Goal: Task Accomplishment & Management: Manage account settings

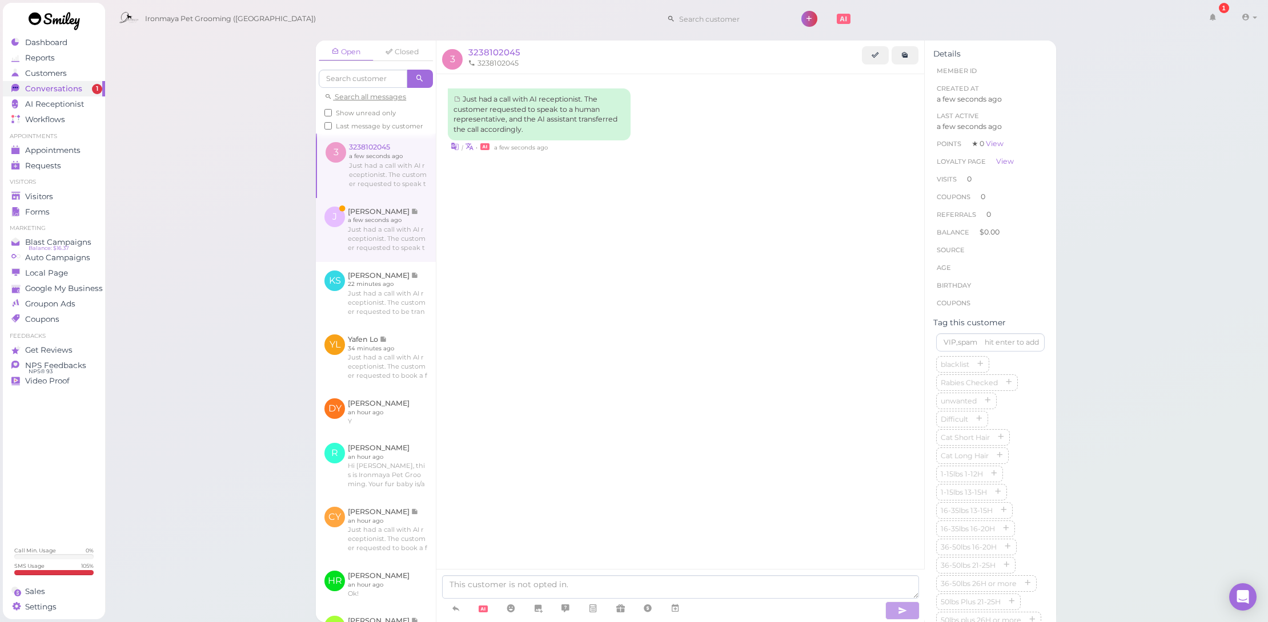
click at [378, 238] on link at bounding box center [376, 230] width 120 height 64
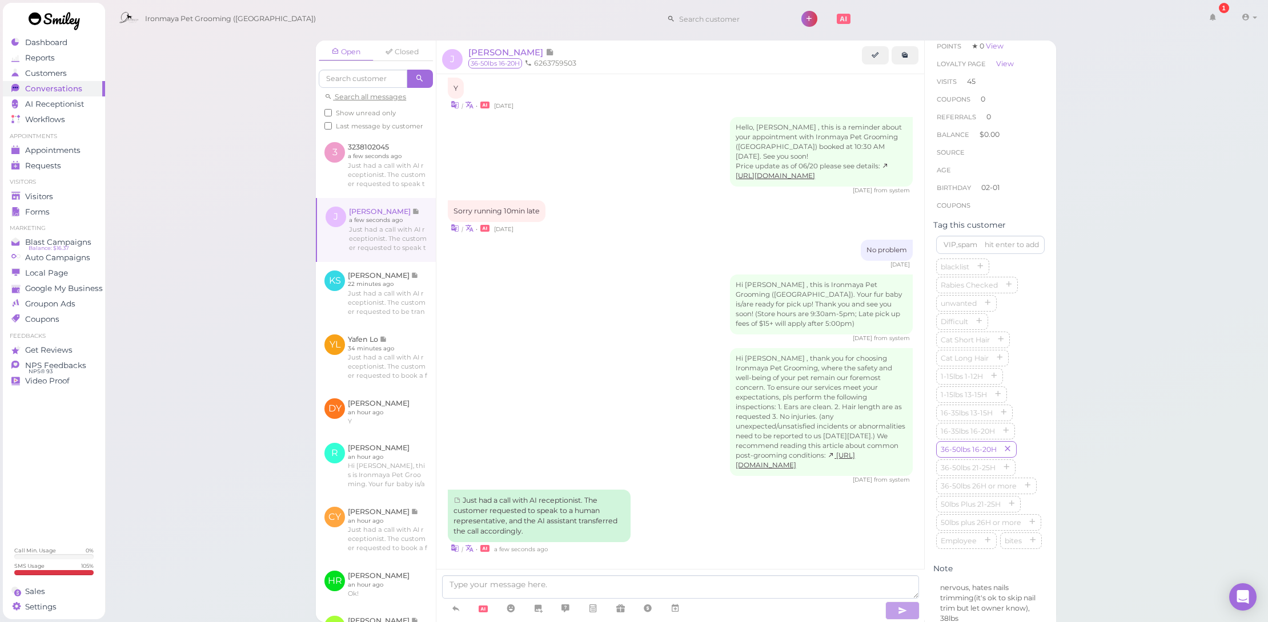
scroll to position [307, 0]
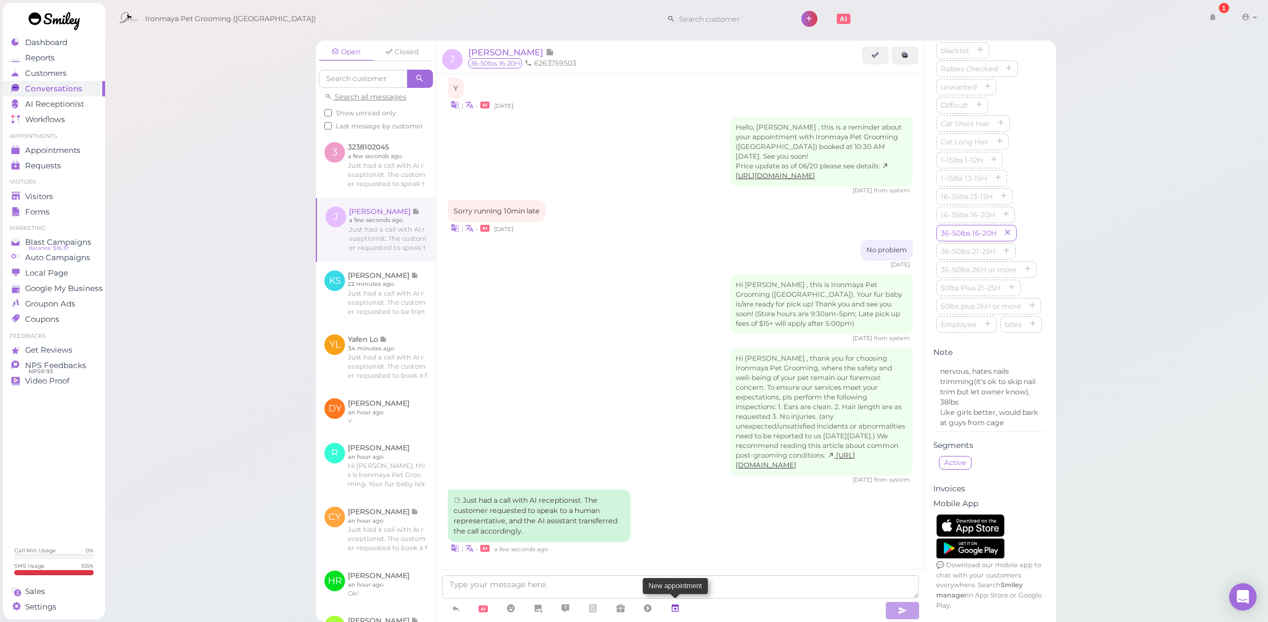
click at [673, 605] on icon at bounding box center [674, 608] width 9 height 11
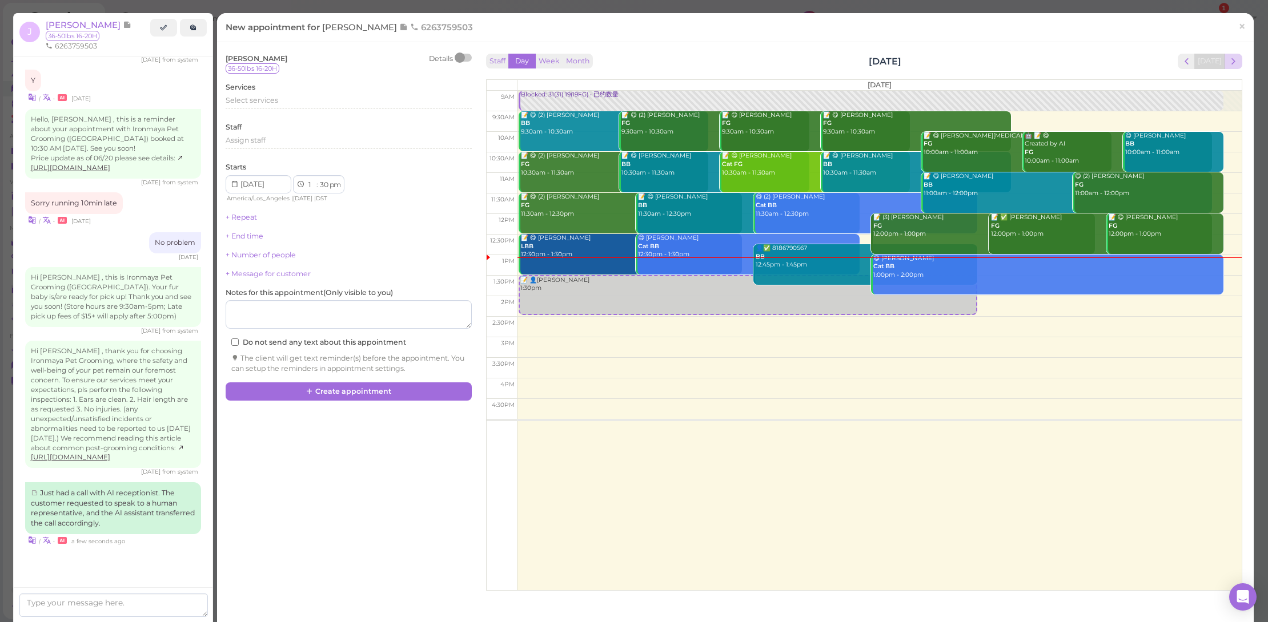
click at [1228, 62] on span "next" at bounding box center [1233, 61] width 11 height 11
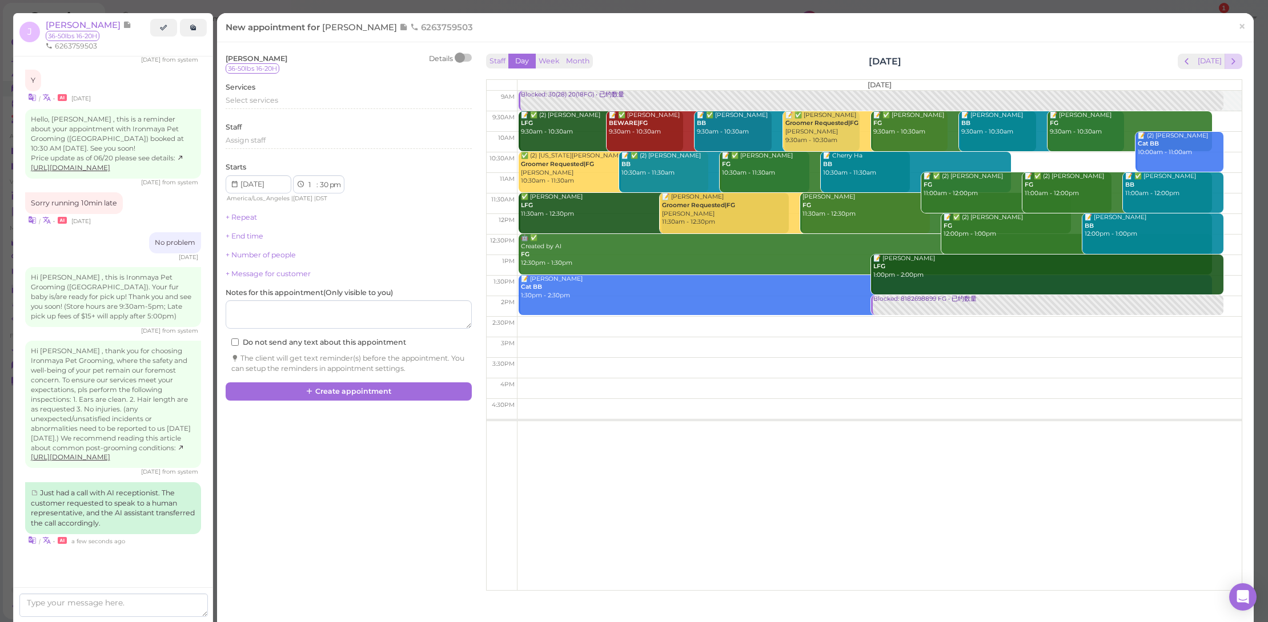
click at [1228, 60] on span "next" at bounding box center [1233, 61] width 11 height 11
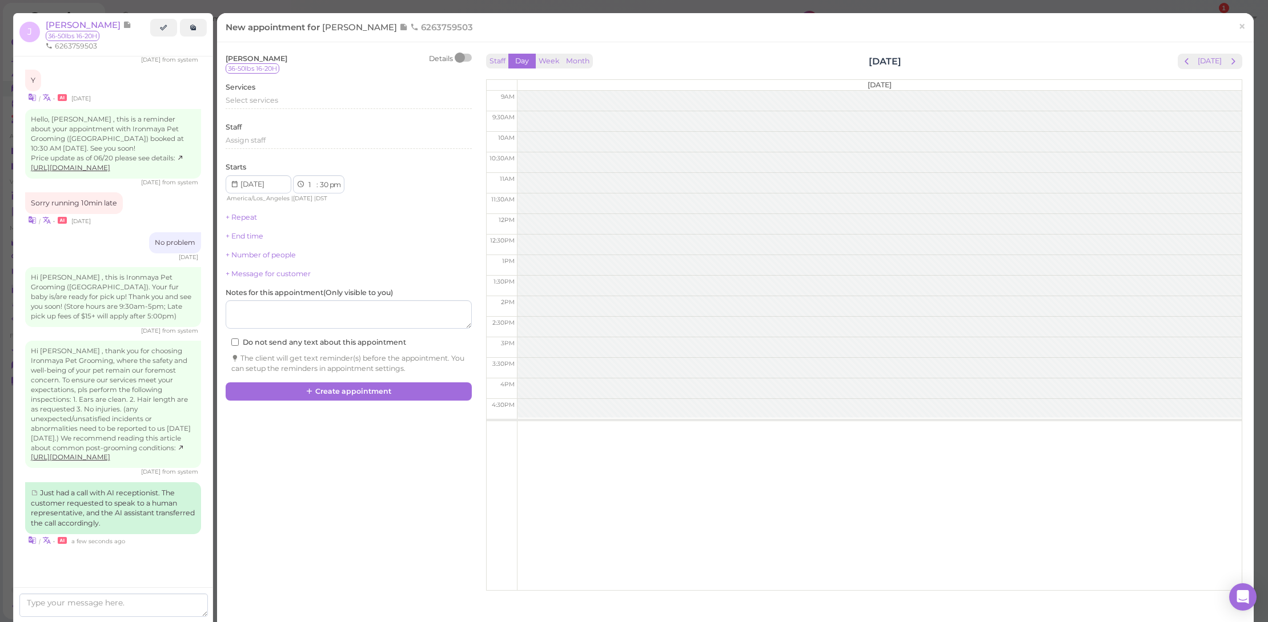
click at [1228, 60] on span "next" at bounding box center [1233, 61] width 11 height 11
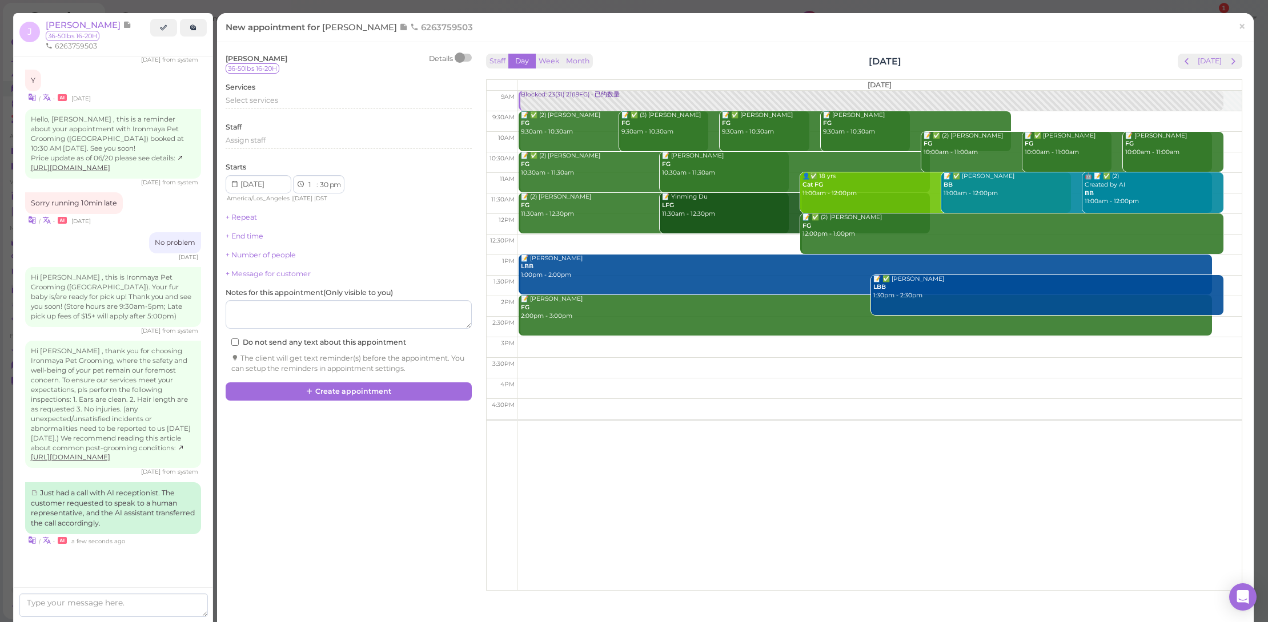
click at [1228, 60] on span "next" at bounding box center [1233, 61] width 11 height 11
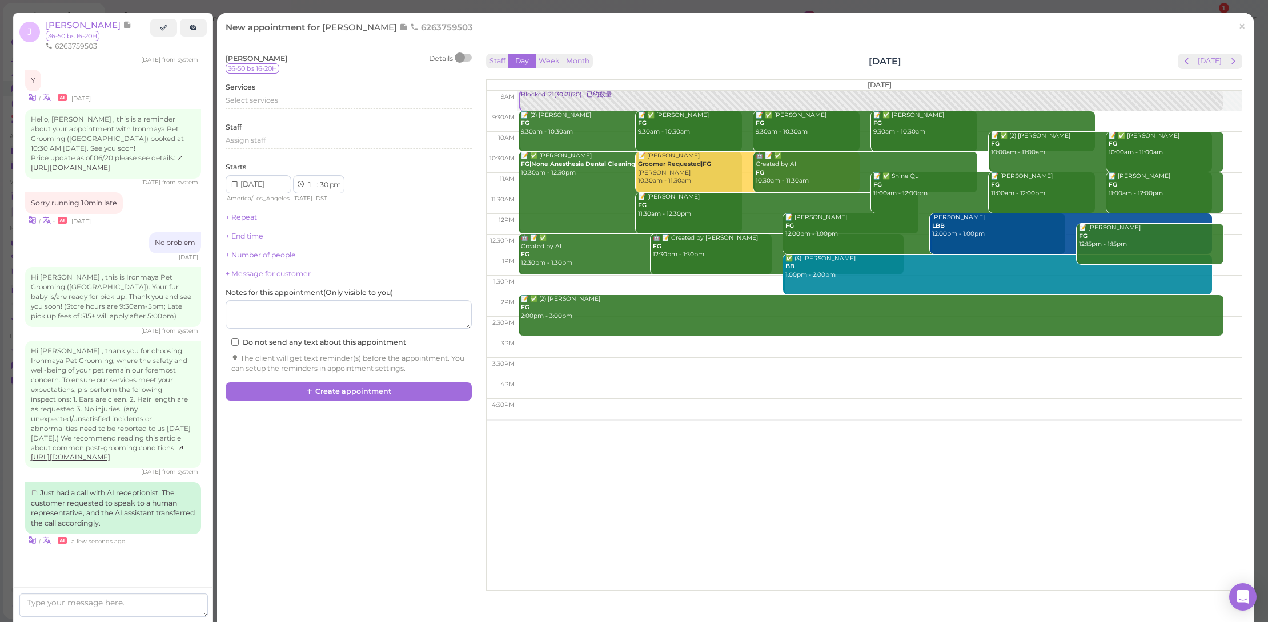
click at [1228, 60] on span "next" at bounding box center [1233, 61] width 11 height 11
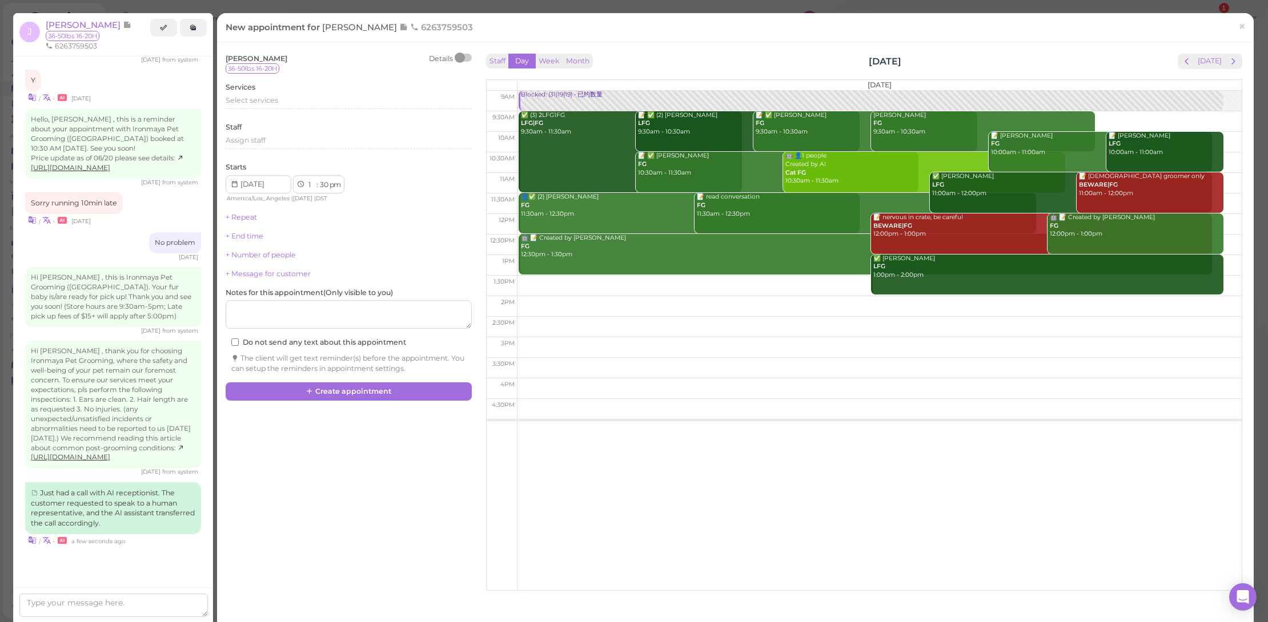
click at [1228, 60] on span "next" at bounding box center [1233, 61] width 11 height 11
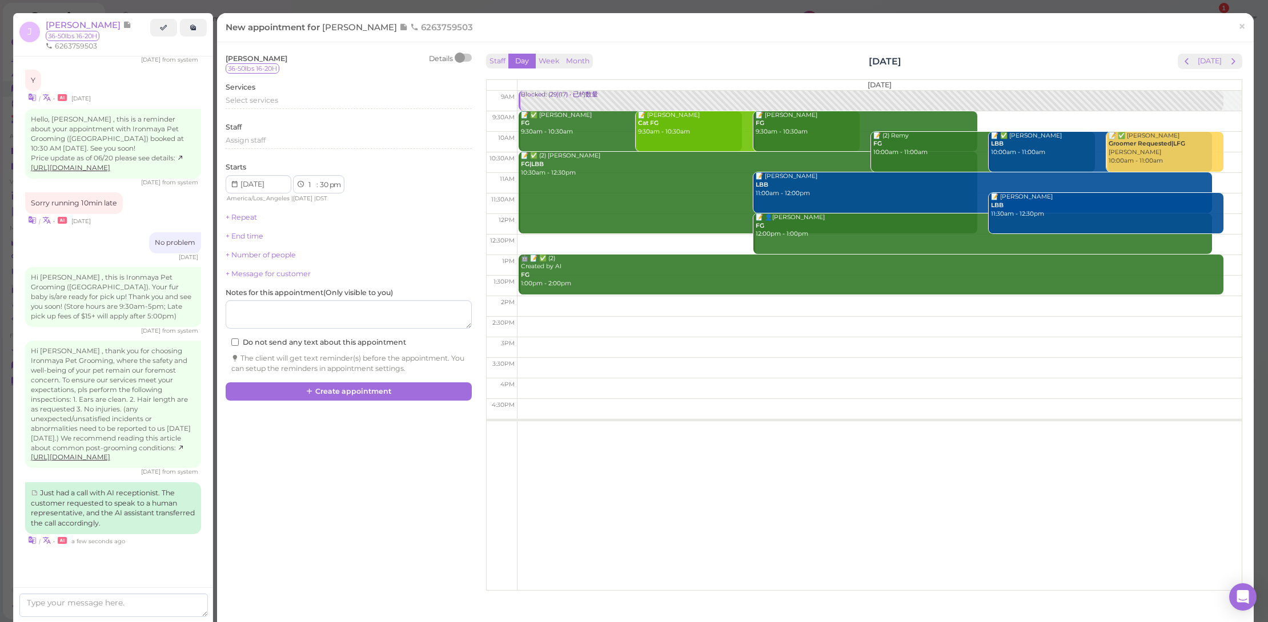
click at [1222, 179] on td at bounding box center [879, 183] width 725 height 21
type input "[DATE]"
select select "11"
select select "00"
select select "am"
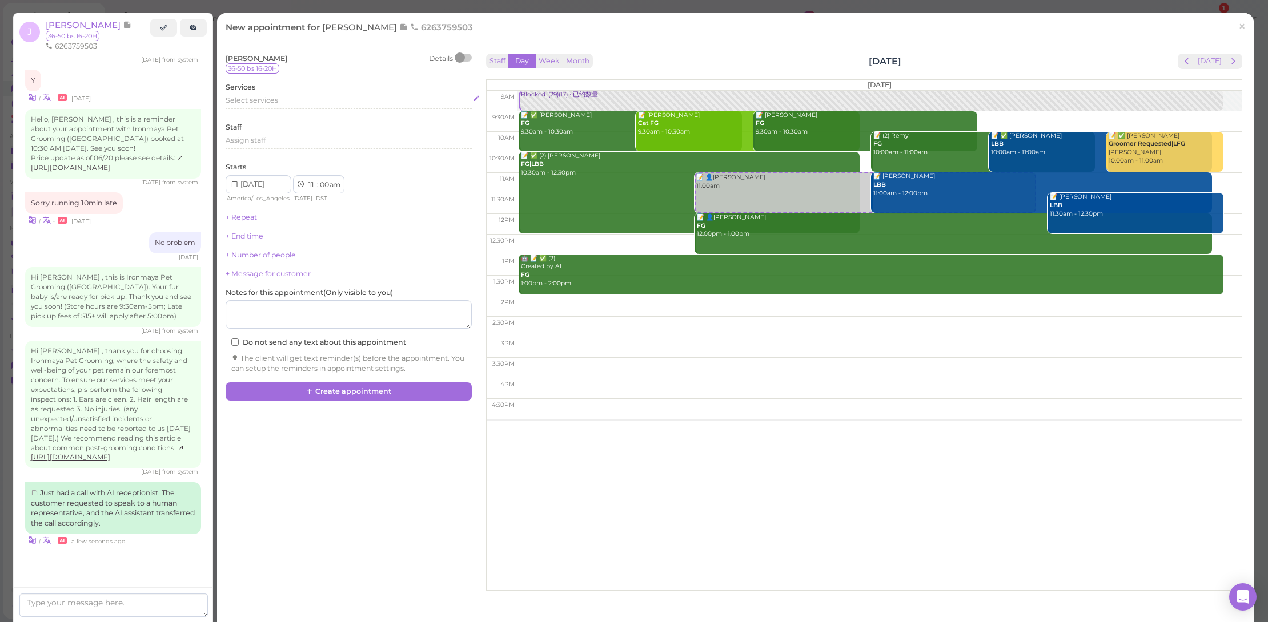
click at [291, 98] on div "Select services" at bounding box center [349, 100] width 246 height 10
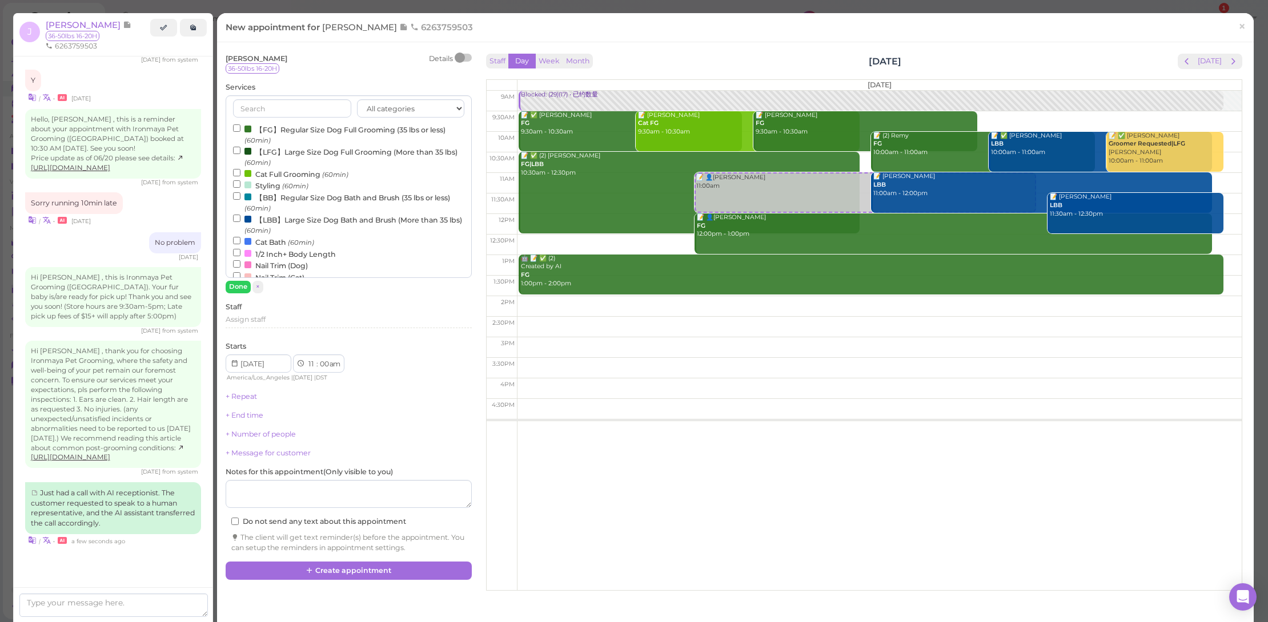
click at [280, 218] on label "【LBB】Large Size Dog Bath and Brush (More than 35 lbs) (60min)" at bounding box center [348, 225] width 231 height 22
click at [240, 218] on input "【LBB】Large Size Dog Bath and Brush (More than 35 lbs) (60min)" at bounding box center [236, 218] width 7 height 7
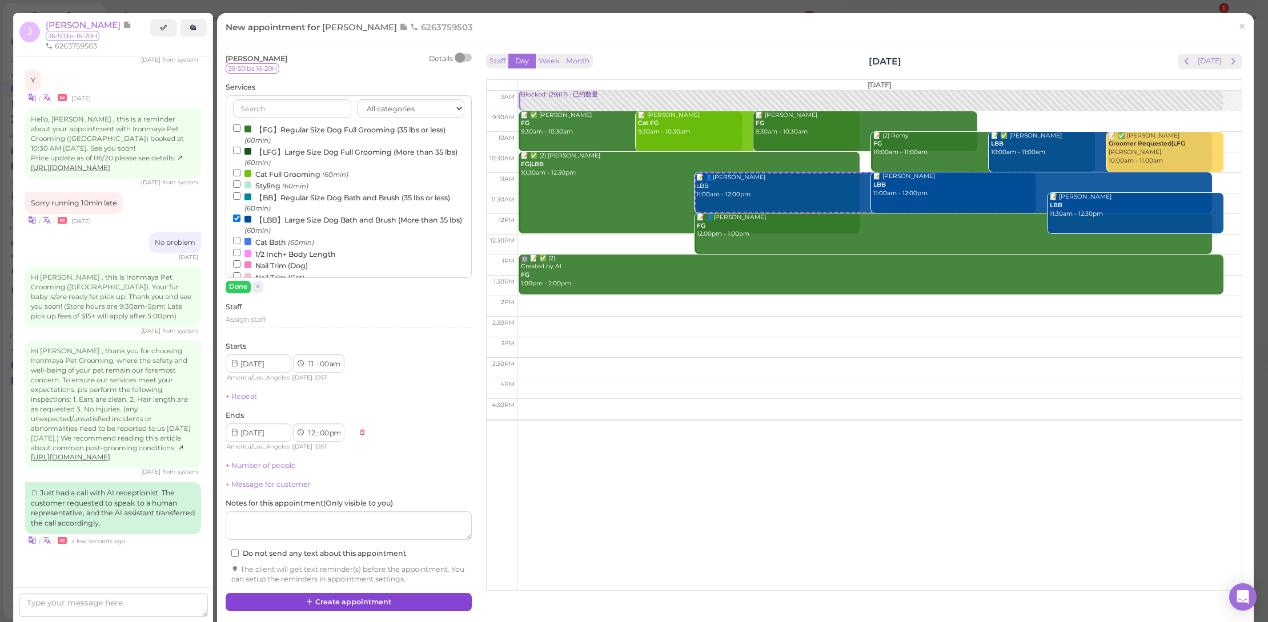
click at [396, 596] on button "Create appointment" at bounding box center [349, 602] width 246 height 18
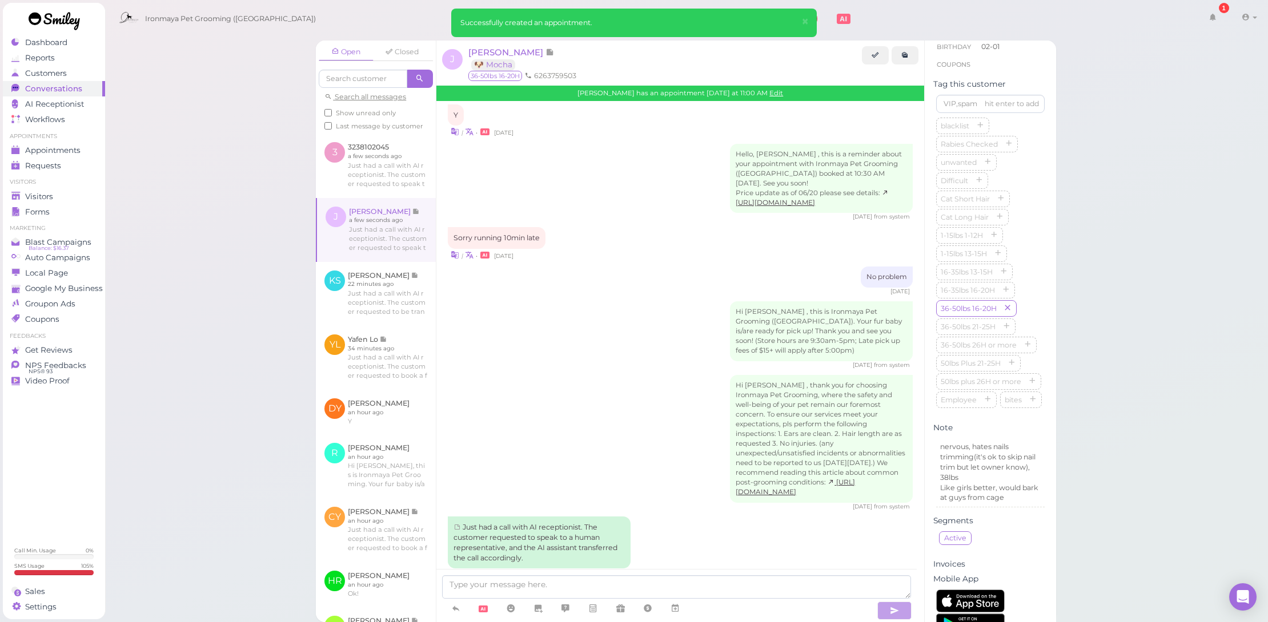
scroll to position [1668, 0]
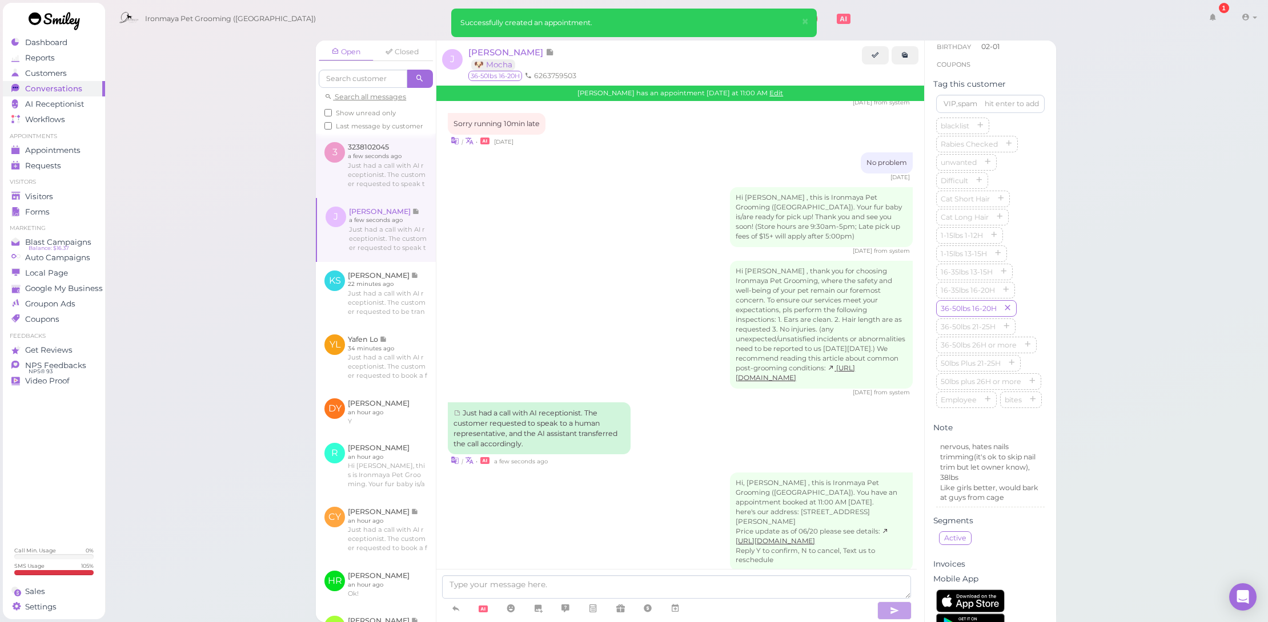
click at [354, 178] on link at bounding box center [376, 166] width 120 height 64
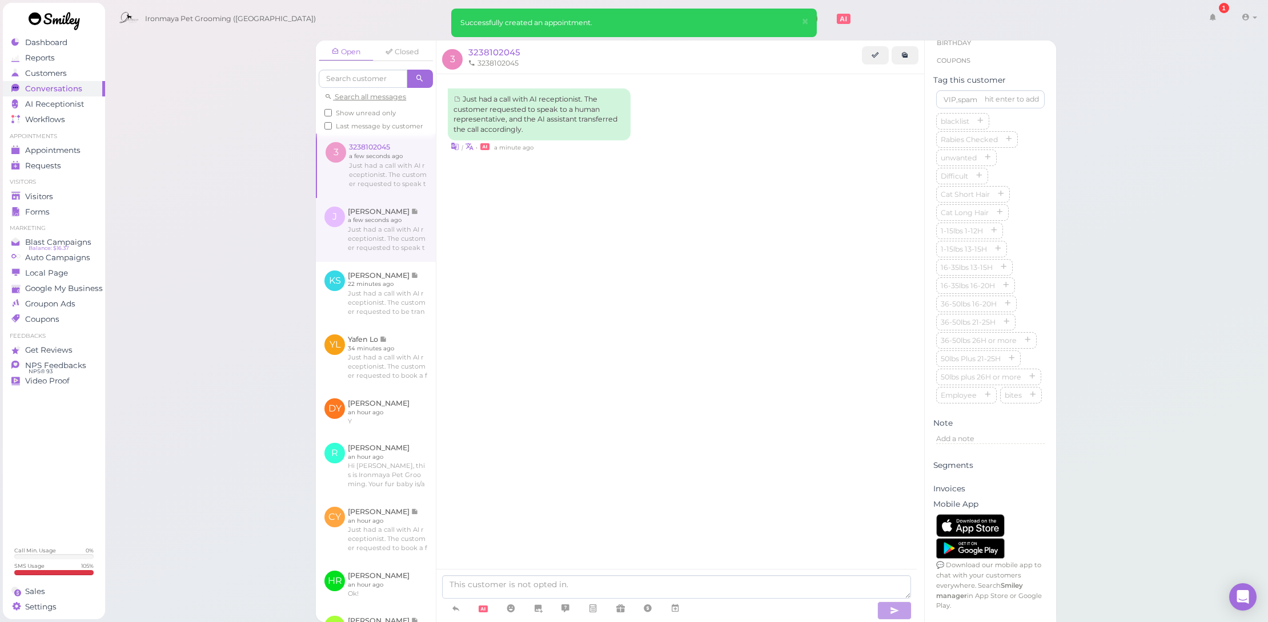
scroll to position [256, 0]
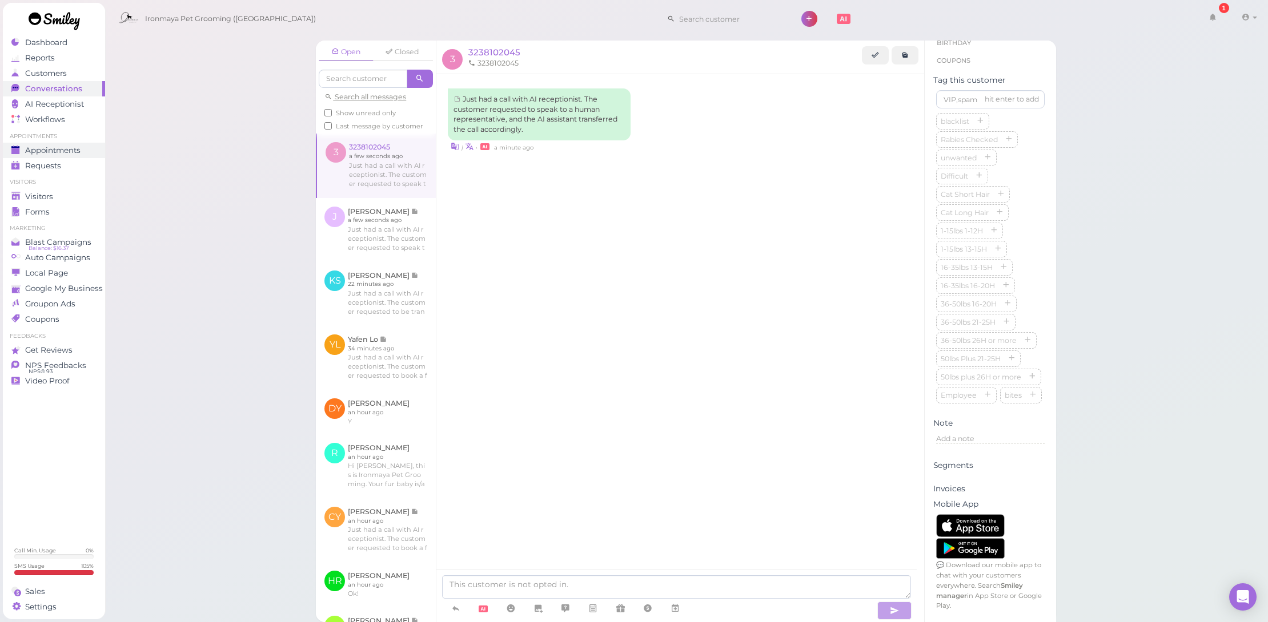
click at [86, 150] on div "Appointments" at bounding box center [52, 151] width 82 height 10
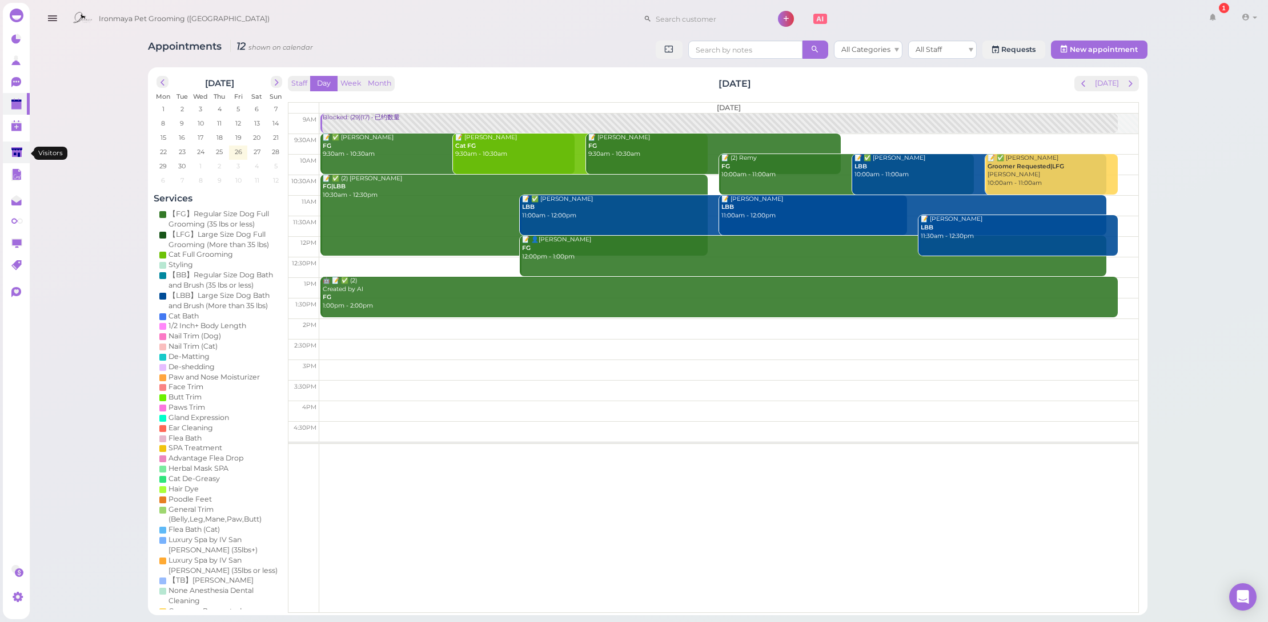
click at [13, 152] on polygon at bounding box center [16, 152] width 11 height 10
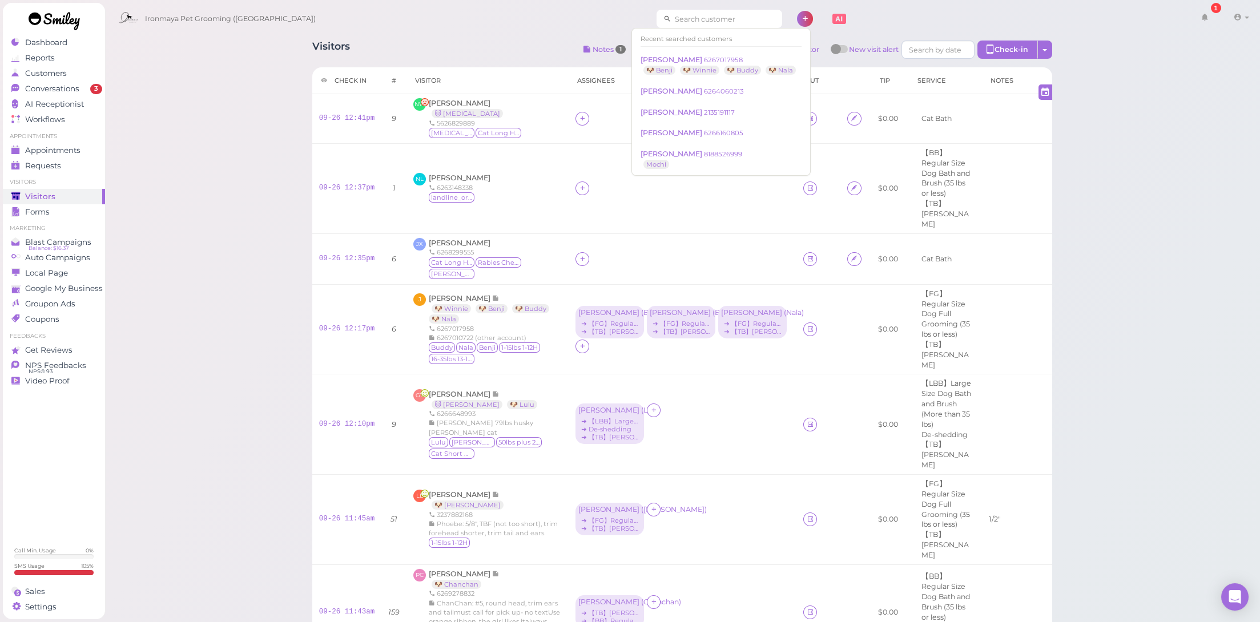
click at [693, 14] on input at bounding box center [726, 19] width 111 height 18
click at [704, 56] on small "6267017958" at bounding box center [723, 60] width 39 height 8
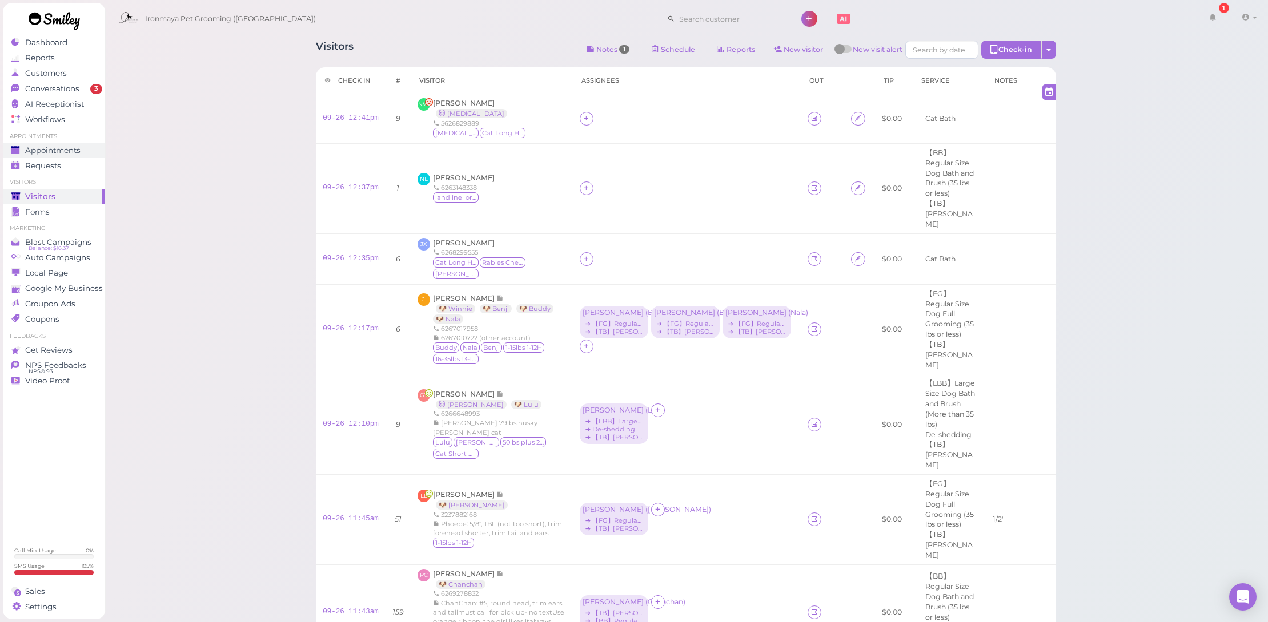
click at [83, 150] on div "Appointments" at bounding box center [52, 151] width 82 height 10
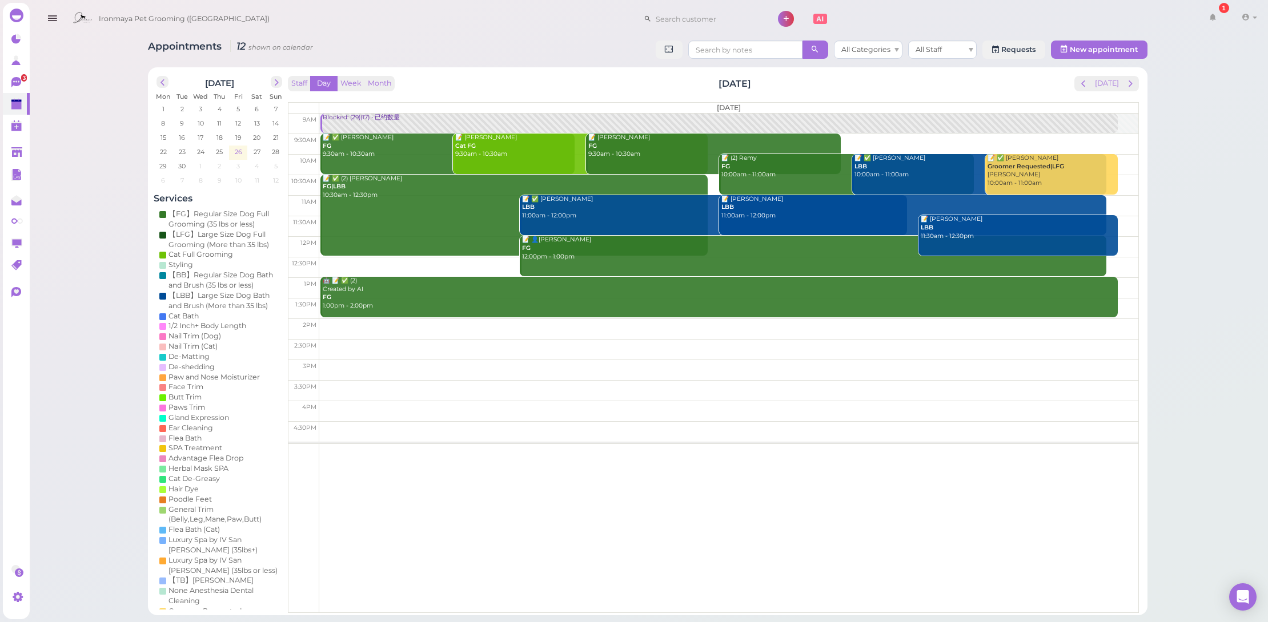
click at [233, 152] on span "26" at bounding box center [238, 152] width 10 height 10
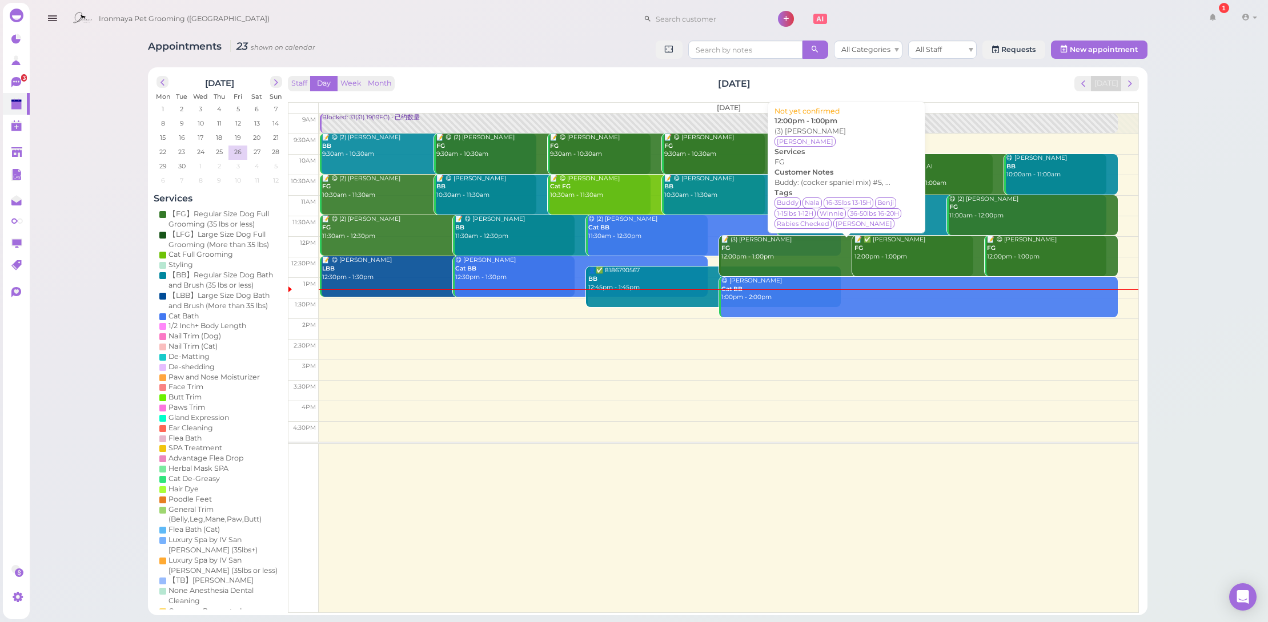
click at [772, 268] on link "📝 (3) [PERSON_NAME] FG 12:00pm - 1:00pm" at bounding box center [846, 256] width 255 height 41
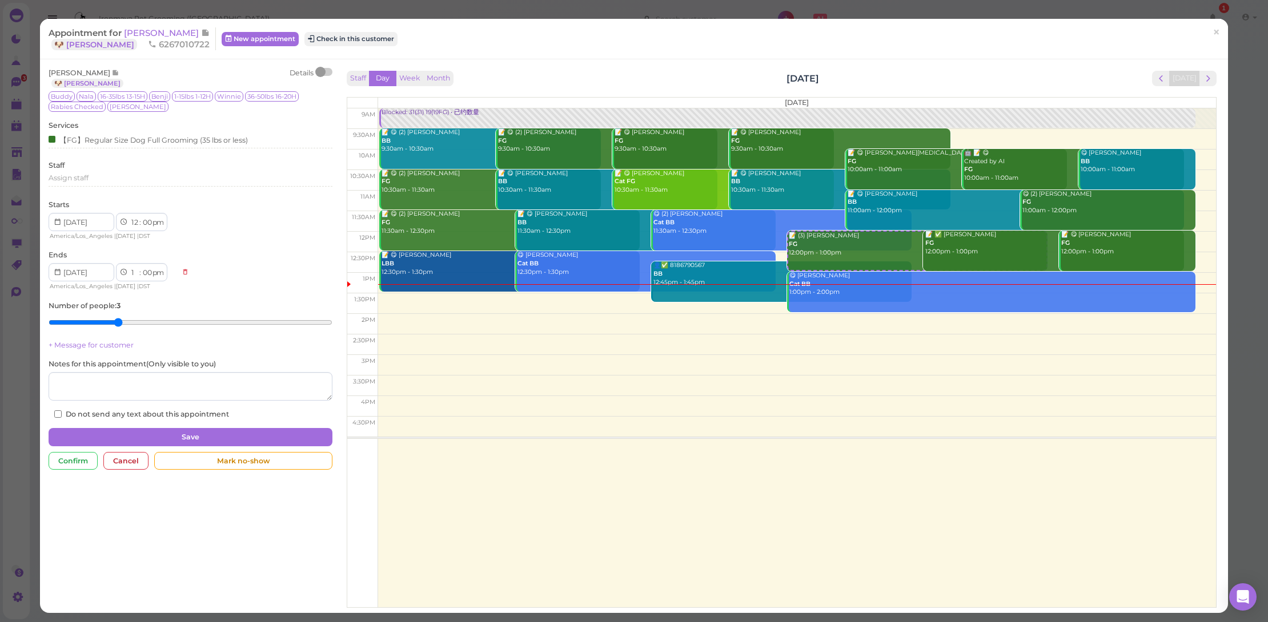
click at [324, 72] on div at bounding box center [324, 72] width 16 height 8
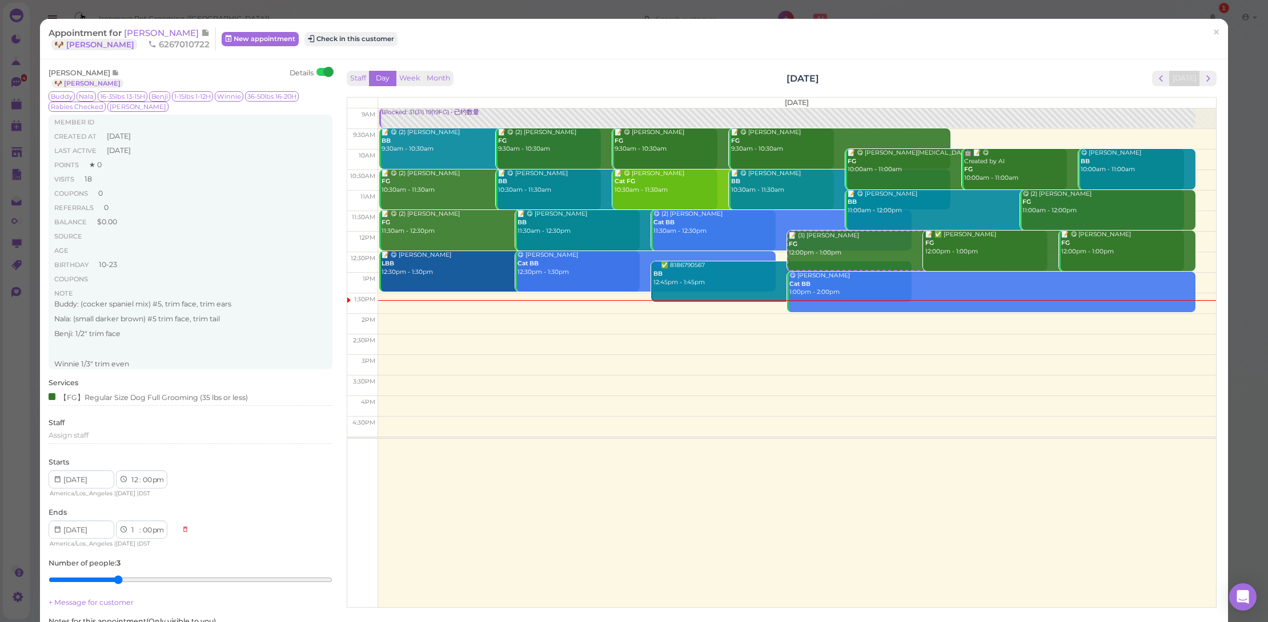
click at [487, 39] on div "Appointment for [PERSON_NAME] 🐶 [PERSON_NAME] 6267010722 New appointment Check …" at bounding box center [628, 38] width 1159 height 23
click at [1206, 35] on link "×" at bounding box center [1216, 32] width 21 height 27
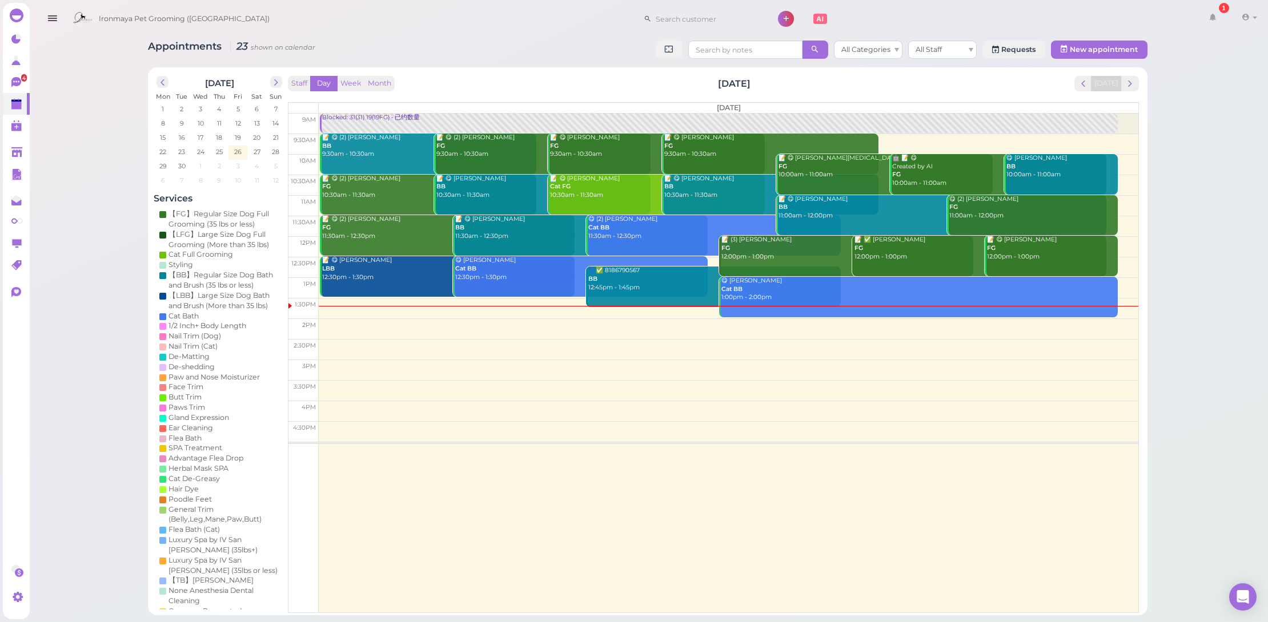
click at [931, 267] on link "📝 ✅ [PERSON_NAME] FG 12:00pm - 1:00pm" at bounding box center [979, 256] width 255 height 41
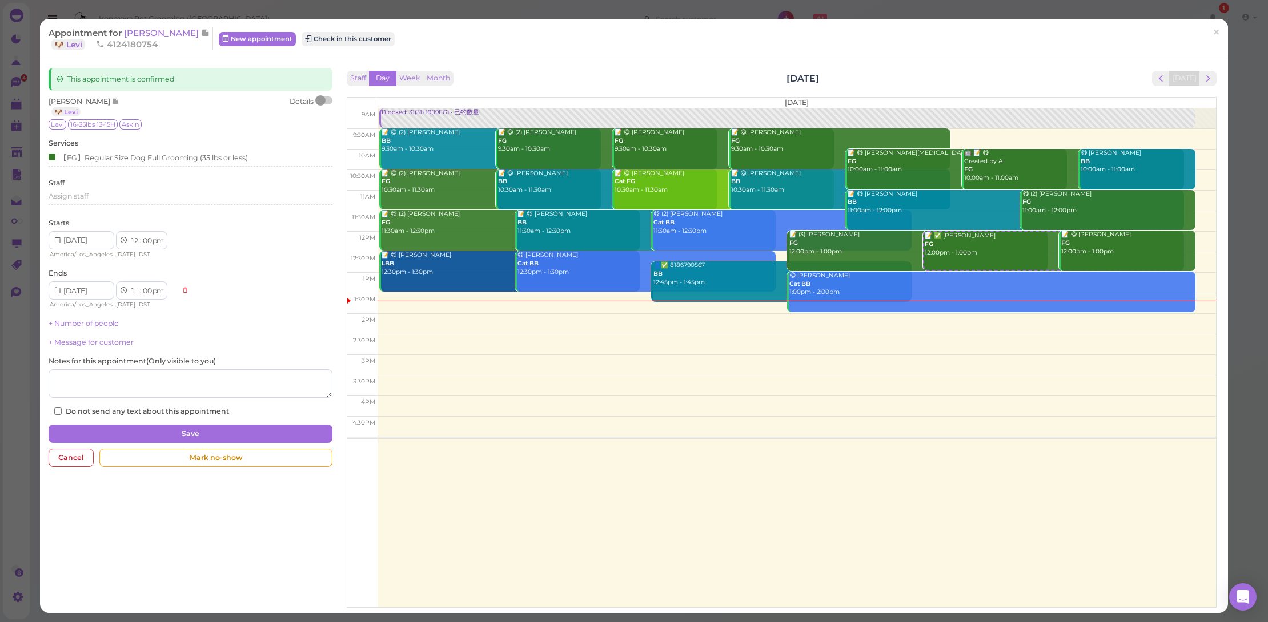
click at [320, 28] on div "Appointment for [PERSON_NAME] 🐶 Levi 4124180754 New appointment Check in this c…" at bounding box center [628, 38] width 1159 height 23
click at [323, 38] on button "Check in this customer" at bounding box center [348, 39] width 93 height 14
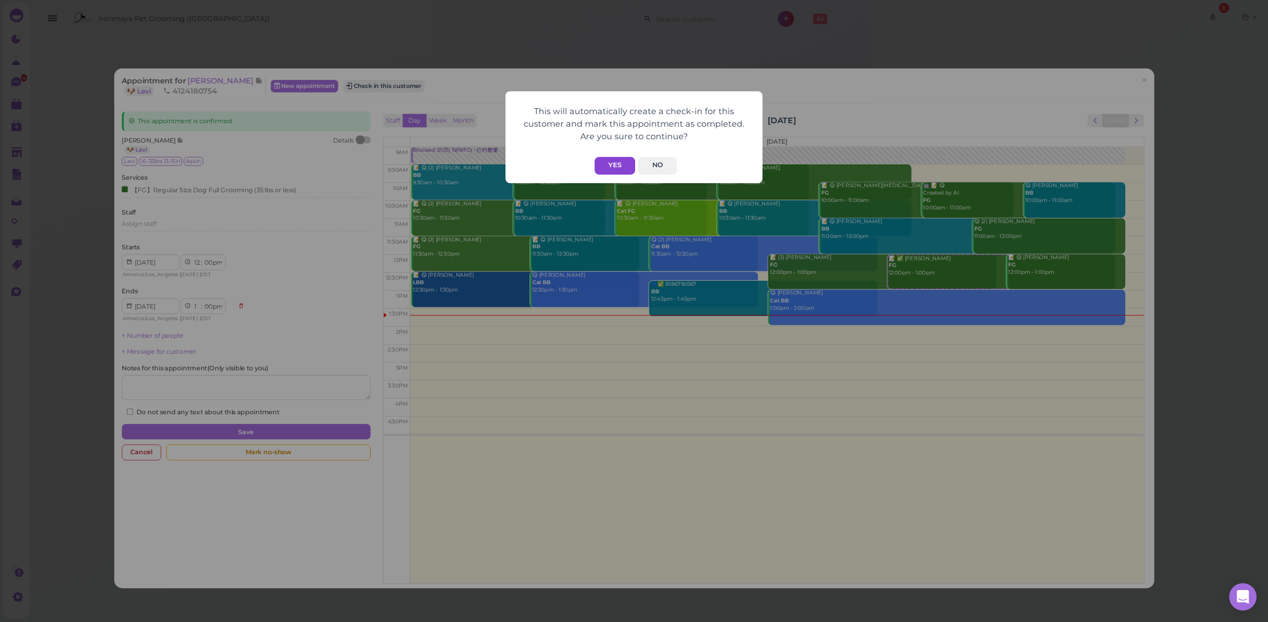
click at [614, 167] on button "Yes" at bounding box center [615, 166] width 41 height 18
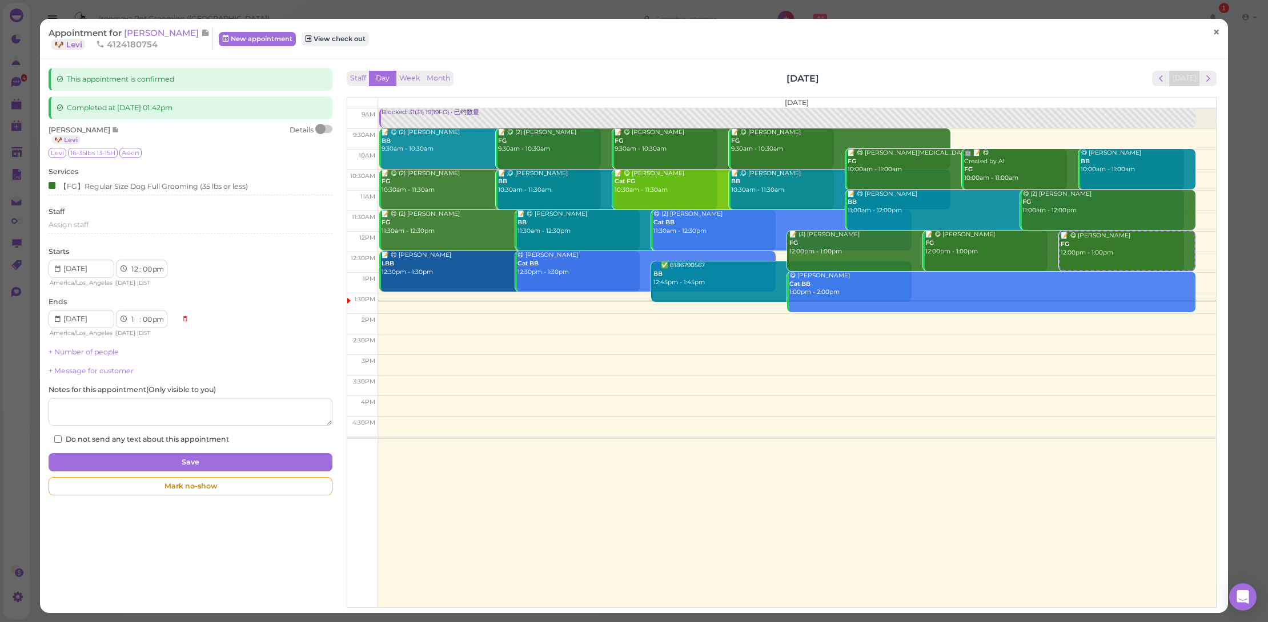
click at [1212, 34] on span "×" at bounding box center [1215, 32] width 7 height 16
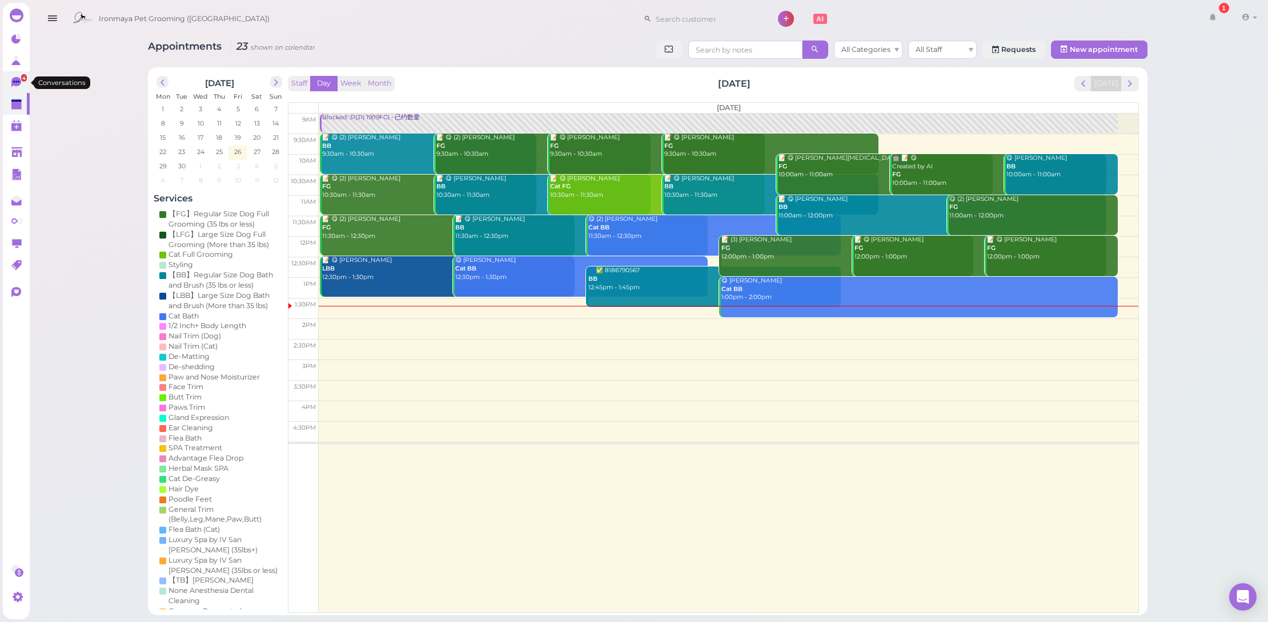
click at [12, 81] on icon at bounding box center [16, 82] width 10 height 10
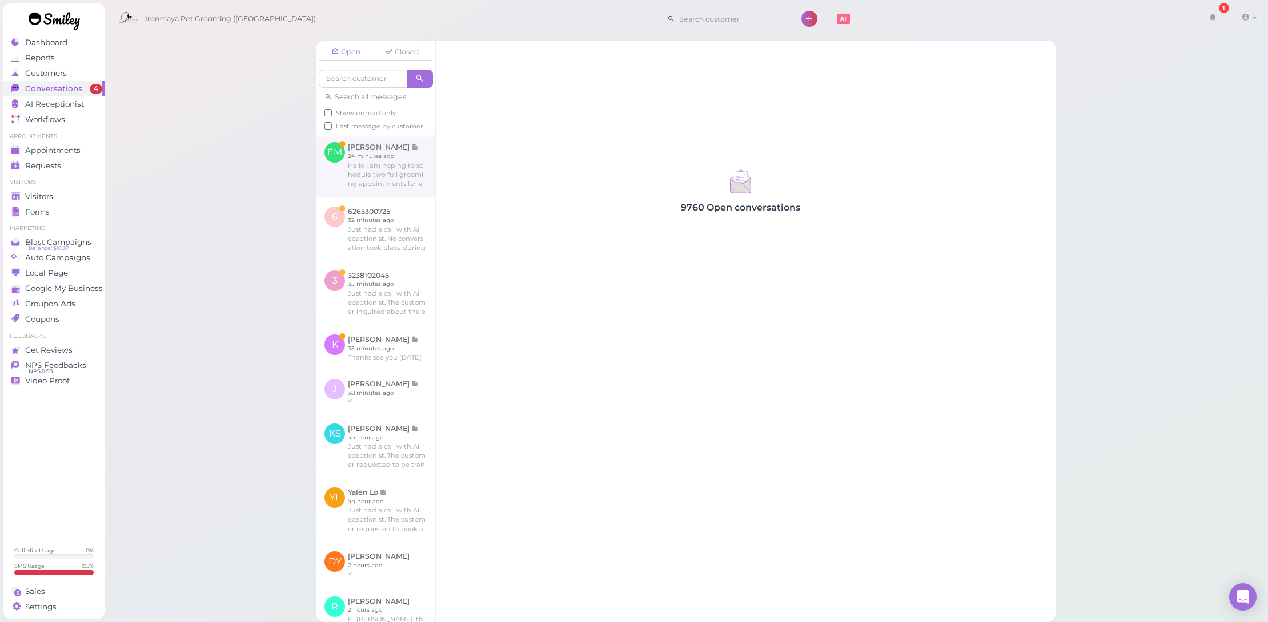
click at [358, 186] on link at bounding box center [375, 166] width 119 height 64
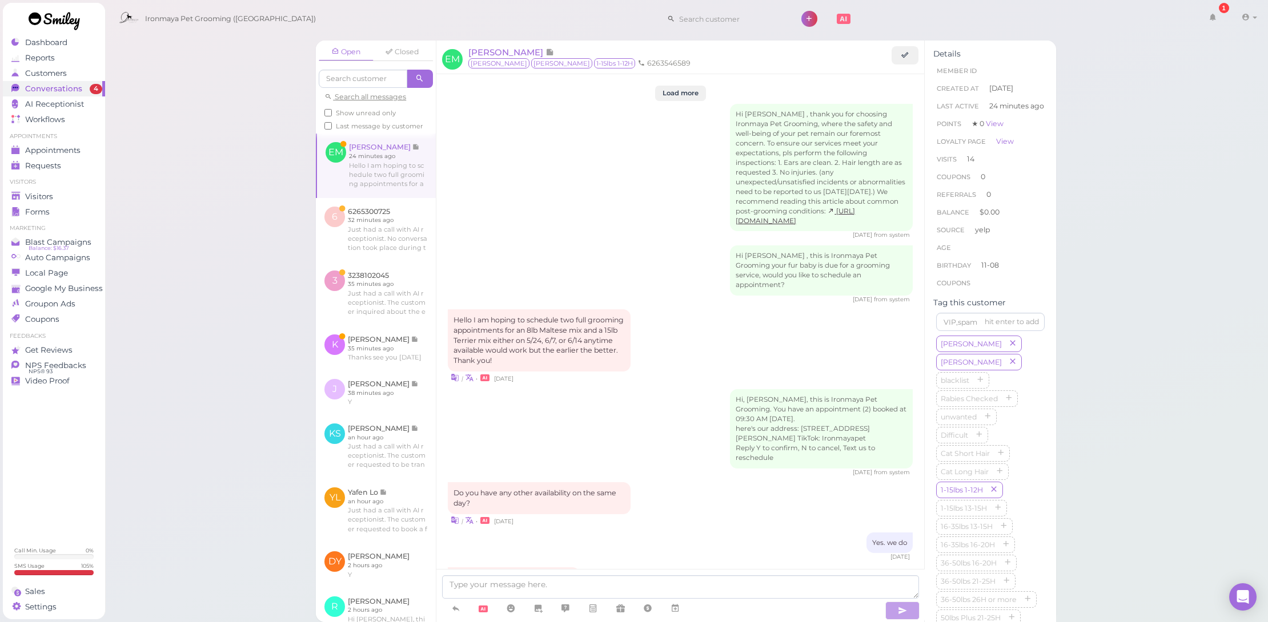
scroll to position [1251, 0]
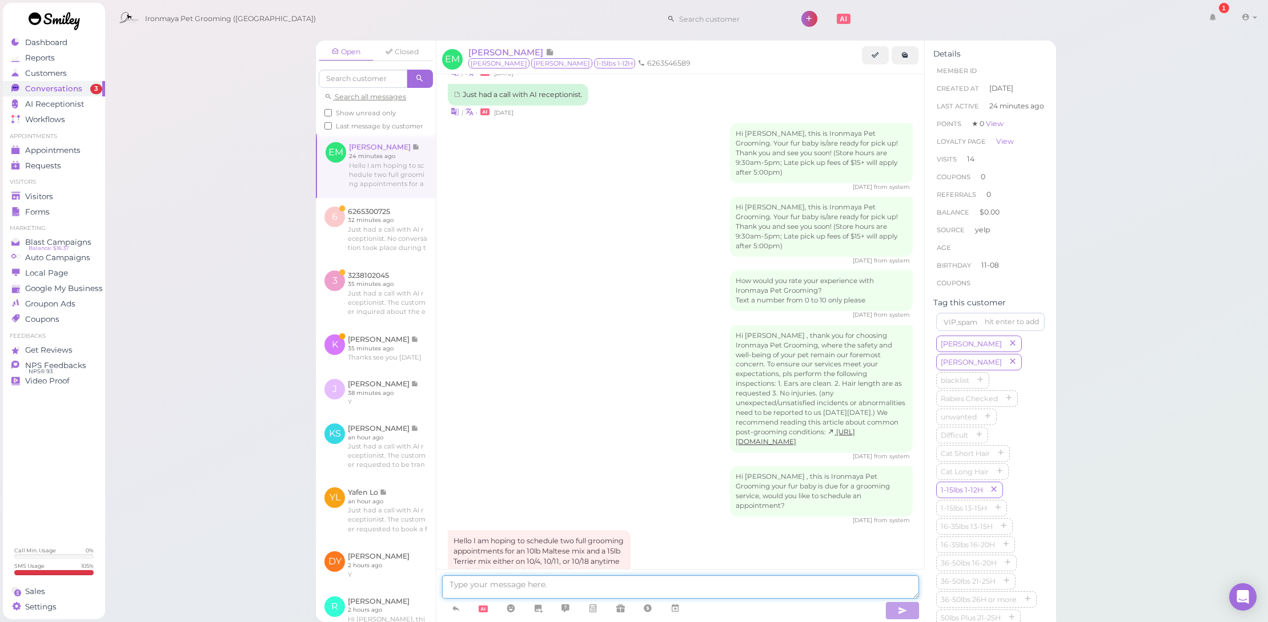
click at [564, 590] on textarea at bounding box center [680, 587] width 476 height 23
click at [640, 584] on textarea at bounding box center [680, 587] width 476 height 23
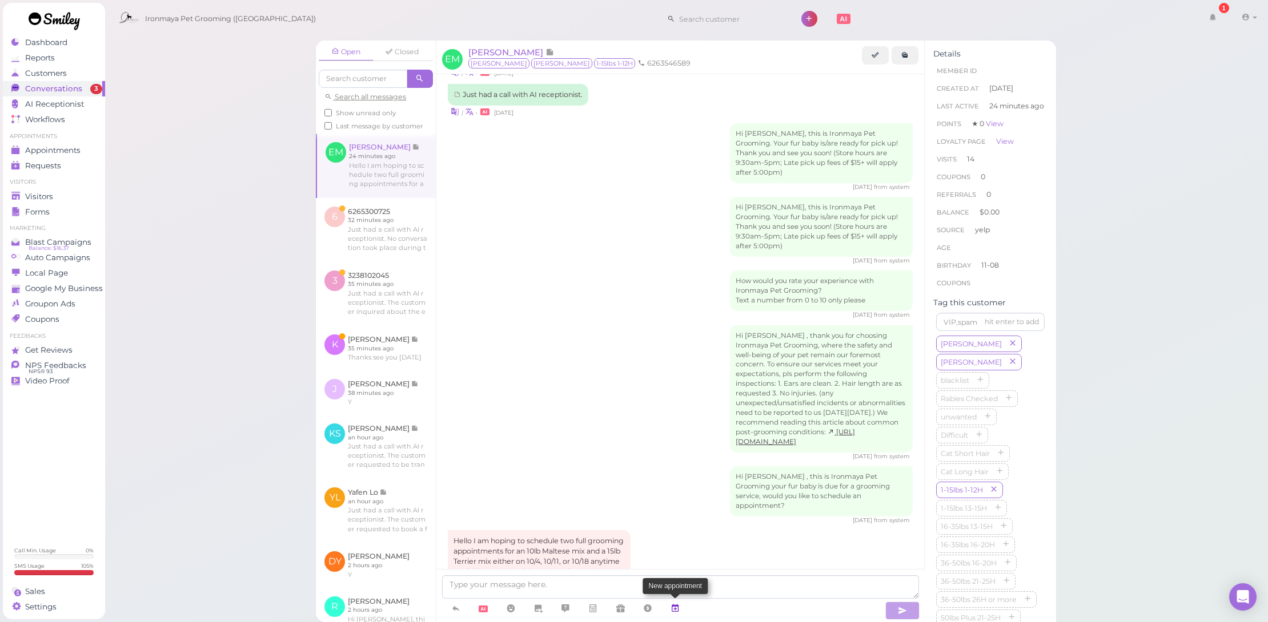
click at [672, 611] on icon at bounding box center [674, 608] width 9 height 11
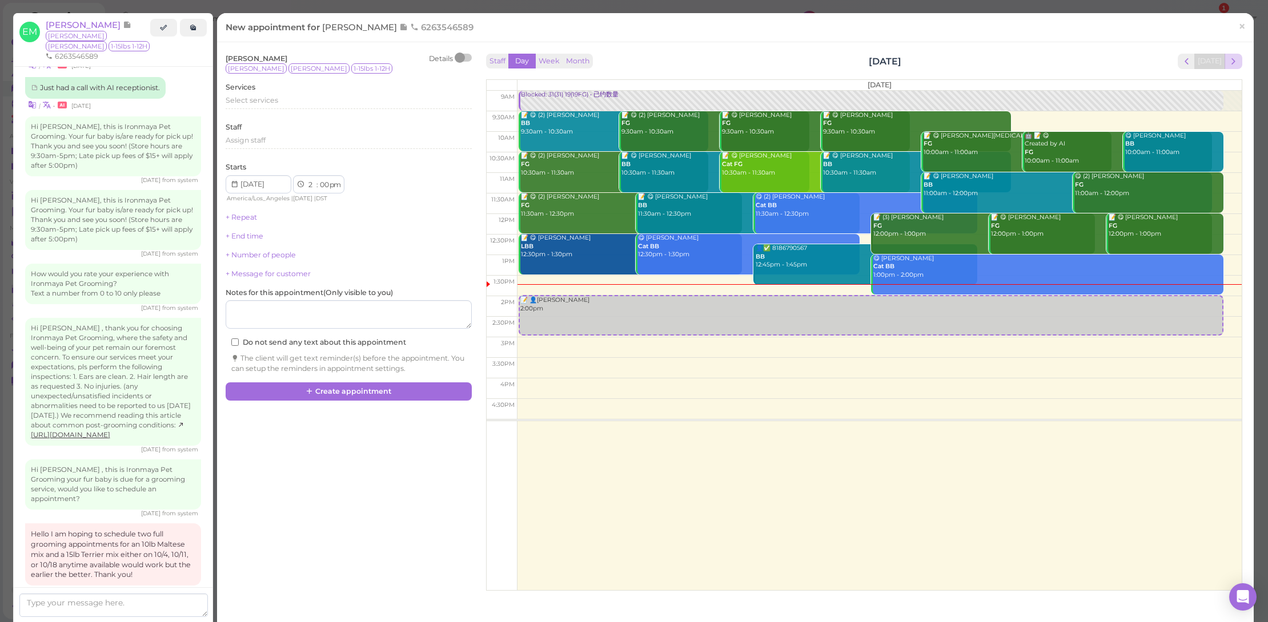
click at [1231, 57] on button "next" at bounding box center [1233, 61] width 18 height 15
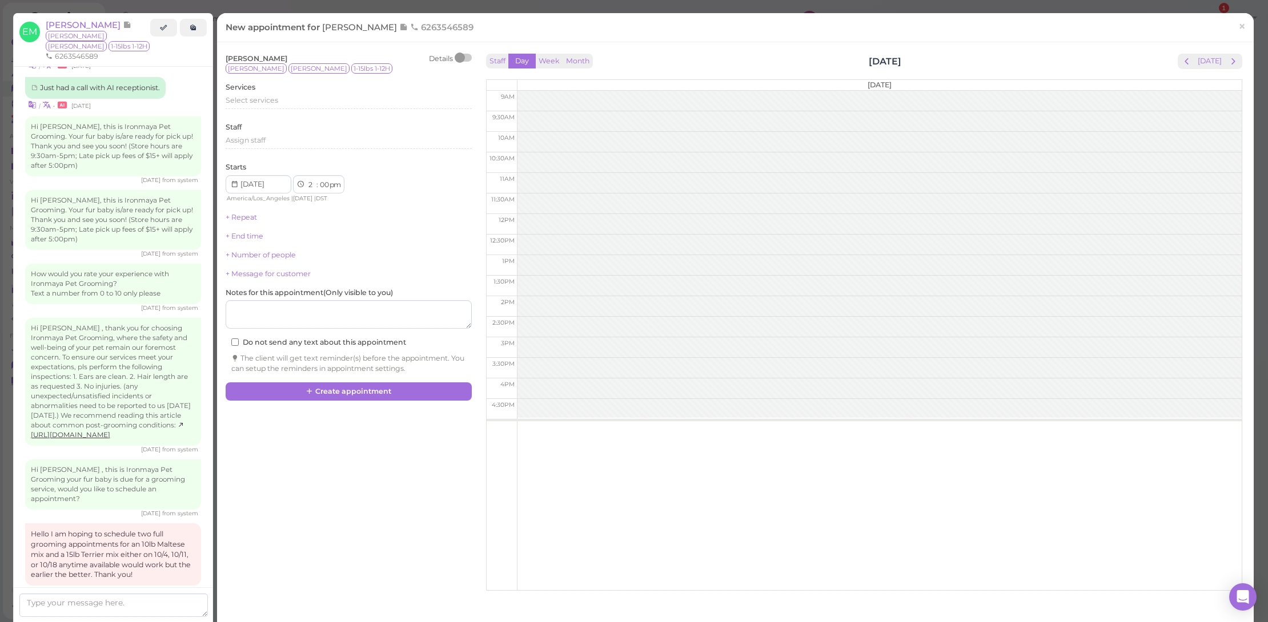
click at [1231, 57] on button "next" at bounding box center [1233, 61] width 18 height 15
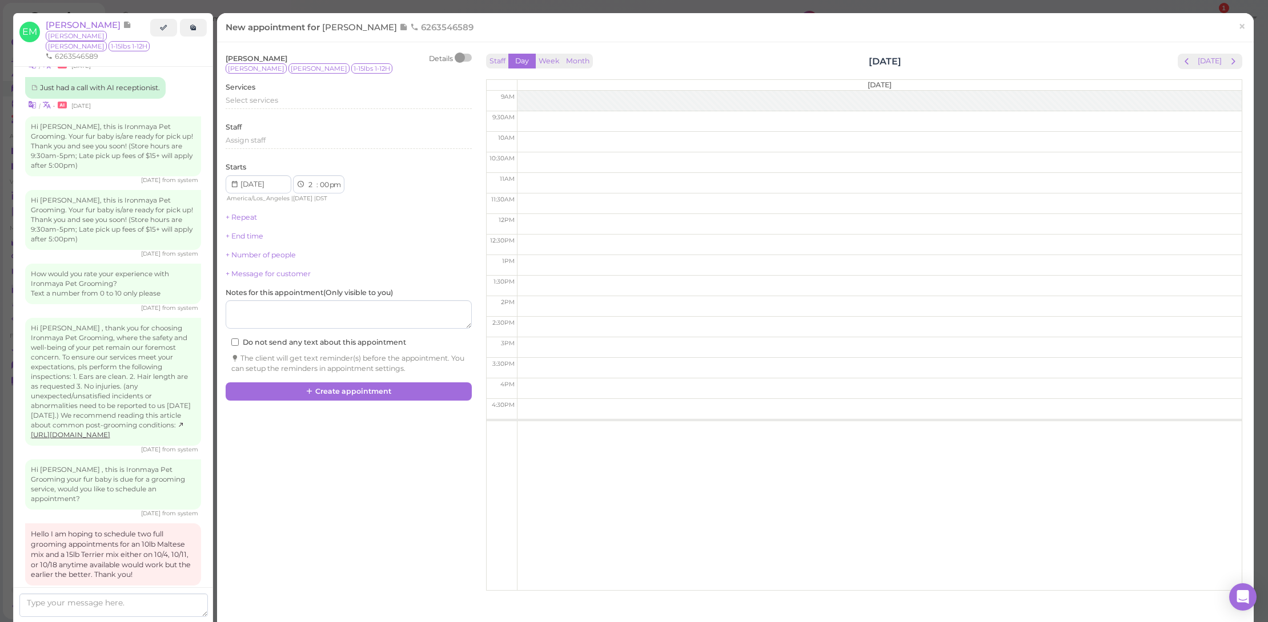
click at [1231, 57] on button "next" at bounding box center [1233, 61] width 18 height 15
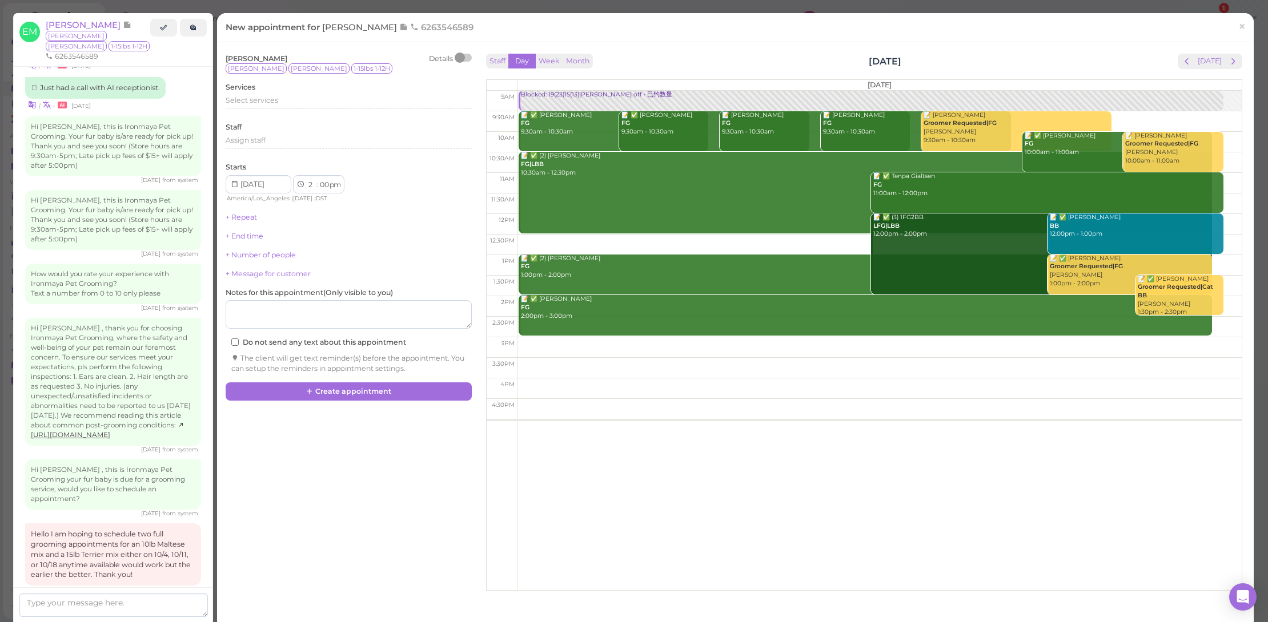
click at [1231, 57] on button "next" at bounding box center [1233, 61] width 18 height 15
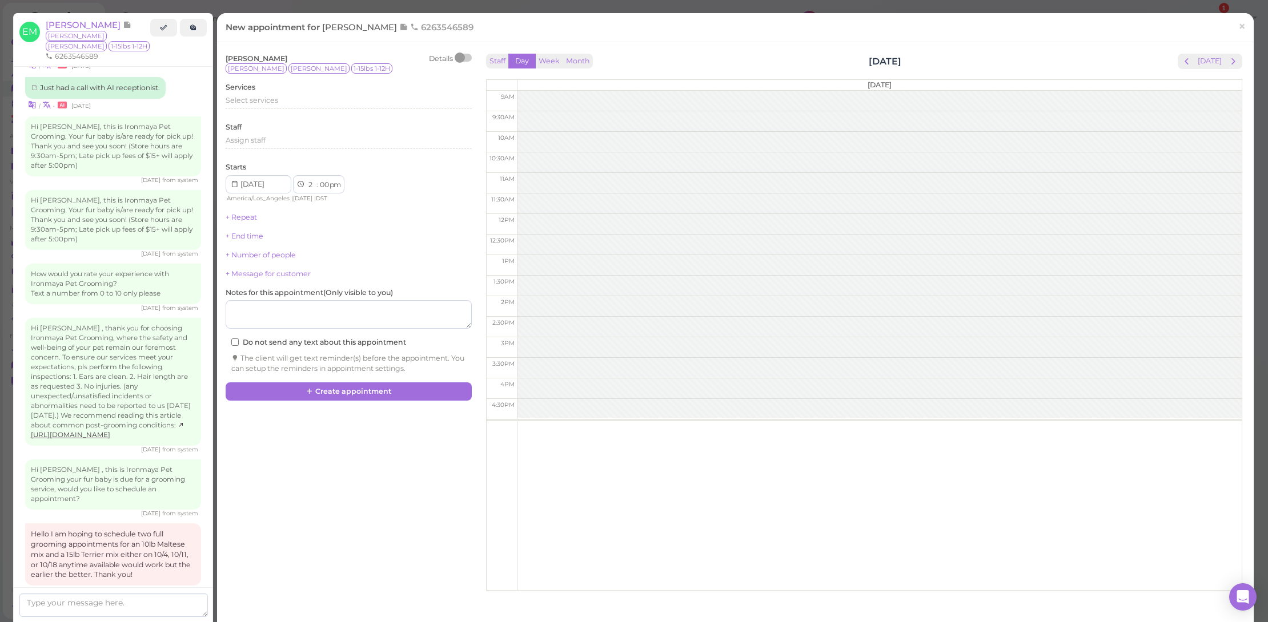
click at [1231, 57] on button "next" at bounding box center [1233, 61] width 18 height 15
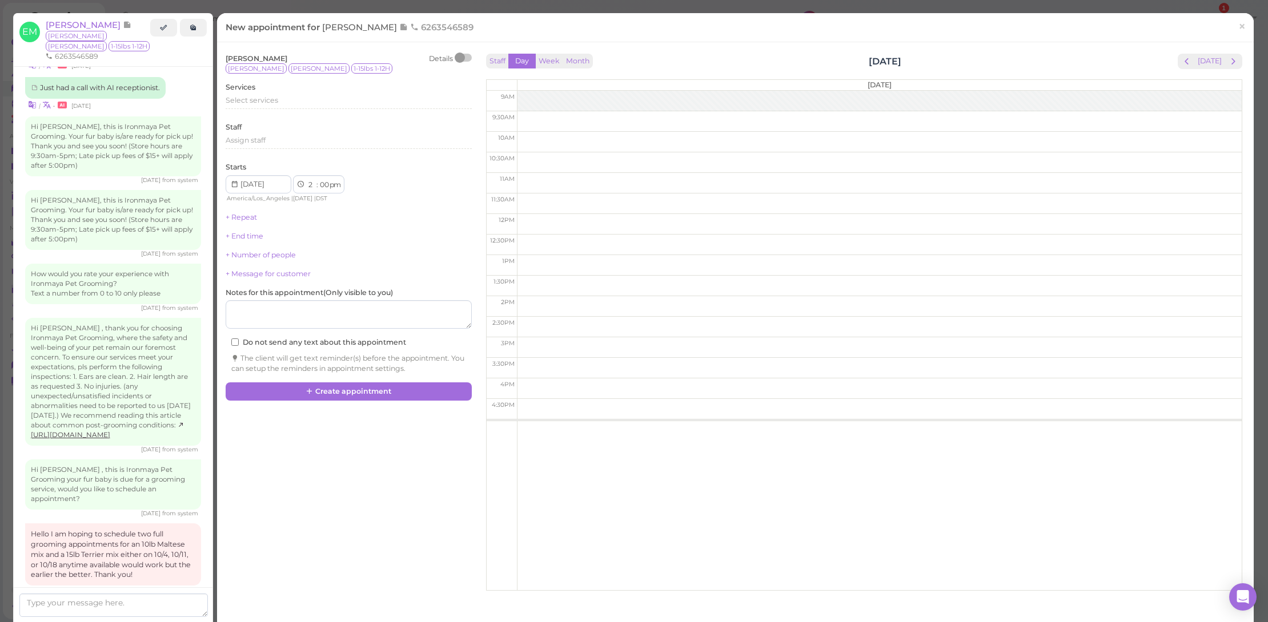
click at [1231, 57] on button "next" at bounding box center [1233, 61] width 18 height 15
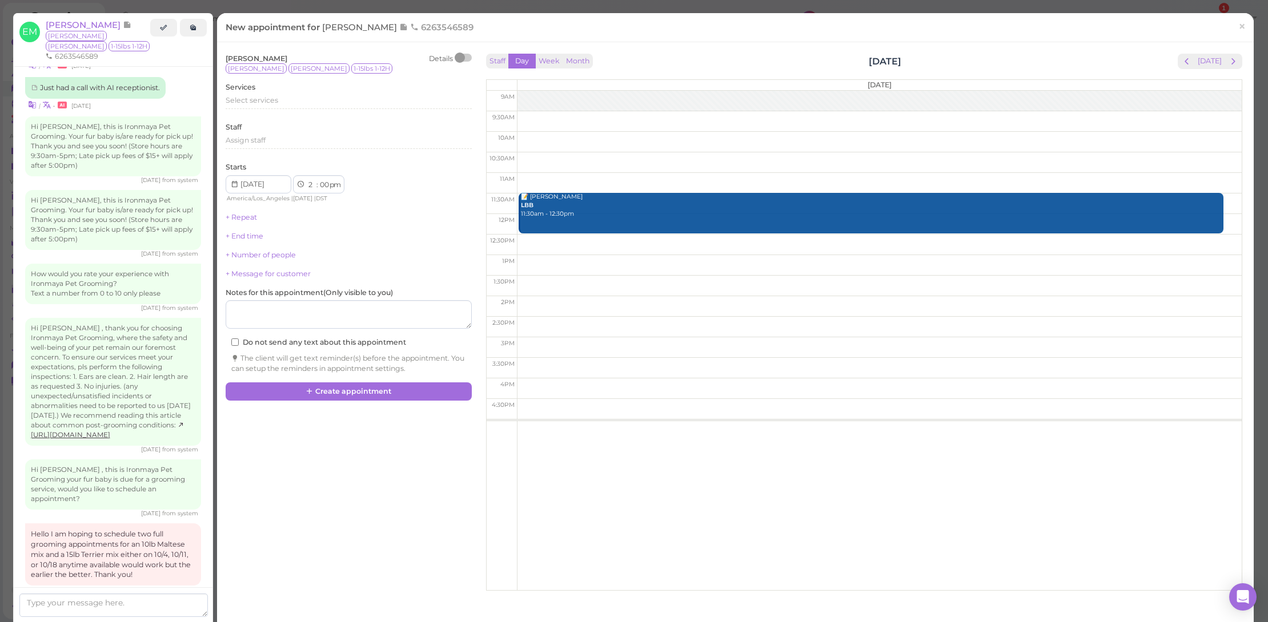
click at [1231, 57] on button "next" at bounding box center [1233, 61] width 18 height 15
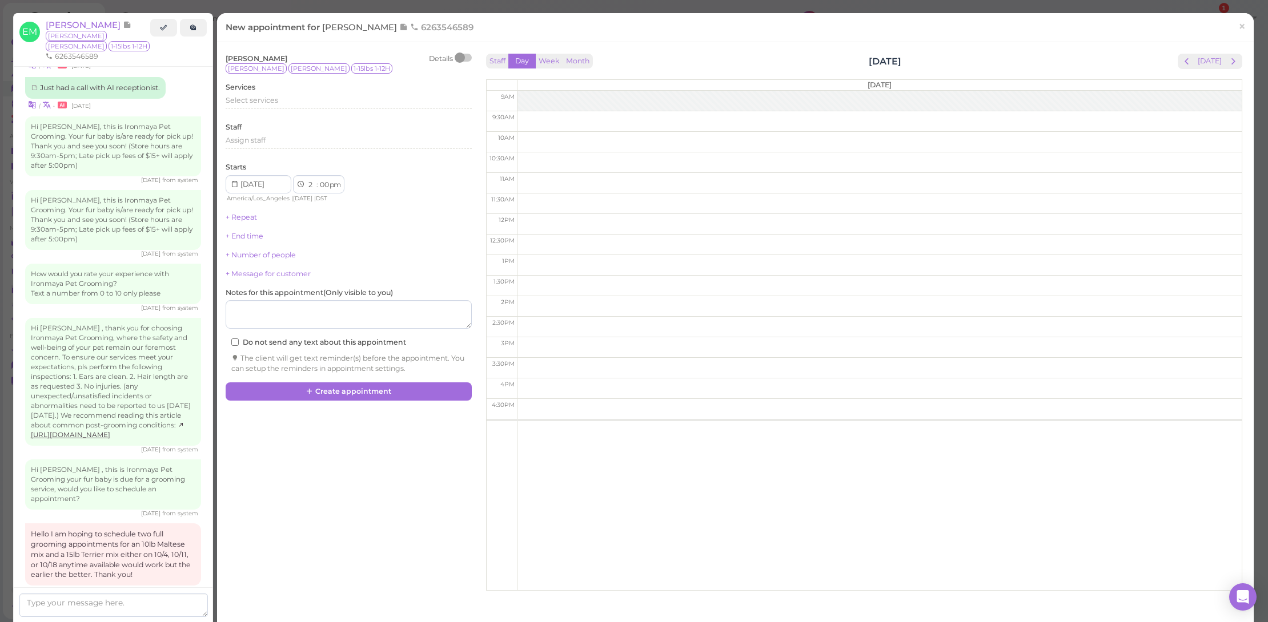
click at [1231, 57] on button "next" at bounding box center [1233, 61] width 18 height 15
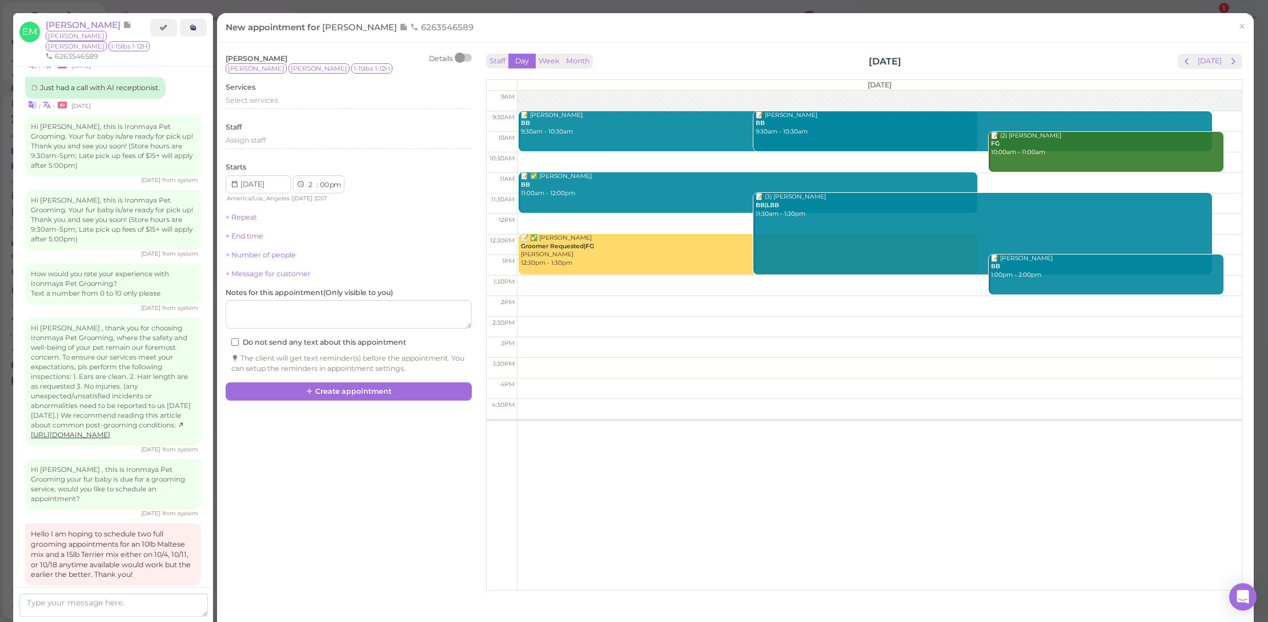
click at [753, 152] on td at bounding box center [879, 162] width 725 height 21
type input "[DATE]"
select select "10"
select select "30"
select select "am"
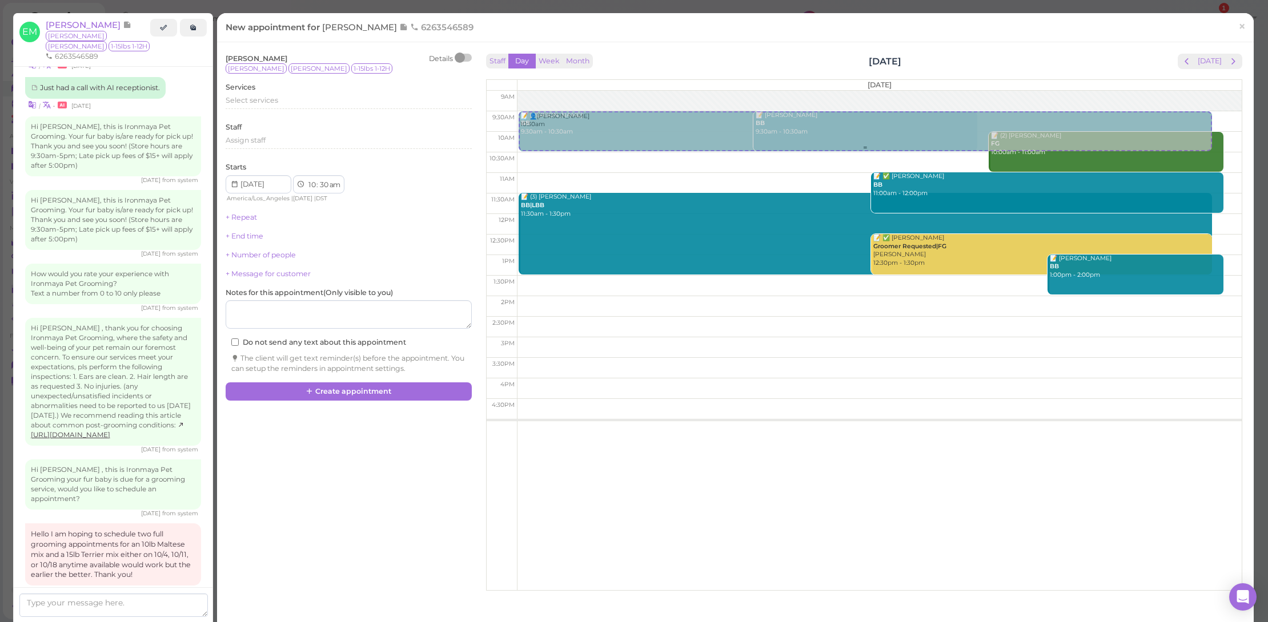
drag, startPoint x: 656, startPoint y: 177, endPoint x: 682, endPoint y: 130, distance: 54.2
click at [682, 91] on div "📝 👤[PERSON_NAME] 10:30am 📝 [PERSON_NAME] BB 9:30am - 10:30am 📝 [PERSON_NAME] BB…" at bounding box center [879, 91] width 724 height 0
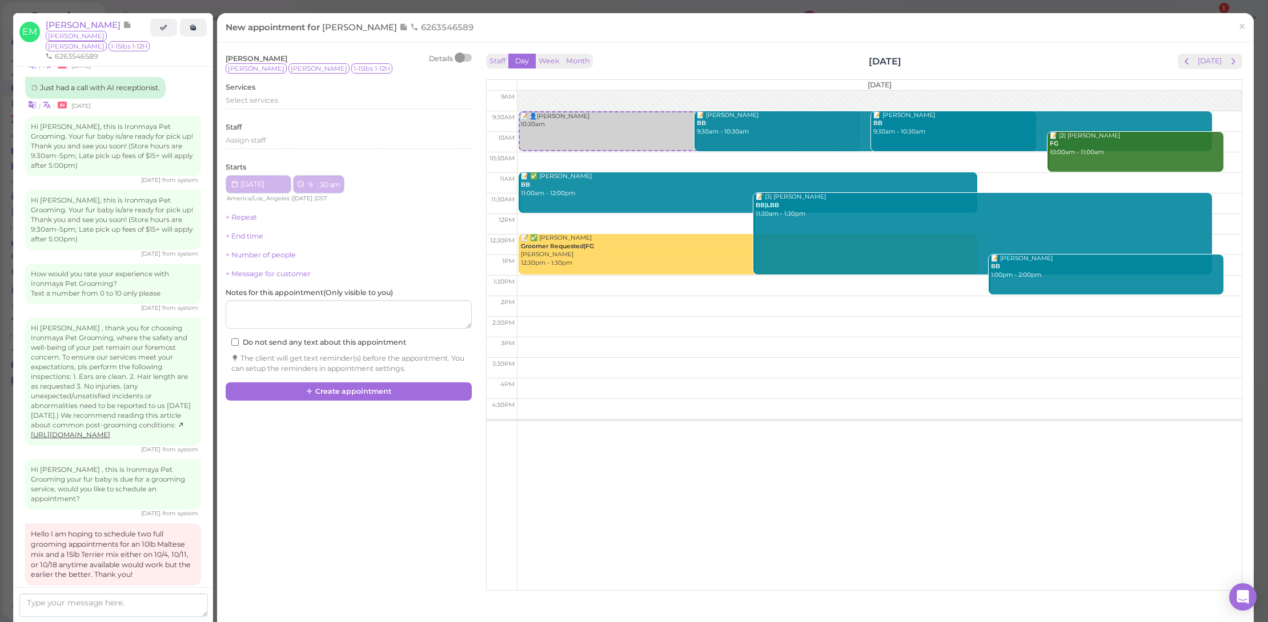
select select "9"
click at [316, 95] on div "Select services" at bounding box center [349, 100] width 246 height 10
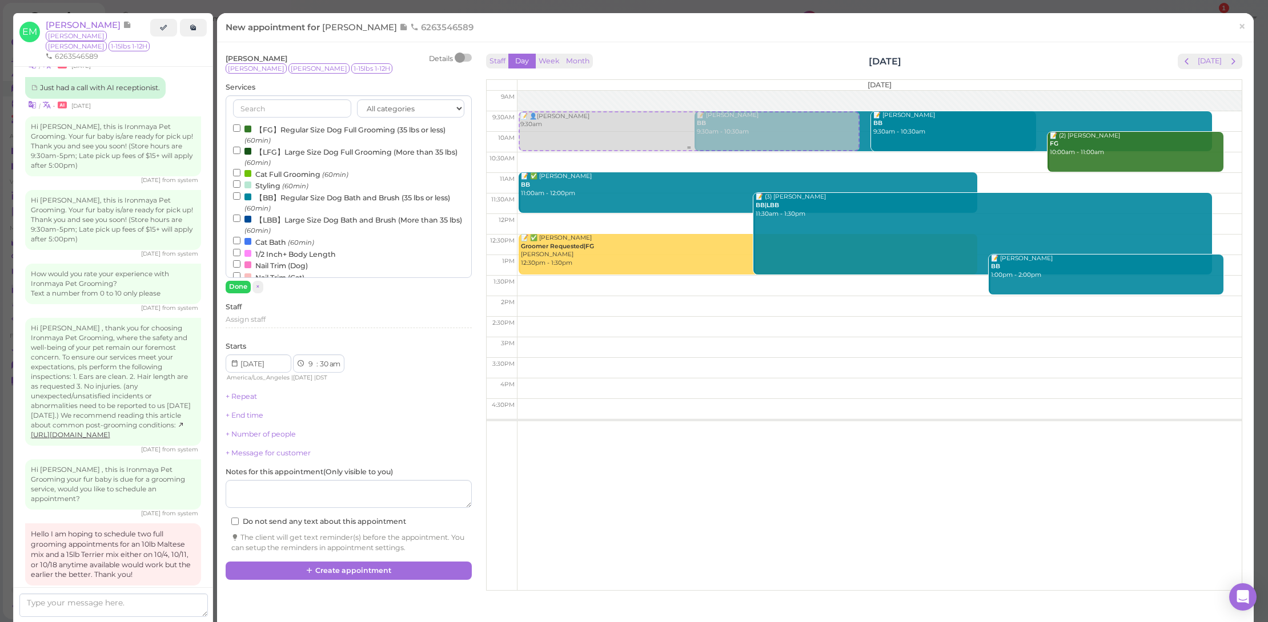
click at [610, 91] on div "📝 👤[PERSON_NAME] 9:30am 📝 👤[PERSON_NAME] 9:30am 📝 [PERSON_NAME] BB 9:30am - 10:…" at bounding box center [879, 91] width 724 height 0
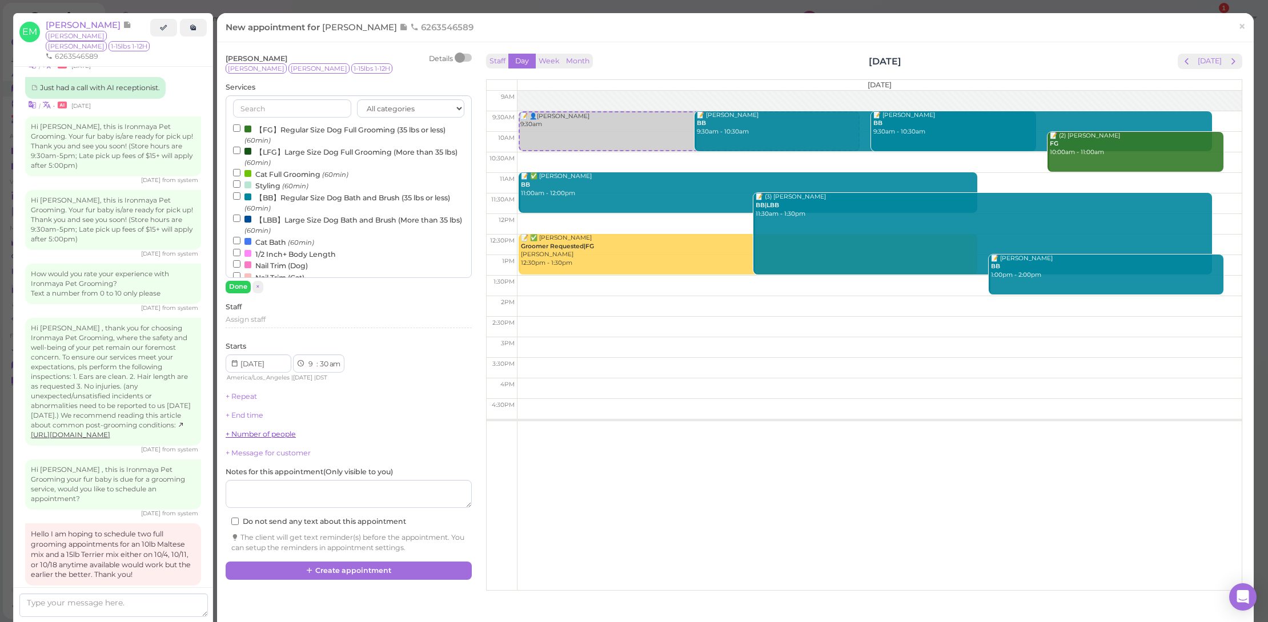
click at [276, 434] on link "+ Number of people" at bounding box center [261, 434] width 70 height 9
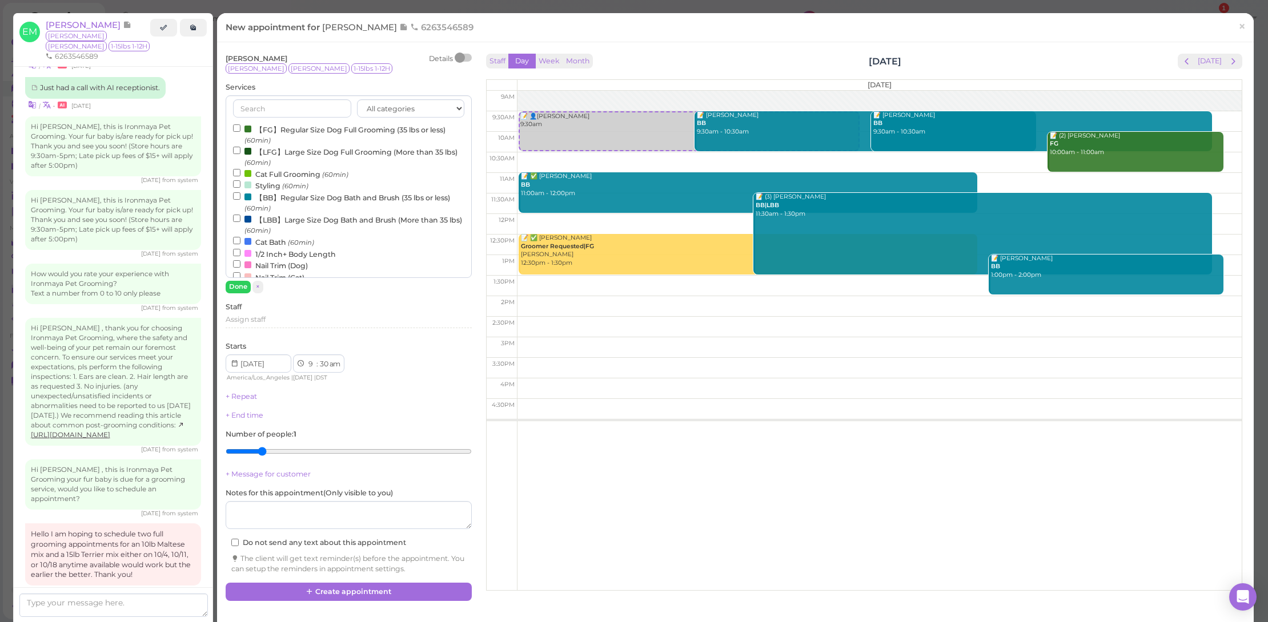
type input "2"
click at [264, 445] on input "range" at bounding box center [349, 452] width 246 height 18
click at [365, 593] on button "Create appointment" at bounding box center [349, 592] width 246 height 18
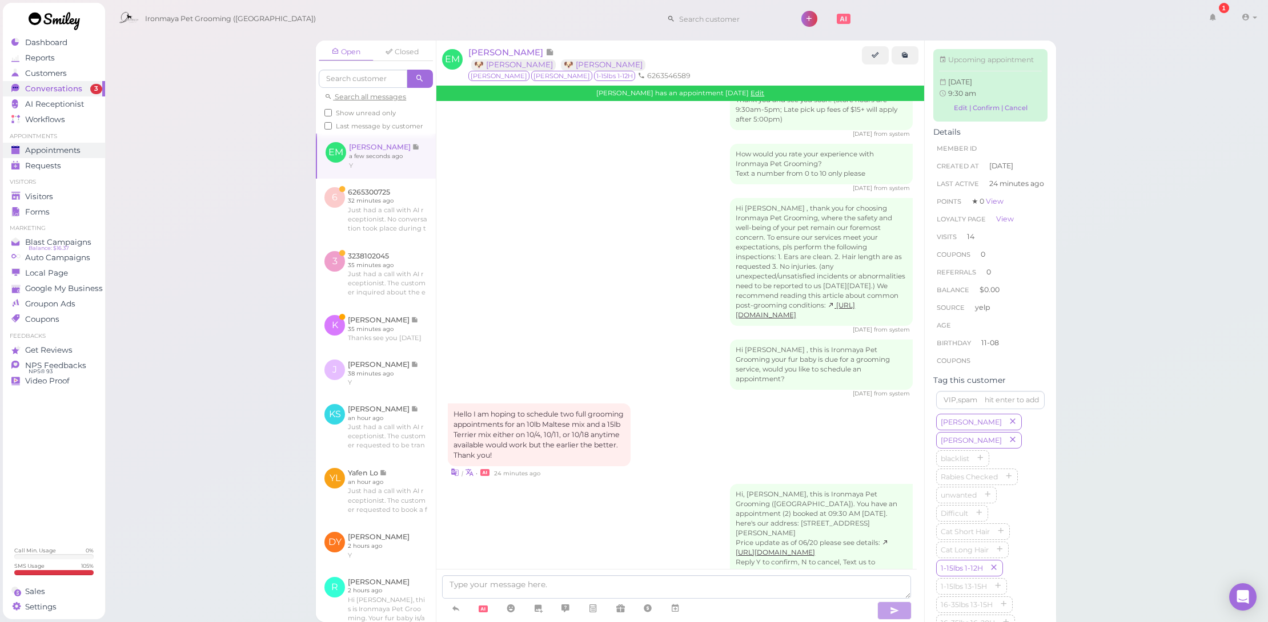
scroll to position [1400, 0]
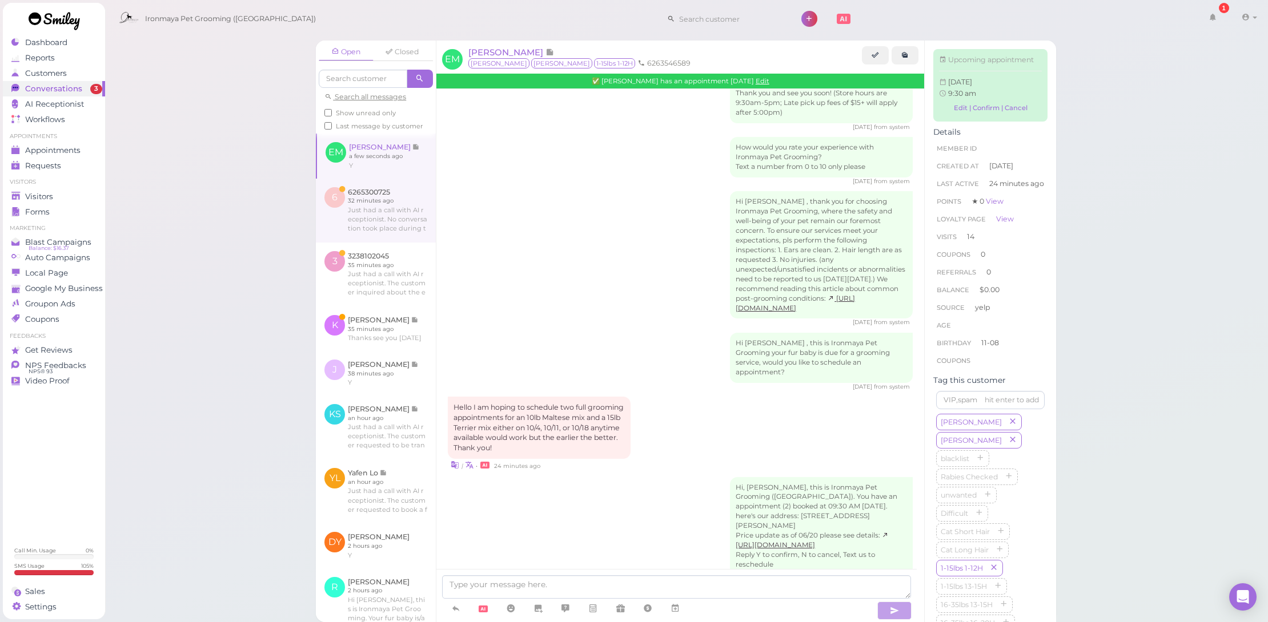
click at [380, 224] on link at bounding box center [376, 211] width 120 height 64
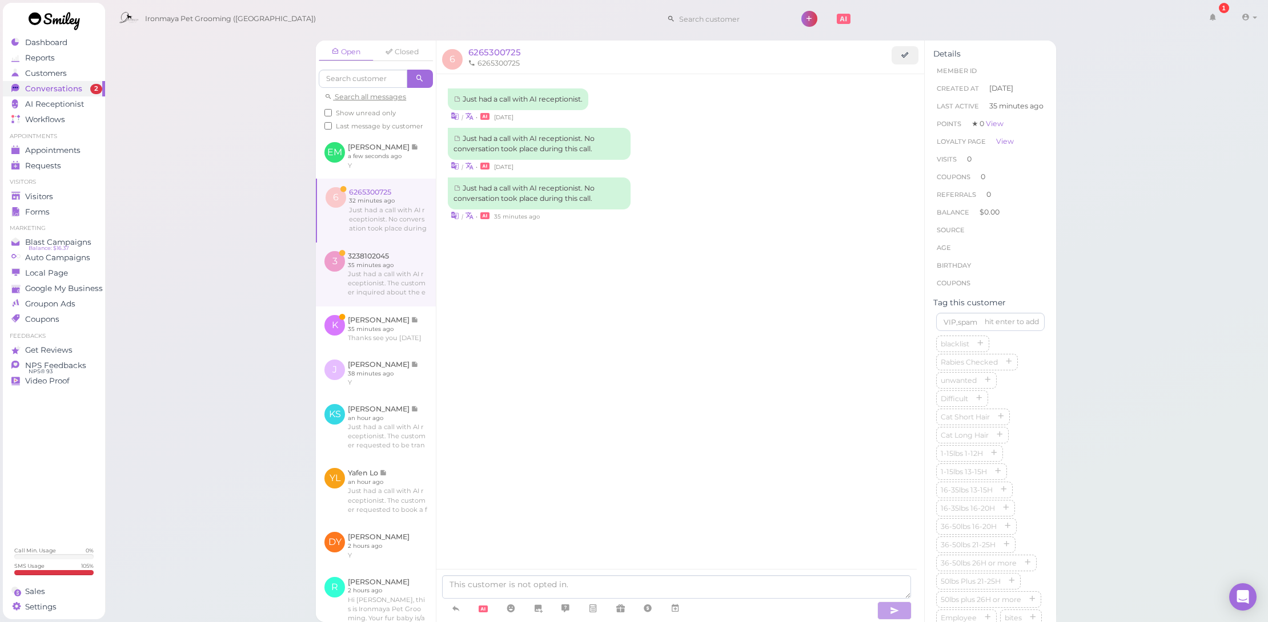
click at [395, 279] on link at bounding box center [376, 275] width 120 height 64
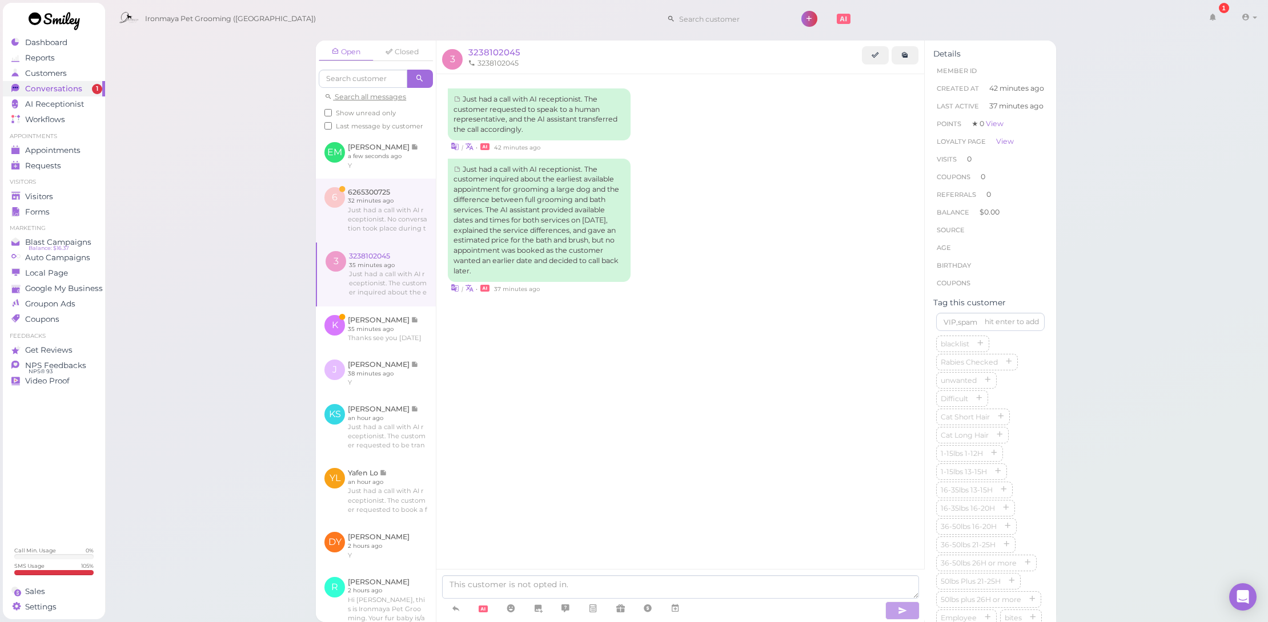
click at [379, 240] on link at bounding box center [376, 211] width 120 height 64
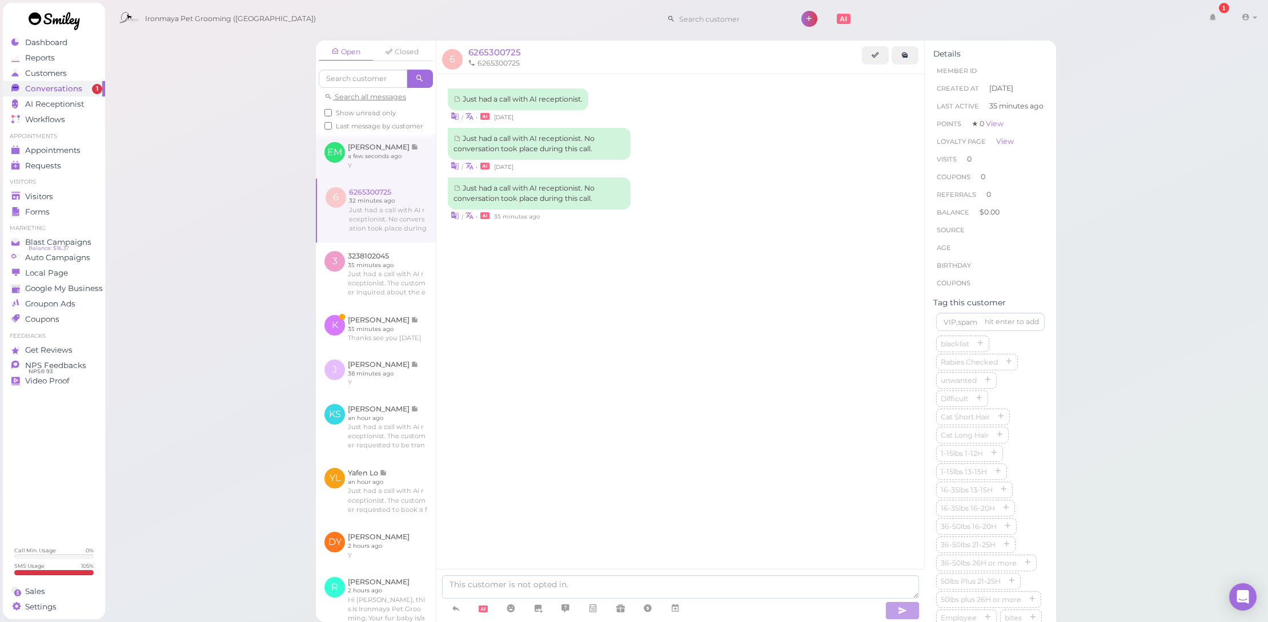
click at [396, 170] on link at bounding box center [376, 156] width 120 height 45
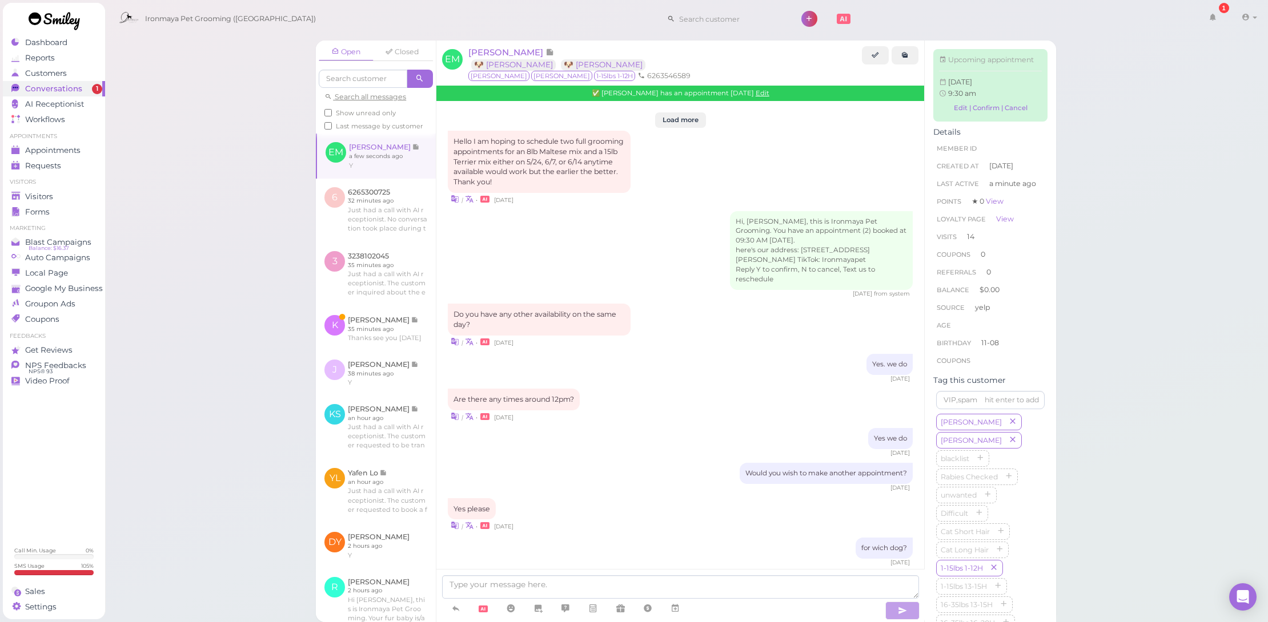
scroll to position [1214, 0]
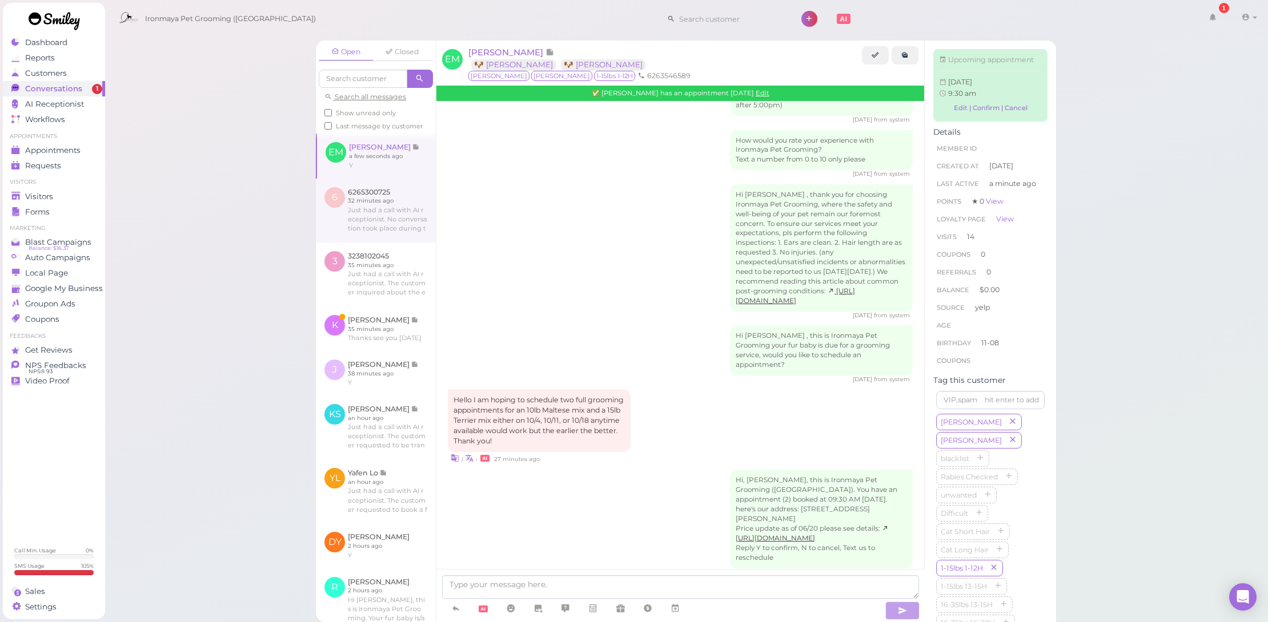
click at [398, 203] on link at bounding box center [376, 211] width 120 height 64
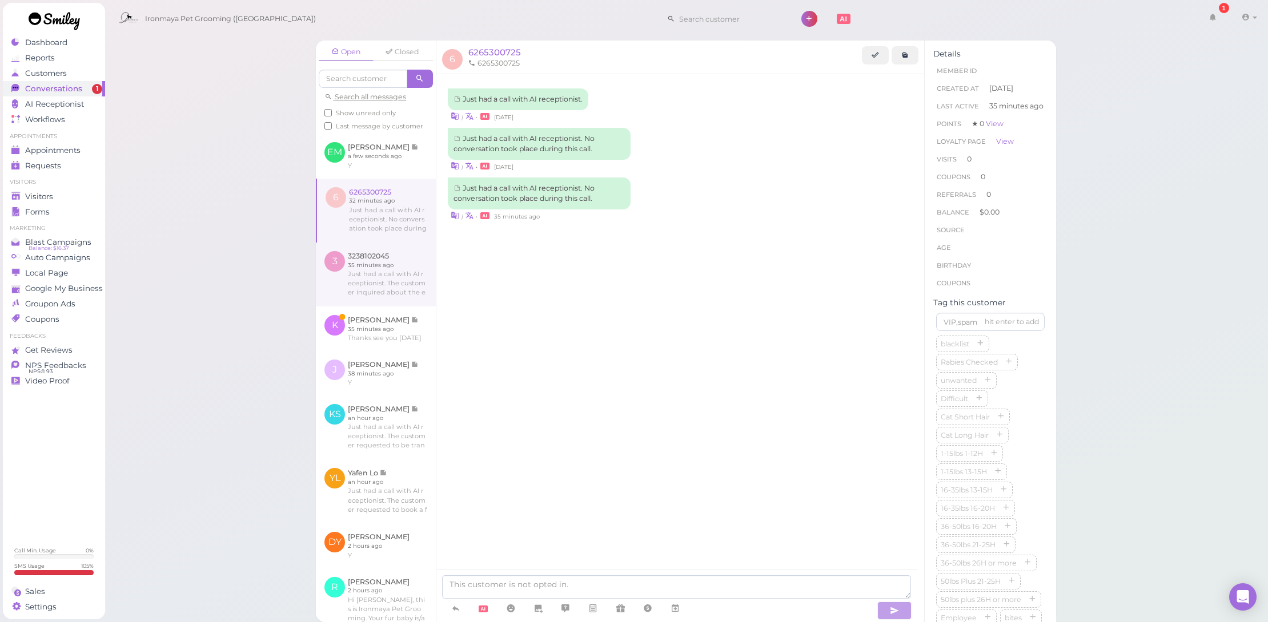
click at [393, 297] on link at bounding box center [376, 275] width 120 height 64
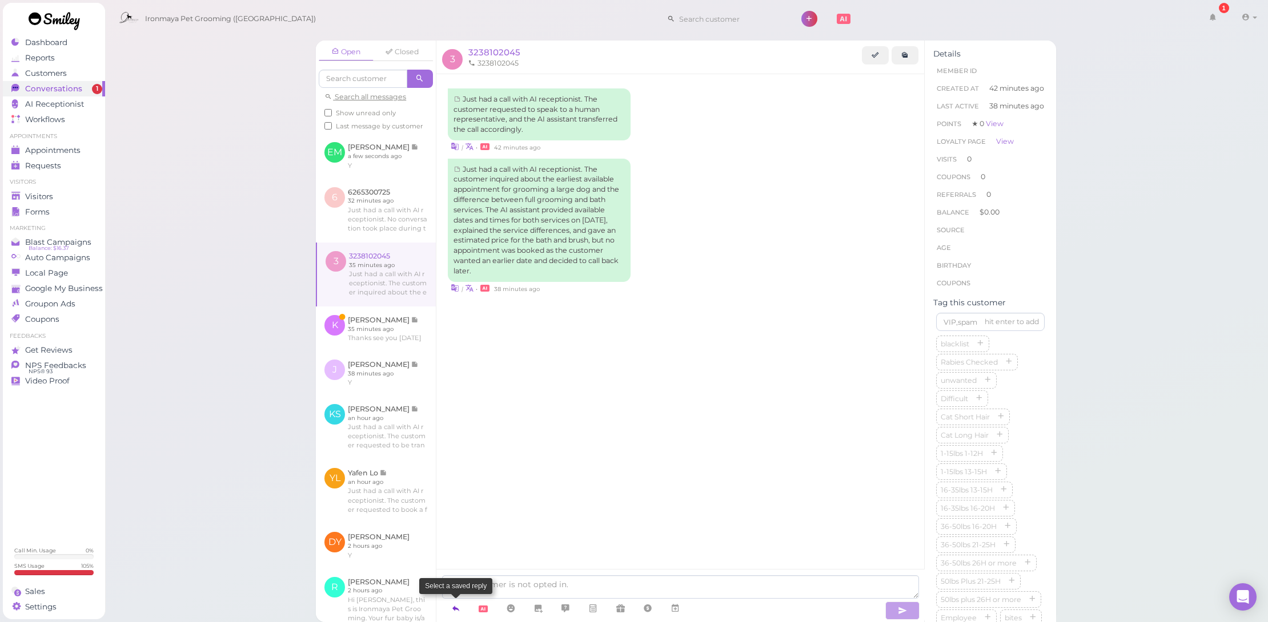
click at [453, 608] on icon at bounding box center [455, 608] width 9 height 11
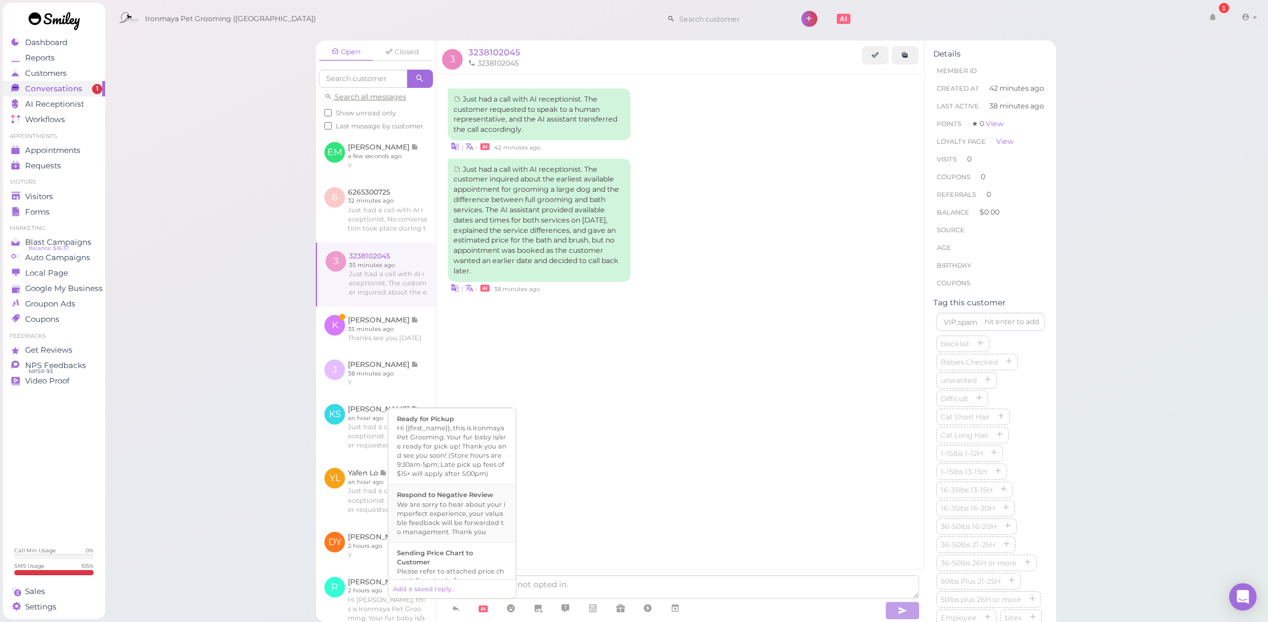
scroll to position [560, 0]
click at [464, 525] on div "Please refer to attached price chart. (all quotes before we see your fur baby i…" at bounding box center [452, 527] width 110 height 37
type textarea "Please refer to attached price chart. (all quotes before we see your fur baby i…"
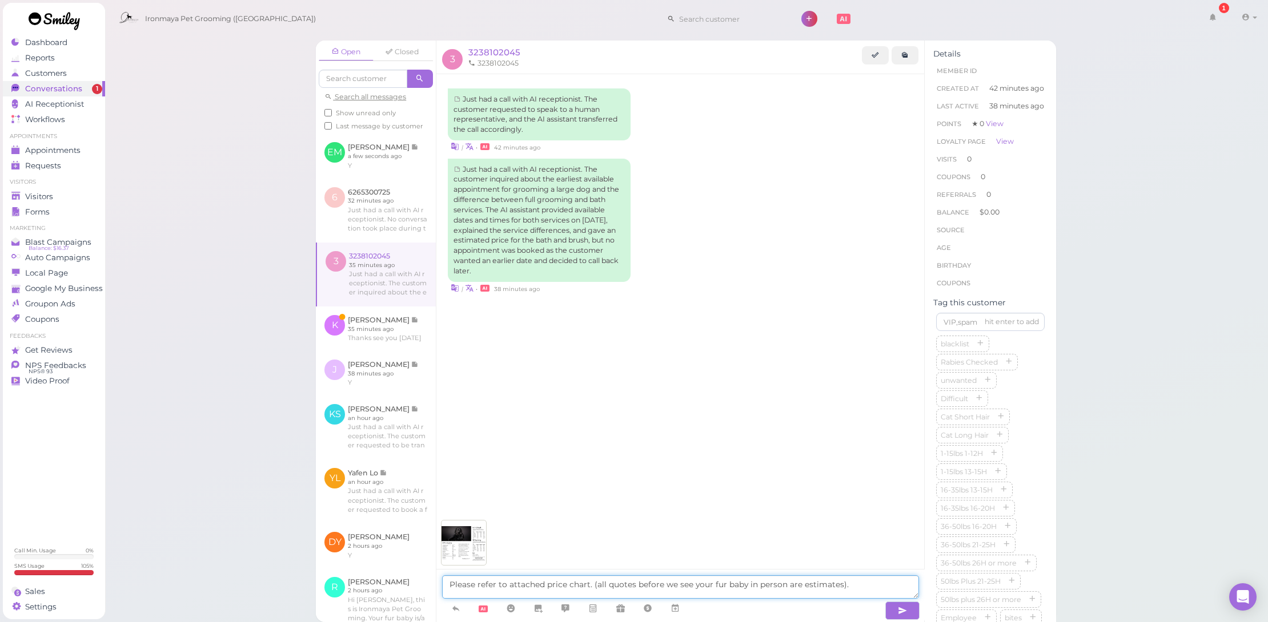
click at [866, 592] on textarea "Please refer to attached price chart. (all quotes before we see your fur baby i…" at bounding box center [680, 587] width 476 height 23
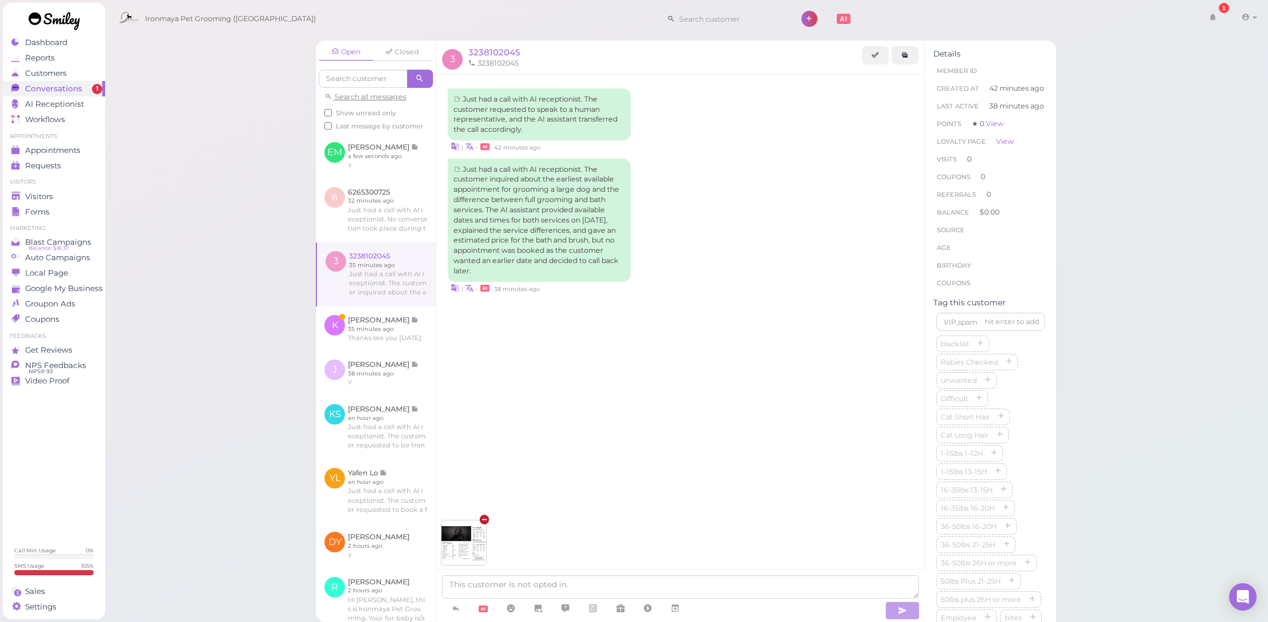
click at [485, 517] on icon at bounding box center [484, 520] width 11 height 14
click at [379, 328] on link at bounding box center [376, 329] width 120 height 45
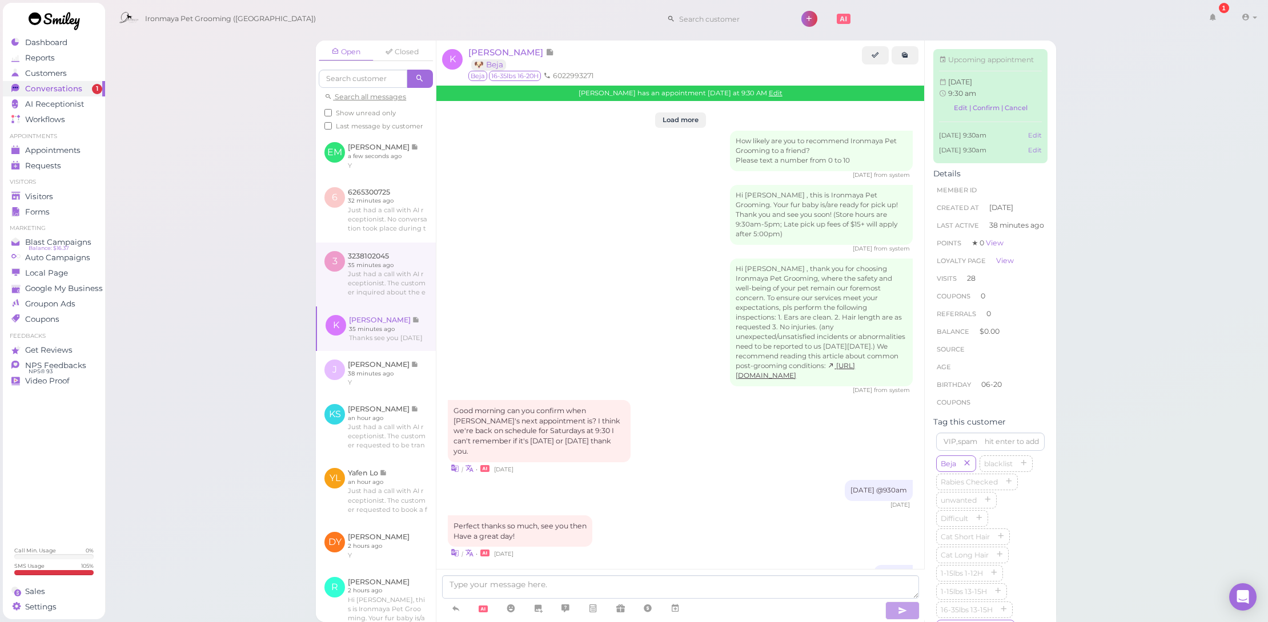
scroll to position [1617, 0]
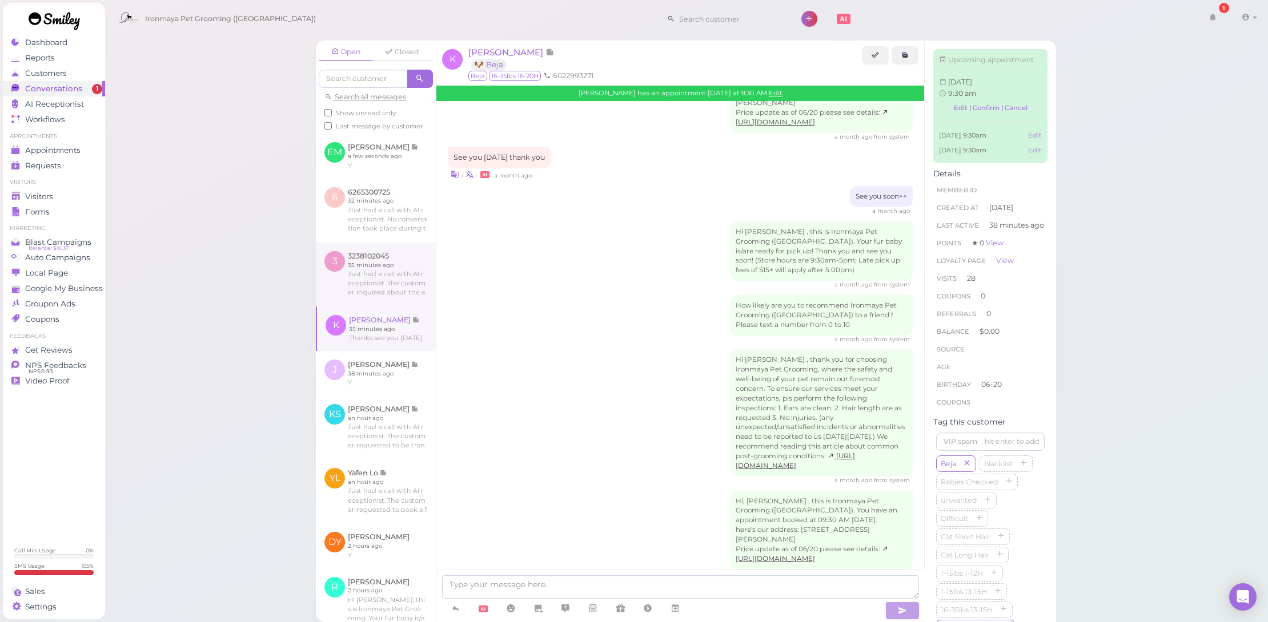
click at [393, 270] on link at bounding box center [376, 275] width 120 height 64
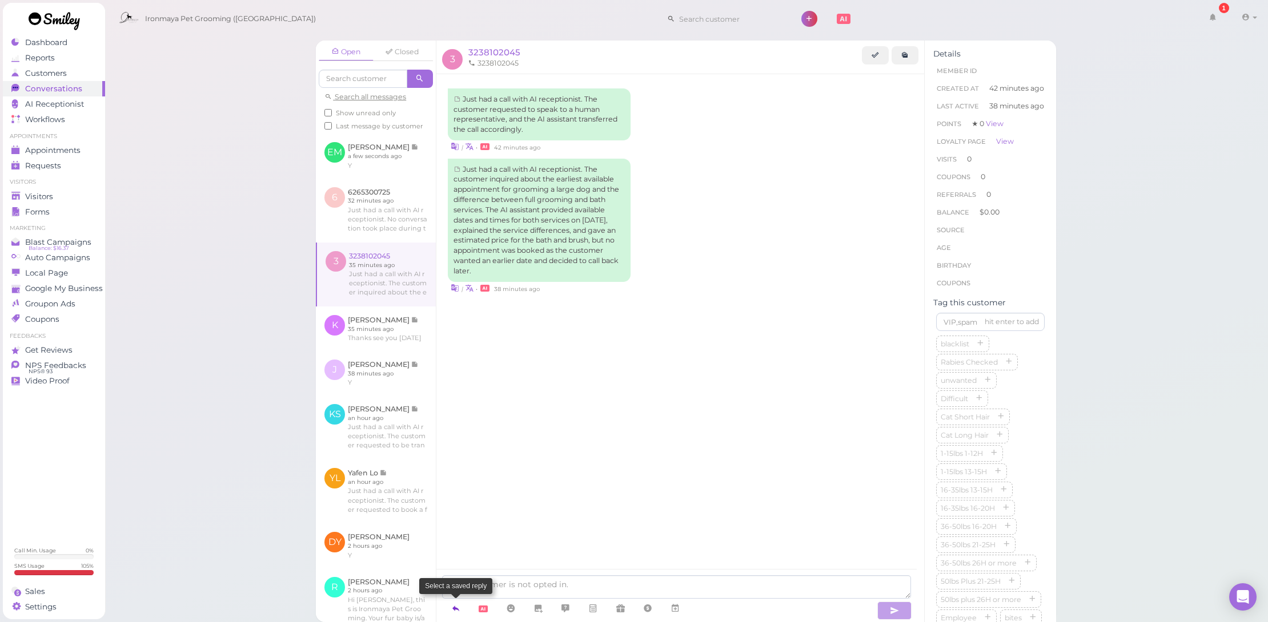
click at [450, 607] on link at bounding box center [455, 609] width 27 height 20
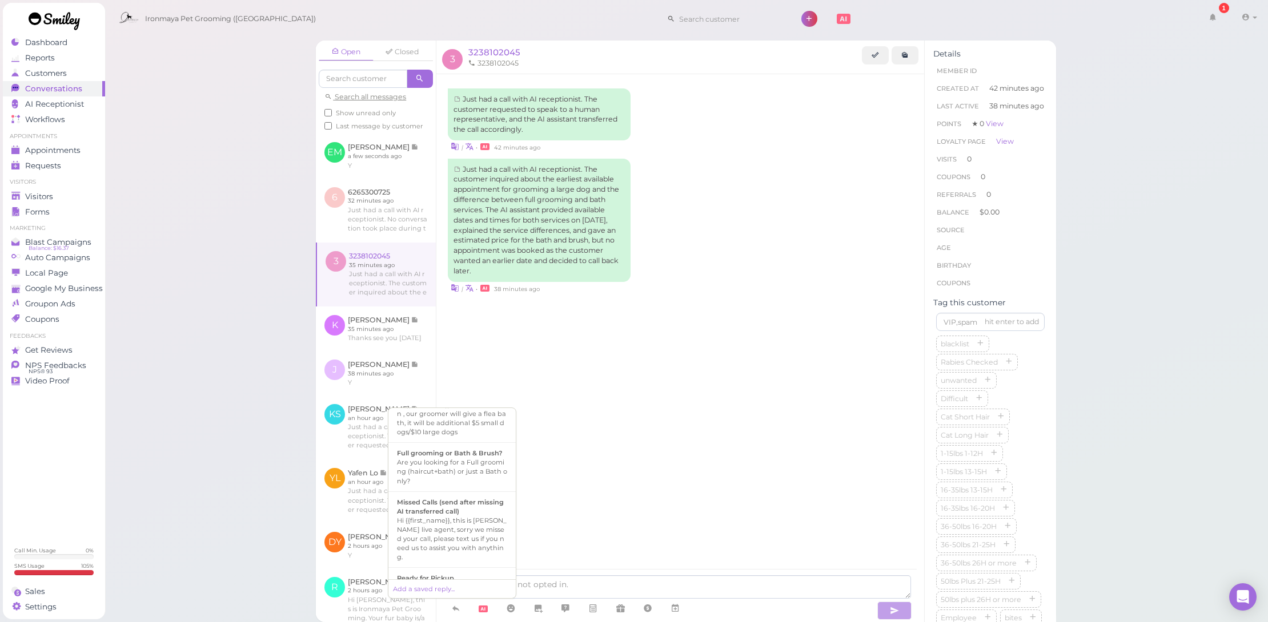
scroll to position [560, 0]
click at [466, 533] on div "Please refer to attached price chart. (all quotes before we see your fur baby i…" at bounding box center [452, 527] width 110 height 37
type textarea "Please refer to attached price chart. (all quotes before we see your fur baby i…"
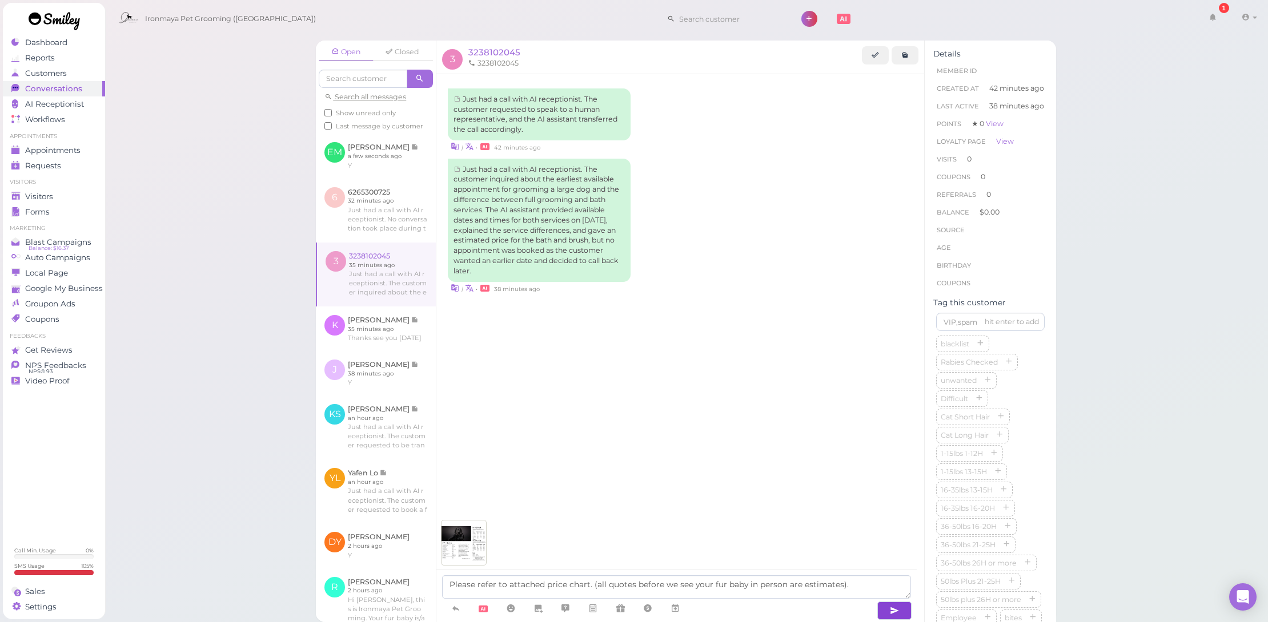
click at [898, 608] on icon "button" at bounding box center [894, 610] width 9 height 11
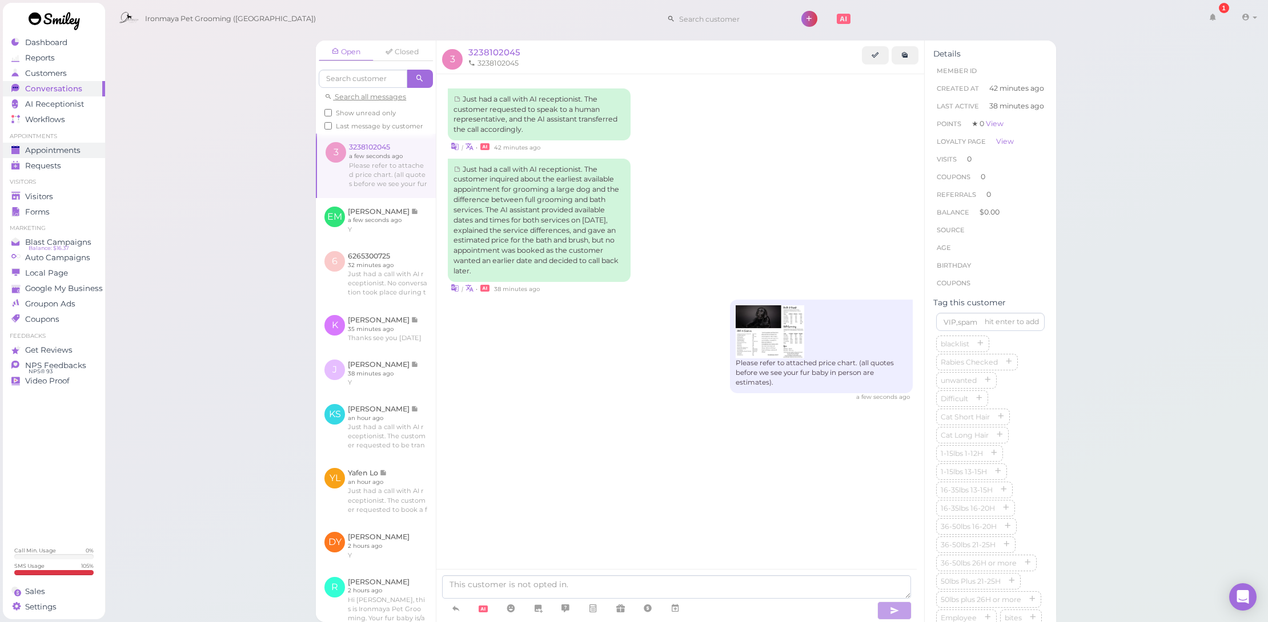
click at [51, 146] on span "Appointments" at bounding box center [52, 151] width 55 height 10
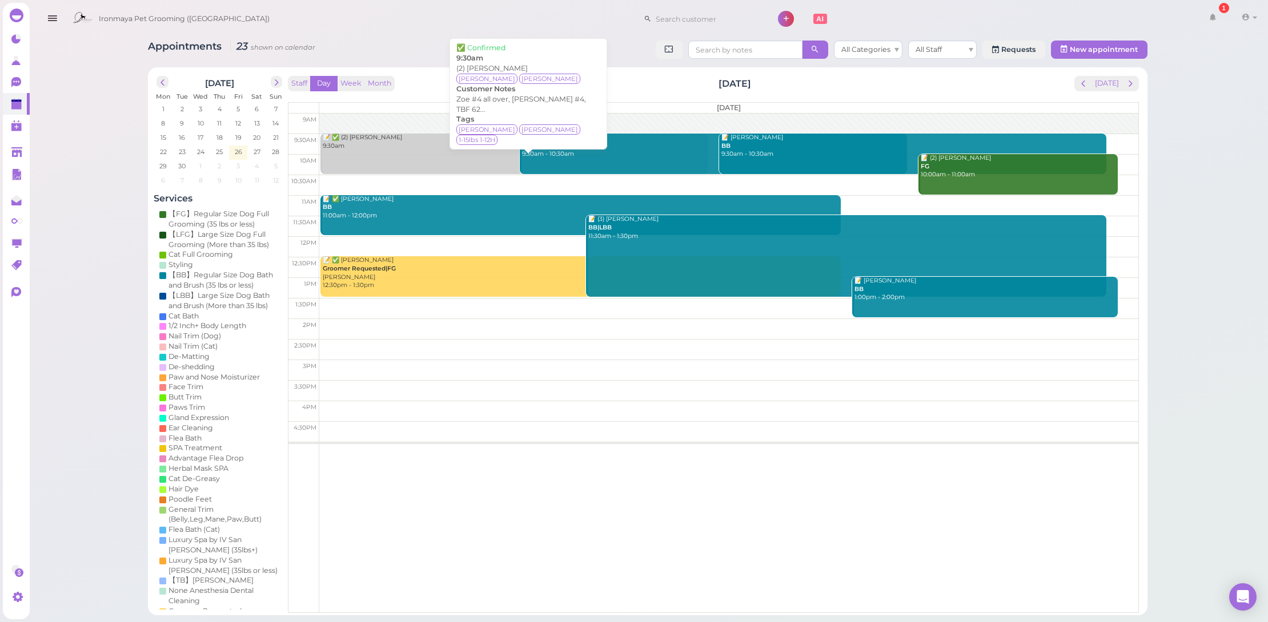
click at [392, 150] on link "📝 ✅ (2) [PERSON_NAME] 9:30am" at bounding box center [513, 154] width 387 height 41
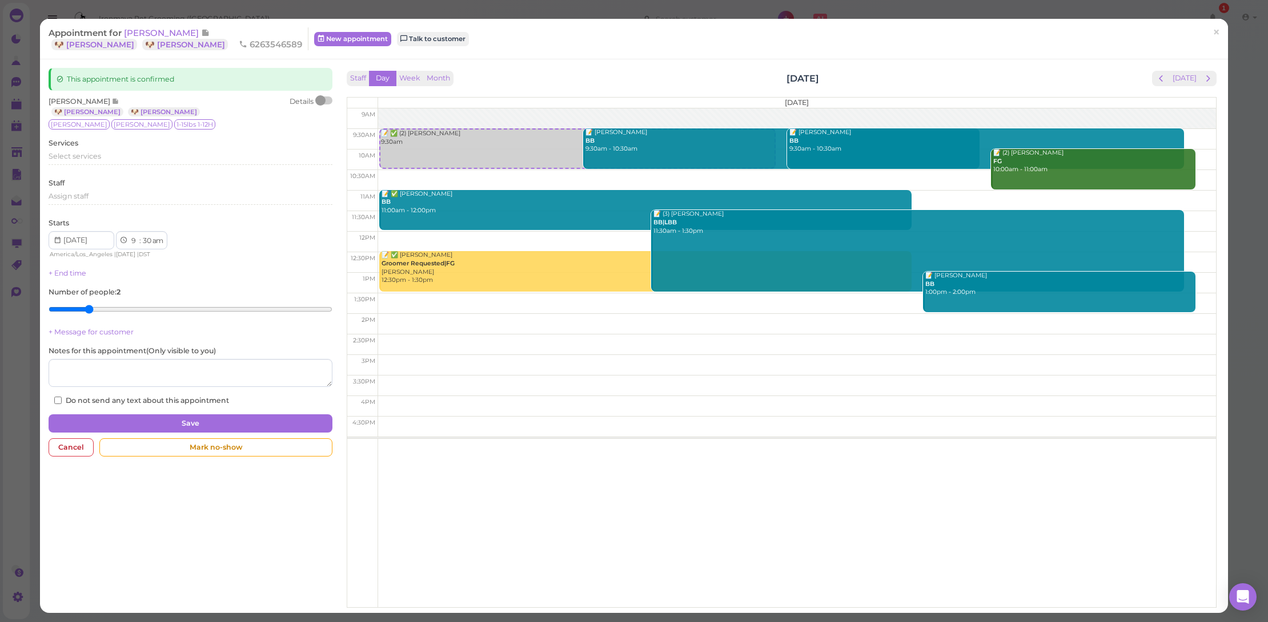
click at [91, 164] on div "Select services" at bounding box center [191, 160] width 284 height 18
click at [94, 159] on span "Select services" at bounding box center [75, 156] width 53 height 9
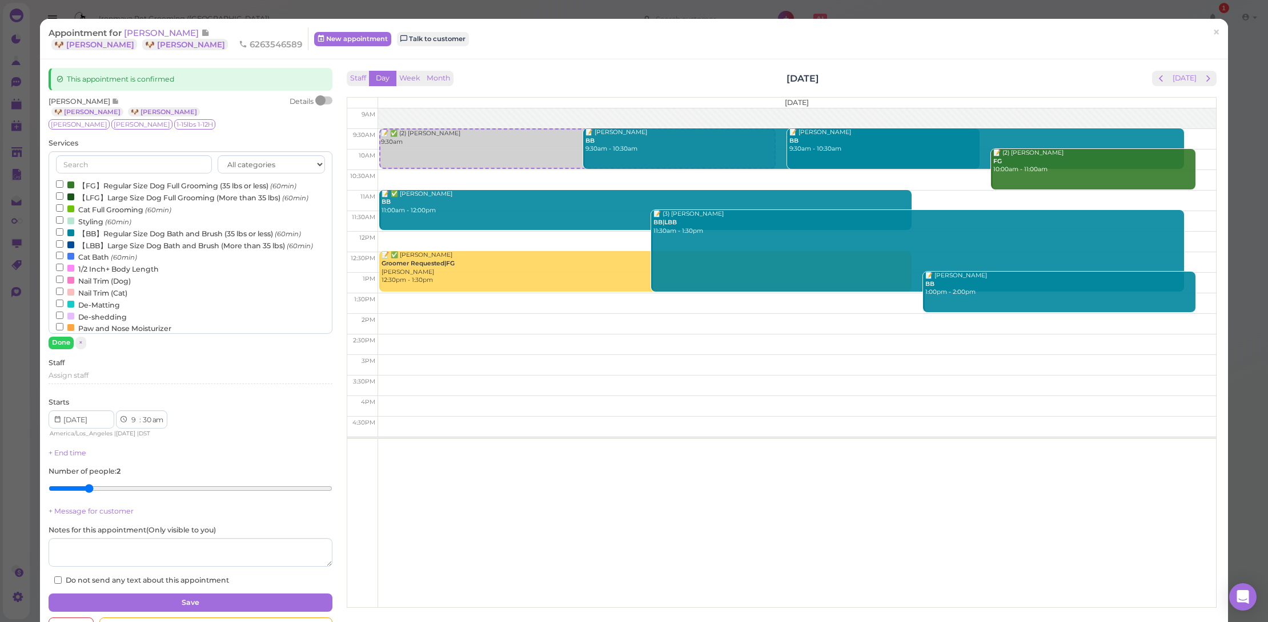
click at [105, 182] on label "【FG】Regular Size Dog Full Grooming (35 lbs or less) (60min)" at bounding box center [176, 185] width 240 height 12
click at [63, 182] on input "【FG】Regular Size Dog Full Grooming (35 lbs or less) (60min)" at bounding box center [59, 183] width 7 height 7
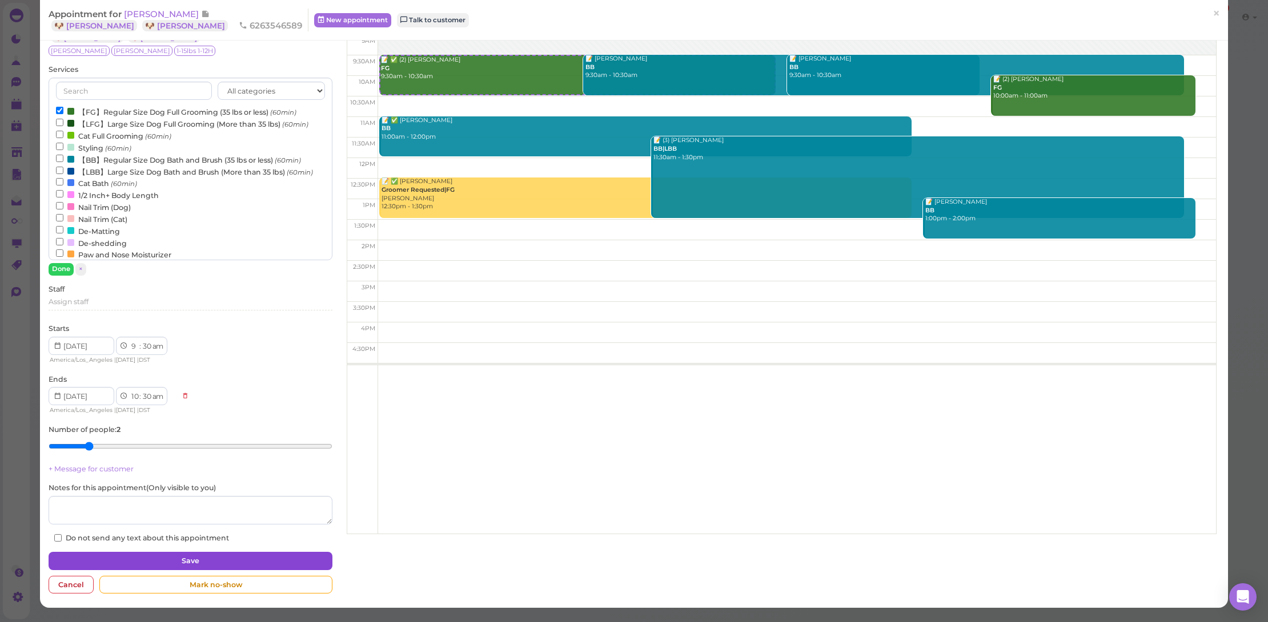
click at [213, 556] on button "Save" at bounding box center [191, 561] width 284 height 18
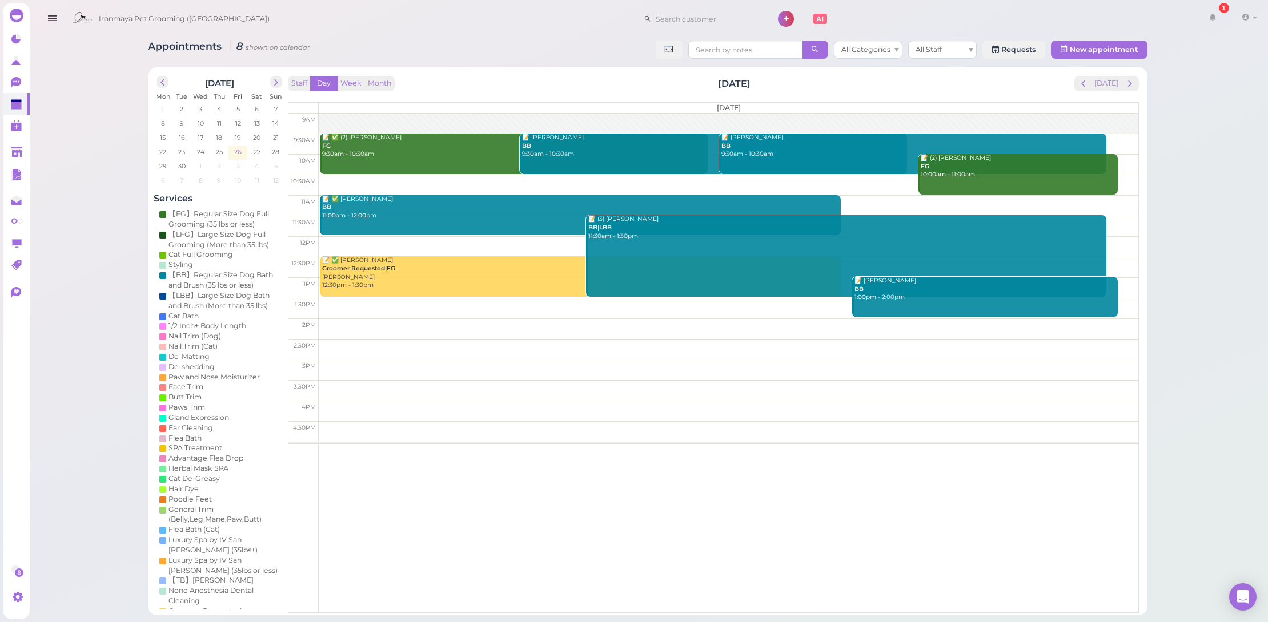
click at [234, 152] on span "26" at bounding box center [238, 152] width 10 height 10
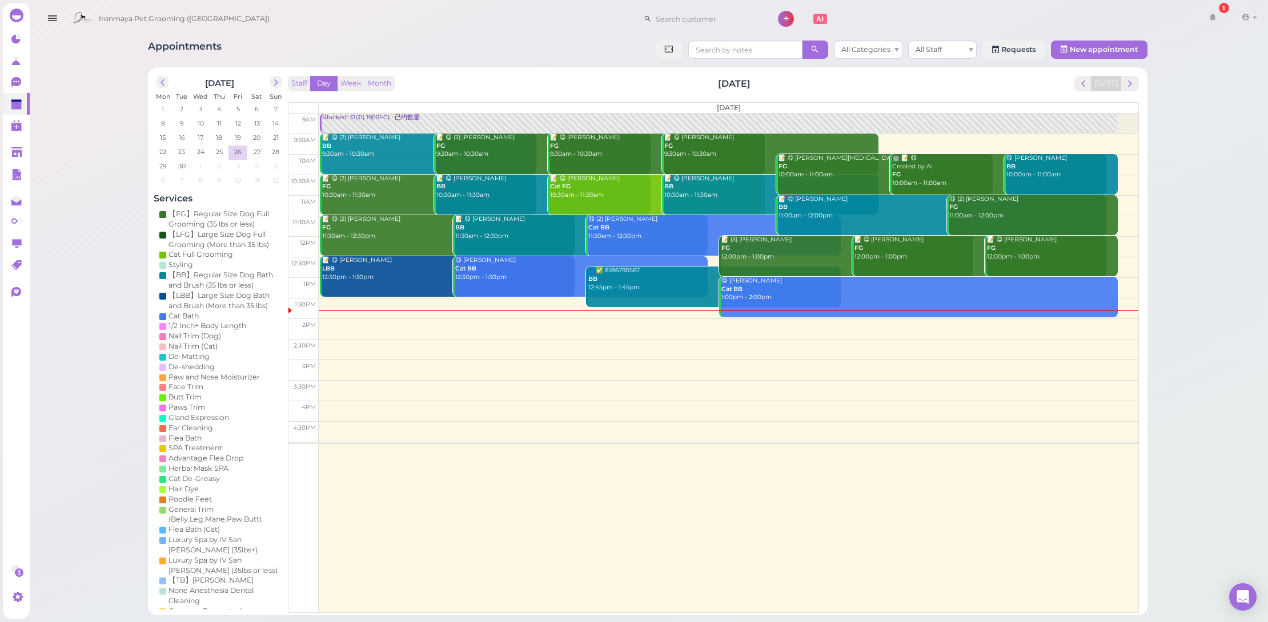
click at [500, 76] on div "Staff Day Week Month [DATE] [DATE]" at bounding box center [713, 83] width 851 height 15
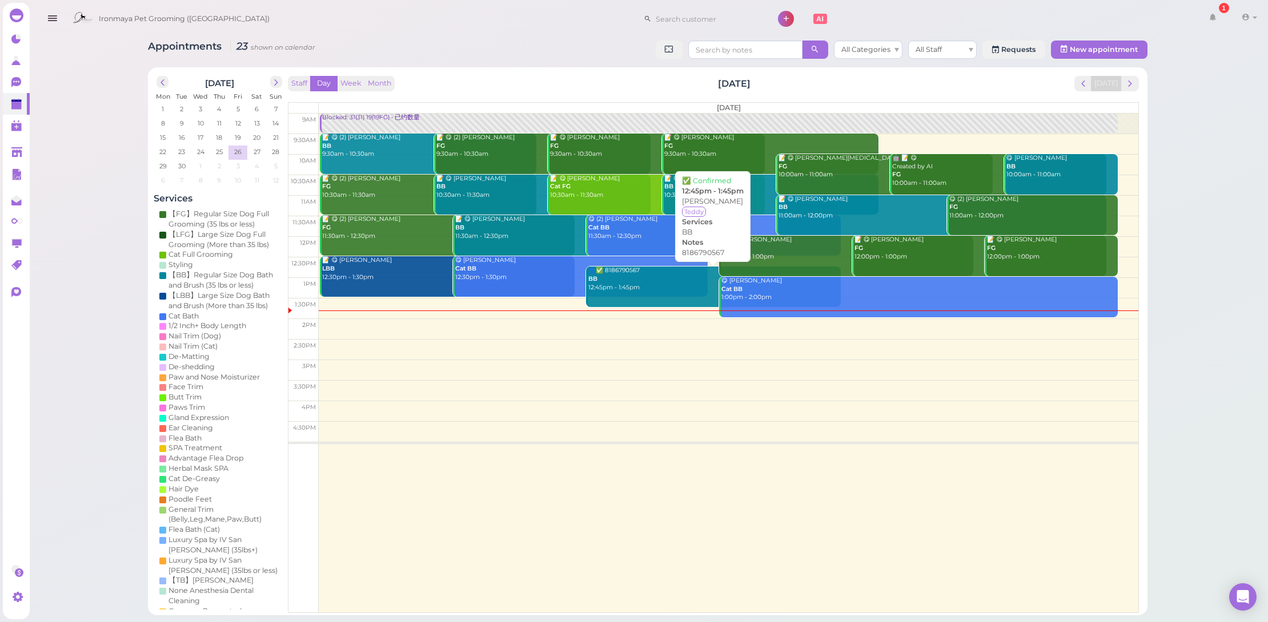
click at [666, 278] on div "👤✅ 8186790567 BB 12:45pm - 1:45pm" at bounding box center [714, 279] width 253 height 25
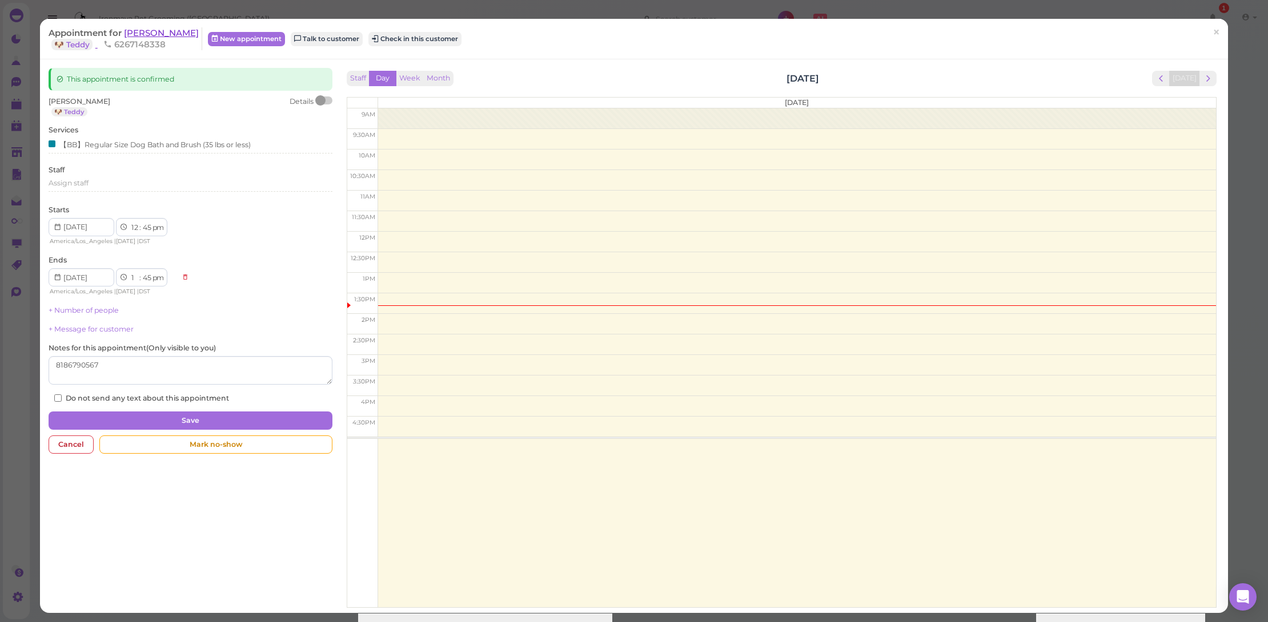
click at [134, 30] on span "[PERSON_NAME]" at bounding box center [161, 32] width 75 height 11
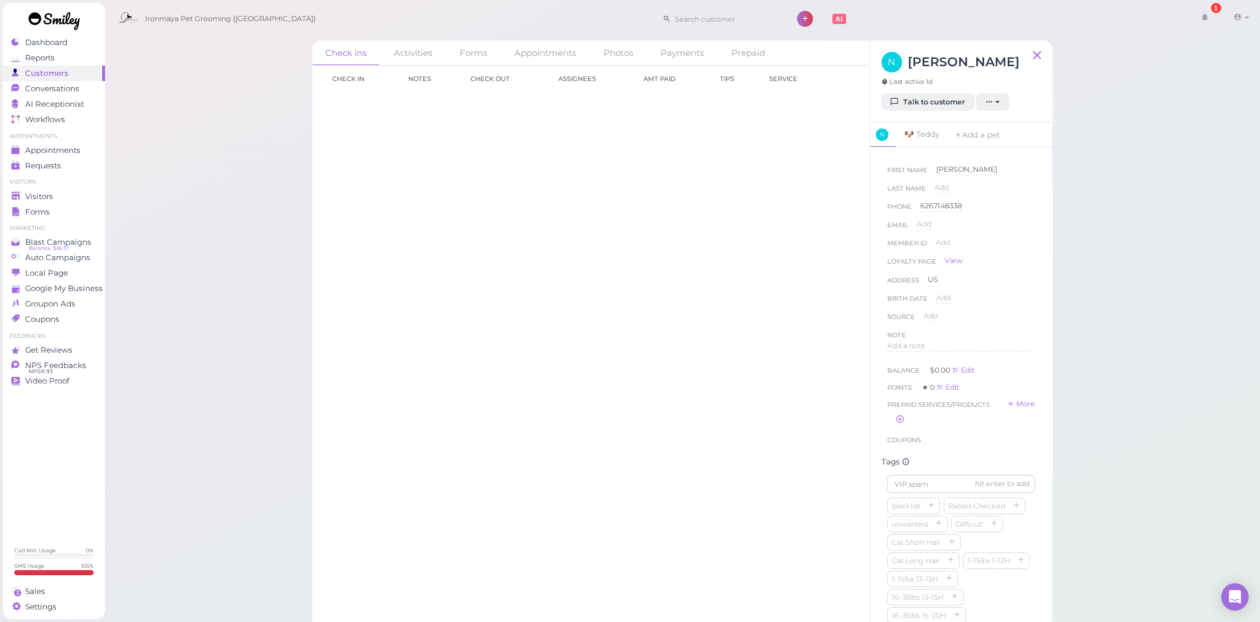
click at [947, 179] on div "[PERSON_NAME]" at bounding box center [967, 173] width 61 height 18
click at [944, 186] on span "Add" at bounding box center [942, 187] width 14 height 9
type input "[PERSON_NAME]"
click at [942, 208] on button "Done" at bounding box center [948, 208] width 25 height 12
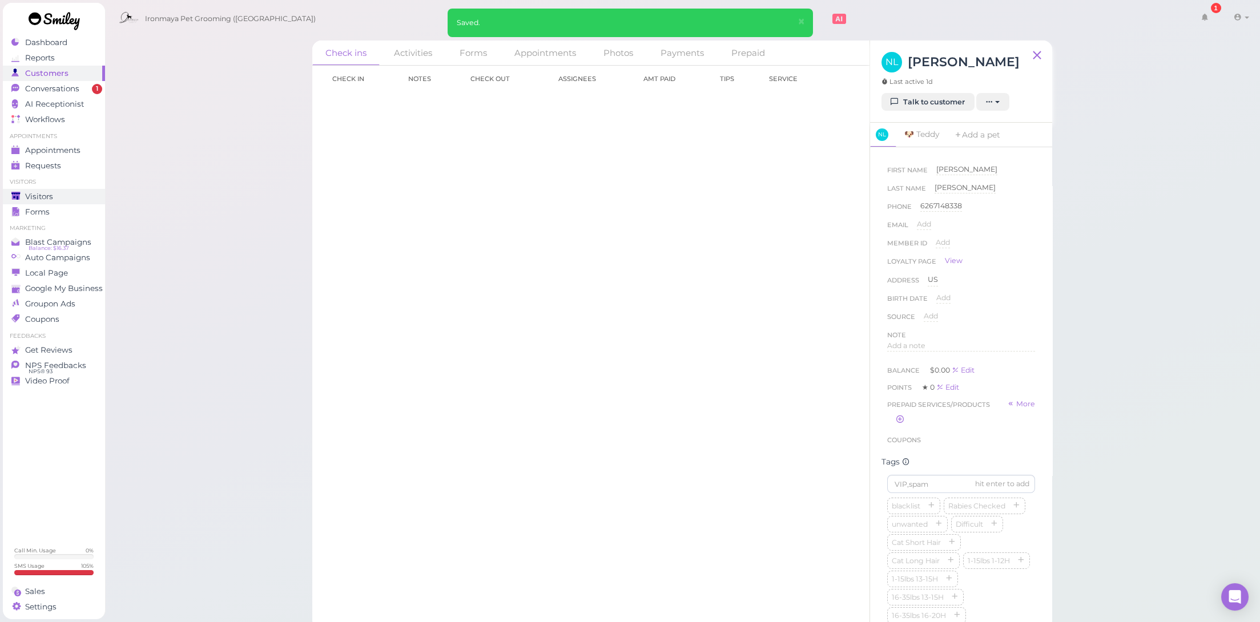
click at [40, 192] on span "Visitors" at bounding box center [39, 197] width 28 height 10
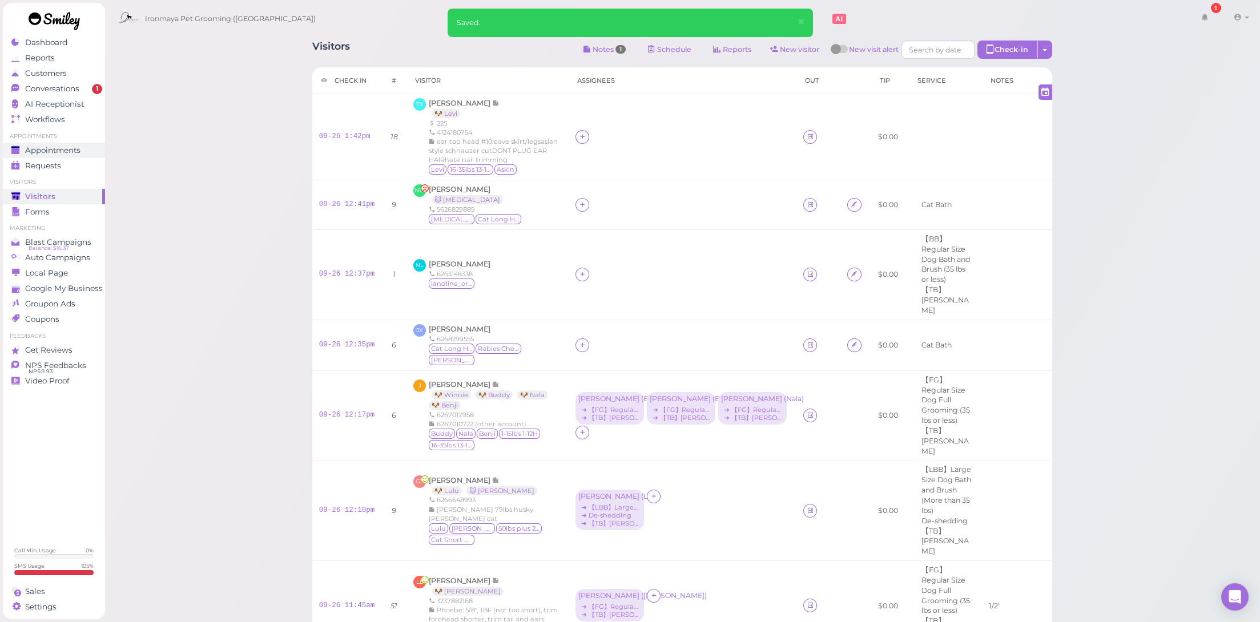
click at [65, 143] on link "Appointments" at bounding box center [54, 150] width 102 height 15
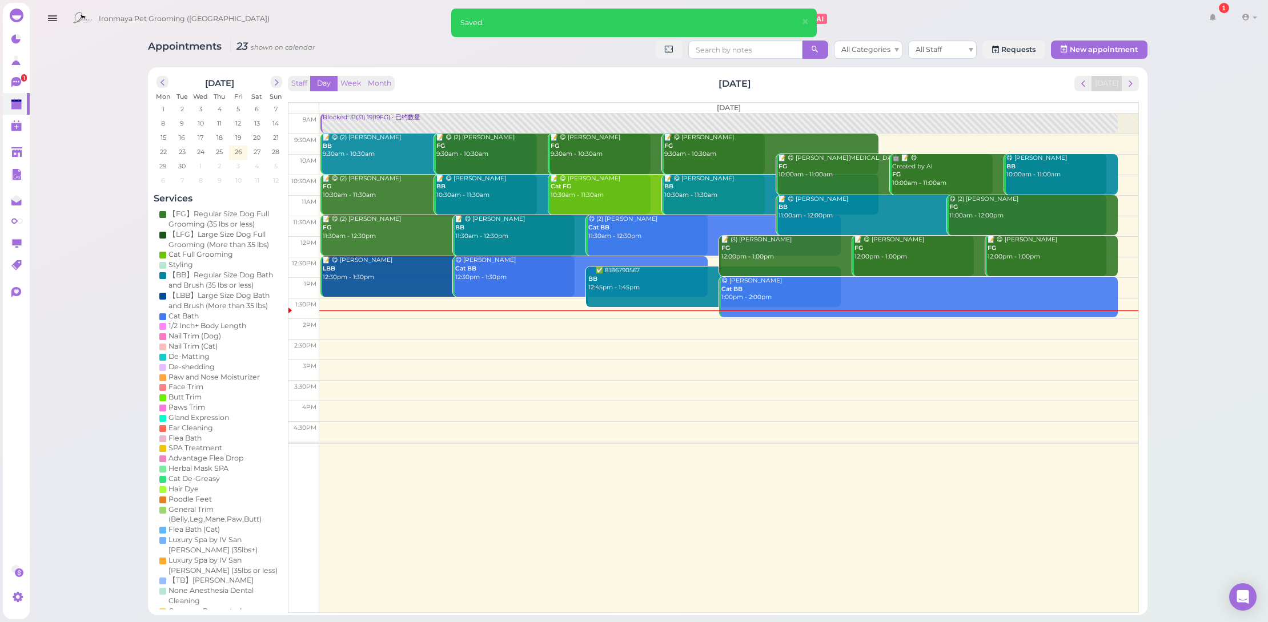
click at [634, 283] on div "👤✅ 8186790567 BB 12:45pm - 1:45pm" at bounding box center [714, 279] width 253 height 25
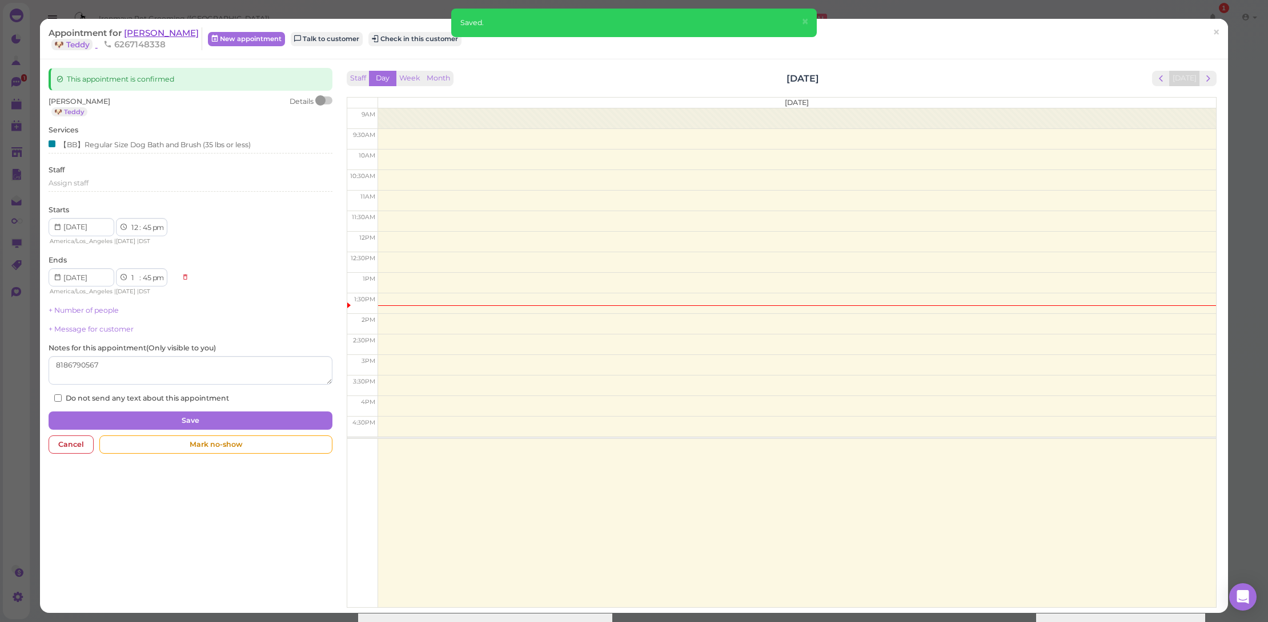
click at [147, 34] on span "[PERSON_NAME]" at bounding box center [161, 32] width 75 height 11
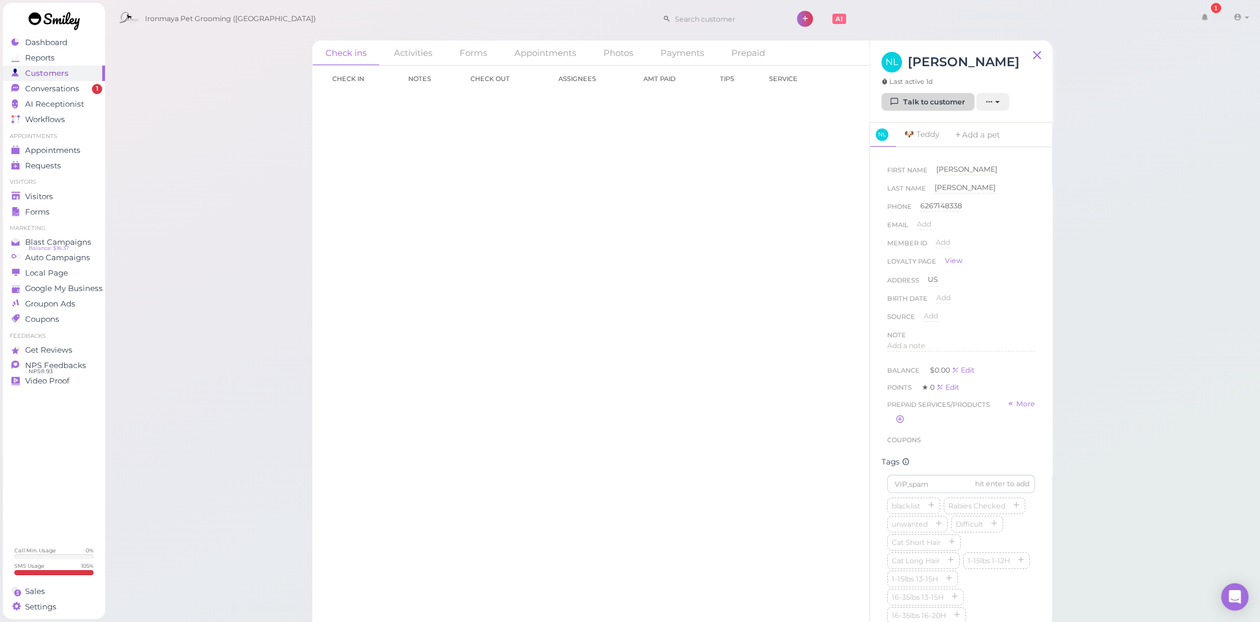
click at [913, 101] on link "Talk to customer" at bounding box center [928, 102] width 93 height 18
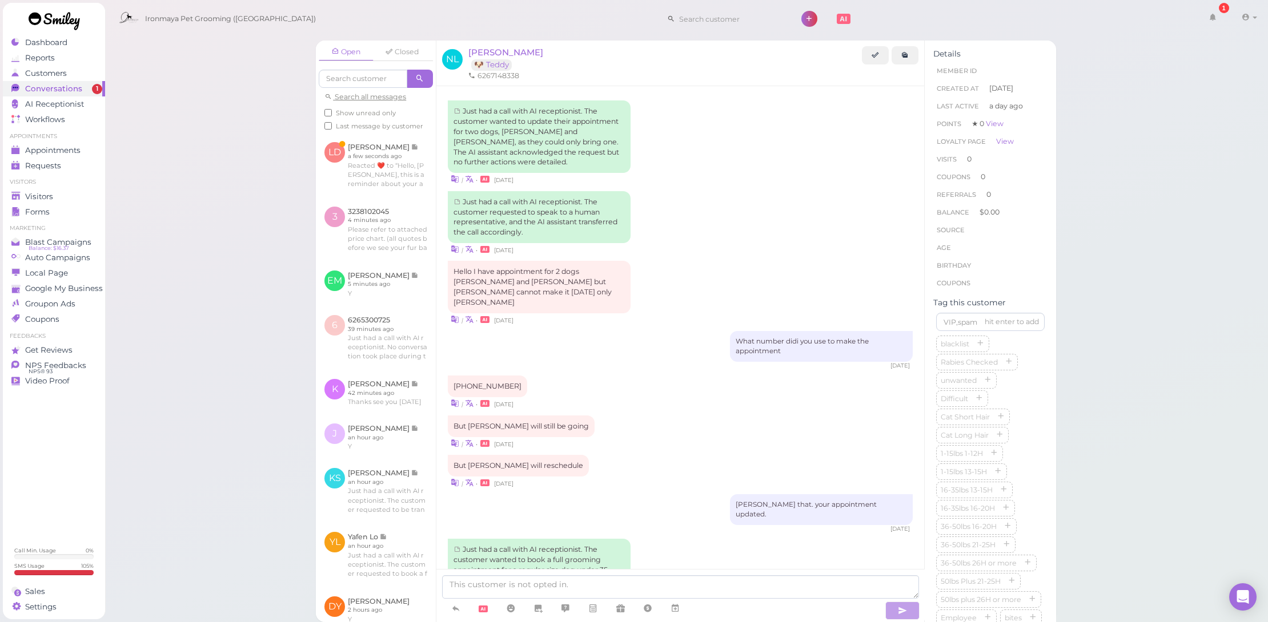
scroll to position [872, 0]
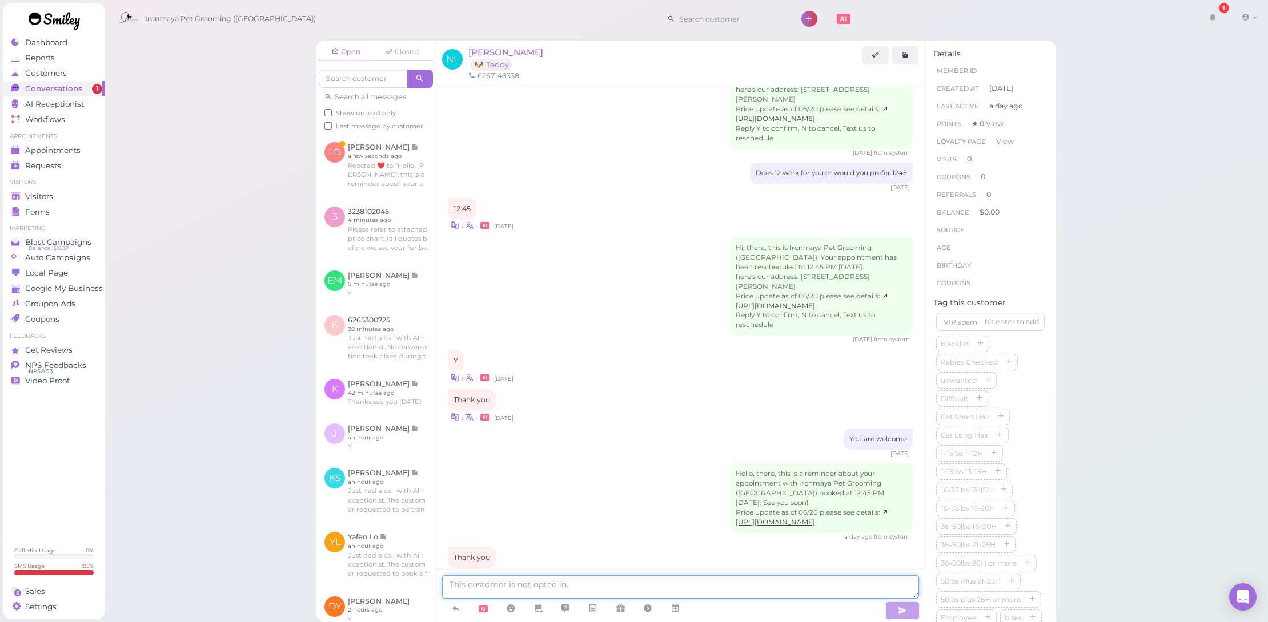
click at [581, 594] on textarea at bounding box center [680, 587] width 476 height 23
click at [719, 586] on textarea "Hi there, [PERSON_NAME] is shedding a lot, would you like us to add on de-shedi…" at bounding box center [680, 587] width 476 height 23
click at [809, 578] on textarea "Hi there, [PERSON_NAME] is shedding a lot, would you like us to add on de-shedg…" at bounding box center [680, 587] width 476 height 23
click at [809, 583] on textarea "Hi there, [PERSON_NAME] is shedding a lot, would you like us to add on de-shedg…" at bounding box center [680, 587] width 476 height 23
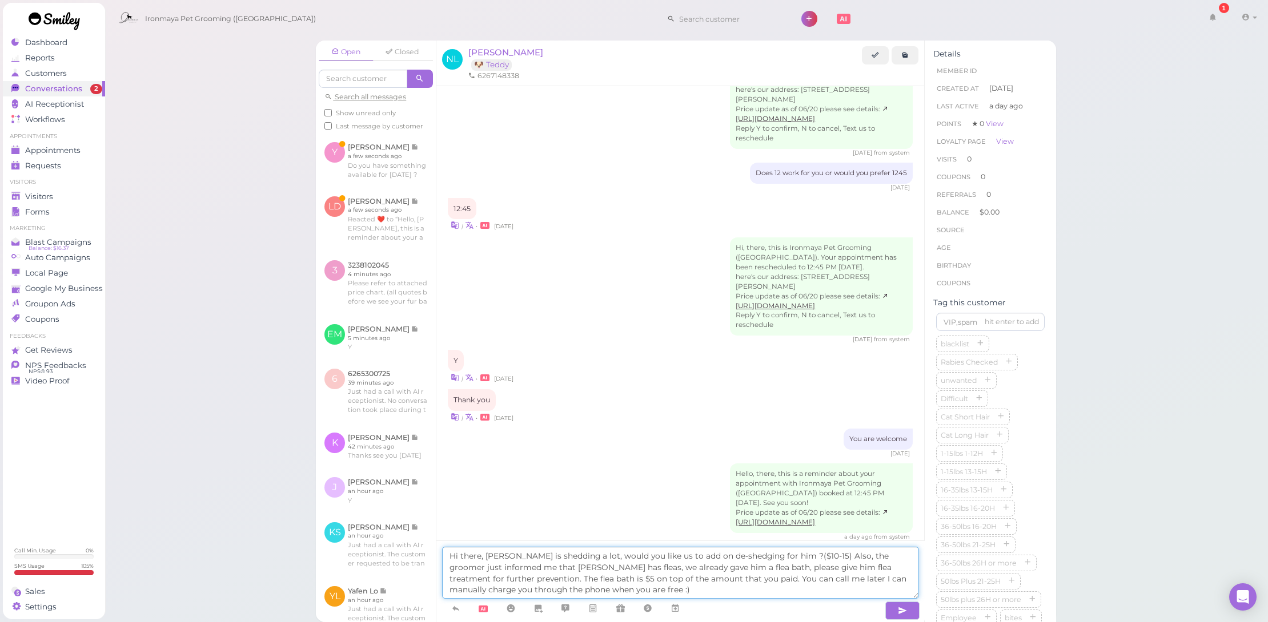
type textarea "Hi there, [PERSON_NAME] is shedding a lot, would you like us to add on de-shedg…"
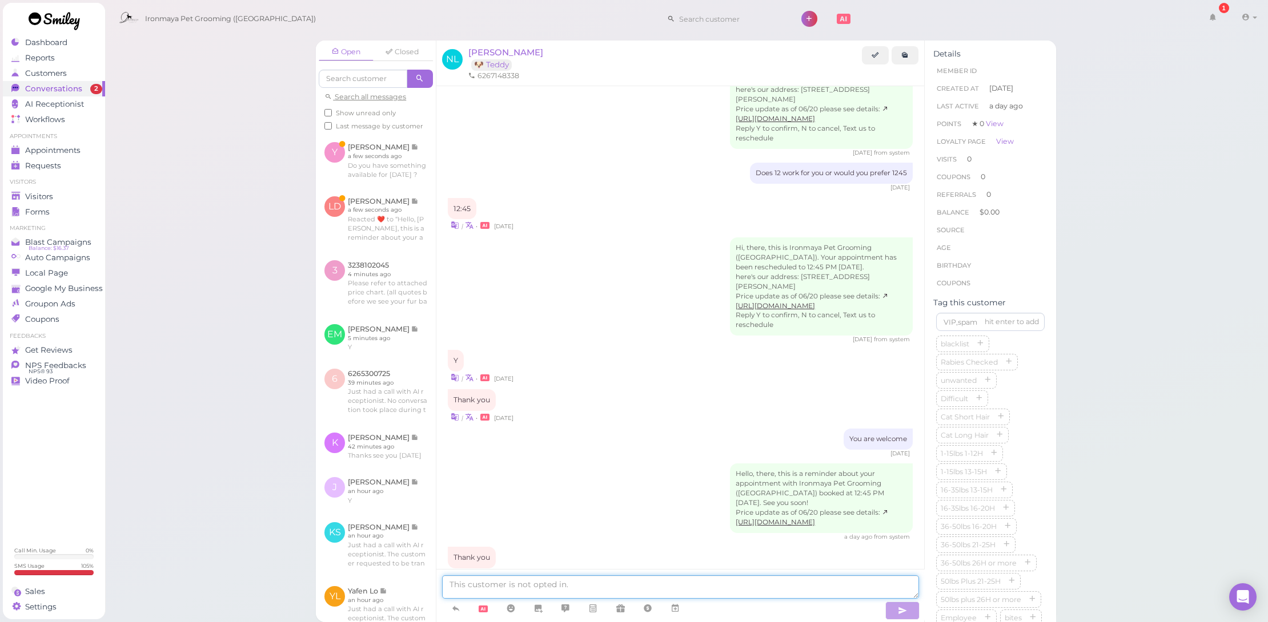
scroll to position [965, 0]
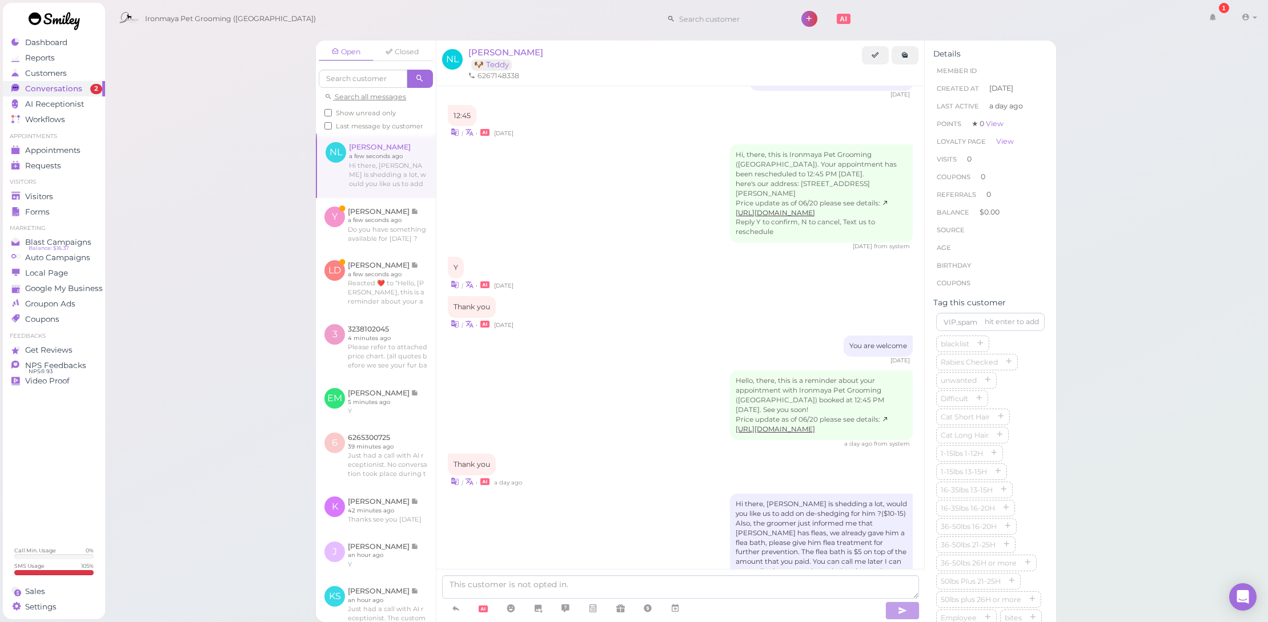
click at [390, 162] on link at bounding box center [376, 166] width 119 height 64
click at [399, 227] on link at bounding box center [376, 225] width 120 height 54
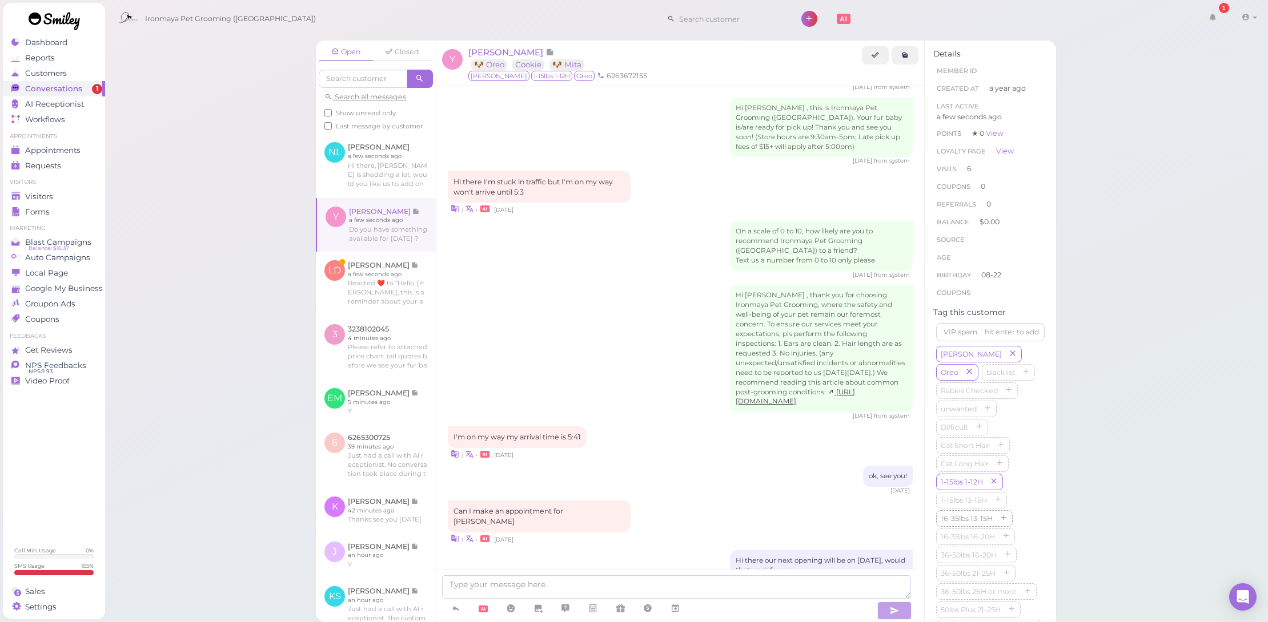
scroll to position [323, 0]
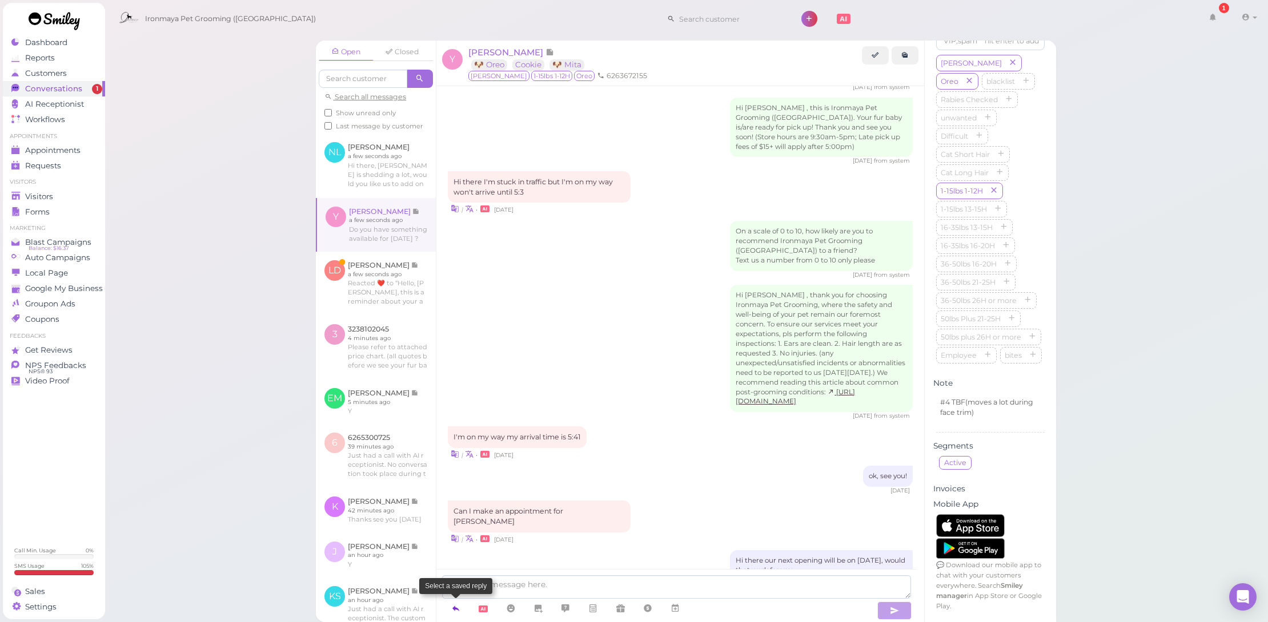
click at [449, 610] on link at bounding box center [455, 609] width 27 height 20
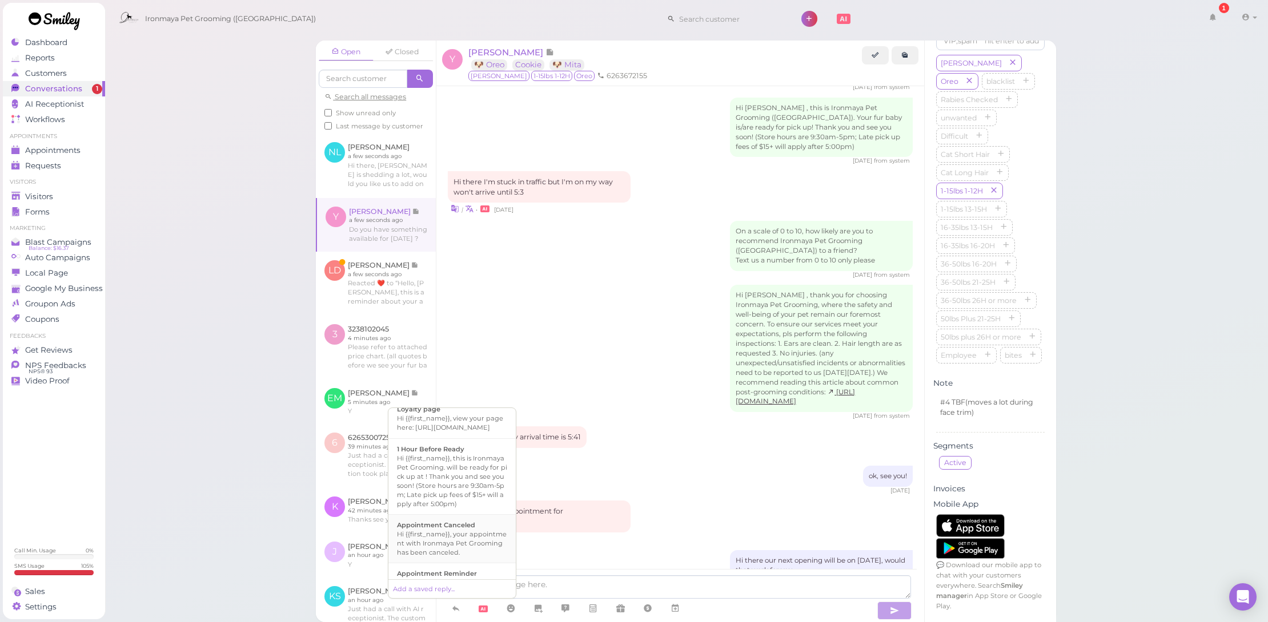
scroll to position [359, 0]
click at [473, 454] on div "Are you looking for a Full grooming (haircut+bath) or just a Bath only?" at bounding box center [452, 443] width 110 height 27
type textarea "Are you looking for a Full grooming (haircut+bath) or just a Bath only?"
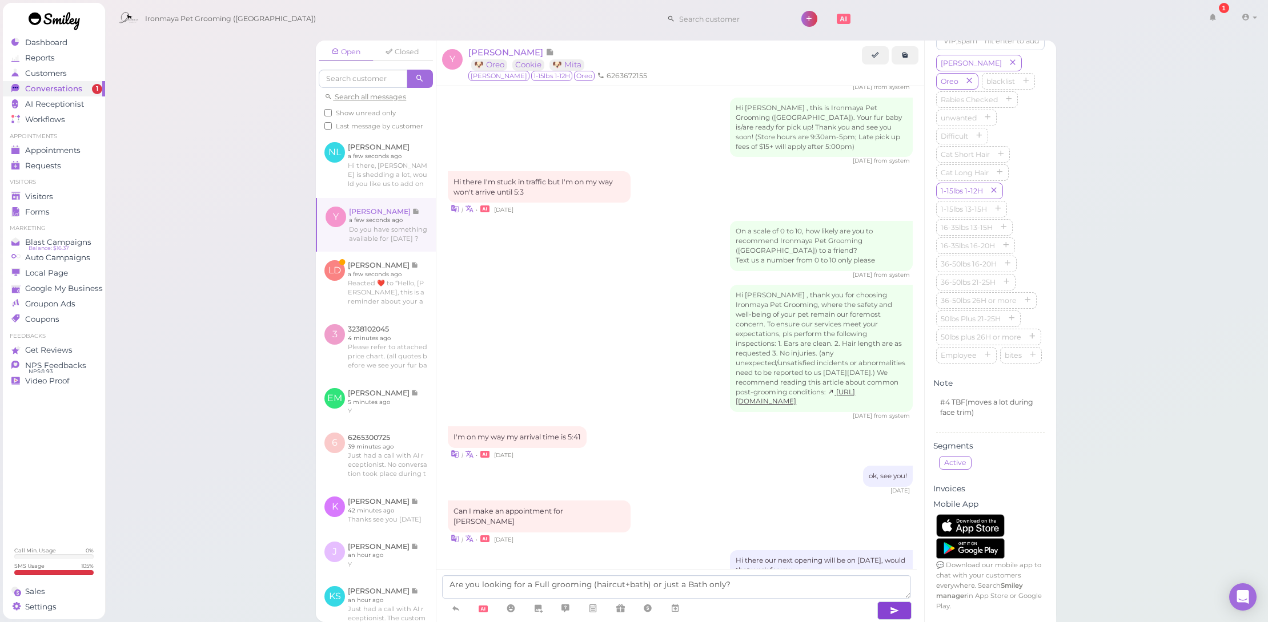
click at [891, 614] on icon "button" at bounding box center [894, 610] width 9 height 11
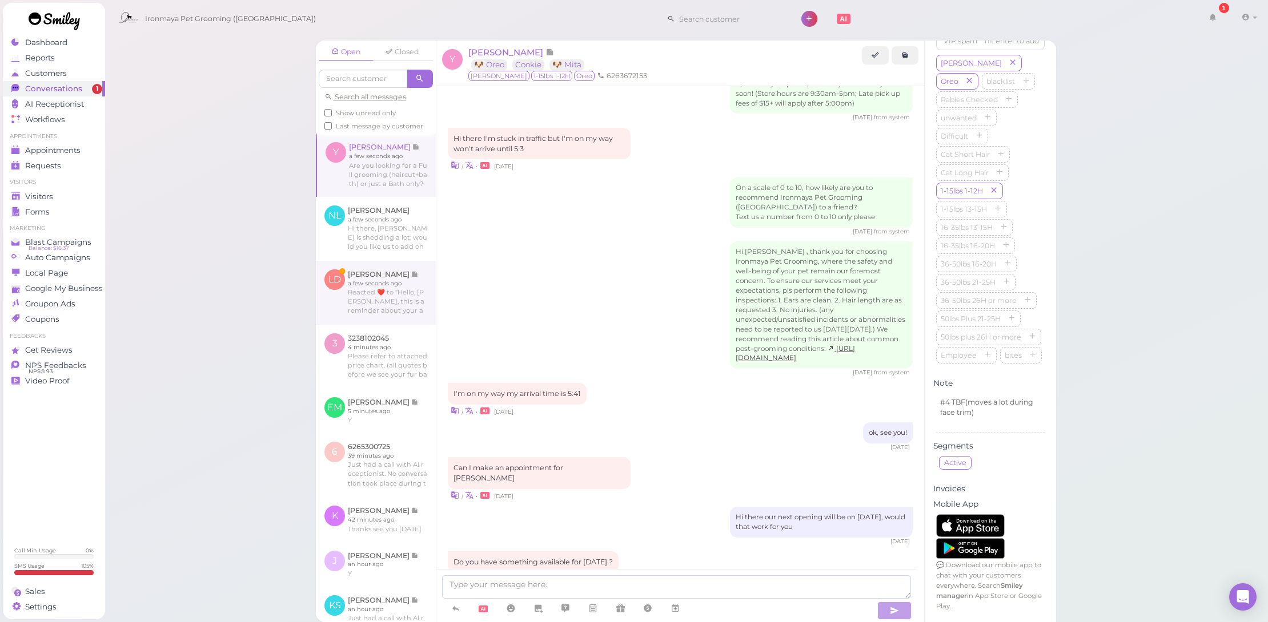
click at [352, 325] on link at bounding box center [376, 293] width 120 height 64
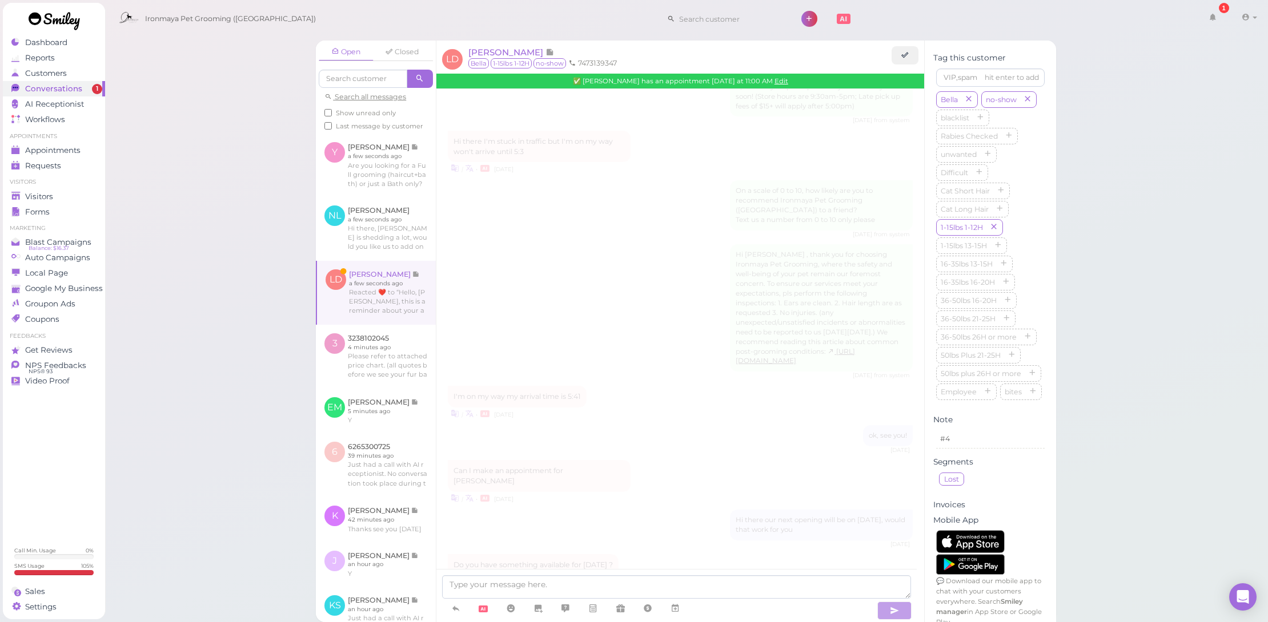
scroll to position [1513, 0]
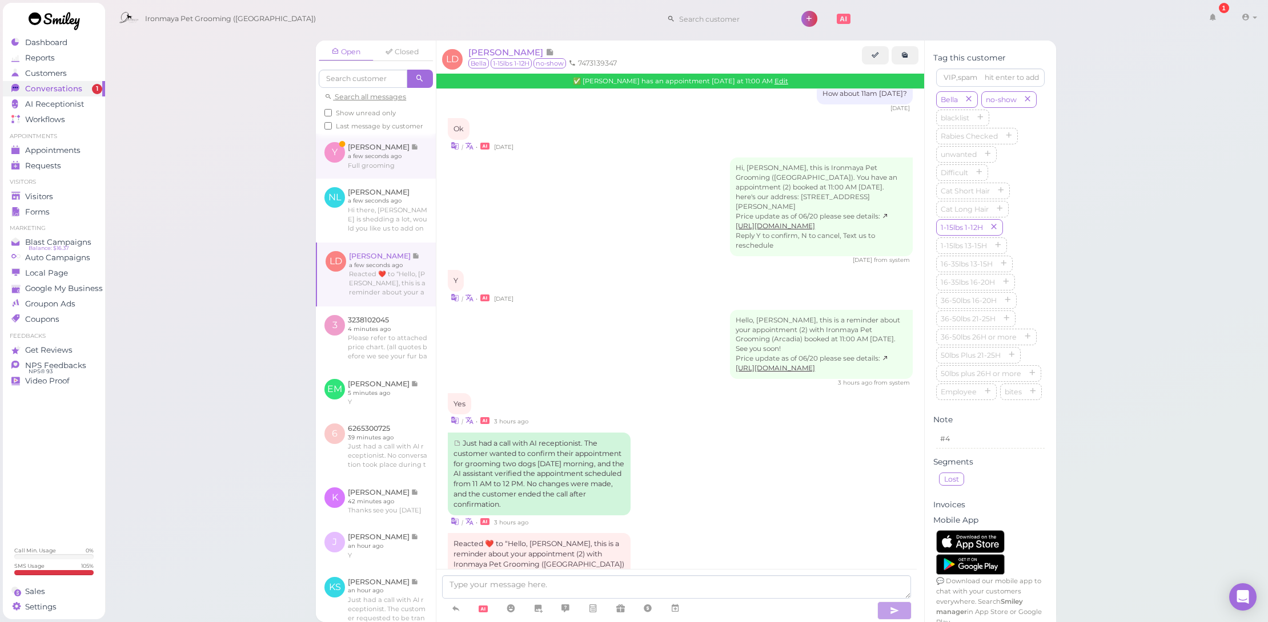
click at [422, 177] on link at bounding box center [376, 156] width 120 height 45
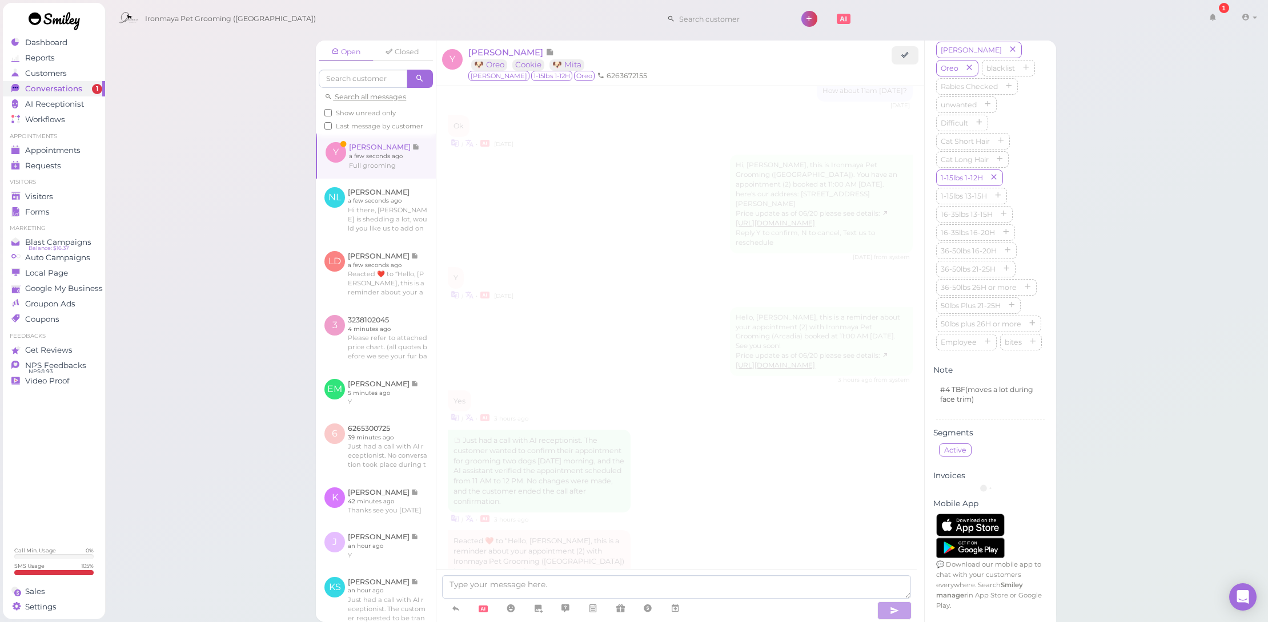
scroll to position [1304, 0]
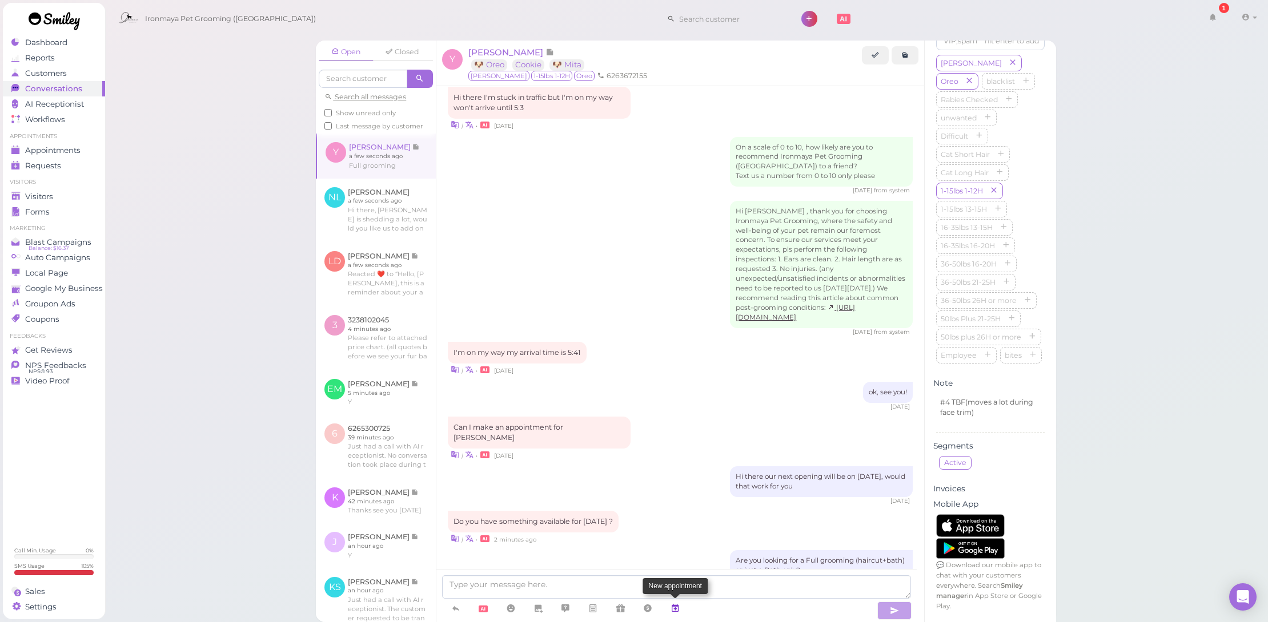
click at [665, 606] on link at bounding box center [674, 609] width 27 height 20
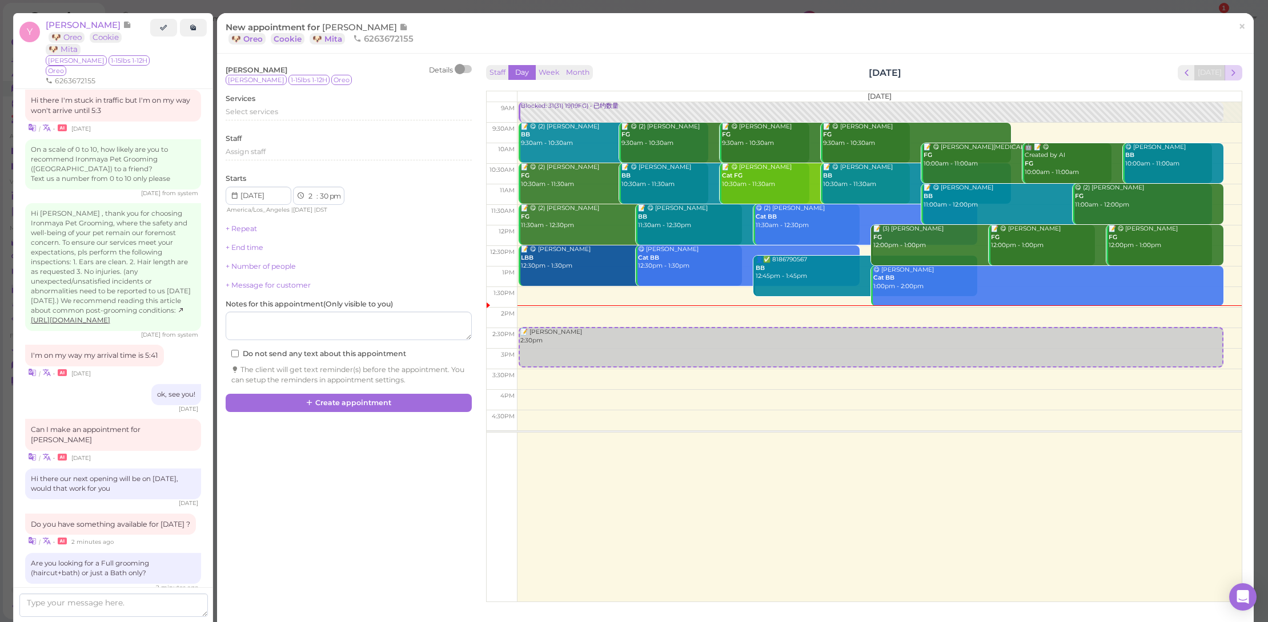
click at [1228, 72] on span "next" at bounding box center [1233, 72] width 11 height 11
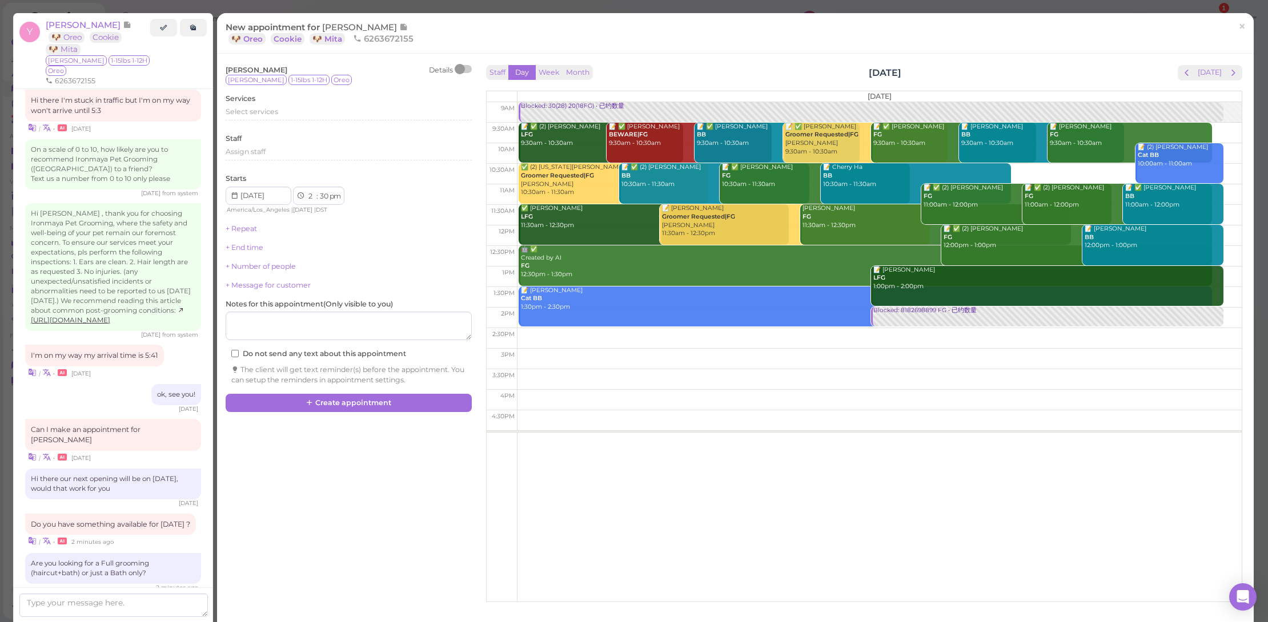
click at [1228, 72] on span "next" at bounding box center [1233, 72] width 11 height 11
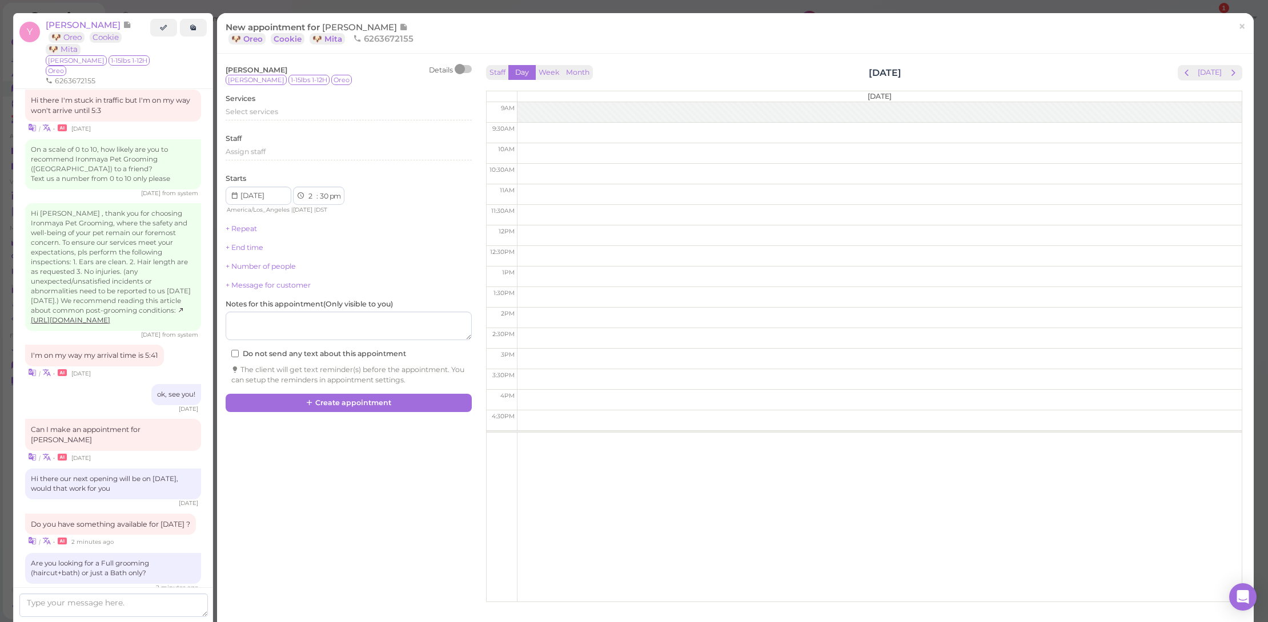
click at [1228, 72] on span "next" at bounding box center [1233, 72] width 11 height 11
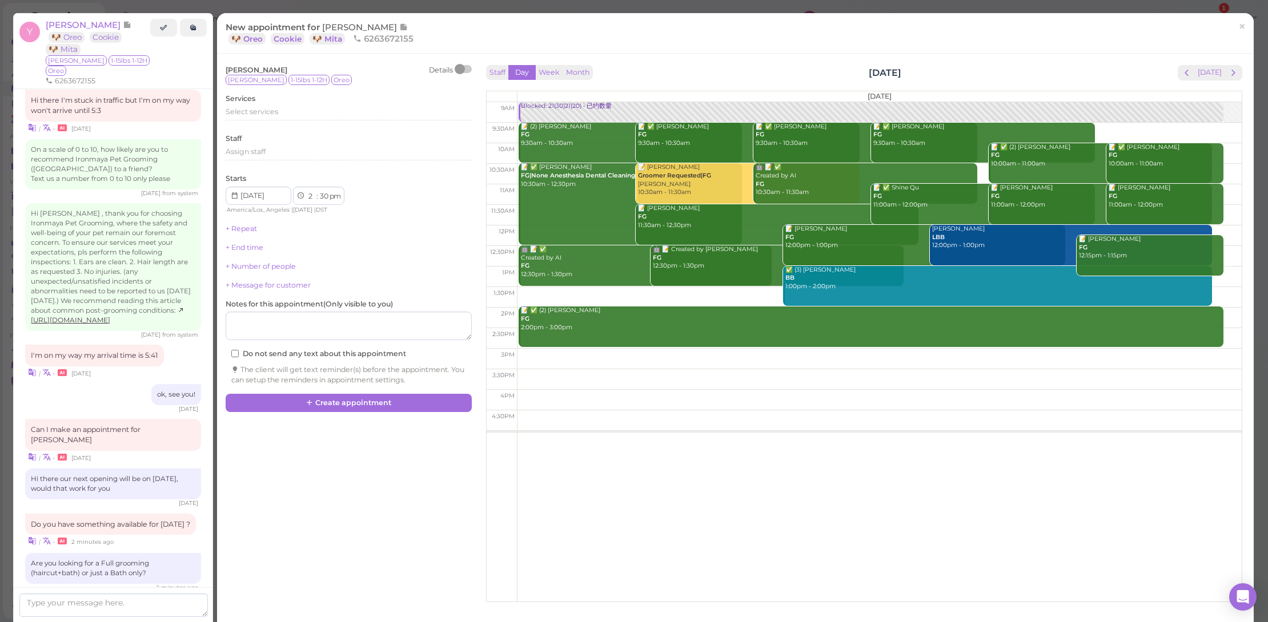
scroll to position [1403, 0]
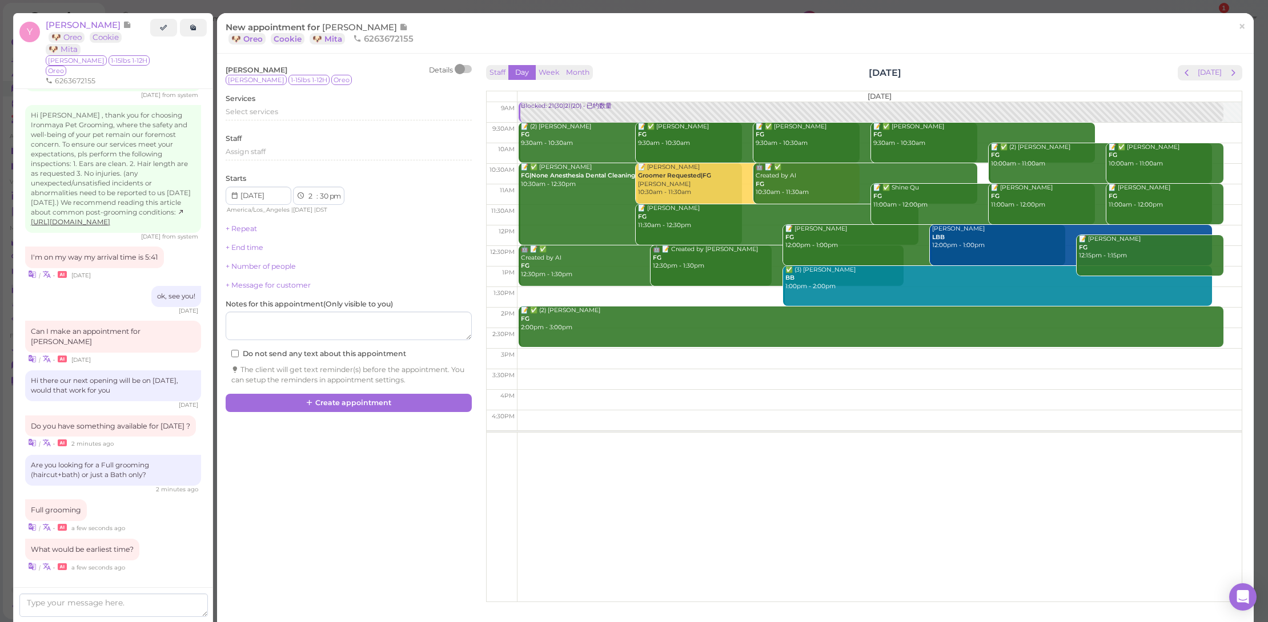
click at [1236, 69] on div "Staff Day Week Month [DATE] [DATE] [DATE] 9am 9:30am 10am 10:30am 11am 11:30am …" at bounding box center [864, 330] width 762 height 537
click at [1234, 70] on button "next" at bounding box center [1233, 72] width 18 height 15
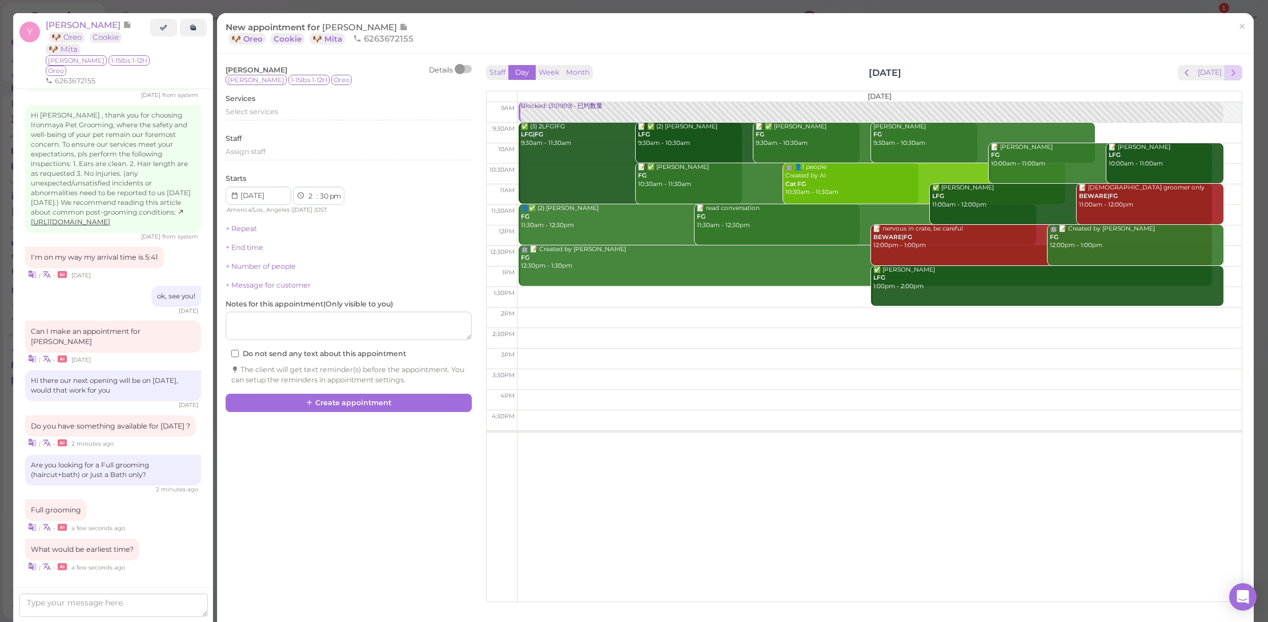
click at [1232, 72] on button "next" at bounding box center [1233, 72] width 18 height 15
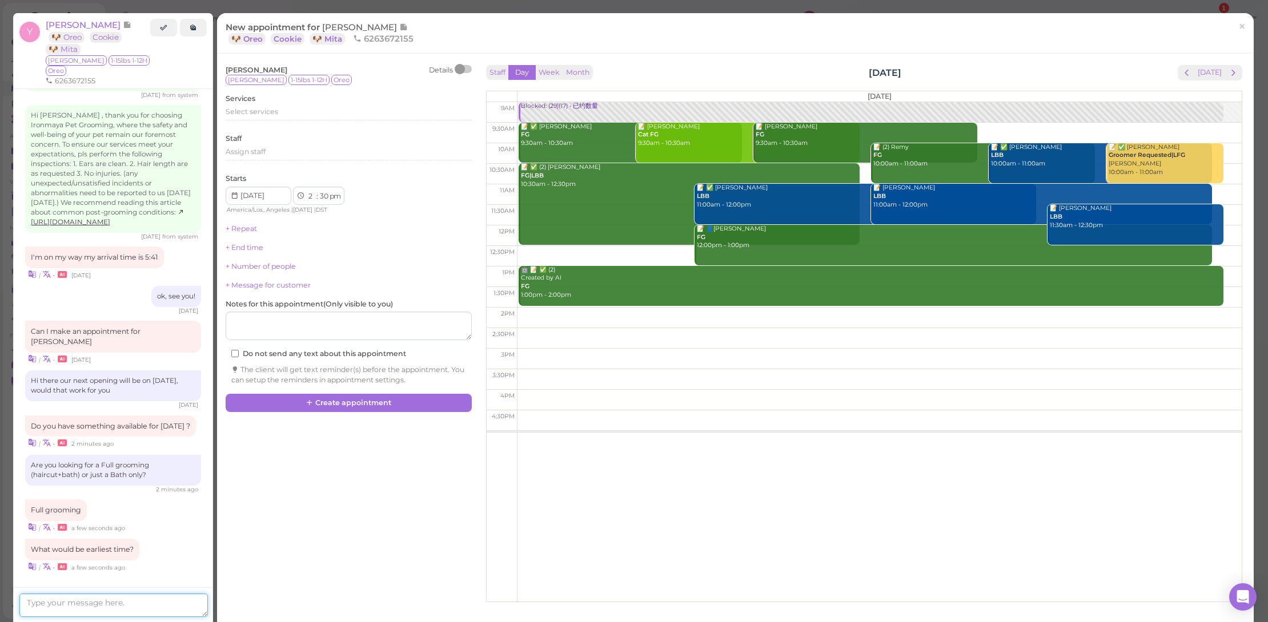
click at [198, 610] on textarea at bounding box center [113, 605] width 188 height 23
type textarea "930am"
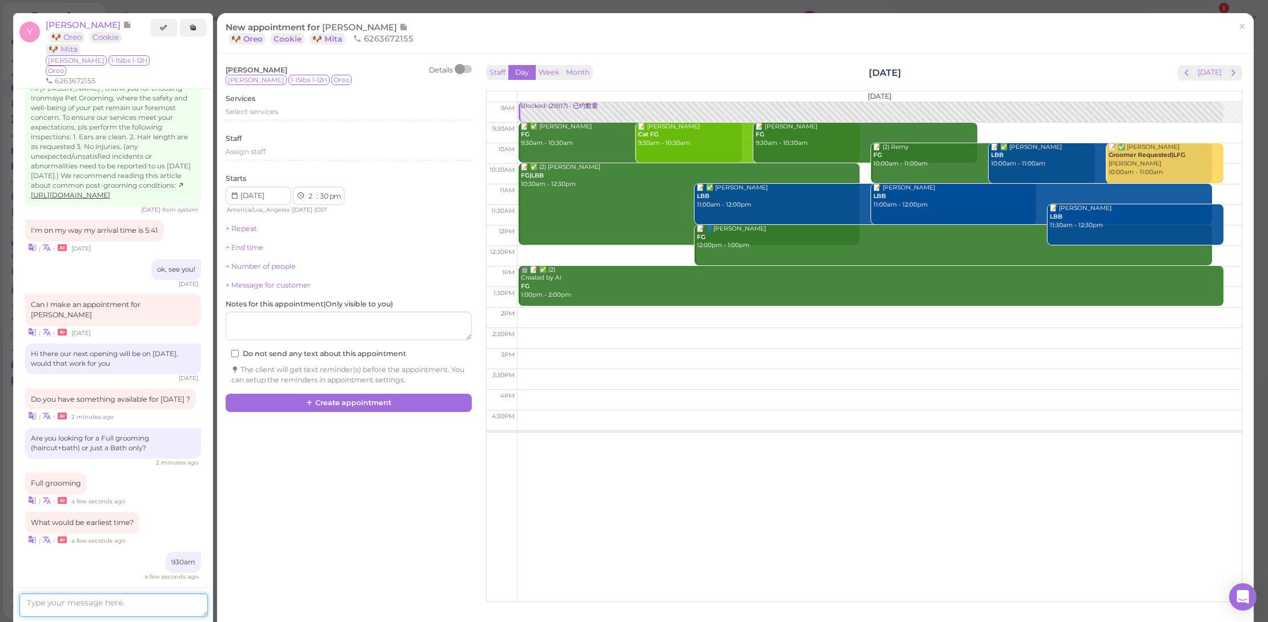
click at [183, 597] on textarea at bounding box center [113, 605] width 188 height 23
type textarea "For how many pets?"
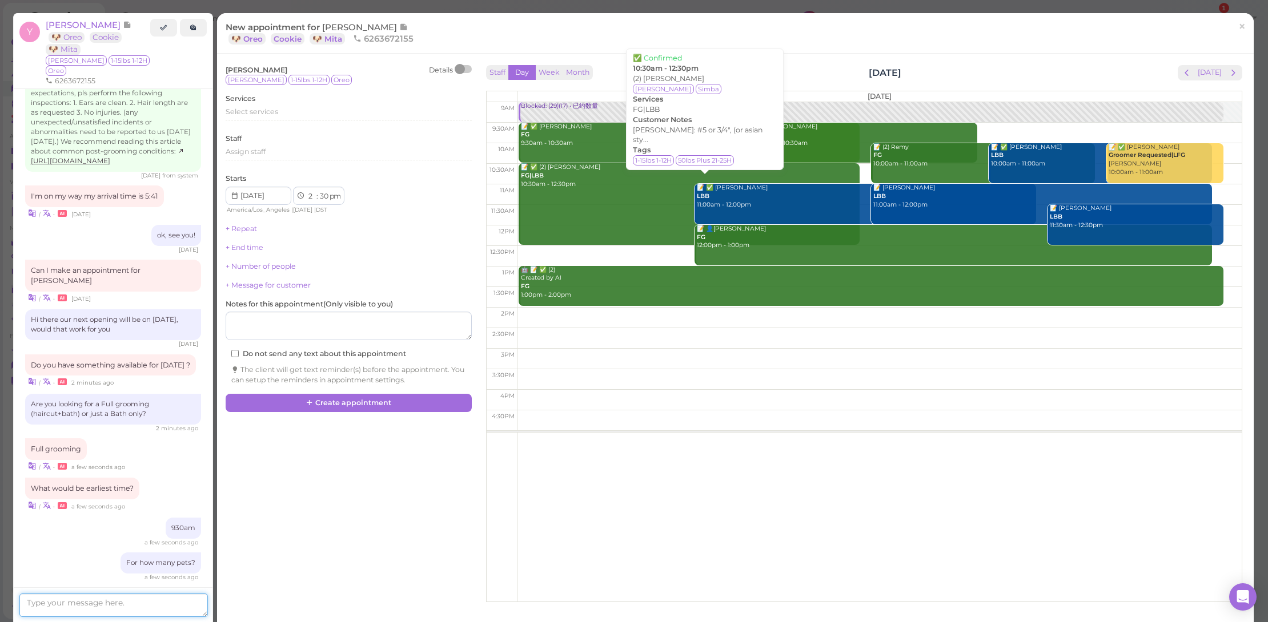
scroll to position [1521, 0]
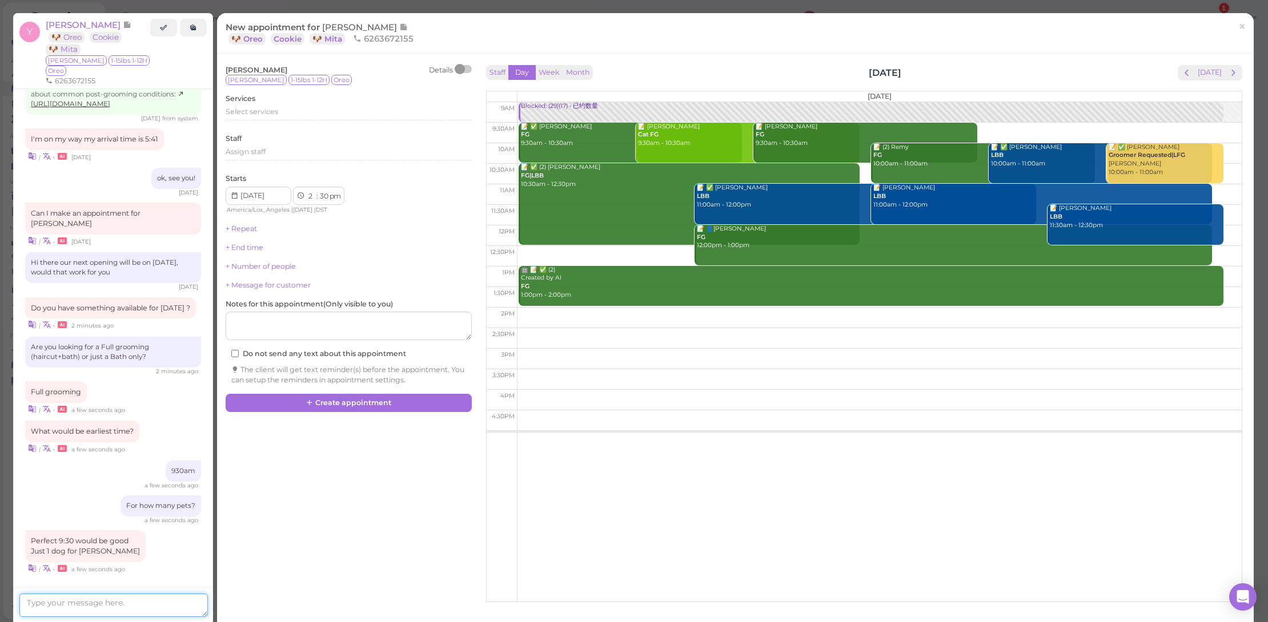
click at [993, 132] on td at bounding box center [879, 133] width 725 height 21
type input "[DATE]"
select select "9"
select select "am"
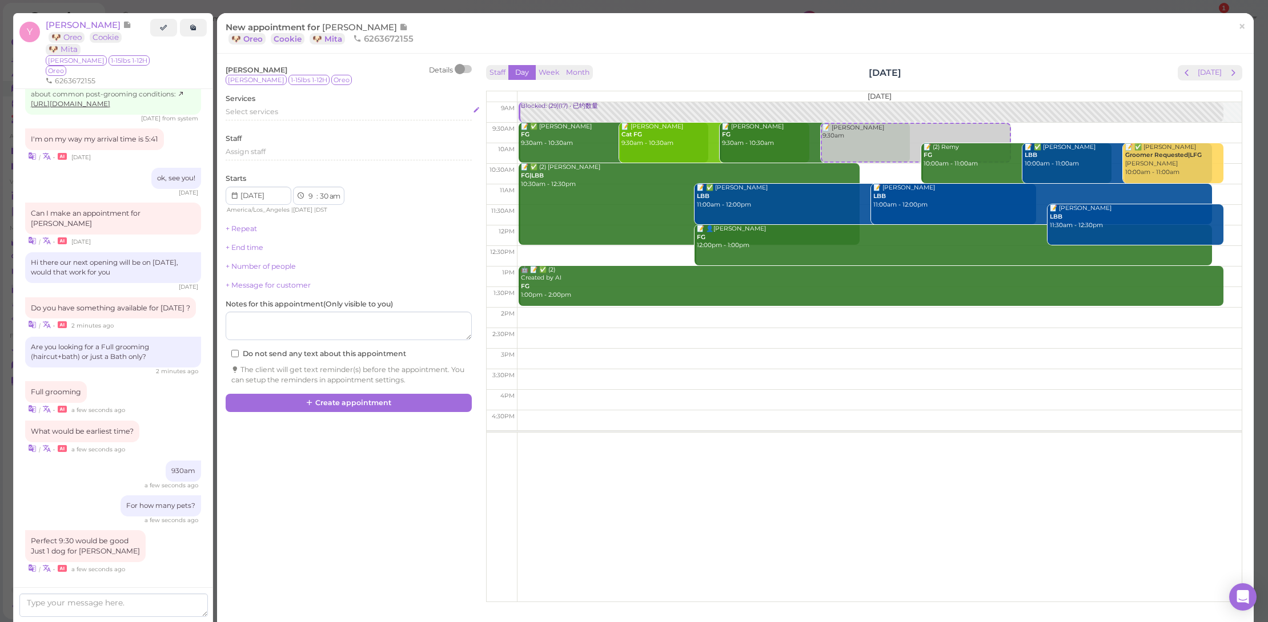
click at [264, 114] on span "Select services" at bounding box center [252, 111] width 53 height 9
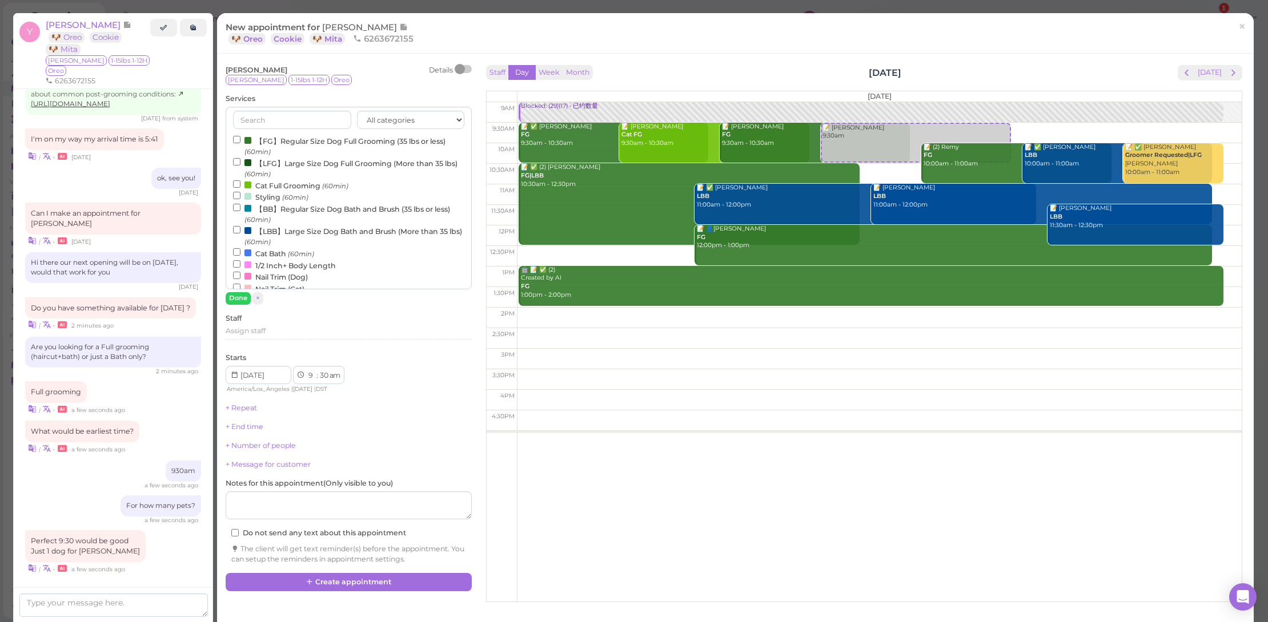
click at [278, 137] on label "【FG】Regular Size Dog Full Grooming (35 lbs or less) (60min)" at bounding box center [348, 146] width 231 height 22
click at [240, 137] on input "【FG】Regular Size Dog Full Grooming (35 lbs or less) (60min)" at bounding box center [236, 139] width 7 height 7
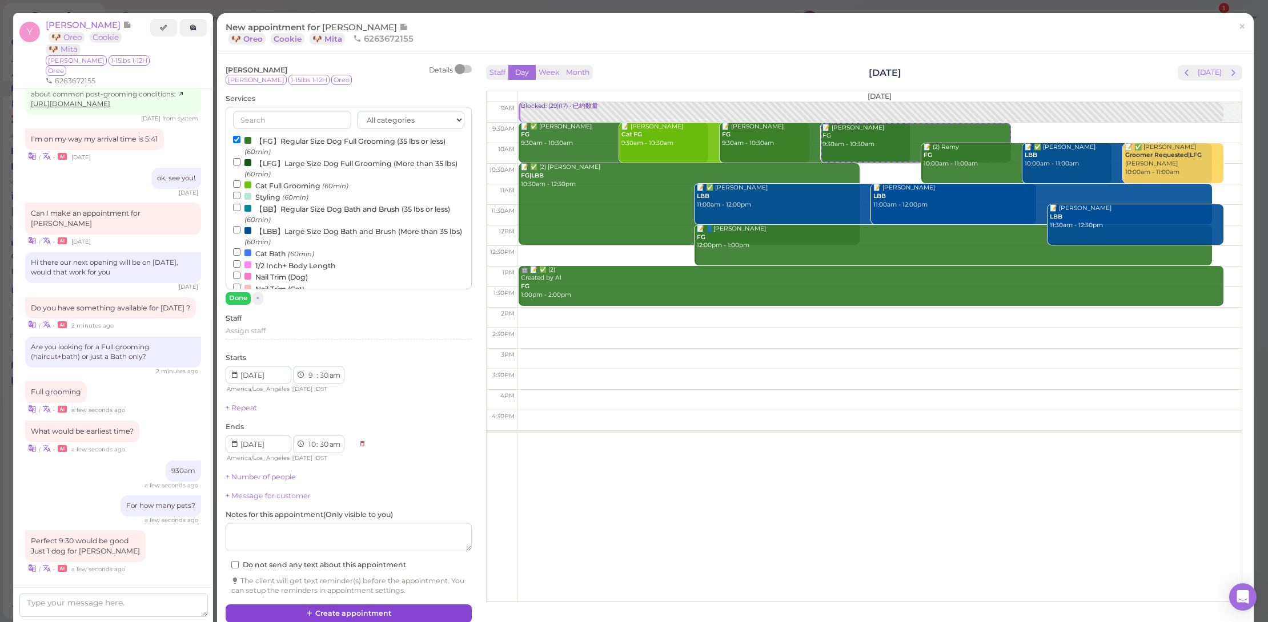
click at [388, 612] on button "Create appointment" at bounding box center [349, 614] width 246 height 18
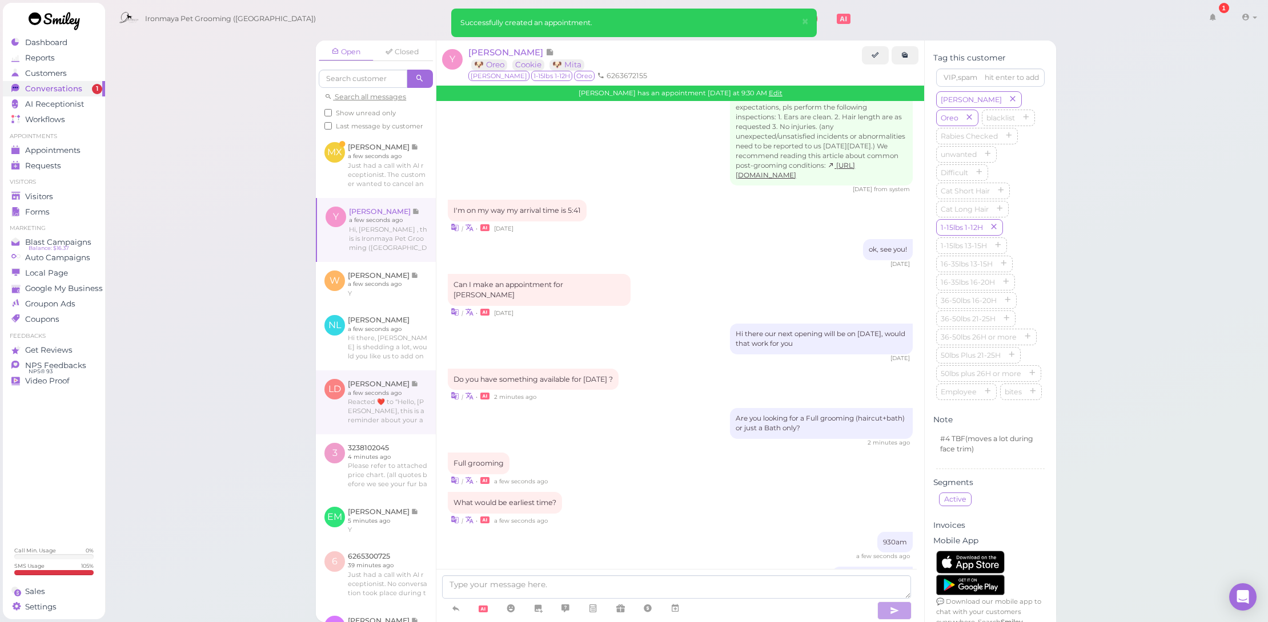
scroll to position [1576, 0]
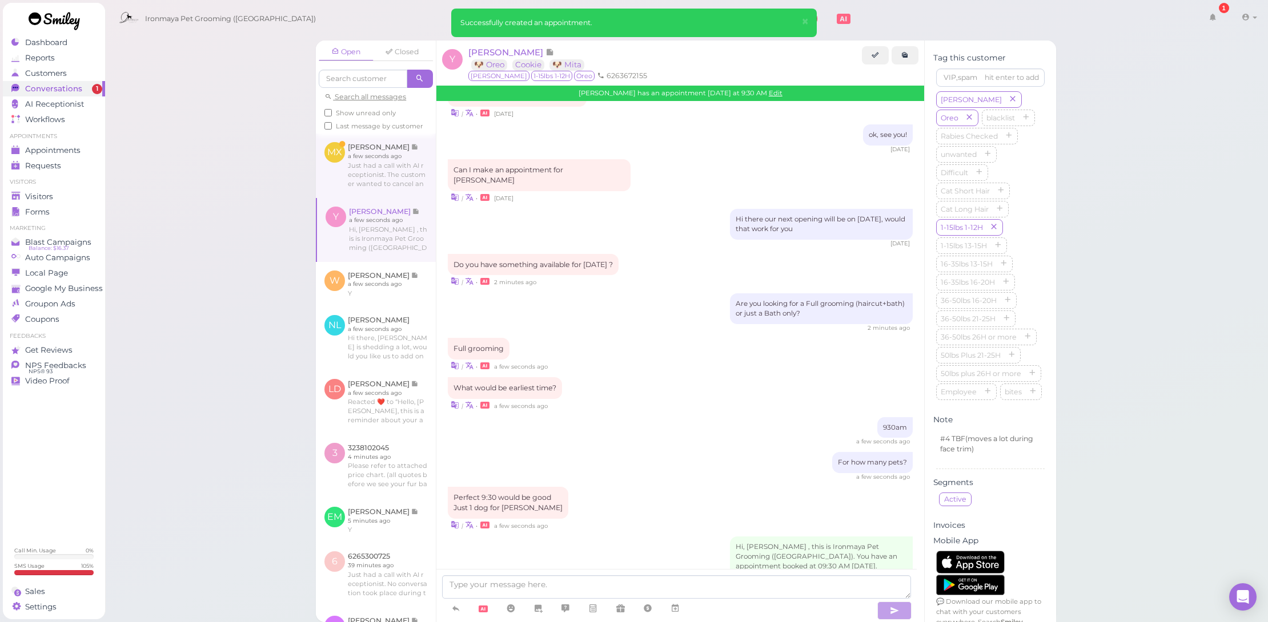
click at [397, 177] on link at bounding box center [376, 166] width 120 height 64
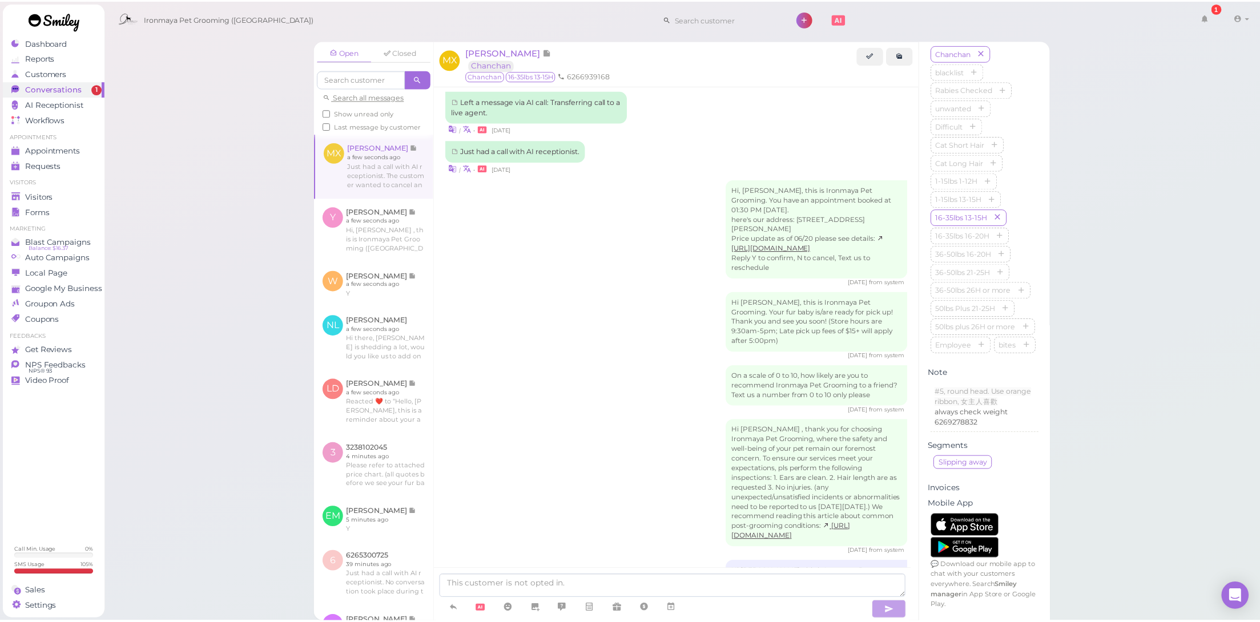
scroll to position [1892, 0]
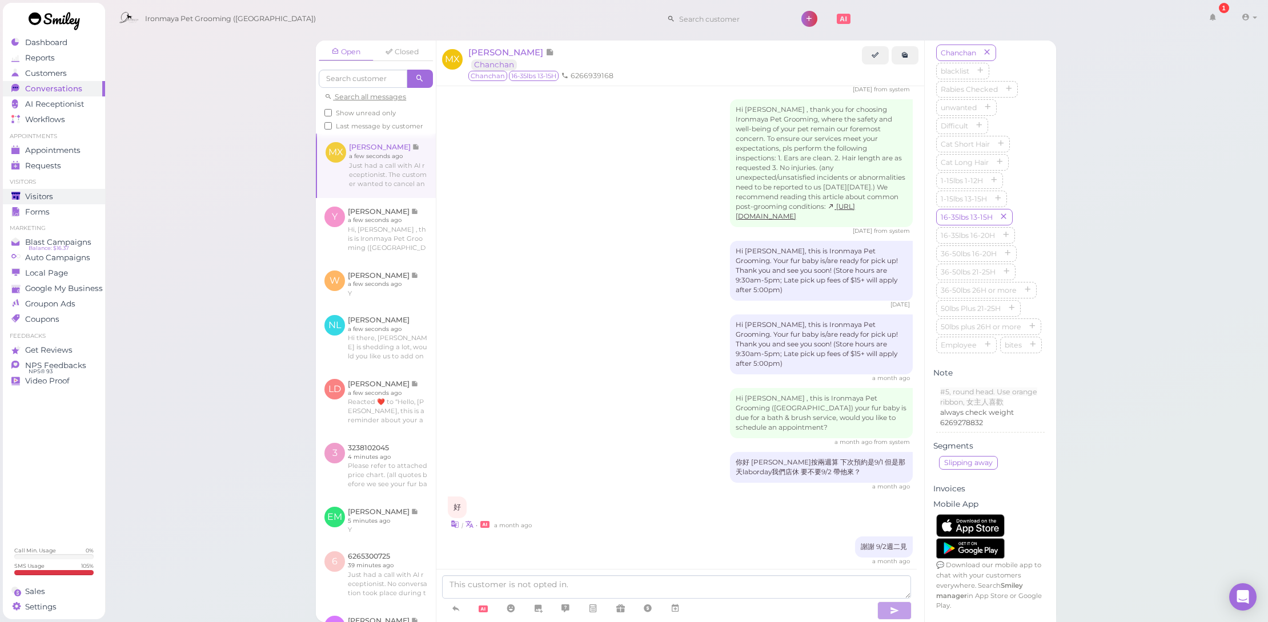
click at [42, 199] on span "Visitors" at bounding box center [39, 197] width 28 height 10
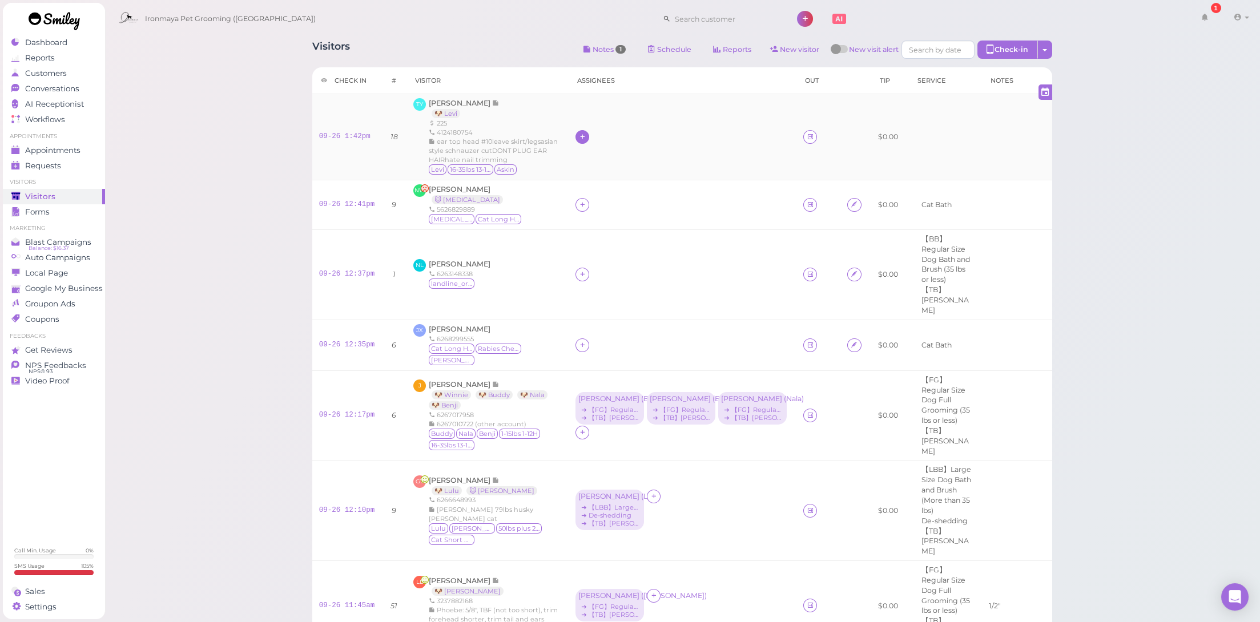
click at [578, 144] on div at bounding box center [583, 137] width 14 height 14
click at [599, 189] on div "[PERSON_NAME]" at bounding box center [647, 191] width 160 height 22
click at [579, 140] on div "[PERSON_NAME]" at bounding box center [609, 136] width 61 height 8
click at [596, 188] on span "Select pets" at bounding box center [594, 191] width 39 height 13
click at [698, 113] on td "[PERSON_NAME] ( [PERSON_NAME] )" at bounding box center [683, 137] width 228 height 86
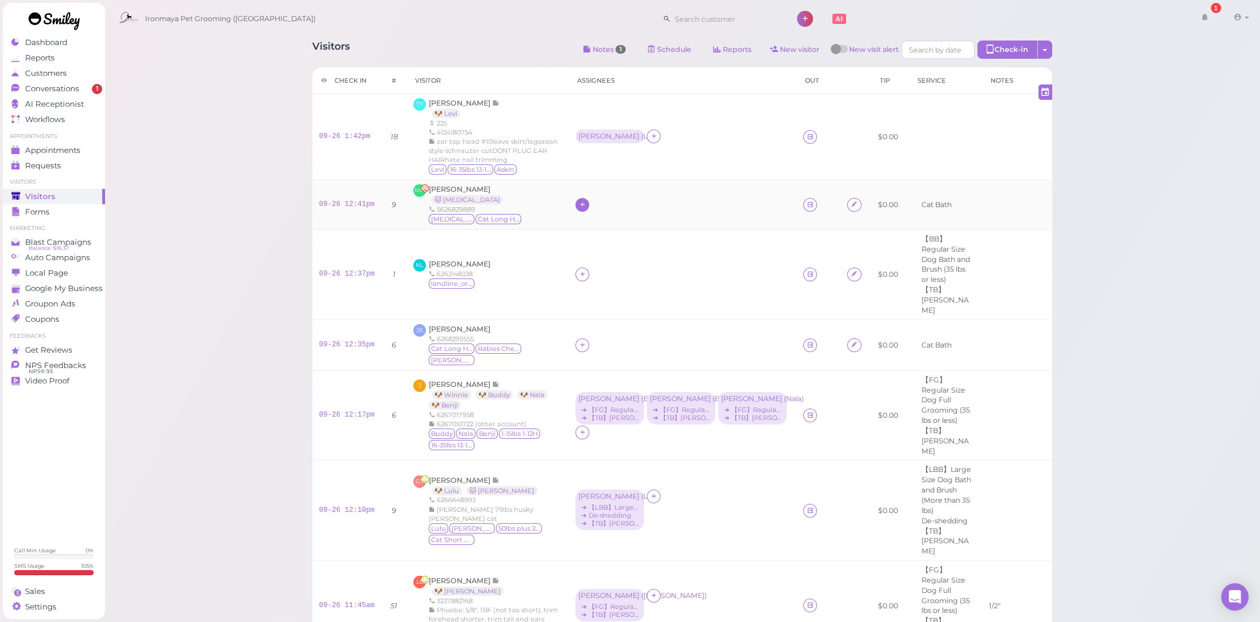
click at [579, 209] on icon at bounding box center [582, 204] width 7 height 9
click at [596, 353] on span "[PERSON_NAME]" at bounding box center [603, 353] width 61 height 9
click at [577, 205] on td "[PERSON_NAME]" at bounding box center [683, 205] width 228 height 50
click at [579, 208] on div "[PERSON_NAME]" at bounding box center [609, 204] width 61 height 8
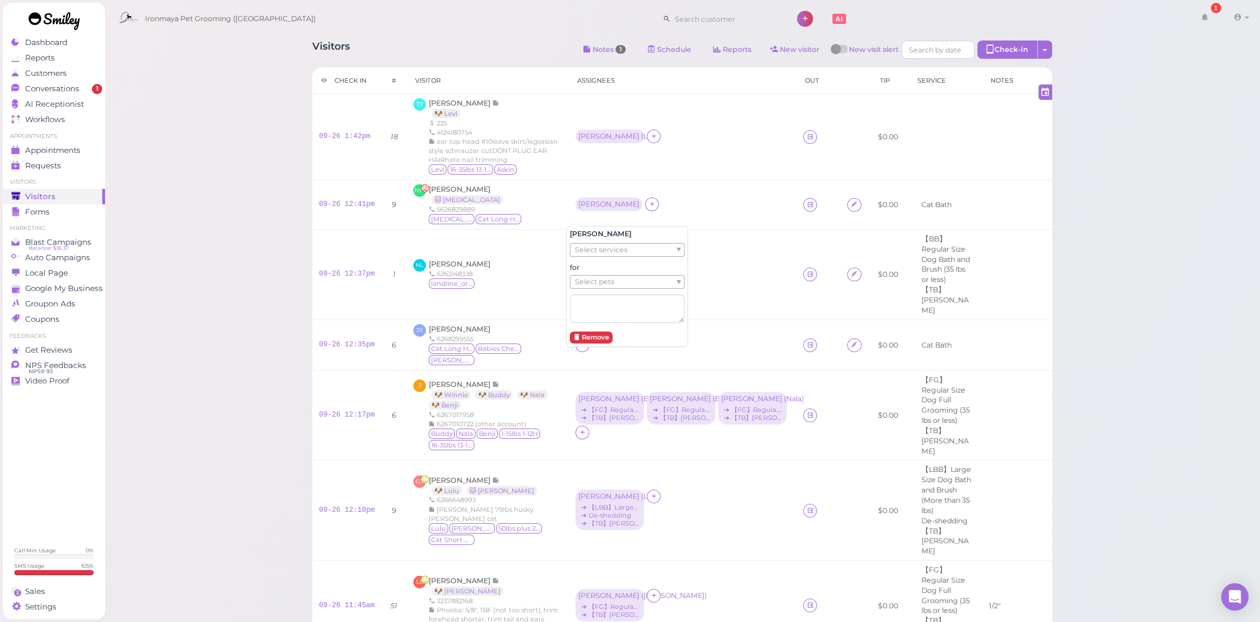
drag, startPoint x: 591, startPoint y: 248, endPoint x: 594, endPoint y: 255, distance: 7.7
click at [591, 248] on span "Select services" at bounding box center [601, 250] width 53 height 13
drag, startPoint x: 598, startPoint y: 283, endPoint x: 600, endPoint y: 289, distance: 6.2
click at [598, 284] on span "Select pets" at bounding box center [594, 289] width 39 height 13
click at [742, 339] on div at bounding box center [683, 346] width 214 height 14
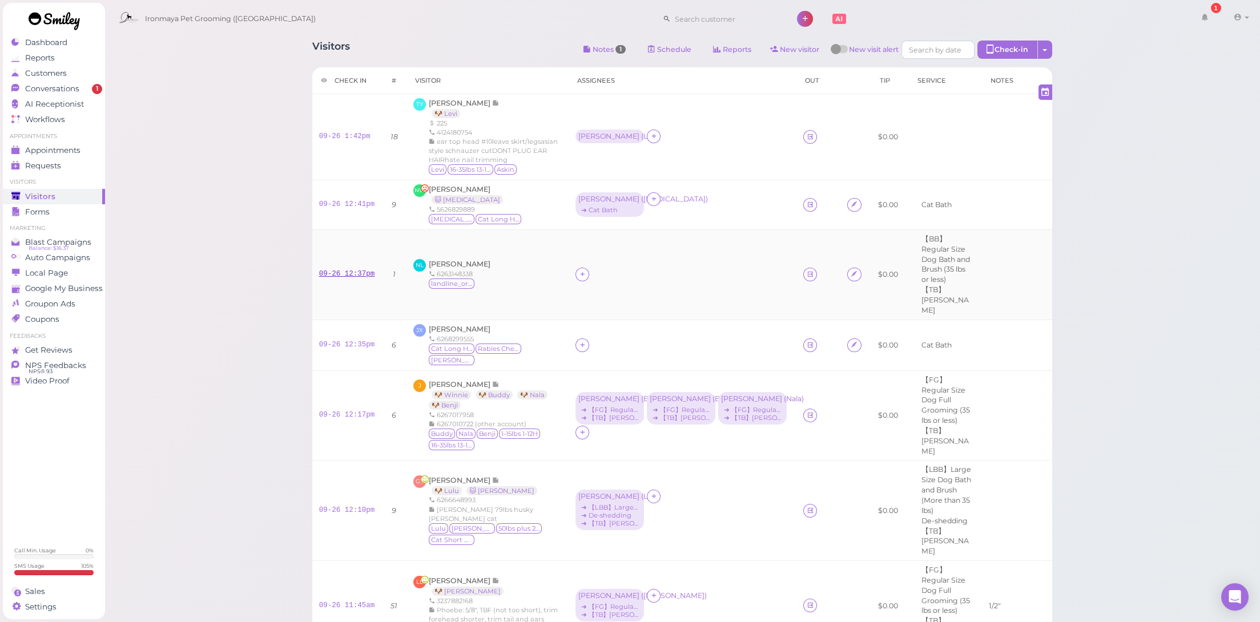
click at [363, 274] on link "09-26 12:37pm" at bounding box center [347, 274] width 56 height 8
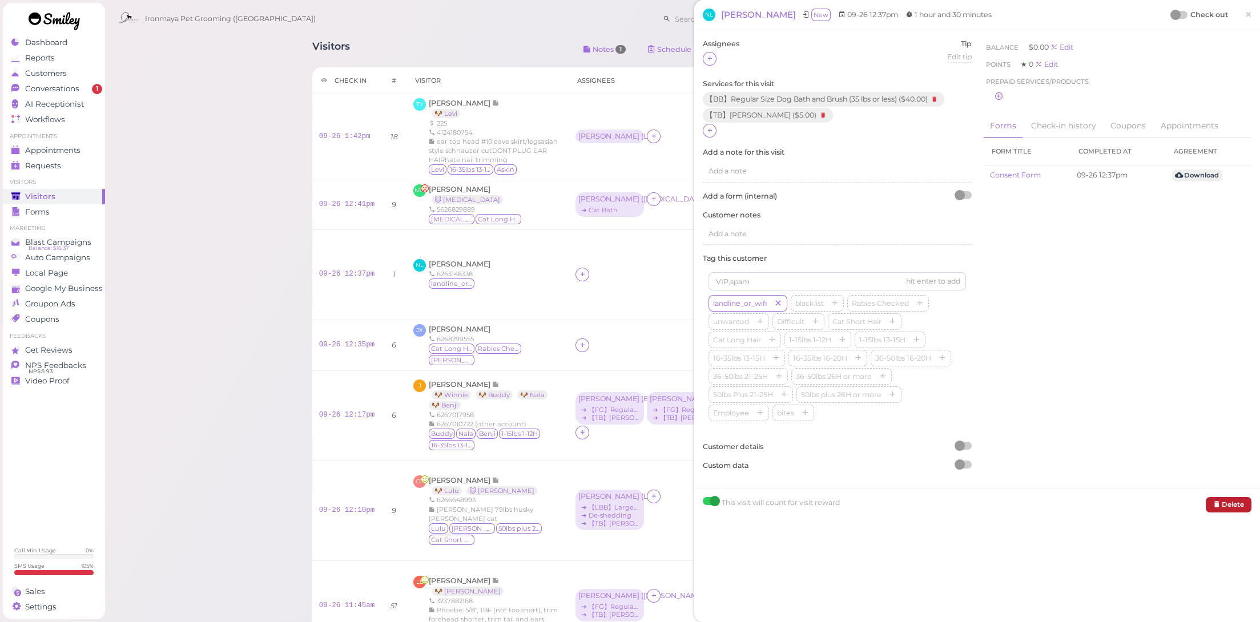
click at [1214, 501] on icon at bounding box center [1217, 505] width 7 height 8
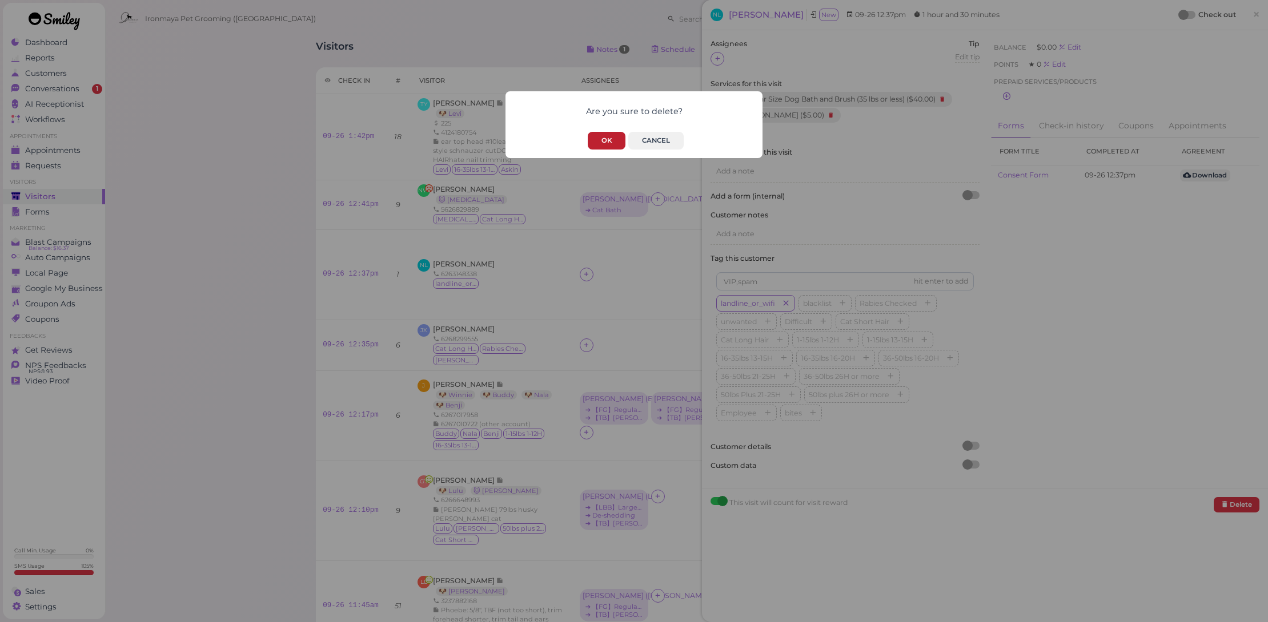
click at [597, 138] on button "OK" at bounding box center [607, 141] width 38 height 18
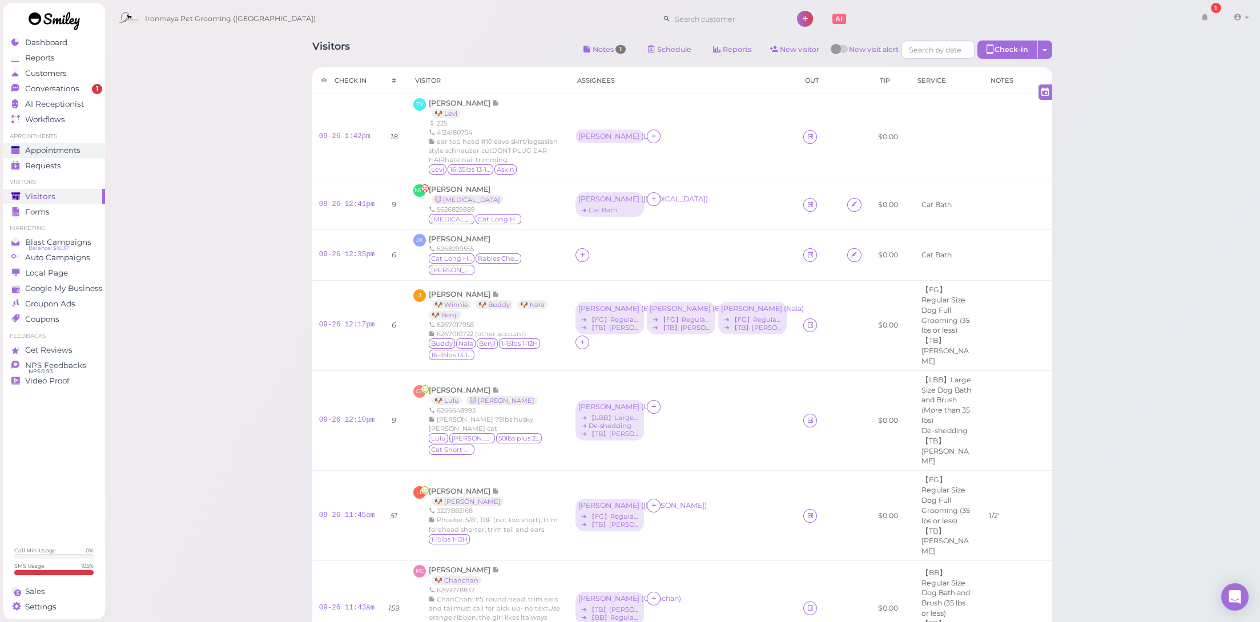
click at [70, 147] on span "Appointments" at bounding box center [52, 151] width 55 height 10
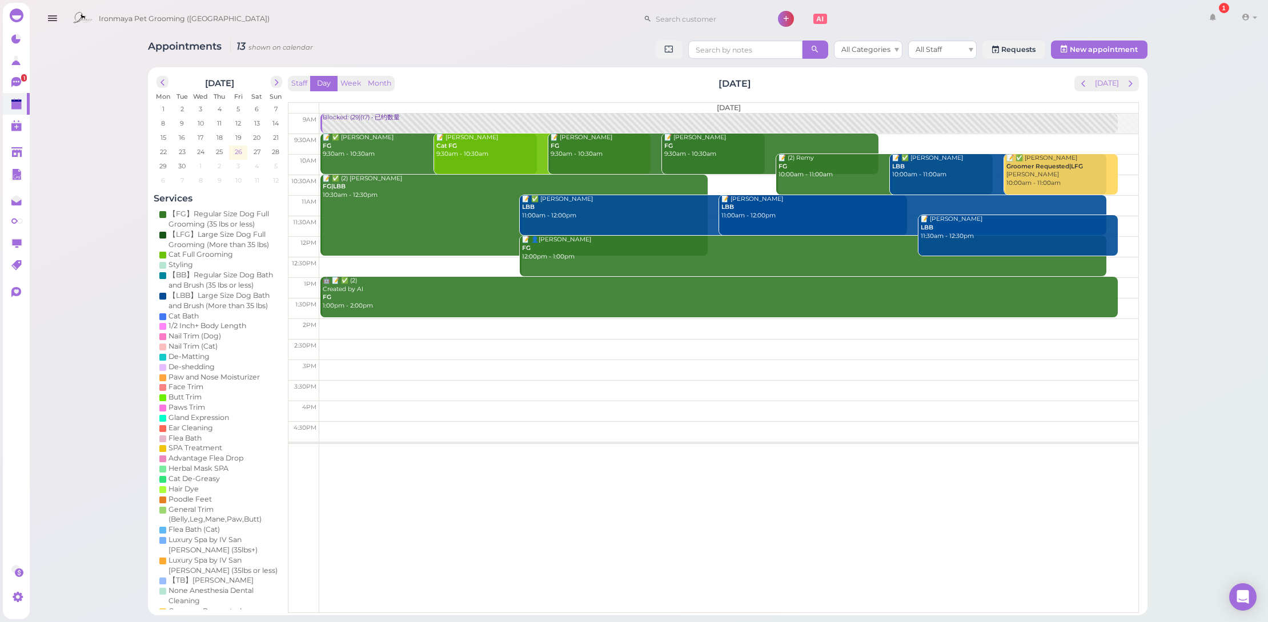
click at [232, 146] on td "26" at bounding box center [237, 151] width 19 height 11
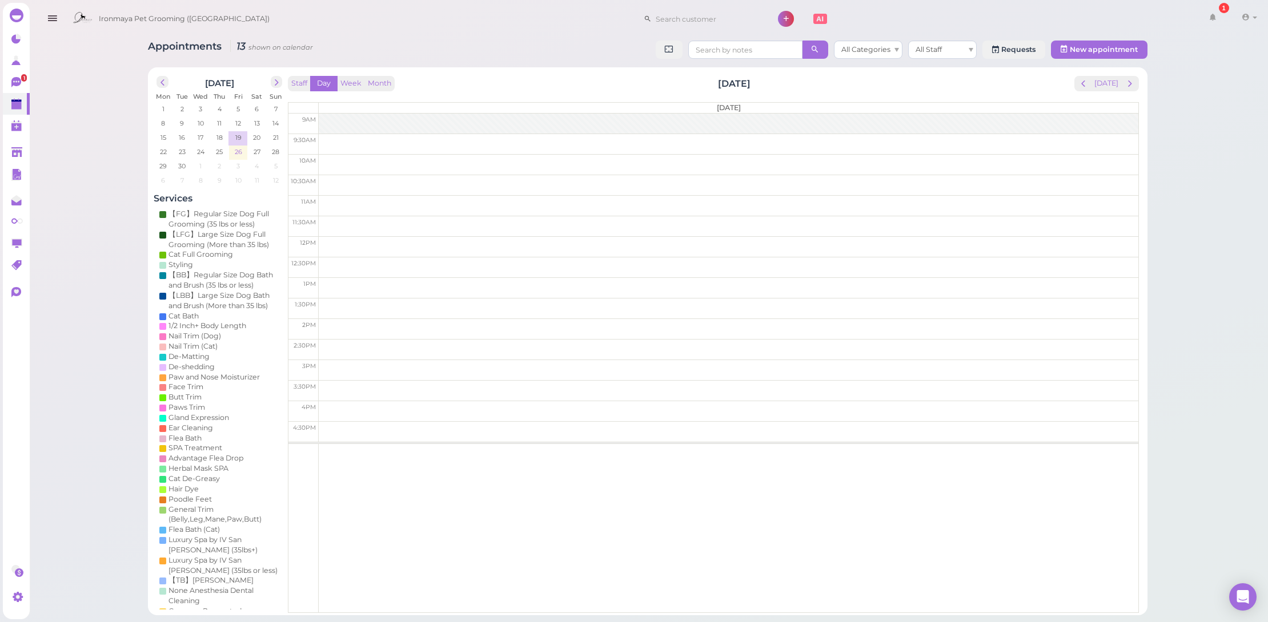
click at [236, 155] on span "26" at bounding box center [238, 152] width 10 height 10
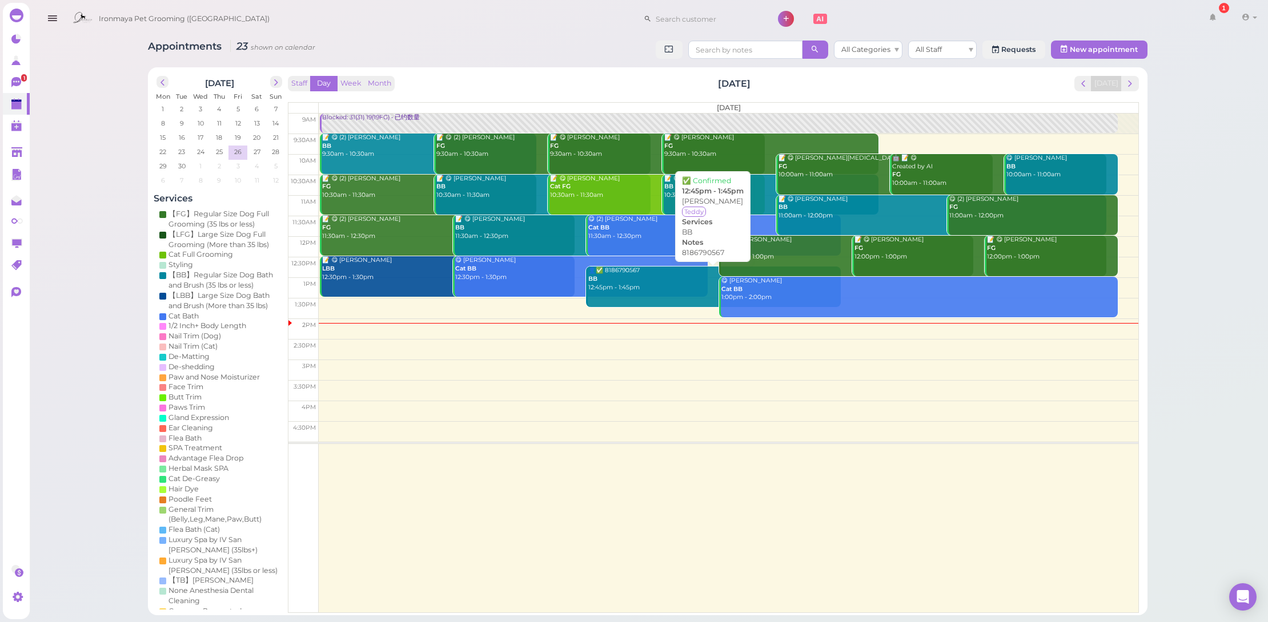
click at [626, 291] on link "👤✅ 8186790567 BB 12:45pm - 1:45pm" at bounding box center [713, 287] width 255 height 41
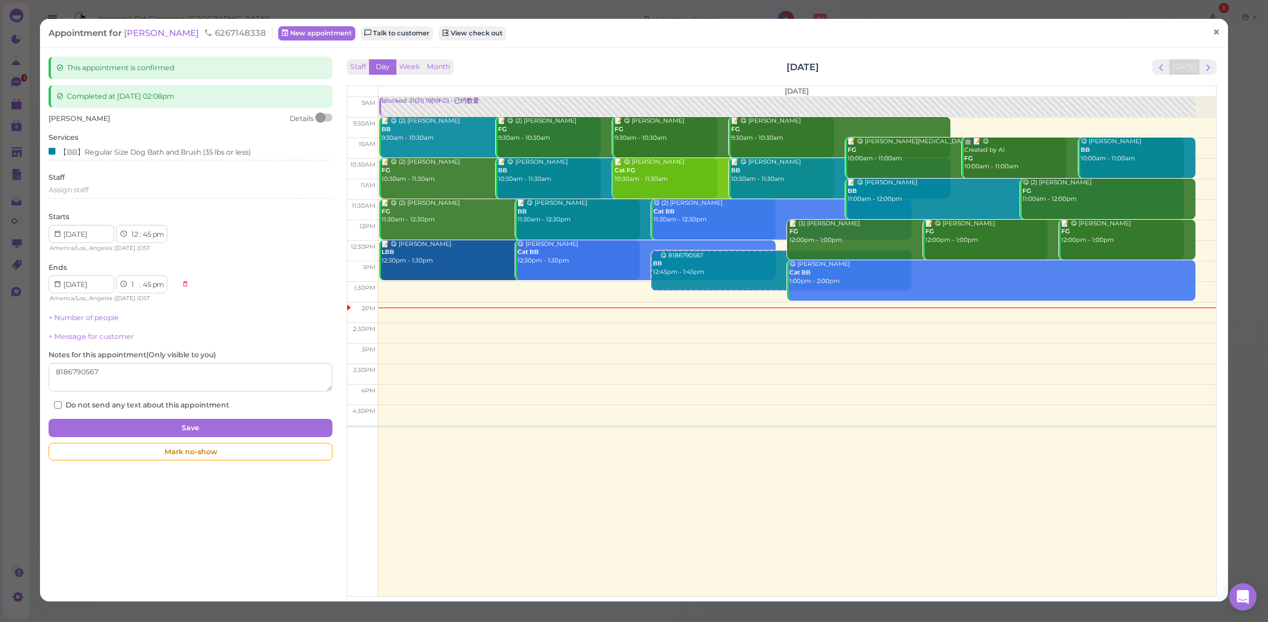
click at [1212, 29] on span "×" at bounding box center [1215, 32] width 7 height 16
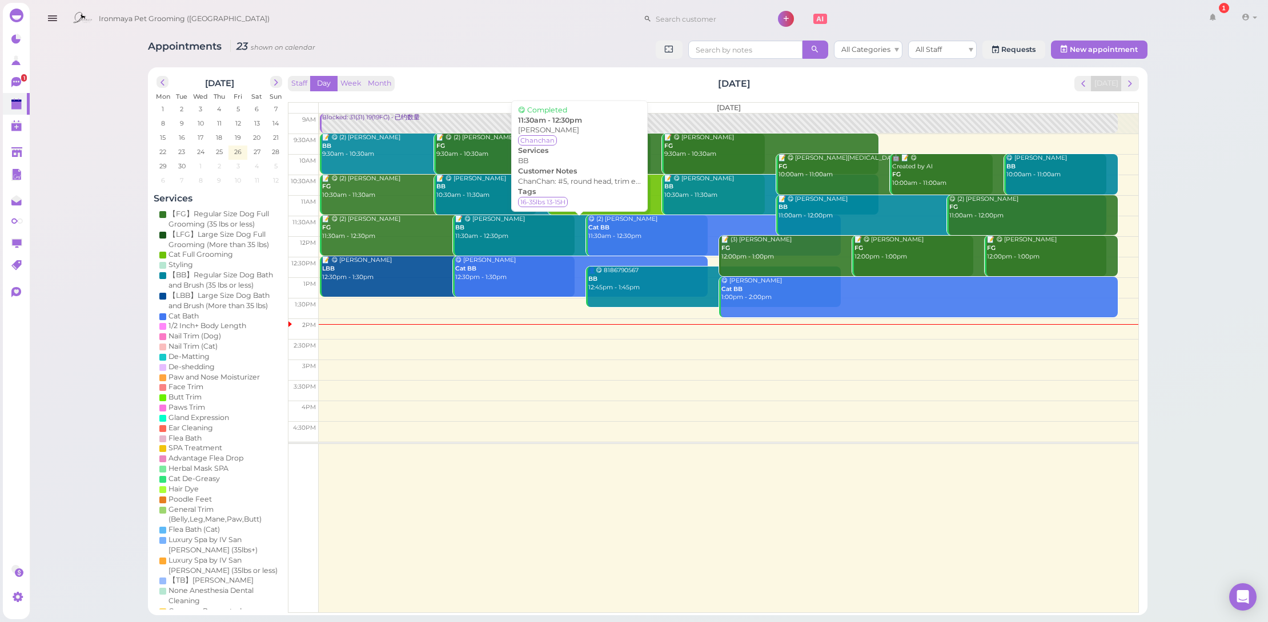
click at [544, 236] on div "📝 😋 [PERSON_NAME] BB 11:30am - 12:30pm" at bounding box center [581, 227] width 253 height 25
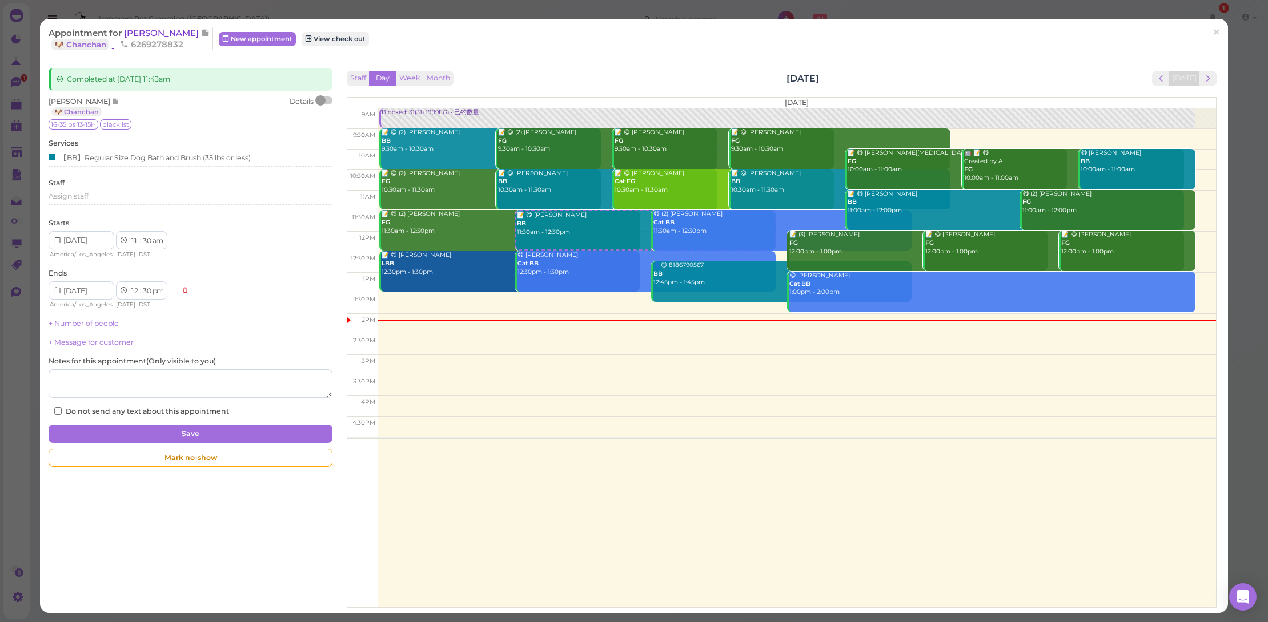
drag, startPoint x: 161, startPoint y: 35, endPoint x: 163, endPoint y: 30, distance: 6.2
click at [163, 30] on span "[PERSON_NAME]" at bounding box center [162, 32] width 77 height 11
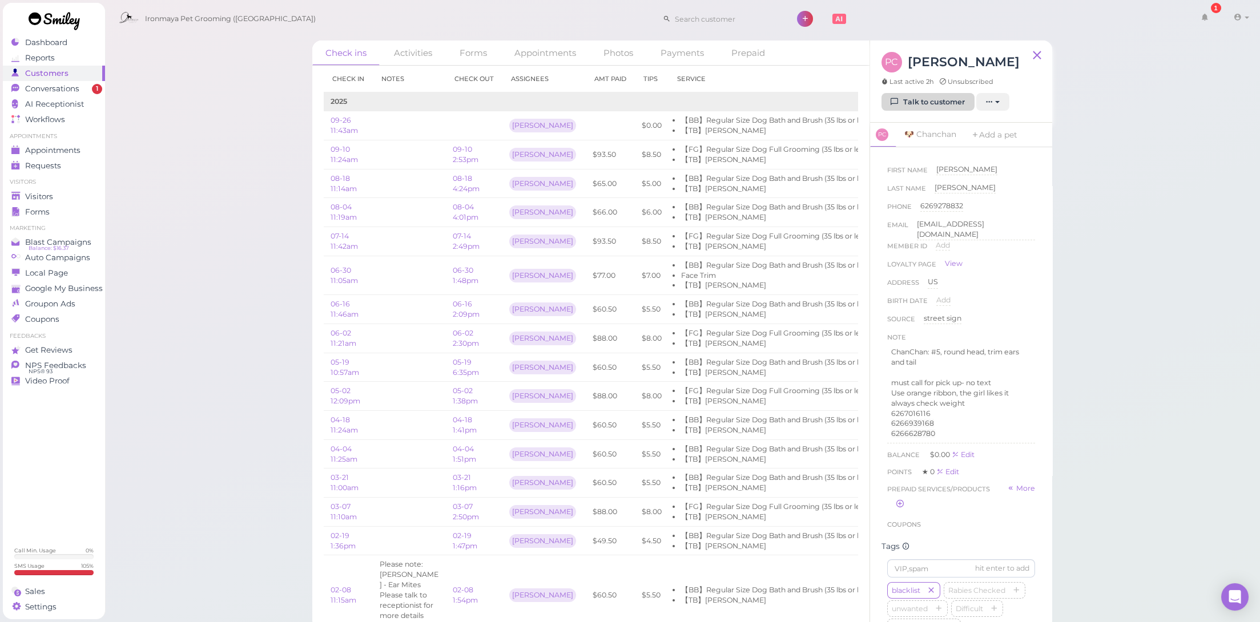
click at [938, 105] on link "Talk to customer" at bounding box center [928, 102] width 93 height 18
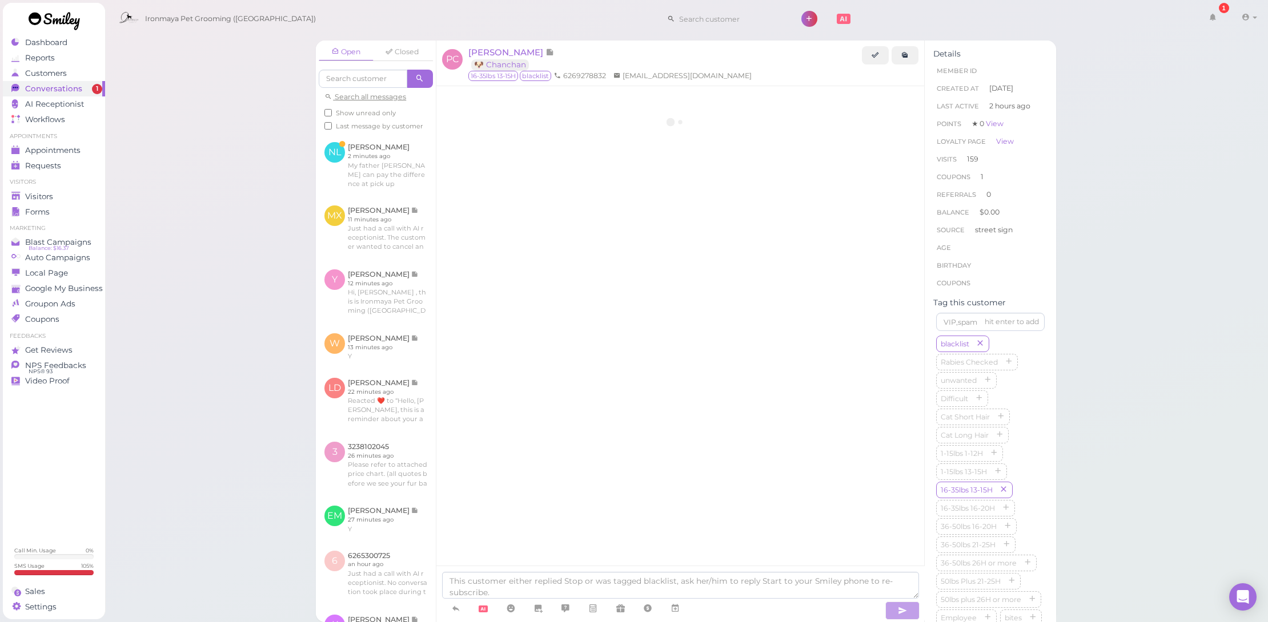
scroll to position [2294, 0]
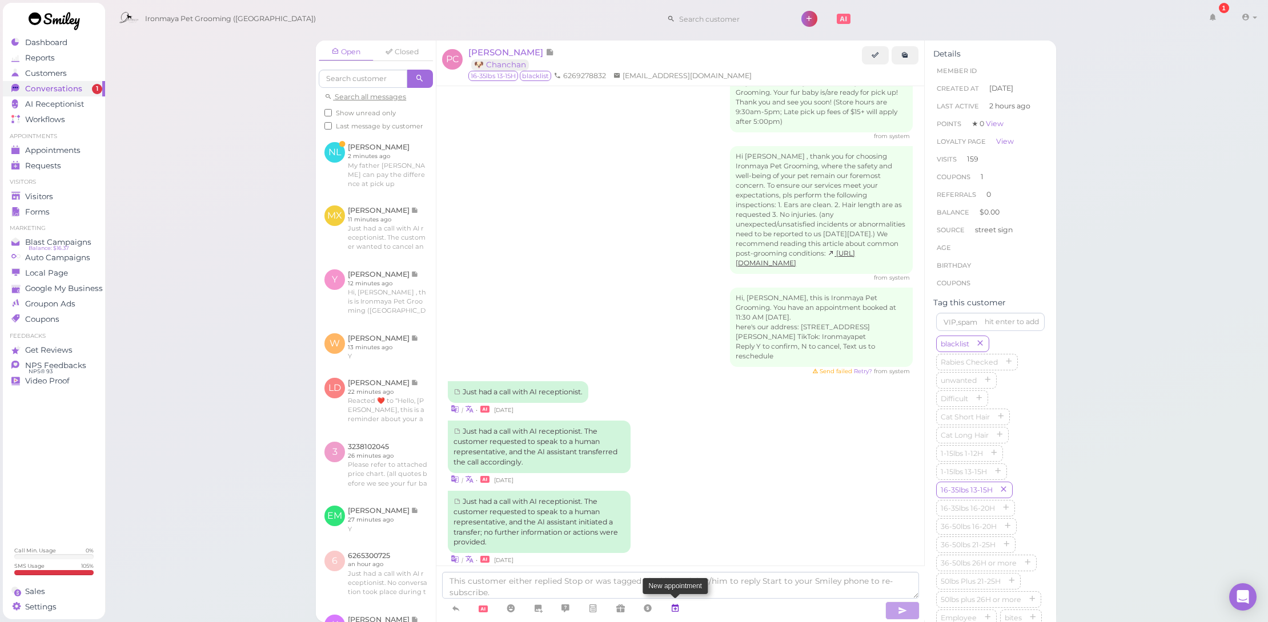
click at [678, 604] on icon at bounding box center [674, 608] width 9 height 11
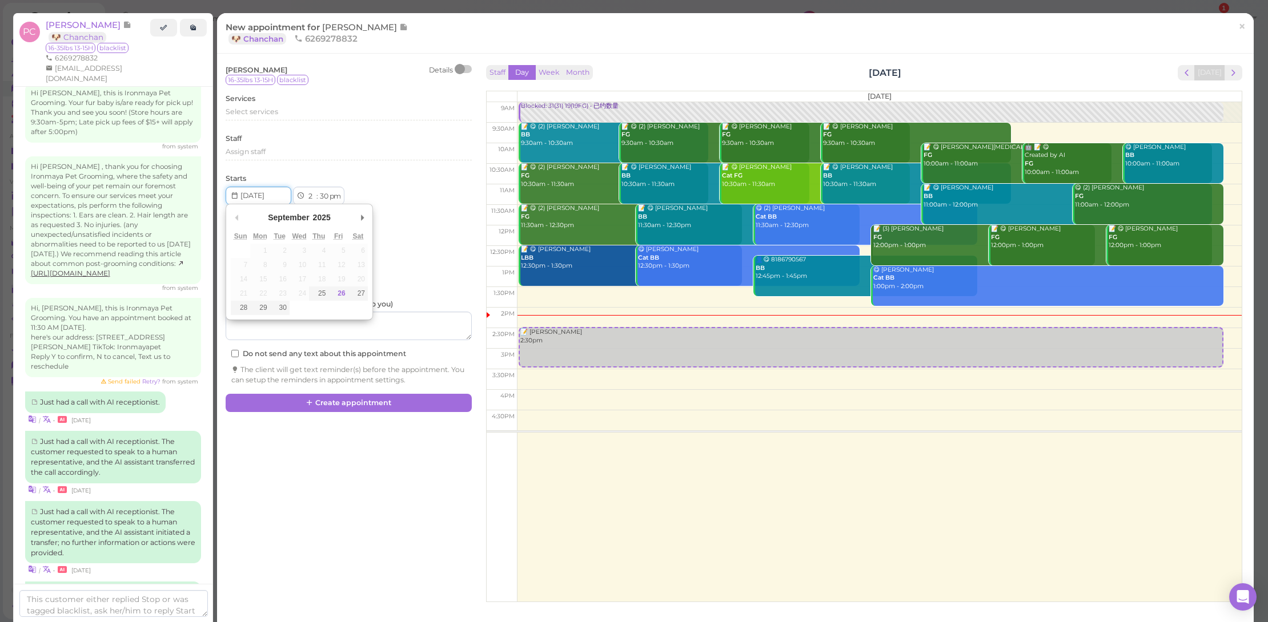
click at [271, 194] on input "Use the arrow keys to pick a date" at bounding box center [259, 196] width 66 height 18
type input "[DATE]"
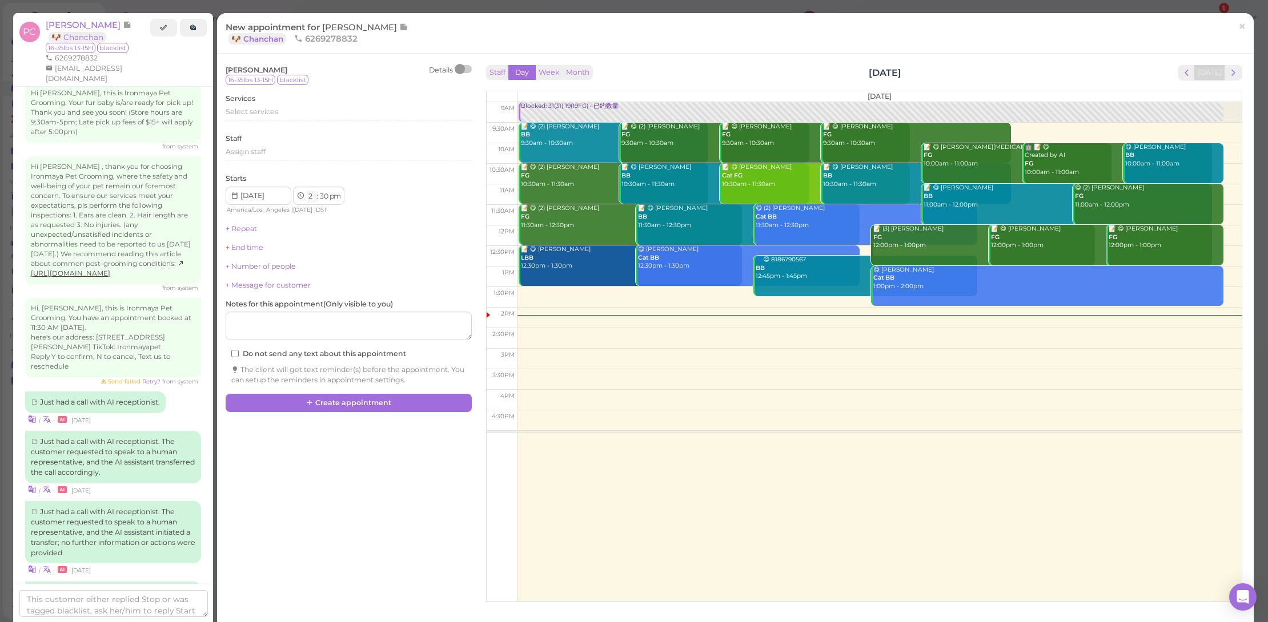
select select "11"
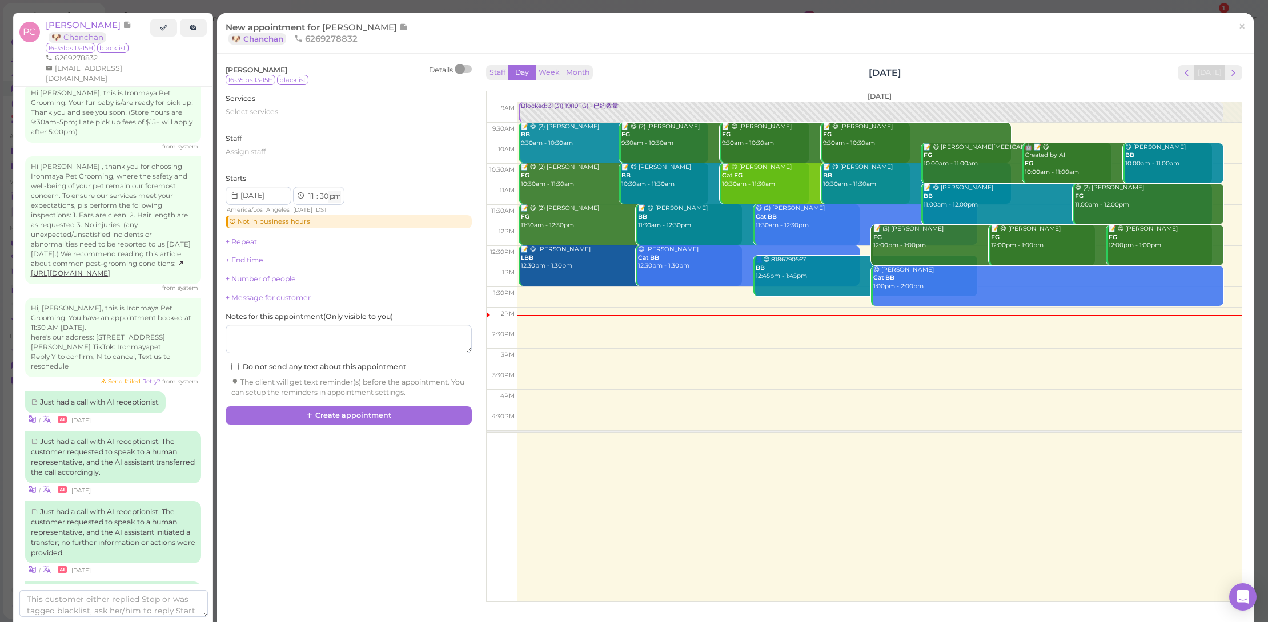
select select "am"
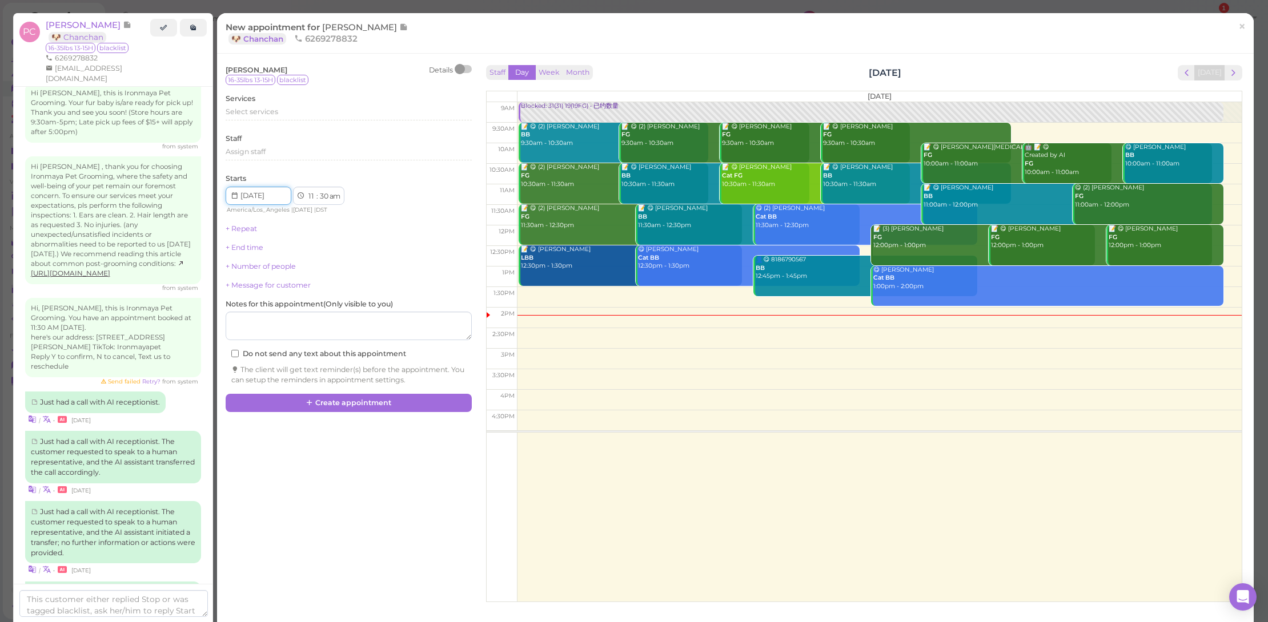
click at [267, 194] on input "Use the arrow keys to pick a date" at bounding box center [259, 196] width 66 height 18
click at [270, 194] on input "Use the arrow keys to pick a date" at bounding box center [259, 196] width 66 height 18
type input "[DATE]"
click at [270, 115] on span "Select services" at bounding box center [252, 111] width 53 height 9
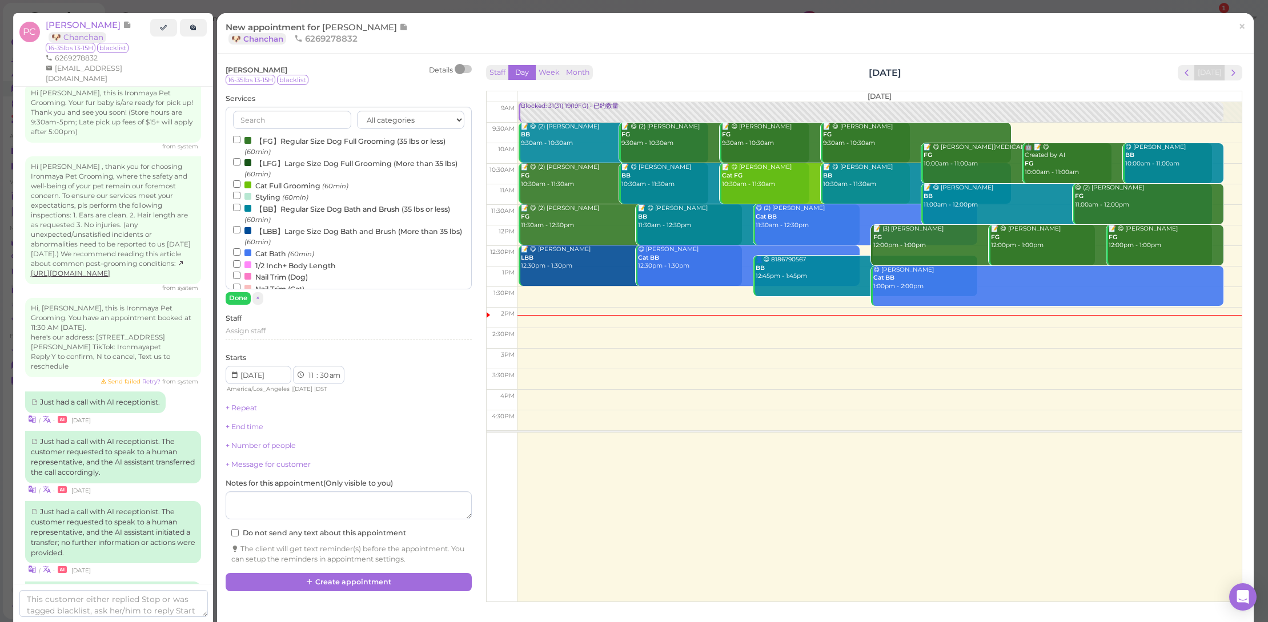
click at [297, 218] on label "【BB】Regular Size Dog Bath and Brush (35 lbs or less) (60min)" at bounding box center [348, 214] width 231 height 22
click at [240, 211] on input "【BB】Regular Size Dog Bath and Brush (35 lbs or less) (60min)" at bounding box center [236, 207] width 7 height 7
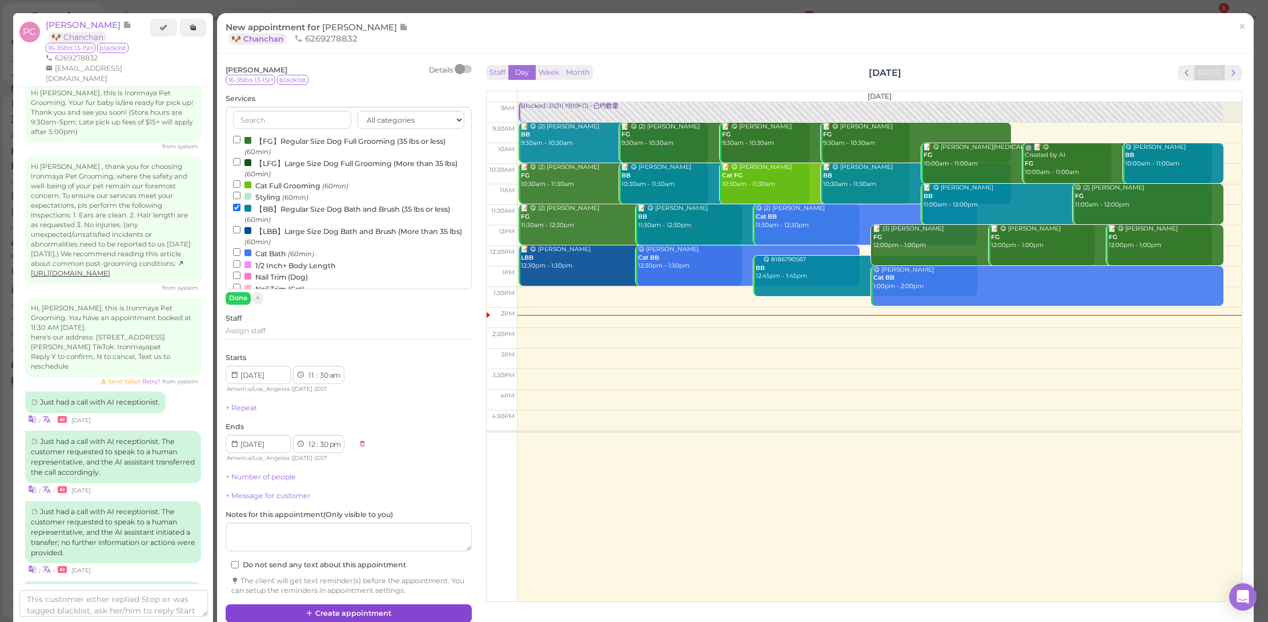
click at [436, 607] on button "Create appointment" at bounding box center [349, 614] width 246 height 18
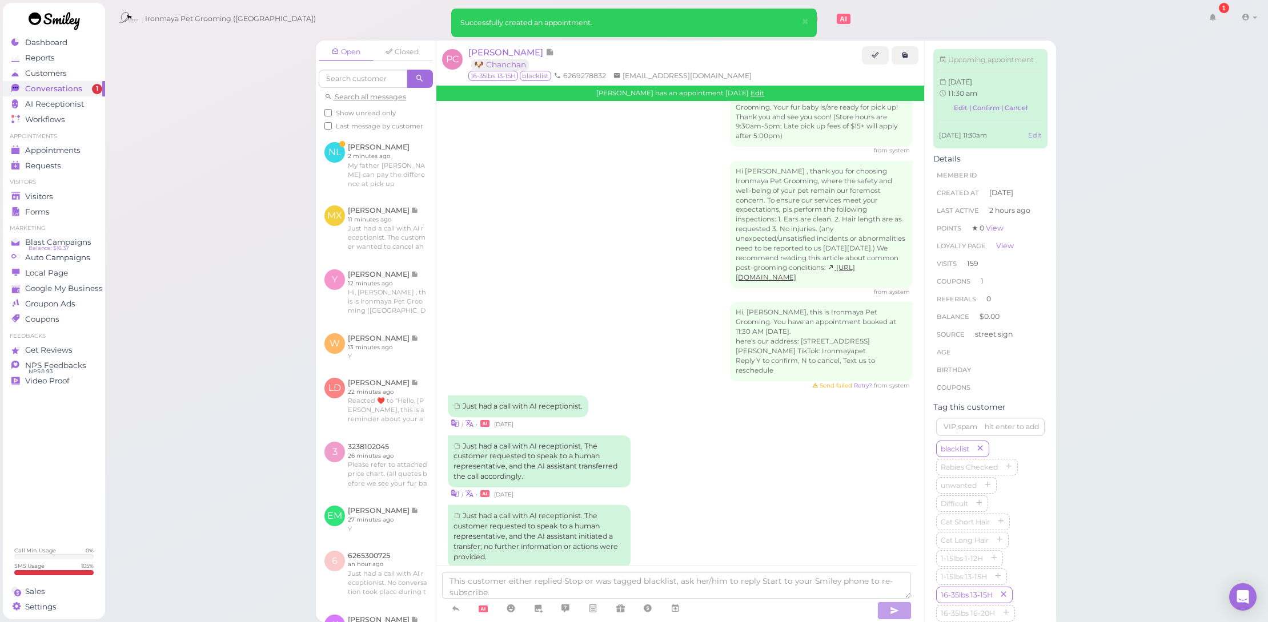
scroll to position [2299, 0]
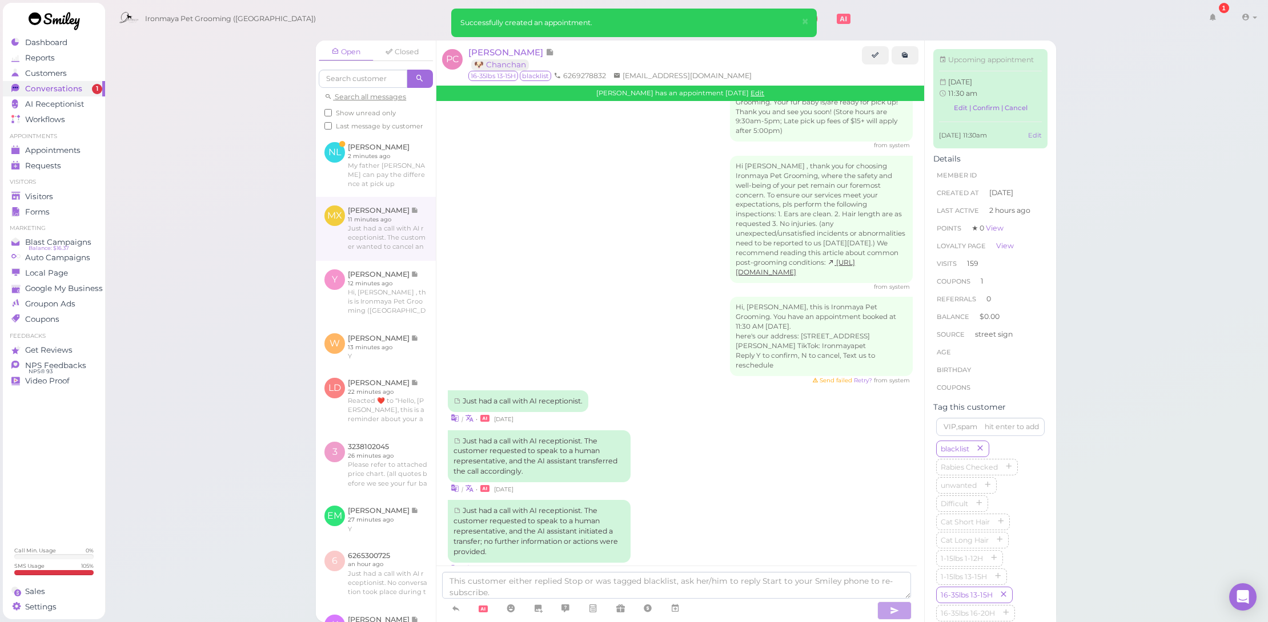
click at [399, 247] on link at bounding box center [376, 229] width 120 height 64
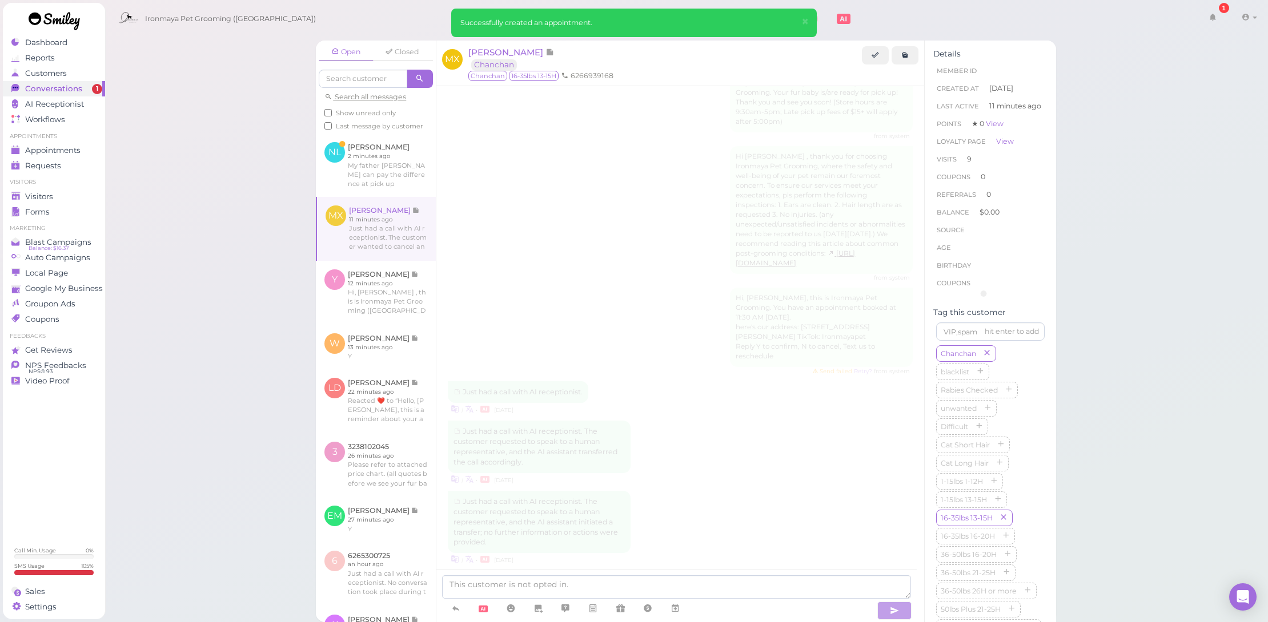
scroll to position [1892, 0]
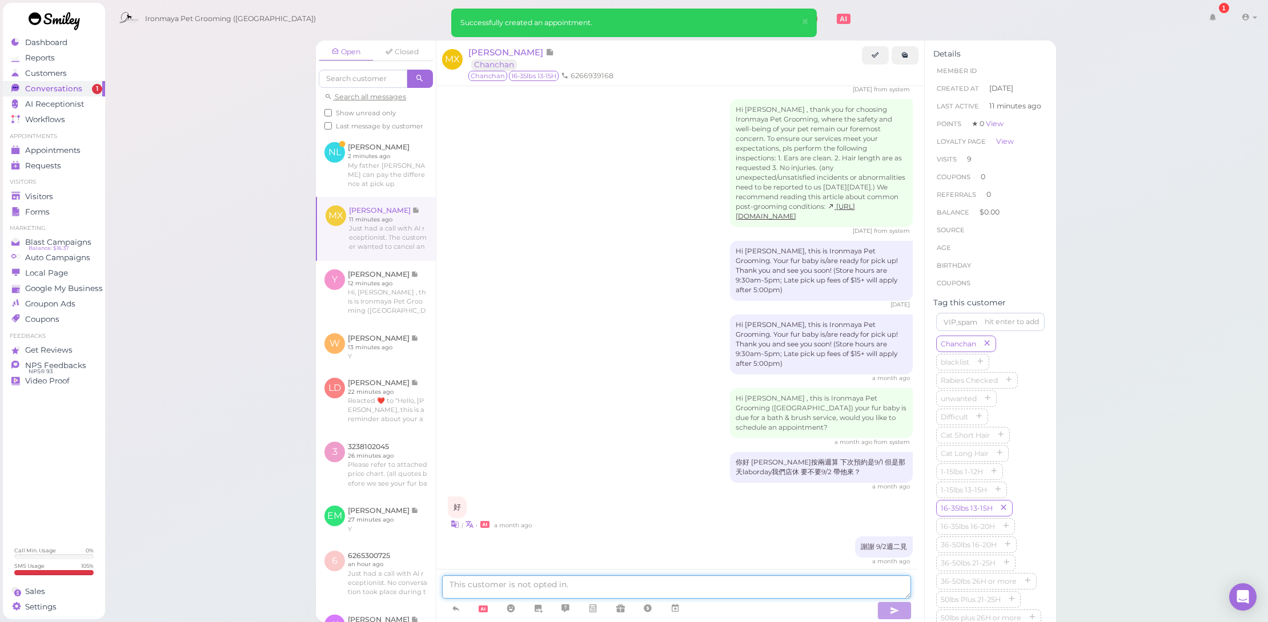
click at [699, 590] on textarea at bounding box center [676, 587] width 469 height 23
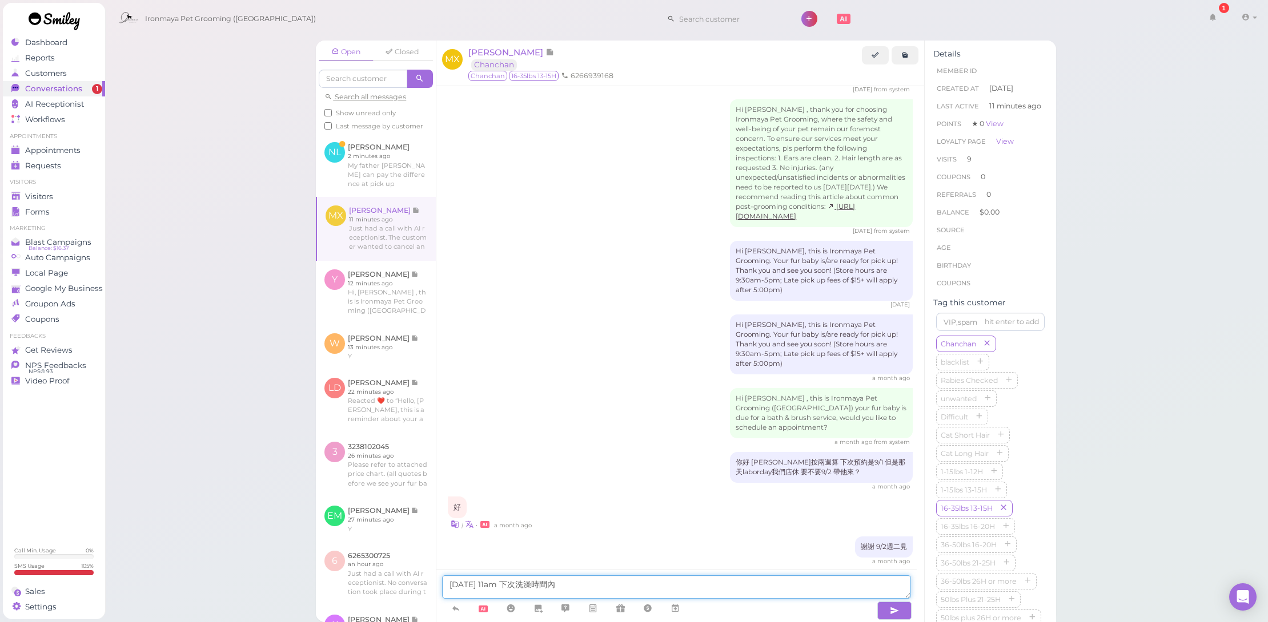
type textarea "[DATE] 11am 下次洗澡時間"
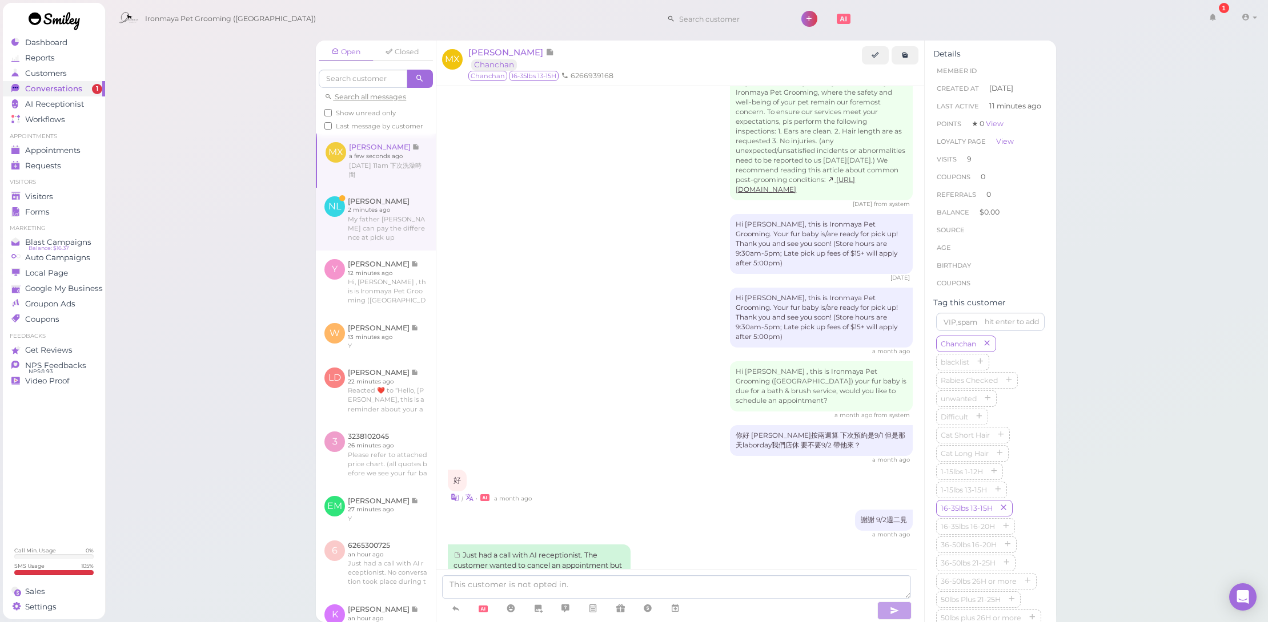
click at [371, 213] on link at bounding box center [376, 219] width 120 height 63
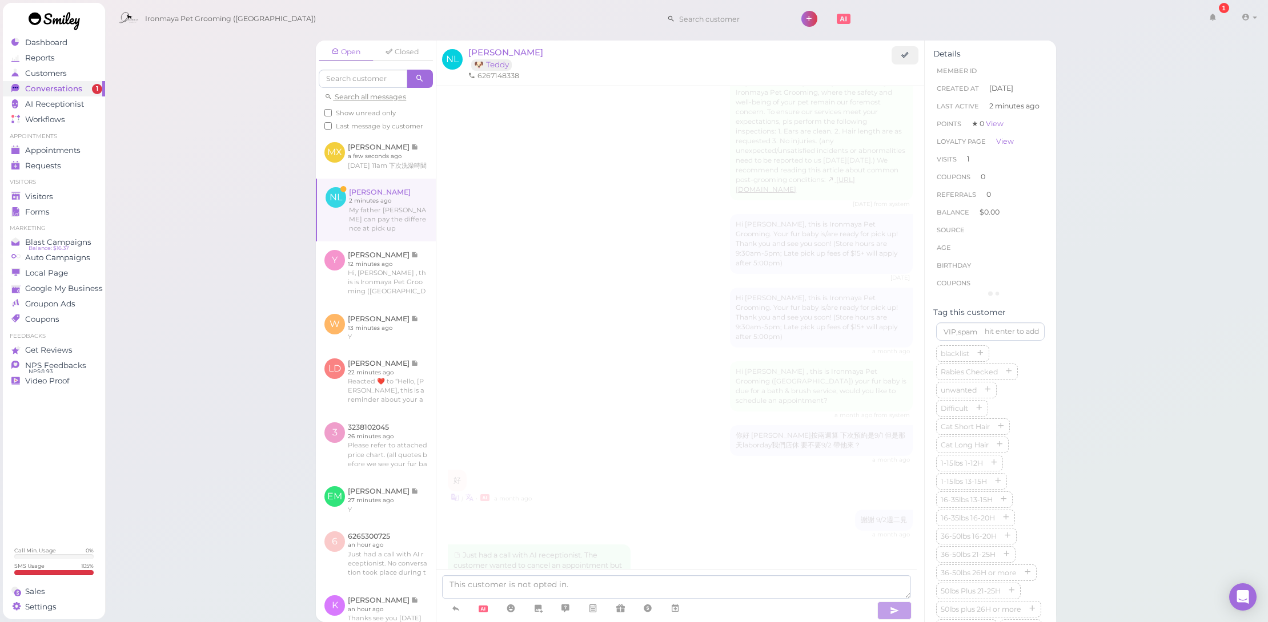
scroll to position [1130, 0]
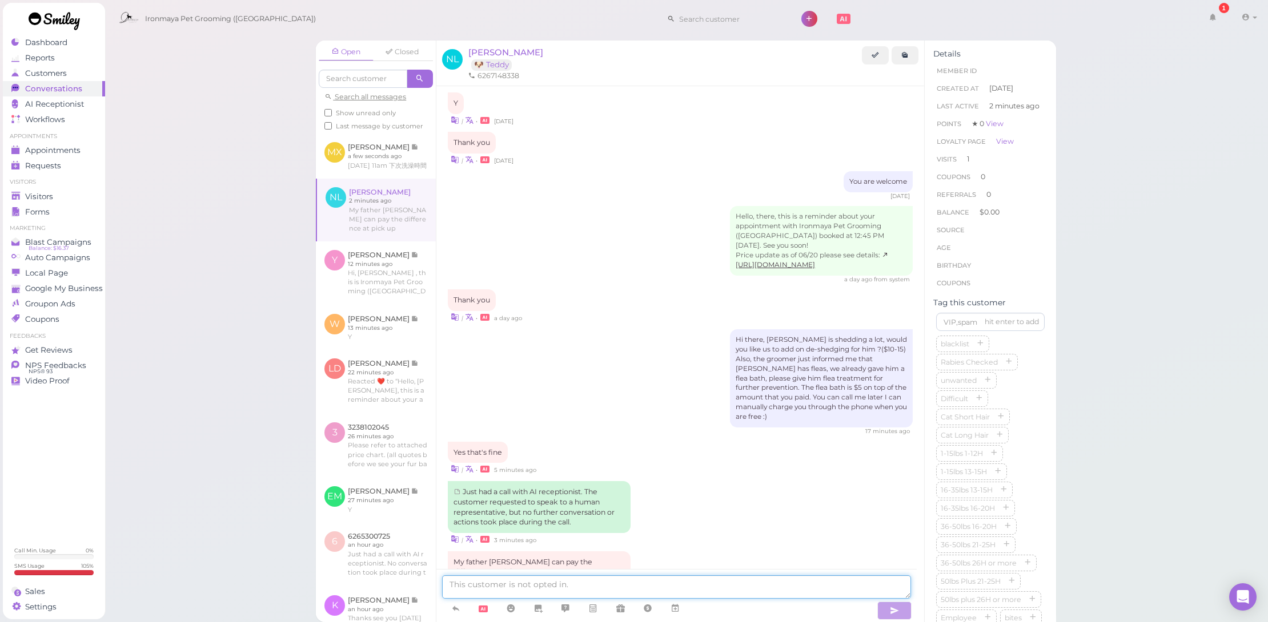
click at [617, 584] on textarea at bounding box center [676, 587] width 469 height 23
type textarea "Sounds good, thank you. Sorry missed you call!"
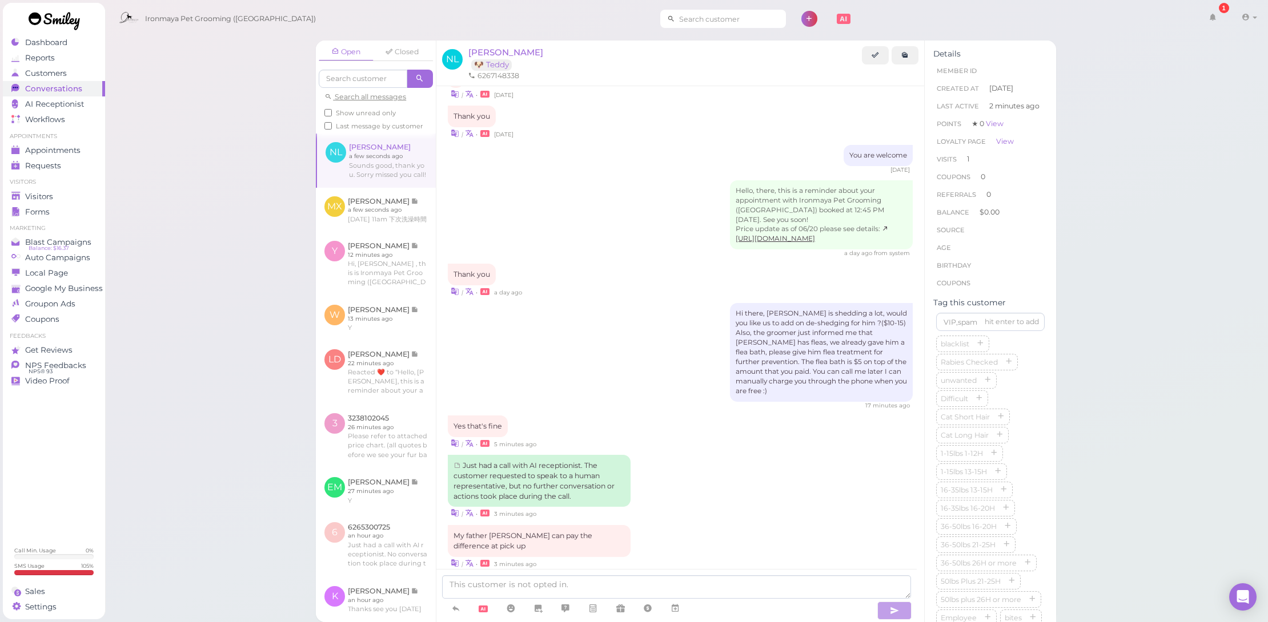
click at [683, 17] on input at bounding box center [730, 19] width 111 height 18
type input "gyp"
click at [680, 39] on span "[PERSON_NAME]" at bounding box center [676, 39] width 63 height 9
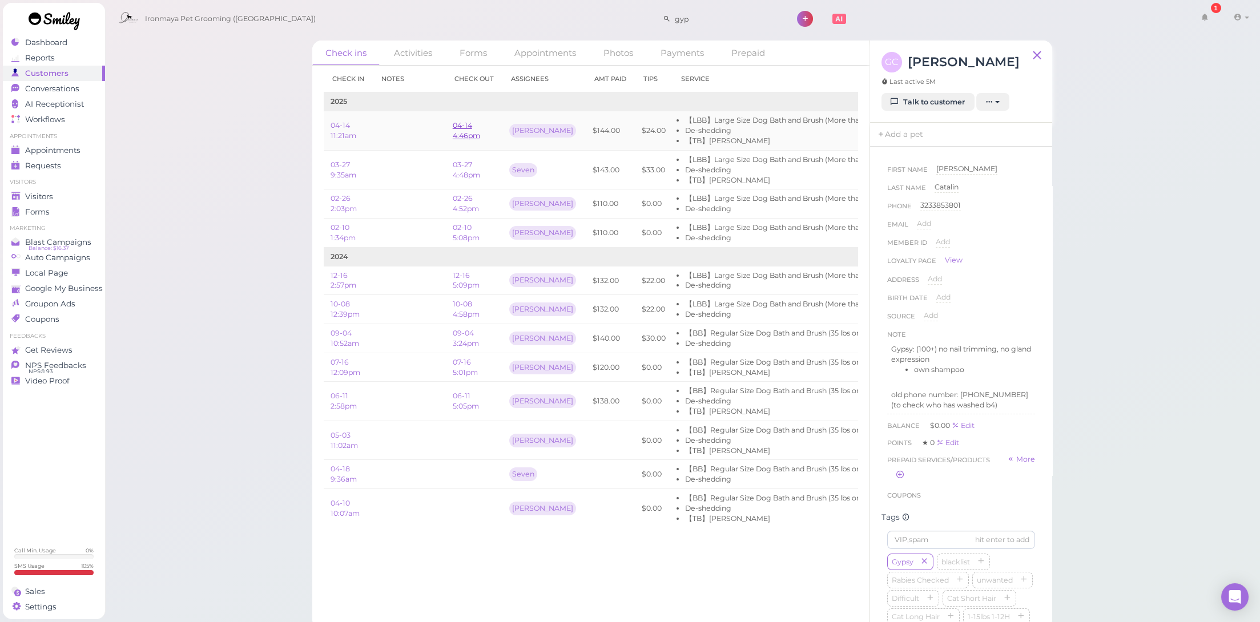
click at [468, 126] on link "04-14 4:46pm" at bounding box center [466, 130] width 27 height 19
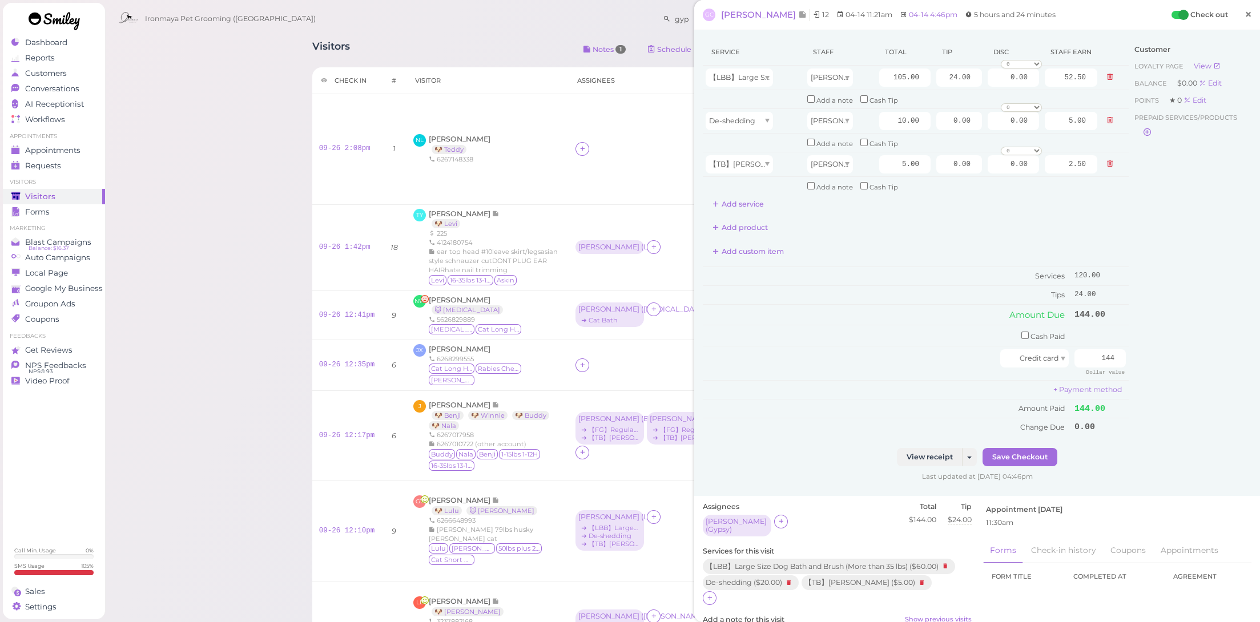
click at [1245, 13] on span "×" at bounding box center [1248, 14] width 7 height 16
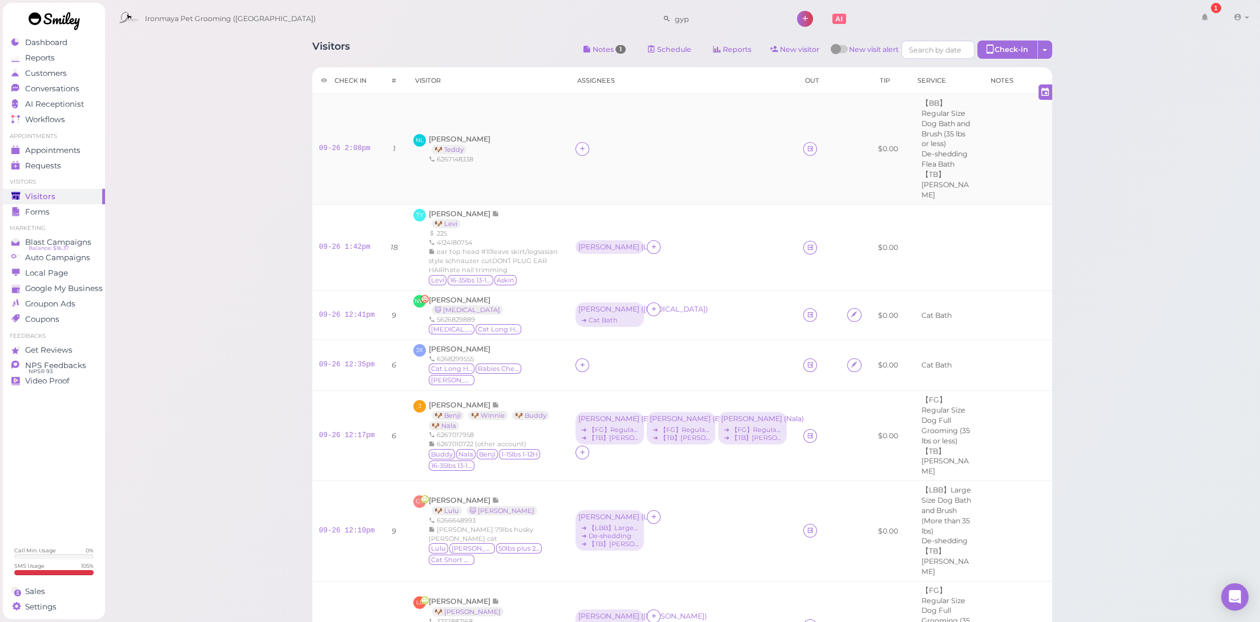
click at [573, 134] on td at bounding box center [683, 149] width 228 height 110
click at [575, 136] on td at bounding box center [683, 149] width 228 height 110
click at [579, 144] on icon at bounding box center [582, 148] width 7 height 9
click at [593, 192] on div "[PERSON_NAME]" at bounding box center [647, 193] width 160 height 22
click at [447, 346] on span "[PERSON_NAME]" at bounding box center [460, 349] width 62 height 9
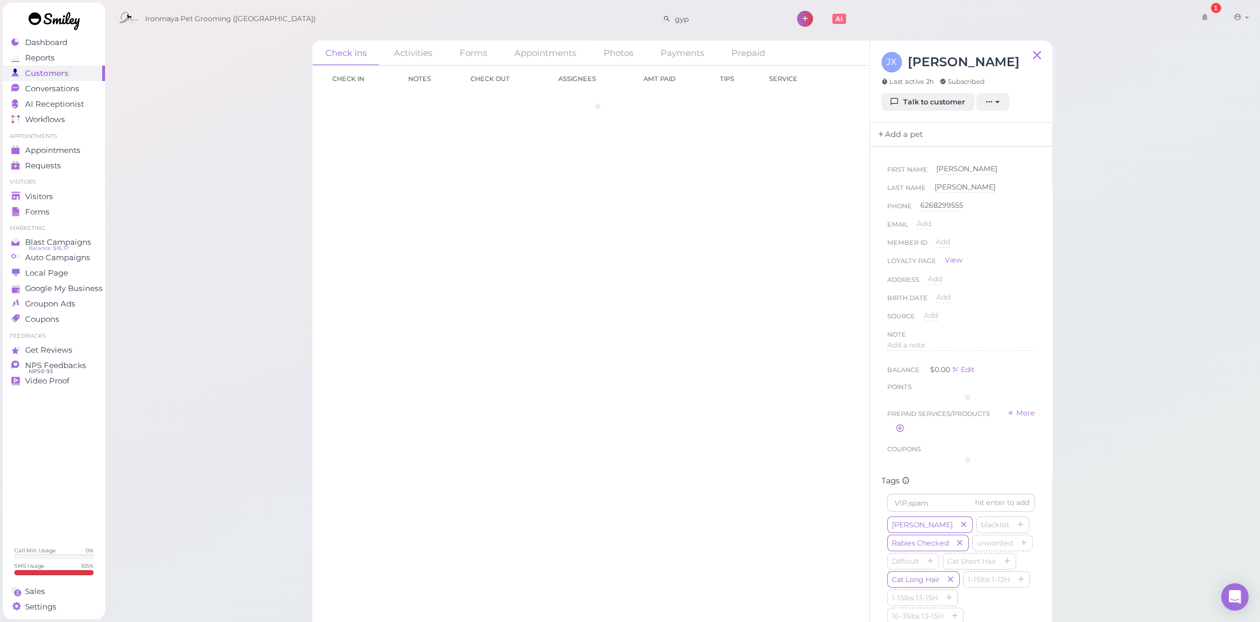
click at [883, 129] on icon at bounding box center [881, 134] width 8 height 11
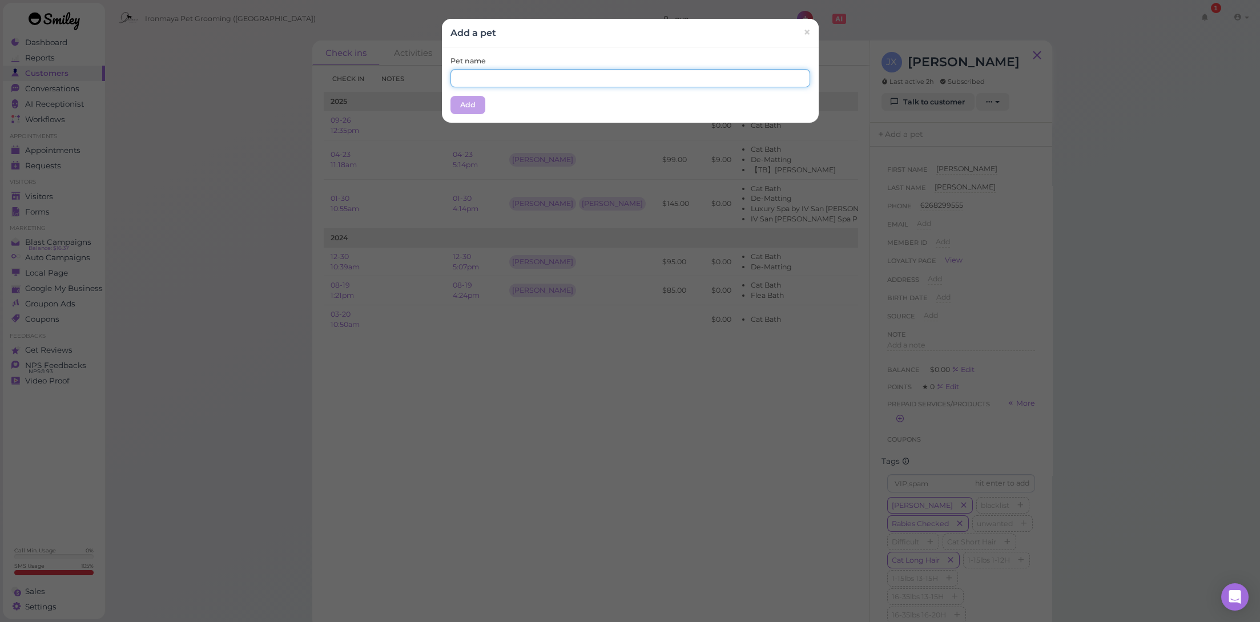
click at [632, 79] on input "text" at bounding box center [631, 78] width 360 height 18
type input "Shanyao"
click at [424, 102] on div "Add a pet × Pet name [GEOGRAPHIC_DATA] Add" at bounding box center [630, 311] width 1260 height 622
click at [453, 103] on button "Add" at bounding box center [468, 105] width 35 height 18
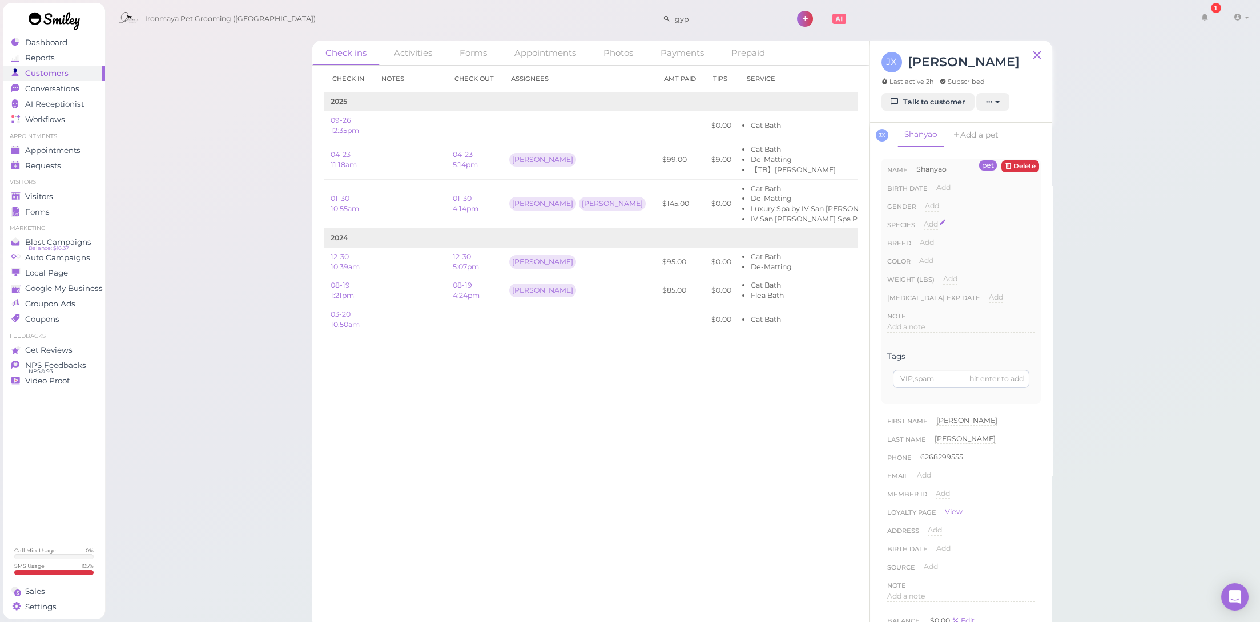
click at [933, 220] on span "Add" at bounding box center [931, 224] width 14 height 9
select select "Cat"
click at [938, 248] on button "Done" at bounding box center [937, 245] width 25 height 12
click at [69, 152] on span "Appointments" at bounding box center [52, 151] width 55 height 10
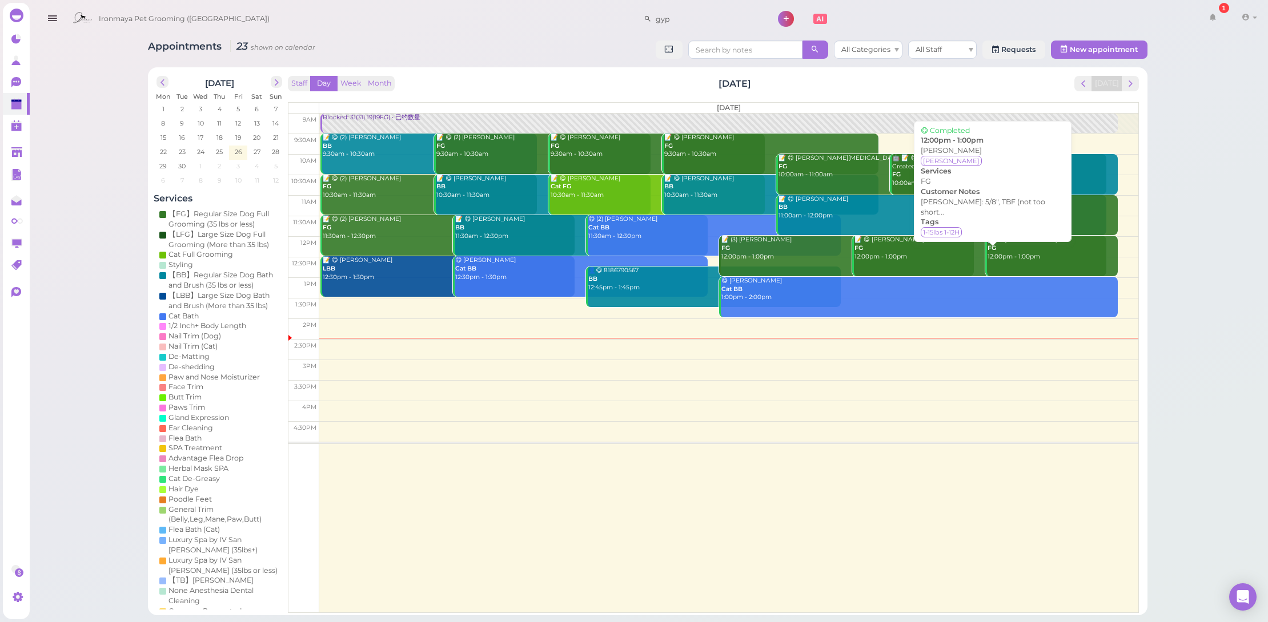
click at [889, 248] on div "📝 😋 [PERSON_NAME] FG 12:00pm - 1:00pm" at bounding box center [980, 248] width 253 height 25
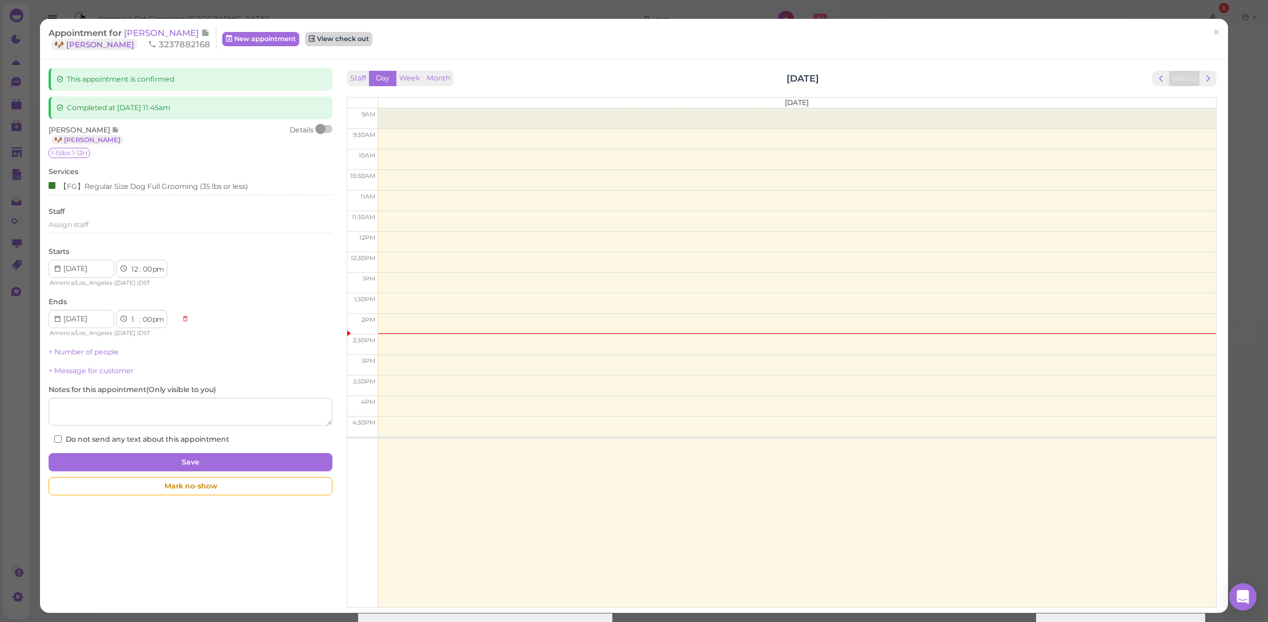
click at [321, 39] on link "View check out" at bounding box center [338, 39] width 67 height 14
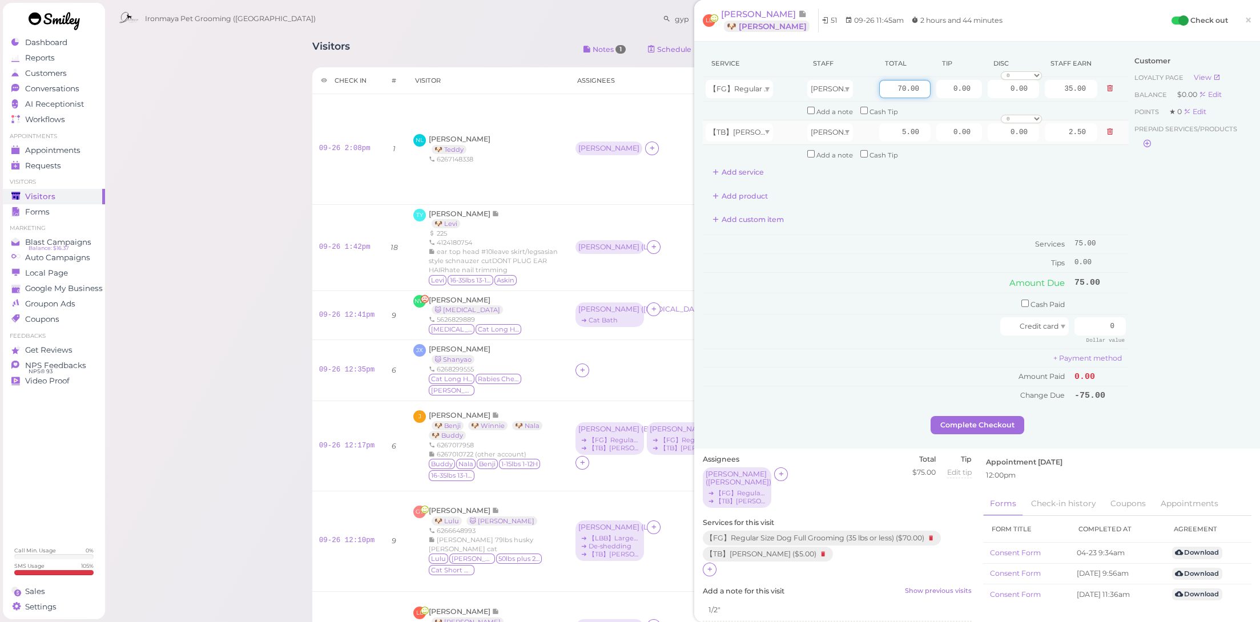
drag, startPoint x: 889, startPoint y: 92, endPoint x: 998, endPoint y: 114, distance: 111.3
click at [998, 114] on tbody "【FG】Regular Size Dog Full Grooming (35 lbs or less) [PERSON_NAME] 70.00 0.00 0.…" at bounding box center [916, 120] width 426 height 86
type input "75"
type input "37.50"
drag, startPoint x: 937, startPoint y: 89, endPoint x: 1074, endPoint y: 103, distance: 137.9
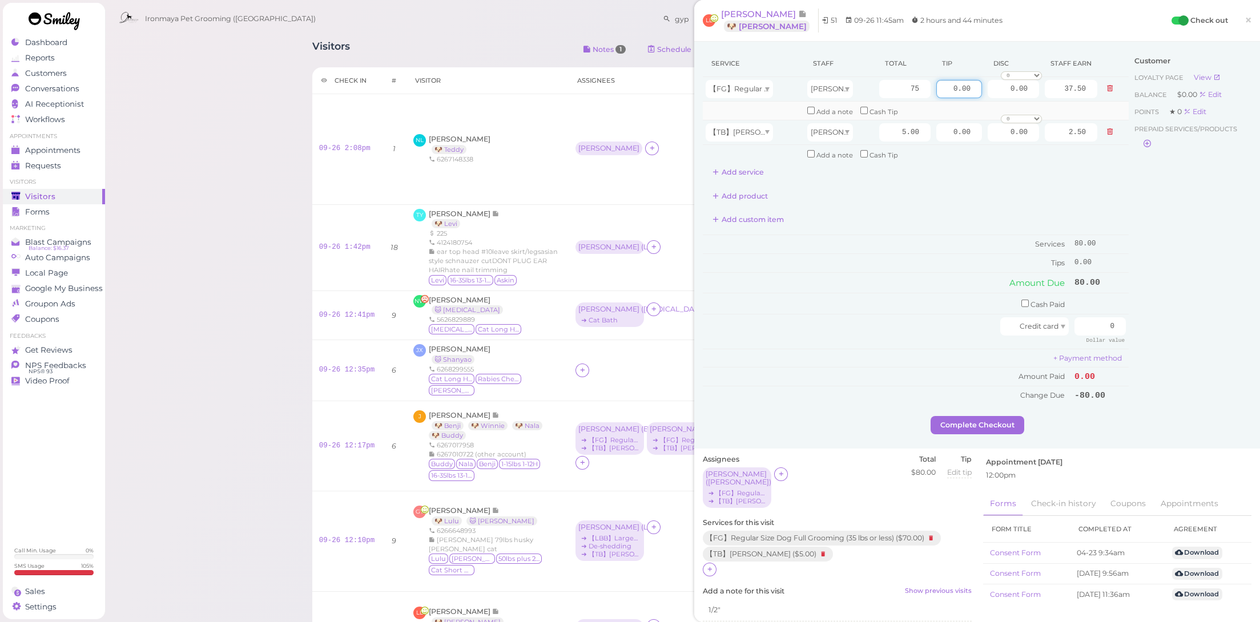
click at [1074, 103] on tbody "【FG】Regular Size Dog Full Grooming (35 lbs or less) [PERSON_NAME] 75 0.00 0.00 …" at bounding box center [916, 120] width 426 height 86
type input "16"
click at [891, 236] on td "Services" at bounding box center [887, 244] width 369 height 19
drag, startPoint x: 1094, startPoint y: 311, endPoint x: 1218, endPoint y: 336, distance: 126.4
click at [1218, 336] on div "Service Staff Total Tip Disc Staff earn 【FG】Regular Size Dog Full Grooming (35 …" at bounding box center [977, 233] width 549 height 366
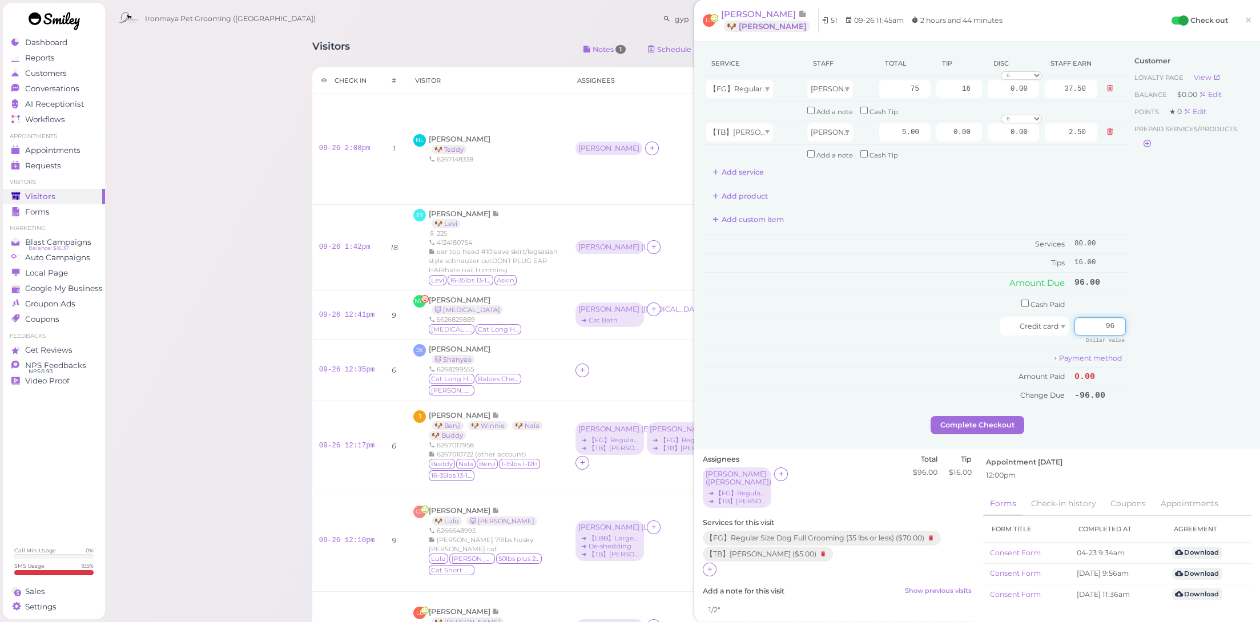
type input "96"
drag, startPoint x: 1215, startPoint y: 379, endPoint x: 951, endPoint y: 255, distance: 291.3
click at [1214, 379] on div "Customer Loyalty page View Balance $0.00 Edit Points ★ 0 Edit Prepaid services/…" at bounding box center [1190, 233] width 123 height 366
click at [916, 318] on div at bounding box center [853, 327] width 295 height 18
click at [969, 423] on button "Complete Checkout" at bounding box center [978, 425] width 94 height 18
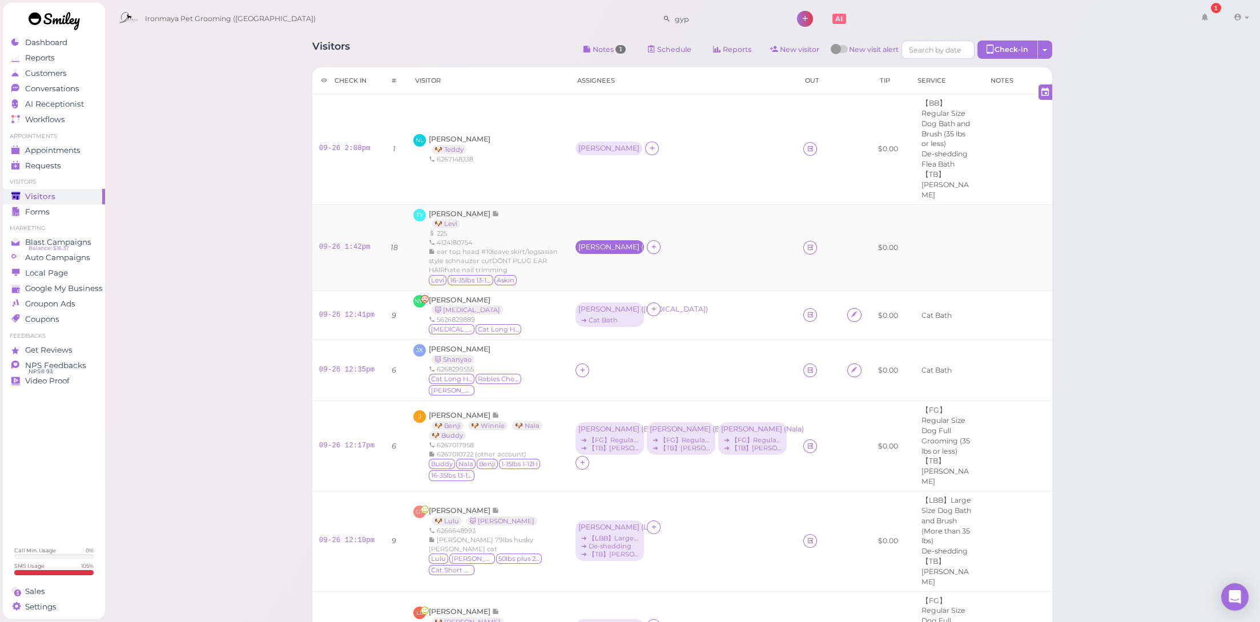
click at [579, 243] on div "[PERSON_NAME] ( [PERSON_NAME] )" at bounding box center [610, 247] width 63 height 8
click at [734, 240] on div "[PERSON_NAME] ( [PERSON_NAME] )" at bounding box center [683, 247] width 214 height 15
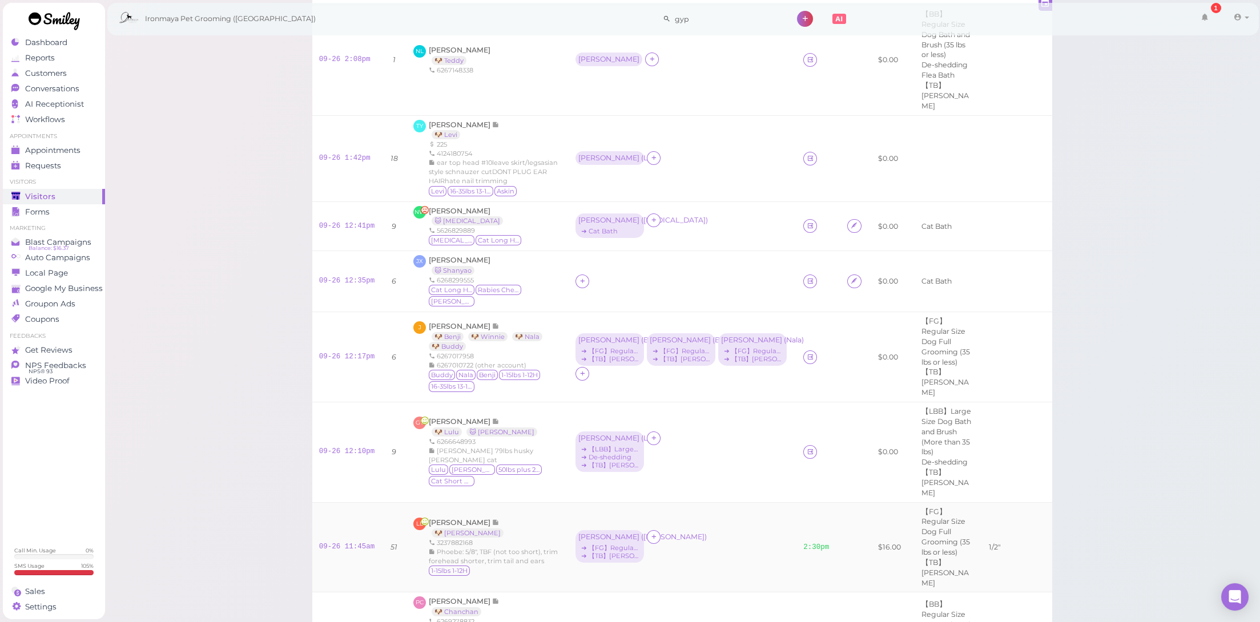
scroll to position [176, 0]
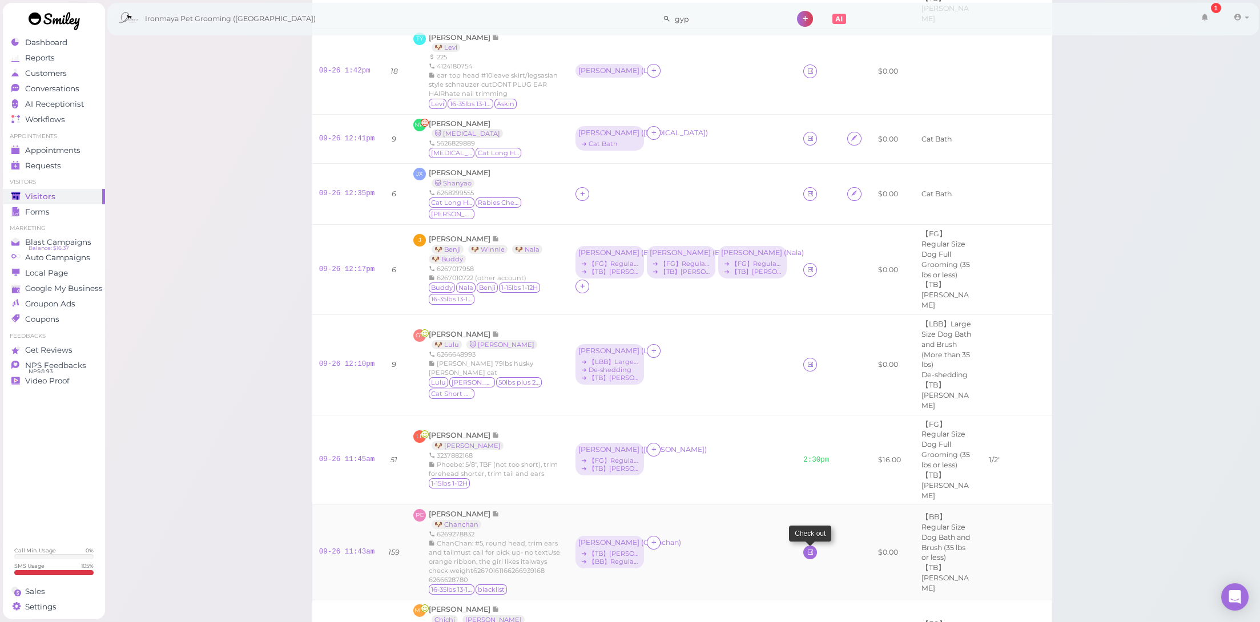
click at [807, 548] on icon at bounding box center [810, 552] width 7 height 9
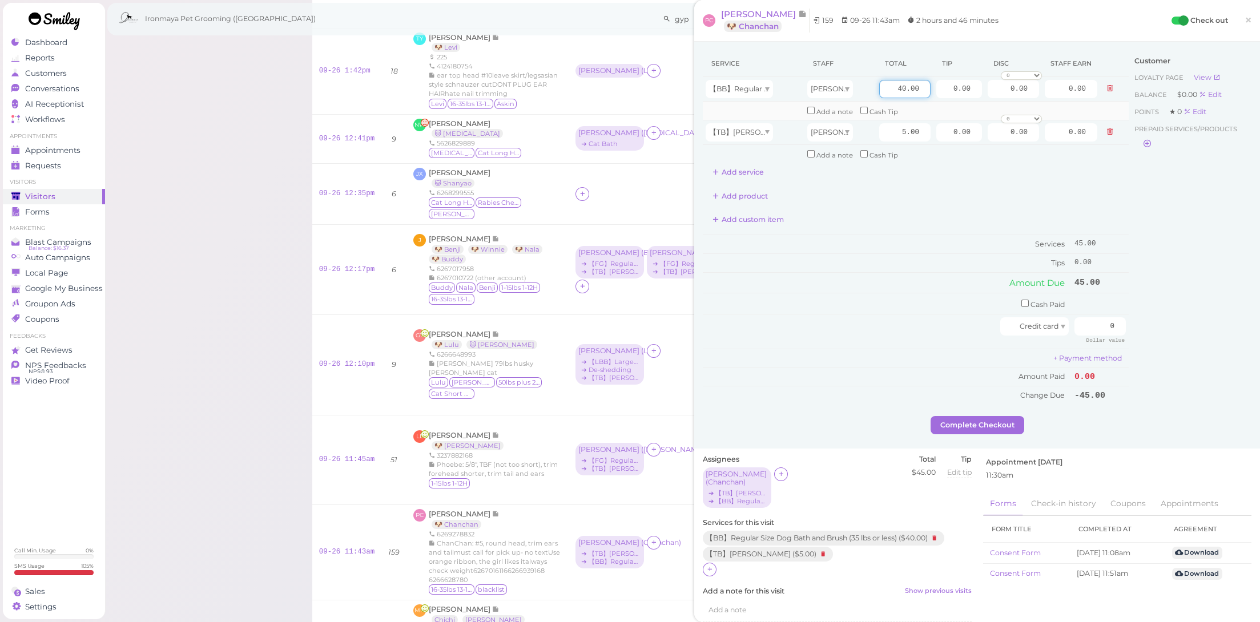
drag, startPoint x: 886, startPoint y: 85, endPoint x: 973, endPoint y: 102, distance: 89.0
click at [973, 102] on tbody "【BB】Regular Size Dog Bath and Brush (35 lbs or less) [PERSON_NAME] 40.00 0.00 0…" at bounding box center [916, 120] width 426 height 86
type input "55"
drag, startPoint x: 930, startPoint y: 87, endPoint x: 1021, endPoint y: 99, distance: 91.5
click at [1021, 99] on tr "【BB】Regular Size Dog Bath and Brush (35 lbs or less) [PERSON_NAME] 55 0.00 0.00…" at bounding box center [916, 89] width 426 height 25
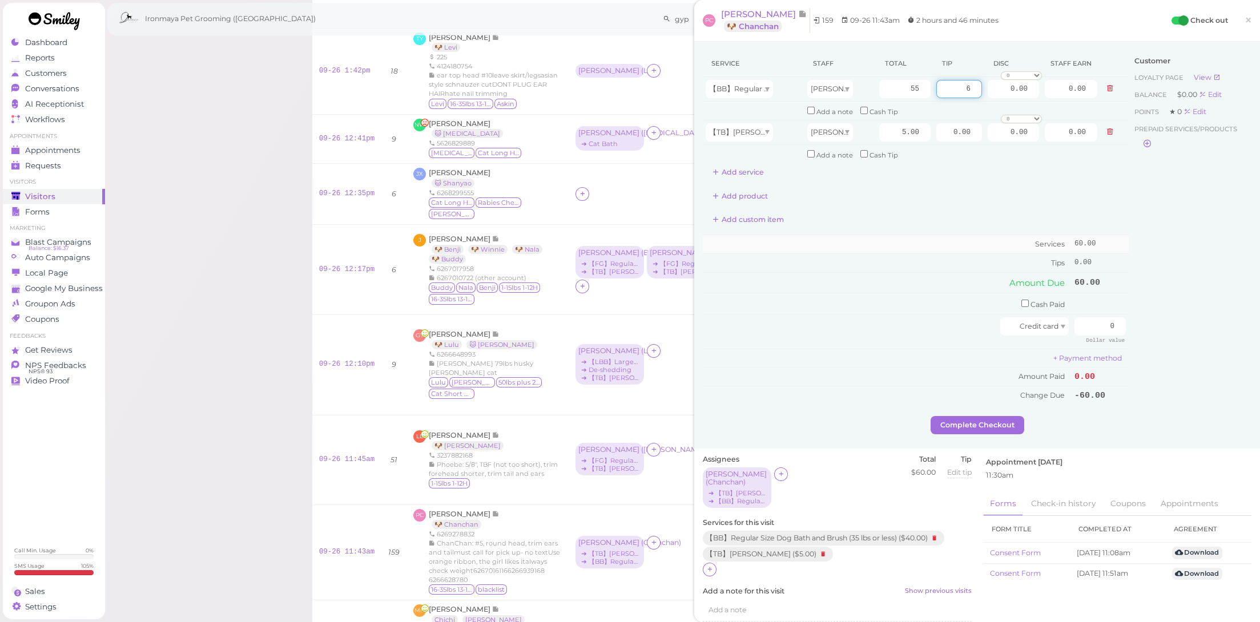
type input "6"
click at [954, 240] on td "Services" at bounding box center [887, 244] width 369 height 19
drag, startPoint x: 1096, startPoint y: 311, endPoint x: 1169, endPoint y: 326, distance: 74.0
click at [1169, 326] on div "Service Staff Total Tip Disc Staff earn 【BB】Regular Size Dog Bath and Brush (35…" at bounding box center [977, 233] width 549 height 366
type input "66"
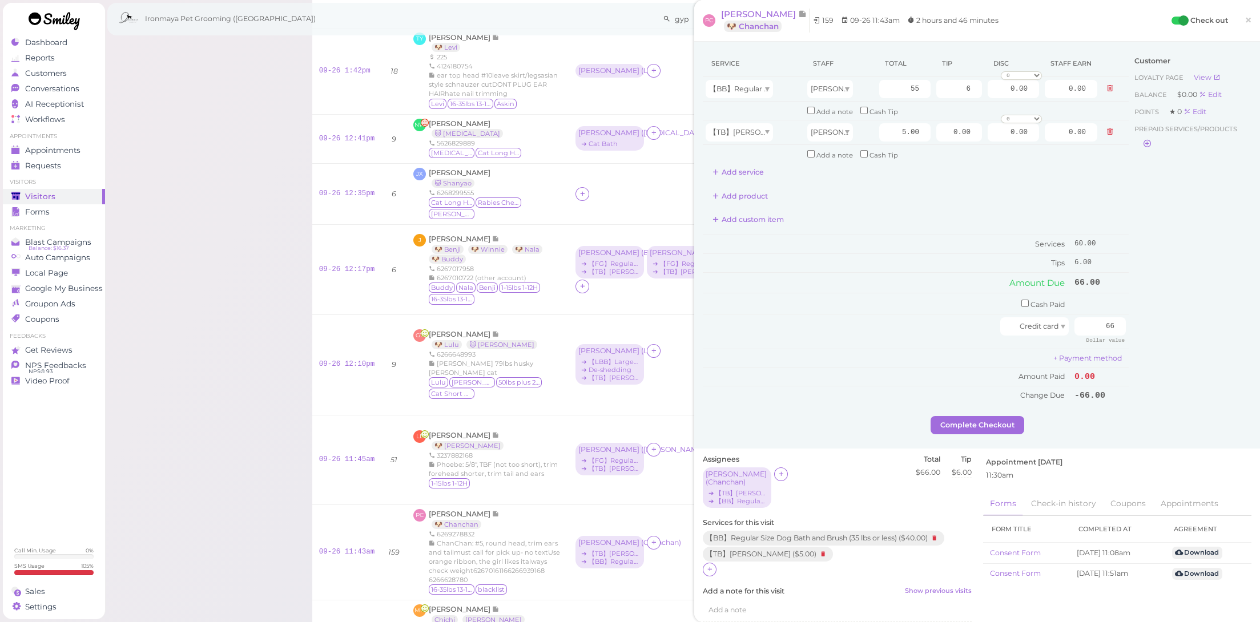
click at [1165, 329] on div "Customer Loyalty page View Balance $0.00 Edit Points ★ 0 Edit Prepaid services/…" at bounding box center [1190, 233] width 123 height 366
click at [960, 420] on button "Complete Checkout" at bounding box center [978, 425] width 94 height 18
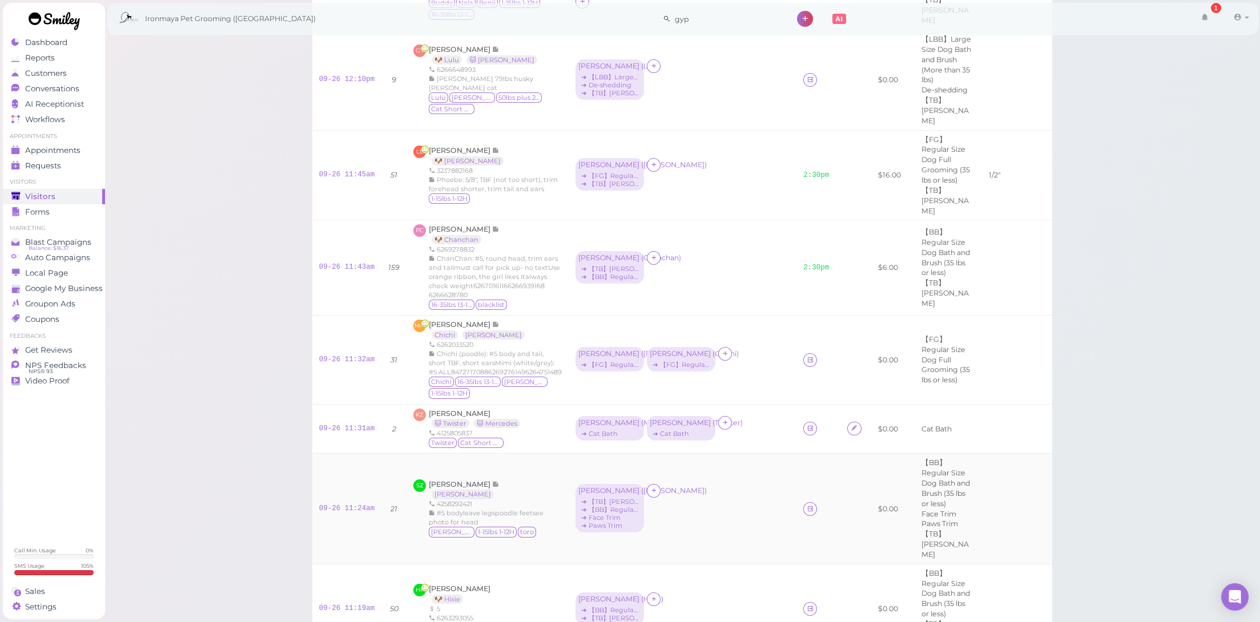
scroll to position [532, 0]
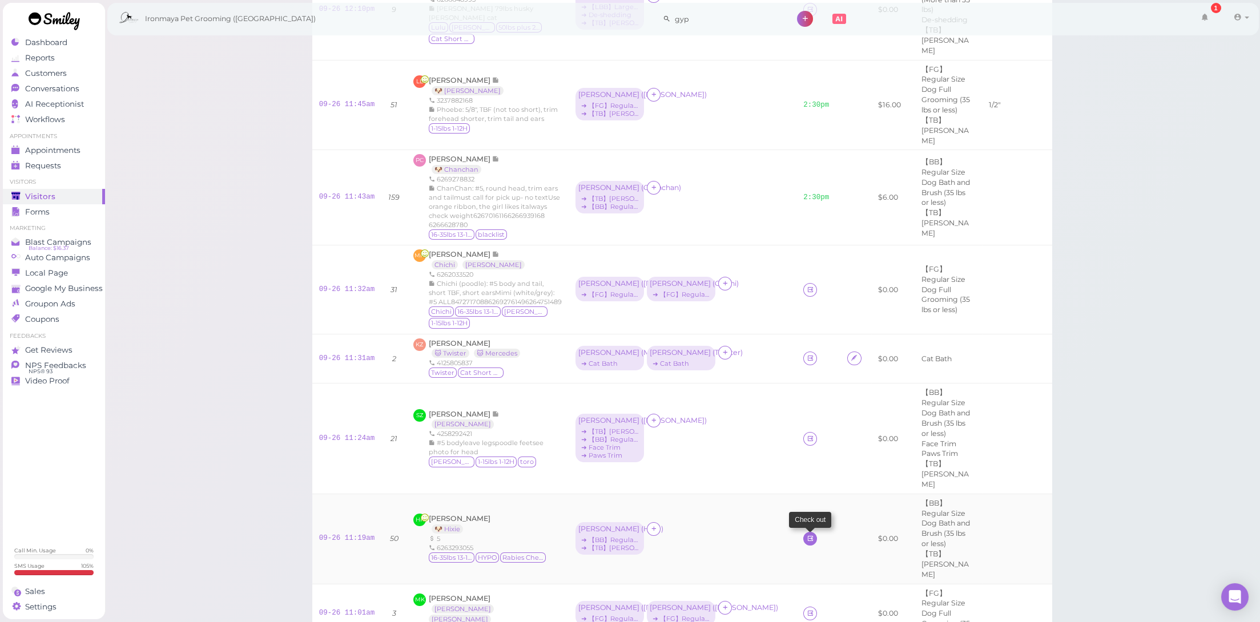
click at [807, 535] on icon at bounding box center [810, 539] width 7 height 9
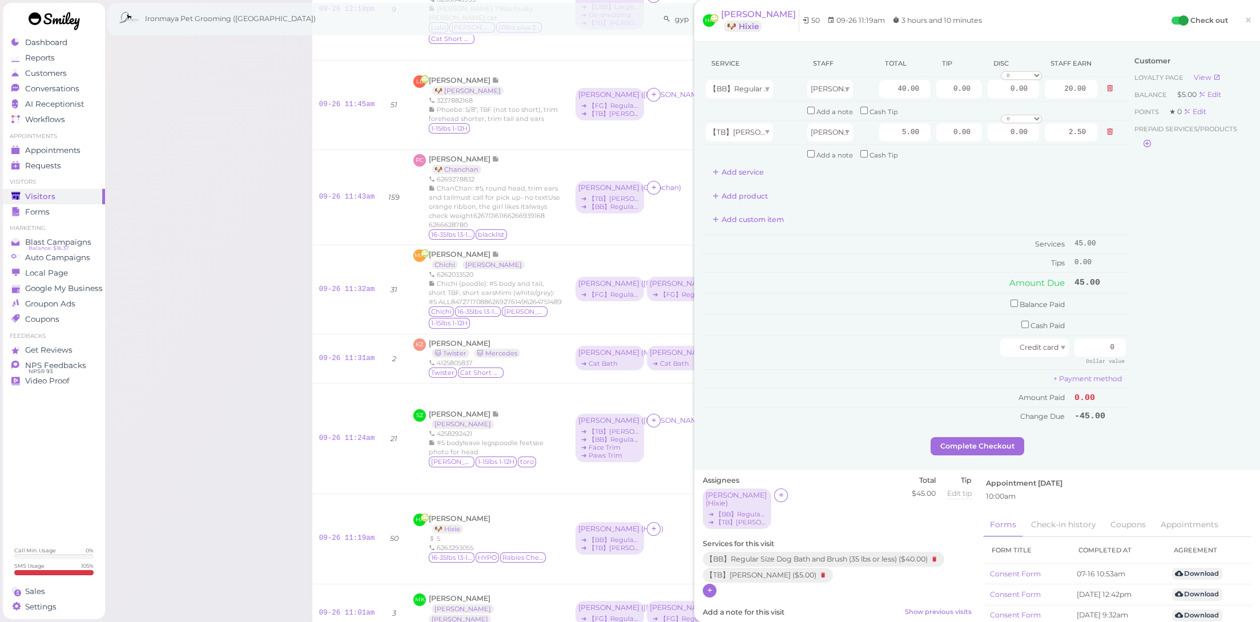
click at [710, 587] on icon at bounding box center [709, 591] width 7 height 9
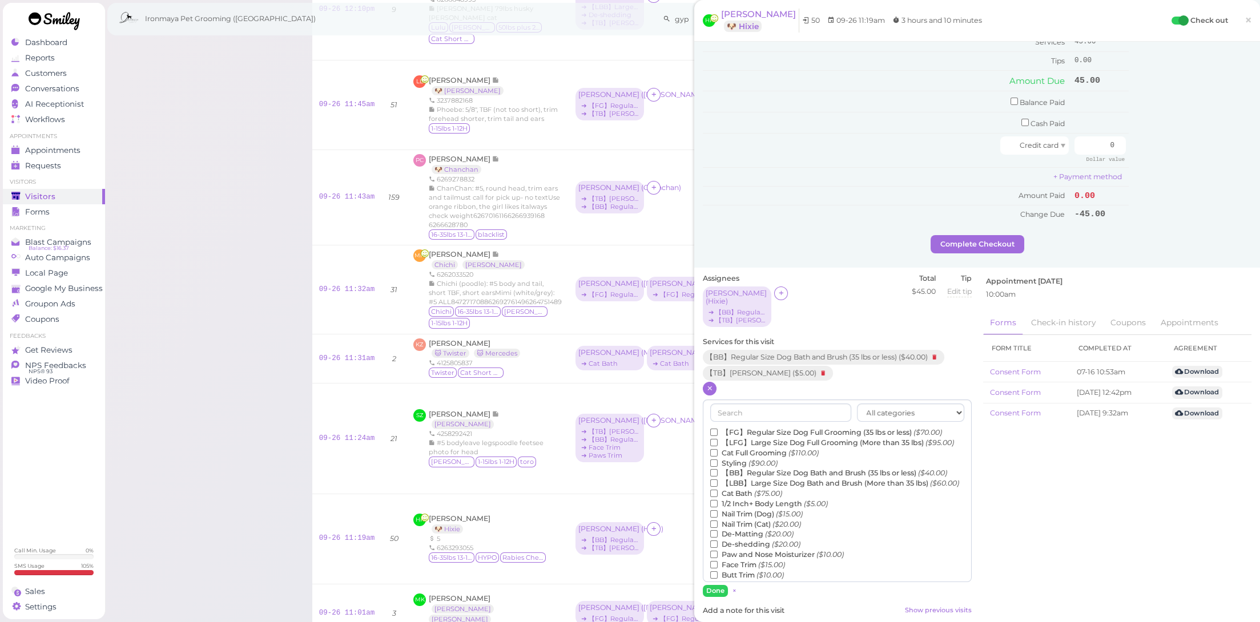
click at [747, 540] on label "De-shedding ($20.00)" at bounding box center [755, 545] width 90 height 10
click at [718, 541] on input "De-shedding ($20.00)" at bounding box center [713, 544] width 7 height 7
click at [710, 585] on button "Done" at bounding box center [715, 591] width 25 height 12
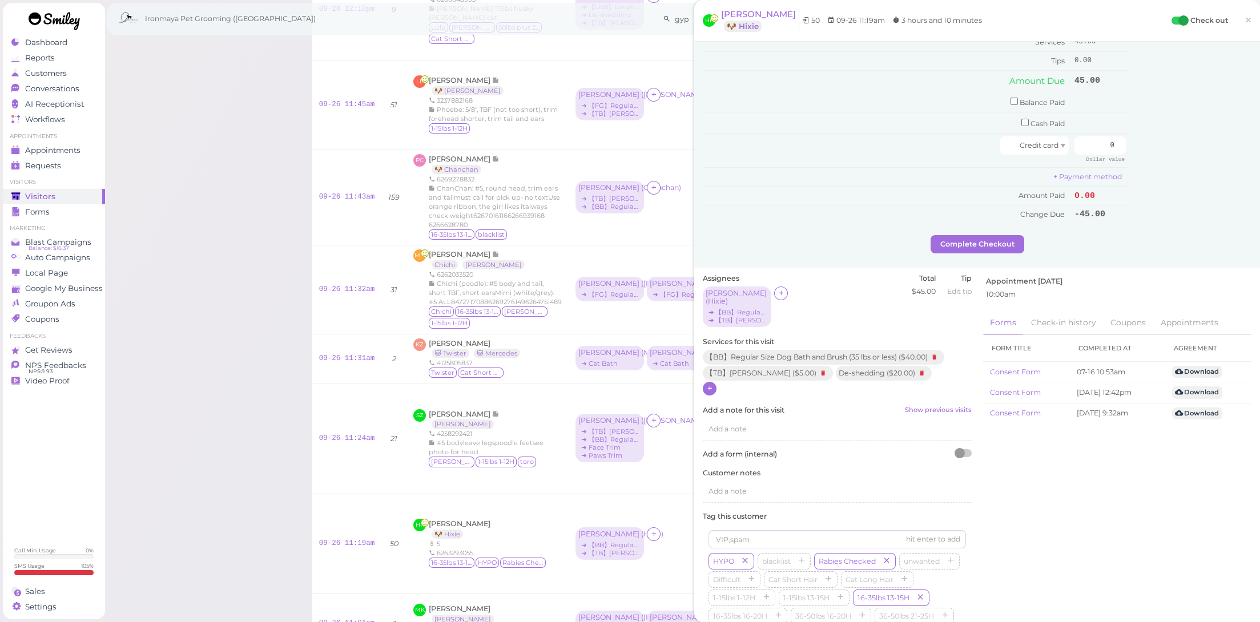
scroll to position [0, 0]
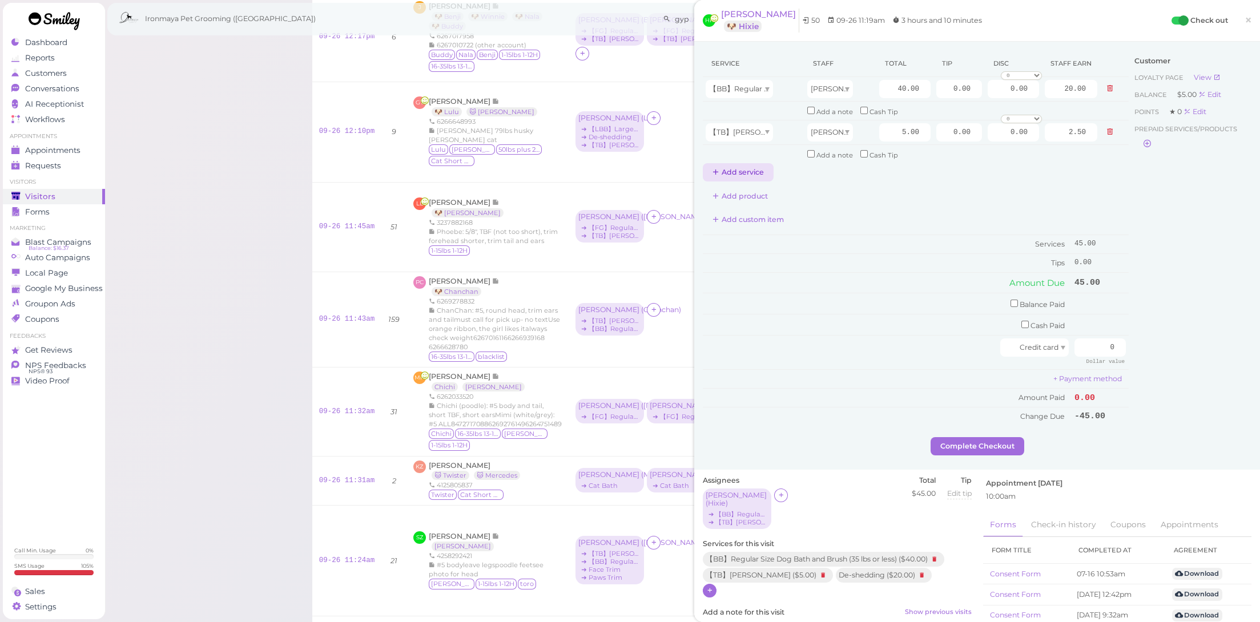
click at [746, 163] on button "Add service" at bounding box center [738, 172] width 71 height 18
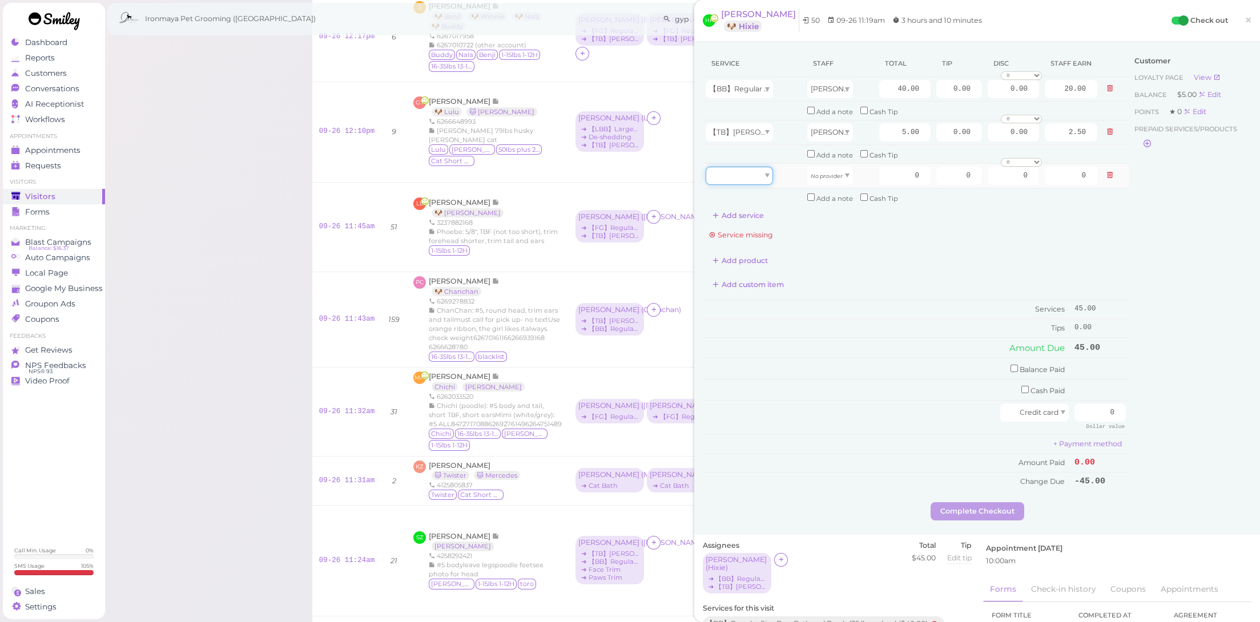
click at [748, 171] on div at bounding box center [739, 176] width 67 height 18
type input "20.00"
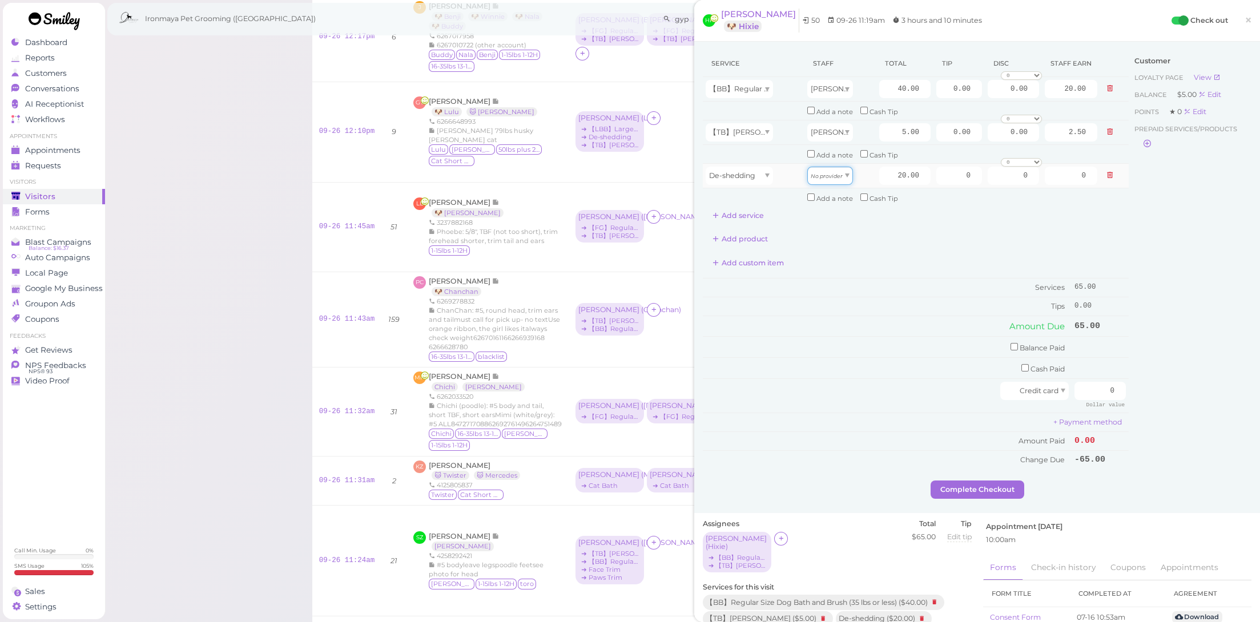
click at [841, 167] on div "No provider" at bounding box center [831, 176] width 46 height 18
type input "10.00"
drag, startPoint x: 885, startPoint y: 167, endPoint x: 990, endPoint y: 170, distance: 105.1
click at [990, 170] on tr "De-shedding [PERSON_NAME] 20.00 0 0 0 10% off 15% off 20% off 25% off 30% off 5…" at bounding box center [916, 175] width 426 height 25
type input "10"
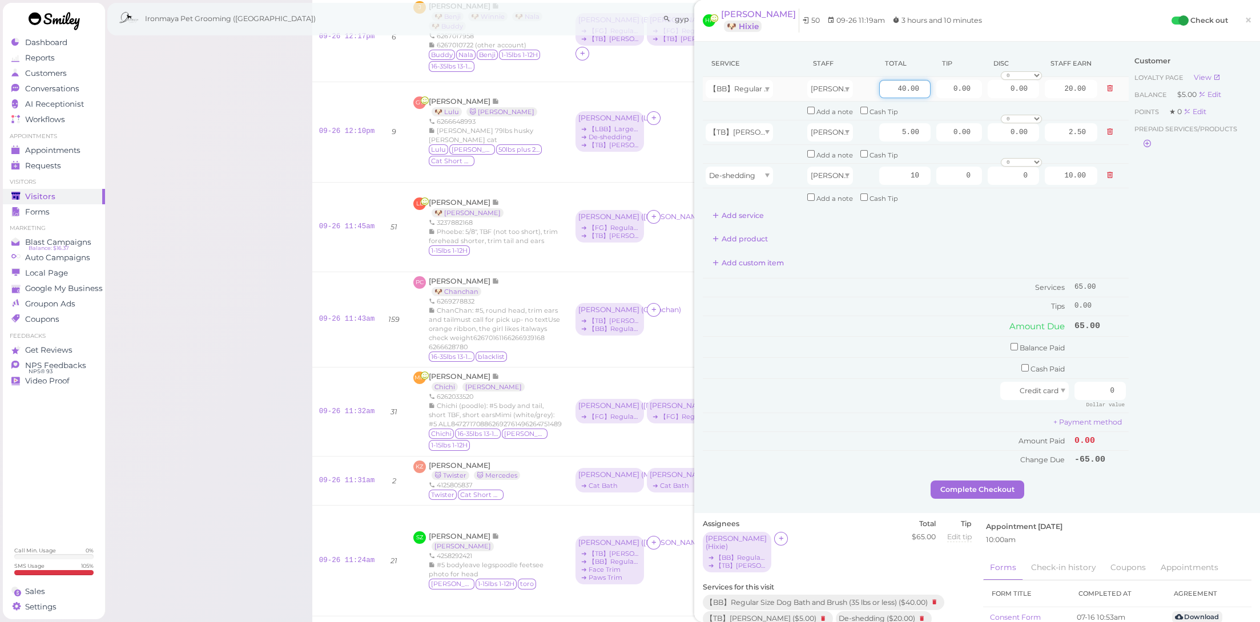
type input "5.00"
drag, startPoint x: 874, startPoint y: 87, endPoint x: 995, endPoint y: 110, distance: 123.2
click at [995, 110] on tbody "【BB】Regular Size Dog Bath and Brush (35 lbs or less) [PERSON_NAME] 40.00 0.00 0…" at bounding box center [916, 142] width 426 height 130
type input "55"
type input "27.50"
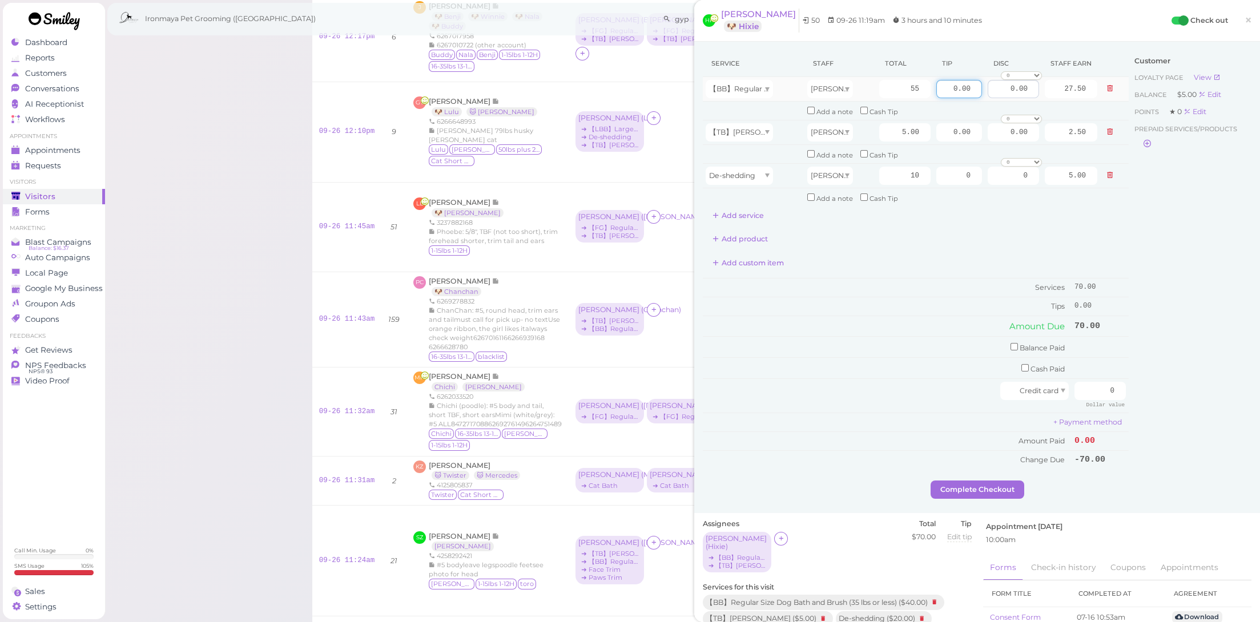
drag, startPoint x: 941, startPoint y: 91, endPoint x: 1030, endPoint y: 94, distance: 89.2
click at [1030, 94] on tr "【BB】Regular Size Dog Bath and Brush (35 lbs or less) [PERSON_NAME] 55 0.00 0.00…" at bounding box center [916, 89] width 426 height 25
type input "7"
drag, startPoint x: 944, startPoint y: 278, endPoint x: 983, endPoint y: 296, distance: 43.7
click at [944, 279] on td "Services" at bounding box center [887, 288] width 369 height 19
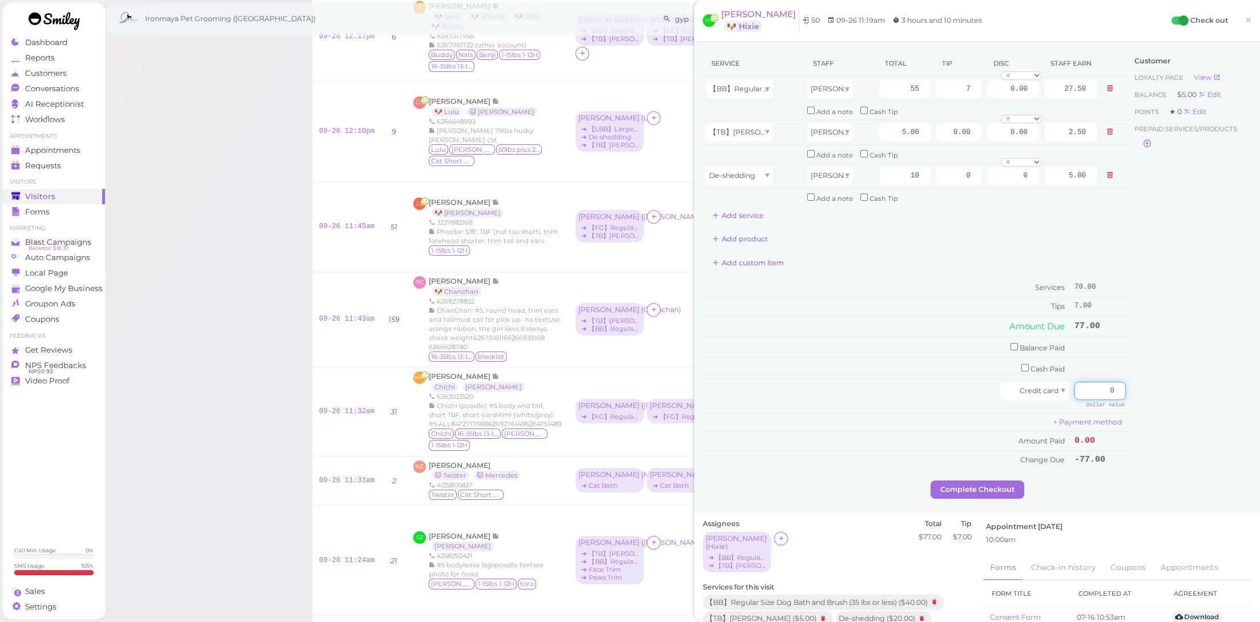
drag, startPoint x: 1087, startPoint y: 374, endPoint x: 1153, endPoint y: 388, distance: 67.6
click at [1153, 388] on div "Service Staff Total Tip Disc Staff earn 【BB】Regular Size Dog Bath and Brush (35…" at bounding box center [977, 265] width 549 height 431
type input "77"
click at [1153, 387] on div "Customer Loyalty page View Balance $5.00 Edit Points ★ 0 Edit Prepaid services/…" at bounding box center [1190, 265] width 123 height 431
click at [977, 481] on button "Complete Checkout" at bounding box center [978, 490] width 94 height 18
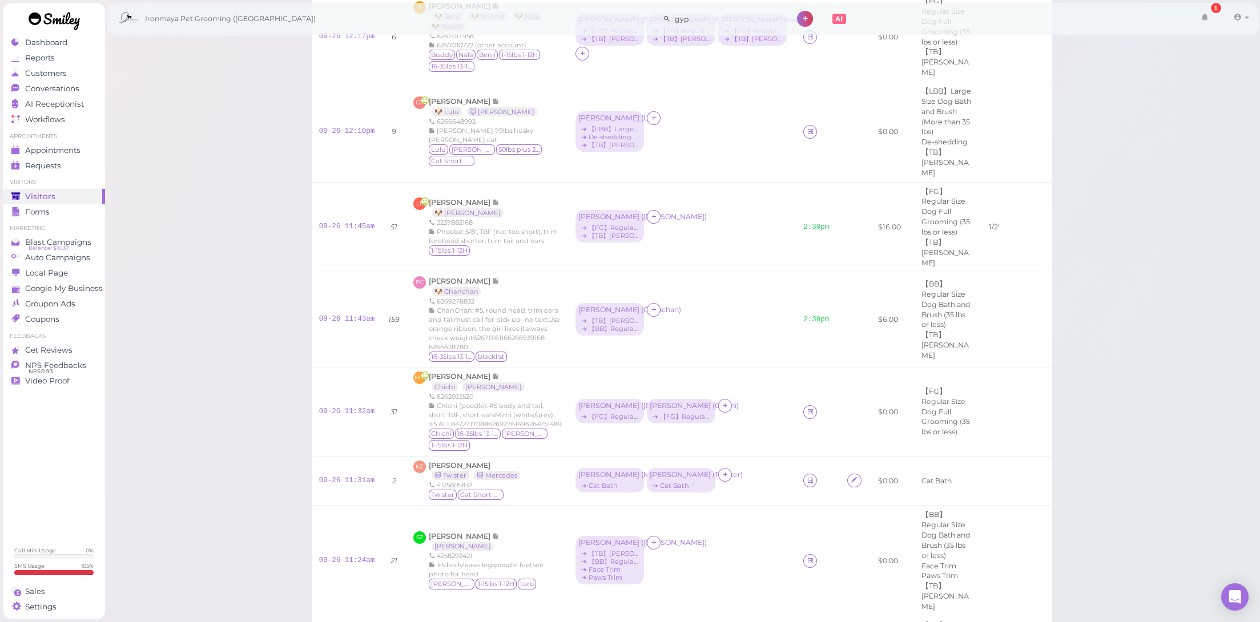
scroll to position [614, 0]
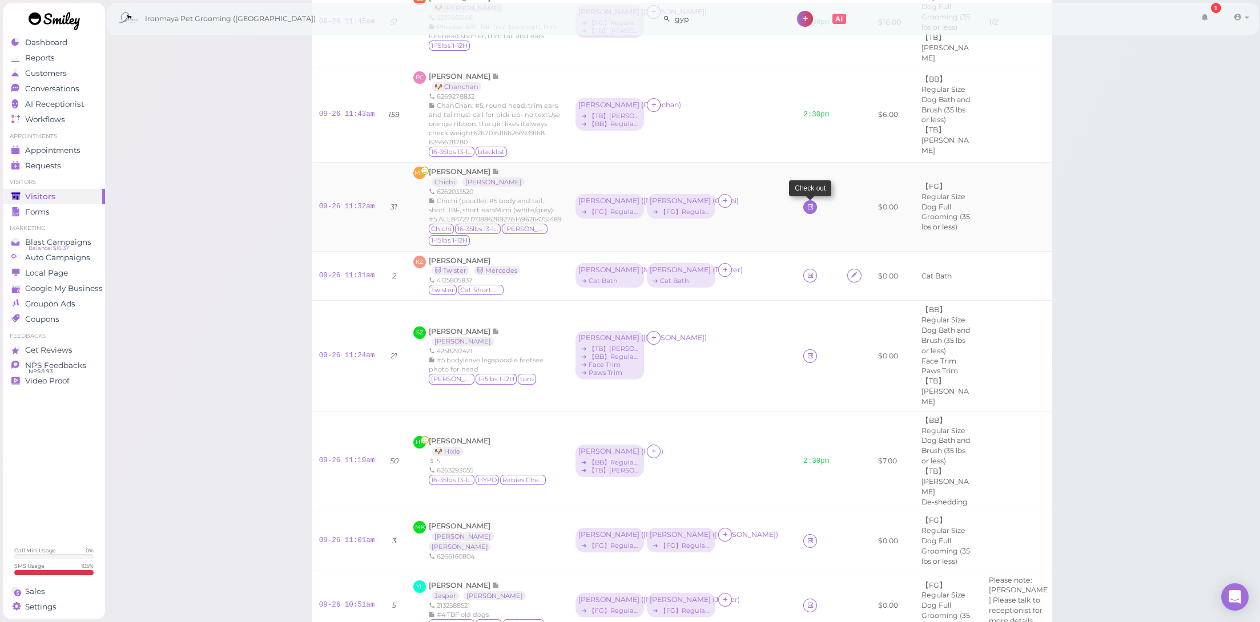
click at [807, 203] on icon at bounding box center [810, 207] width 7 height 9
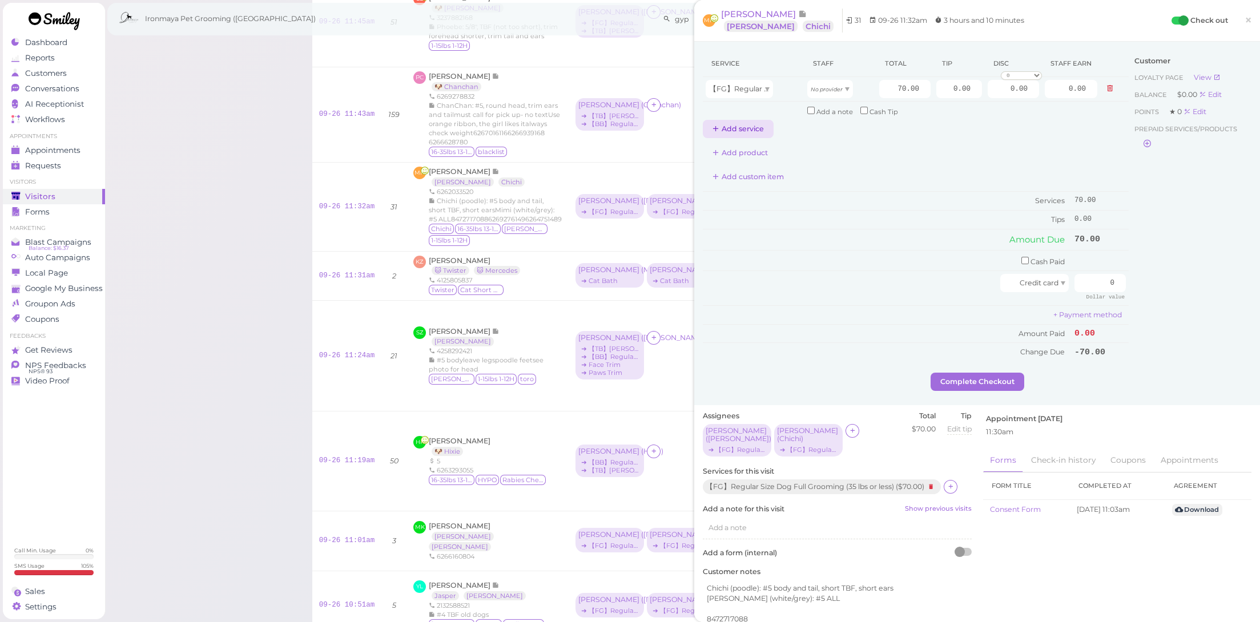
click at [750, 133] on button "Add service" at bounding box center [738, 129] width 71 height 18
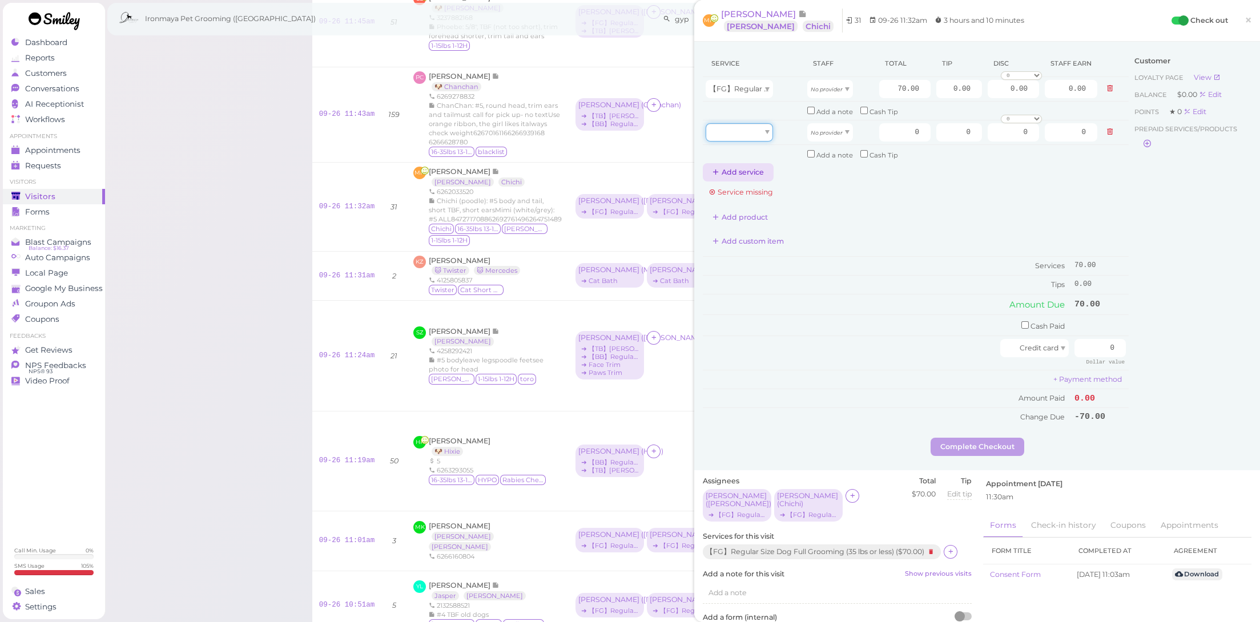
click at [751, 132] on div at bounding box center [739, 132] width 67 height 18
type input "70.00"
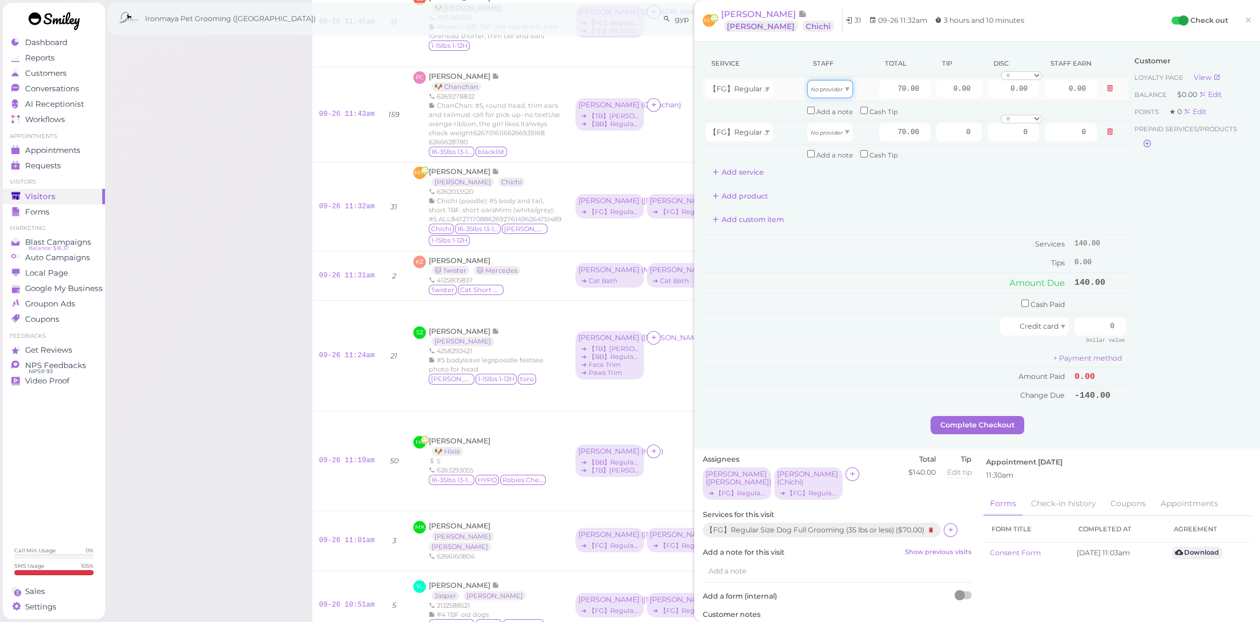
click at [818, 94] on div "No provider" at bounding box center [831, 89] width 46 height 18
type input "35.00"
click at [833, 134] on span "No provider" at bounding box center [827, 132] width 32 height 9
click at [1238, 19] on link "×" at bounding box center [1248, 20] width 21 height 27
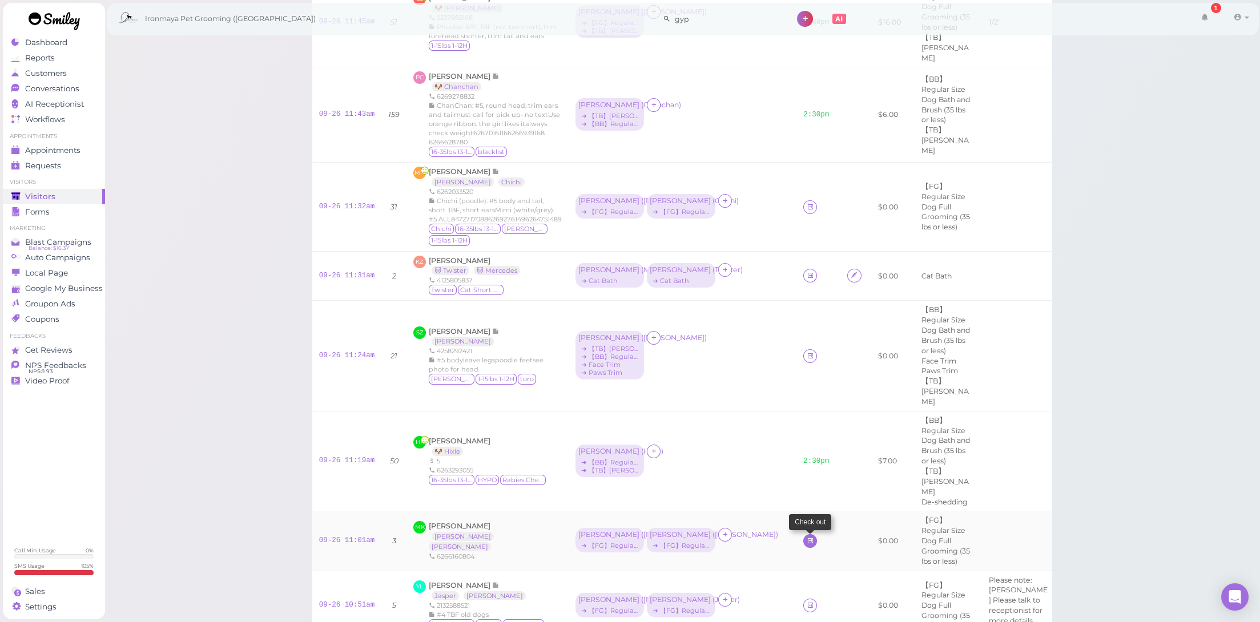
click at [804, 535] on link at bounding box center [811, 542] width 14 height 14
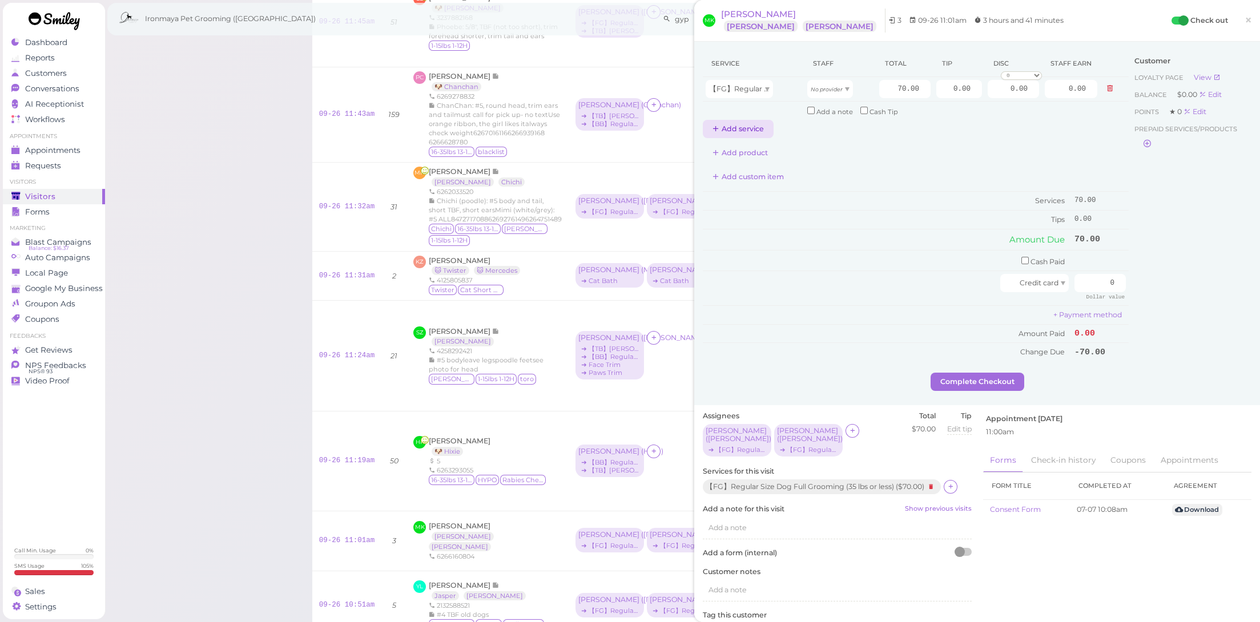
click at [742, 132] on button "Add service" at bounding box center [738, 129] width 71 height 18
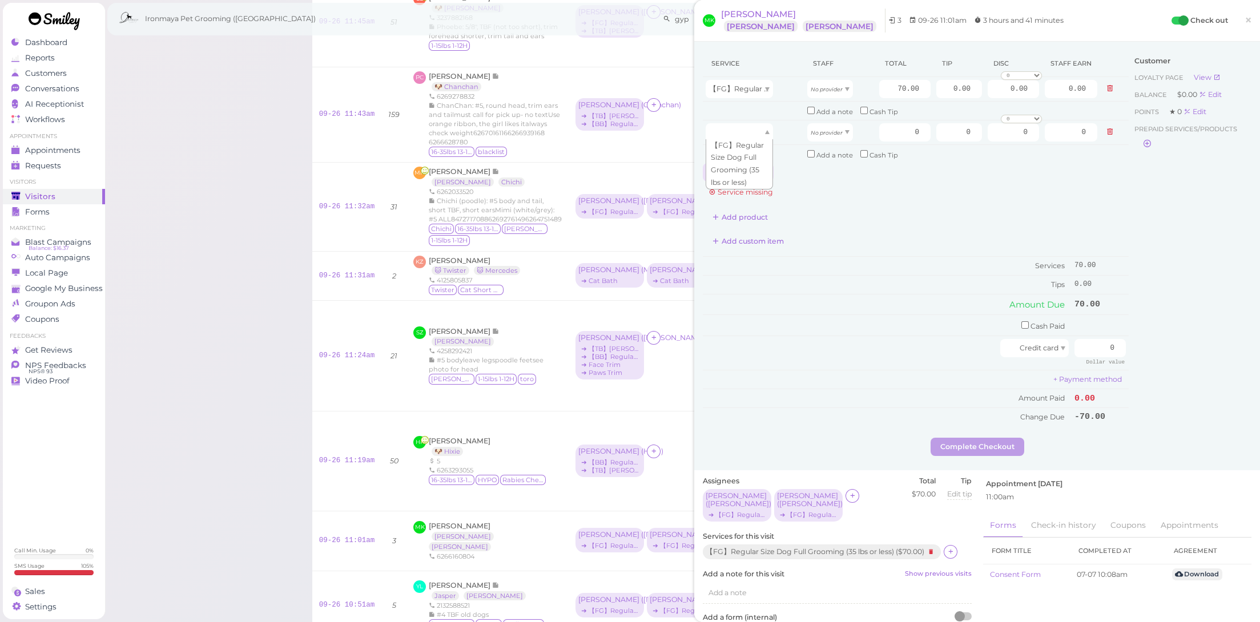
click at [742, 132] on div at bounding box center [739, 132] width 67 height 18
type input "70.00"
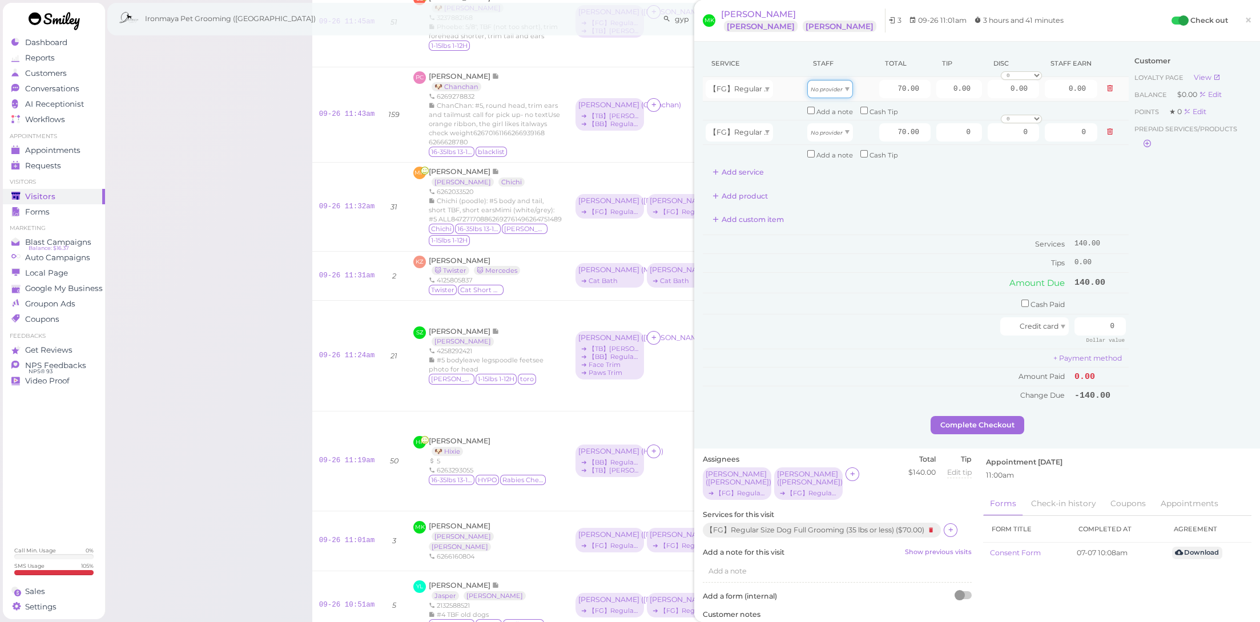
click at [820, 90] on icon "No provider" at bounding box center [827, 89] width 32 height 6
click at [823, 93] on span "No provider" at bounding box center [827, 89] width 32 height 9
type input "35.00"
drag, startPoint x: 831, startPoint y: 130, endPoint x: 833, endPoint y: 140, distance: 10.4
click at [831, 130] on icon "No provider" at bounding box center [827, 133] width 32 height 6
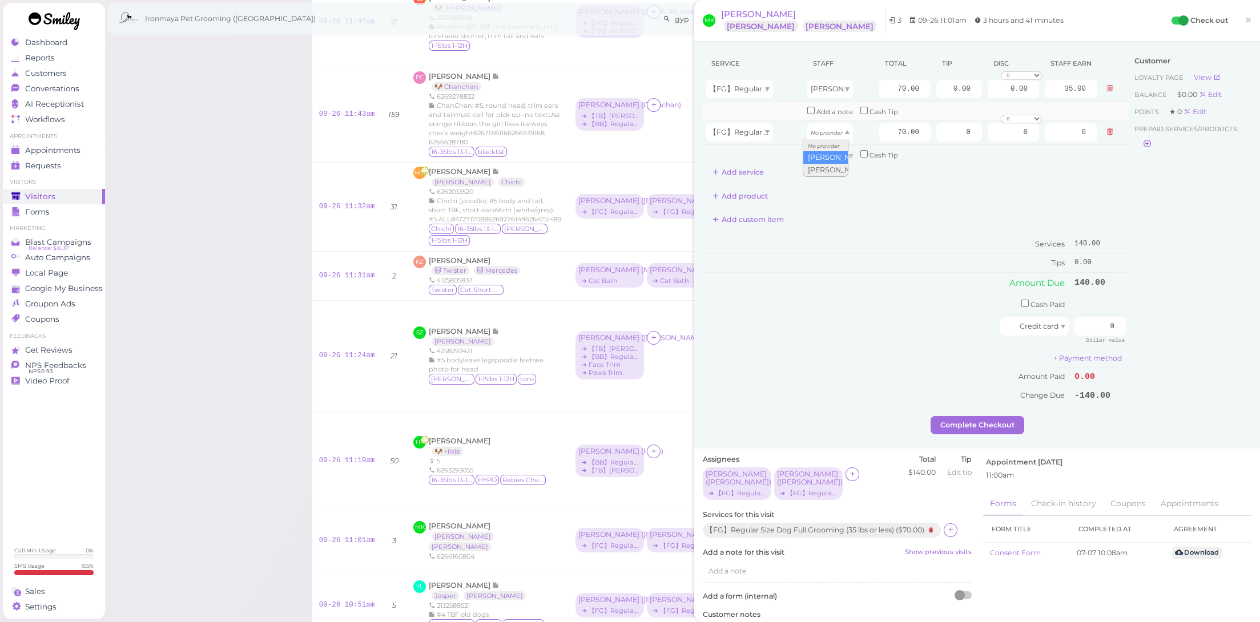
drag, startPoint x: 832, startPoint y: 159, endPoint x: 901, endPoint y: 112, distance: 83.3
type input "35.00"
click at [937, 83] on input "0.00" at bounding box center [960, 89] width 46 height 18
type input "10.00"
click at [948, 133] on input "0" at bounding box center [960, 132] width 46 height 18
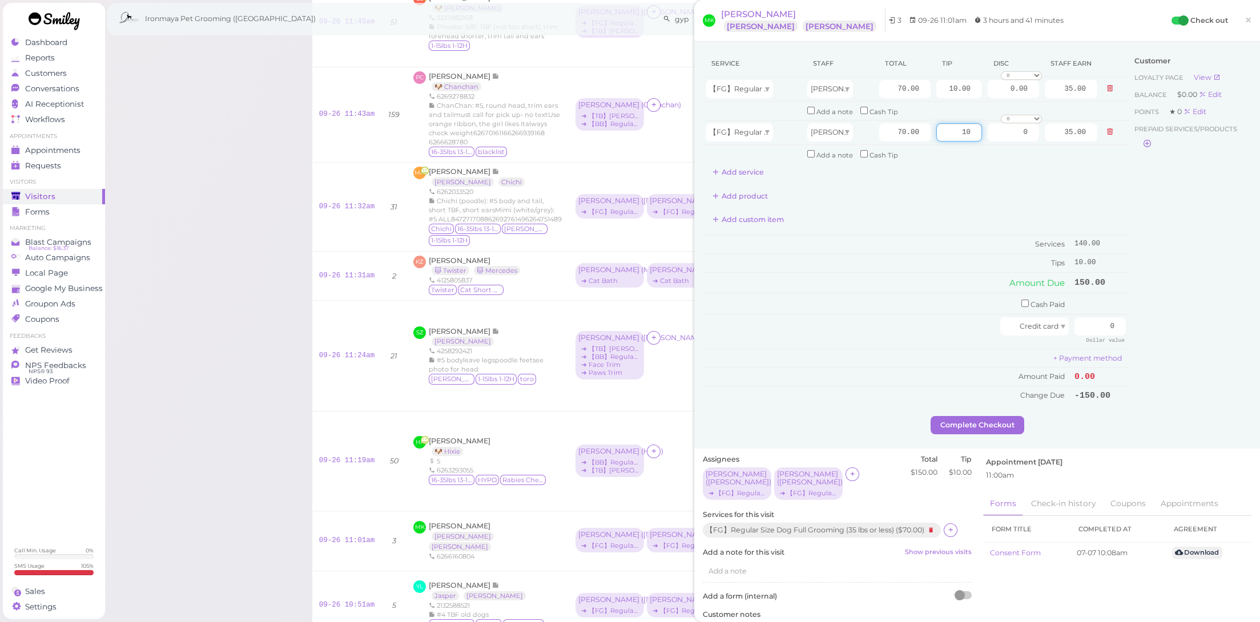
type input "10"
drag, startPoint x: 957, startPoint y: 211, endPoint x: 1042, endPoint y: 273, distance: 105.9
click at [958, 215] on div "Add custom item" at bounding box center [916, 220] width 426 height 18
click at [1100, 319] on input "0" at bounding box center [1100, 327] width 51 height 18
drag, startPoint x: 1086, startPoint y: 310, endPoint x: 1130, endPoint y: 318, distance: 44.1
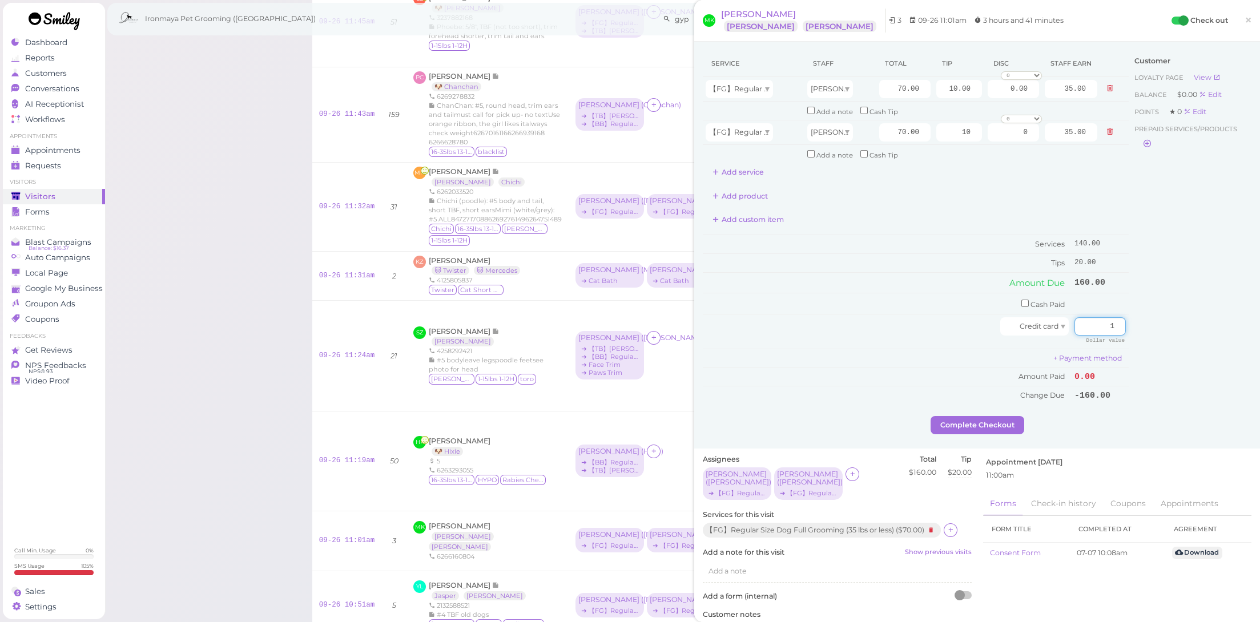
click at [1130, 317] on div "Service Staff Total Tip Disc Staff earn 【FG】Regular Size Dog Full Grooming (35 …" at bounding box center [977, 233] width 549 height 366
type input "160"
drag, startPoint x: 1143, startPoint y: 380, endPoint x: 1122, endPoint y: 407, distance: 34.5
click at [1143, 381] on div "Customer Loyalty page View Balance $0.00 Edit Points ★ 0 Edit Prepaid services/…" at bounding box center [1190, 233] width 123 height 366
click at [971, 426] on div "Service Staff Total Tip Disc Staff earn 【FG】Regular Size Dog Full Grooming (35 …" at bounding box center [977, 245] width 566 height 407
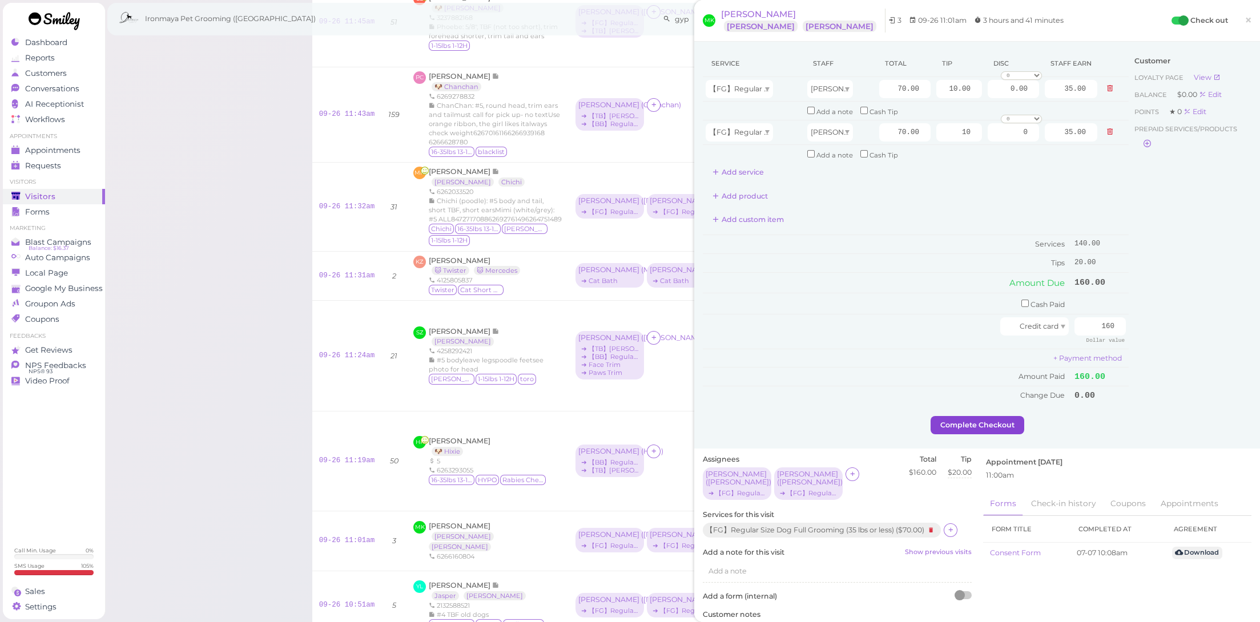
click at [986, 416] on button "Complete Checkout" at bounding box center [978, 425] width 94 height 18
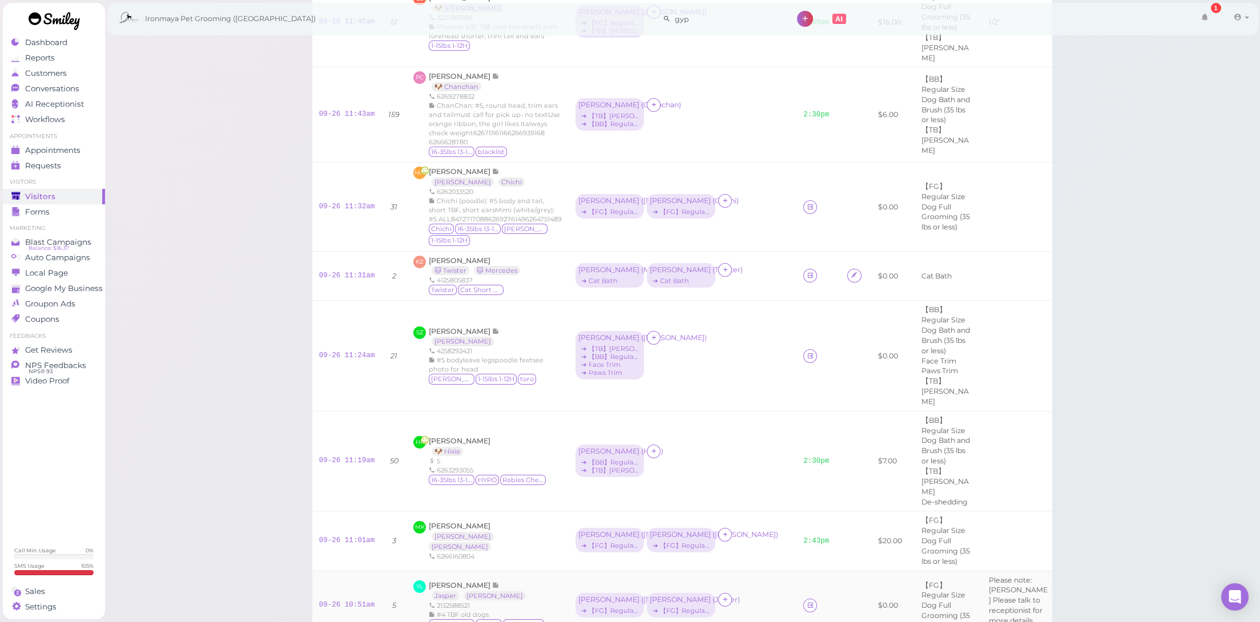
click at [797, 571] on td at bounding box center [819, 606] width 44 height 70
click at [807, 601] on icon at bounding box center [810, 605] width 7 height 9
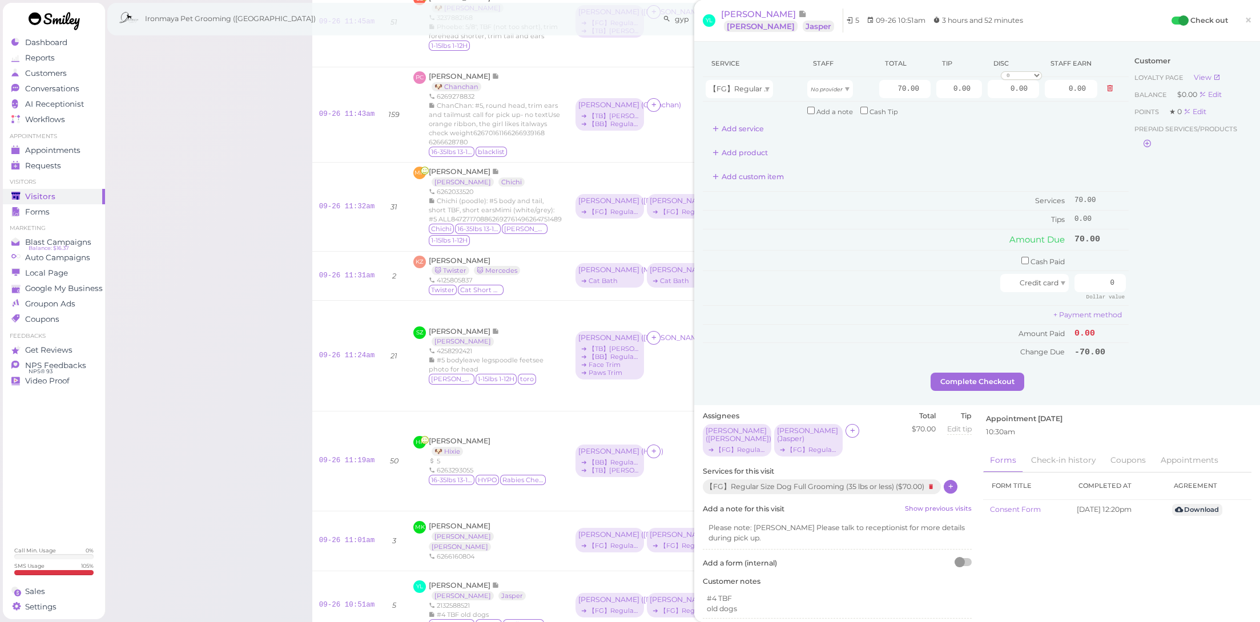
click at [949, 483] on icon at bounding box center [950, 487] width 7 height 9
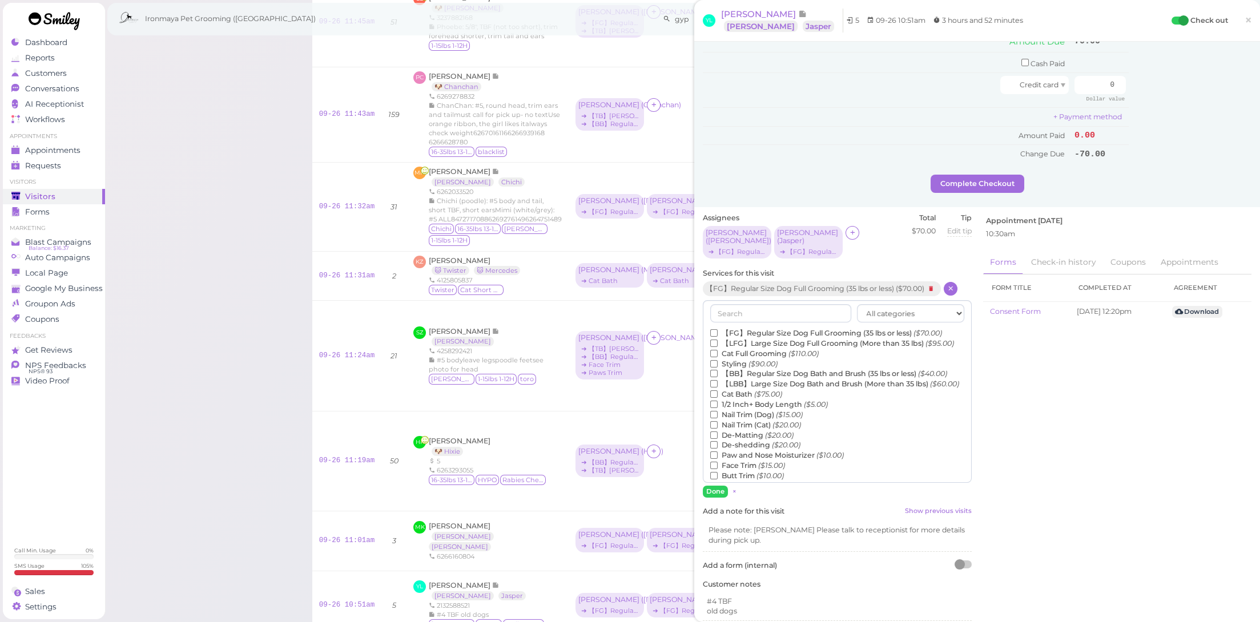
scroll to position [122, 0]
click at [759, 390] on icon "($5.00)" at bounding box center [769, 394] width 24 height 9
click at [718, 391] on input "Flea Bath ($5.00)" at bounding box center [713, 394] width 7 height 7
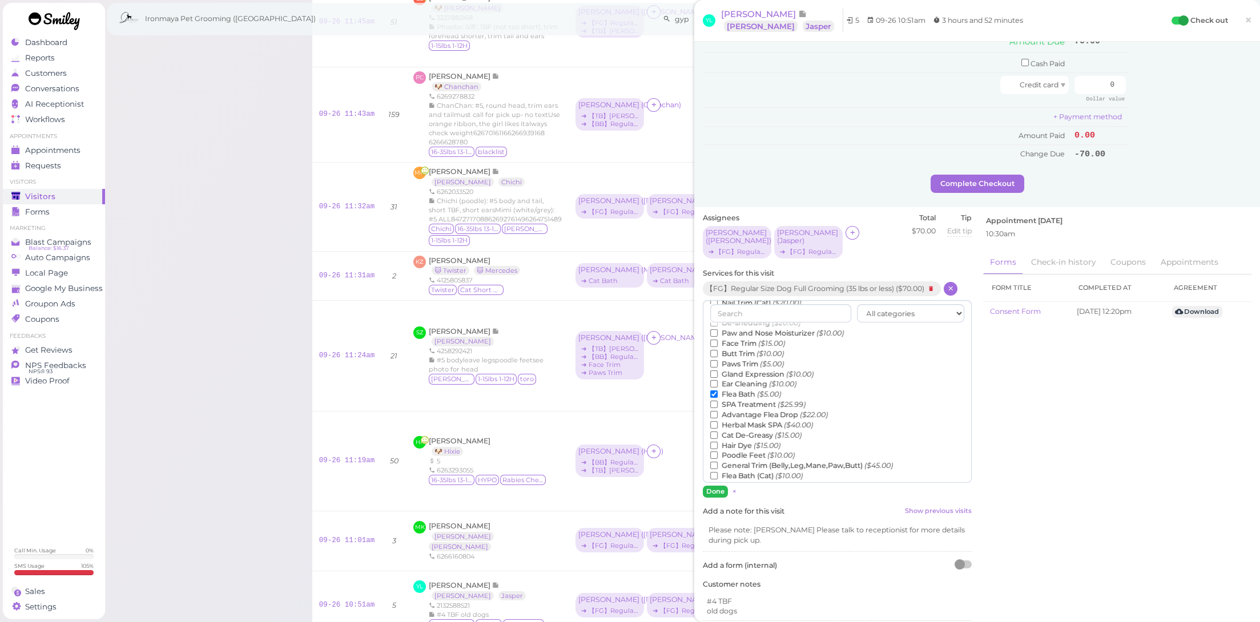
click at [720, 486] on button "Done" at bounding box center [715, 492] width 25 height 12
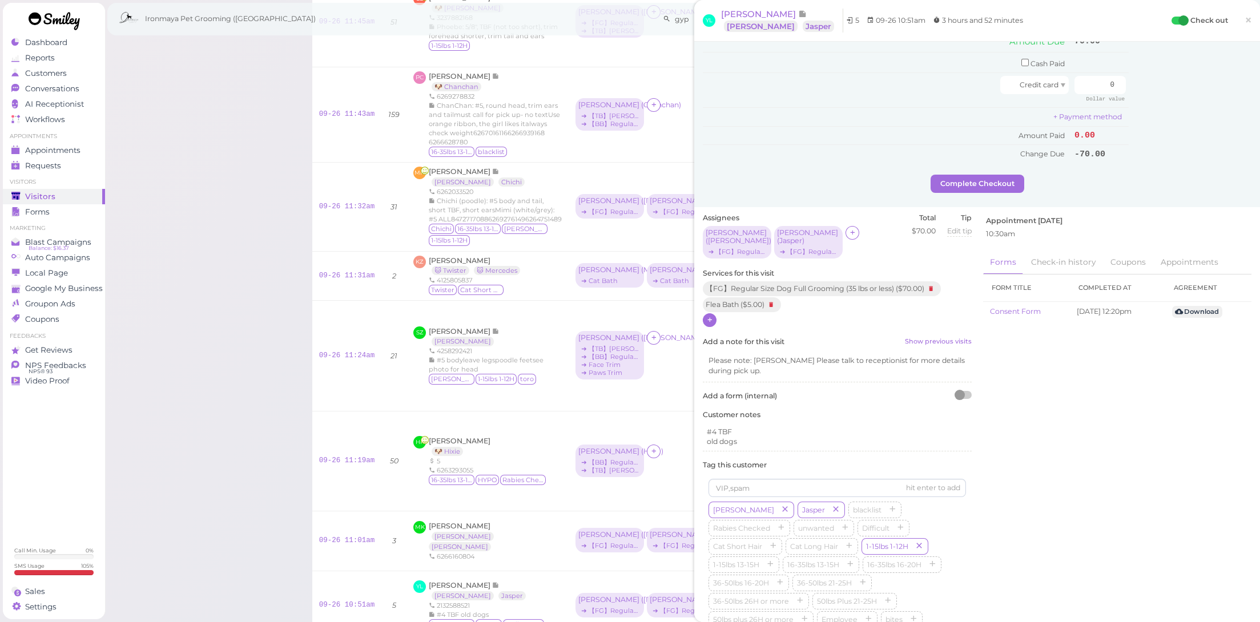
scroll to position [0, 0]
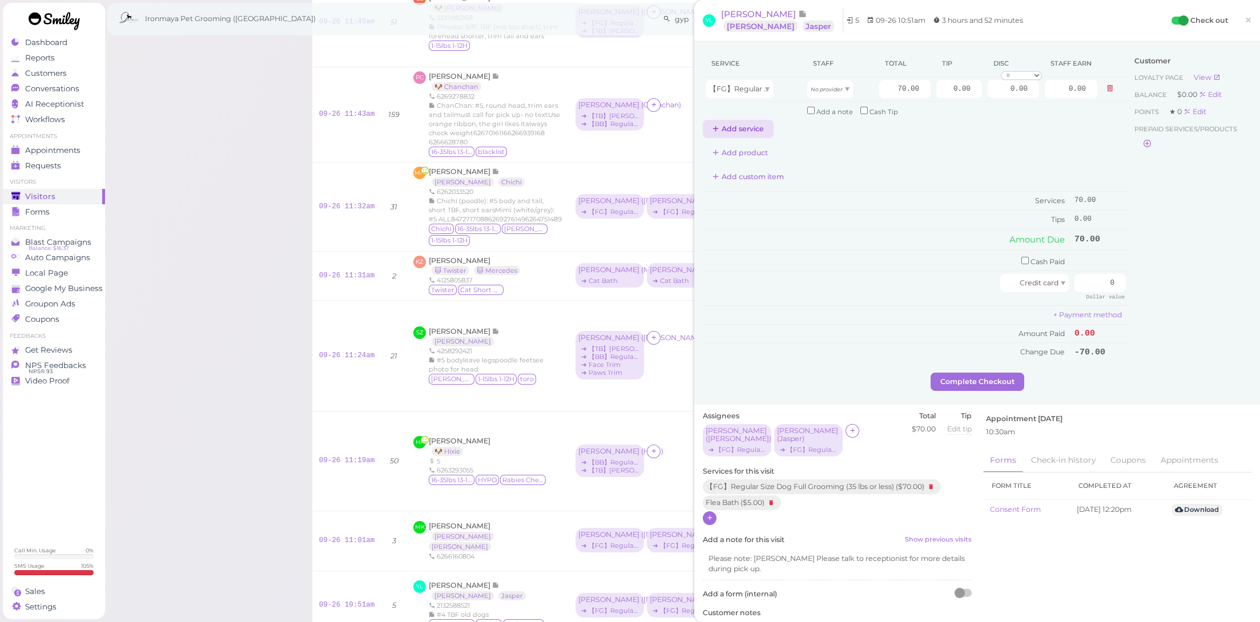
click at [749, 128] on button "Add service" at bounding box center [738, 129] width 71 height 18
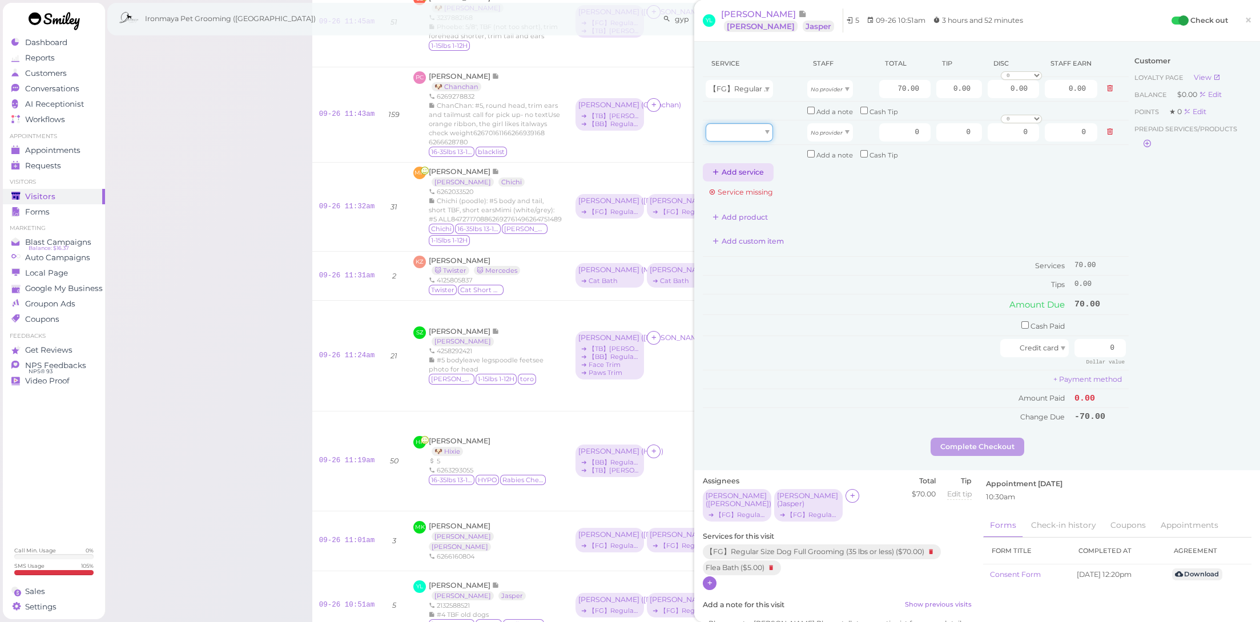
click at [749, 128] on div at bounding box center [739, 132] width 67 height 18
type input "5.00"
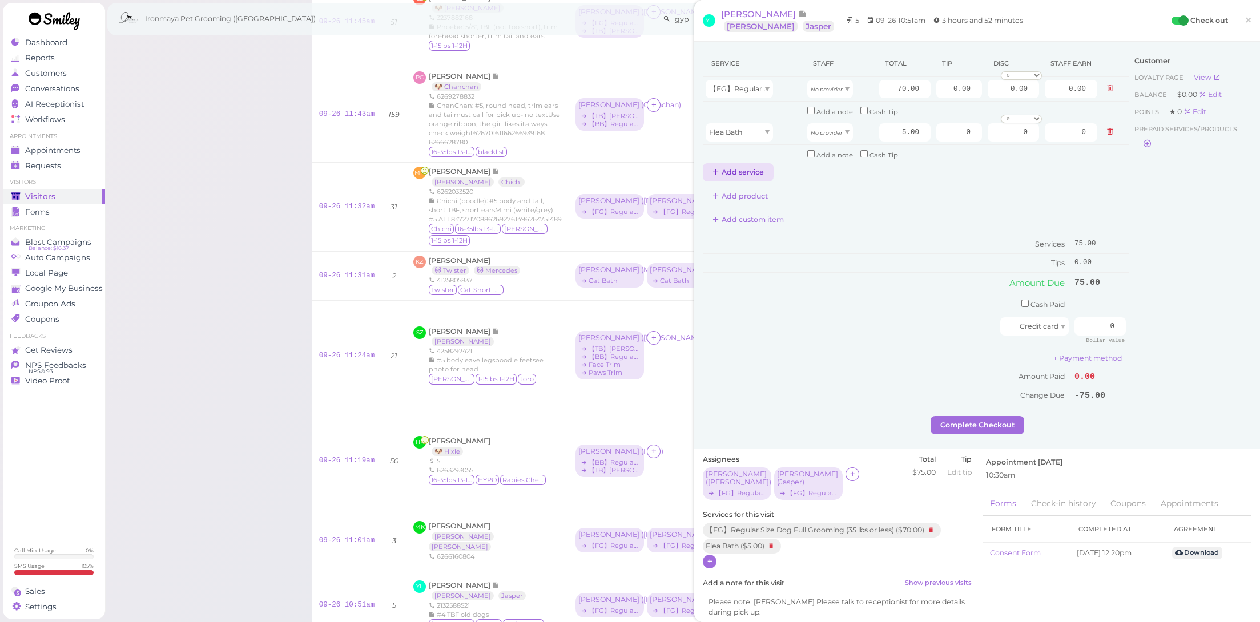
click at [747, 163] on button "Add service" at bounding box center [738, 172] width 71 height 18
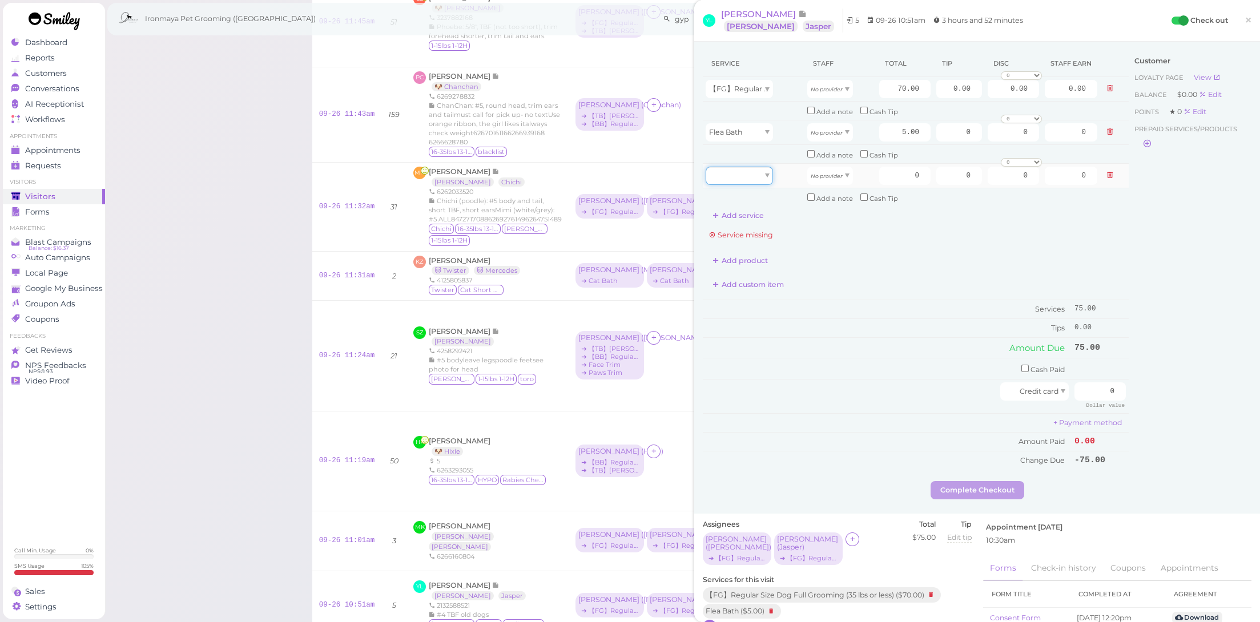
click at [748, 175] on div at bounding box center [739, 176] width 67 height 18
drag, startPoint x: 752, startPoint y: 193, endPoint x: 805, endPoint y: 115, distance: 94.1
type input "70.00"
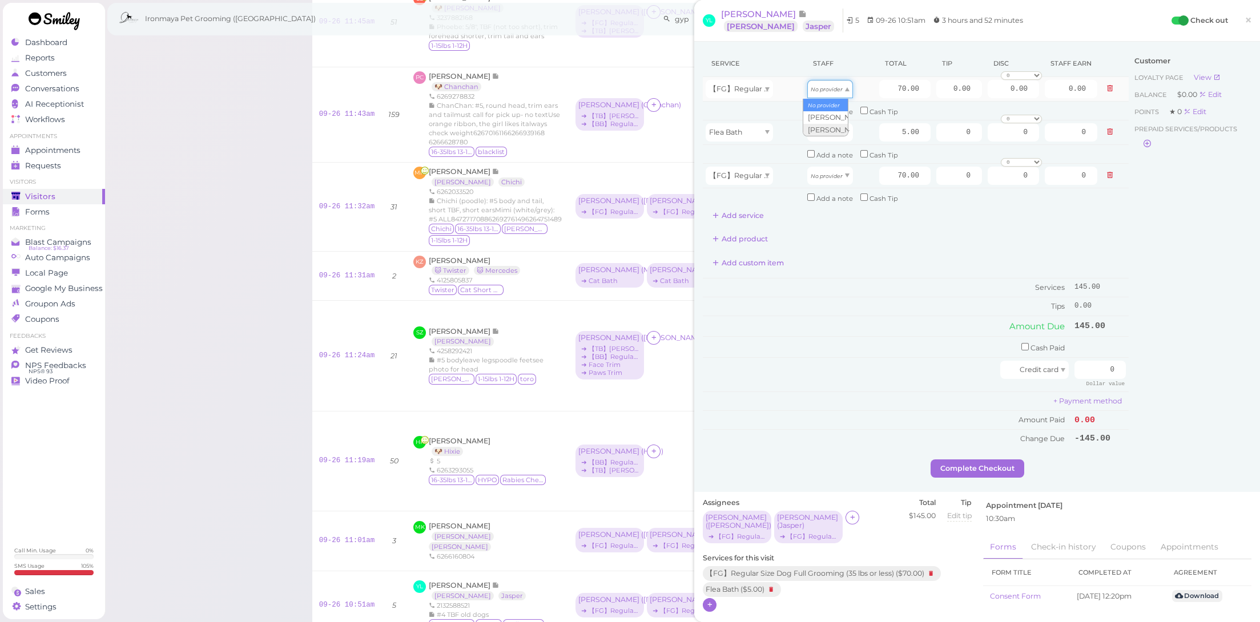
click at [824, 87] on icon "No provider" at bounding box center [827, 89] width 32 height 6
type input "35.00"
click at [829, 134] on div "No provider" at bounding box center [831, 132] width 46 height 18
type input "2.50"
click at [824, 173] on icon "No provider" at bounding box center [827, 176] width 32 height 6
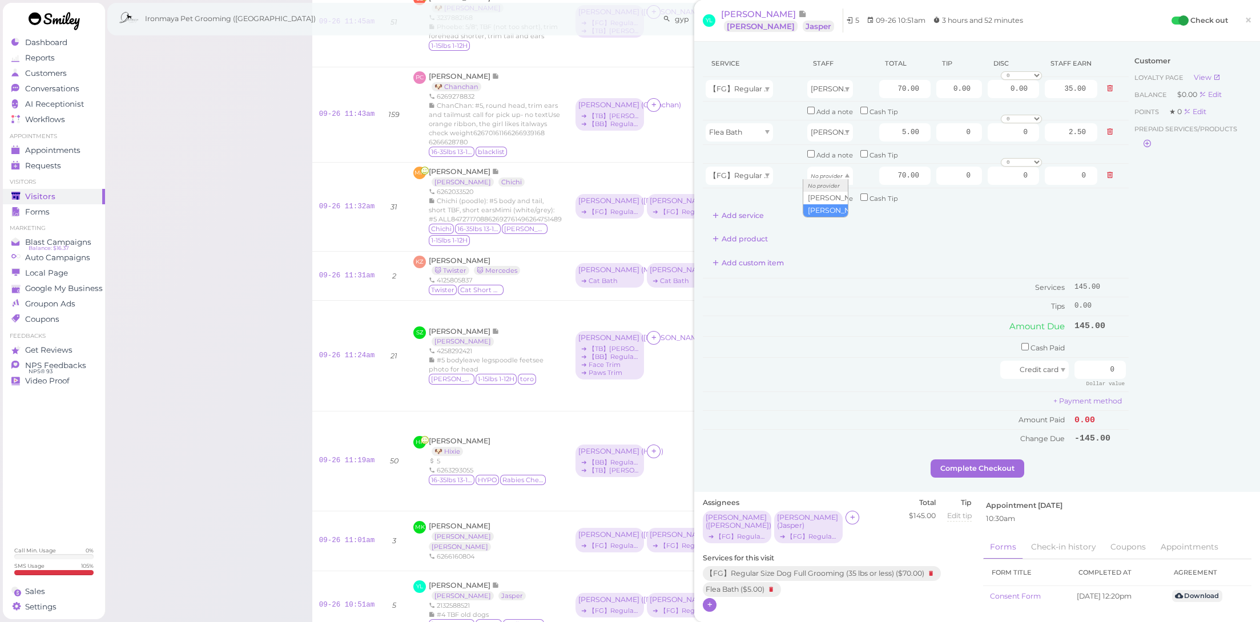
drag, startPoint x: 825, startPoint y: 214, endPoint x: 830, endPoint y: 205, distance: 10.0
type input "35.00"
drag, startPoint x: 945, startPoint y: 167, endPoint x: 1055, endPoint y: 182, distance: 111.3
click at [1055, 182] on tr "【FG】Regular Size Dog Full Grooming (35 lbs or less) [PERSON_NAME] 70.00 0 0 0 1…" at bounding box center [916, 175] width 426 height 25
type input "10.5"
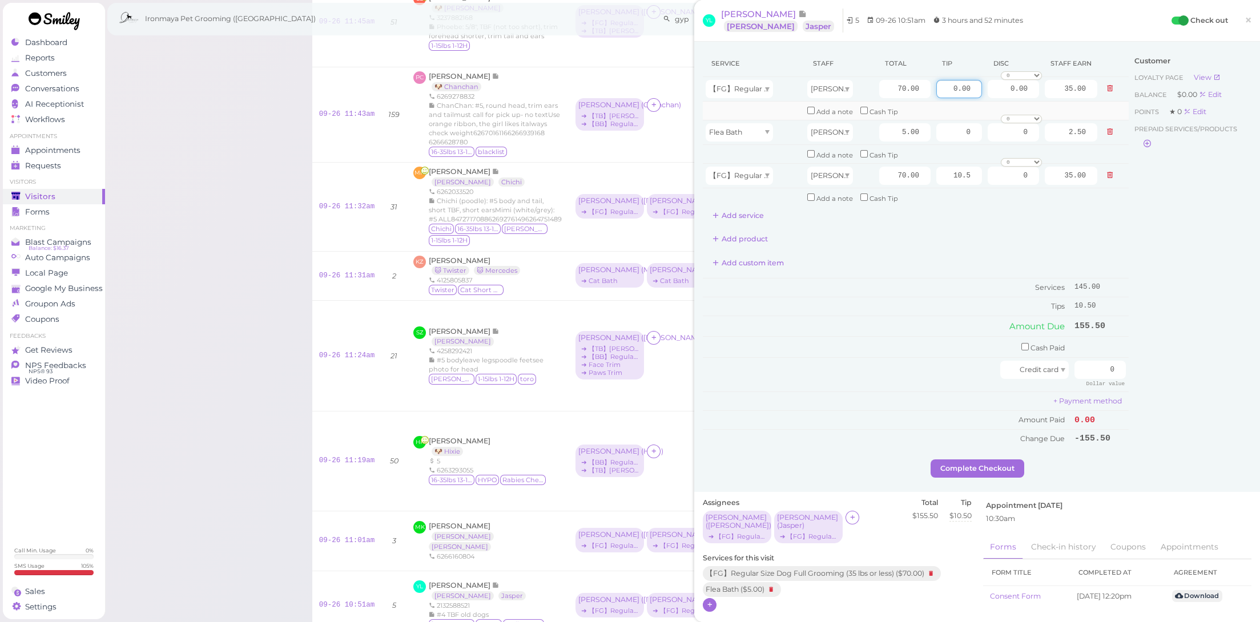
drag, startPoint x: 929, startPoint y: 91, endPoint x: 993, endPoint y: 109, distance: 67.1
click at [993, 109] on tbody "【FG】Regular Size Dog Full Grooming (35 lbs or less) [PERSON_NAME] 70.00 0.00 0.…" at bounding box center [916, 142] width 426 height 130
type input "11.25"
click at [925, 297] on td "Tips" at bounding box center [887, 306] width 369 height 18
drag, startPoint x: 1108, startPoint y: 354, endPoint x: 1167, endPoint y: 363, distance: 60.1
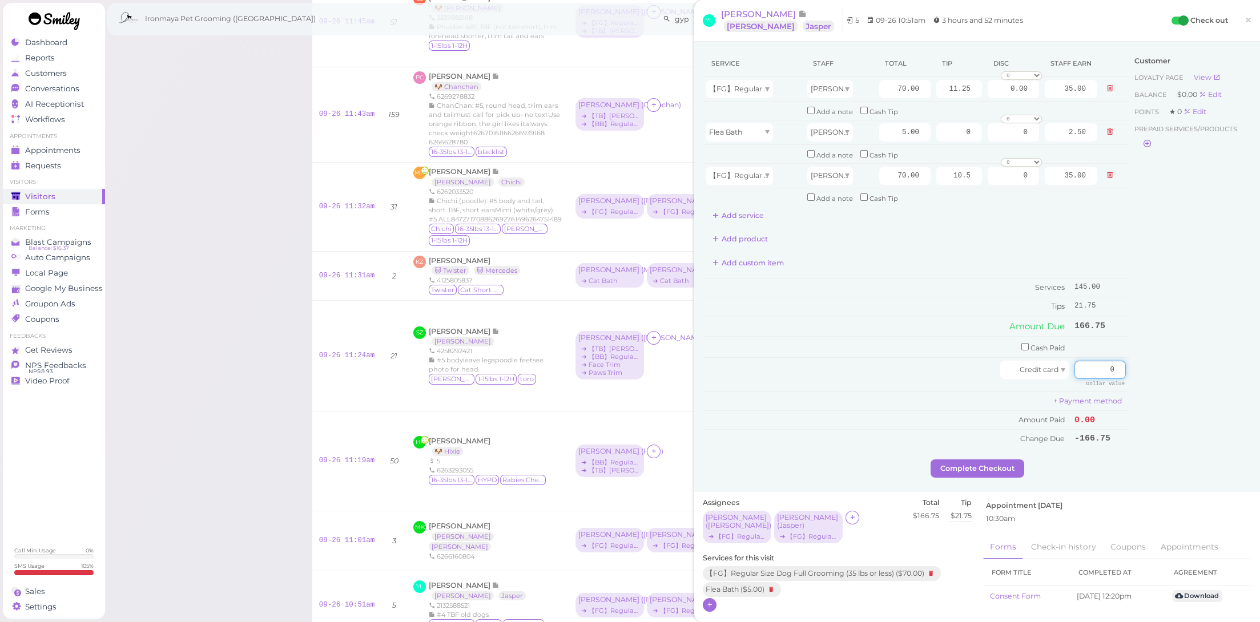
click at [1167, 363] on div "Service Staff Total Tip Disc Staff earn 【FG】Regular Size Dog Full Grooming (35 …" at bounding box center [977, 254] width 549 height 409
type input "166.75"
click at [1162, 416] on div "Customer Loyalty page View Balance $0.00 Edit Points ★ 0 Edit Prepaid services/…" at bounding box center [1190, 254] width 123 height 409
drag, startPoint x: 958, startPoint y: 467, endPoint x: 987, endPoint y: 450, distance: 33.5
click at [958, 466] on div "Service Staff Total Tip Disc Staff earn 【FG】Regular Size Dog Full Grooming (35 …" at bounding box center [977, 267] width 566 height 451
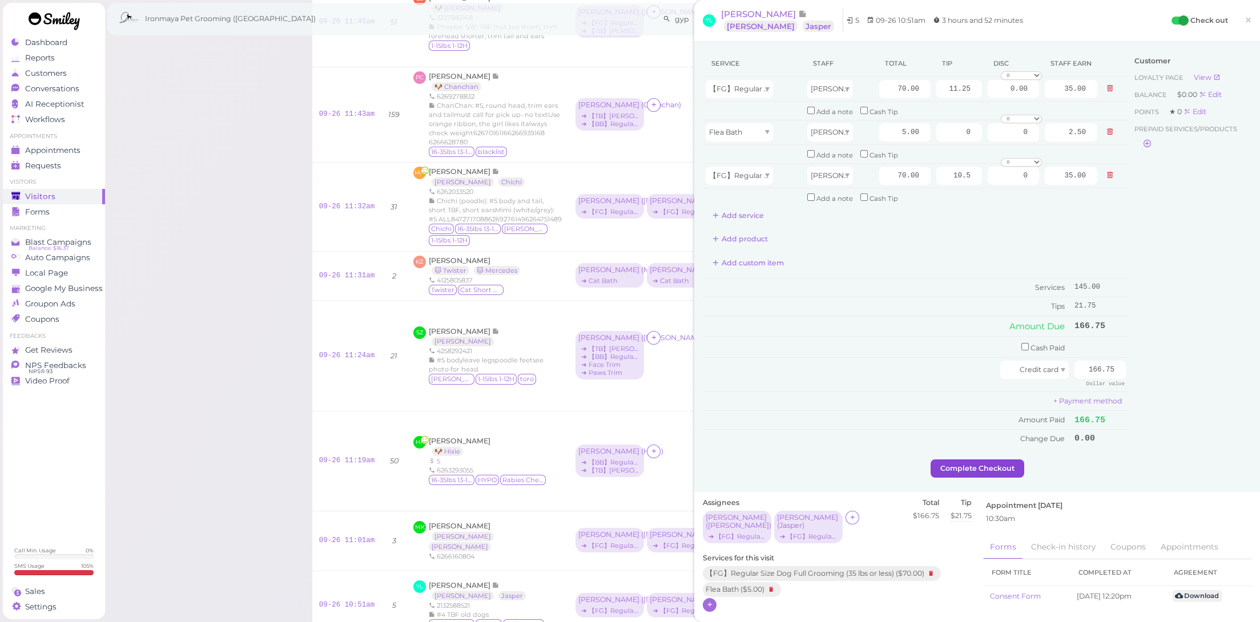
click at [987, 460] on button "Complete Checkout" at bounding box center [978, 469] width 94 height 18
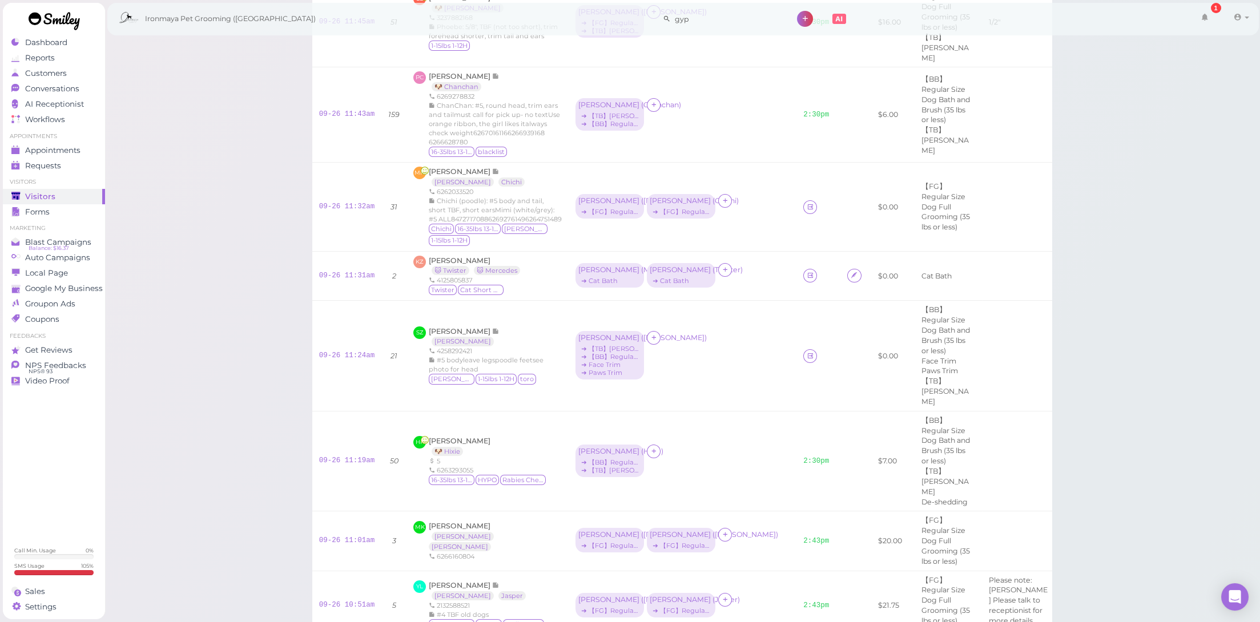
scroll to position [963, 0]
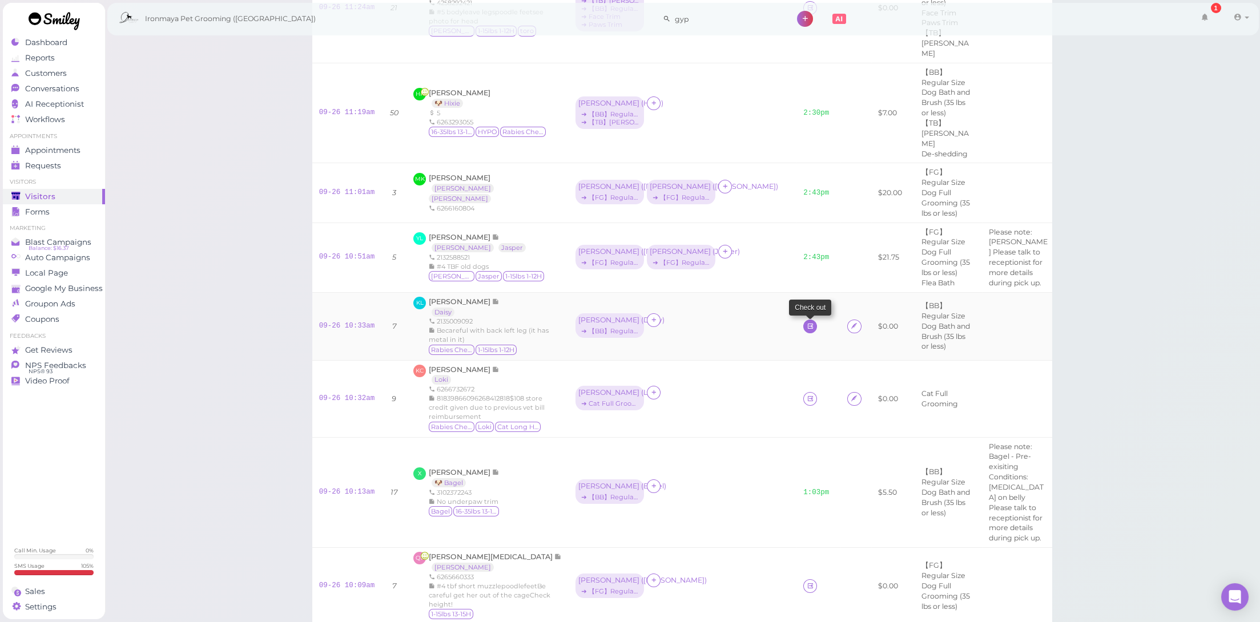
click at [807, 322] on icon at bounding box center [810, 326] width 7 height 9
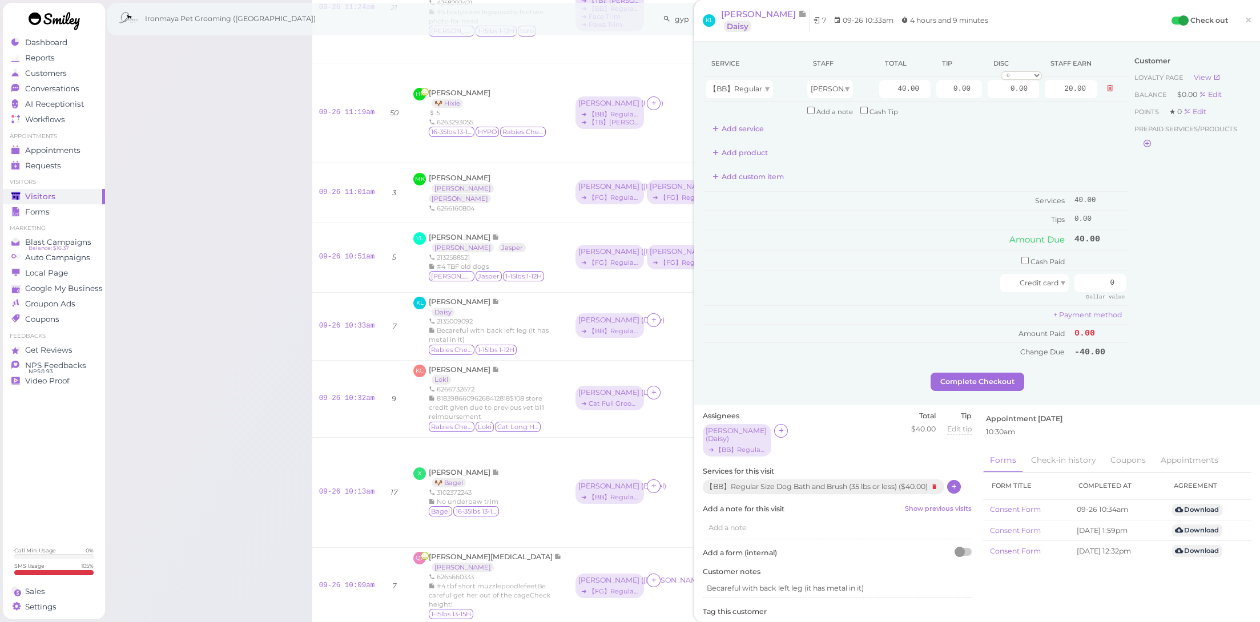
click at [958, 483] on icon at bounding box center [954, 487] width 7 height 9
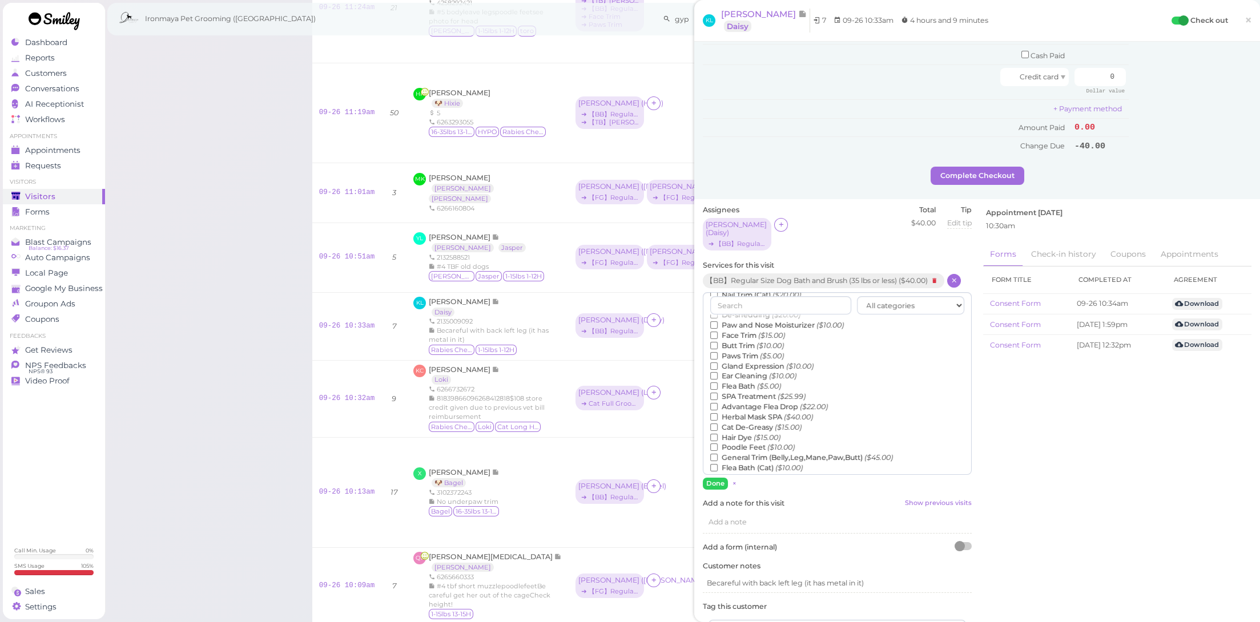
scroll to position [259, 0]
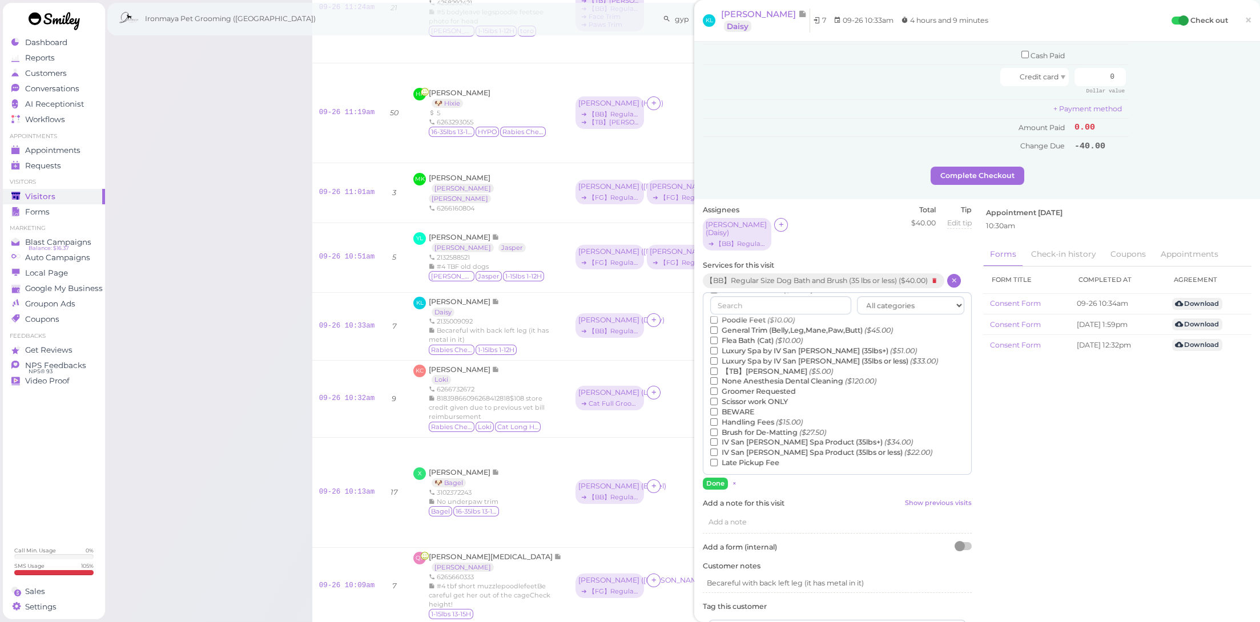
click at [769, 367] on label "【TB】Teeth Brushing ($5.00)" at bounding box center [771, 372] width 123 height 10
click at [718, 368] on input "【TB】Teeth Brushing ($5.00)" at bounding box center [713, 371] width 7 height 7
click at [720, 478] on button "Done" at bounding box center [715, 484] width 25 height 12
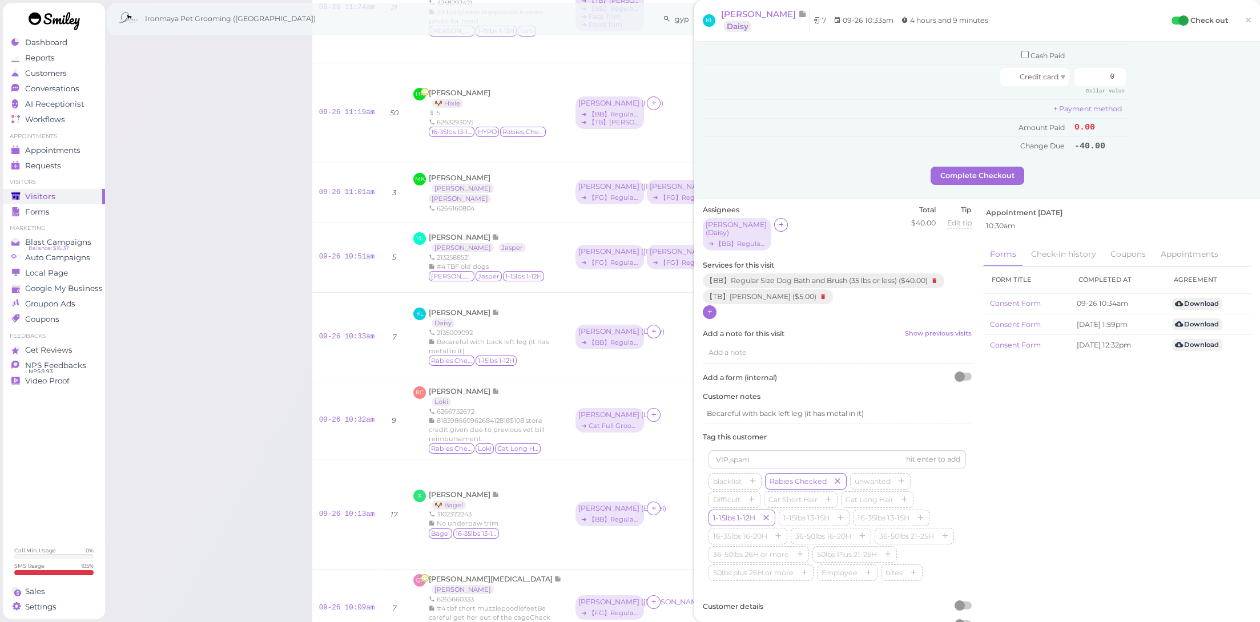
scroll to position [0, 0]
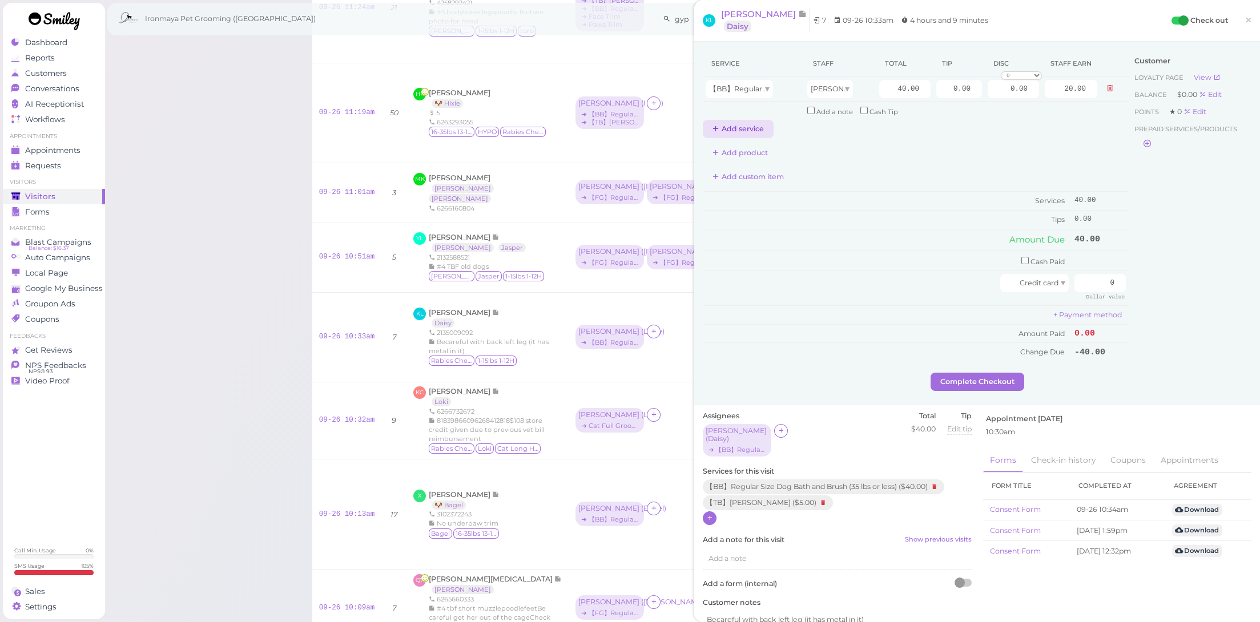
click at [738, 135] on button "Add service" at bounding box center [738, 129] width 71 height 18
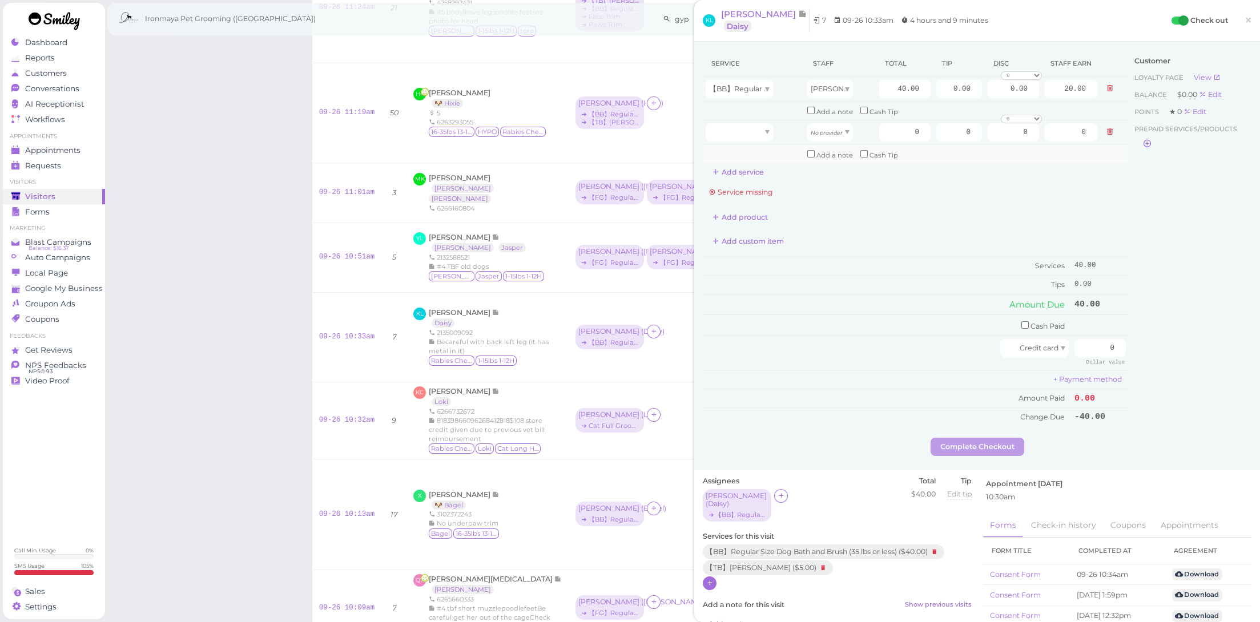
click at [745, 146] on td at bounding box center [754, 153] width 102 height 18
click at [748, 132] on div at bounding box center [739, 132] width 67 height 18
type input "5.00"
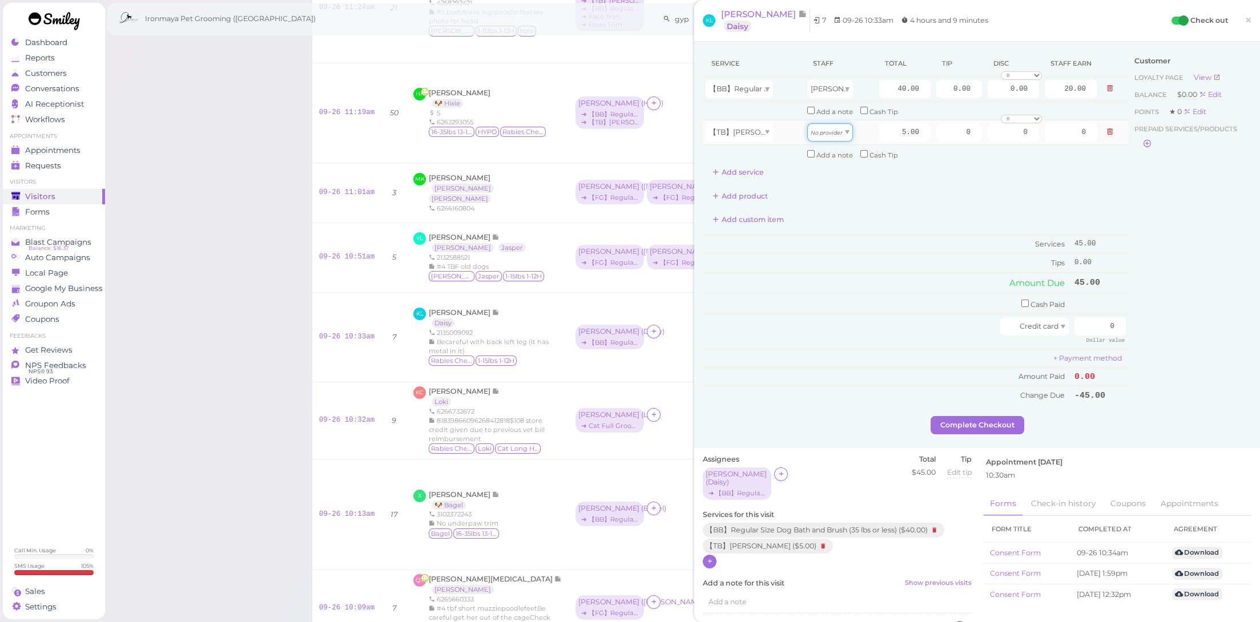
click at [834, 134] on span "No provider" at bounding box center [827, 132] width 32 height 9
drag, startPoint x: 827, startPoint y: 154, endPoint x: 938, endPoint y: 113, distance: 118.9
type input "2.50"
drag, startPoint x: 941, startPoint y: 89, endPoint x: 1038, endPoint y: 108, distance: 98.4
click at [1038, 108] on tbody "【BB】Regular Size Dog Bath and Brush (35 lbs or less) [PERSON_NAME] 40.00 0.00 0…" at bounding box center [916, 120] width 426 height 86
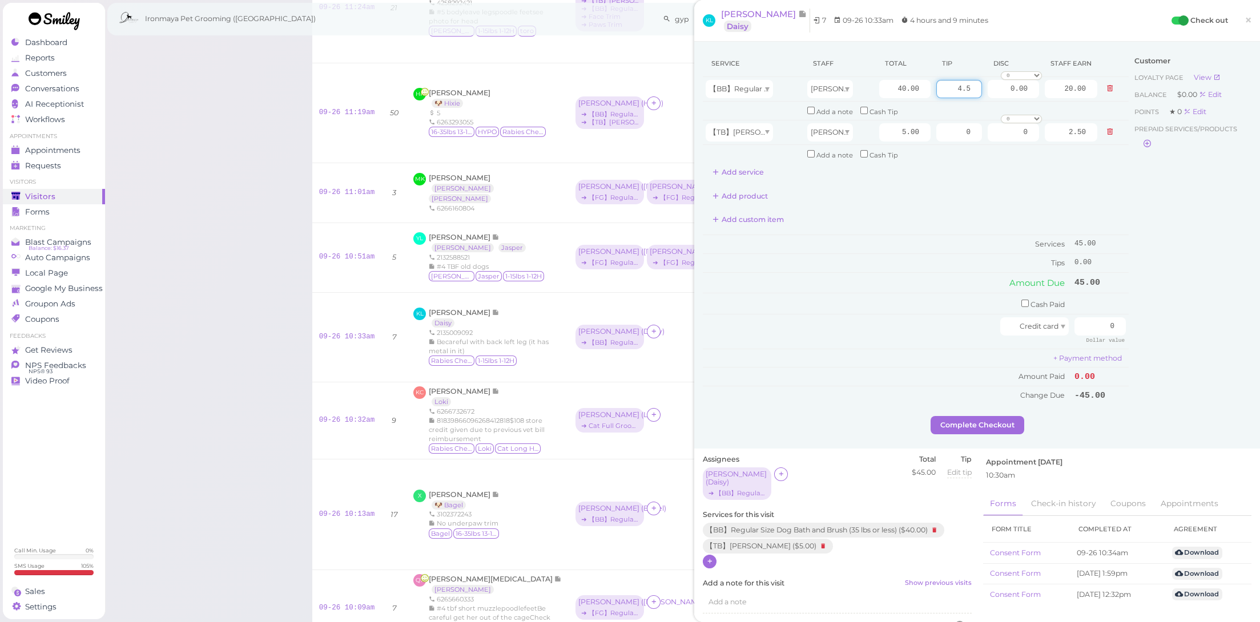
type input "4.5"
click at [957, 222] on div "Add custom item" at bounding box center [916, 220] width 426 height 18
drag, startPoint x: 1083, startPoint y: 311, endPoint x: 1102, endPoint y: 314, distance: 19.1
click at [1090, 318] on input "0" at bounding box center [1100, 327] width 51 height 18
drag, startPoint x: 1112, startPoint y: 314, endPoint x: 1124, endPoint y: 316, distance: 12.9
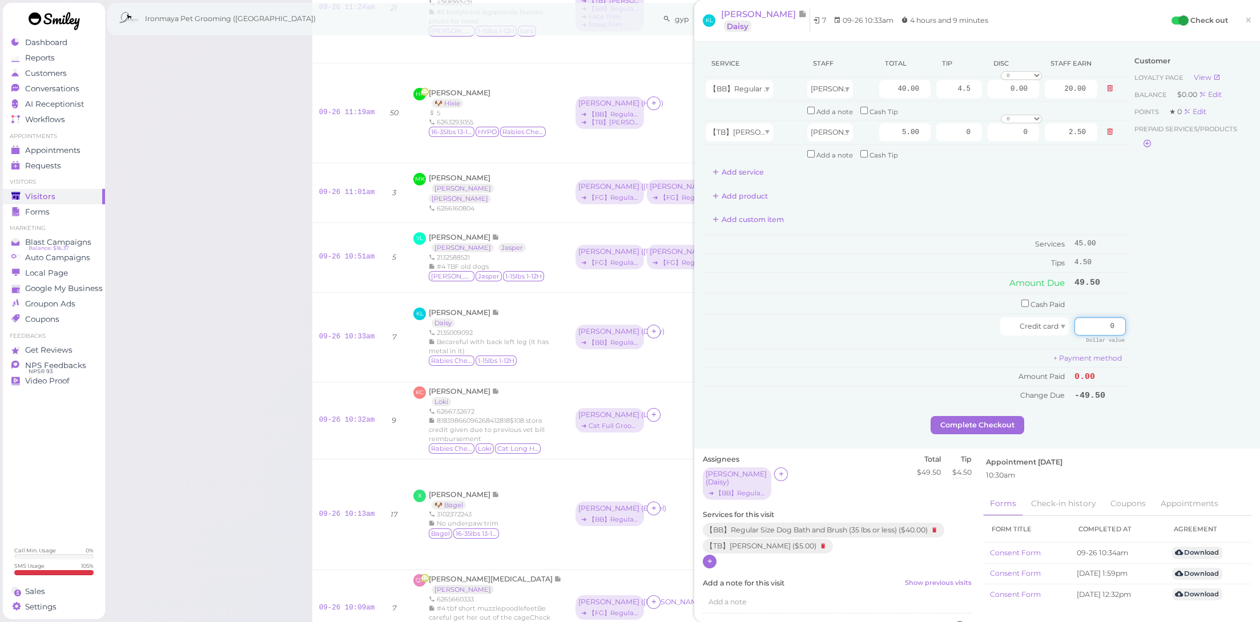
click at [1120, 316] on td "0 Dollar value" at bounding box center [1100, 332] width 57 height 34
type input "49.5"
click at [1082, 372] on span "0.00" at bounding box center [1085, 377] width 21 height 10
click at [990, 416] on button "Complete Checkout" at bounding box center [978, 425] width 94 height 18
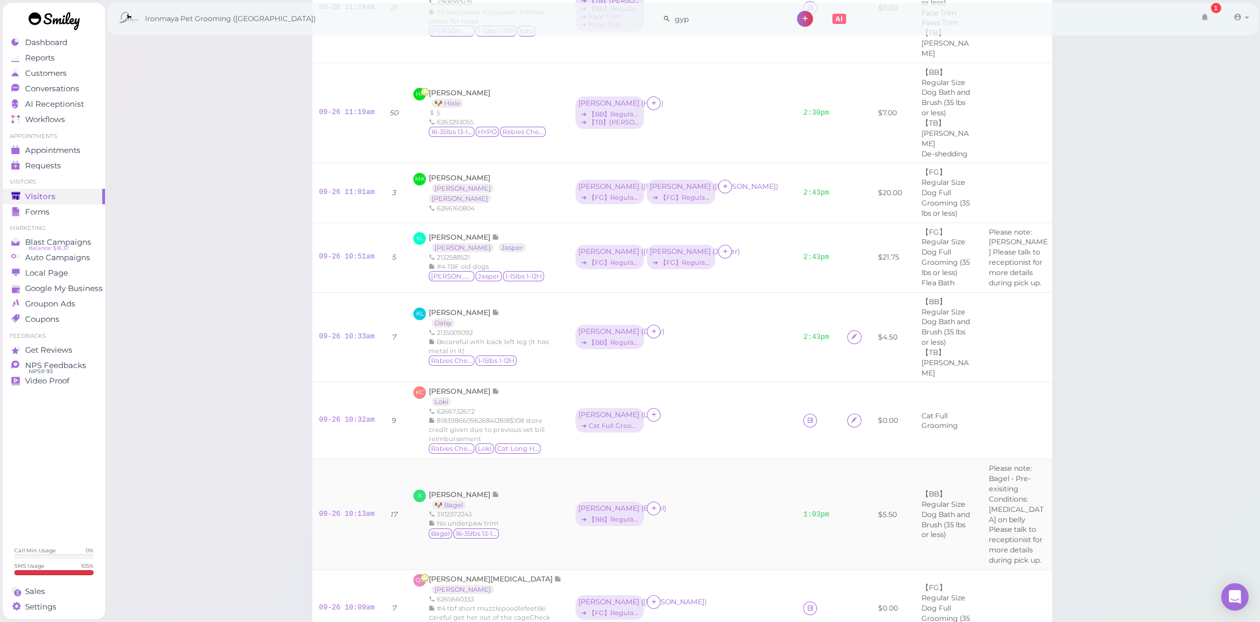
scroll to position [965, 0]
click at [807, 603] on icon at bounding box center [810, 607] width 7 height 9
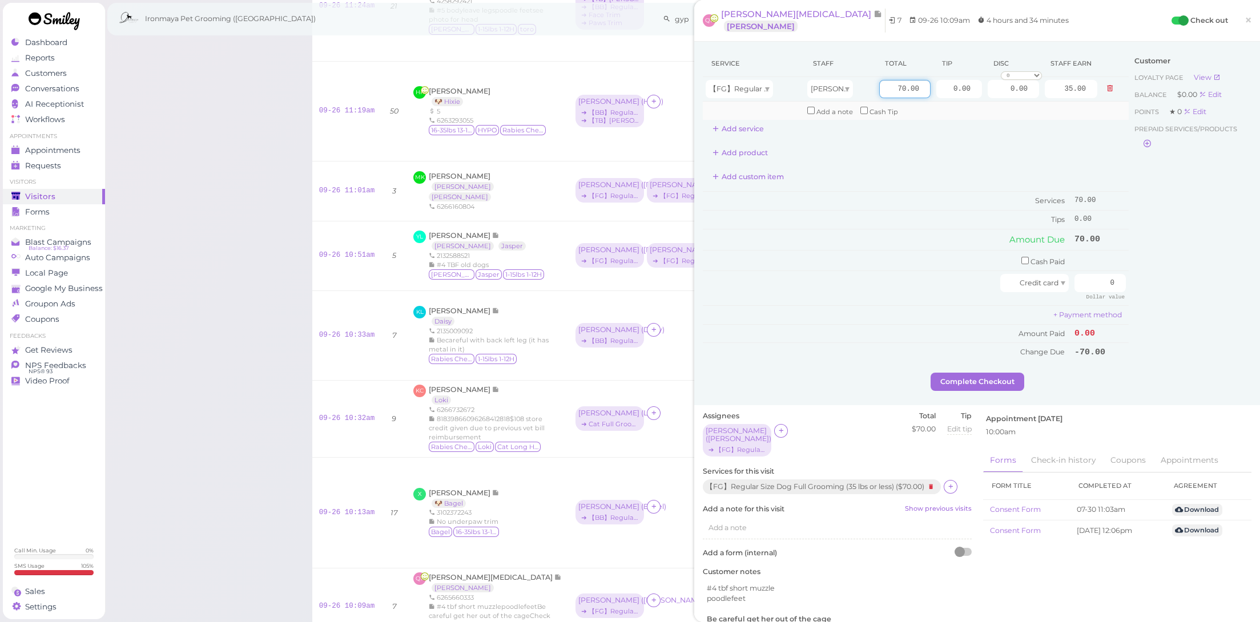
drag, startPoint x: 887, startPoint y: 90, endPoint x: 966, endPoint y: 105, distance: 80.8
click at [966, 105] on tbody "【FG】Regular Size Dog Full Grooming (35 lbs or less) [PERSON_NAME] 70.00 0.00 0.…" at bounding box center [916, 98] width 426 height 43
type input "80"
type input "40.00"
drag, startPoint x: 943, startPoint y: 87, endPoint x: 1007, endPoint y: 106, distance: 66.7
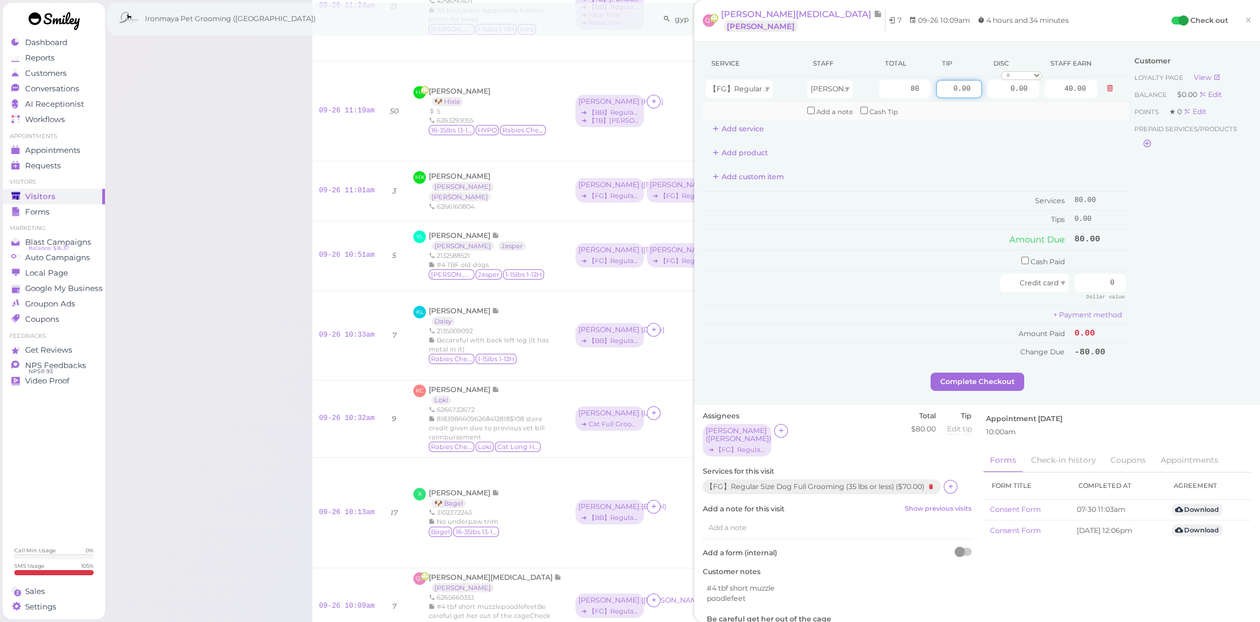
click at [1007, 106] on tbody "【FG】Regular Size Dog Full Grooming (35 lbs or less) [PERSON_NAME] 80 0.00 0.00 …" at bounding box center [916, 98] width 426 height 43
type input "5"
click at [946, 216] on td "Tips" at bounding box center [887, 220] width 369 height 18
click at [1022, 257] on input "checkbox" at bounding box center [1025, 260] width 7 height 7
checkbox input "true"
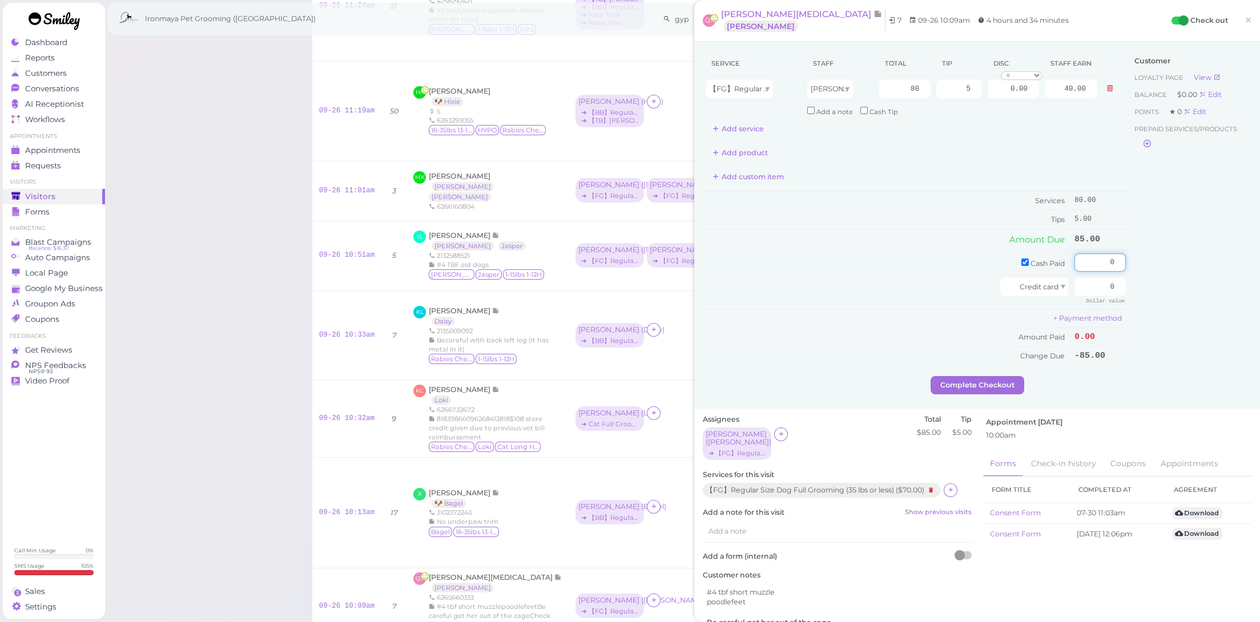
drag, startPoint x: 1089, startPoint y: 262, endPoint x: 1187, endPoint y: 270, distance: 98.6
click at [1187, 270] on div "Service Staff Total Tip Disc Staff earn 【FG】Regular Size Dog Full Grooming (35 …" at bounding box center [977, 213] width 549 height 326
type input "85"
click at [1188, 305] on div "Customer Loyalty page View Balance $0.00 Edit Points ★ 0 Edit Prepaid services/…" at bounding box center [1190, 213] width 123 height 326
click at [995, 383] on button "Complete Checkout" at bounding box center [978, 385] width 94 height 18
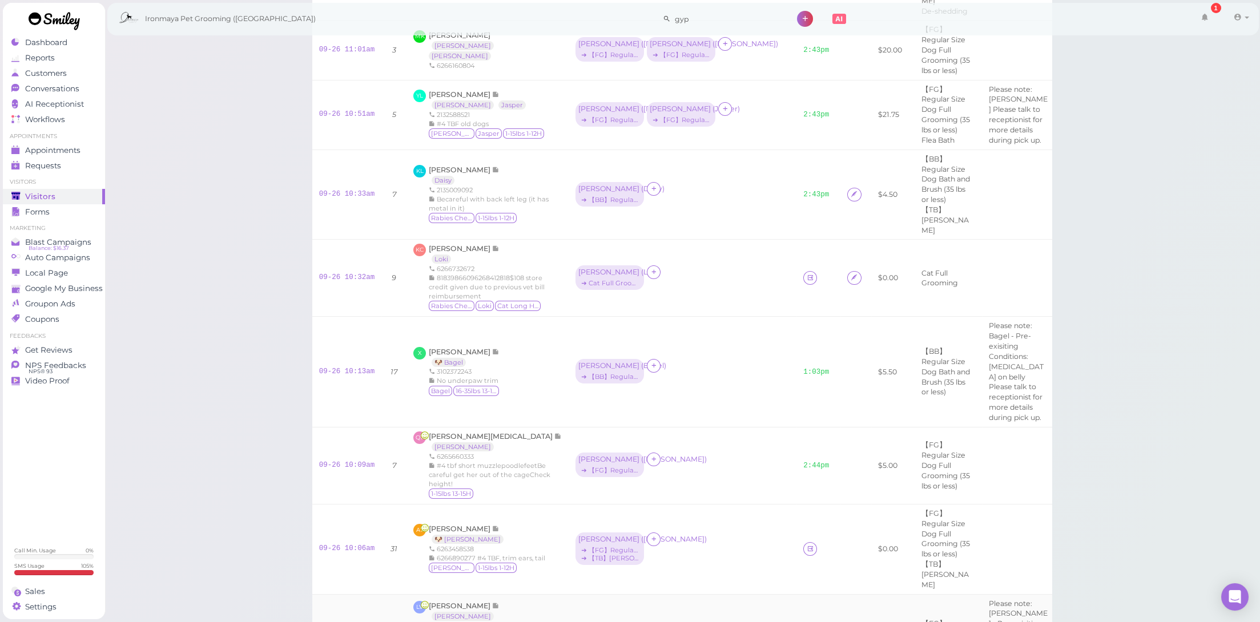
scroll to position [1317, 0]
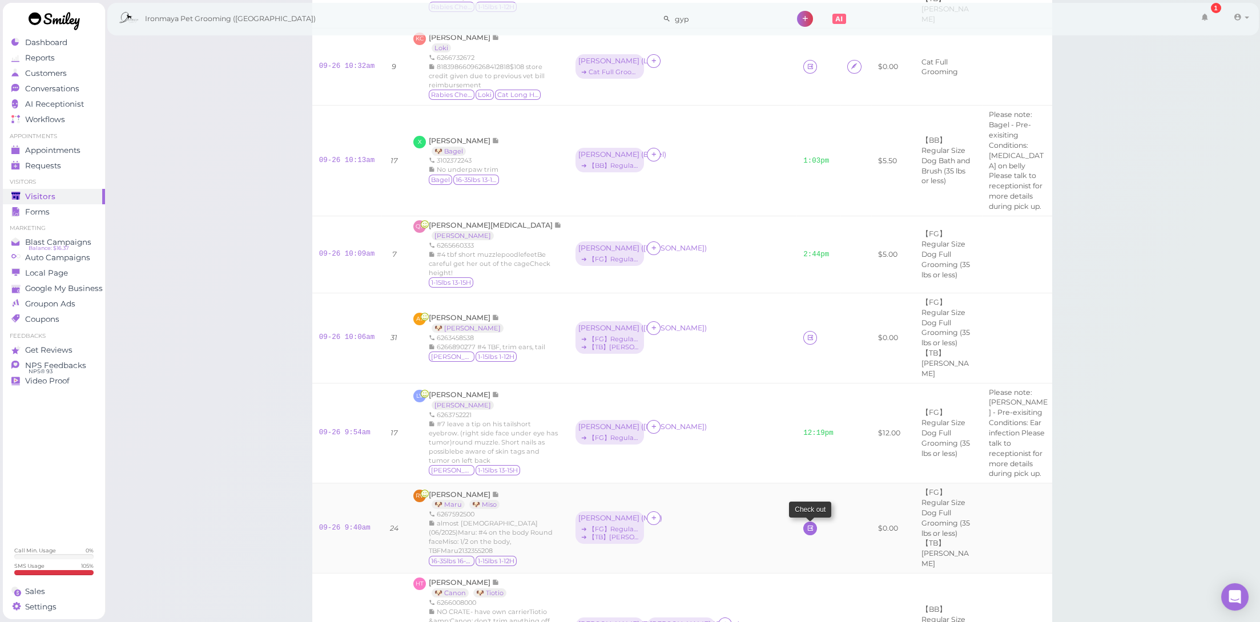
click at [807, 524] on icon at bounding box center [810, 528] width 7 height 9
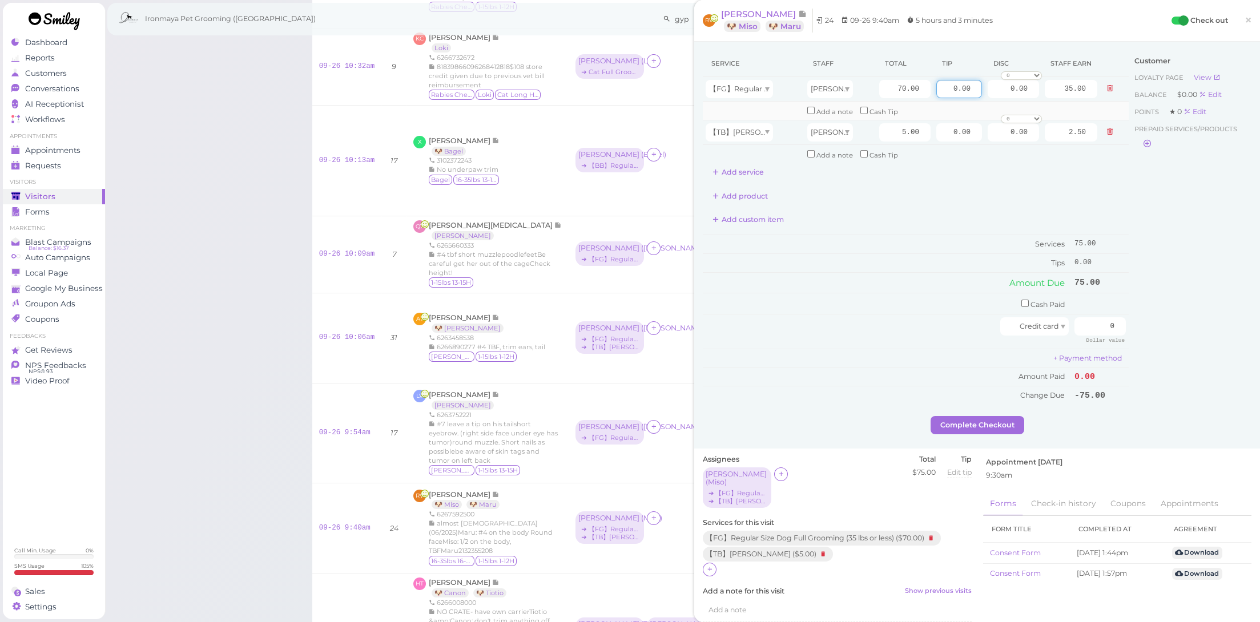
drag, startPoint x: 941, startPoint y: 93, endPoint x: 1107, endPoint y: 106, distance: 166.7
click at [1107, 106] on tbody "【FG】Regular Size Dog Full Grooming (35 lbs or less) [PERSON_NAME] 70.00 0.00 0.…" at bounding box center [916, 120] width 426 height 86
type input "7.5"
click at [1039, 246] on td "Services" at bounding box center [887, 244] width 369 height 19
drag, startPoint x: 1085, startPoint y: 318, endPoint x: 1150, endPoint y: 320, distance: 64.6
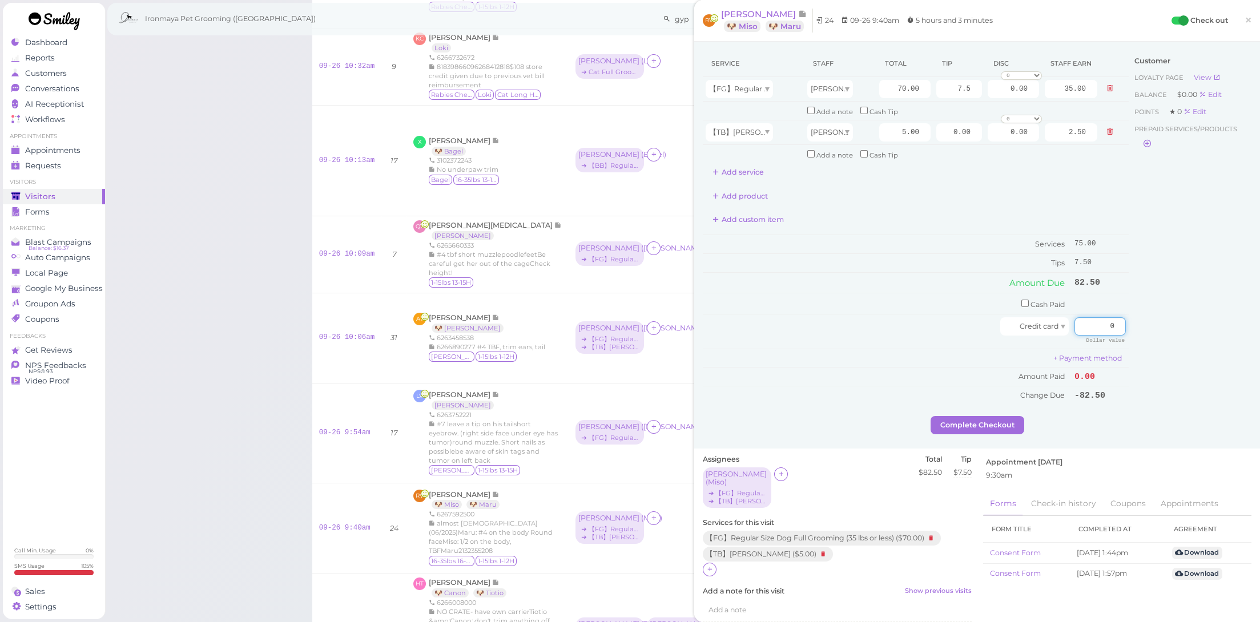
click at [1150, 320] on div "Service Staff Total Tip Disc Staff earn 【FG】Regular Size Dog Full Grooming (35 …" at bounding box center [977, 233] width 549 height 366
type input "82.5"
click at [1157, 353] on div "Customer Loyalty page View Balance $0.00 Edit Points ★ 0 Edit Prepaid services/…" at bounding box center [1190, 233] width 123 height 366
click at [989, 416] on button "Complete Checkout" at bounding box center [978, 425] width 94 height 18
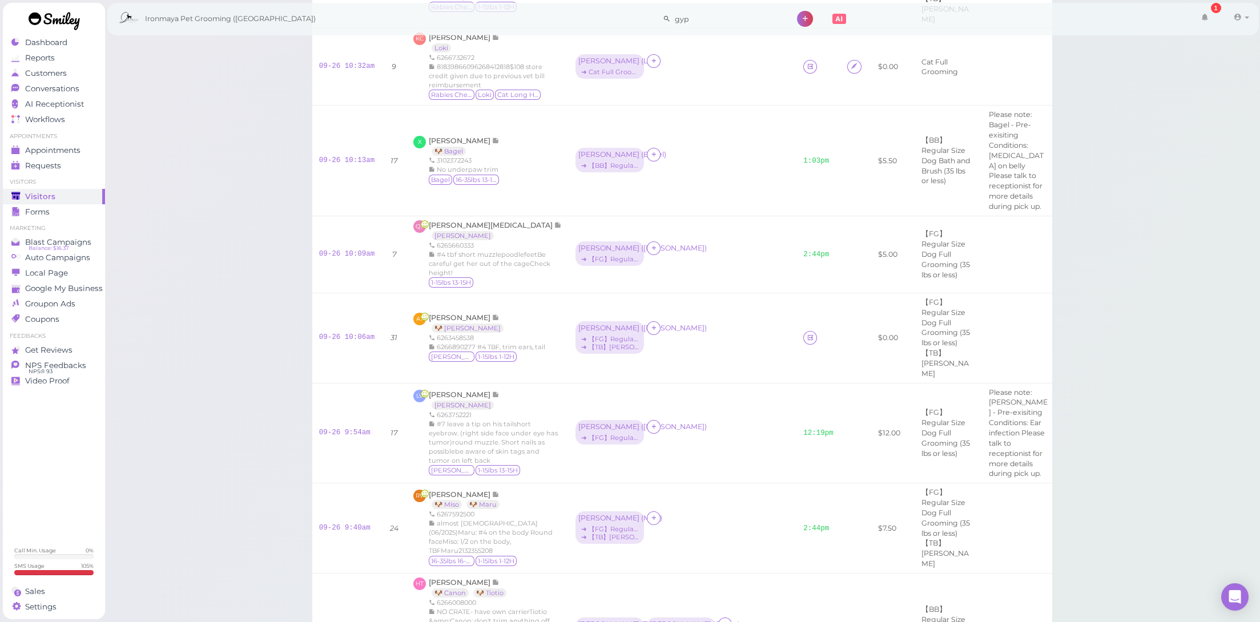
scroll to position [1415, 0]
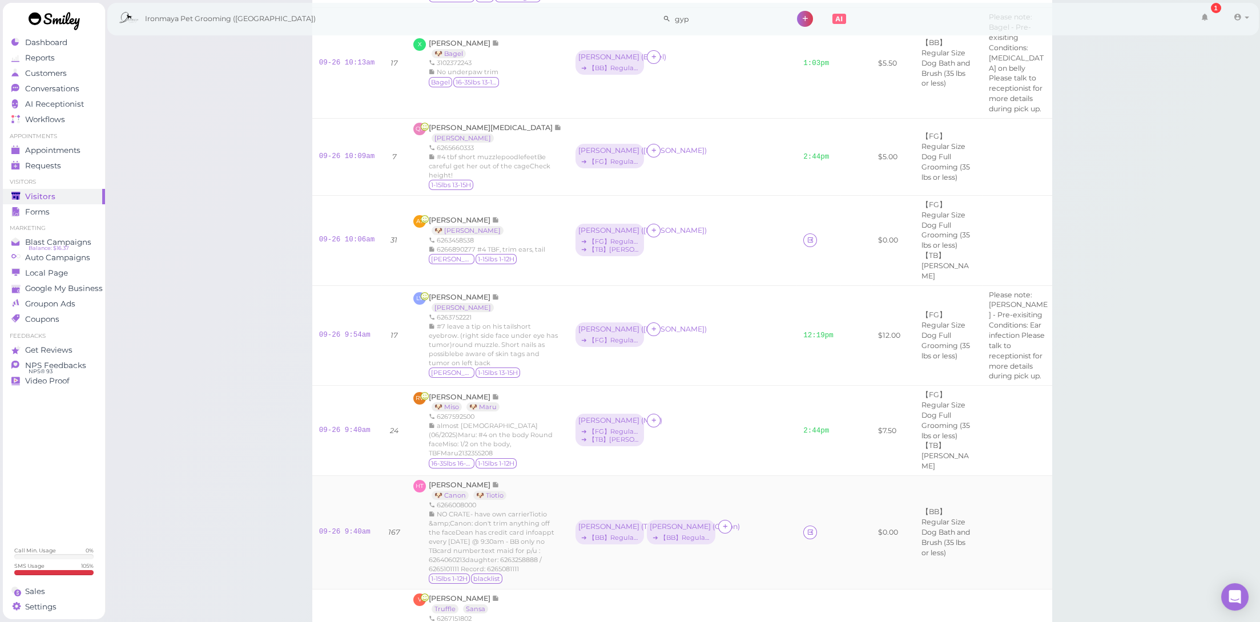
click at [797, 476] on td at bounding box center [819, 533] width 44 height 114
click at [807, 528] on icon at bounding box center [810, 532] width 7 height 9
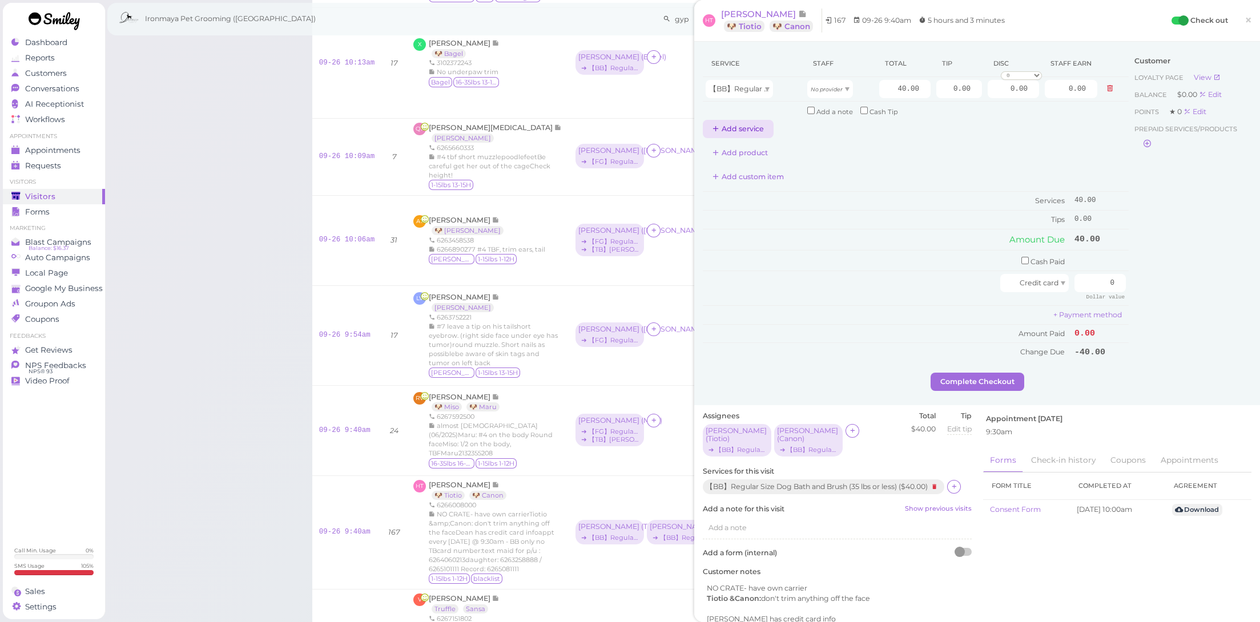
click at [750, 124] on button "Add service" at bounding box center [738, 129] width 71 height 18
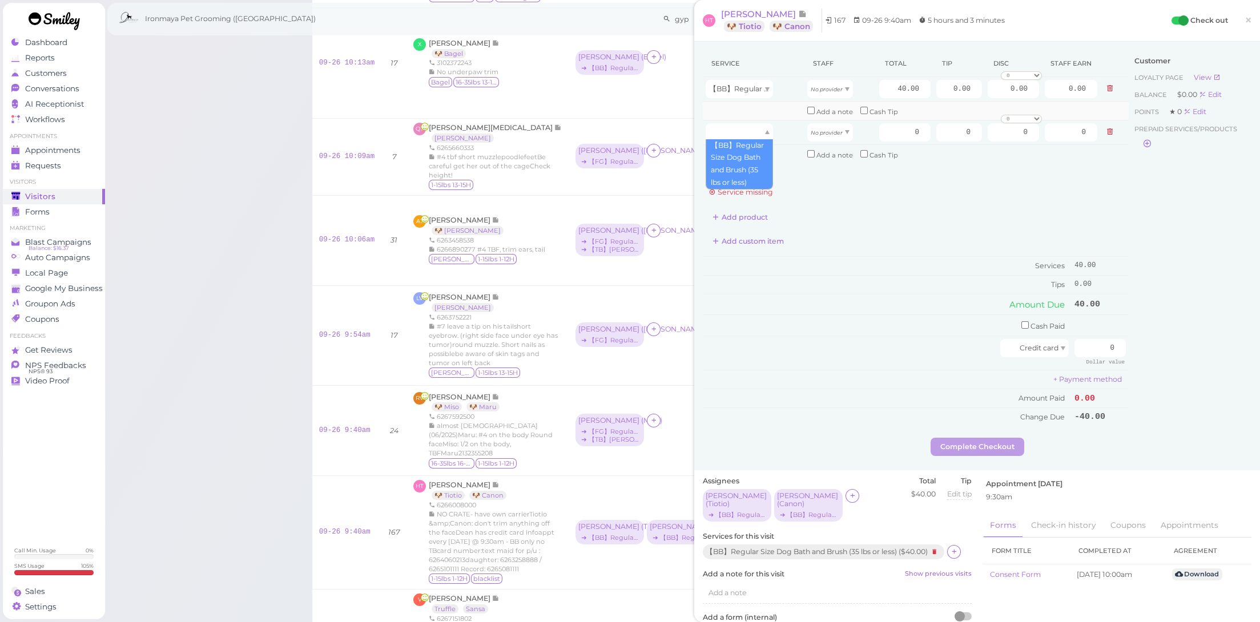
drag, startPoint x: 749, startPoint y: 150, endPoint x: 800, endPoint y: 107, distance: 66.8
type input "40.00"
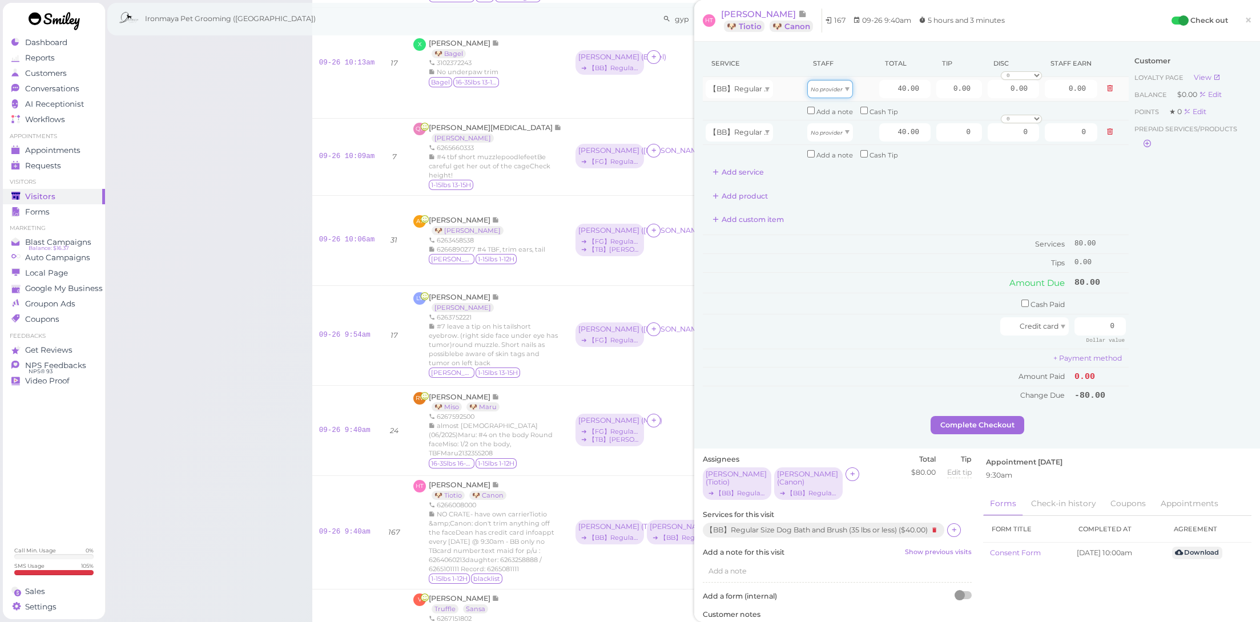
click at [821, 91] on icon "No provider" at bounding box center [827, 89] width 32 height 6
type input "20.00"
drag, startPoint x: 829, startPoint y: 130, endPoint x: 830, endPoint y: 138, distance: 7.4
click at [829, 131] on icon "No provider" at bounding box center [827, 133] width 32 height 6
type input "20.00"
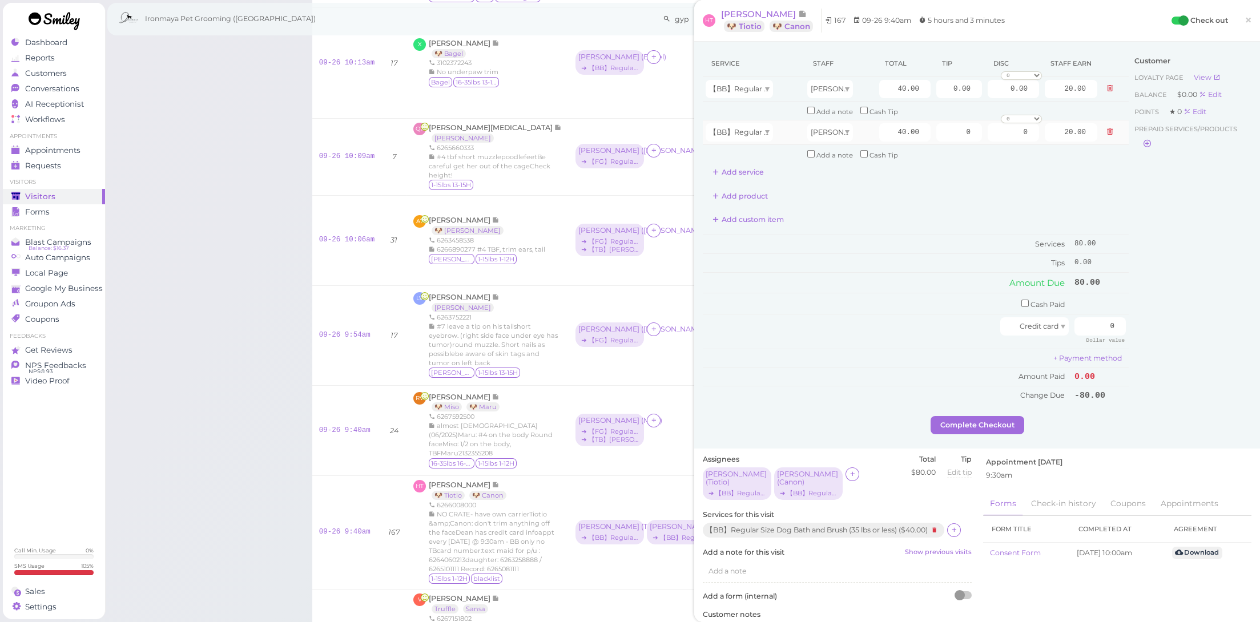
drag, startPoint x: 846, startPoint y: 180, endPoint x: 879, endPoint y: 118, distance: 70.5
click at [846, 180] on div "Service Staff Total Tip Disc Staff earn 【BB】Regular Size Dog Bath and Brush (35…" at bounding box center [916, 227] width 426 height 355
drag, startPoint x: 887, startPoint y: 82, endPoint x: 1009, endPoint y: 112, distance: 125.8
click at [1009, 112] on tbody "【BB】Regular Size Dog Bath and Brush (35 lbs or less) [PERSON_NAME] 40.00 0.00 0…" at bounding box center [916, 120] width 426 height 86
type input "45"
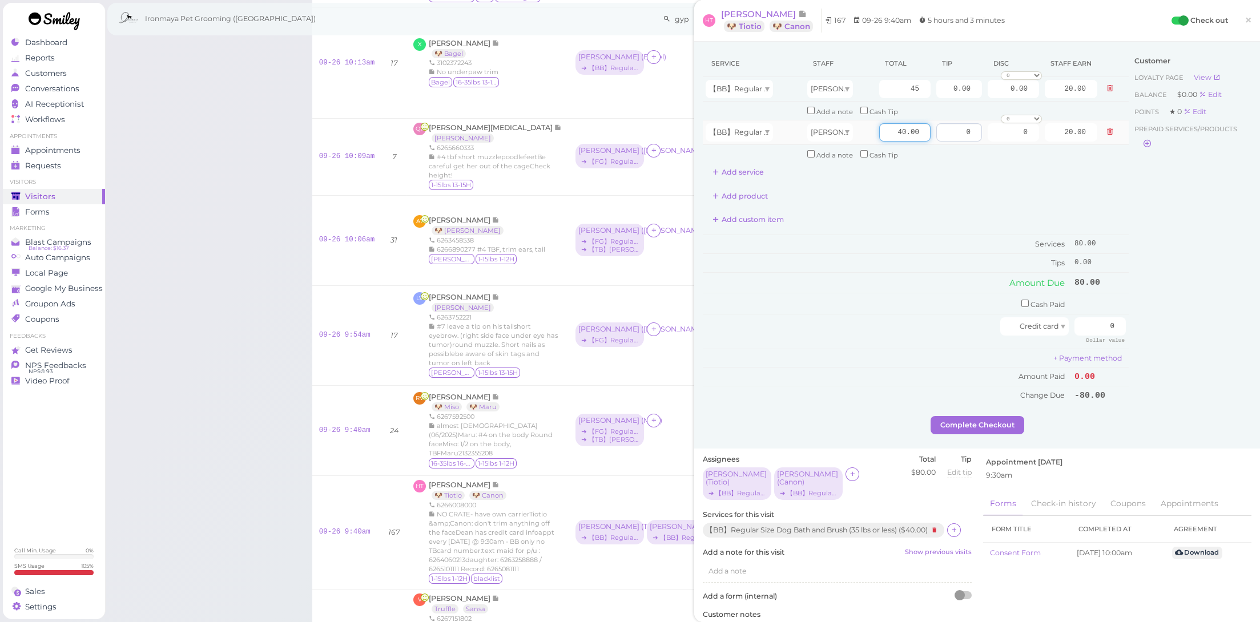
type input "22.50"
click at [945, 134] on tr "【BB】Regular Size Dog Bath and Brush (35 lbs or less) [PERSON_NAME] 40.00 0 0 0 …" at bounding box center [916, 132] width 426 height 25
type input "45"
type input "22.50"
drag, startPoint x: 891, startPoint y: 227, endPoint x: 1037, endPoint y: 295, distance: 161.2
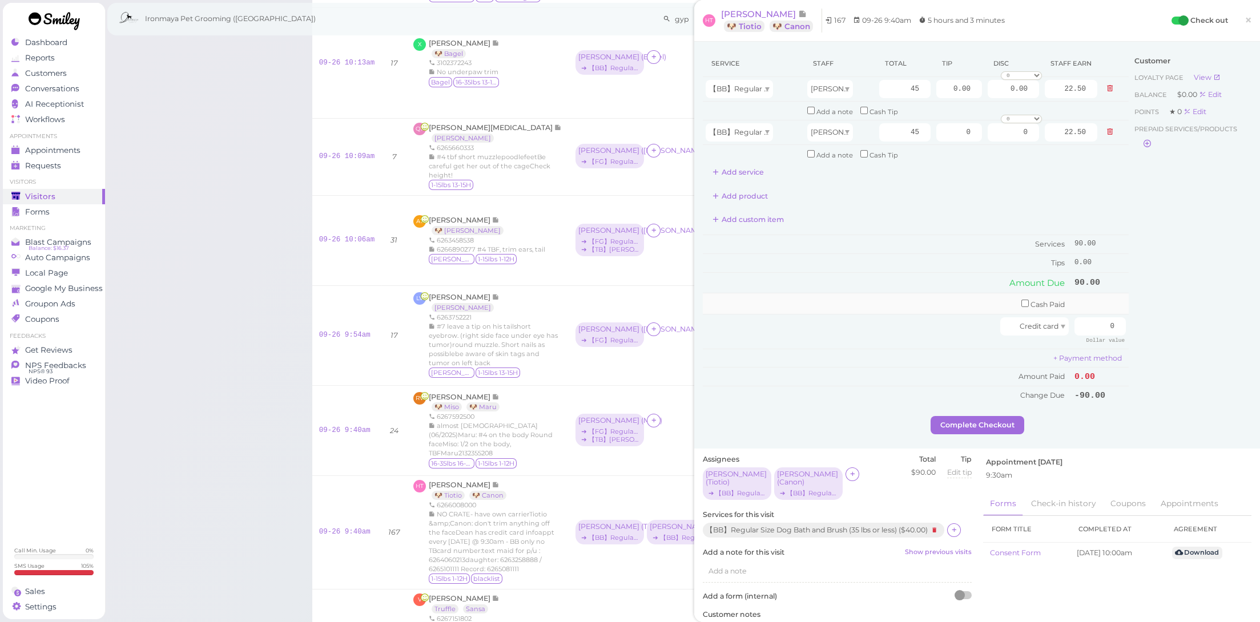
click at [891, 227] on div "Service Staff Total Tip Disc Staff earn 【BB】Regular Size Dog Bath and Brush (35…" at bounding box center [916, 227] width 426 height 355
click at [1100, 318] on input "0" at bounding box center [1100, 327] width 51 height 18
type input "90"
drag, startPoint x: 1196, startPoint y: 364, endPoint x: 1155, endPoint y: 367, distance: 40.7
click at [1195, 364] on div "Customer Loyalty page View Balance $0.00 Edit Points ★ 0 Edit Prepaid services/…" at bounding box center [1190, 233] width 123 height 366
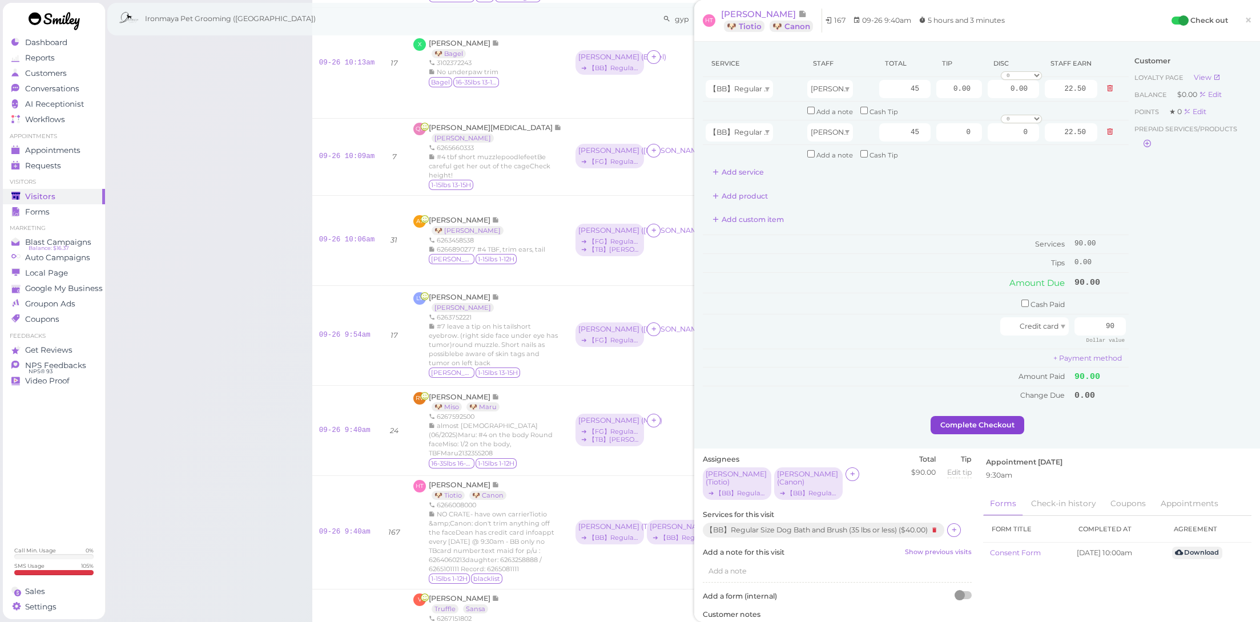
click at [1005, 416] on button "Complete Checkout" at bounding box center [978, 425] width 94 height 18
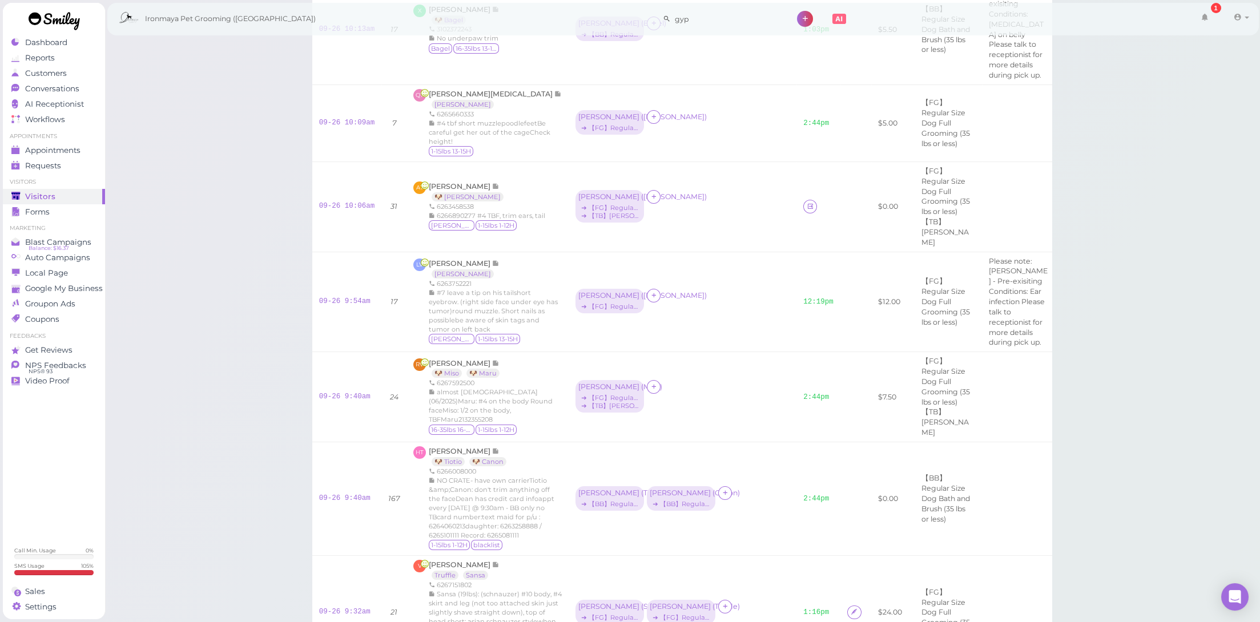
scroll to position [1532, 0]
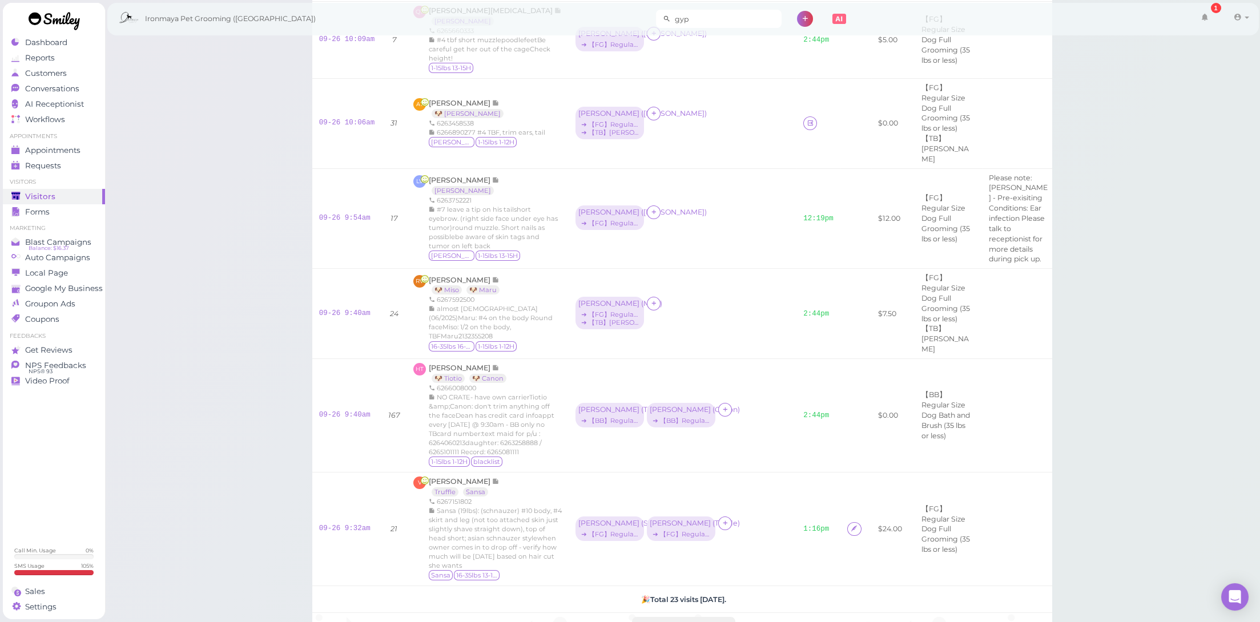
click at [701, 23] on input "gyp" at bounding box center [726, 19] width 111 height 18
click at [684, 18] on input "[PERSON_NAME]" at bounding box center [726, 19] width 111 height 18
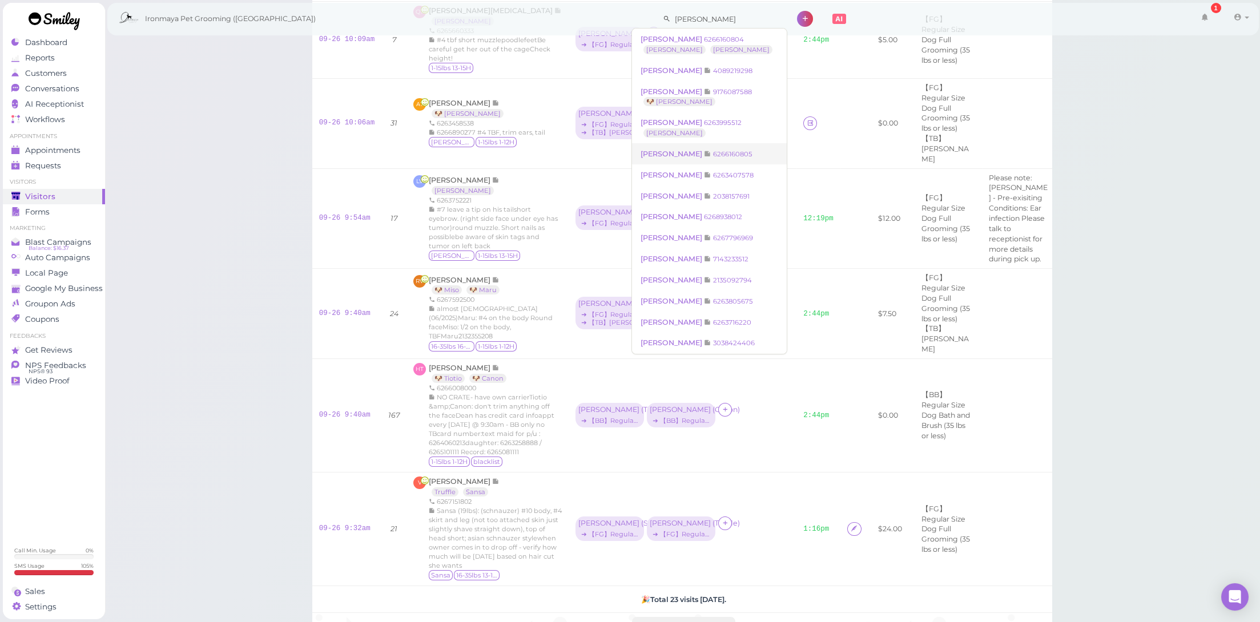
type input "[PERSON_NAME]"
click at [727, 152] on small "6266160805" at bounding box center [732, 154] width 39 height 8
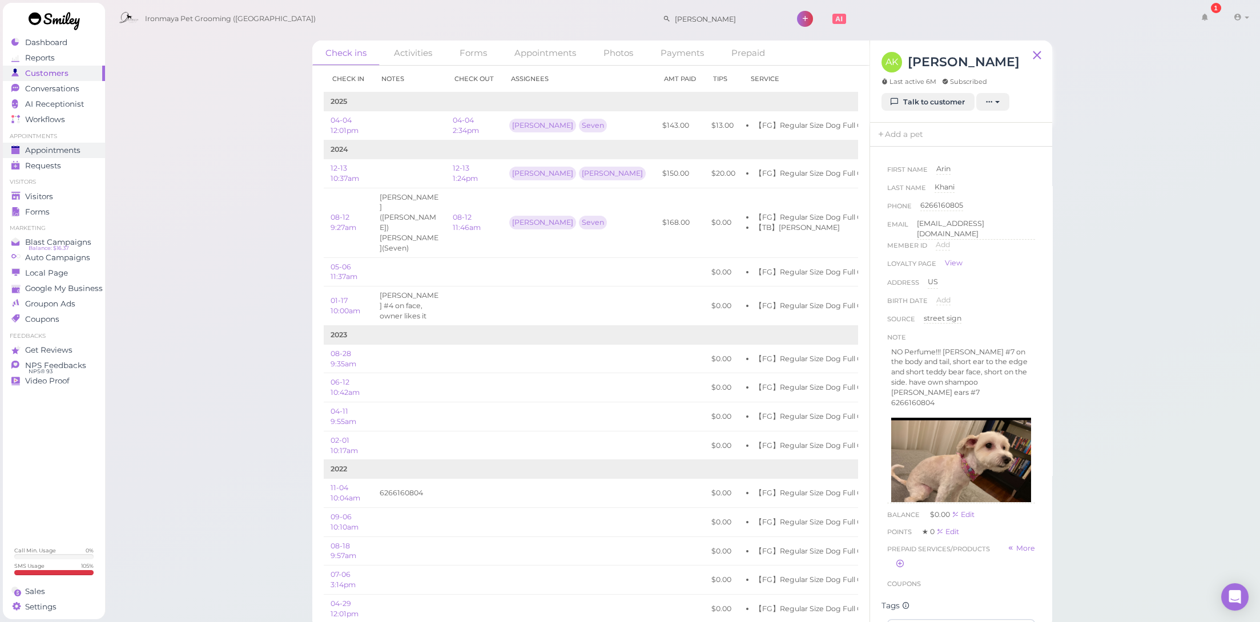
click at [51, 148] on span "Appointments" at bounding box center [52, 151] width 55 height 10
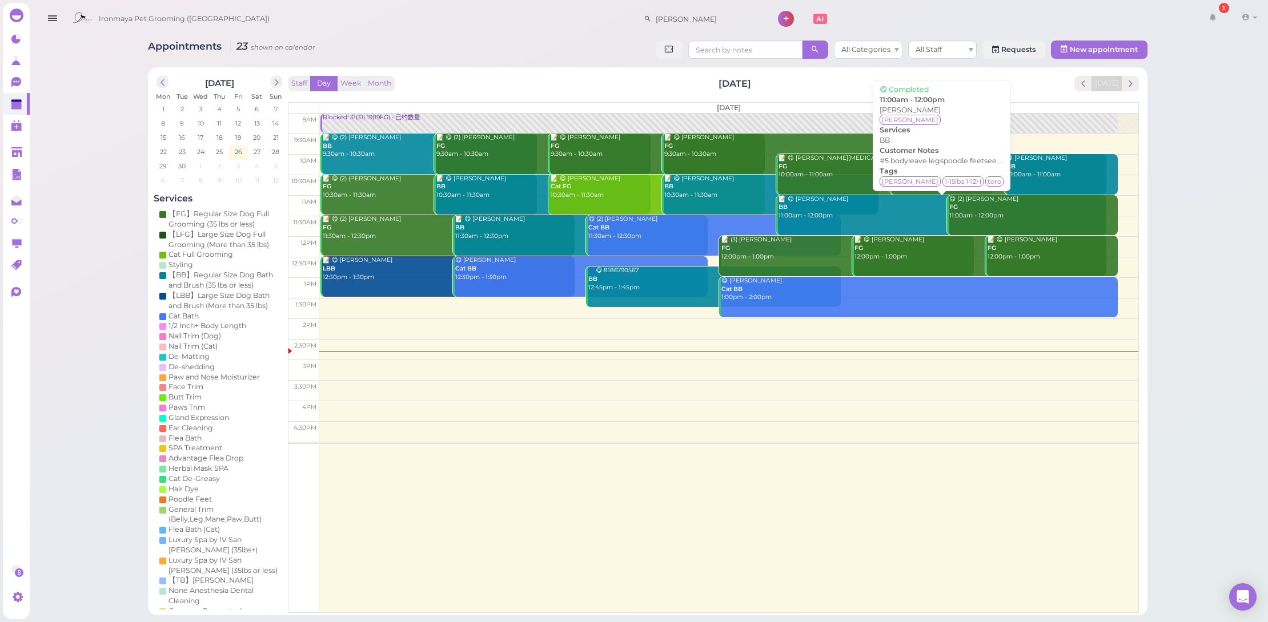
click at [913, 231] on link "📝 😋 [PERSON_NAME] BB 11:00am - 12:00pm" at bounding box center [941, 215] width 331 height 41
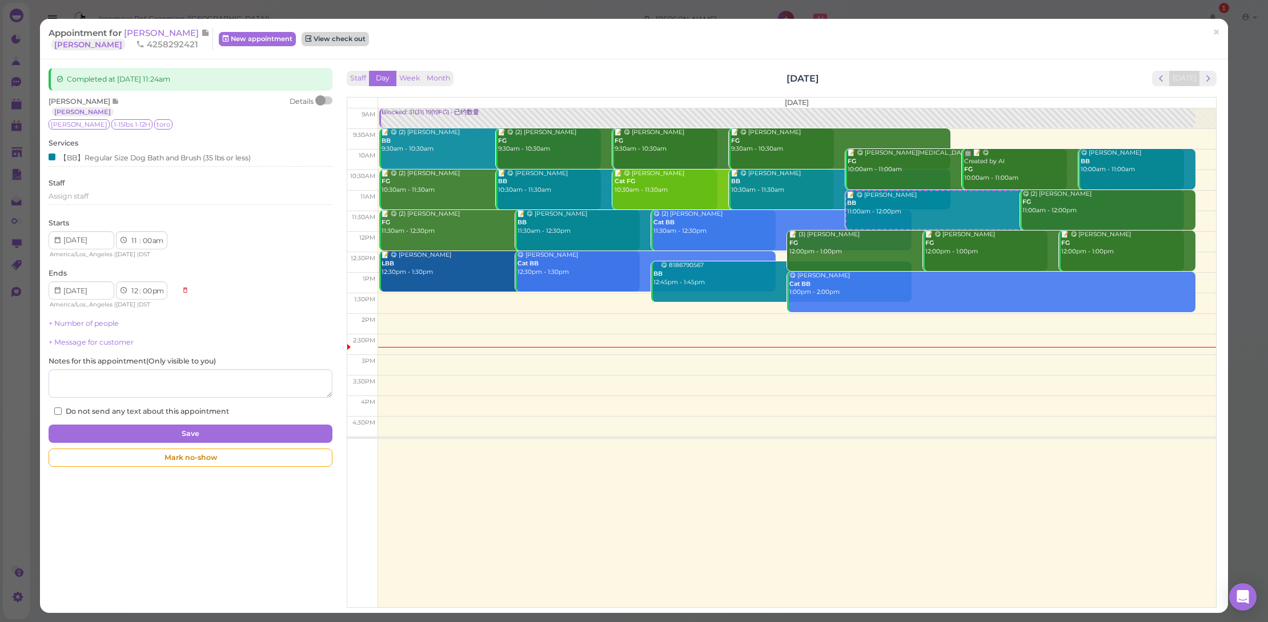
click at [315, 42] on link "View check out" at bounding box center [335, 39] width 67 height 14
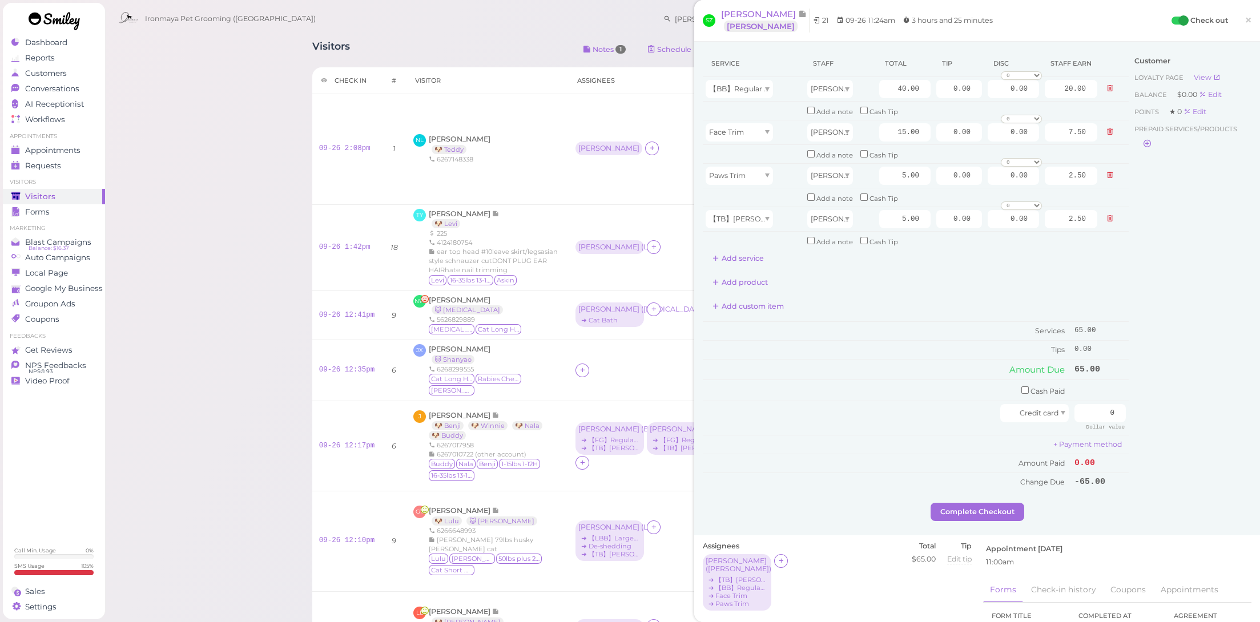
scroll to position [219, 0]
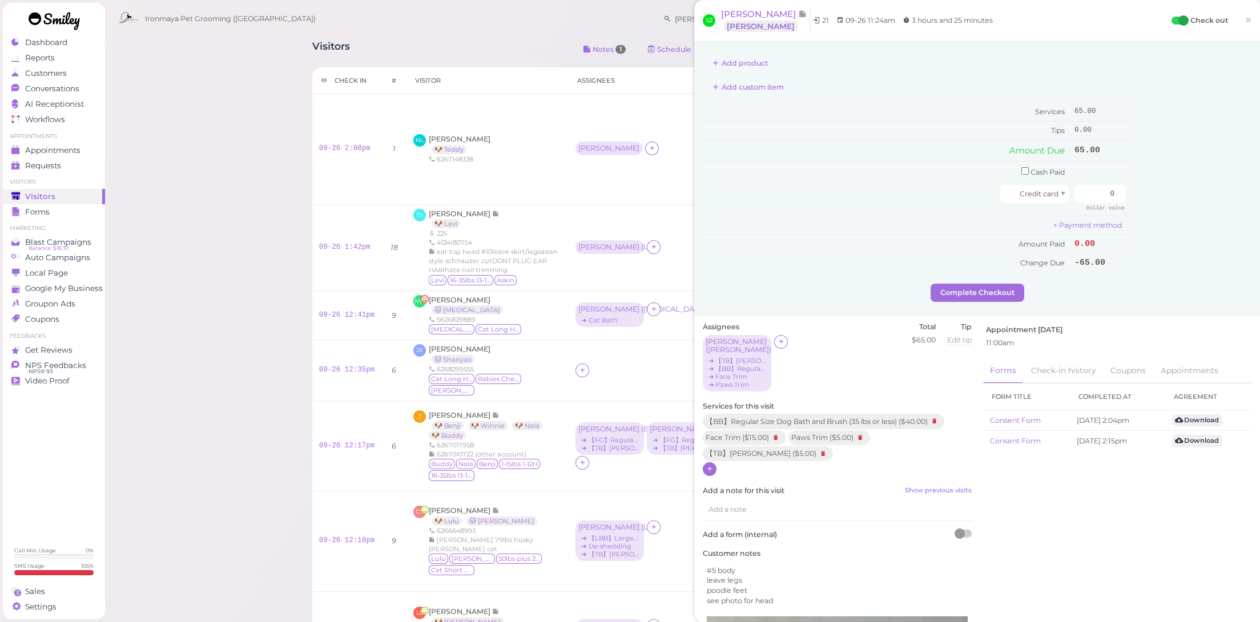
click at [712, 465] on icon at bounding box center [709, 469] width 7 height 9
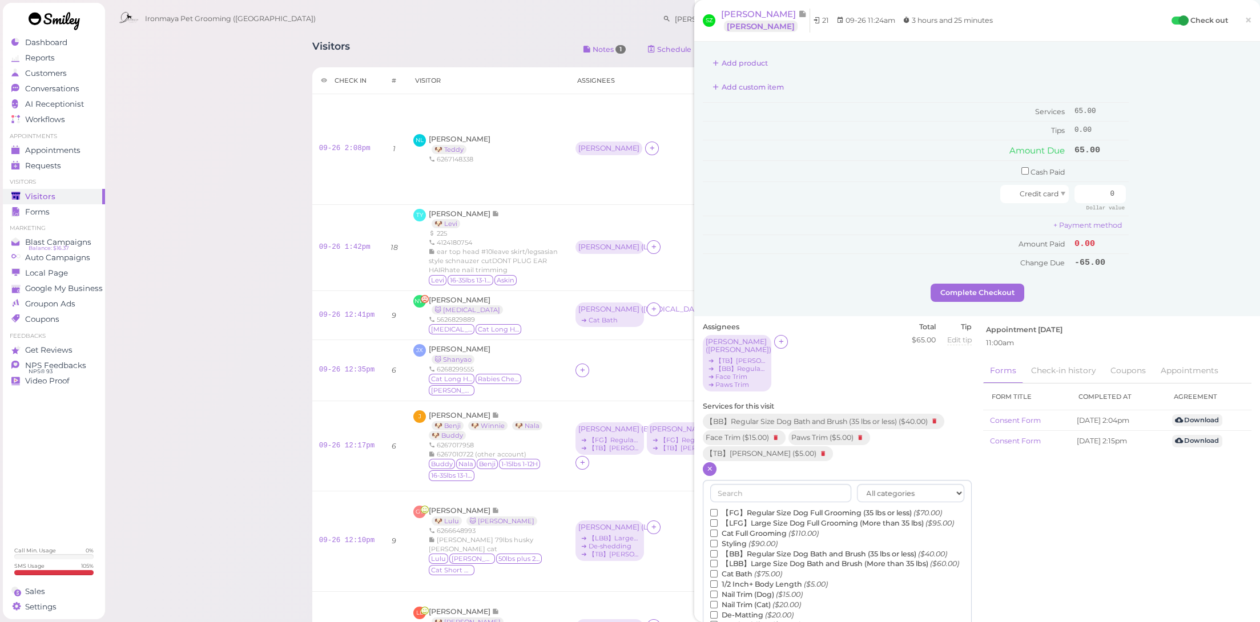
click at [757, 610] on label "De-Matting ($20.00)" at bounding box center [751, 615] width 83 height 10
click at [718, 612] on input "De-Matting ($20.00)" at bounding box center [713, 615] width 7 height 7
click at [772, 519] on icon "($10.00)" at bounding box center [781, 523] width 27 height 9
click at [718, 520] on input "Poodle Feet ($10.00)" at bounding box center [713, 523] width 7 height 7
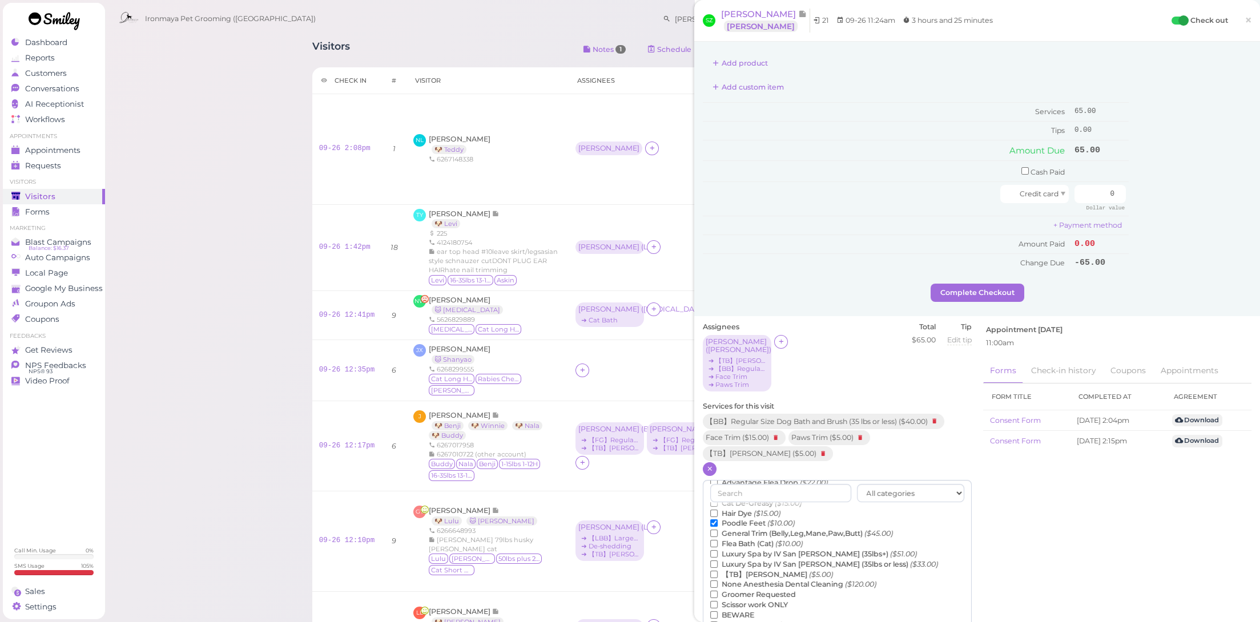
scroll to position [316, 0]
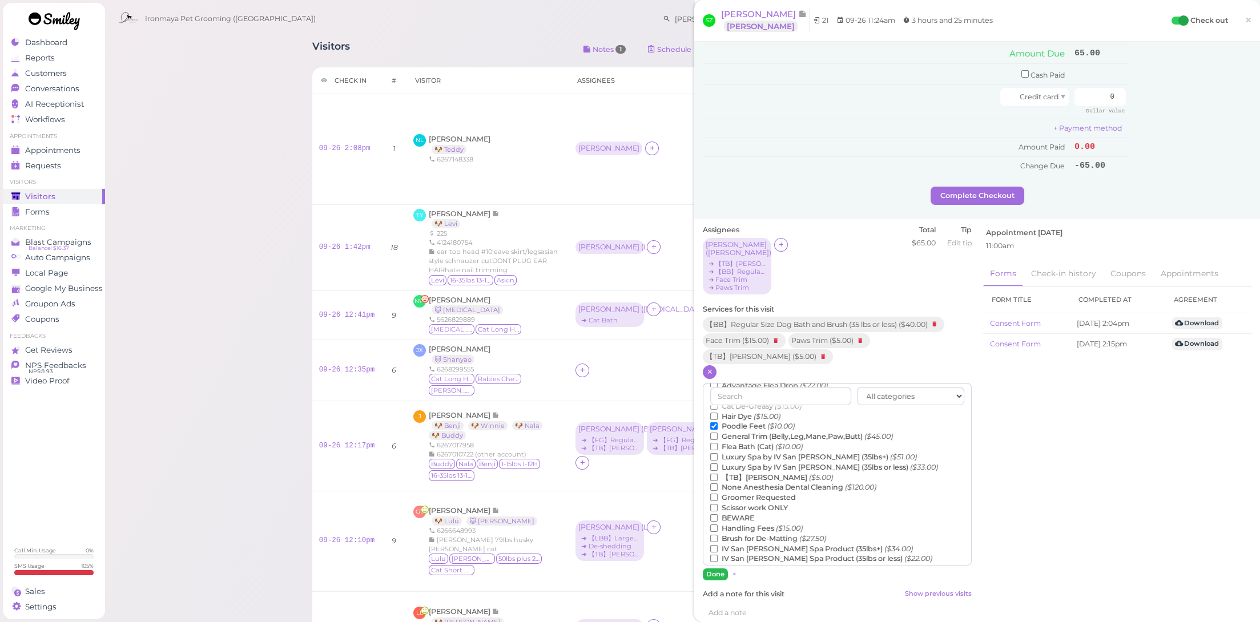
click at [715, 569] on button "Done" at bounding box center [715, 575] width 25 height 12
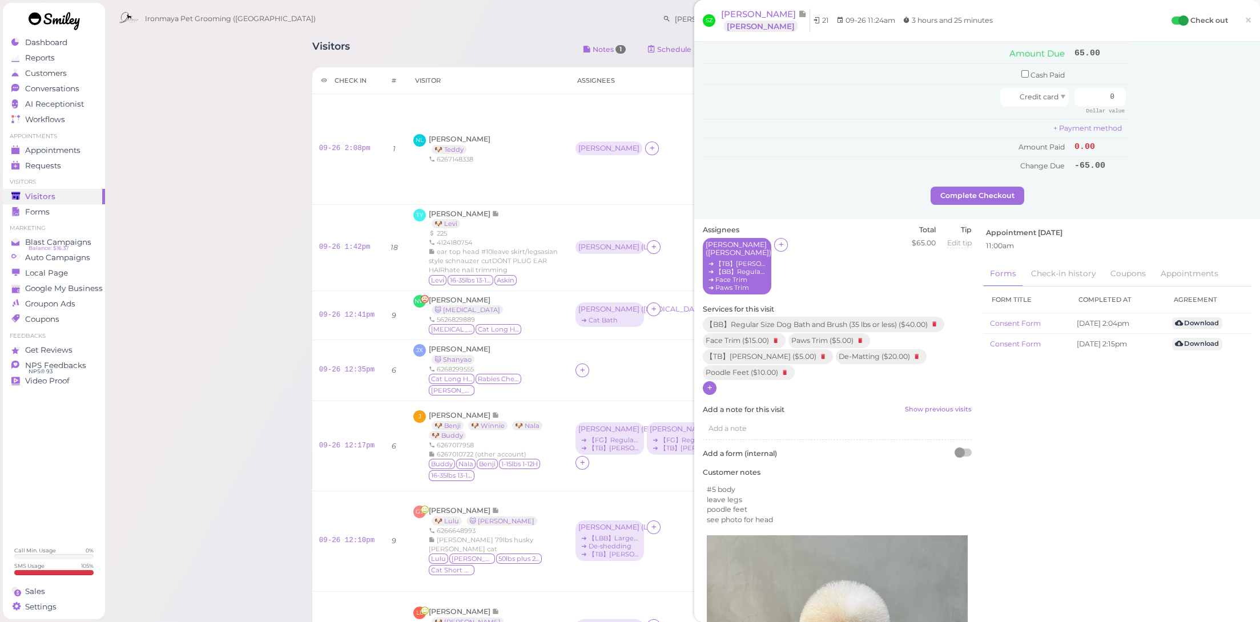
click at [755, 284] on div "➔ Paws Trim" at bounding box center [737, 288] width 63 height 8
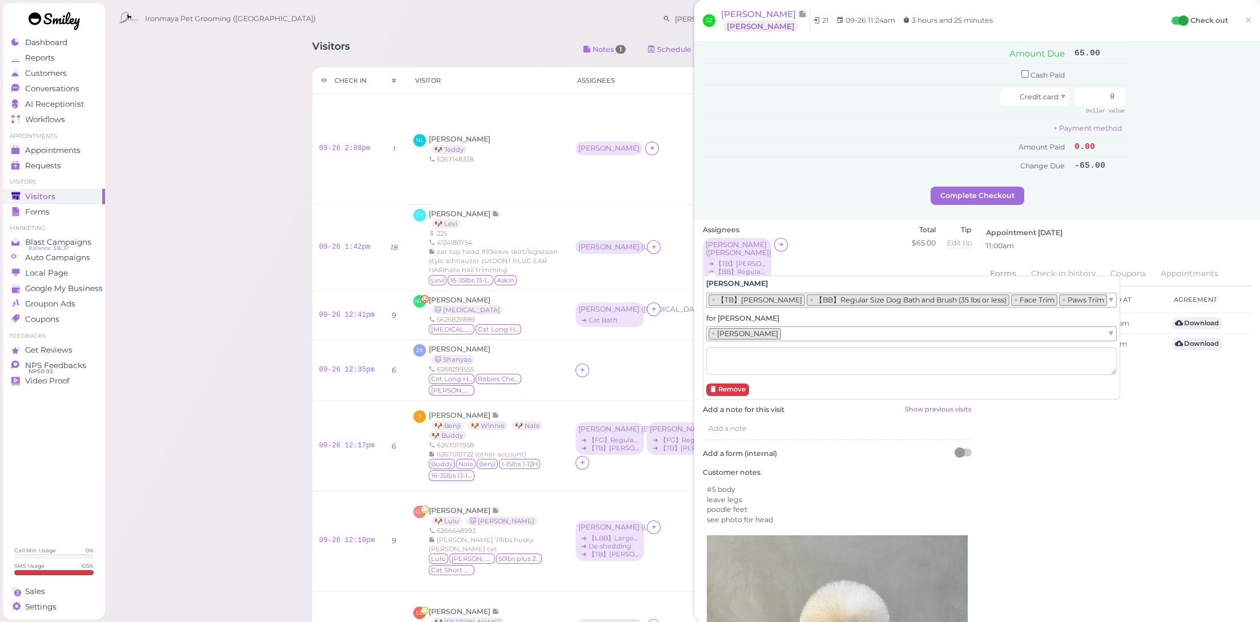
click at [1059, 297] on li "× Paws Trim" at bounding box center [1083, 300] width 48 height 11
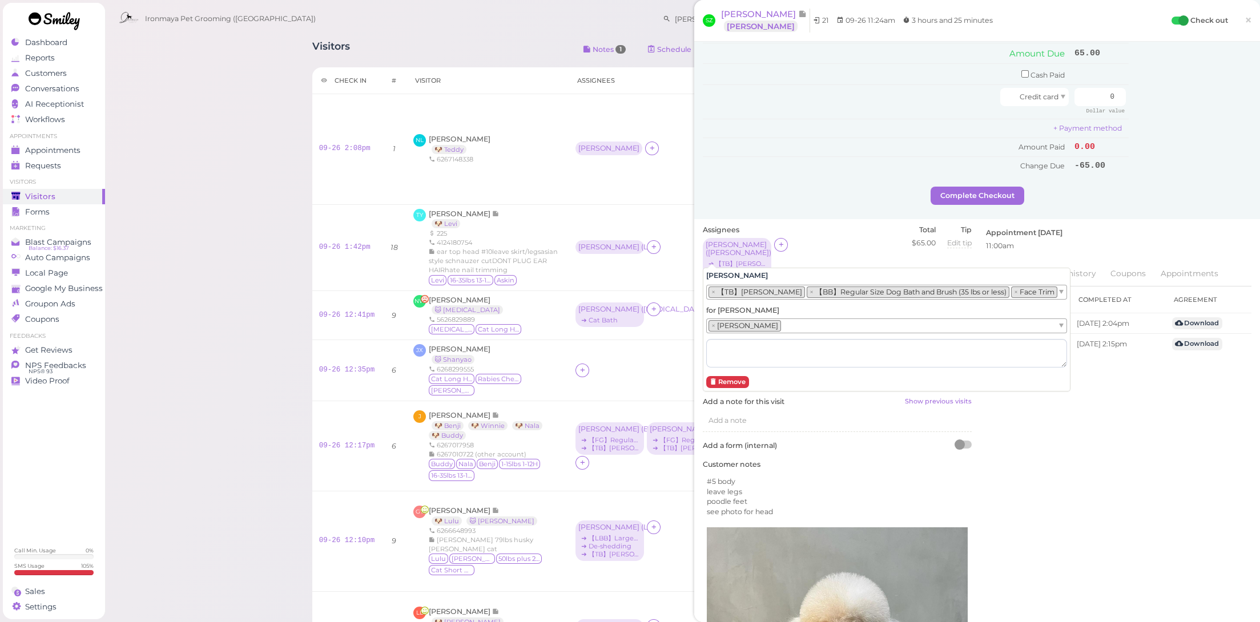
click at [1022, 294] on li "× Face Trim" at bounding box center [1034, 292] width 46 height 11
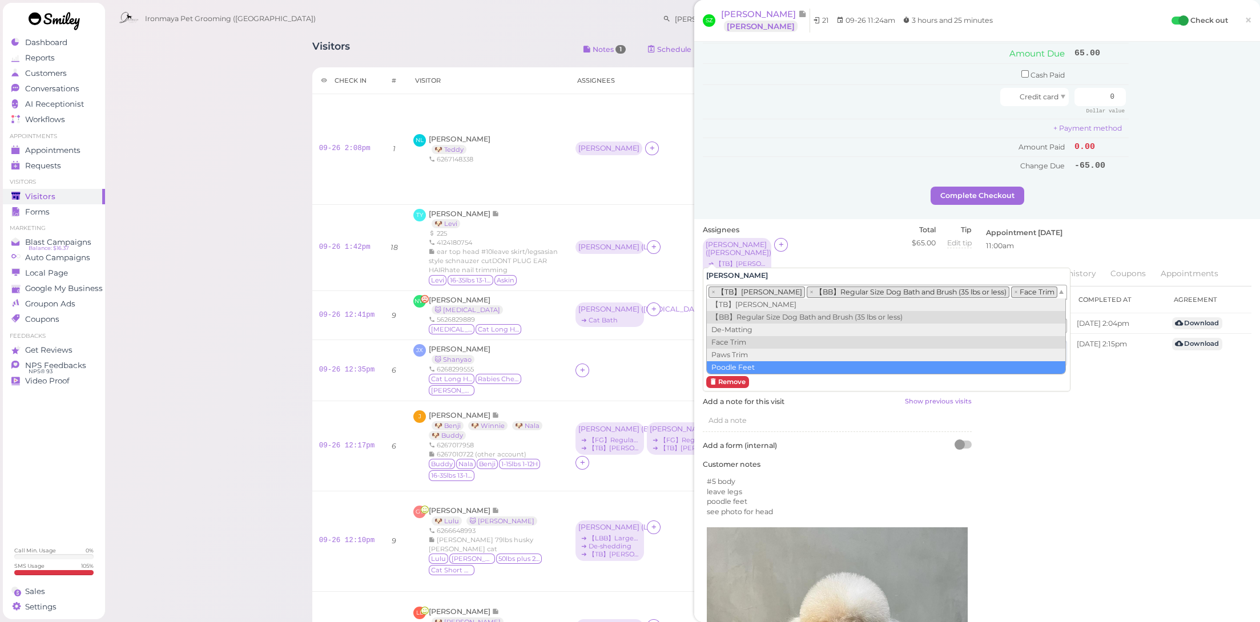
drag, startPoint x: 753, startPoint y: 364, endPoint x: 750, endPoint y: 347, distance: 17.5
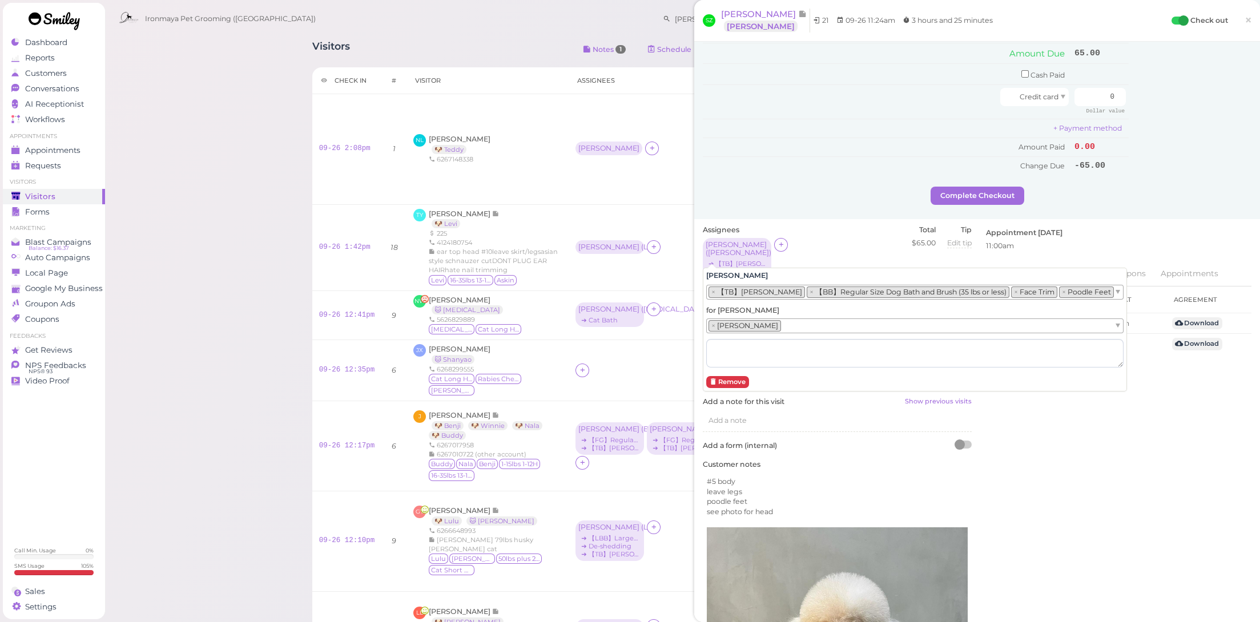
click at [746, 291] on div "[PERSON_NAME] × 【TB】Teeth Brushing × 【BB】Regular Size Dog Bath and Brush (35 lb…" at bounding box center [915, 330] width 424 height 124
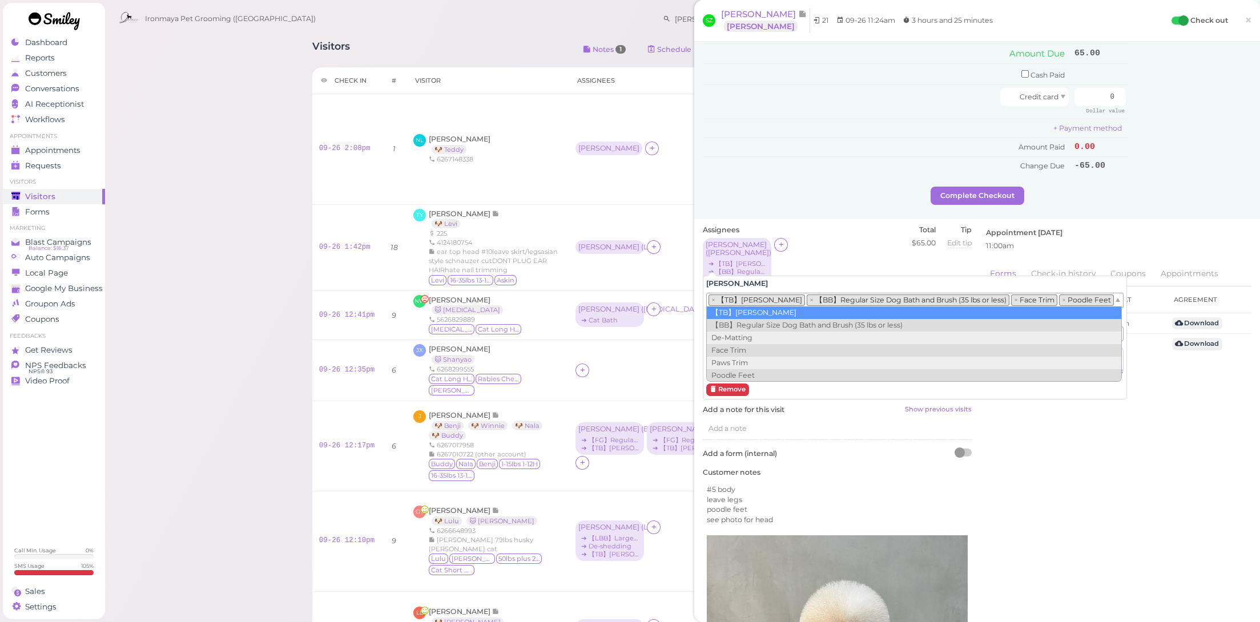
click at [747, 299] on li "× 【TB】Teeth Brushing" at bounding box center [757, 300] width 97 height 11
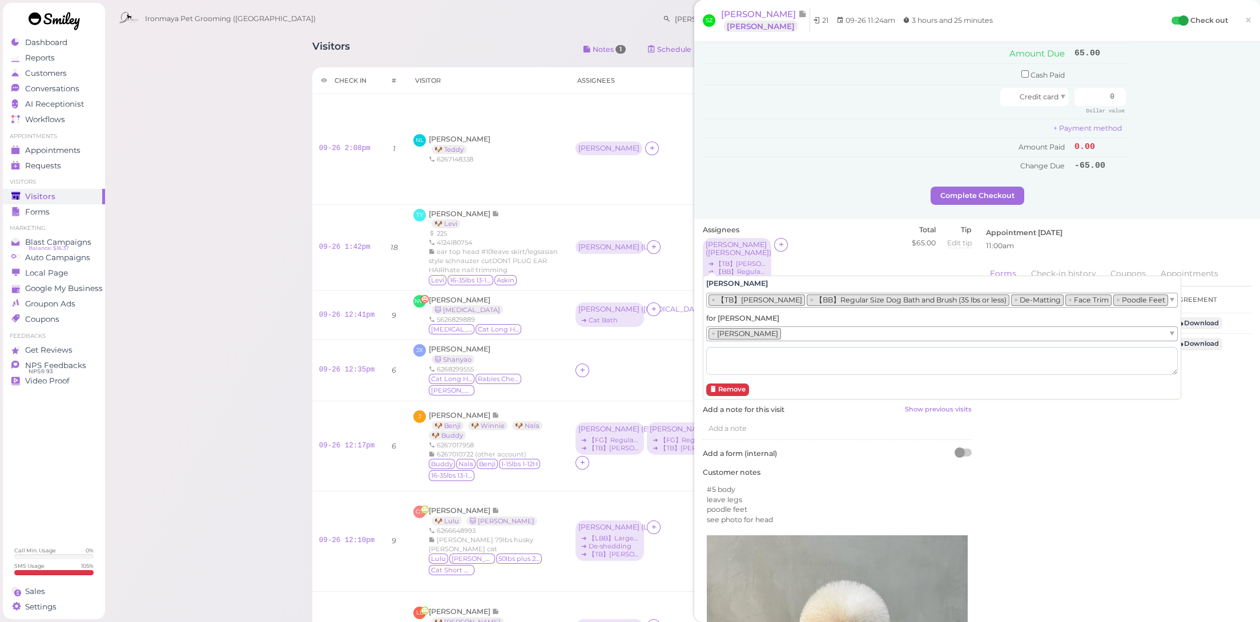
drag, startPoint x: 811, startPoint y: 270, endPoint x: 816, endPoint y: 263, distance: 8.2
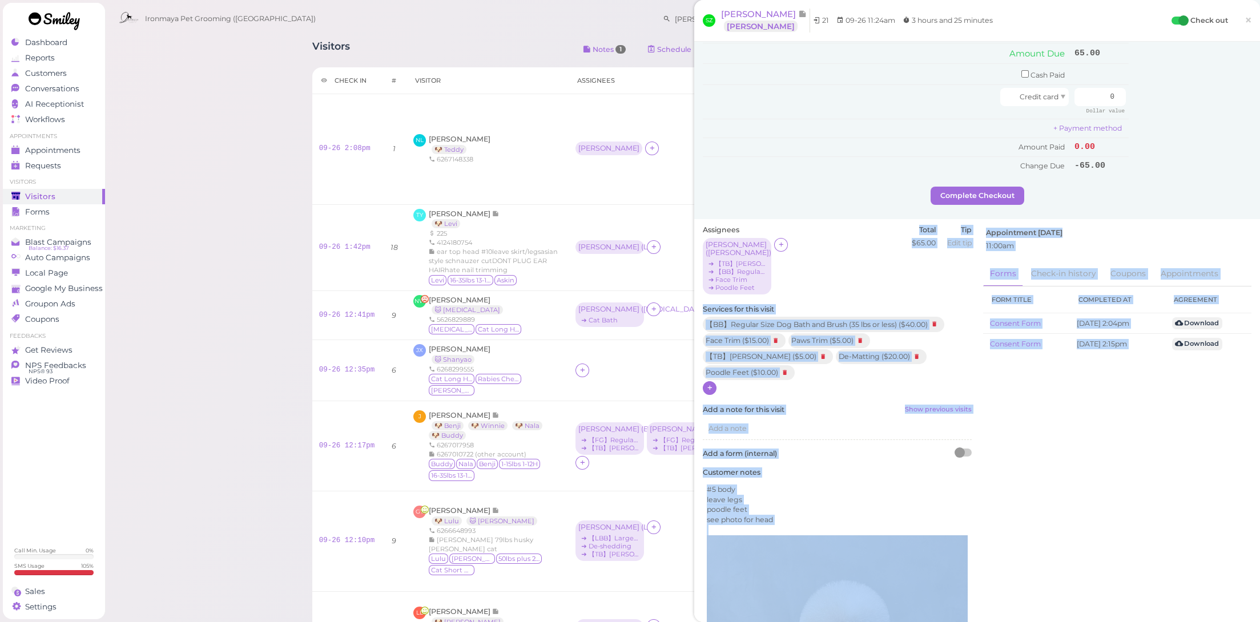
scroll to position [0, 0]
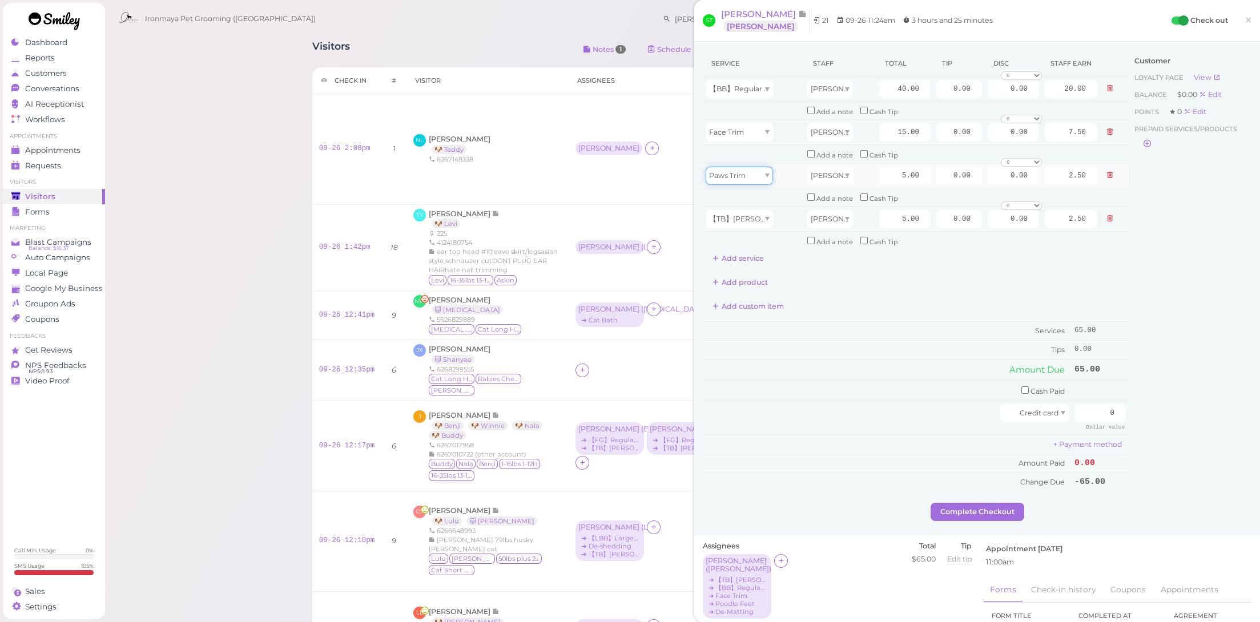
click at [741, 171] on span "Paws Trim" at bounding box center [727, 175] width 37 height 9
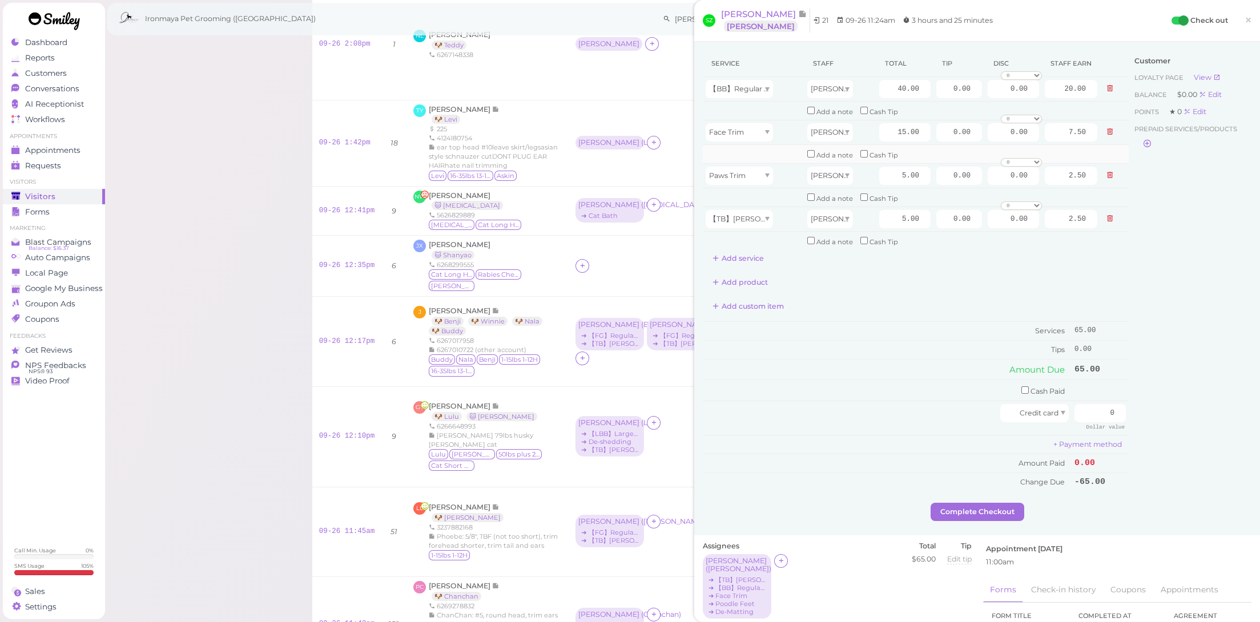
click at [756, 158] on td at bounding box center [754, 153] width 102 height 19
click at [756, 170] on div "Paws Trim" at bounding box center [739, 176] width 67 height 18
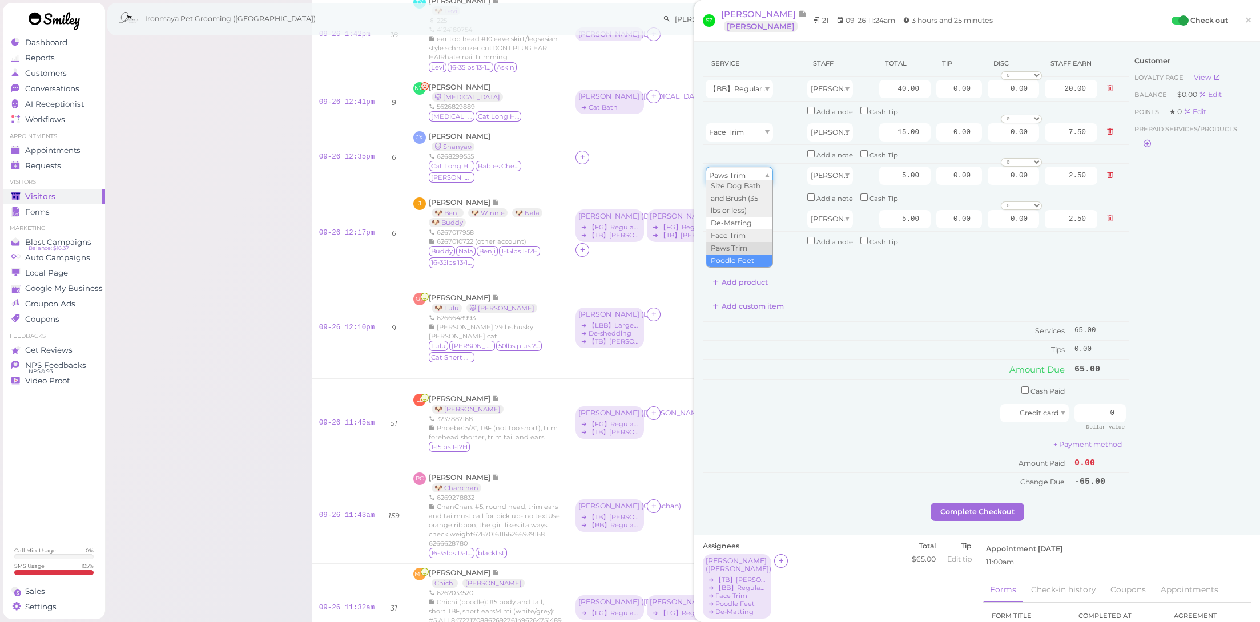
type input "10.00"
type input "5.00"
click at [752, 250] on button "Add service" at bounding box center [738, 259] width 71 height 18
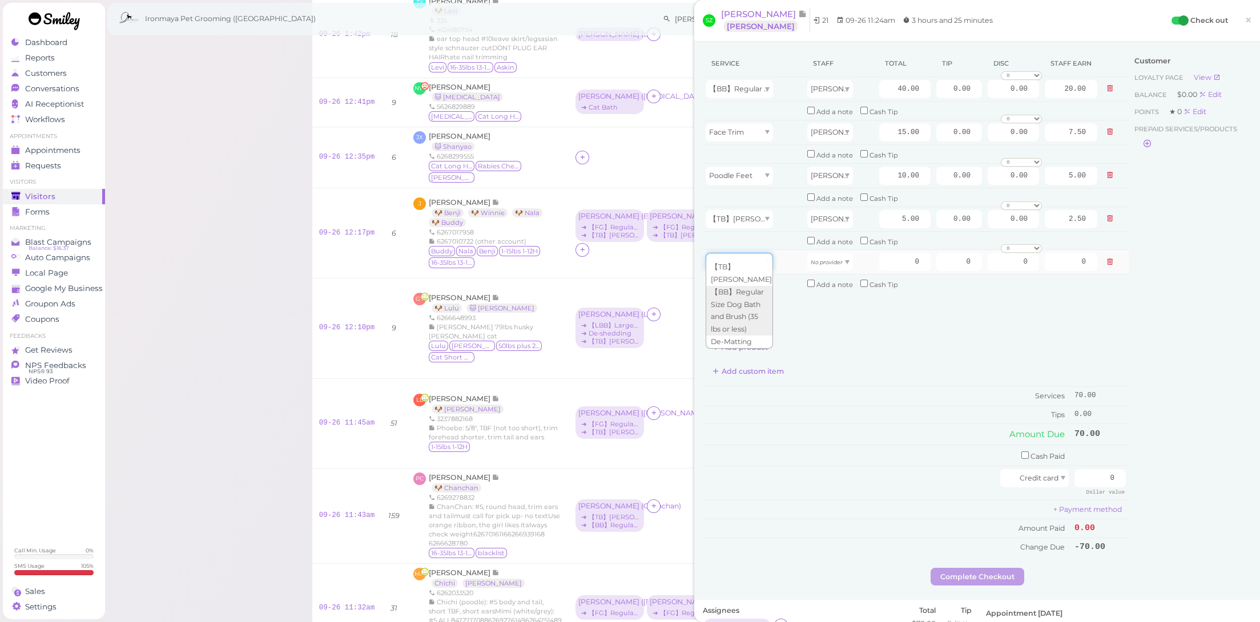
click at [752, 255] on div at bounding box center [739, 262] width 67 height 18
drag, startPoint x: 748, startPoint y: 308, endPoint x: 756, endPoint y: 298, distance: 12.6
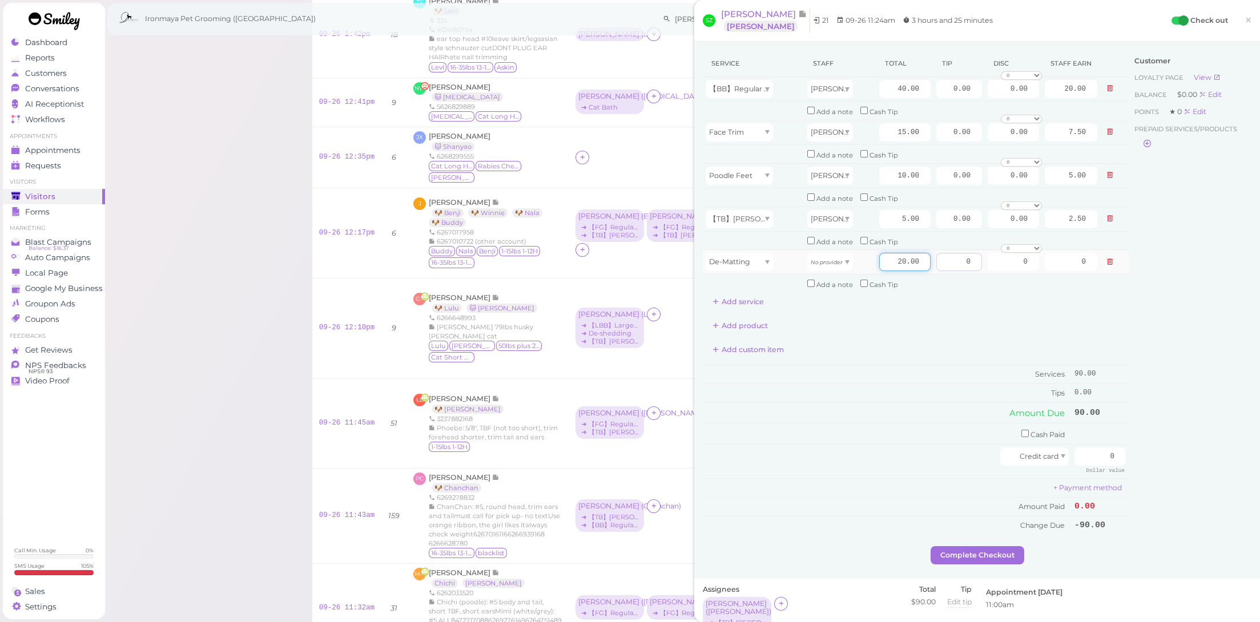
drag, startPoint x: 886, startPoint y: 250, endPoint x: 946, endPoint y: 260, distance: 60.7
click at [946, 260] on tr "De-Matting No provider 20.00 0 0 0 10% off 15% off 20% off 25% off 30% off 50% …" at bounding box center [916, 262] width 426 height 25
type input "10"
click at [834, 258] on span "No provider" at bounding box center [827, 262] width 32 height 9
type input "5.00"
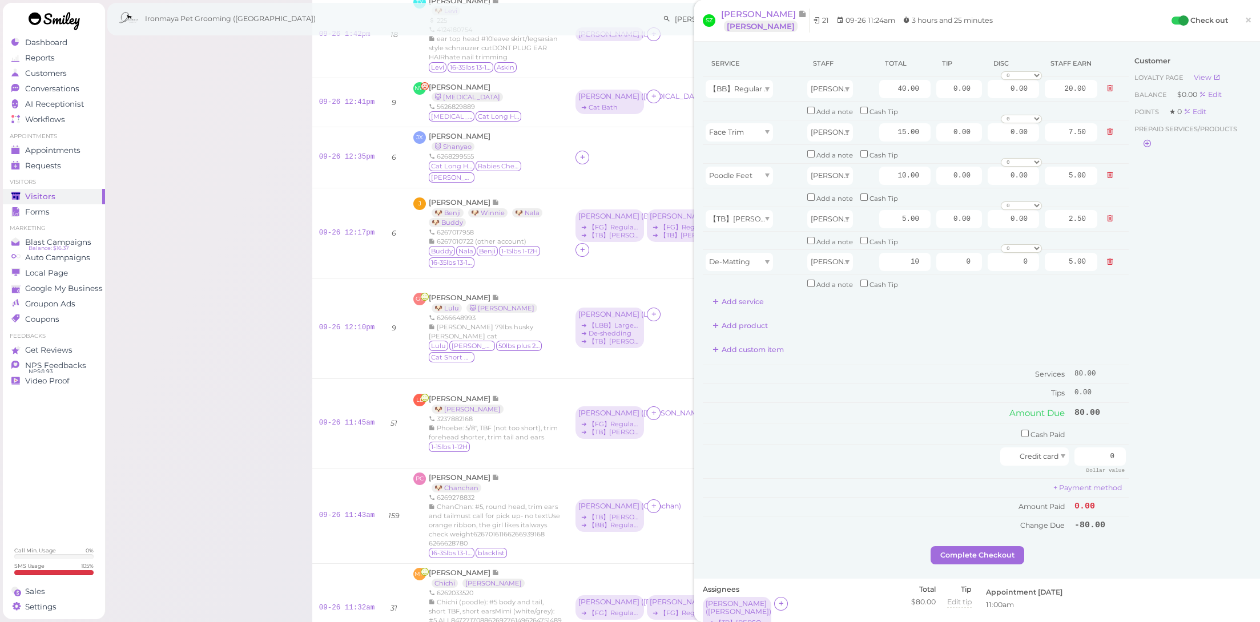
click at [837, 341] on div "Add custom item" at bounding box center [916, 350] width 426 height 18
drag, startPoint x: 887, startPoint y: 90, endPoint x: 971, endPoint y: 105, distance: 85.3
click at [971, 105] on tbody "【BB】Regular Size Dog Bath and Brush (35 lbs or less) [PERSON_NAME] 40.00 0.00 0…" at bounding box center [916, 185] width 426 height 216
type input "45"
type input "22.50"
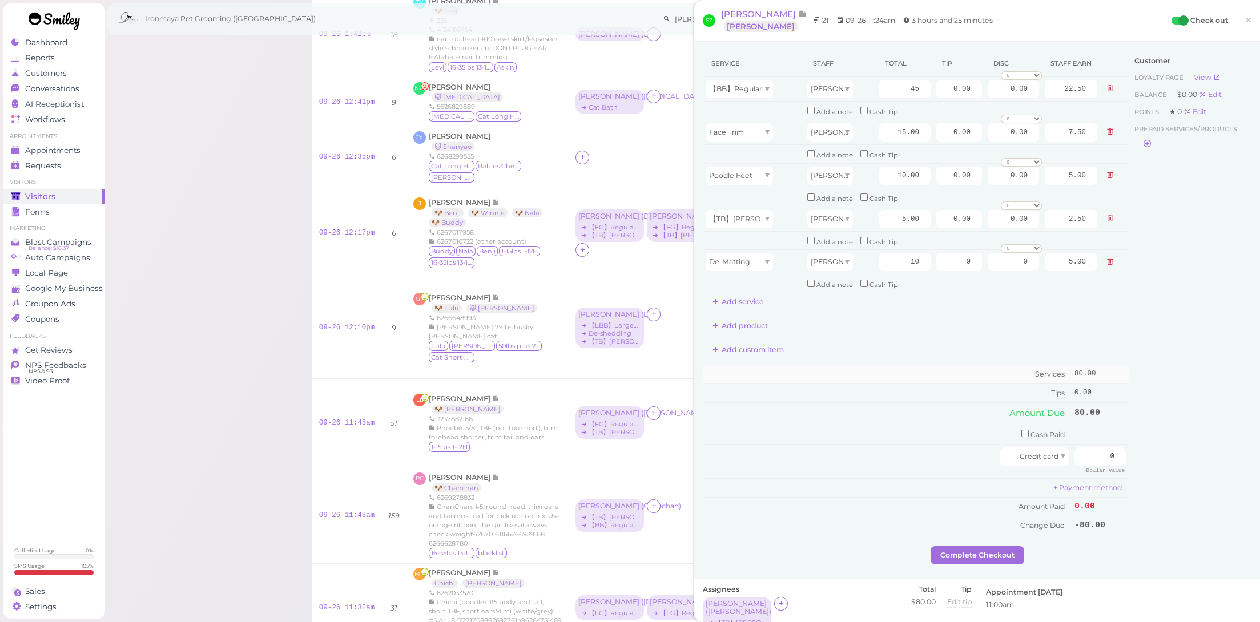
drag, startPoint x: 875, startPoint y: 380, endPoint x: 879, endPoint y: 366, distance: 14.7
click at [875, 384] on td "Tips" at bounding box center [887, 393] width 369 height 18
drag, startPoint x: 937, startPoint y: 85, endPoint x: 1028, endPoint y: 97, distance: 92.2
click at [1028, 97] on tr "【BB】Regular Size Dog Bath and Brush (35 lbs or less) [PERSON_NAME] 45 0.00 0.00…" at bounding box center [916, 89] width 426 height 25
type input "12.75"
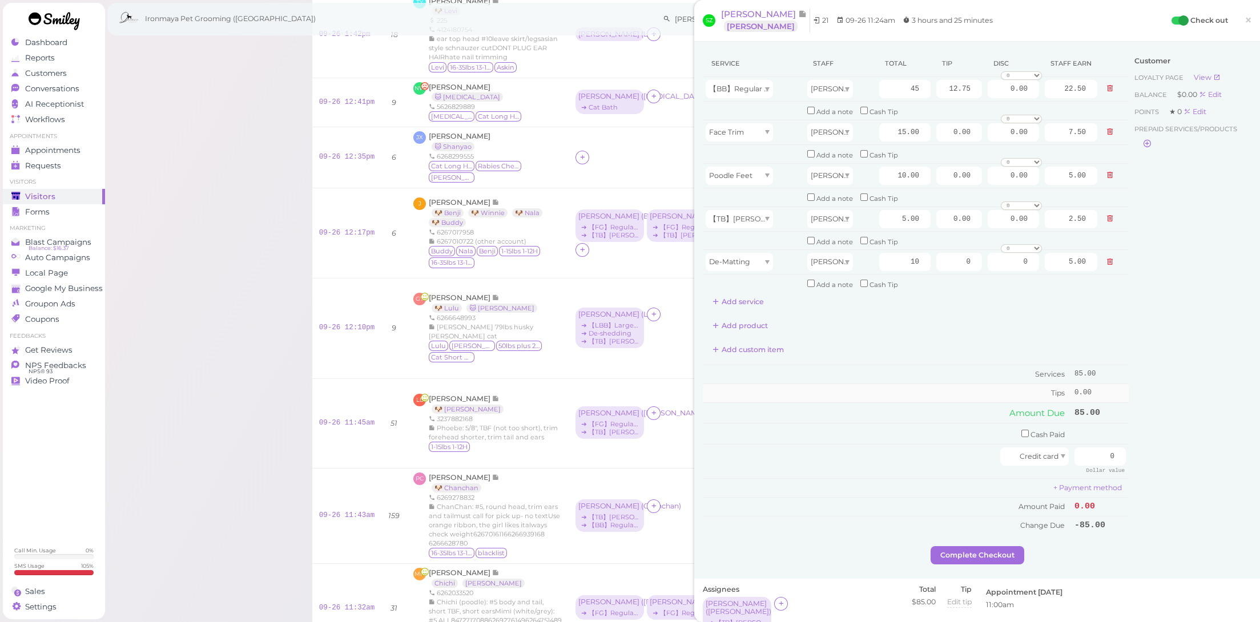
click at [933, 341] on div "Add custom item" at bounding box center [916, 350] width 426 height 18
drag, startPoint x: 1081, startPoint y: 427, endPoint x: 1160, endPoint y: 445, distance: 81.3
click at [1160, 445] on div "Service Staff Total Tip Disc Staff earn 【BB】Regular Size Dog Bath and Brush (35…" at bounding box center [977, 298] width 549 height 496
type input "97.75"
click at [1172, 439] on div "Customer Loyalty page View Balance $0.00 Edit Points ★ 0 Edit Prepaid services/…" at bounding box center [1190, 298] width 123 height 496
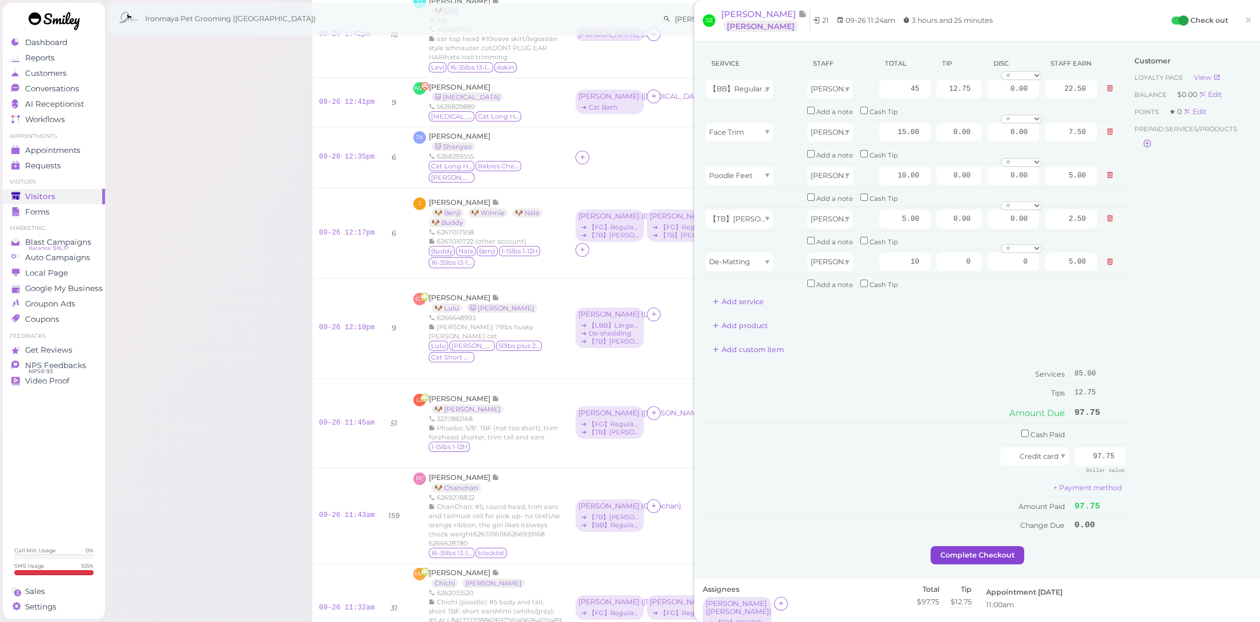
click at [947, 547] on button "Complete Checkout" at bounding box center [978, 556] width 94 height 18
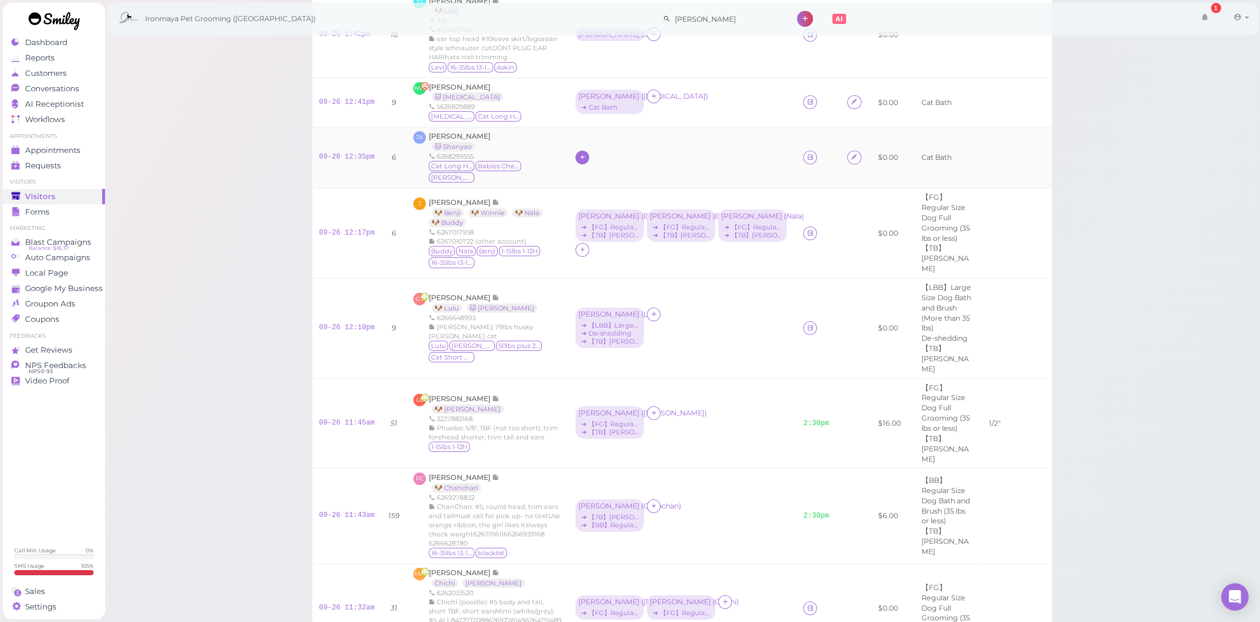
click at [579, 153] on icon at bounding box center [582, 157] width 7 height 9
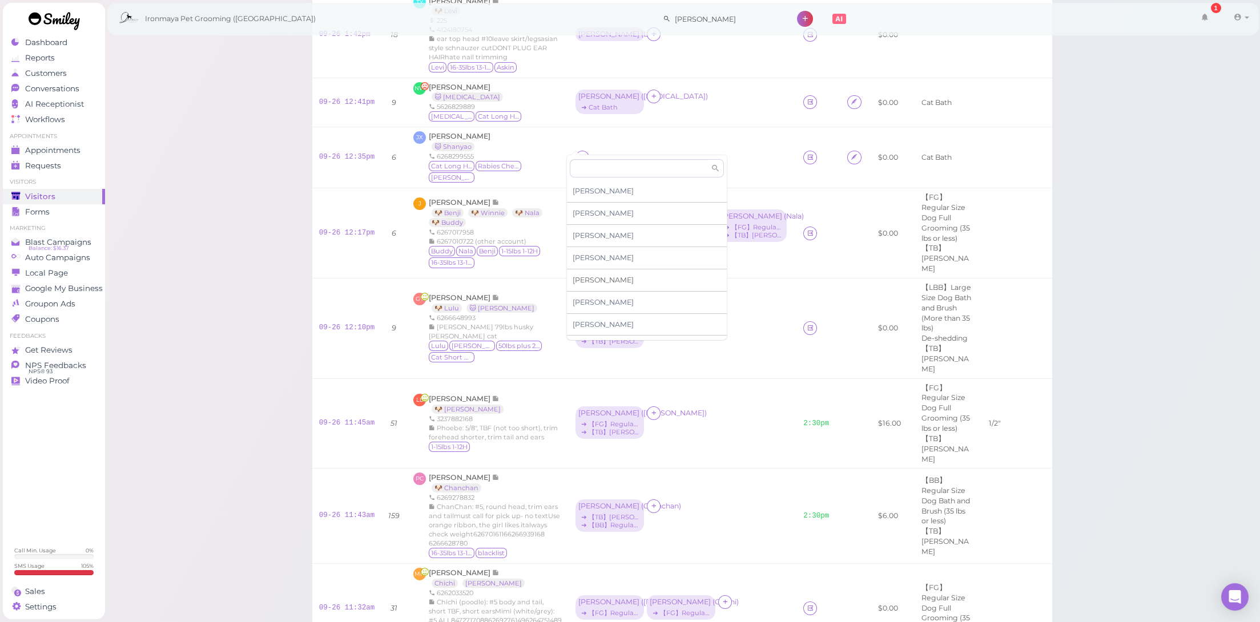
scroll to position [91, 0]
click at [611, 274] on div "[PERSON_NAME]" at bounding box center [647, 278] width 160 height 22
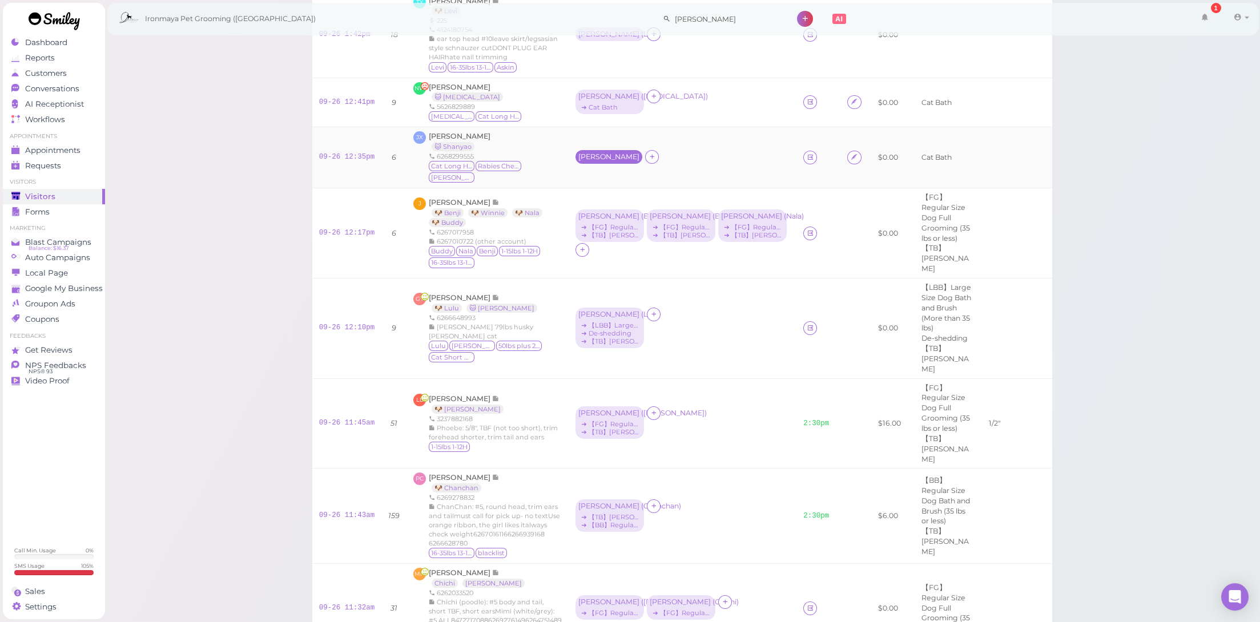
click at [580, 153] on div "[PERSON_NAME]" at bounding box center [609, 157] width 61 height 8
click at [595, 181] on span "Select services" at bounding box center [601, 179] width 53 height 13
click at [602, 215] on span "Select pets" at bounding box center [594, 218] width 39 height 13
click at [714, 127] on td "[PERSON_NAME] ➔ Cat Bath" at bounding box center [683, 157] width 228 height 61
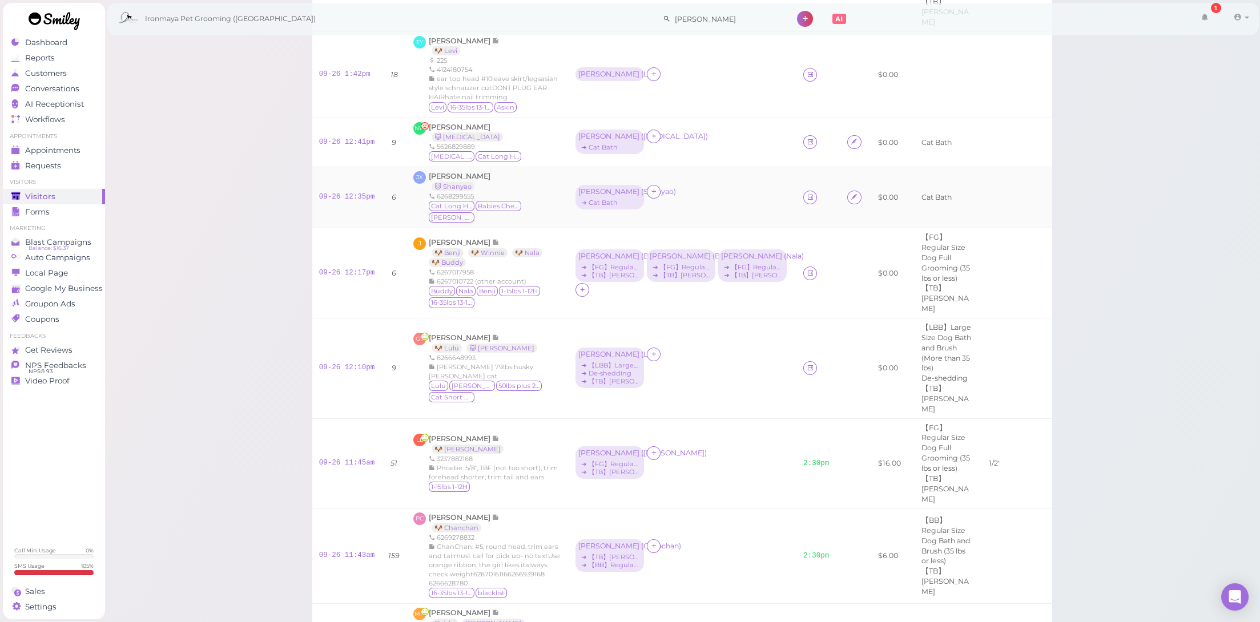
scroll to position [77, 0]
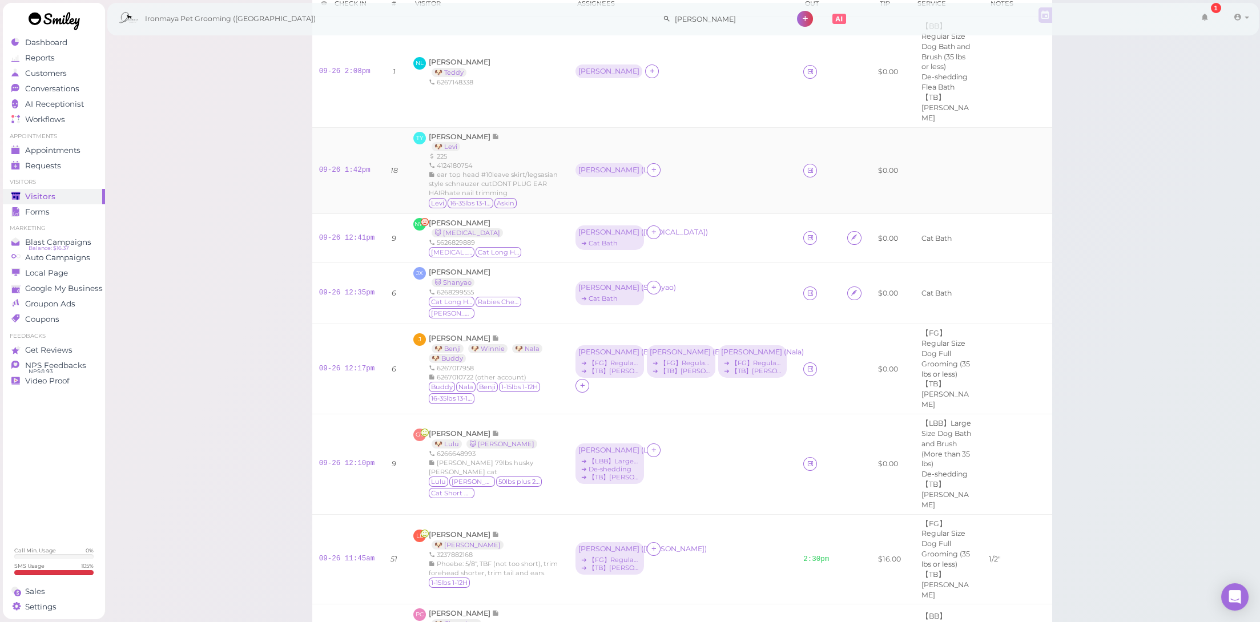
click at [354, 166] on link "09-26 1:42pm" at bounding box center [344, 170] width 51 height 8
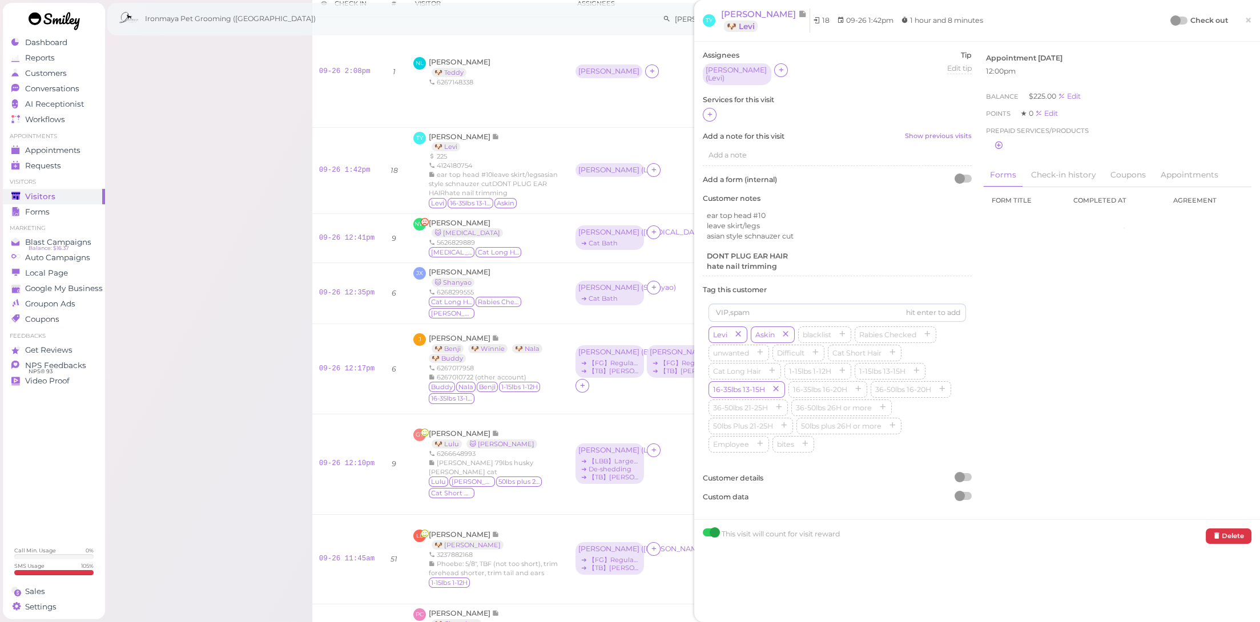
click at [716, 114] on div at bounding box center [837, 115] width 269 height 15
click at [708, 111] on icon at bounding box center [709, 114] width 7 height 9
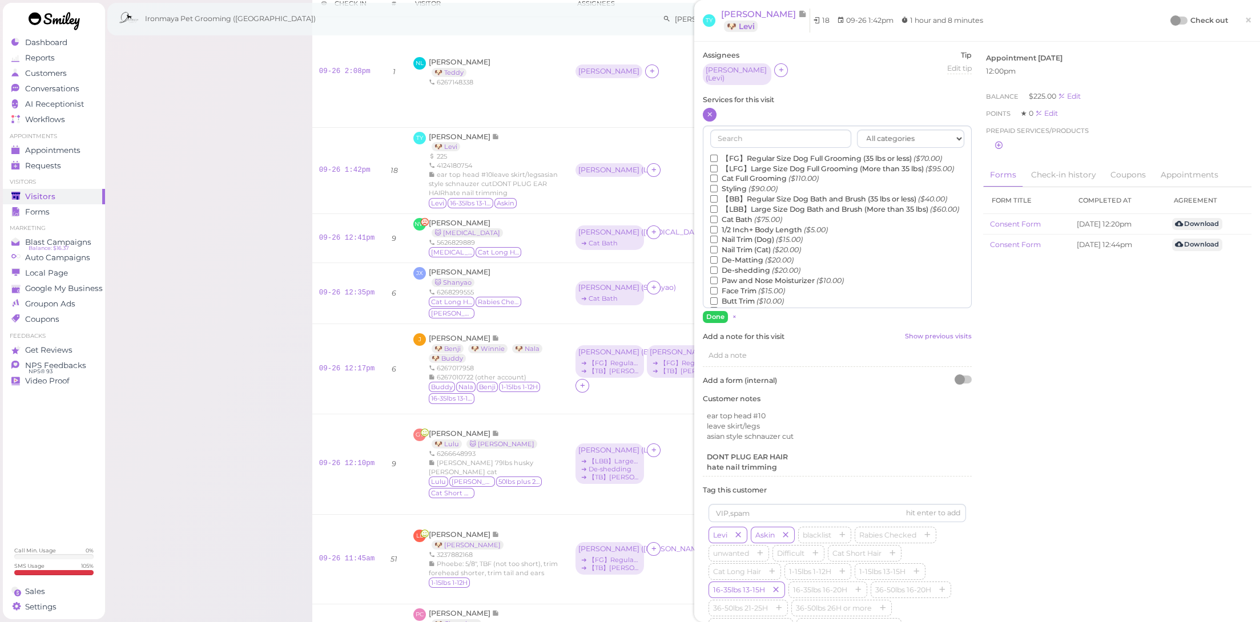
click at [734, 194] on label "Styling ($90.00)" at bounding box center [743, 189] width 67 height 10
click at [718, 192] on input "Styling ($90.00)" at bounding box center [713, 188] width 7 height 7
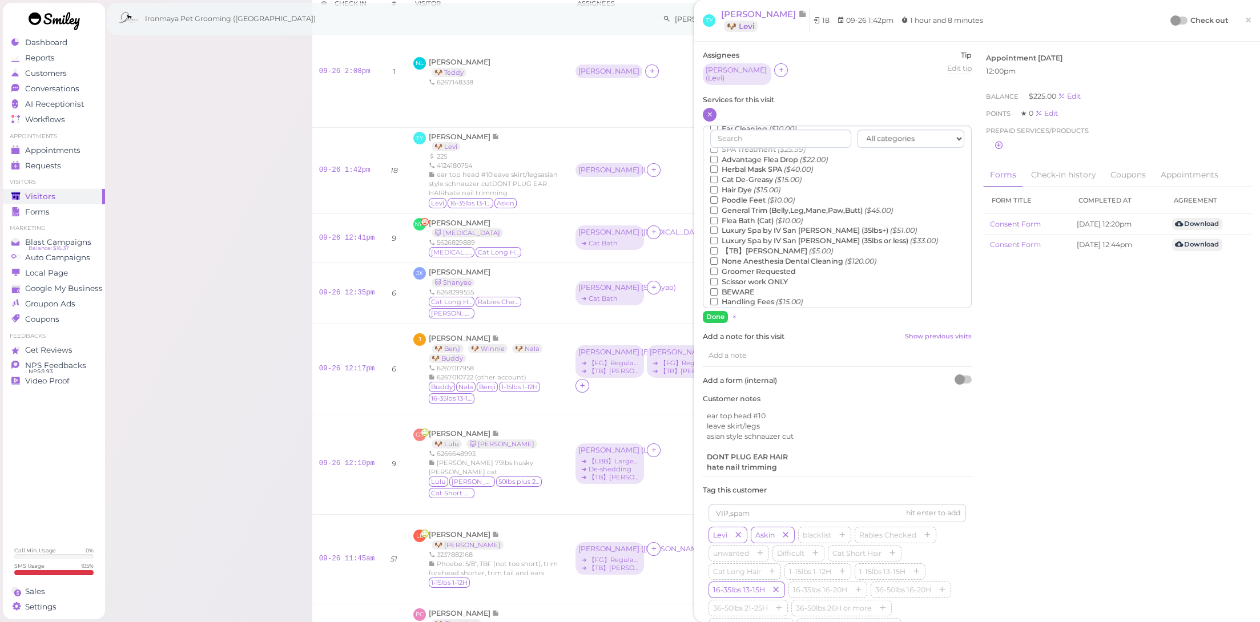
click at [752, 246] on label "Luxury Spa by IV San [PERSON_NAME] (35lbs or less) ($33.00)" at bounding box center [824, 241] width 228 height 10
click at [718, 244] on input "Luxury Spa by IV San [PERSON_NAME] (35lbs or less) ($33.00)" at bounding box center [713, 240] width 7 height 7
click at [751, 256] on label "【TB】Teeth Brushing ($5.00)" at bounding box center [771, 251] width 123 height 10
click at [718, 255] on input "【TB】Teeth Brushing ($5.00)" at bounding box center [713, 250] width 7 height 7
click at [754, 246] on label "Luxury Spa by IV San [PERSON_NAME] (35lbs or less) ($33.00)" at bounding box center [824, 241] width 228 height 10
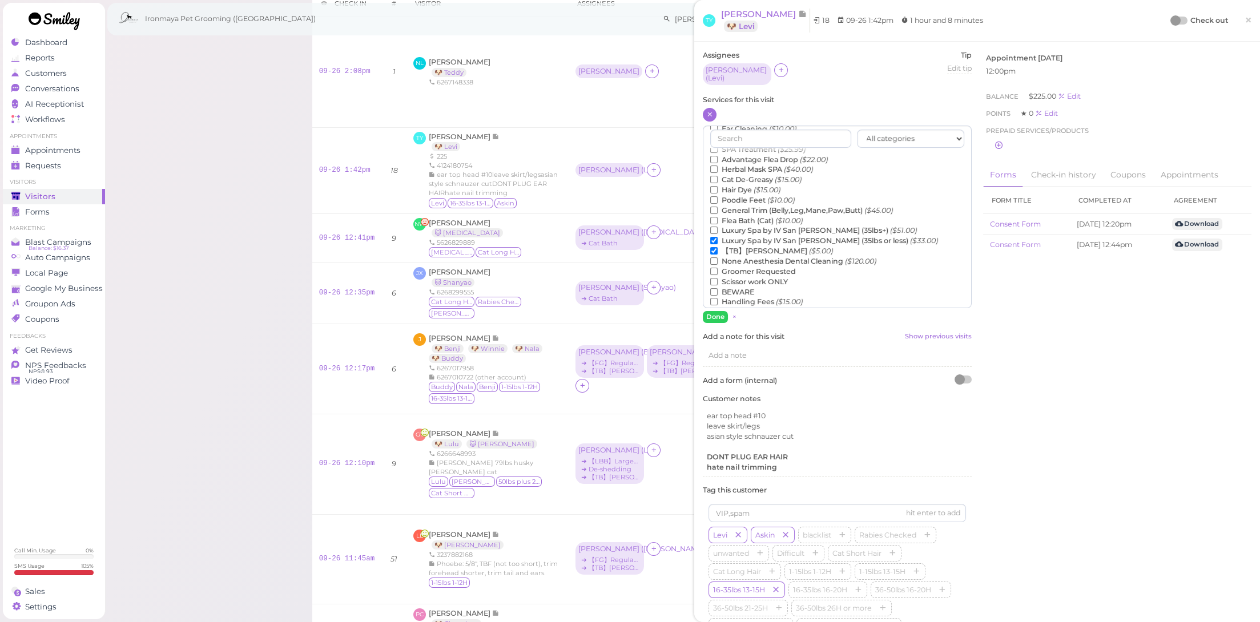
click at [718, 244] on input "Luxury Spa by IV San [PERSON_NAME] (35lbs or less) ($33.00)" at bounding box center [713, 240] width 7 height 7
drag, startPoint x: 719, startPoint y: 310, endPoint x: 690, endPoint y: 278, distance: 42.9
click at [719, 311] on button "Done" at bounding box center [715, 317] width 25 height 12
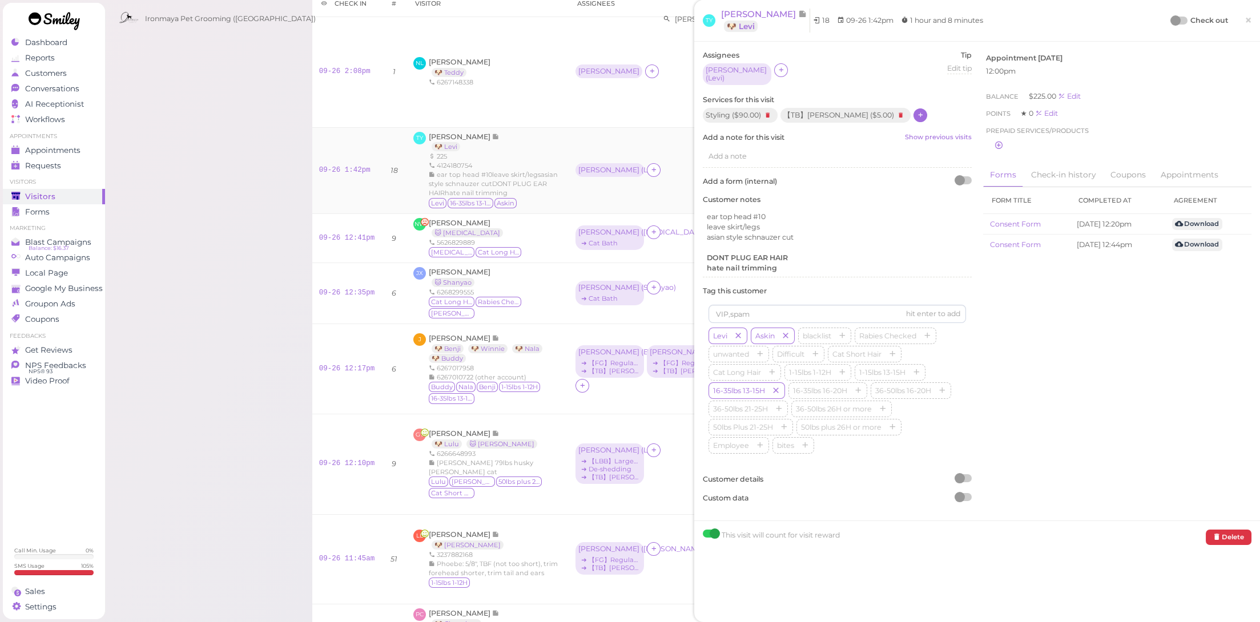
scroll to position [0, 0]
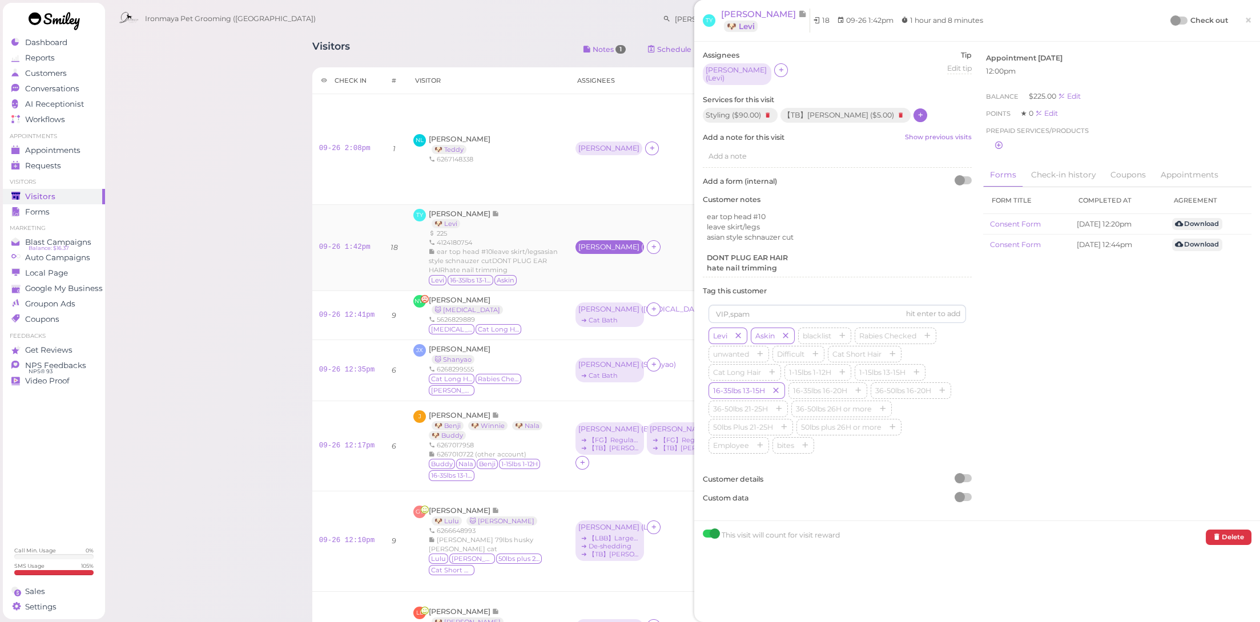
drag, startPoint x: 588, startPoint y: 239, endPoint x: 590, endPoint y: 230, distance: 9.3
click at [588, 239] on td "[PERSON_NAME] ( [PERSON_NAME] )" at bounding box center [683, 247] width 228 height 86
click at [591, 243] on div "[PERSON_NAME] ( [PERSON_NAME] )" at bounding box center [610, 247] width 63 height 8
click at [592, 274] on div "[PERSON_NAME] Select services for Levi × 🐶 Levi Remove" at bounding box center [628, 304] width 122 height 122
click at [599, 262] on span "Select services" at bounding box center [601, 266] width 53 height 13
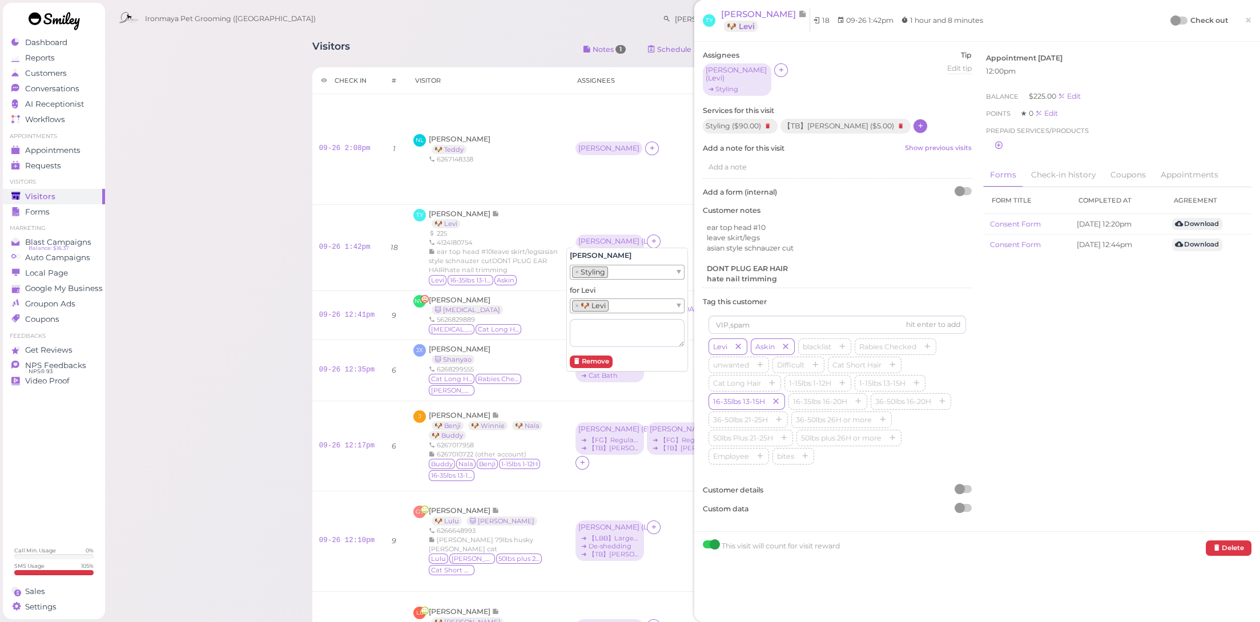
click at [604, 269] on li "× Styling" at bounding box center [590, 272] width 36 height 11
drag, startPoint x: 607, startPoint y: 286, endPoint x: 609, endPoint y: 279, distance: 6.5
drag, startPoint x: 642, startPoint y: 246, endPoint x: 625, endPoint y: 219, distance: 31.8
click at [642, 246] on div "[PERSON_NAME] × 【TB】Teeth Brushing × Styling for Levi × 🐶 Levi Remove" at bounding box center [643, 307] width 153 height 130
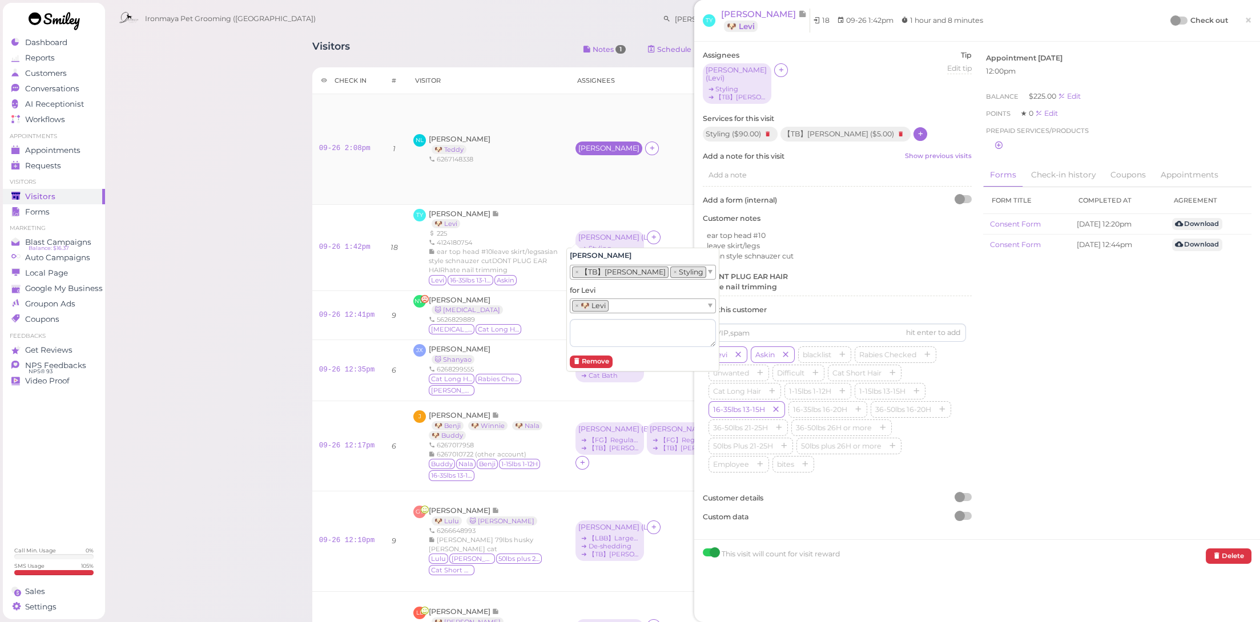
drag, startPoint x: 579, startPoint y: 138, endPoint x: 581, endPoint y: 144, distance: 6.9
click at [579, 144] on div "[PERSON_NAME]" at bounding box center [609, 148] width 61 height 8
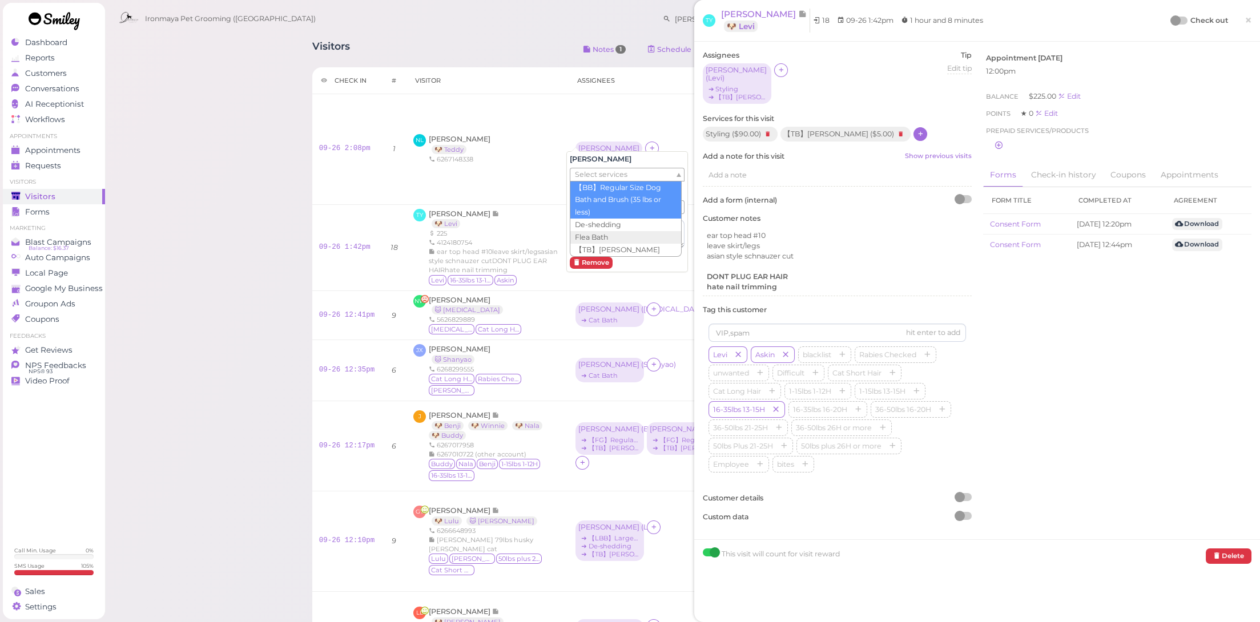
click at [586, 176] on span "Select services" at bounding box center [601, 174] width 53 height 13
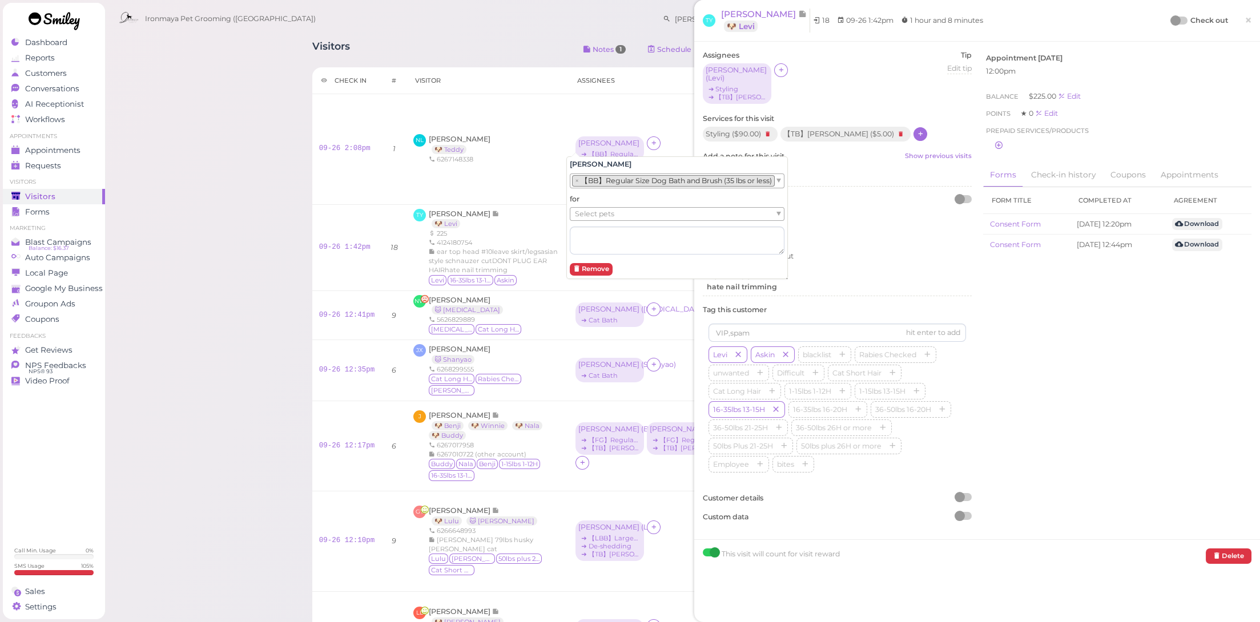
click at [592, 179] on li "× 【BB】Regular Size Dog Bath and Brush (35 lbs or less)" at bounding box center [673, 180] width 203 height 11
click at [603, 188] on li "× 【BB】Regular Size Dog Bath and Brush (35 lbs or less)" at bounding box center [673, 184] width 203 height 11
click at [613, 188] on li "× 【BB】Regular Size Dog Bath and Brush (35 lbs or less)" at bounding box center [673, 184] width 203 height 11
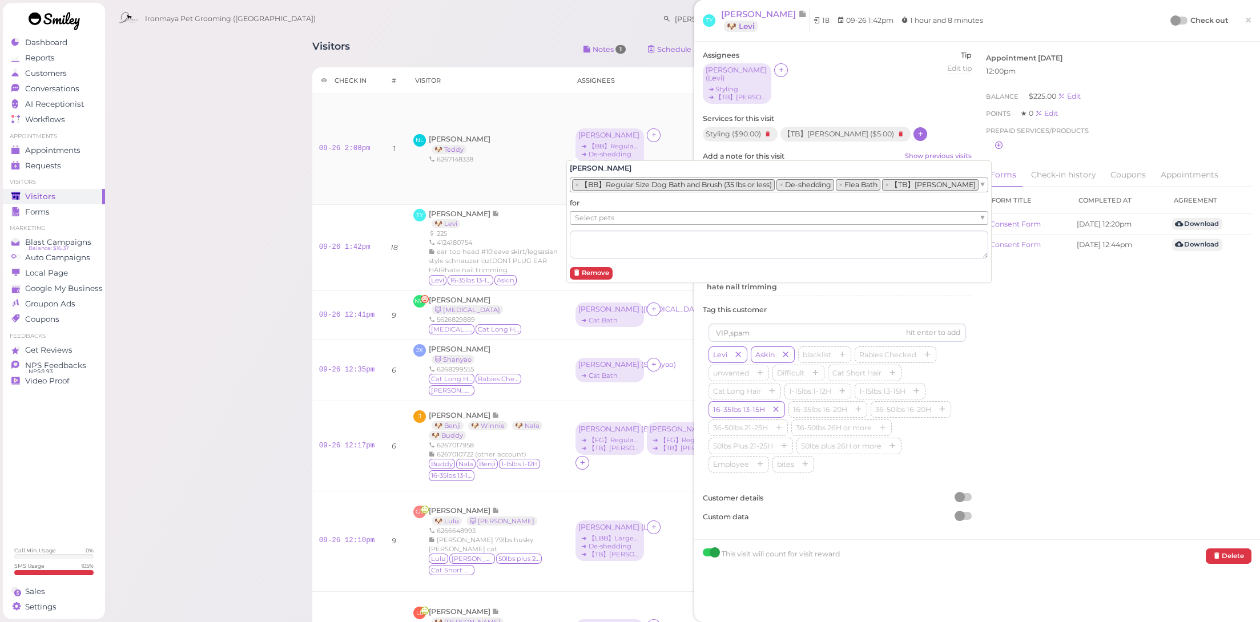
drag, startPoint x: 475, startPoint y: 170, endPoint x: 413, endPoint y: 154, distance: 64.1
click at [474, 168] on td "NL [PERSON_NAME] 🐶 Teddy 6267148338" at bounding box center [488, 149] width 162 height 110
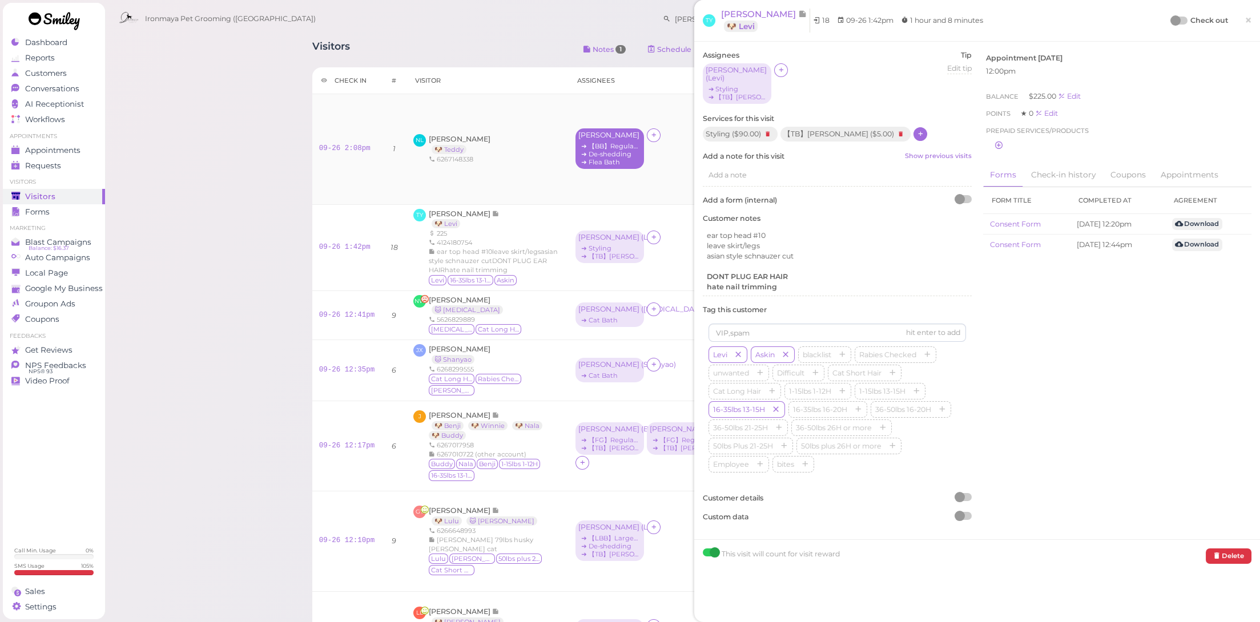
click at [592, 150] on div "➔ De-shedding" at bounding box center [610, 154] width 63 height 8
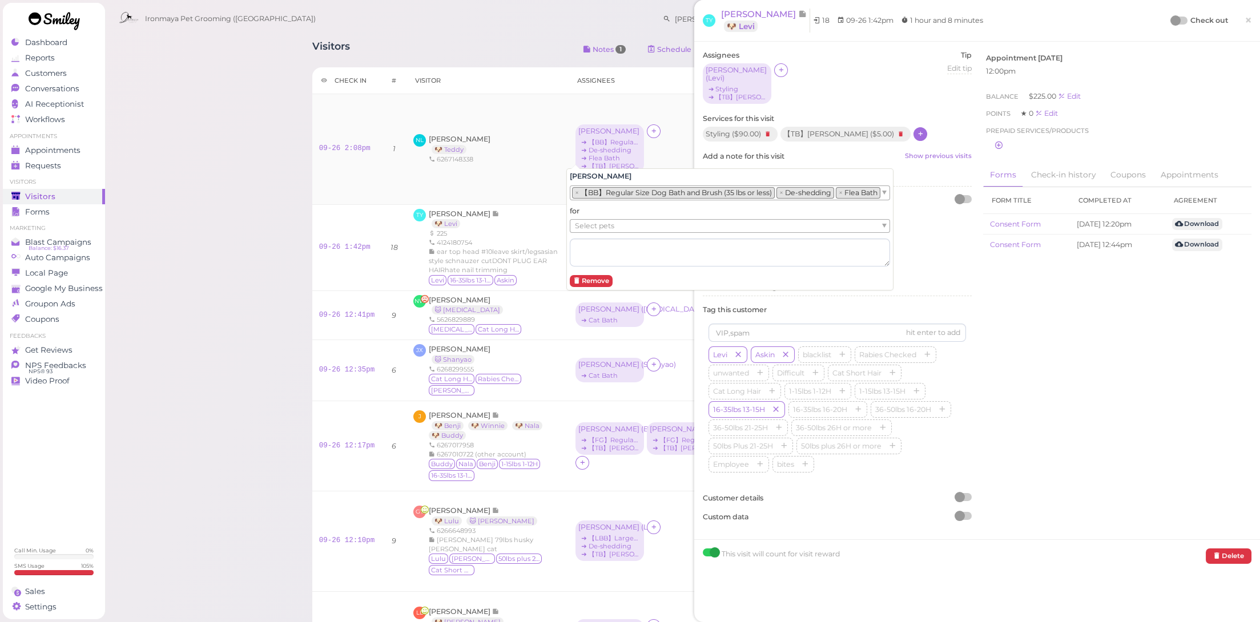
click at [597, 228] on span "Select pets" at bounding box center [594, 226] width 39 height 13
drag, startPoint x: 523, startPoint y: 200, endPoint x: 529, endPoint y: 190, distance: 12.3
click at [523, 209] on div "[PERSON_NAME] 🐶 Levi 225 4124180754 ear top head #10leave skirt/legsasian style…" at bounding box center [495, 248] width 133 height 78
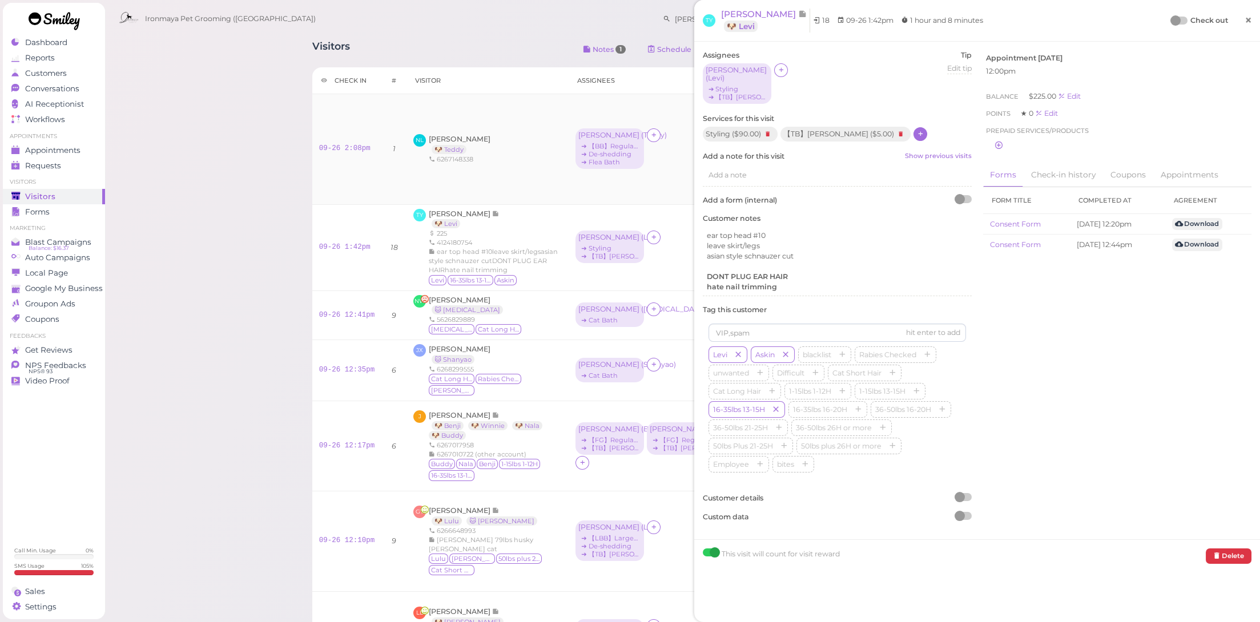
click at [1248, 20] on link "×" at bounding box center [1248, 20] width 21 height 27
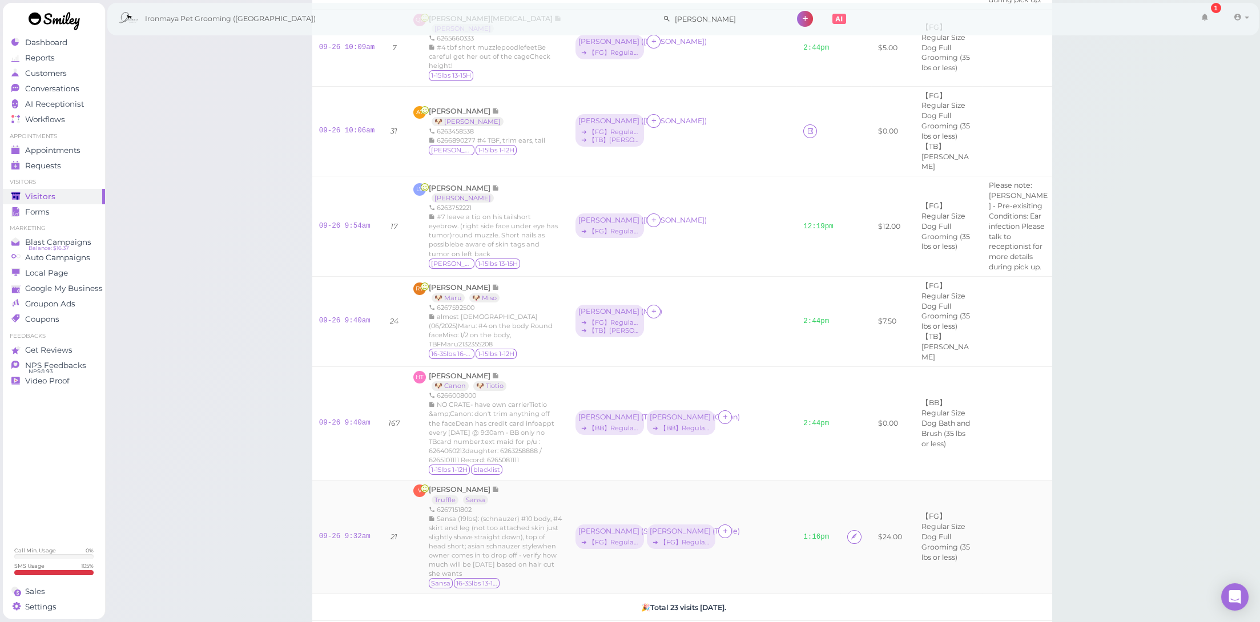
scroll to position [1070, 0]
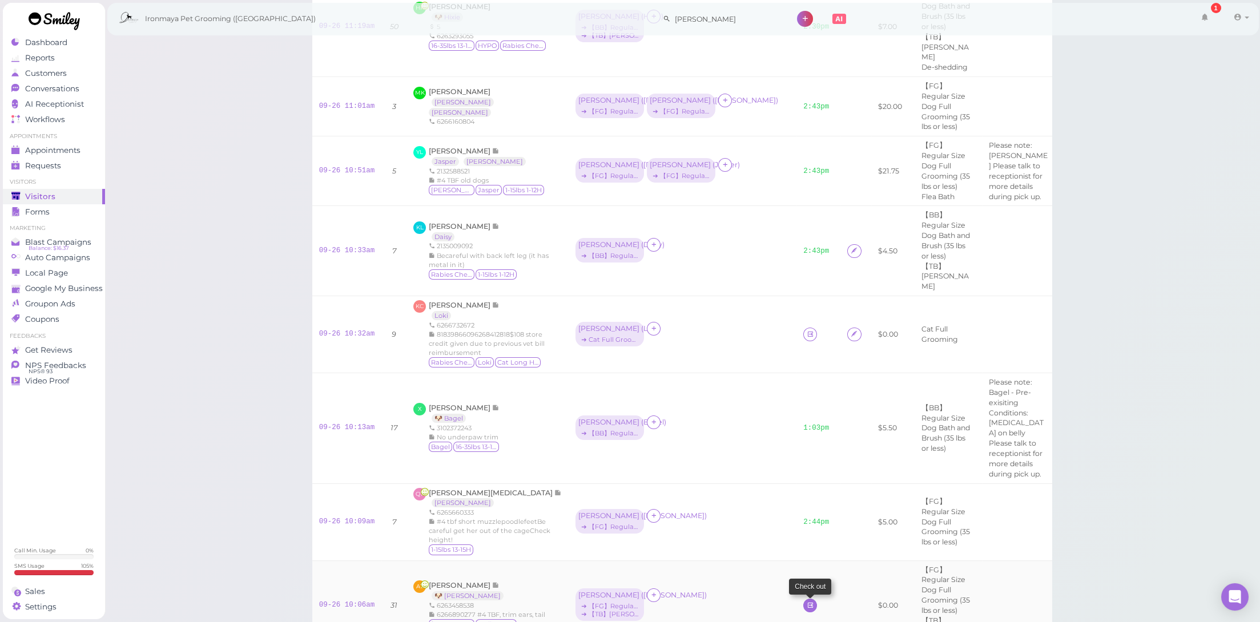
click at [807, 601] on icon at bounding box center [810, 605] width 7 height 9
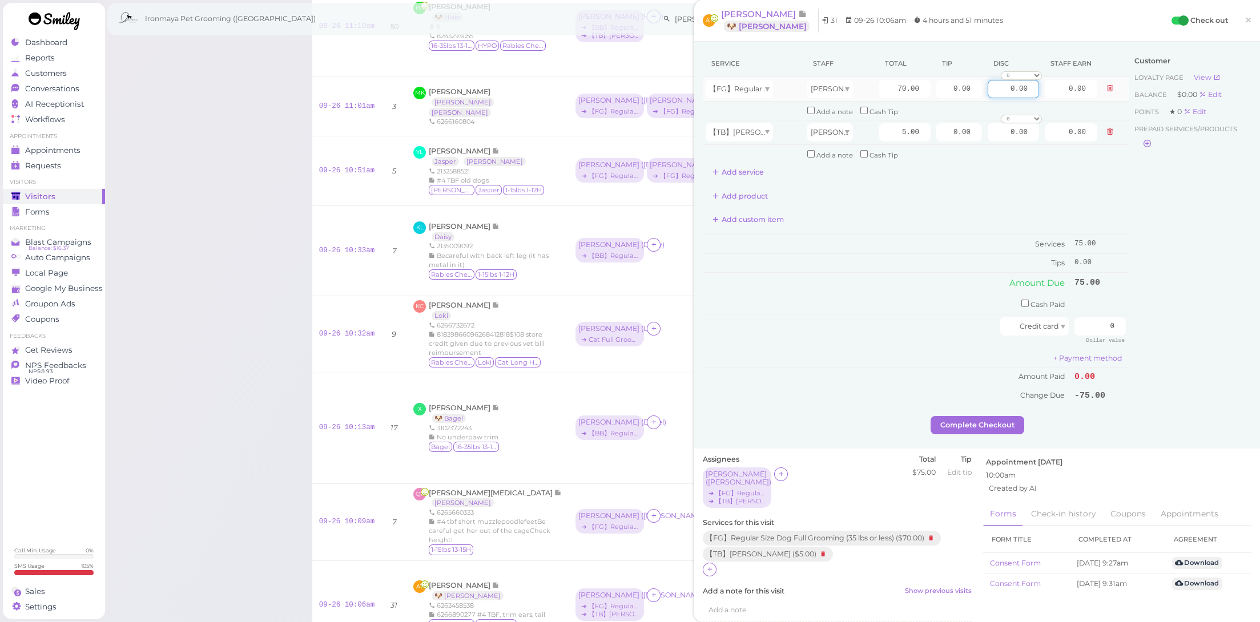
click at [1002, 89] on input "0.00" at bounding box center [1013, 89] width 51 height 18
click at [1003, 89] on input "0.00" at bounding box center [1013, 89] width 51 height 18
click at [1007, 88] on input "0.00" at bounding box center [1013, 89] width 51 height 18
type input "7.00"
drag, startPoint x: 999, startPoint y: 131, endPoint x: 1013, endPoint y: 131, distance: 13.1
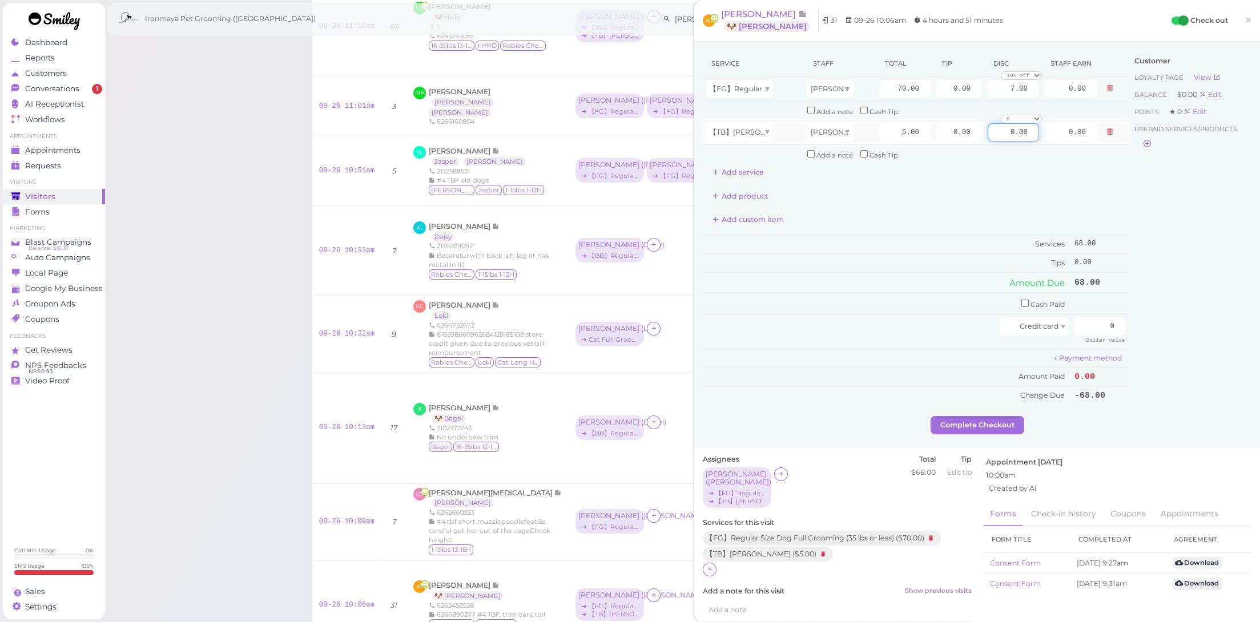
click at [1009, 132] on input "0.00" at bounding box center [1013, 132] width 51 height 18
click at [1015, 130] on input "0.00" at bounding box center [1013, 132] width 51 height 18
type input "0.50"
click at [970, 235] on td "Services" at bounding box center [887, 244] width 369 height 19
drag, startPoint x: 939, startPoint y: 90, endPoint x: 1025, endPoint y: 109, distance: 87.7
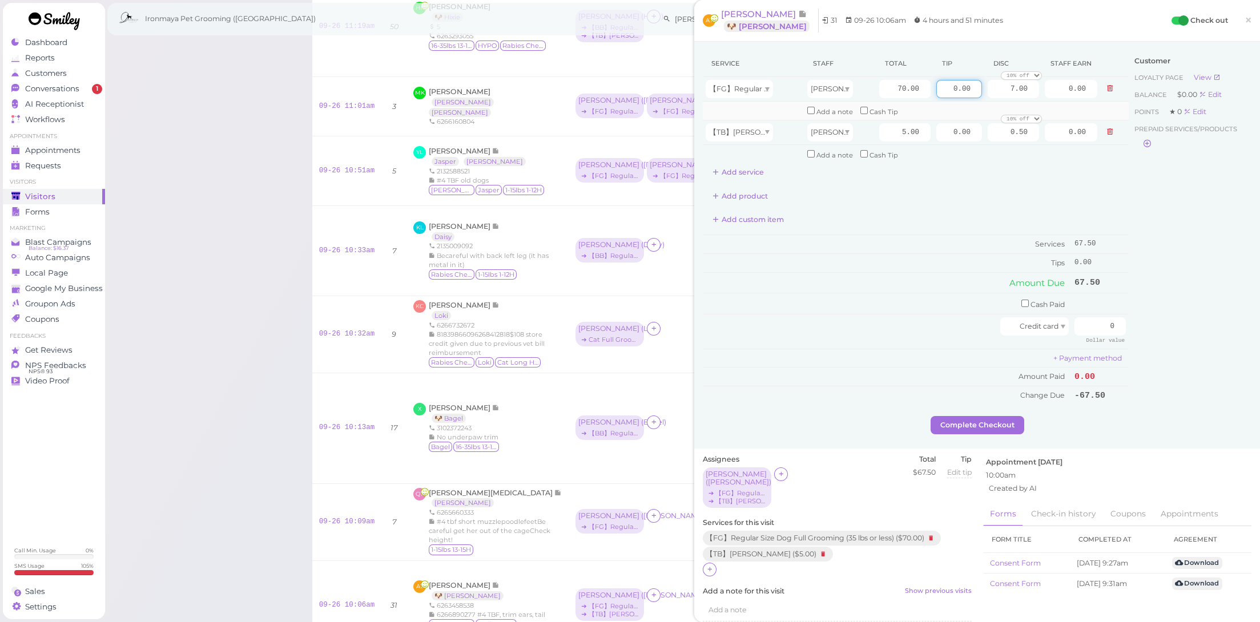
click at [1025, 109] on tbody "【FG】Regular Size Dog Full Grooming (35 lbs or less) [PERSON_NAME] 70.00 0.00 7.…" at bounding box center [916, 120] width 426 height 86
type input "13.5"
drag, startPoint x: 910, startPoint y: 244, endPoint x: 915, endPoint y: 247, distance: 6.7
click at [910, 244] on td "Services" at bounding box center [887, 244] width 369 height 19
drag, startPoint x: 1083, startPoint y: 320, endPoint x: 1175, endPoint y: 321, distance: 92.0
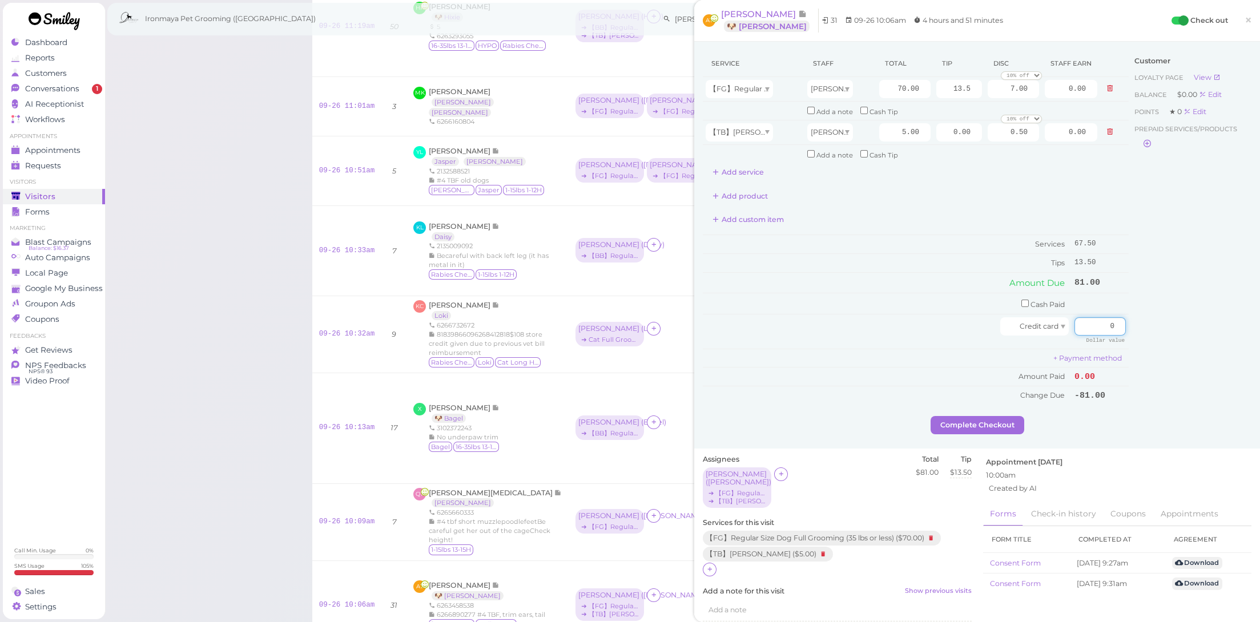
click at [1175, 321] on div "Service Staff Total Tip Disc Staff earn 【FG】Regular Size Dog Full Grooming (35 …" at bounding box center [977, 233] width 549 height 366
type input "81"
click at [1180, 346] on div "Customer Loyalty page View Balance $0.00 Edit Points ★ 0 Edit Prepaid services/…" at bounding box center [1190, 233] width 123 height 366
click at [994, 417] on button "Complete Checkout" at bounding box center [978, 425] width 94 height 18
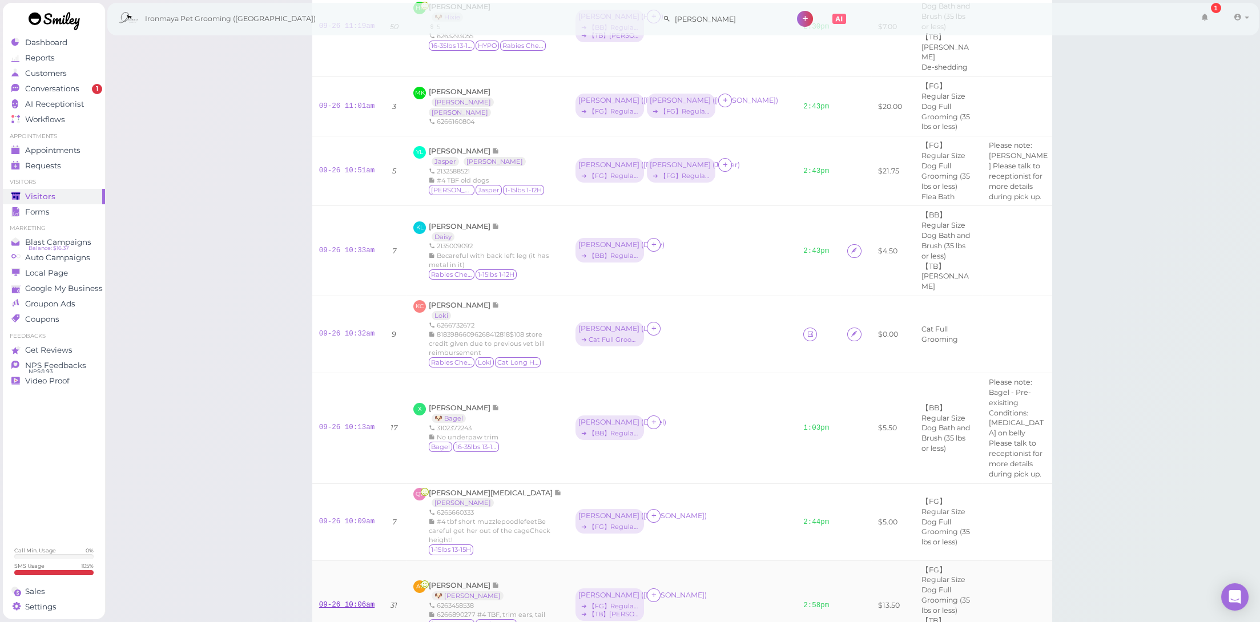
click at [365, 601] on link "09-26 10:06am" at bounding box center [347, 605] width 56 height 8
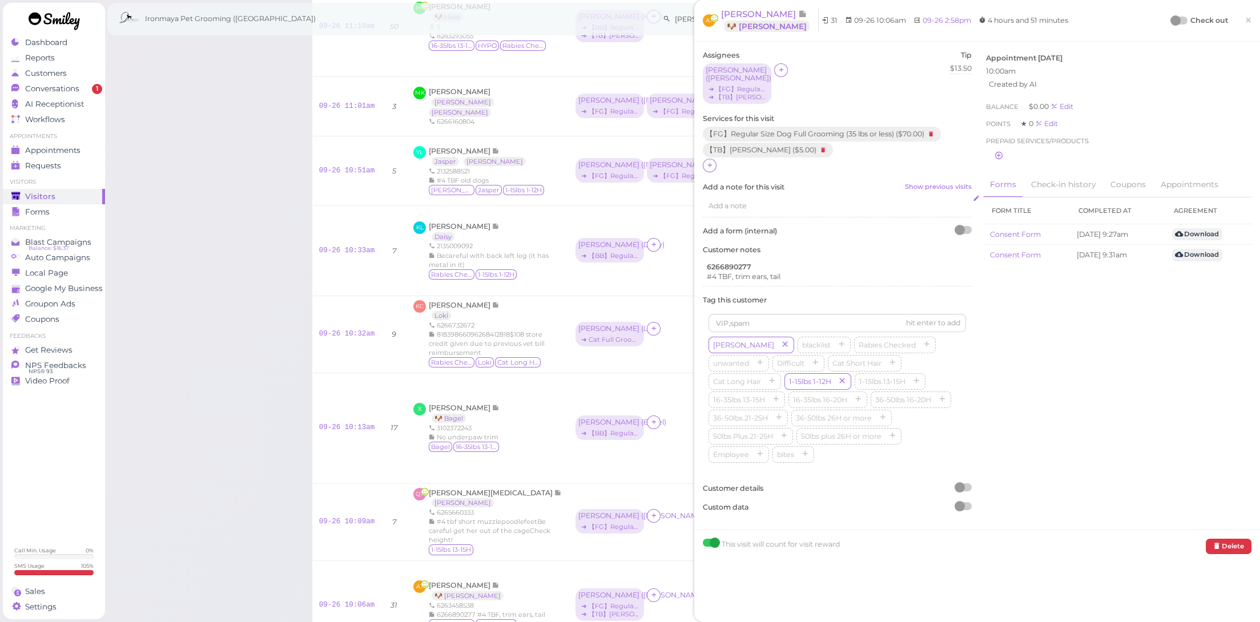
click at [769, 202] on div "Add a note" at bounding box center [837, 206] width 269 height 22
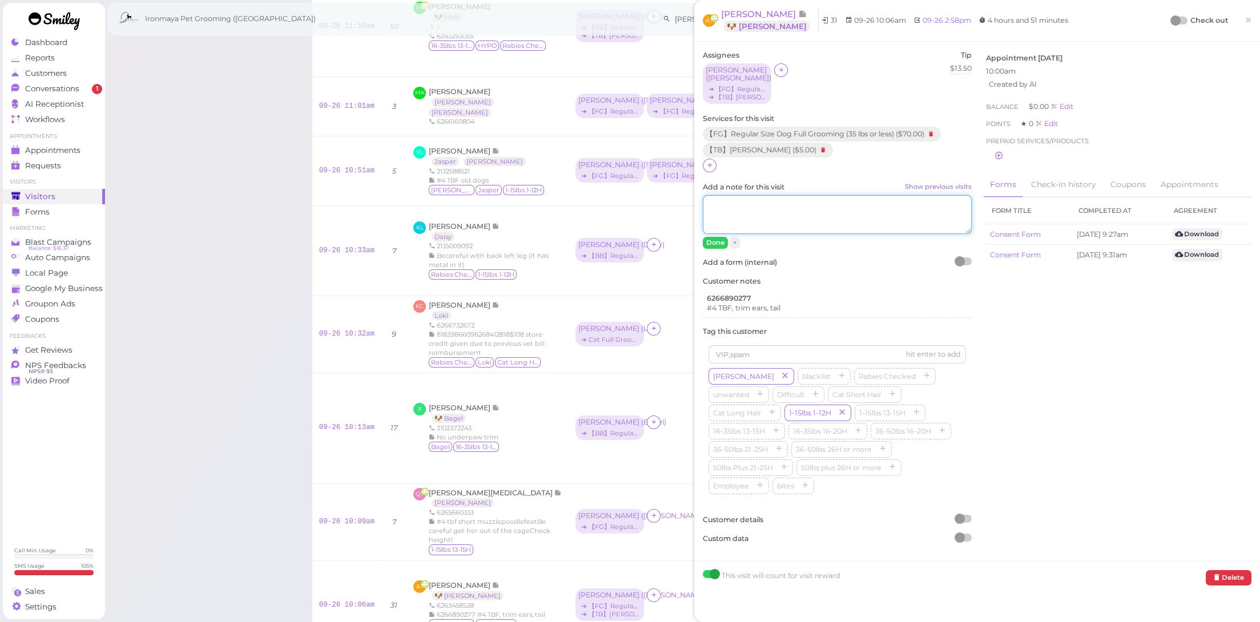
click at [761, 205] on textarea "Add a note for this visit Show previous visits" at bounding box center [837, 214] width 269 height 39
drag, startPoint x: 894, startPoint y: 205, endPoint x: 979, endPoint y: 222, distance: 86.2
click at [979, 222] on div "Assignees [PERSON_NAME] ( [PERSON_NAME] ) ➔ 【FG】Regular Size Dog Full Grooming …" at bounding box center [977, 301] width 560 height 503
type textarea "groomer accidentally used #10 for the body but switched it back to #4, gave cus…"
click at [720, 237] on button "Done" at bounding box center [715, 243] width 25 height 12
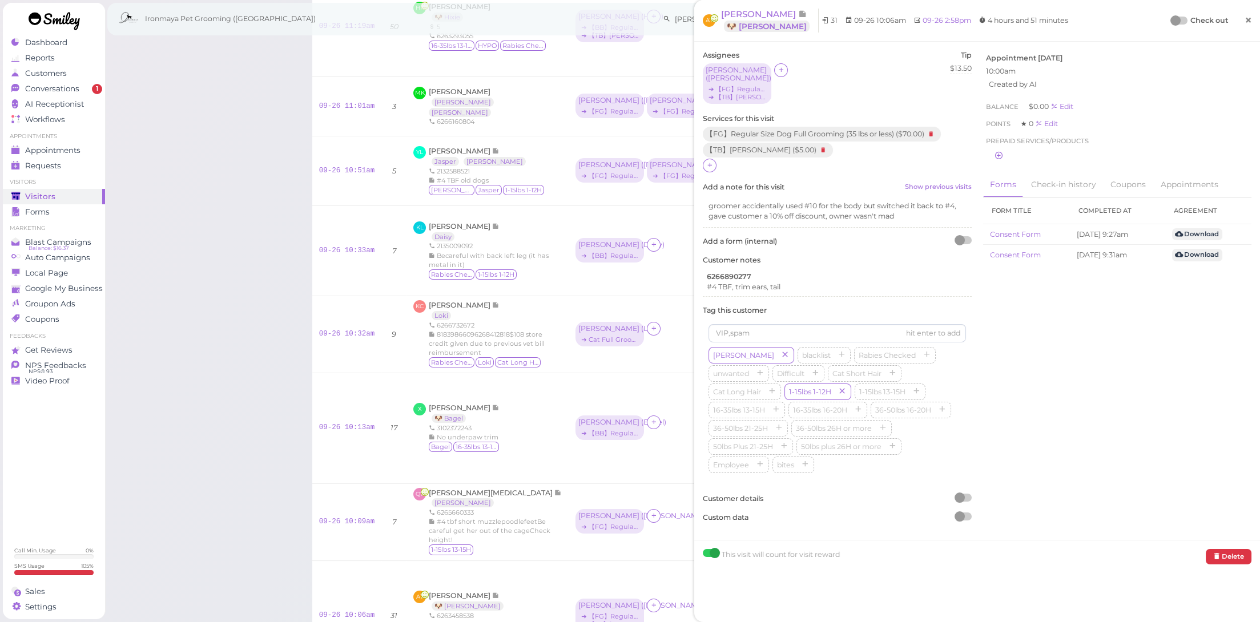
click at [1245, 22] on span "×" at bounding box center [1248, 20] width 7 height 16
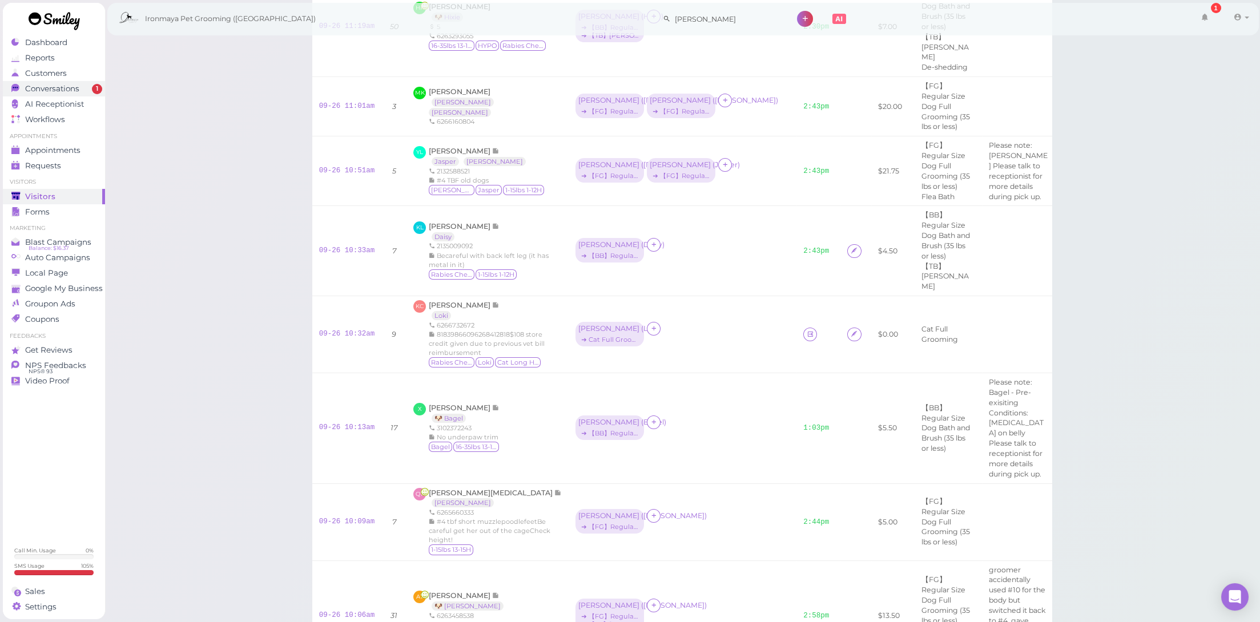
click at [76, 94] on link "Conversations 1" at bounding box center [54, 88] width 102 height 15
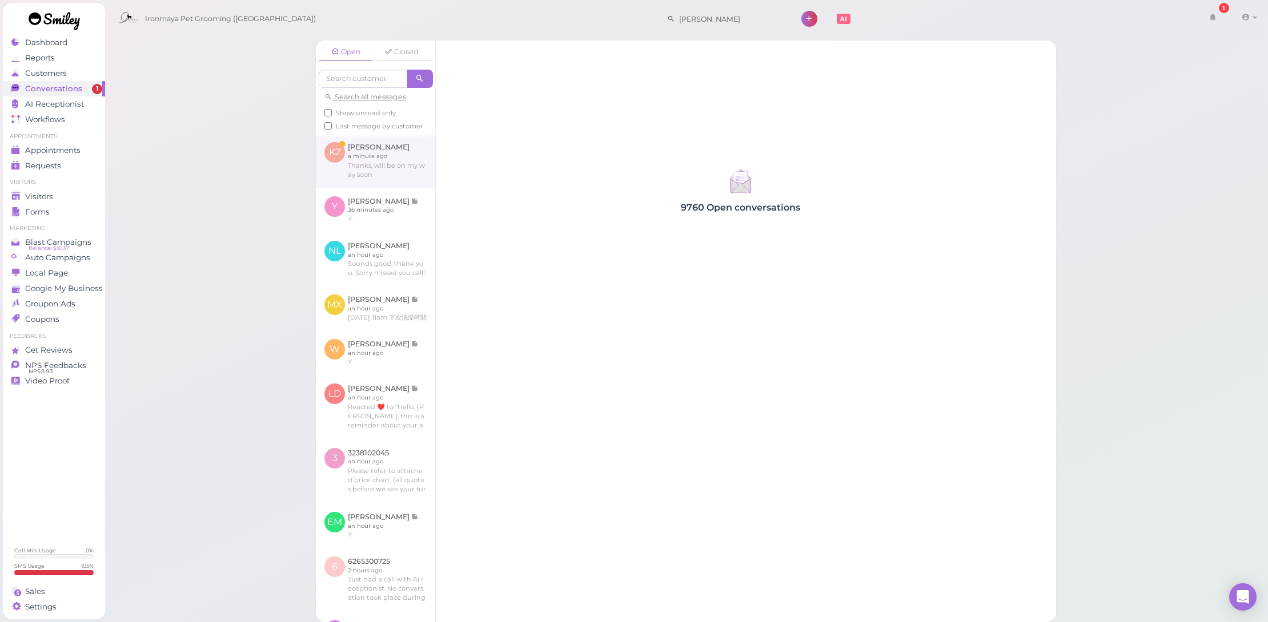
click at [408, 171] on link at bounding box center [375, 161] width 119 height 54
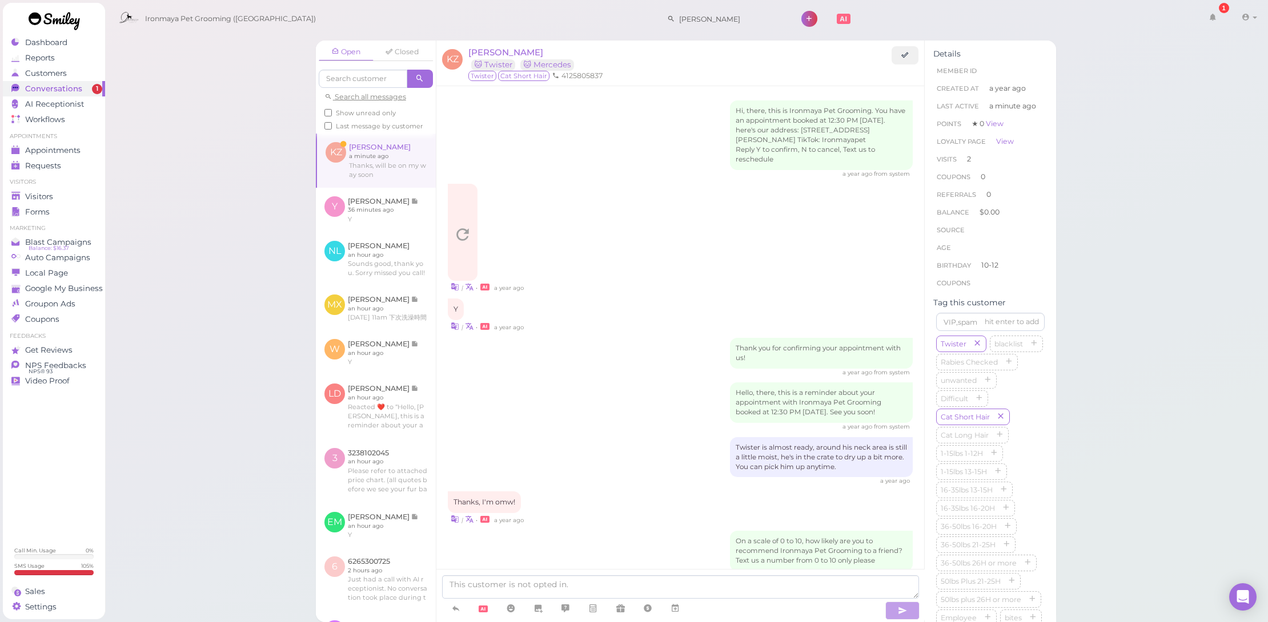
scroll to position [860, 0]
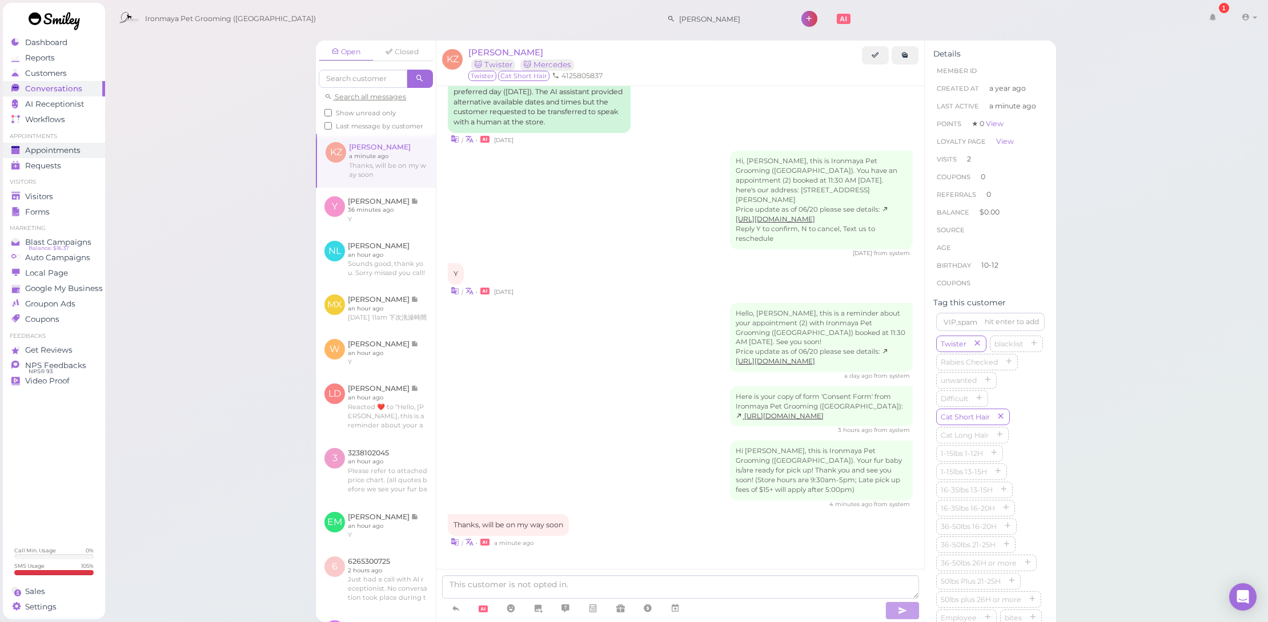
click at [77, 147] on span "Appointments" at bounding box center [52, 151] width 55 height 10
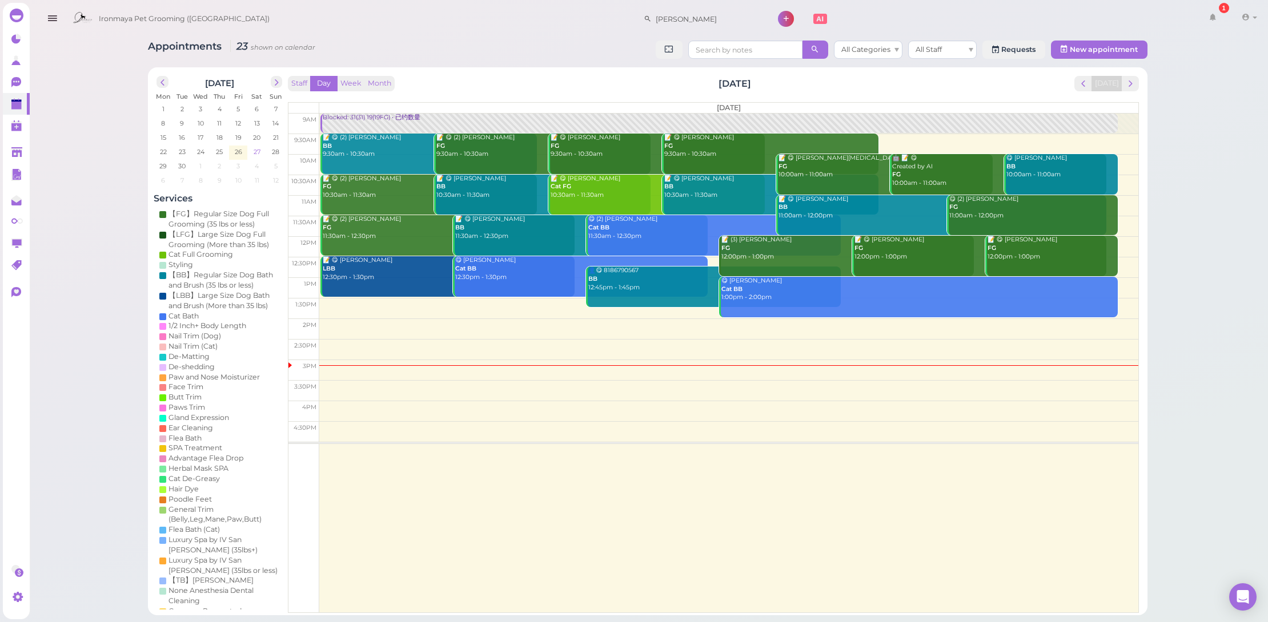
click at [255, 148] on td "27" at bounding box center [256, 151] width 19 height 11
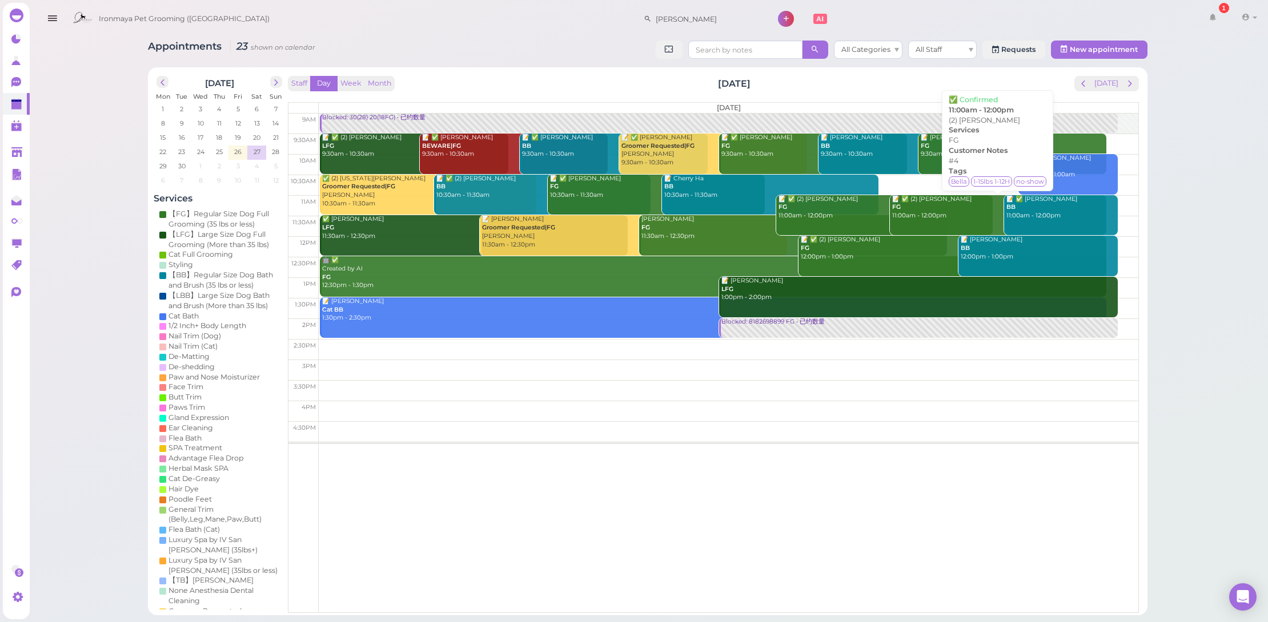
click at [945, 214] on div "📝 ✅ (2) [PERSON_NAME] FG 11:00am - 12:00pm" at bounding box center [998, 207] width 215 height 25
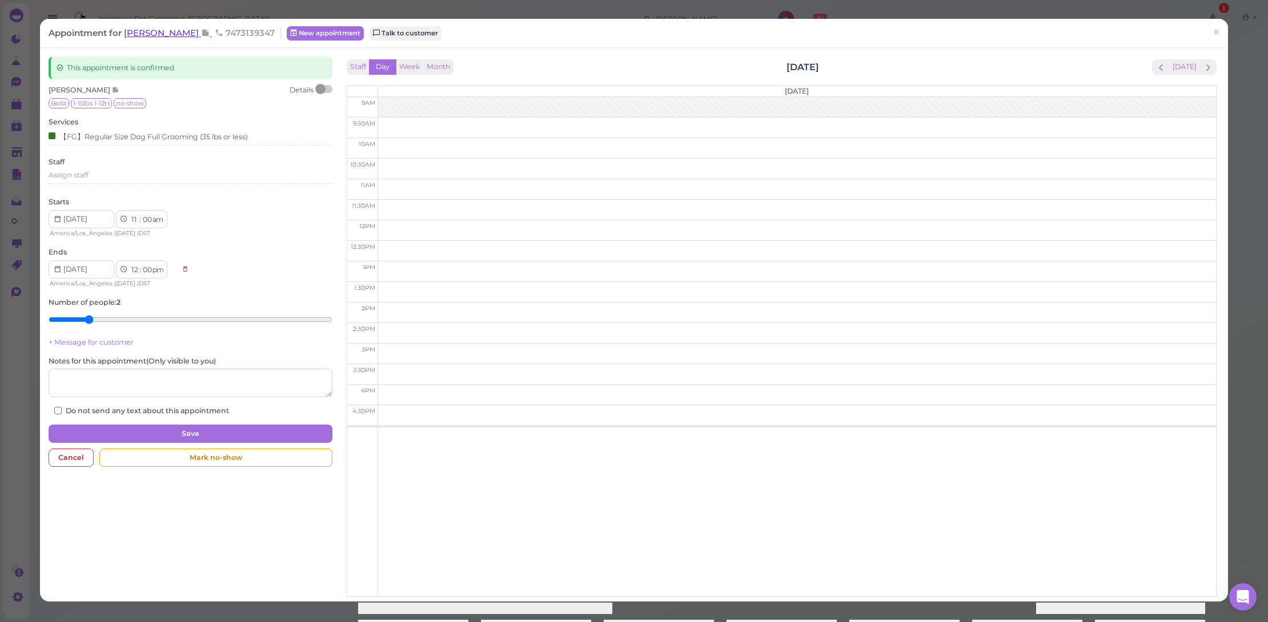
click at [162, 37] on span "[PERSON_NAME]" at bounding box center [162, 32] width 77 height 11
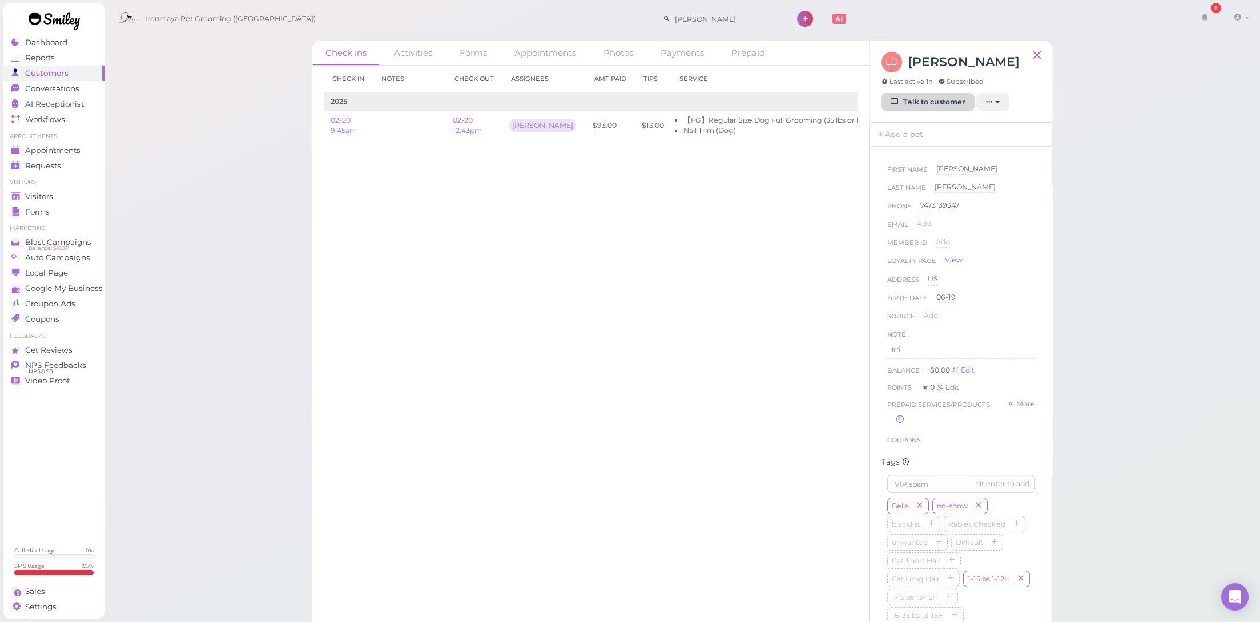
click at [951, 104] on link "Talk to customer" at bounding box center [928, 102] width 93 height 18
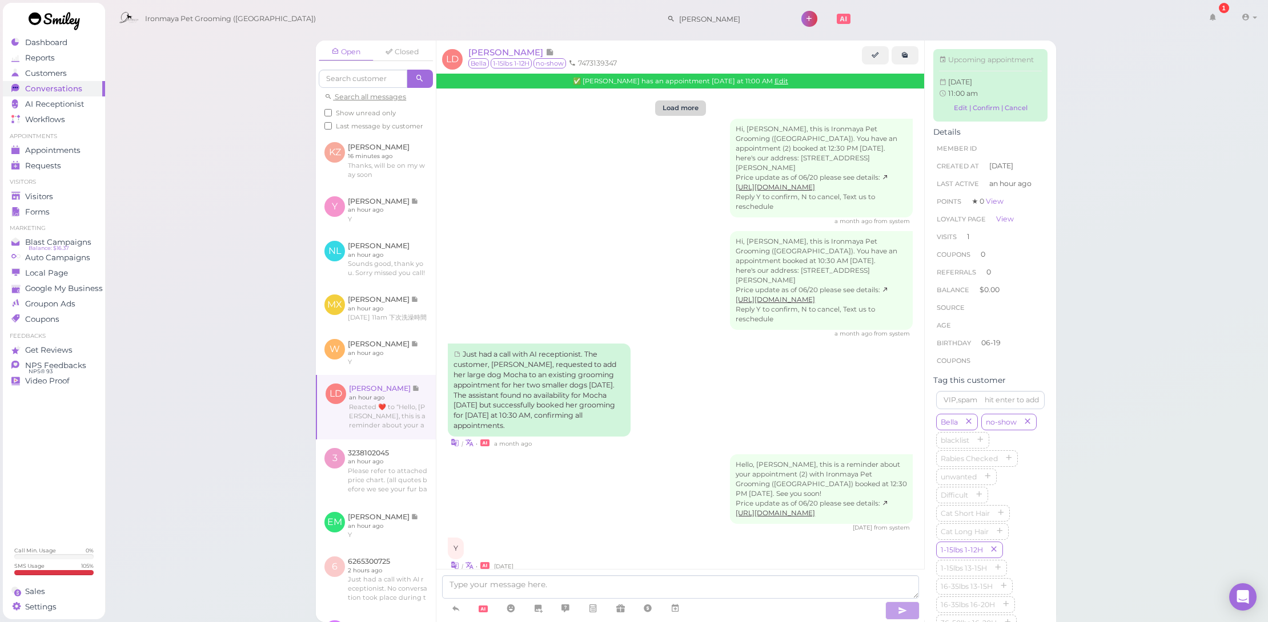
click at [697, 102] on button "Load more" at bounding box center [680, 108] width 51 height 15
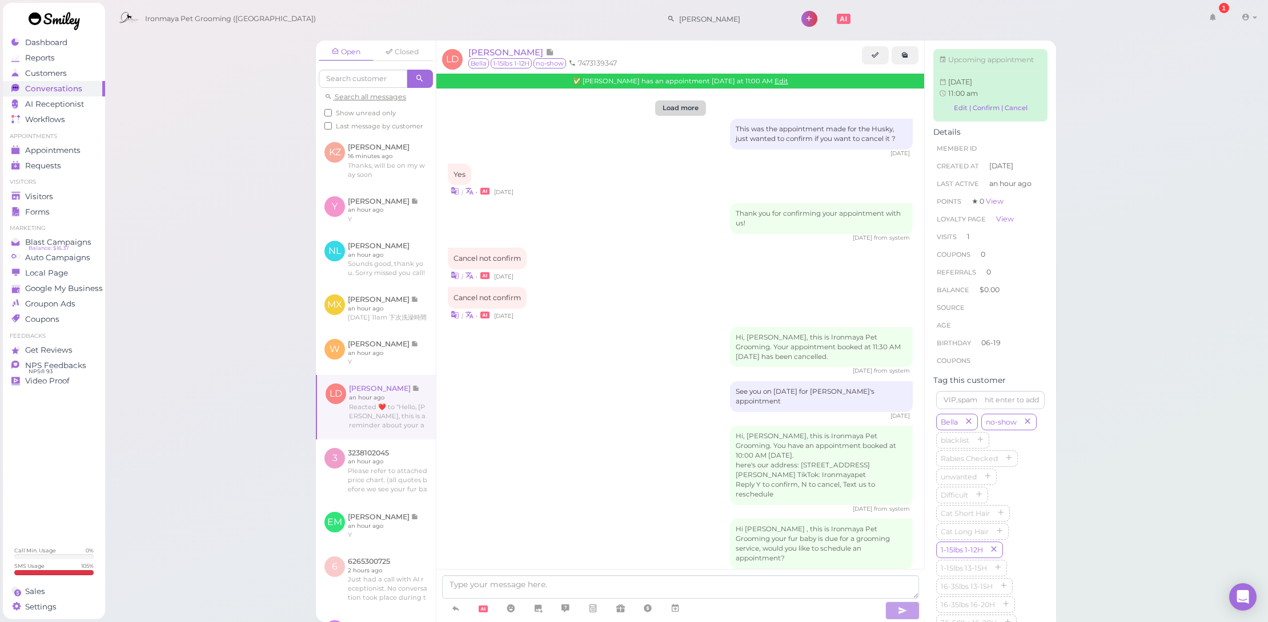
click at [674, 101] on button "Load more" at bounding box center [680, 108] width 51 height 15
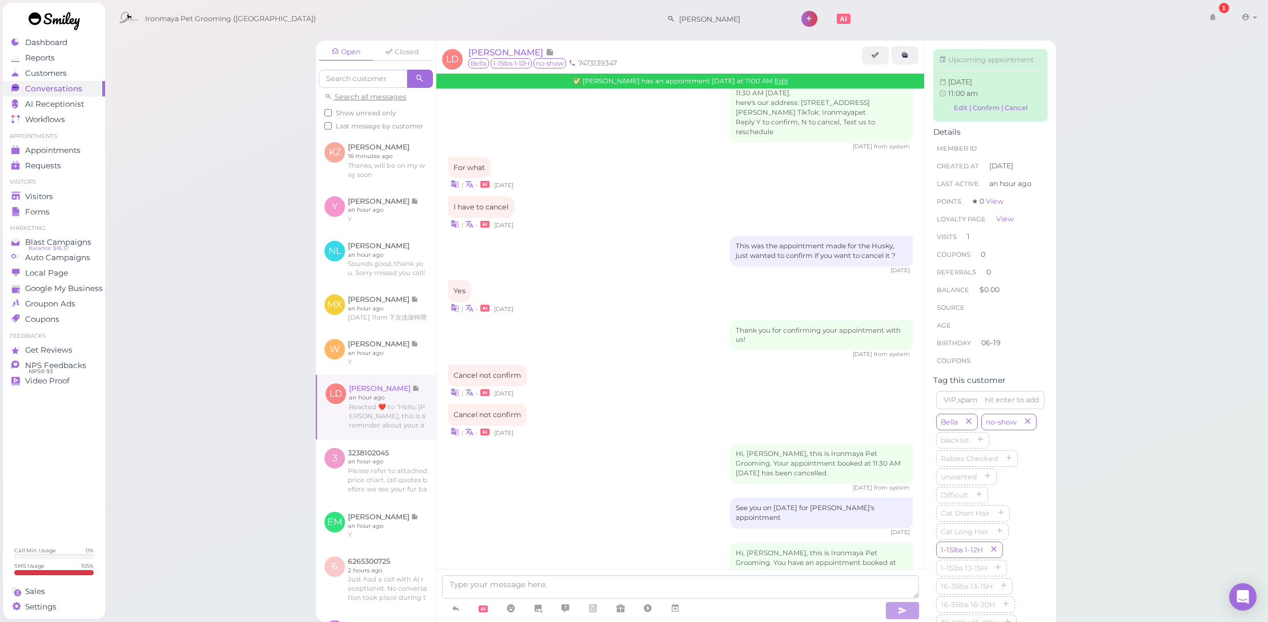
scroll to position [2123, 0]
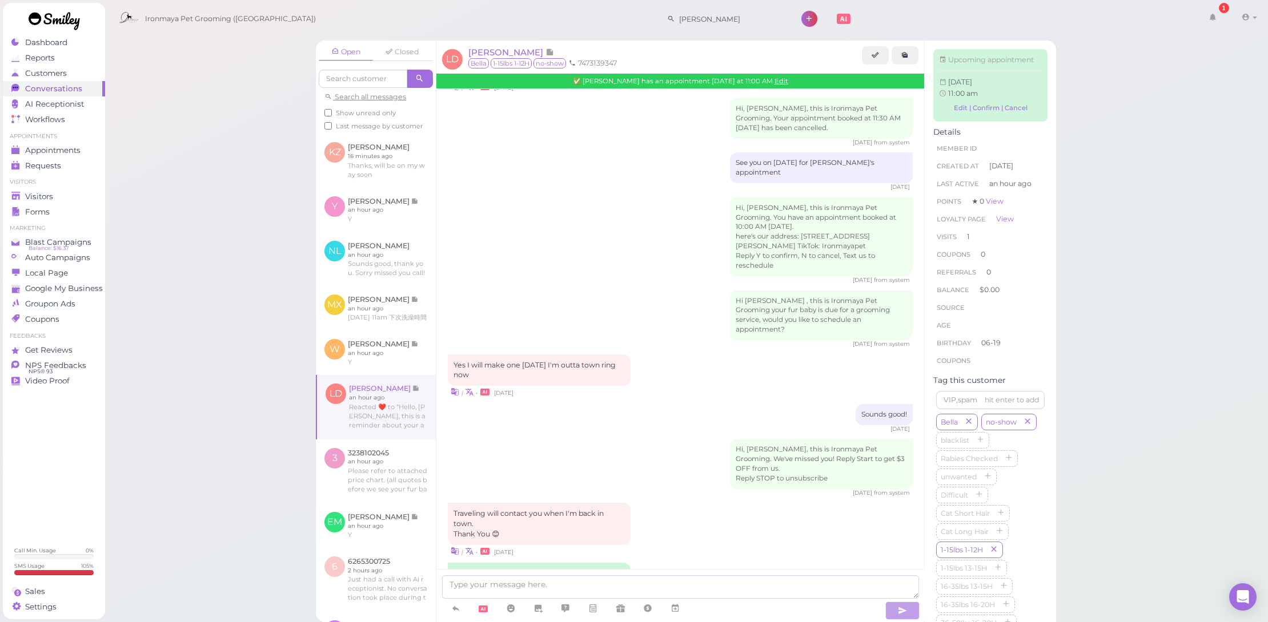
click at [789, 152] on div "See you on [DATE] for [PERSON_NAME]'s appointment" at bounding box center [821, 167] width 183 height 31
click at [801, 152] on div "See you on [DATE] for [PERSON_NAME]'s appointment" at bounding box center [821, 167] width 183 height 31
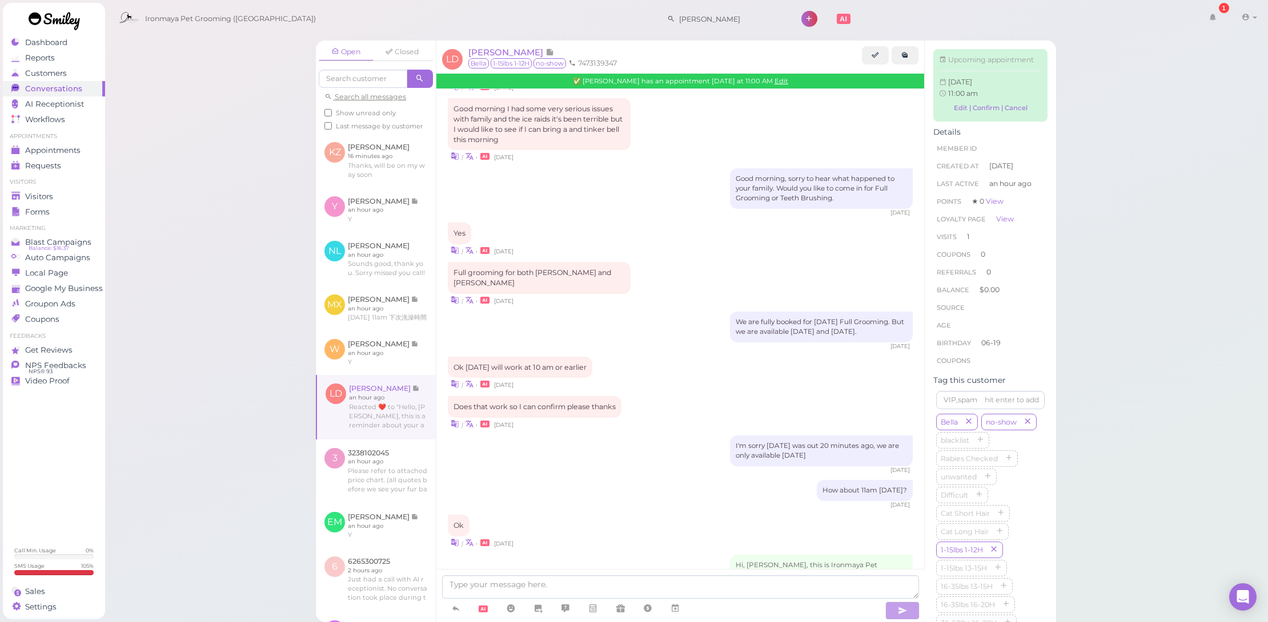
scroll to position [5012, 0]
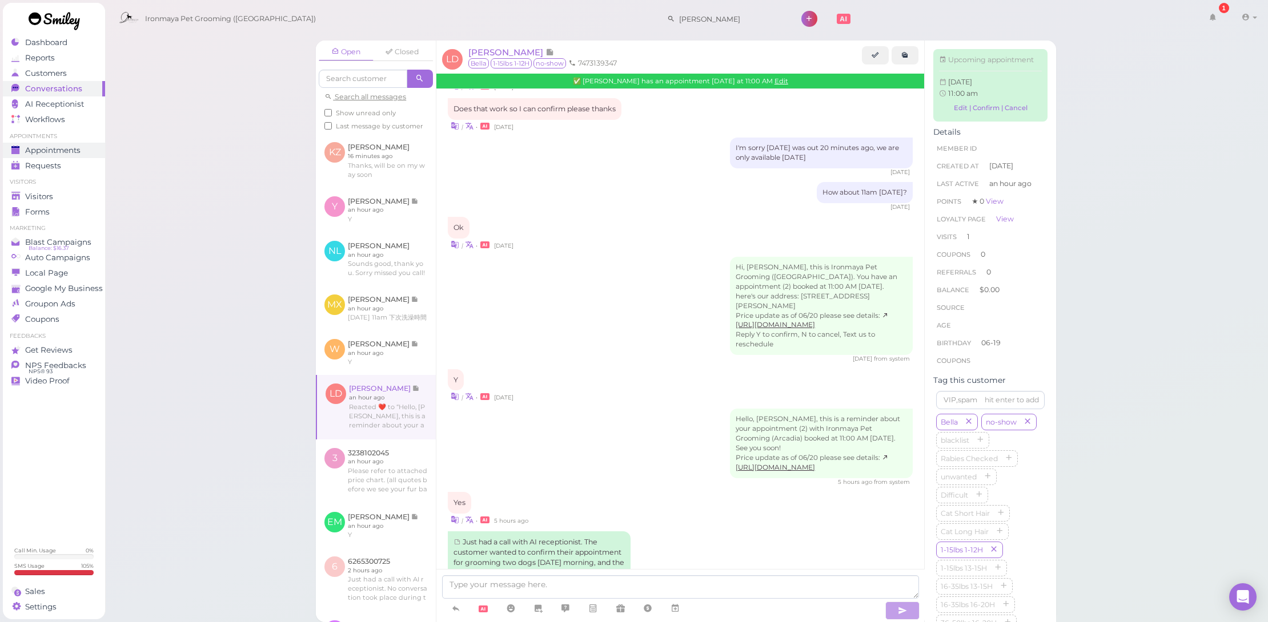
click at [53, 154] on span "Appointments" at bounding box center [52, 151] width 55 height 10
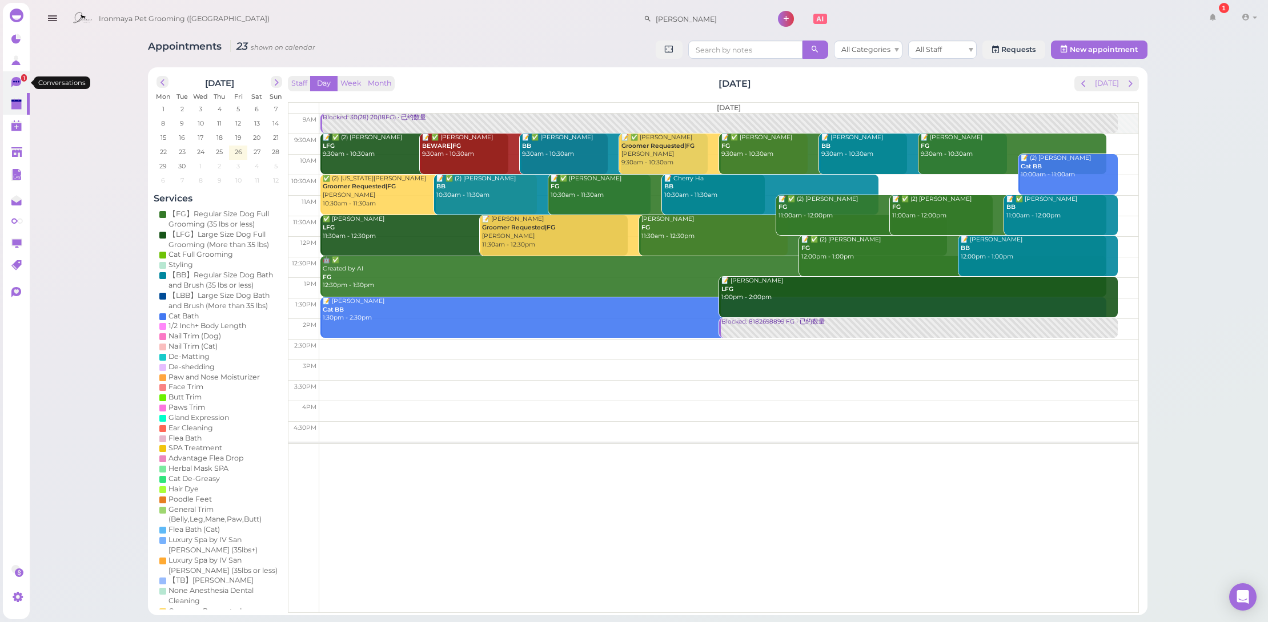
click at [10, 78] on link "1" at bounding box center [16, 82] width 27 height 22
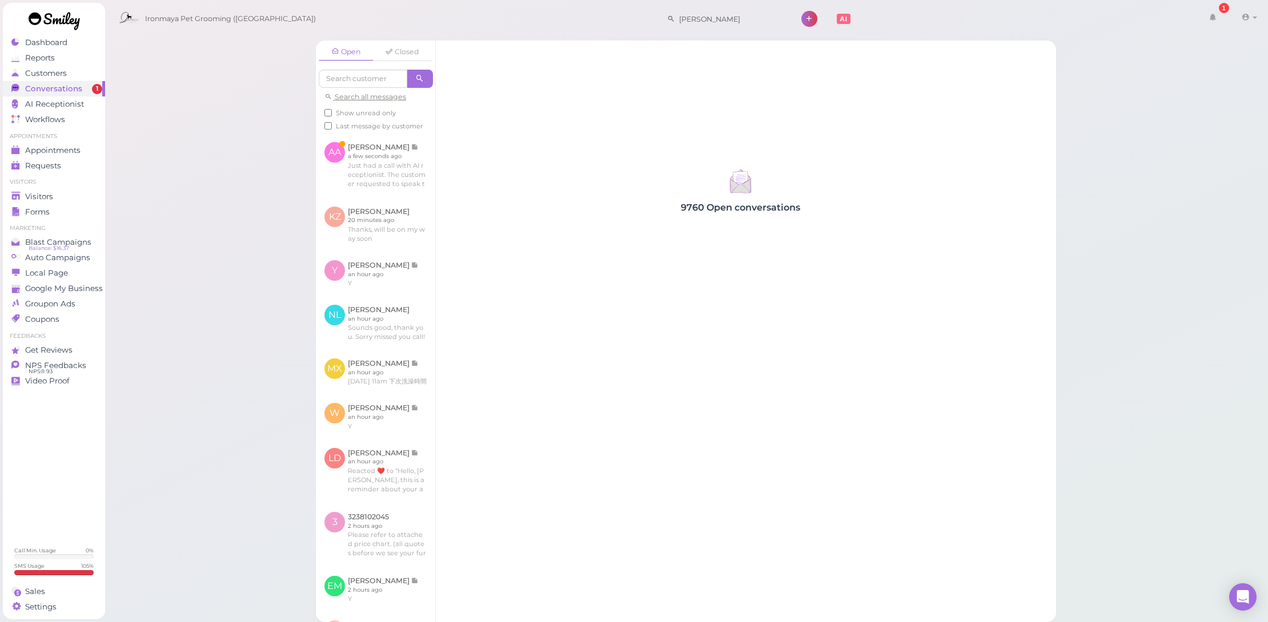
click at [438, 186] on div "9760 Open conversations" at bounding box center [740, 189] width 609 height 47
click at [427, 188] on link at bounding box center [375, 166] width 119 height 64
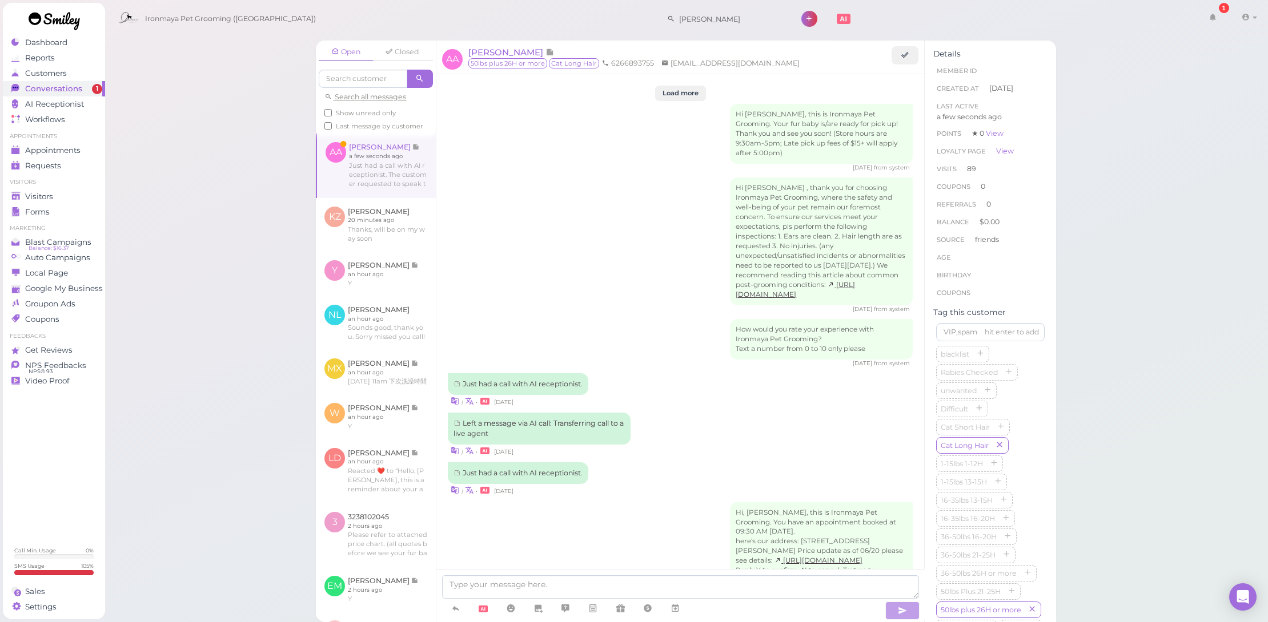
scroll to position [1673, 0]
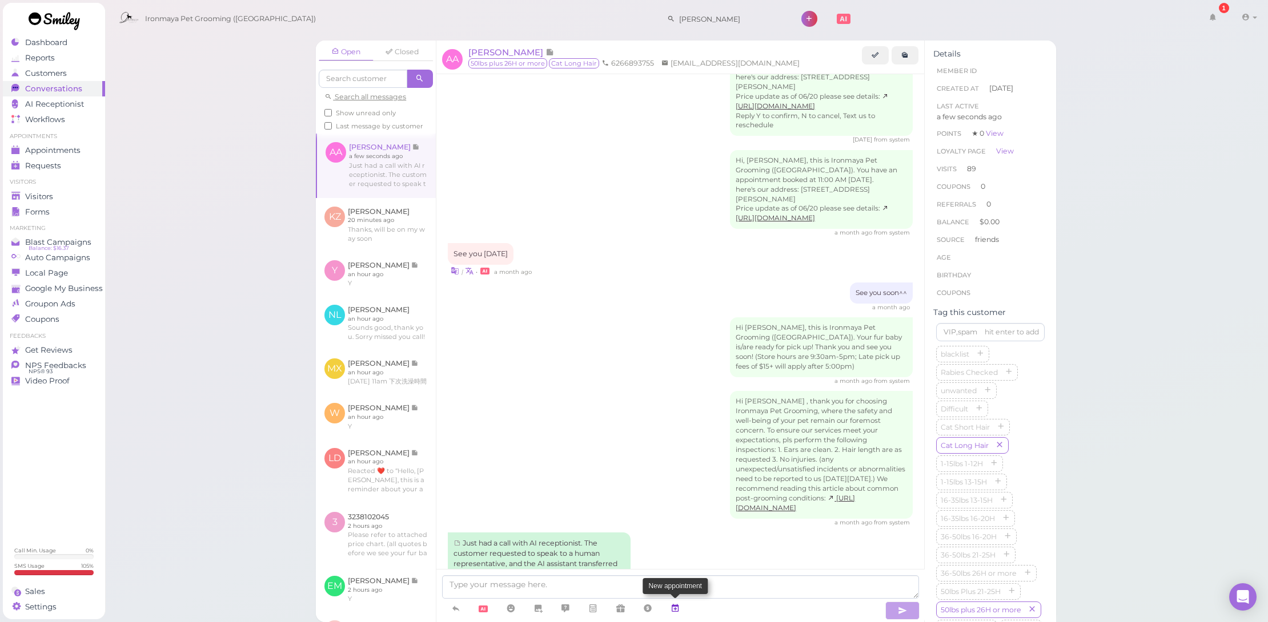
click at [684, 607] on link at bounding box center [674, 609] width 27 height 20
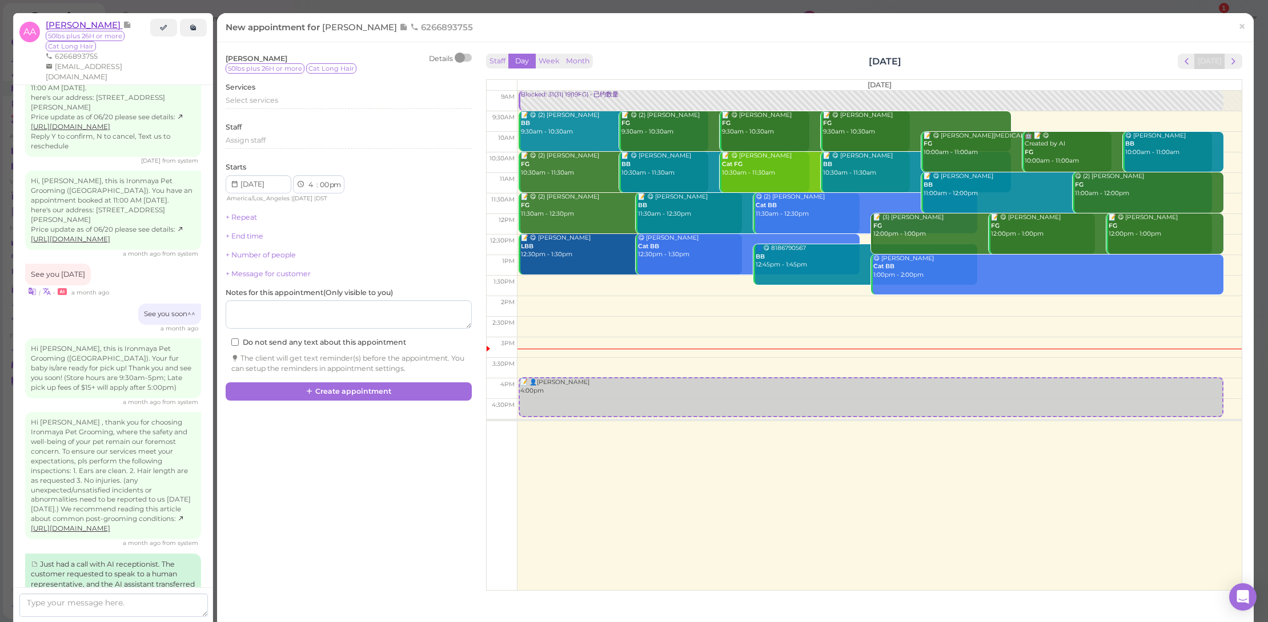
click at [72, 21] on span "[PERSON_NAME]" at bounding box center [84, 24] width 77 height 11
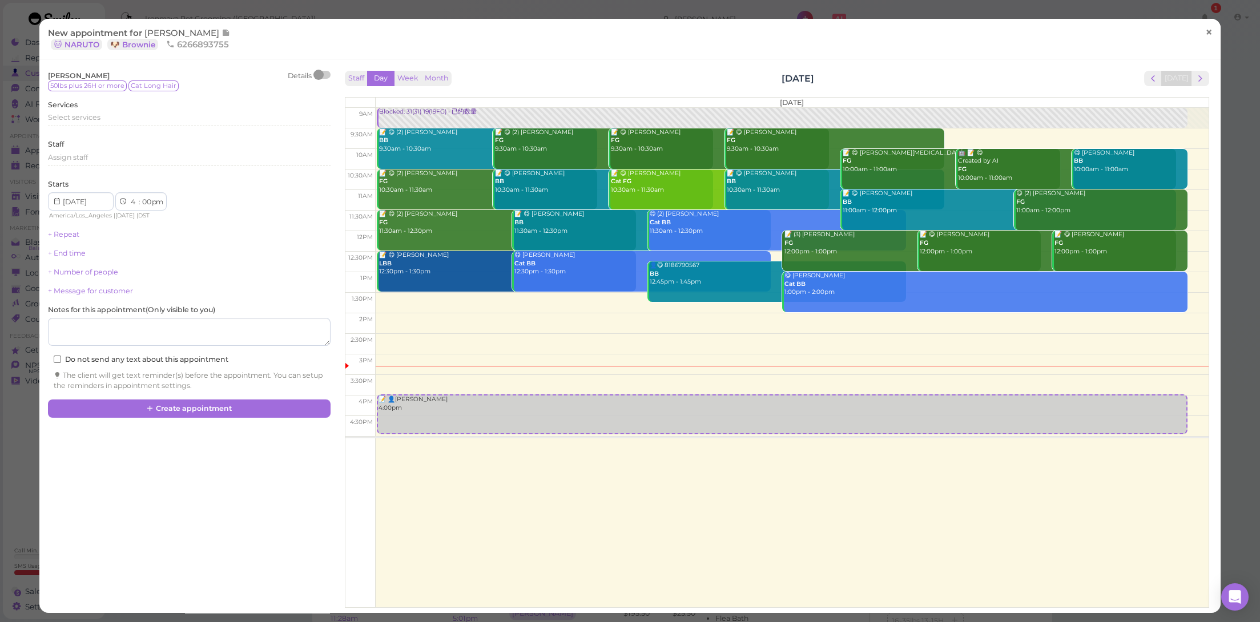
click at [1205, 34] on span "×" at bounding box center [1208, 32] width 7 height 16
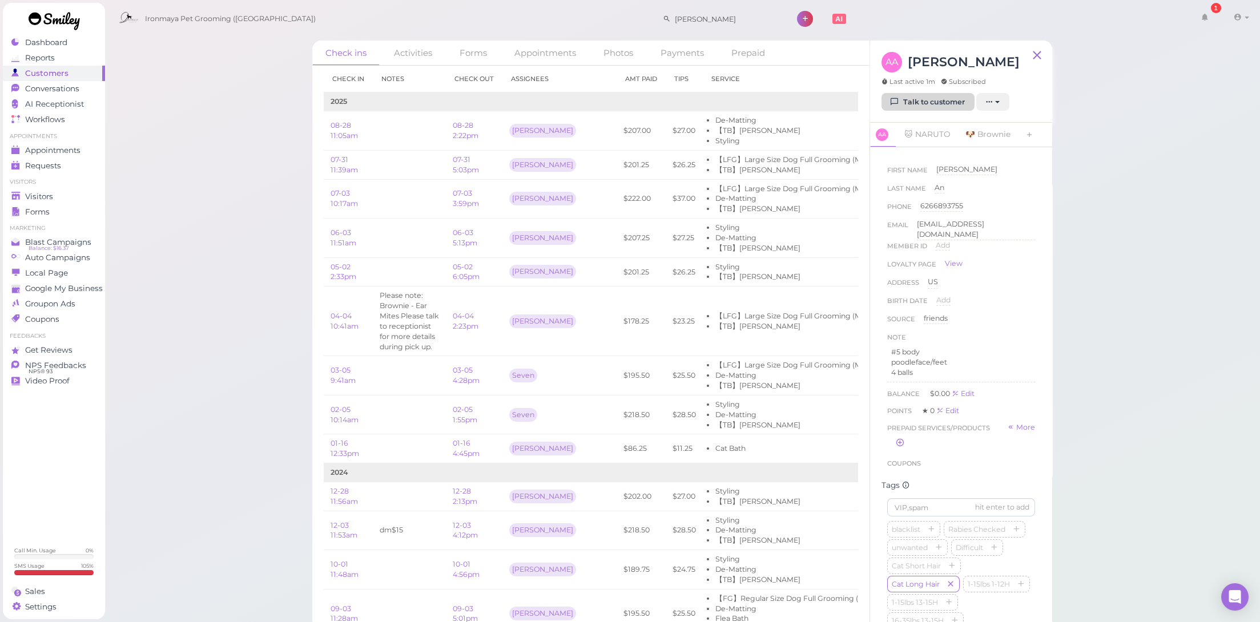
click at [951, 95] on link "Talk to customer" at bounding box center [928, 102] width 93 height 18
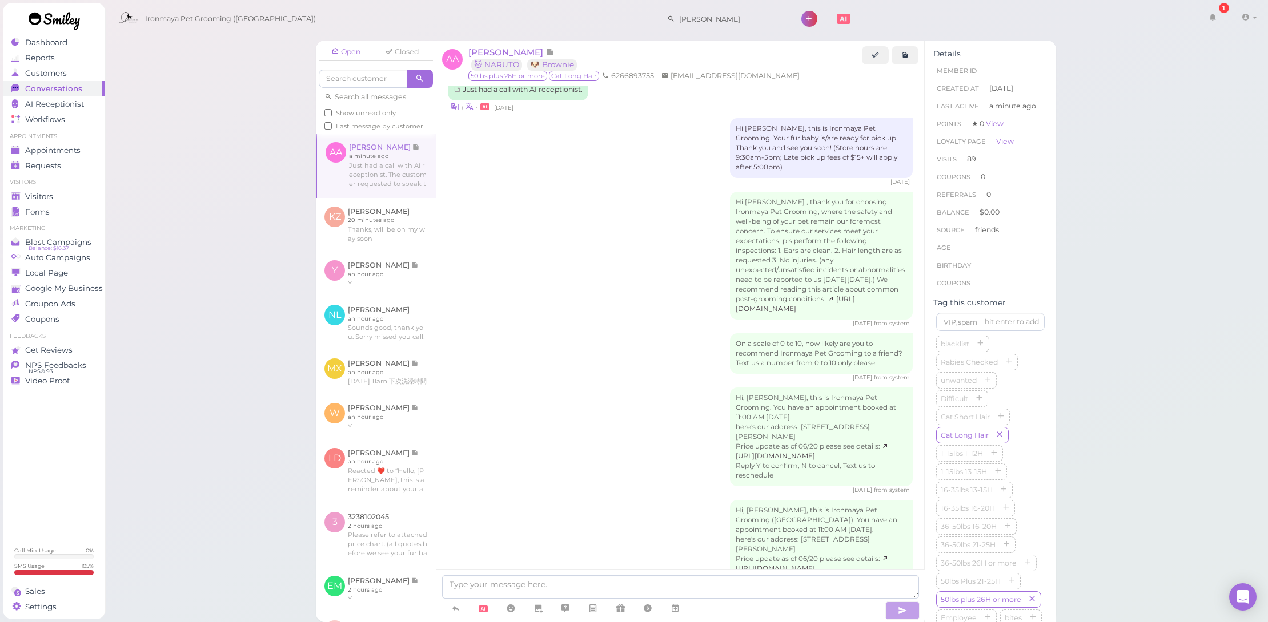
scroll to position [1546, 0]
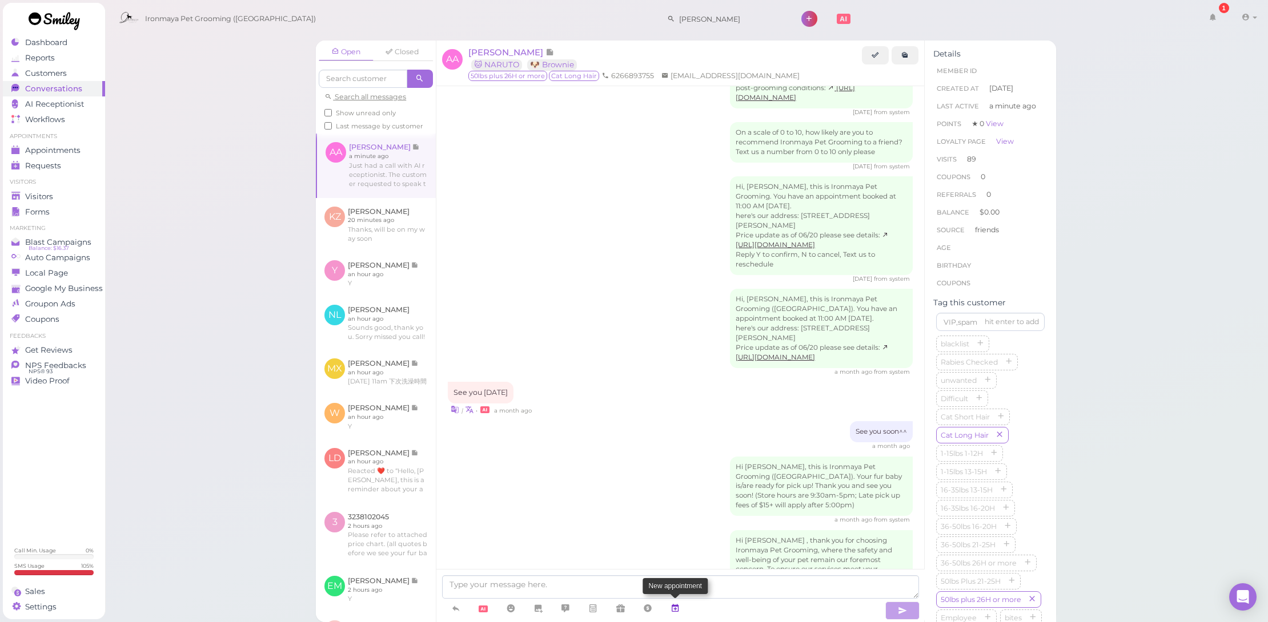
click at [685, 605] on link at bounding box center [674, 609] width 27 height 20
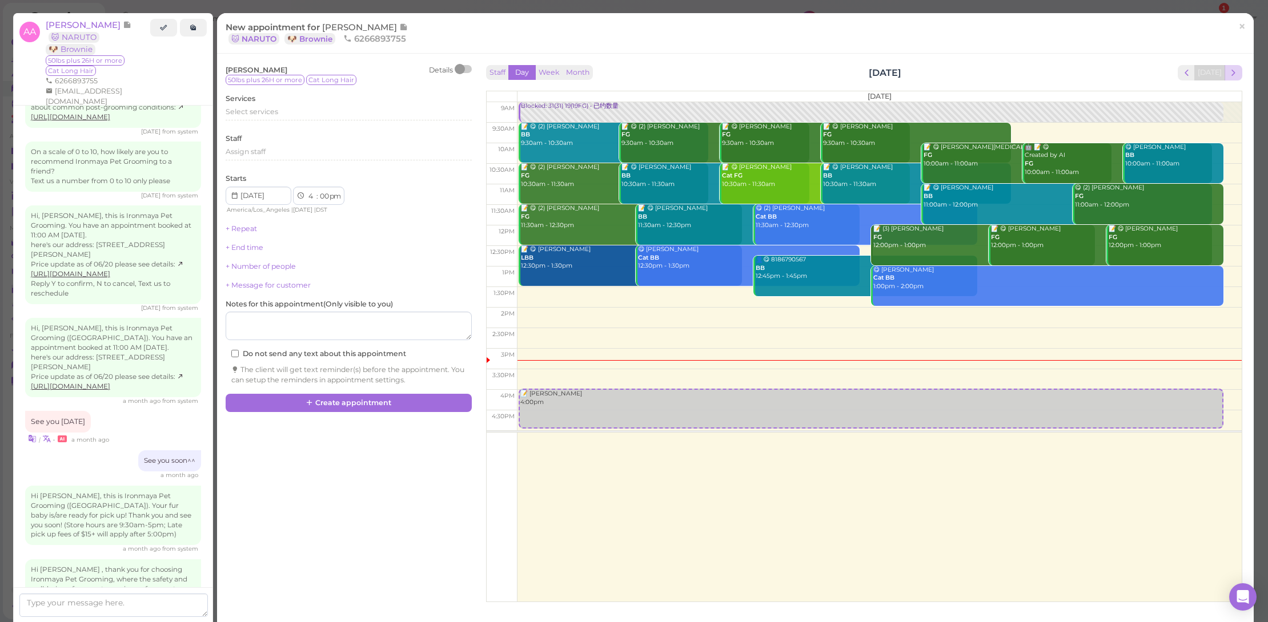
click at [1228, 71] on span "next" at bounding box center [1233, 72] width 11 height 11
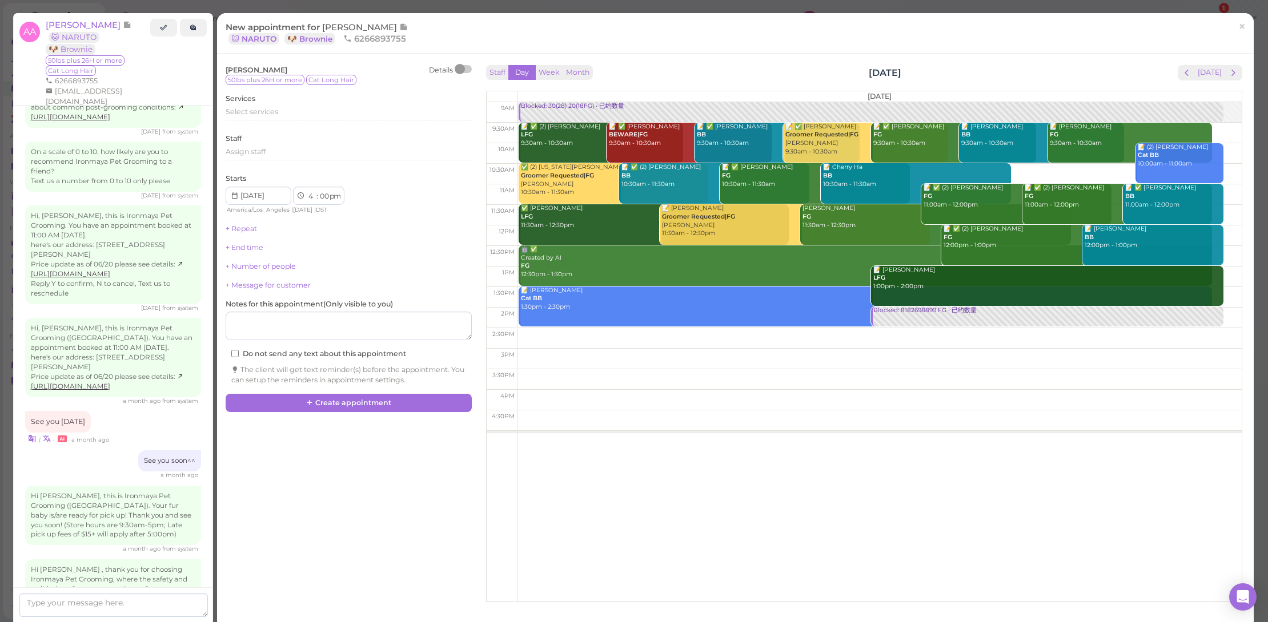
click at [1228, 71] on span "next" at bounding box center [1233, 72] width 11 height 11
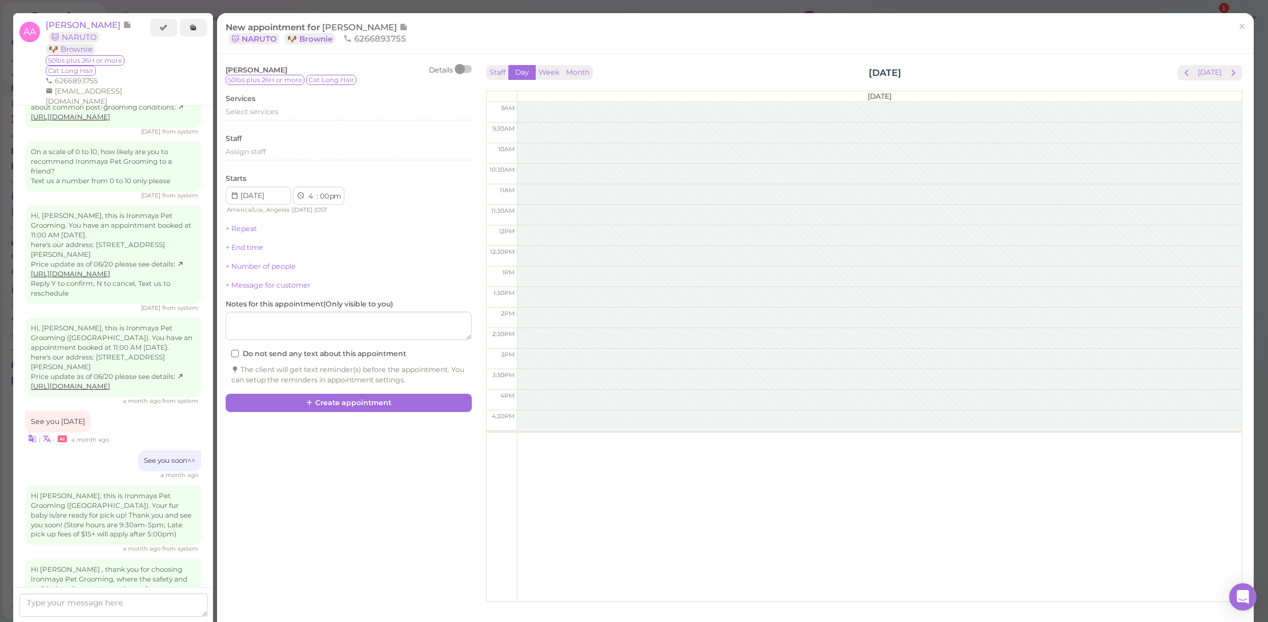
click at [1228, 71] on span "next" at bounding box center [1233, 72] width 11 height 11
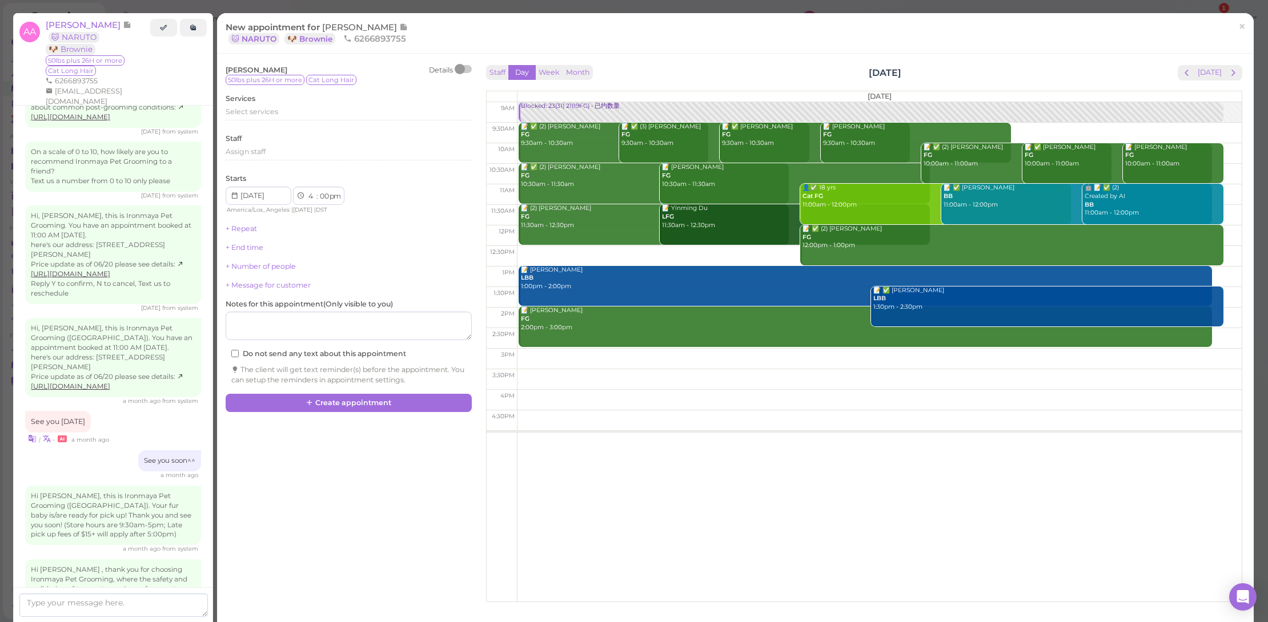
click at [1228, 71] on span "next" at bounding box center [1233, 72] width 11 height 11
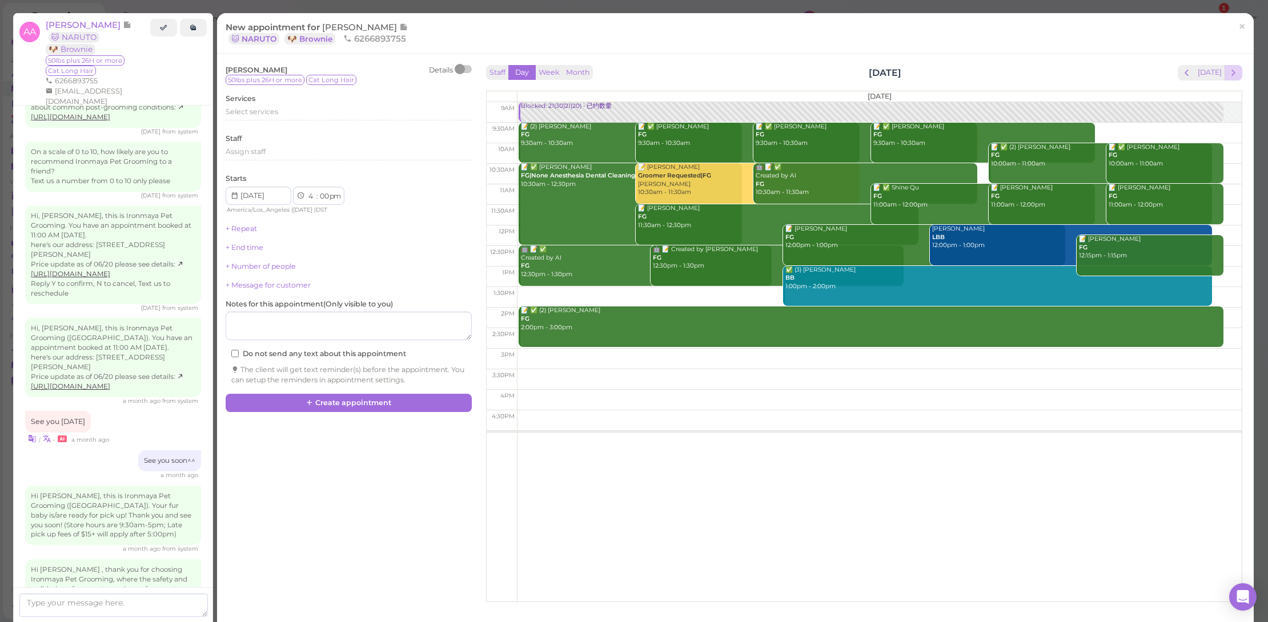
click at [1228, 70] on span "next" at bounding box center [1233, 72] width 11 height 11
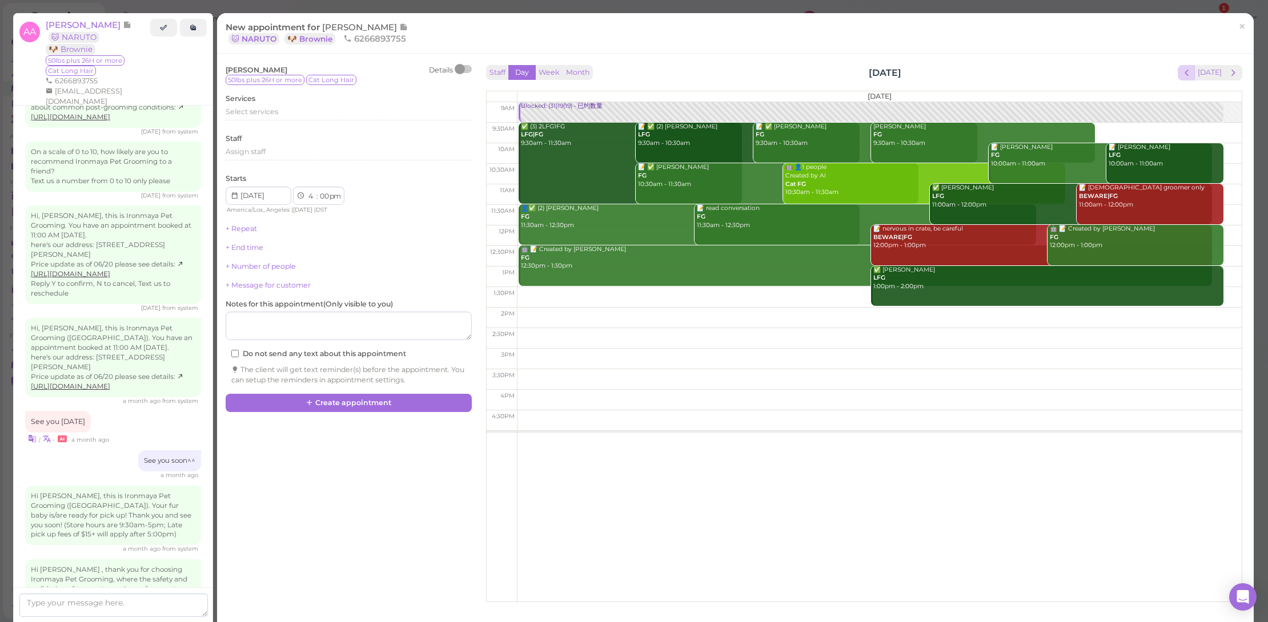
click at [1181, 74] on span "prev" at bounding box center [1186, 72] width 11 height 11
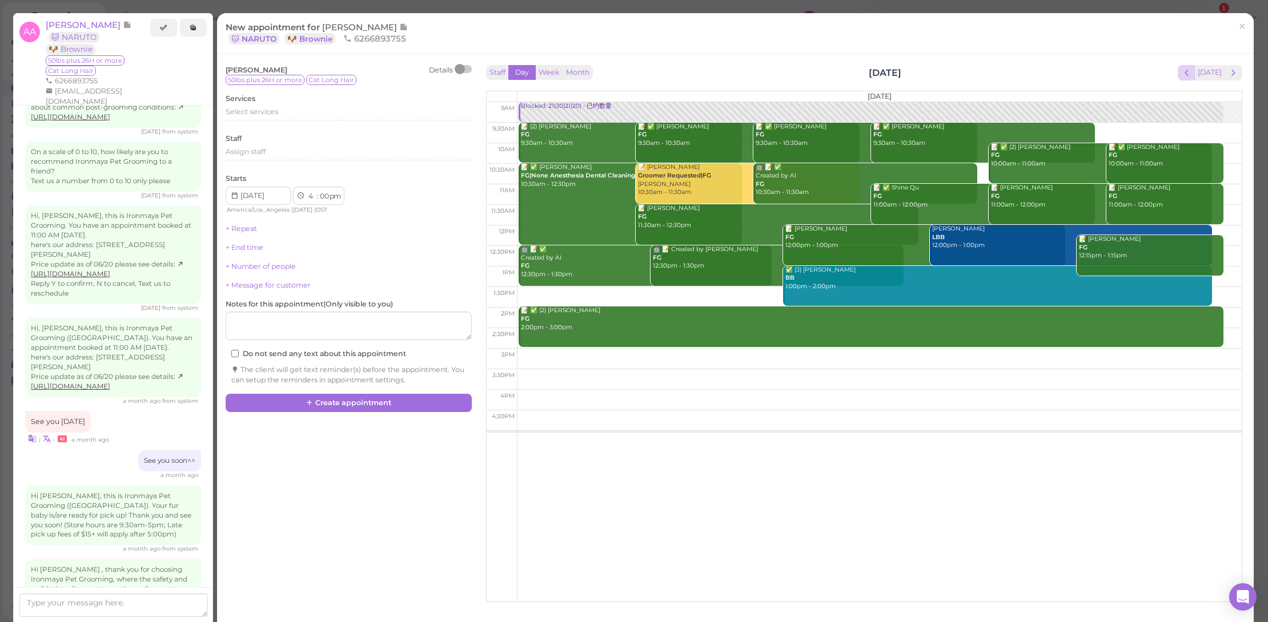
click at [1181, 73] on span "prev" at bounding box center [1186, 72] width 11 height 11
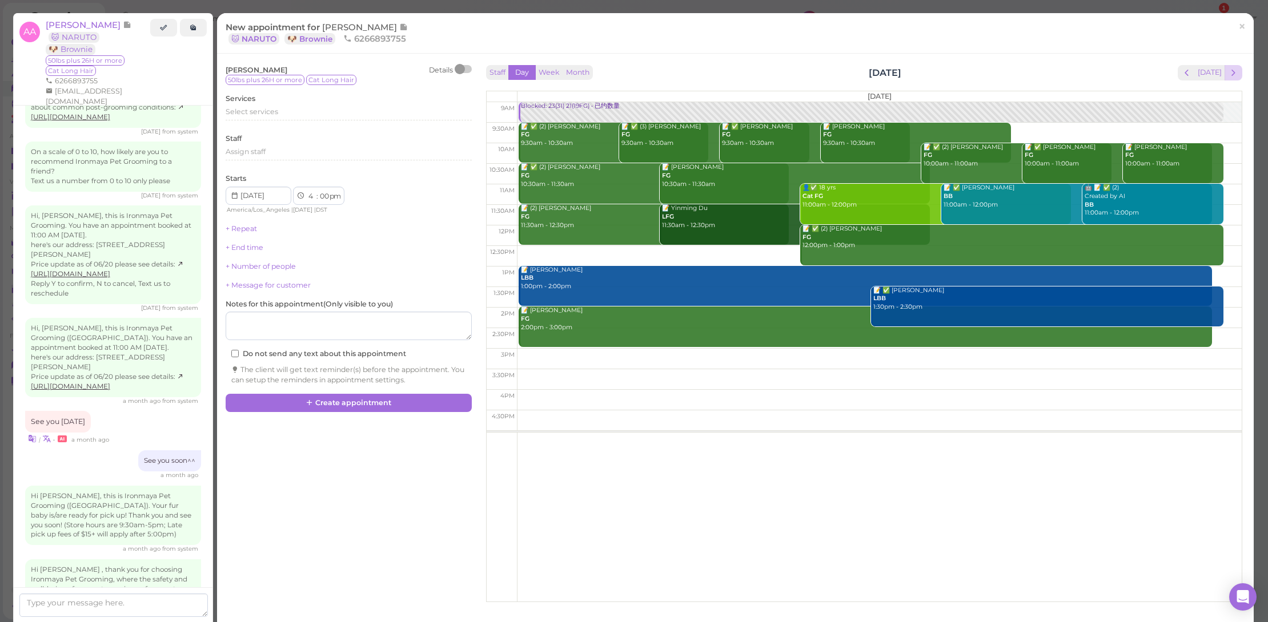
click at [1228, 69] on span "next" at bounding box center [1233, 72] width 11 height 11
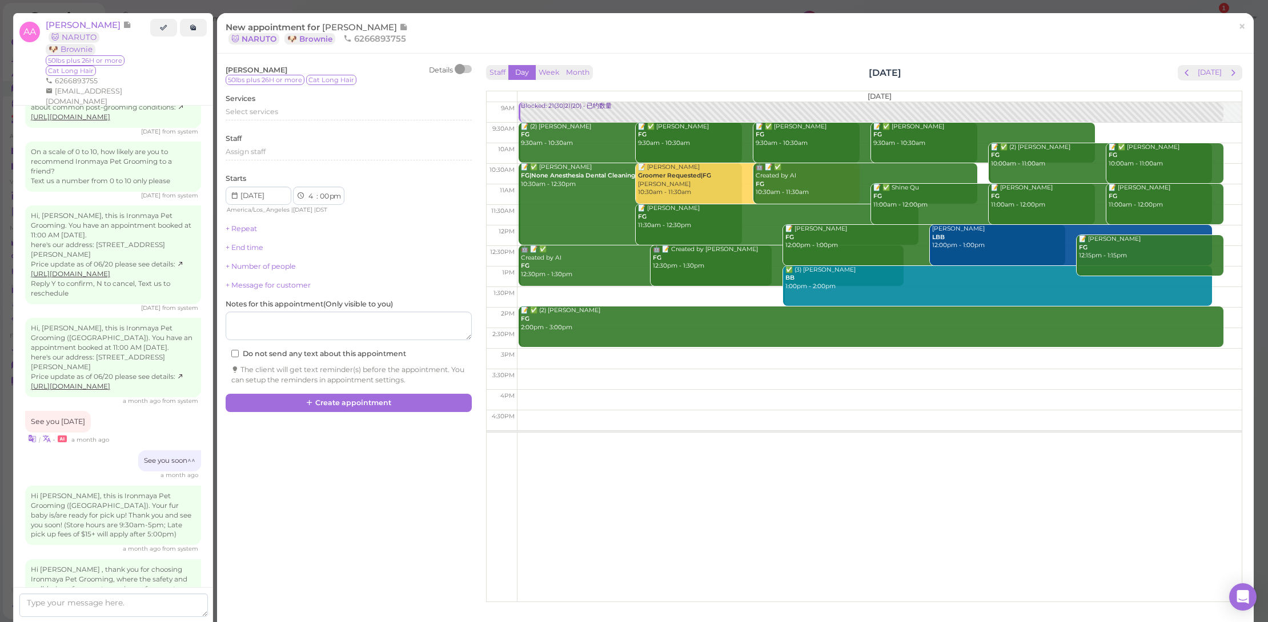
click at [1228, 69] on span "next" at bounding box center [1233, 72] width 11 height 11
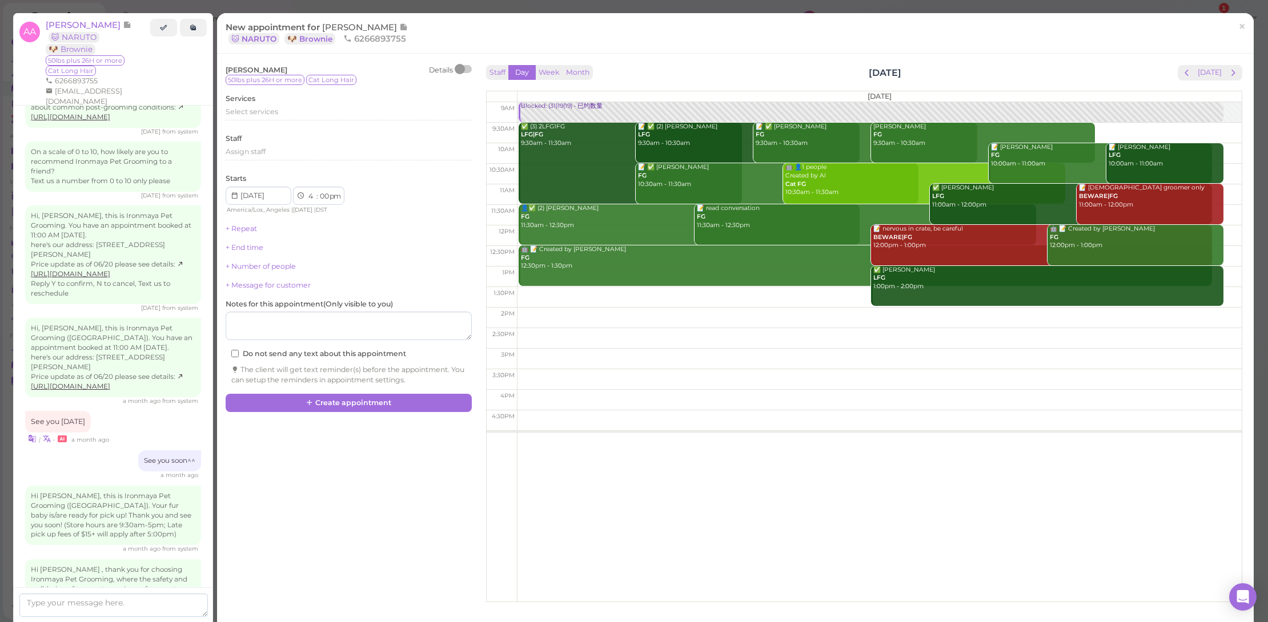
click at [1228, 69] on span "next" at bounding box center [1233, 72] width 11 height 11
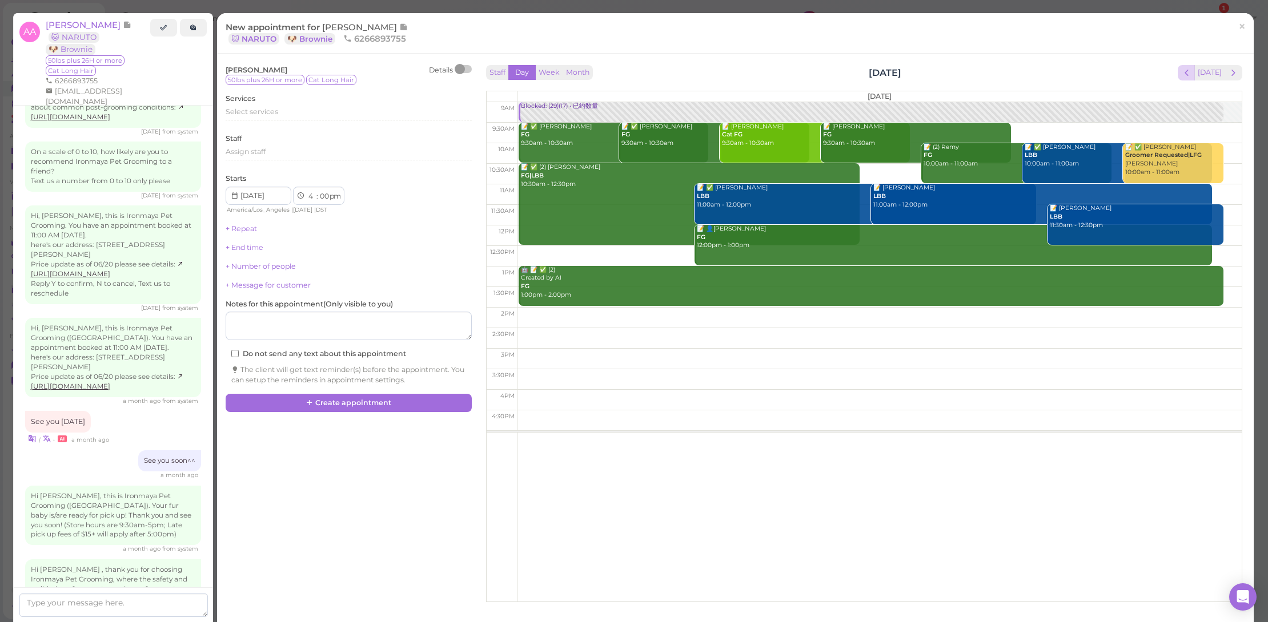
click at [1187, 73] on button "prev" at bounding box center [1187, 72] width 18 height 15
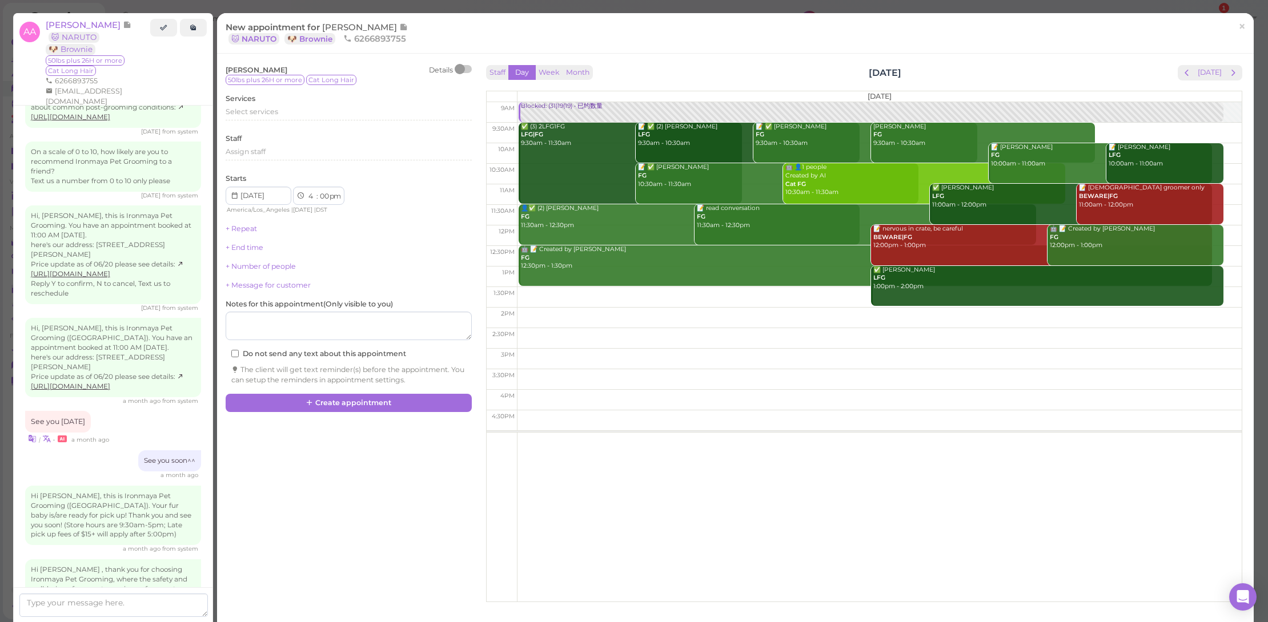
click at [1187, 73] on button "prev" at bounding box center [1187, 72] width 18 height 15
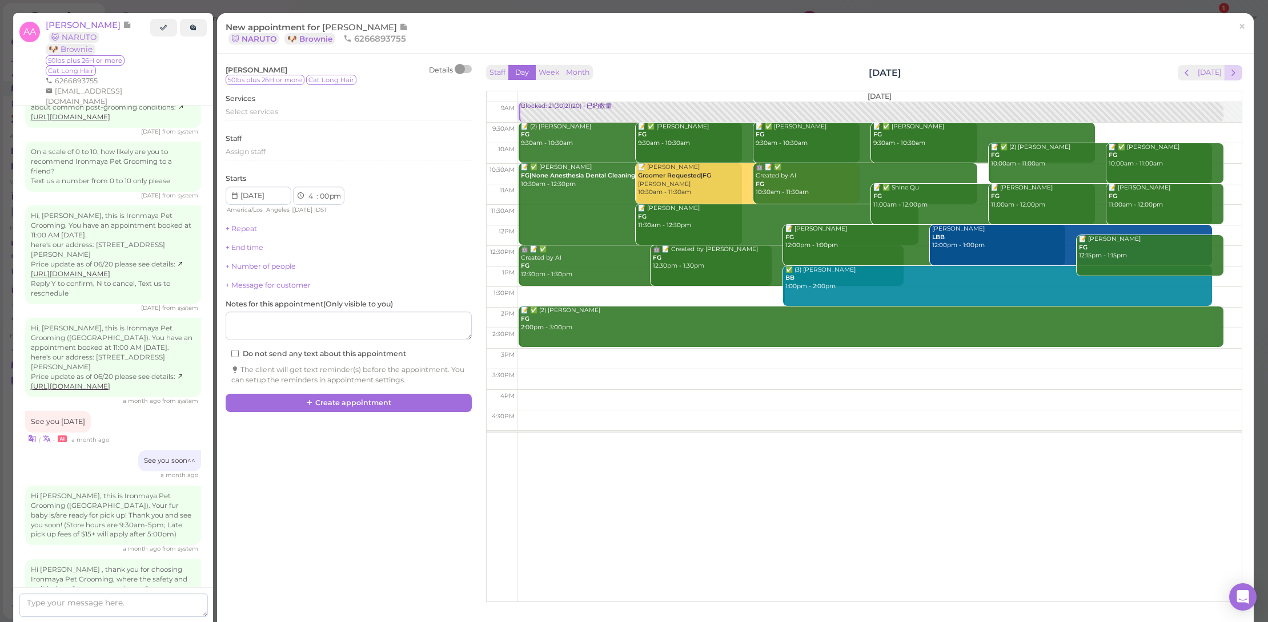
click at [1231, 71] on button "next" at bounding box center [1233, 72] width 18 height 15
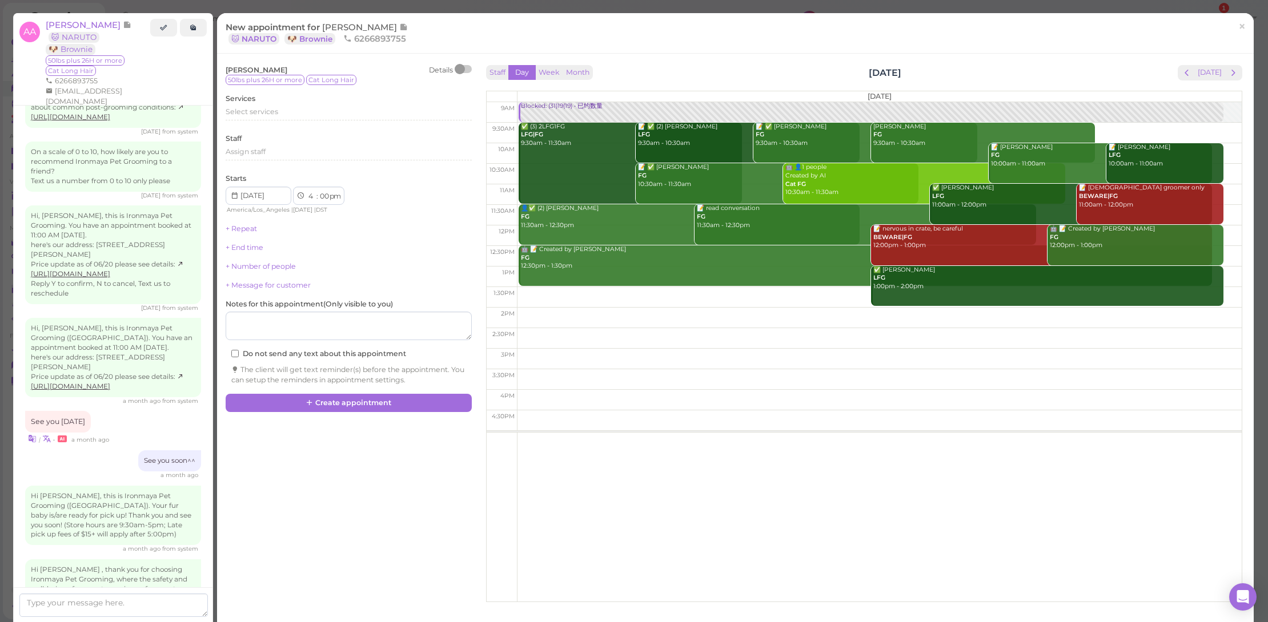
click at [1231, 71] on button "next" at bounding box center [1233, 72] width 18 height 15
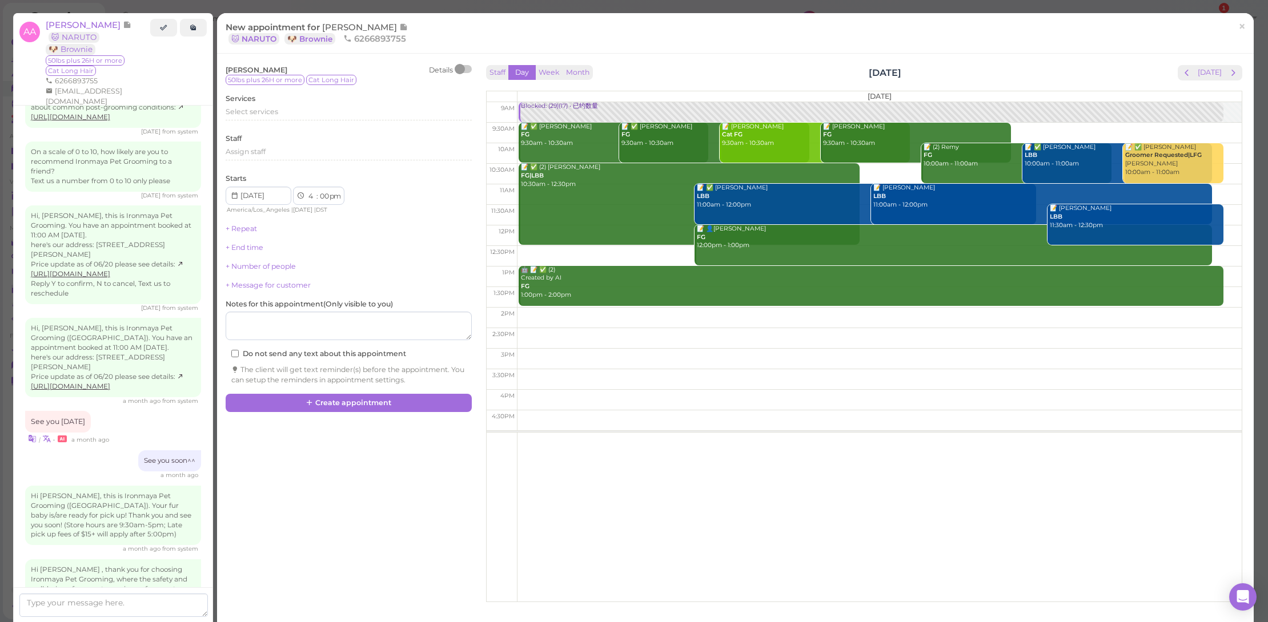
click at [1015, 128] on td at bounding box center [879, 133] width 725 height 21
type input "[DATE]"
select select "9"
select select "30"
select select "am"
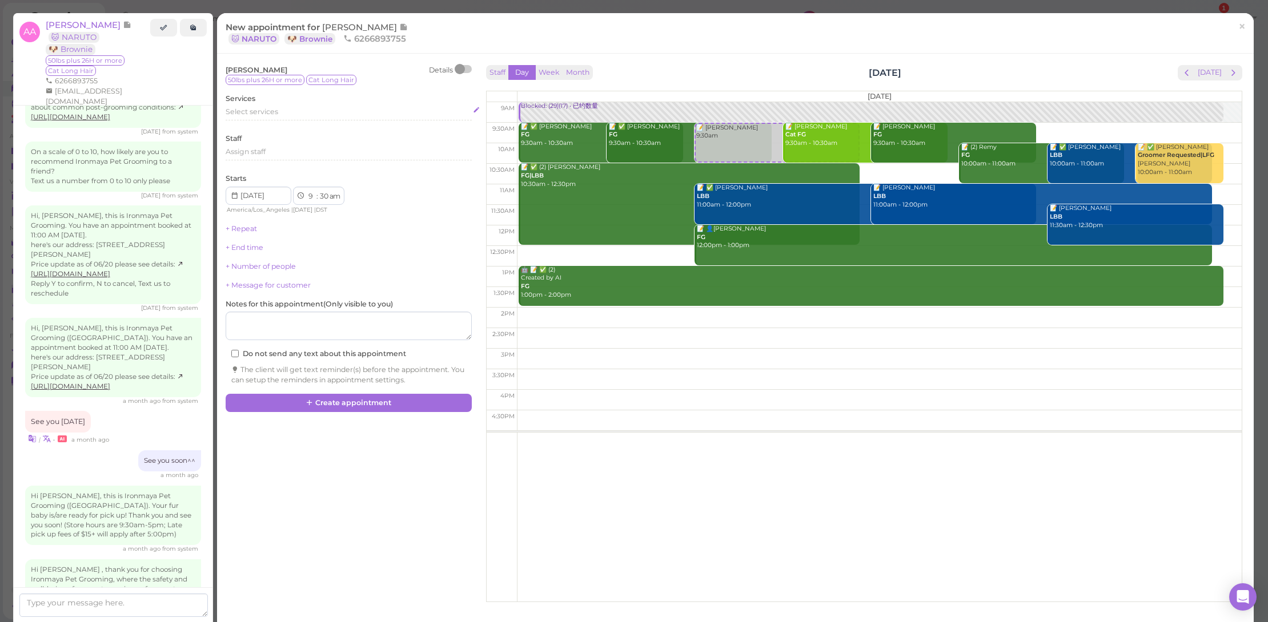
click at [269, 111] on span "Select services" at bounding box center [252, 111] width 53 height 9
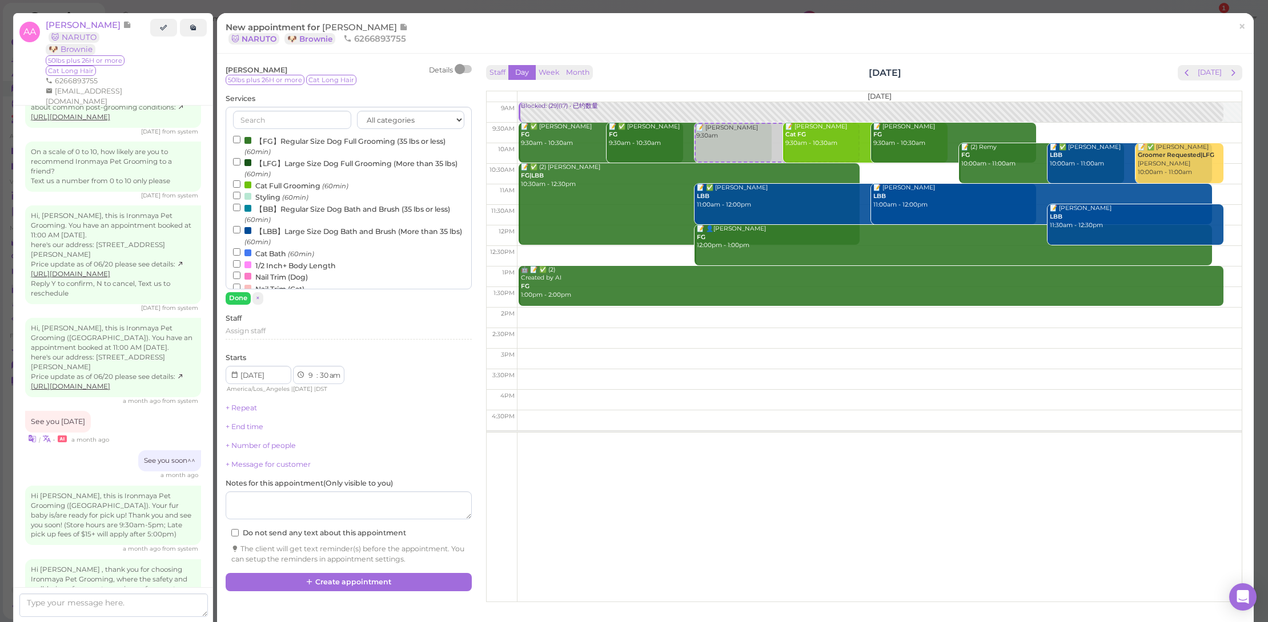
click at [297, 160] on label "【LFG】Large Size Dog Full Grooming (More than 35 lbs) (60min)" at bounding box center [348, 168] width 231 height 22
click at [240, 160] on input "【LFG】Large Size Dog Full Grooming (More than 35 lbs) (60min)" at bounding box center [236, 161] width 7 height 7
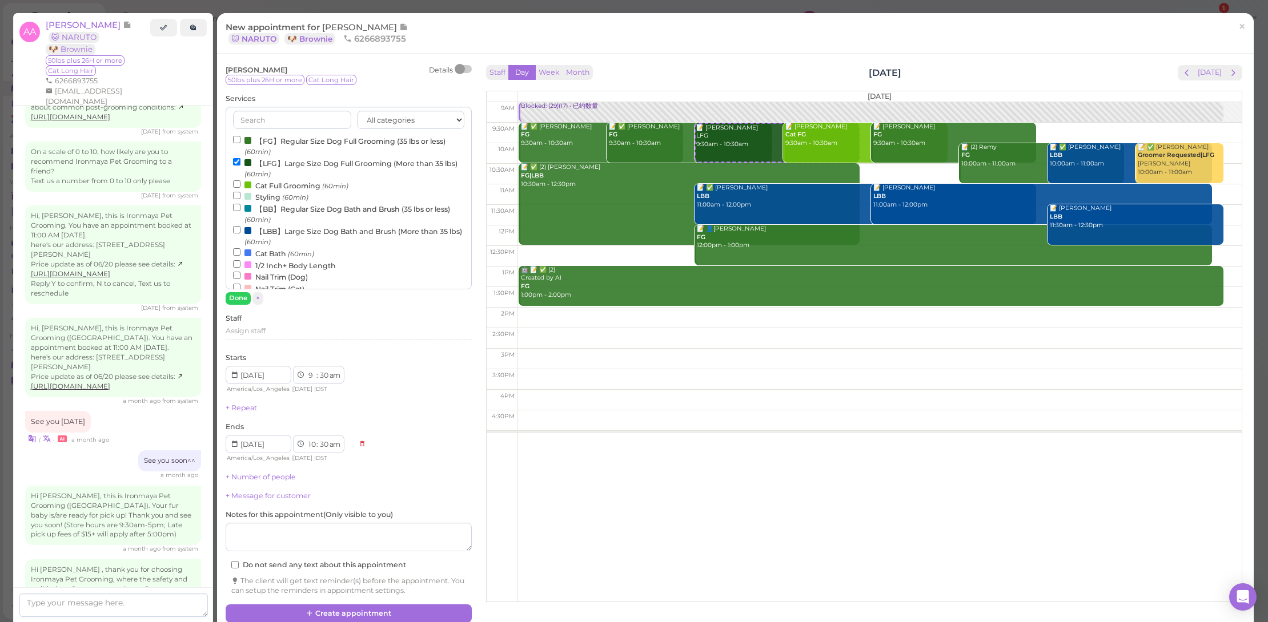
click at [256, 247] on label "Cat Bath (60min)" at bounding box center [273, 253] width 81 height 12
click at [240, 248] on input "Cat Bath (60min)" at bounding box center [236, 251] width 7 height 7
select select "11"
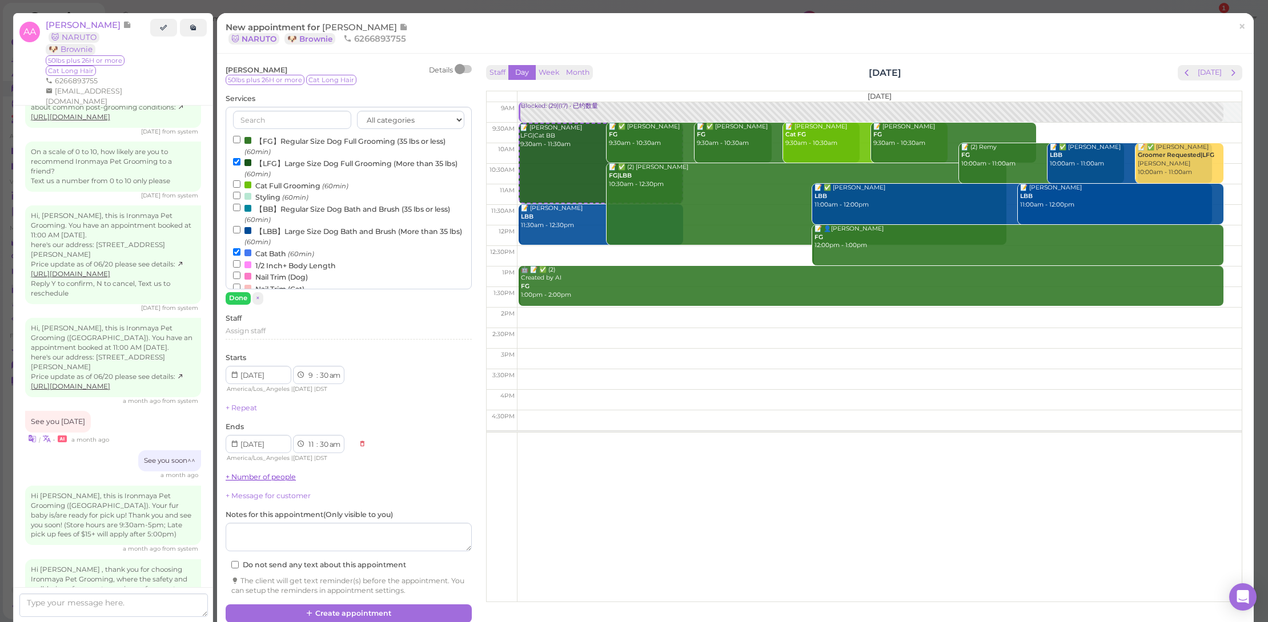
click at [260, 473] on link "+ Number of people" at bounding box center [261, 477] width 70 height 9
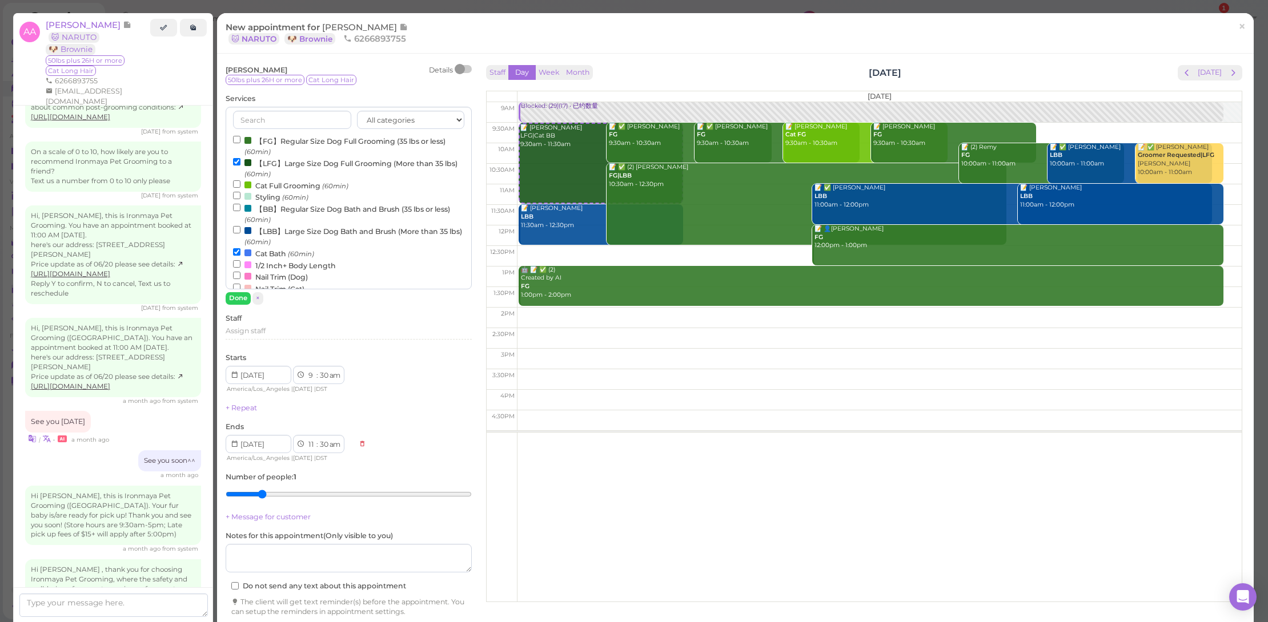
drag, startPoint x: 258, startPoint y: 484, endPoint x: 286, endPoint y: 490, distance: 28.1
type input "2"
click at [258, 485] on input "range" at bounding box center [349, 494] width 246 height 18
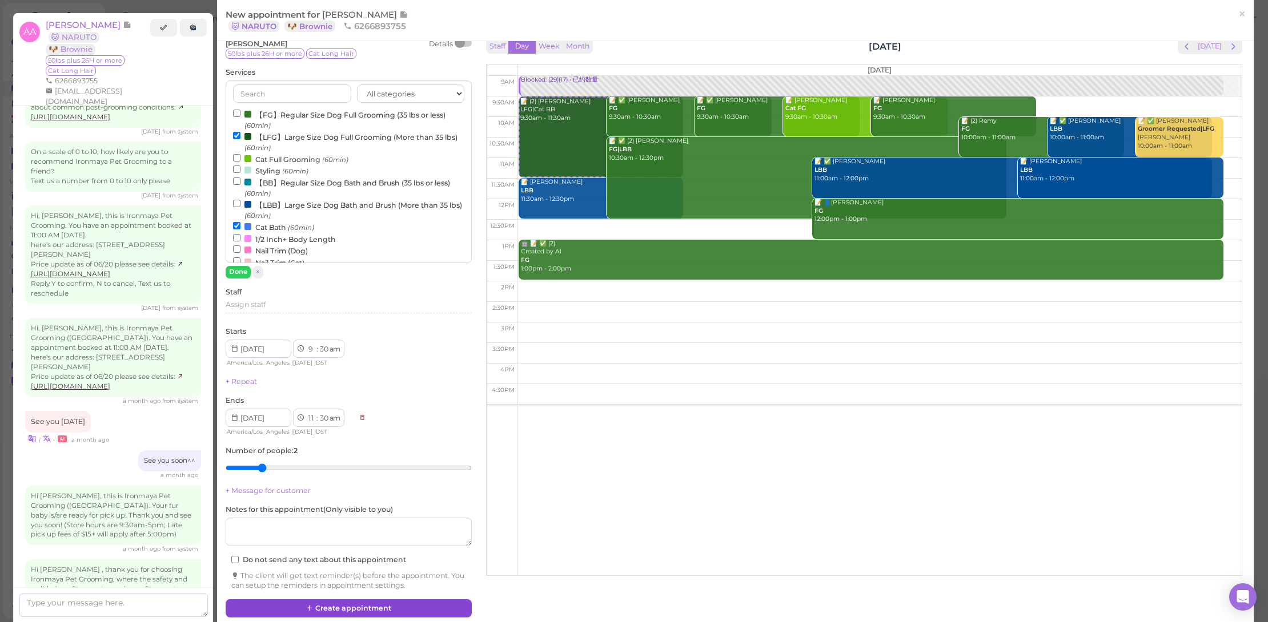
click at [411, 609] on button "Create appointment" at bounding box center [349, 609] width 246 height 18
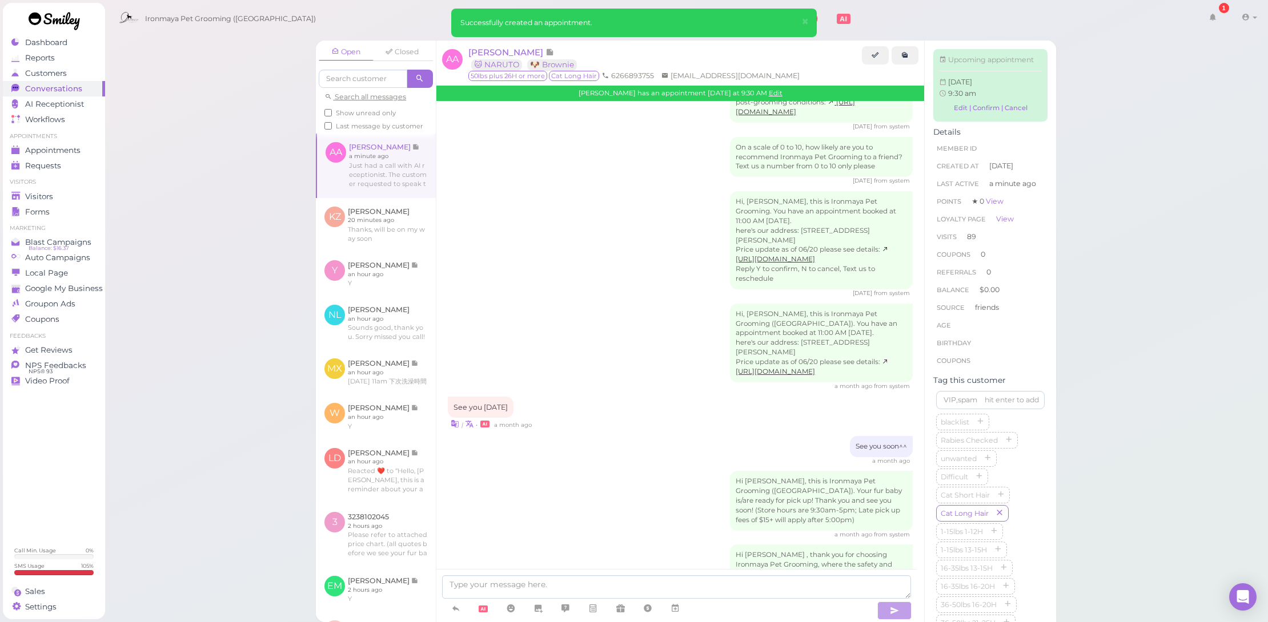
scroll to position [1788, 0]
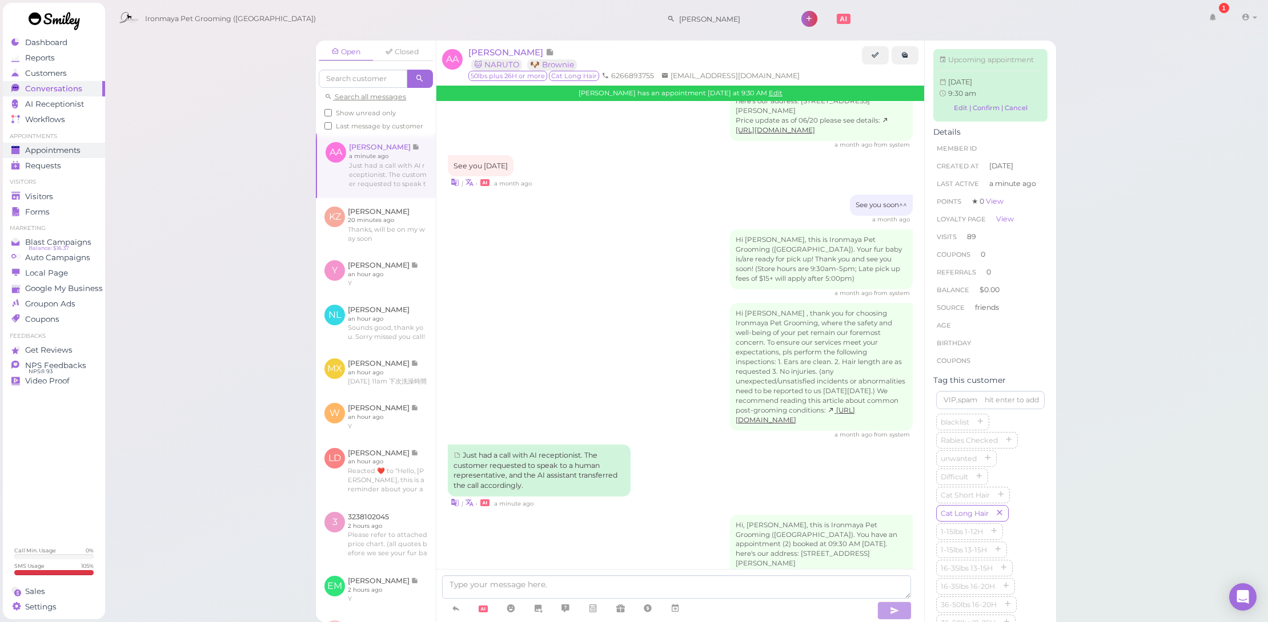
click at [69, 150] on span "Appointments" at bounding box center [52, 151] width 55 height 10
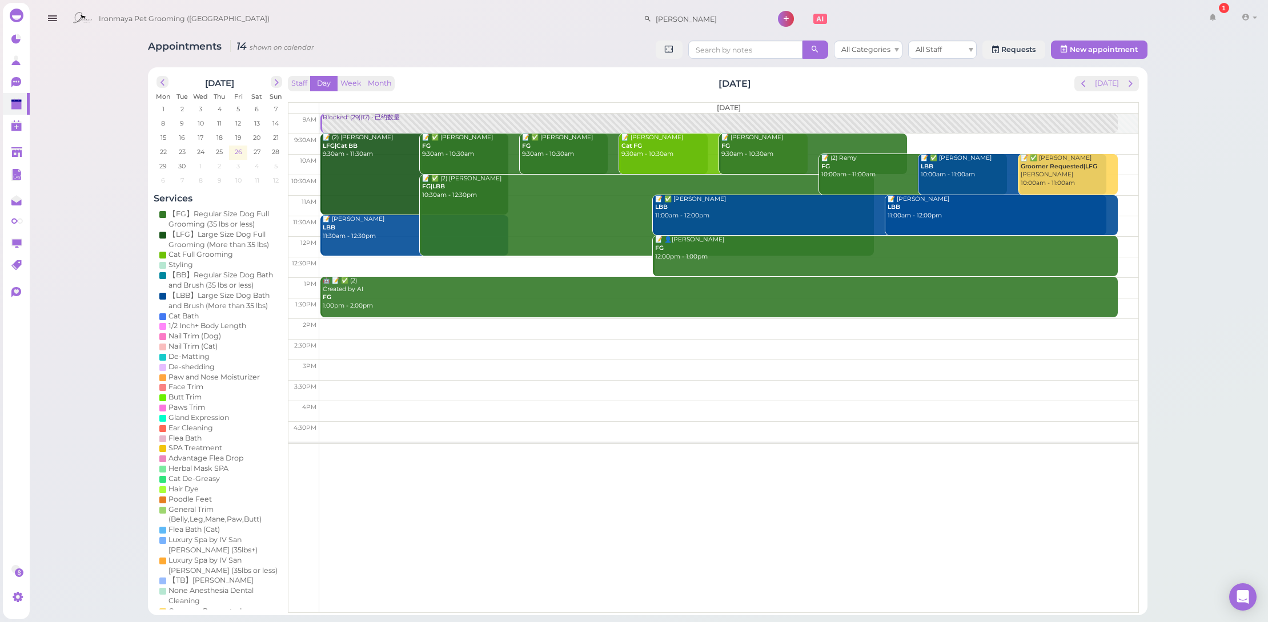
click at [234, 152] on span "26" at bounding box center [238, 152] width 10 height 10
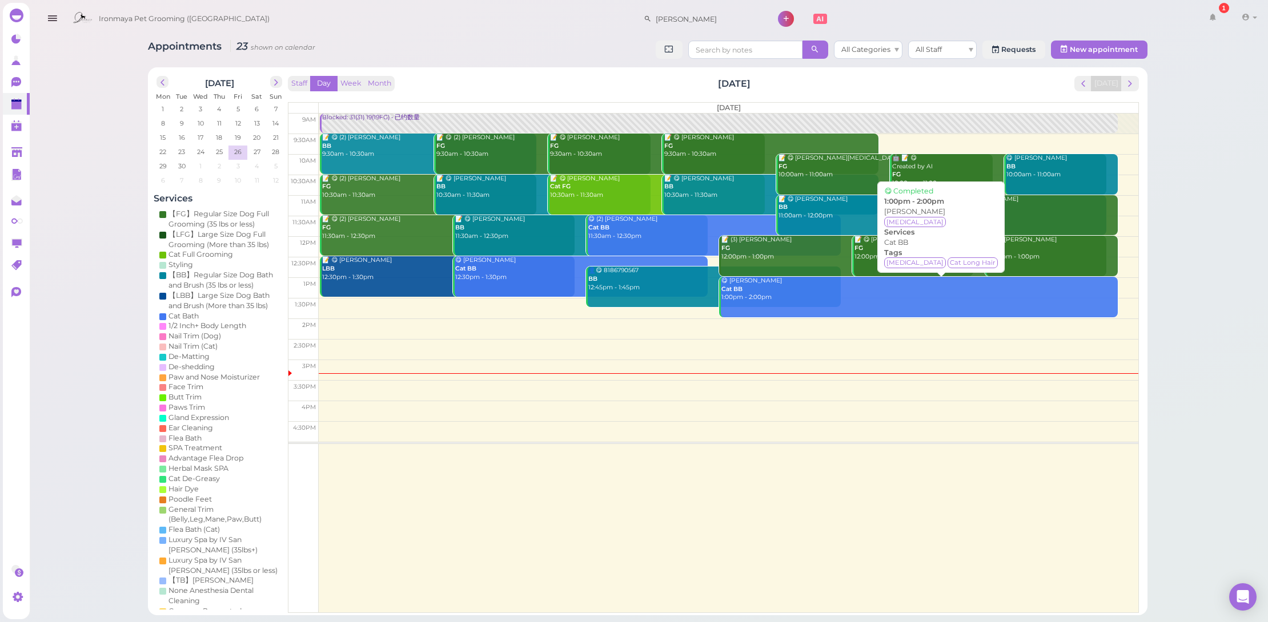
click at [775, 295] on div "😋 [PERSON_NAME] Cat BB 1:00pm - 2:00pm" at bounding box center [919, 289] width 397 height 25
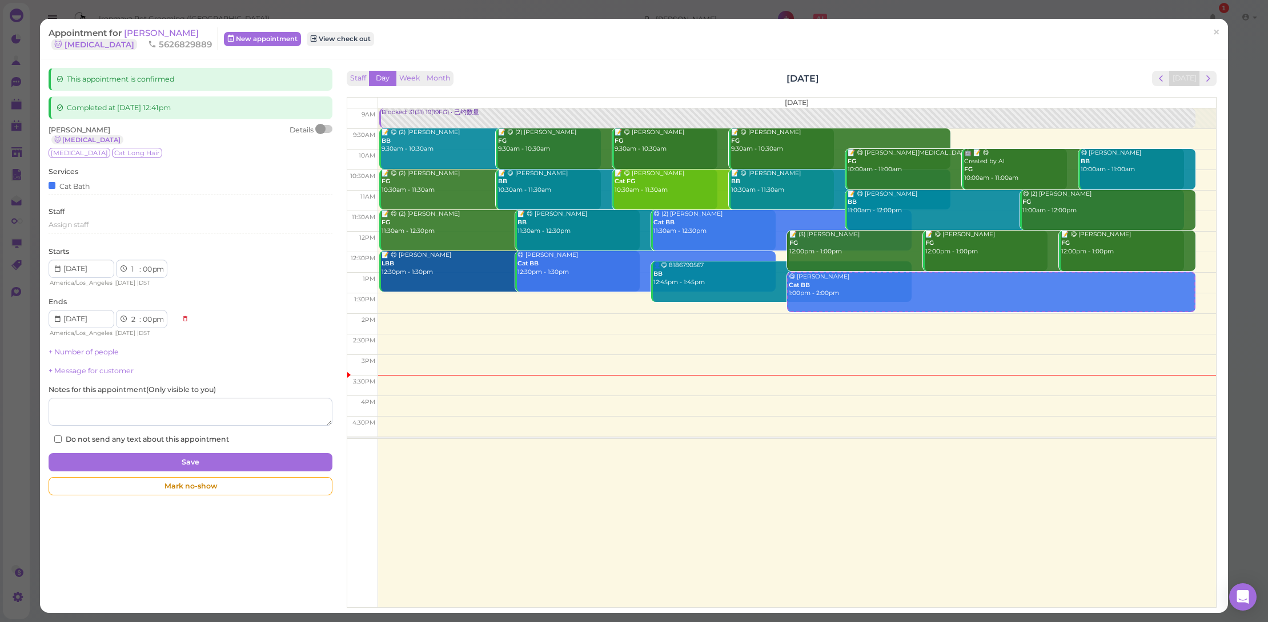
click at [150, 26] on div "Appointment for [PERSON_NAME] 🐱 [MEDICAL_DATA] 5626829889 New appointment View …" at bounding box center [634, 39] width 1188 height 41
click at [152, 30] on span "[PERSON_NAME]" at bounding box center [161, 32] width 75 height 11
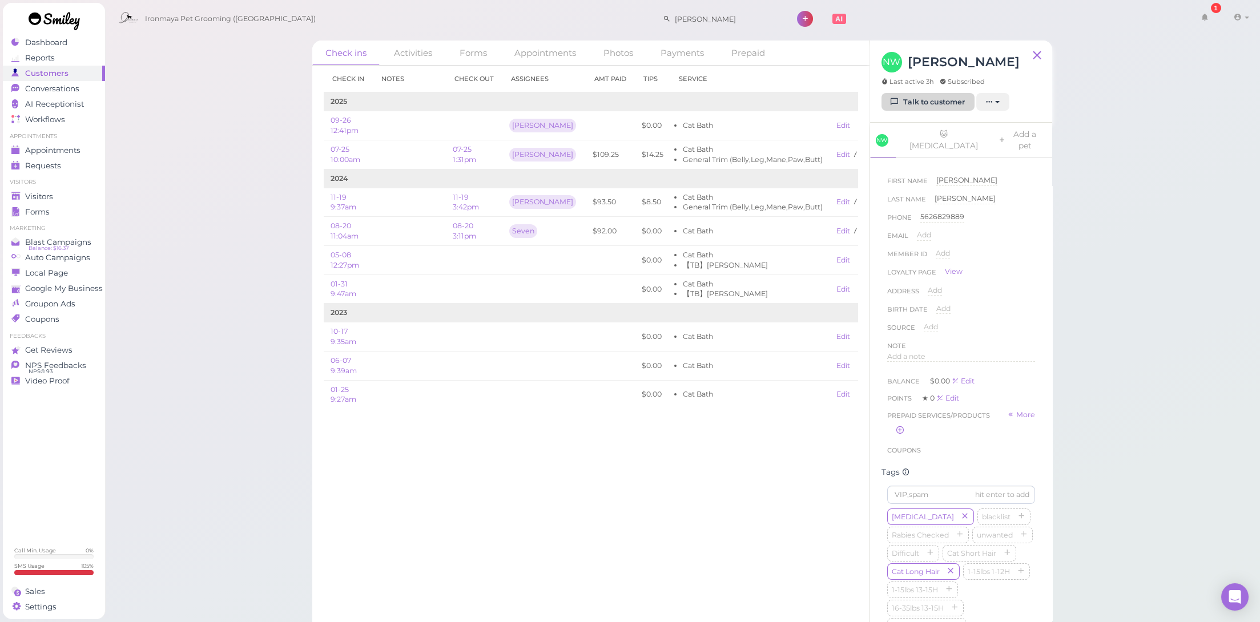
click at [928, 96] on link "Talk to customer" at bounding box center [928, 102] width 93 height 18
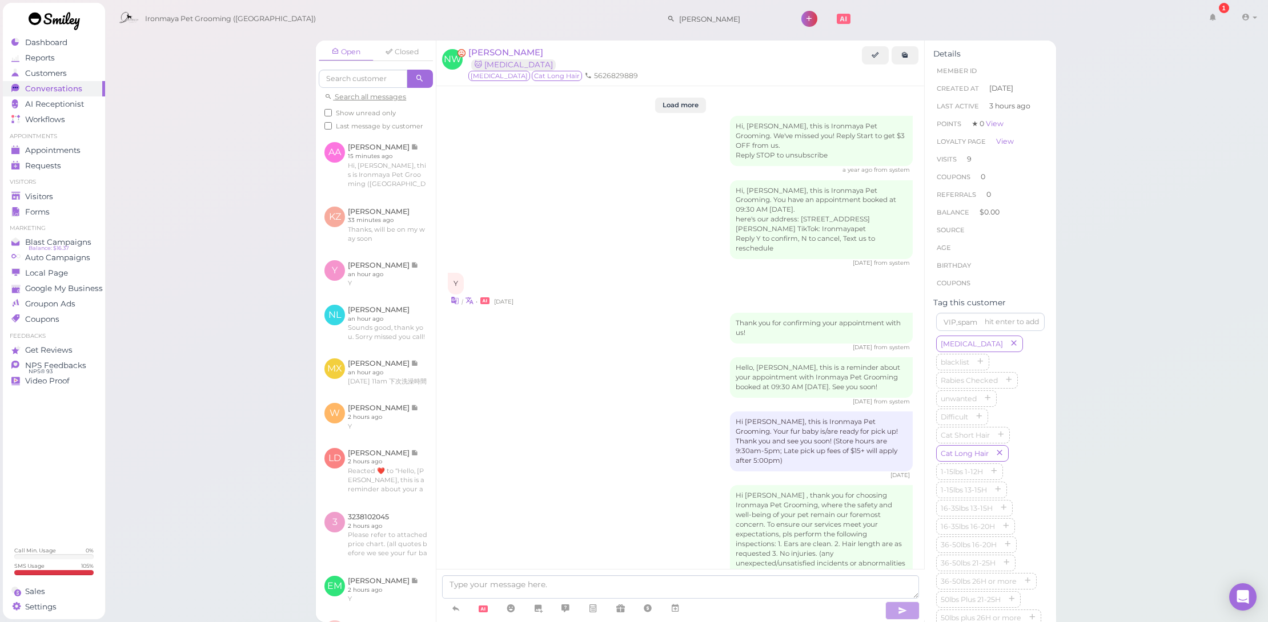
scroll to position [1445, 0]
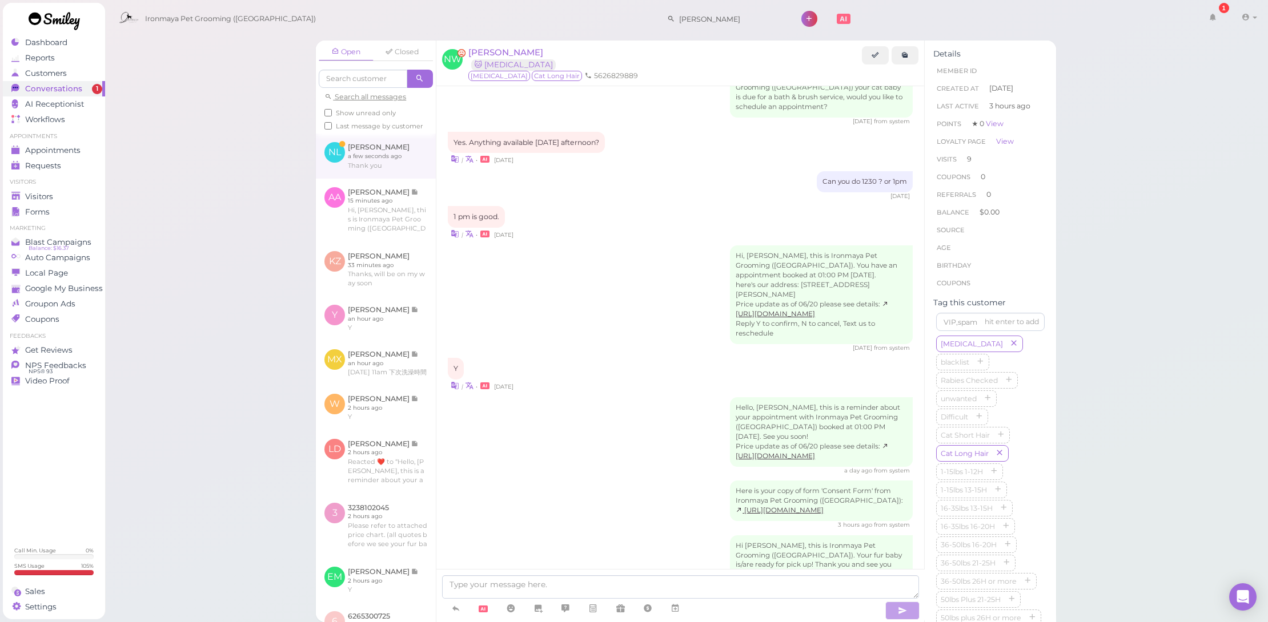
click at [419, 176] on link at bounding box center [376, 156] width 120 height 45
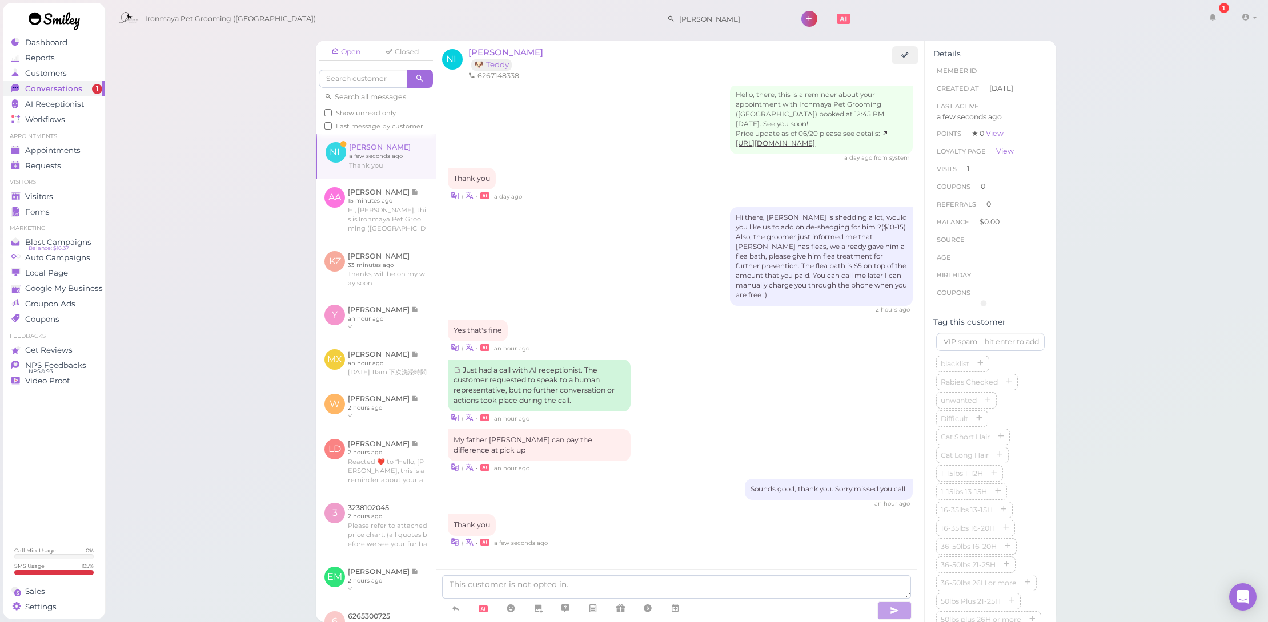
scroll to position [1130, 0]
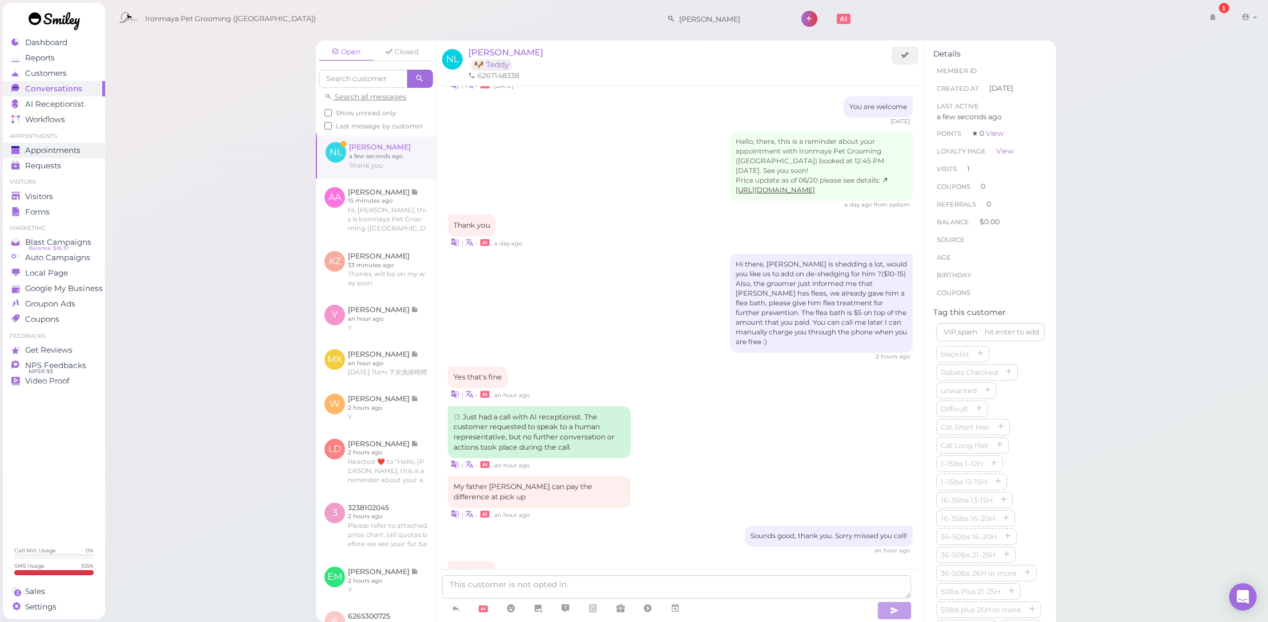
click at [83, 150] on div "Appointments" at bounding box center [52, 151] width 82 height 10
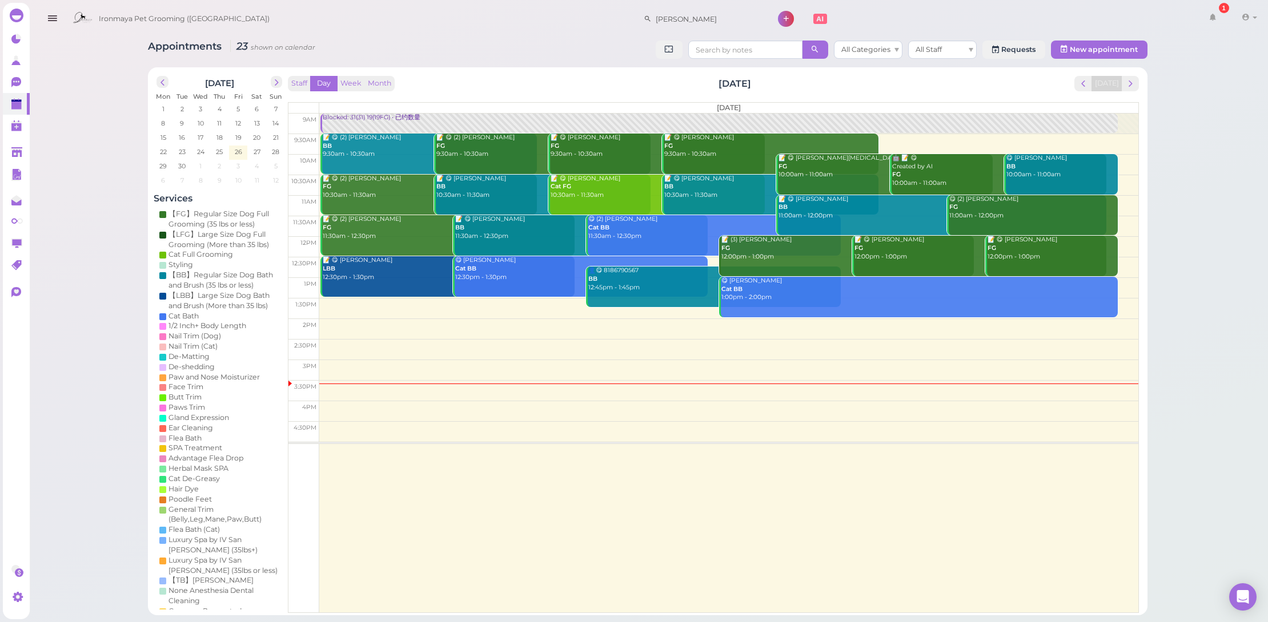
click at [1180, 217] on div "Appointments 23 shown on calendar All Categories All Staff Requests New appoint…" at bounding box center [647, 308] width 1240 height 616
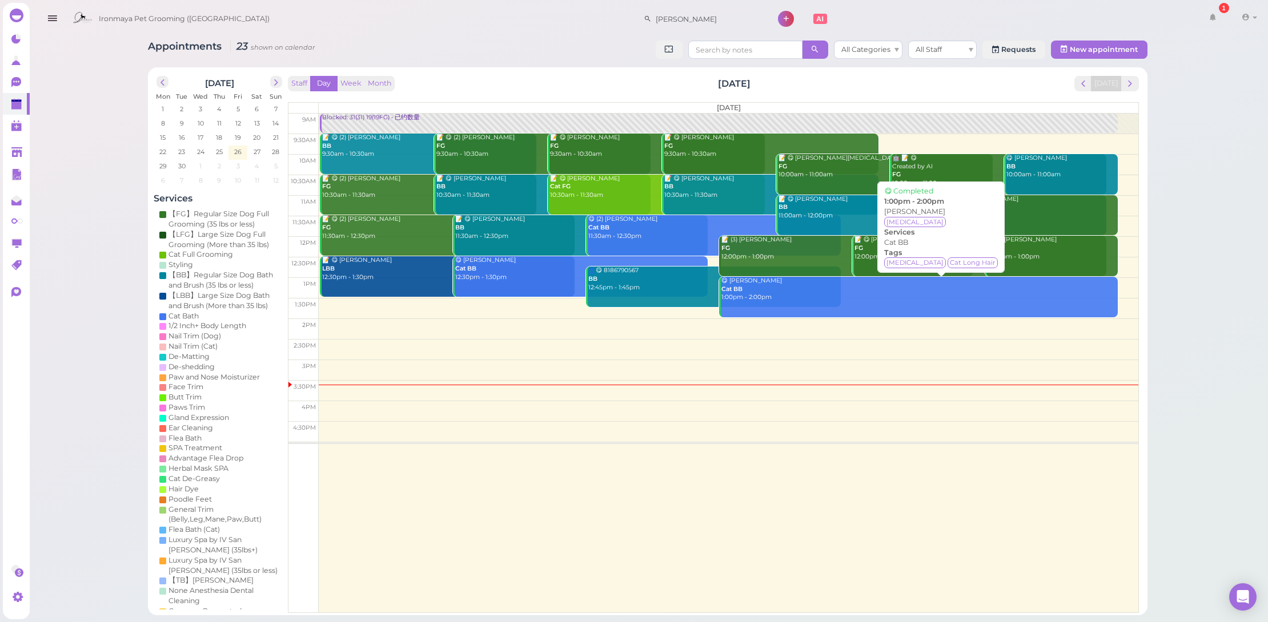
click at [781, 299] on div "😋 [PERSON_NAME] Cat BB 1:00pm - 2:00pm" at bounding box center [919, 289] width 397 height 25
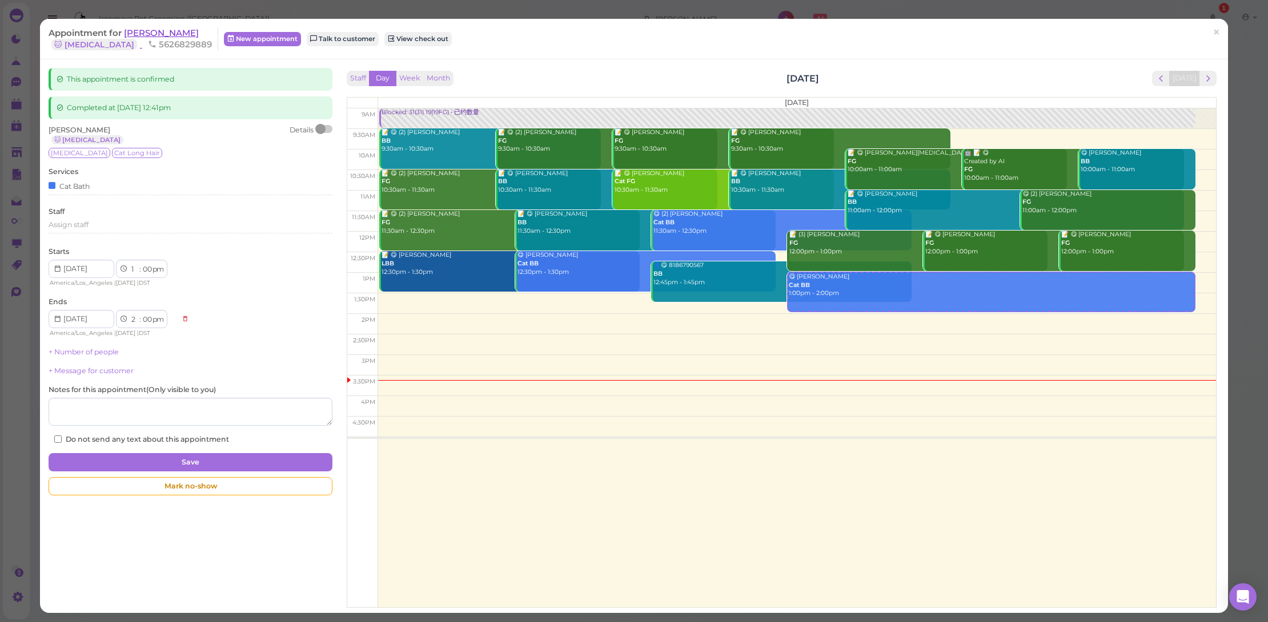
click at [145, 31] on span "[PERSON_NAME]" at bounding box center [161, 32] width 75 height 11
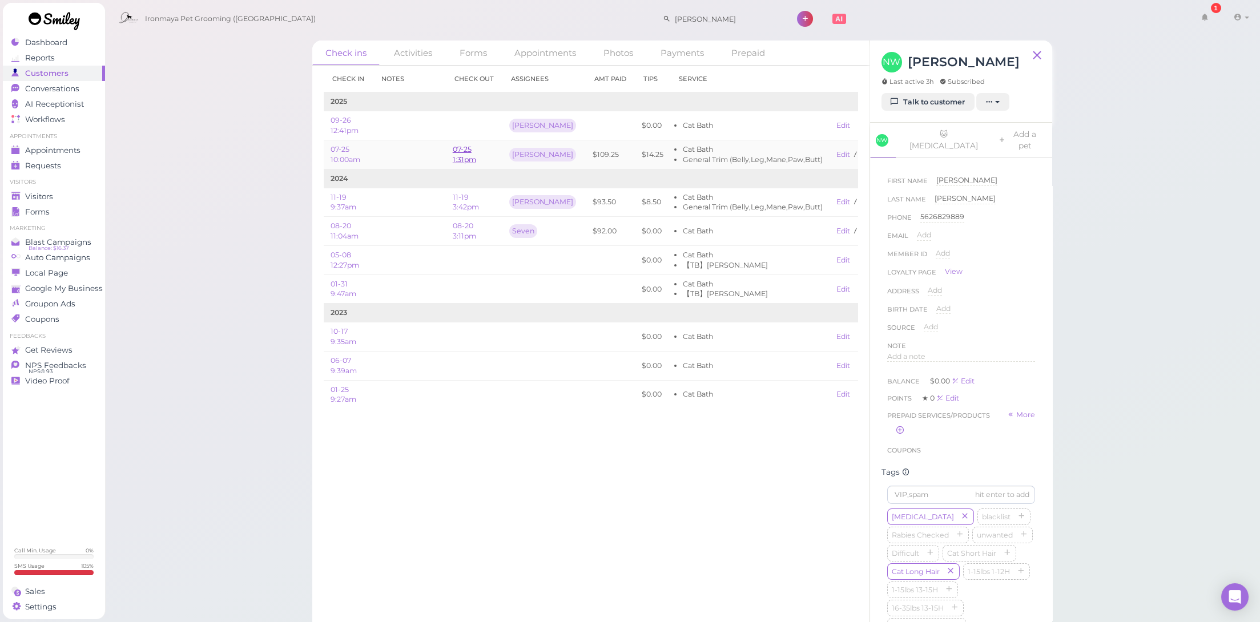
click at [459, 160] on link "07-25 1:31pm" at bounding box center [464, 154] width 23 height 19
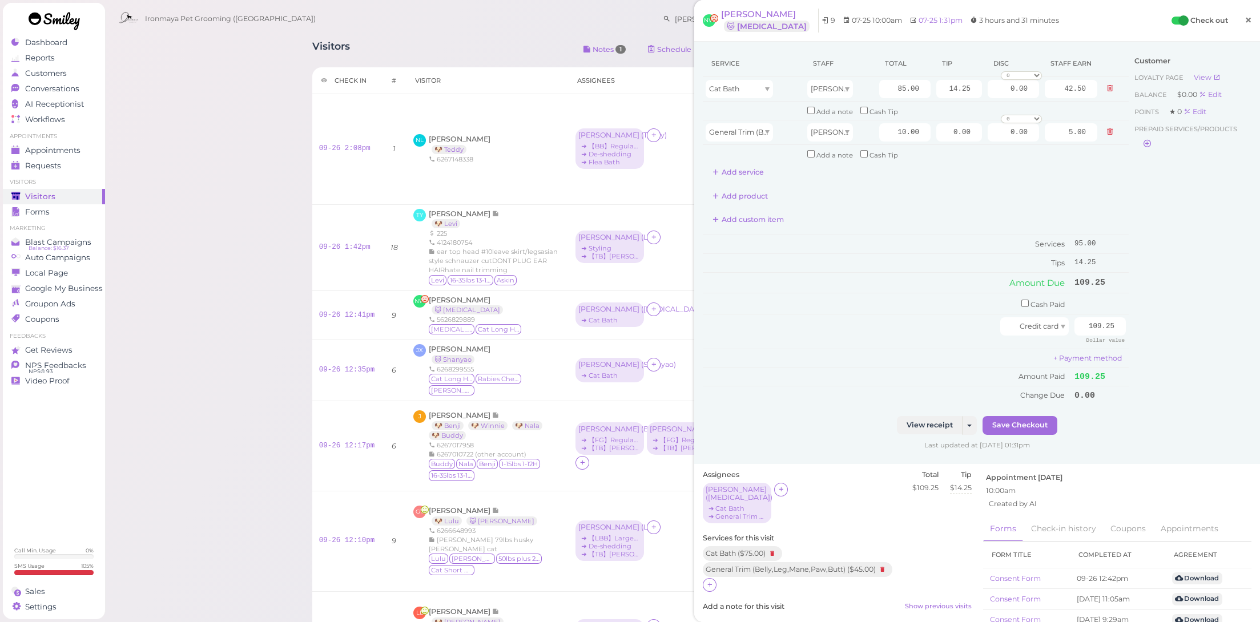
click at [1245, 22] on span "×" at bounding box center [1248, 20] width 7 height 16
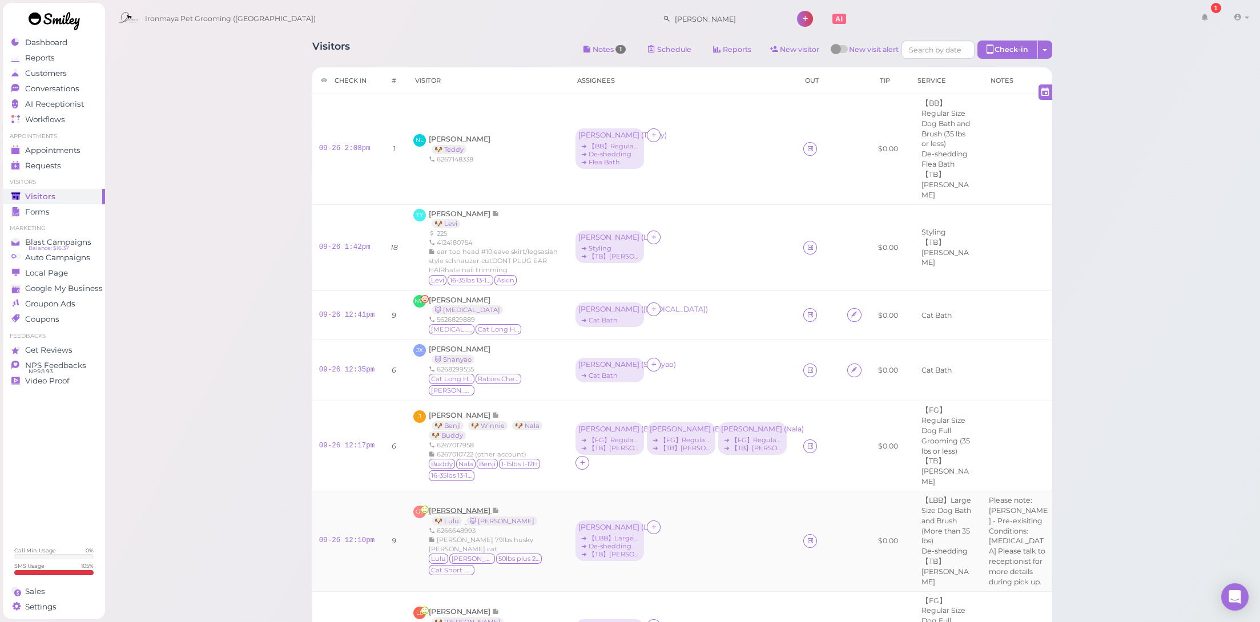
click at [457, 507] on span "[PERSON_NAME]" at bounding box center [460, 511] width 63 height 9
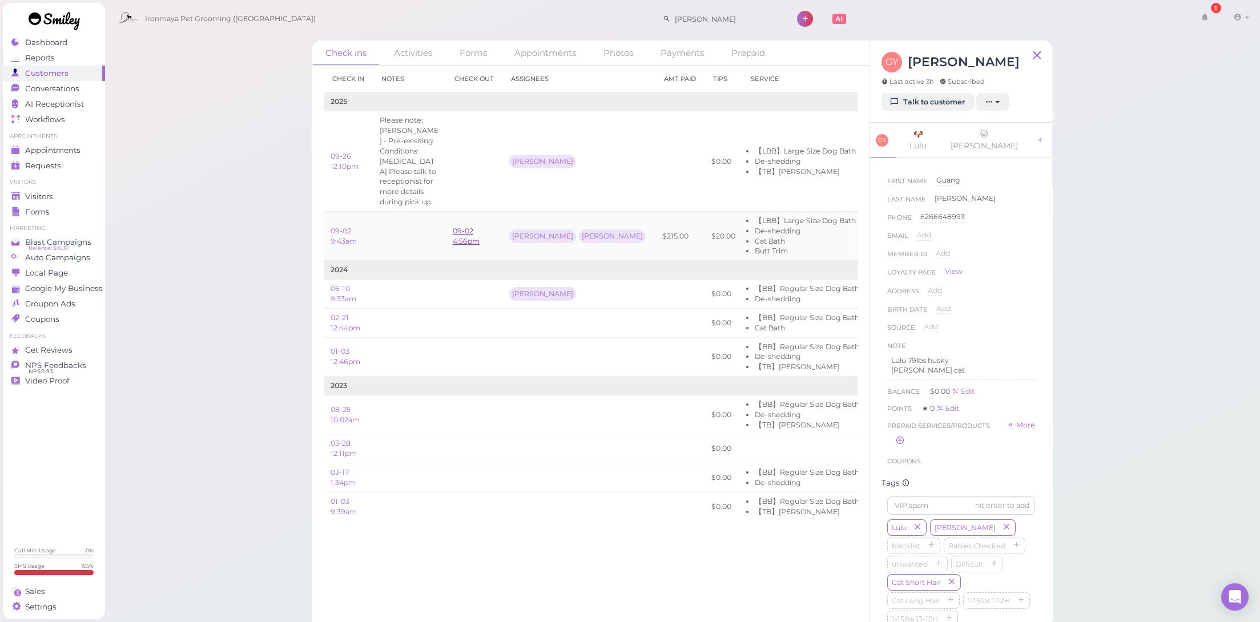
click at [464, 227] on link "09-02 4:56pm" at bounding box center [466, 236] width 27 height 19
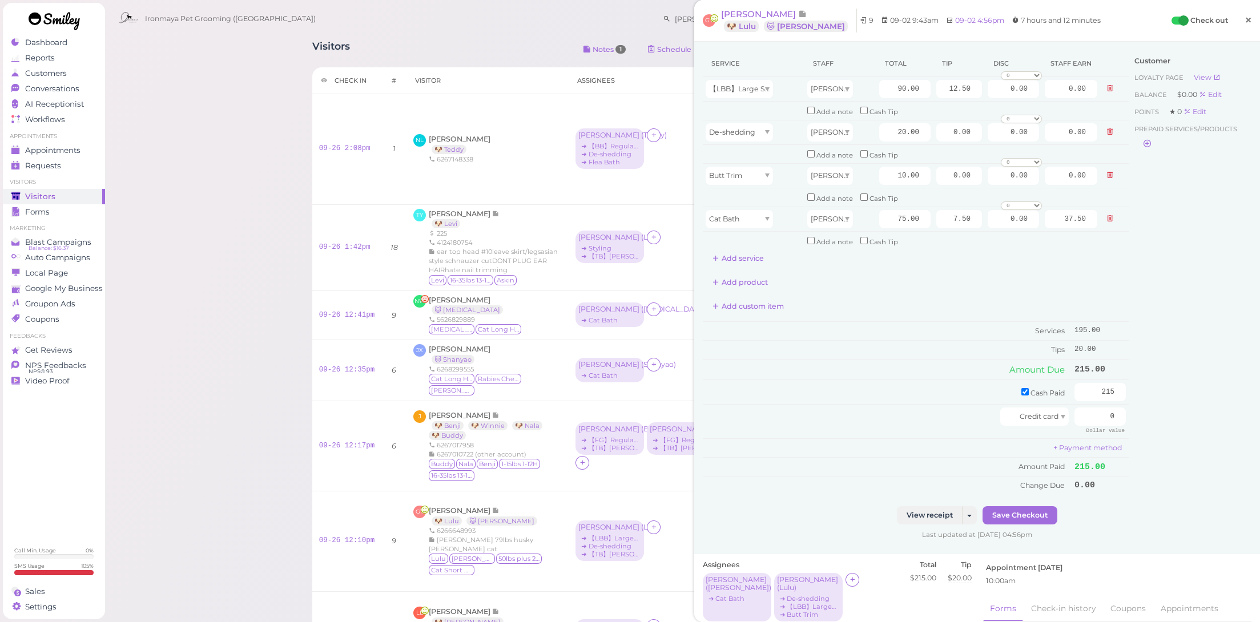
click at [1246, 19] on link "×" at bounding box center [1248, 20] width 21 height 27
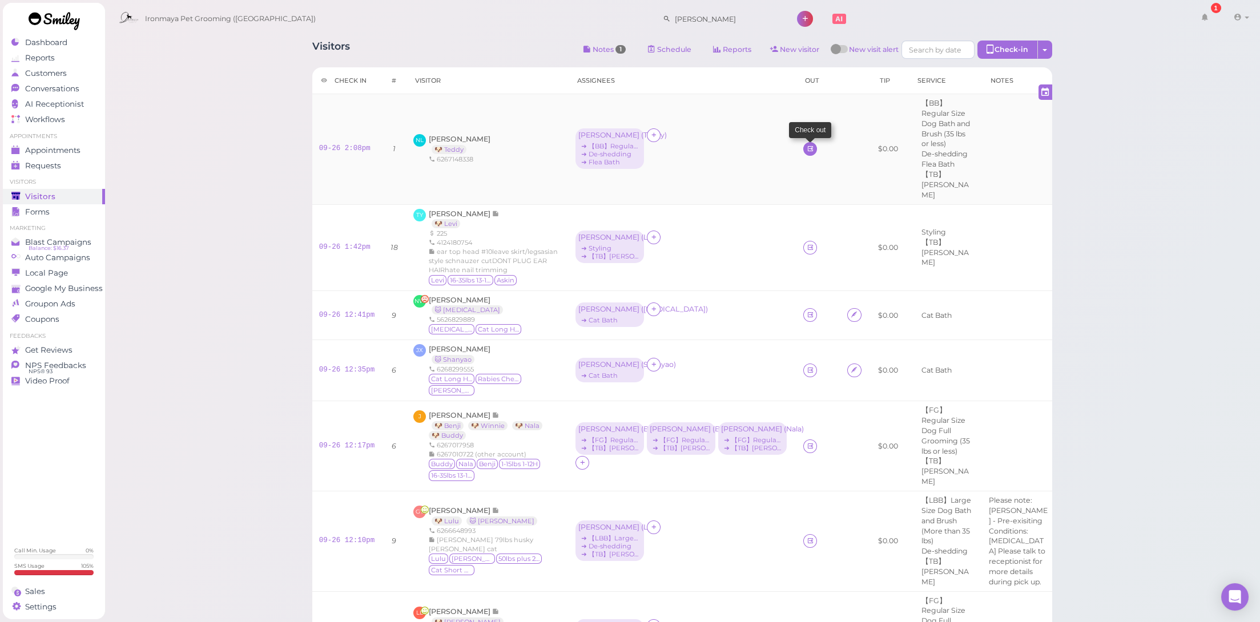
click at [807, 144] on icon at bounding box center [810, 148] width 7 height 9
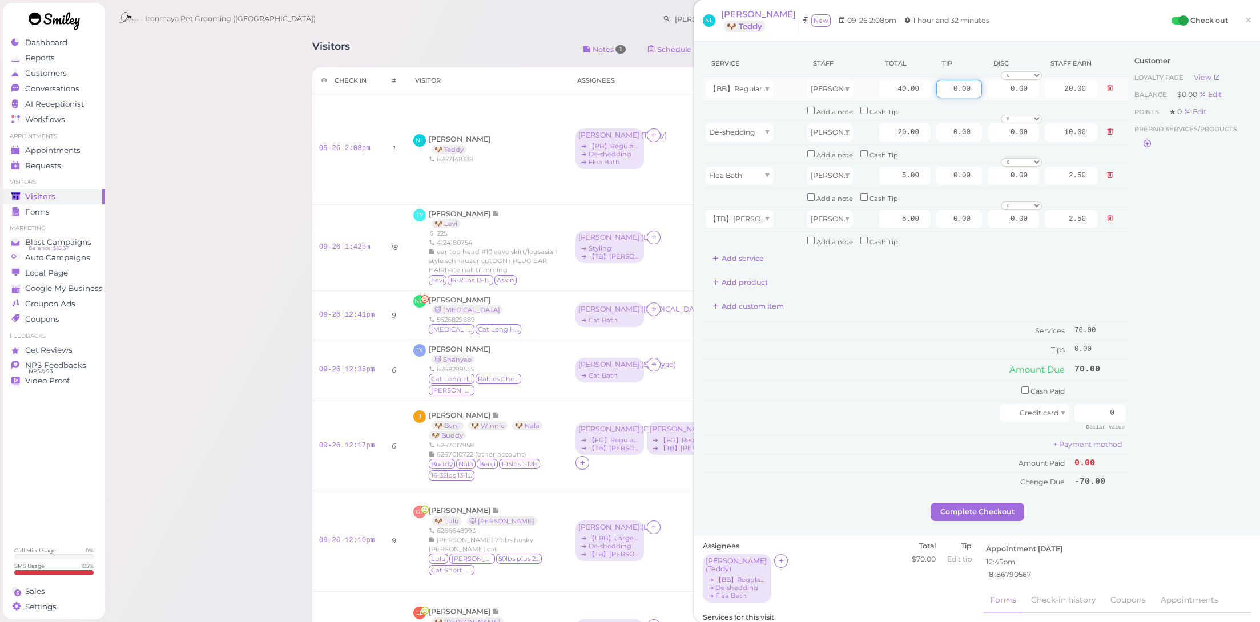
drag, startPoint x: 939, startPoint y: 89, endPoint x: 1032, endPoint y: 98, distance: 93.0
click at [1032, 98] on tr "【BB】Regular Size Dog Bath and Brush (35 lbs or less) [PERSON_NAME] 40.00 0.00 0…" at bounding box center [916, 89] width 426 height 25
type input "7.5"
drag, startPoint x: 883, startPoint y: 85, endPoint x: 974, endPoint y: 103, distance: 92.6
click at [974, 103] on tbody "【BB】Regular Size Dog Bath and Brush (35 lbs or less) [PERSON_NAME] 40.00 7.5 0.…" at bounding box center [916, 163] width 426 height 173
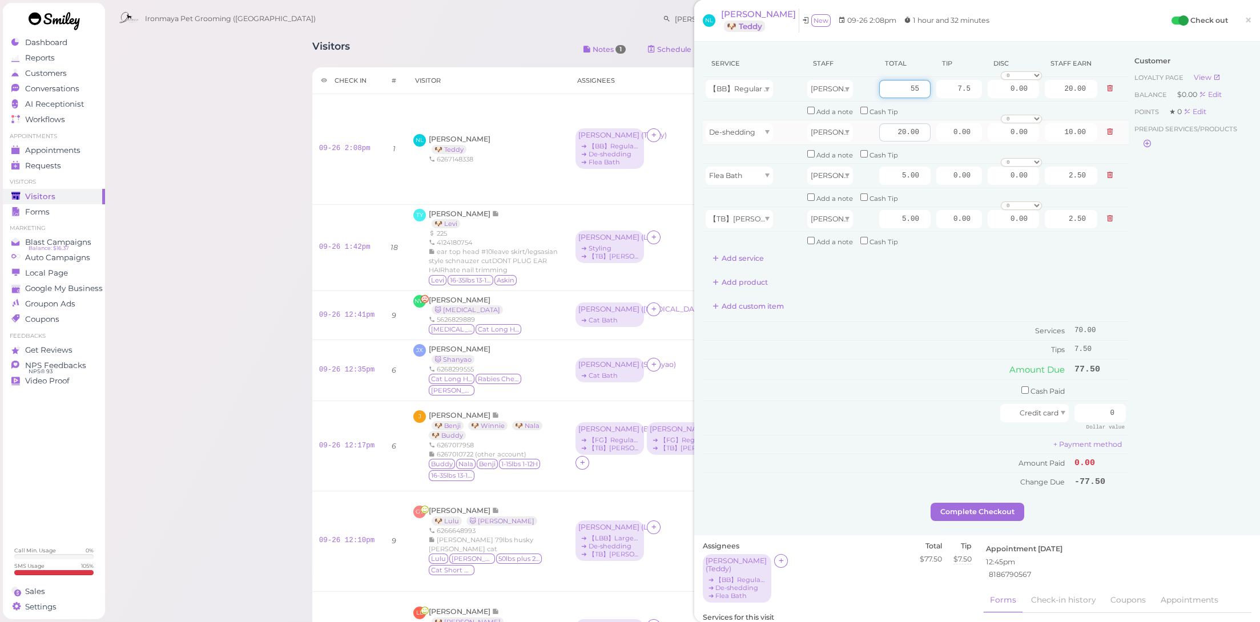
type input "55"
type input "27.50"
drag, startPoint x: 879, startPoint y: 122, endPoint x: 1001, endPoint y: 126, distance: 122.3
click at [1001, 126] on tr "De-shedding [PERSON_NAME] 20.00 0.00 0.00 0 10% off 15% off 20% off 25% off 30%…" at bounding box center [916, 132] width 426 height 25
type input "10"
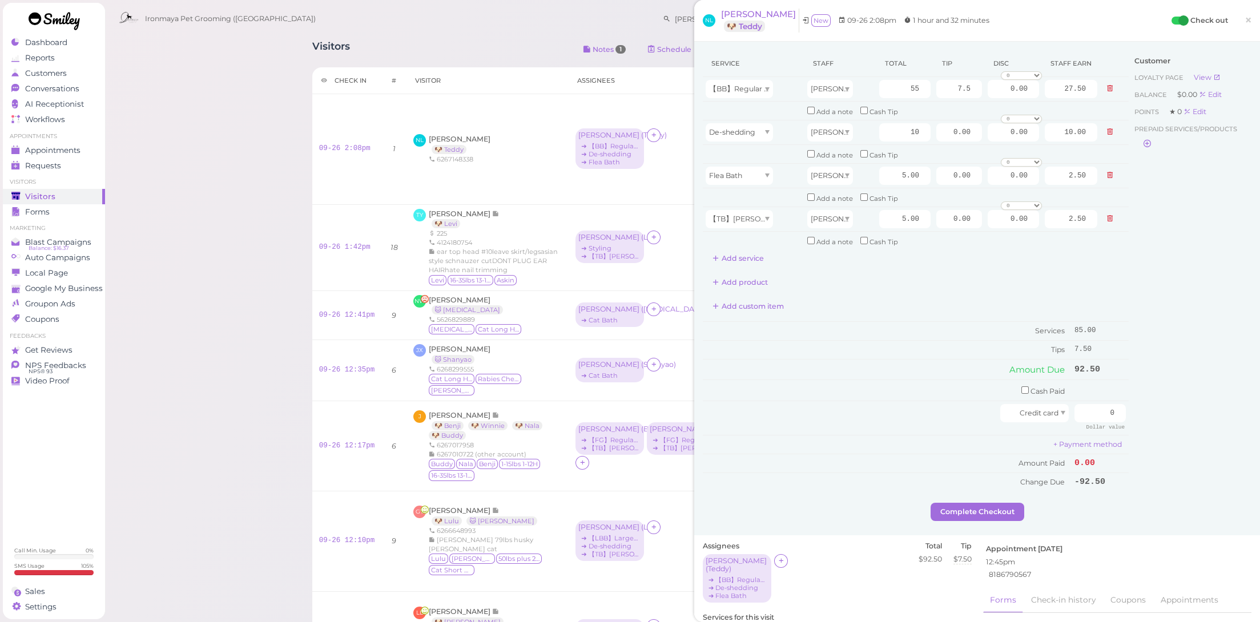
type input "5.00"
click at [933, 300] on div "Add custom item" at bounding box center [916, 307] width 426 height 18
drag, startPoint x: 1093, startPoint y: 399, endPoint x: 1154, endPoint y: 411, distance: 62.4
click at [1154, 411] on div "Service Staff Total Tip Disc Staff earn 【BB】Regular Size Dog Bath and Brush (35…" at bounding box center [977, 276] width 549 height 453
type input "82.5"
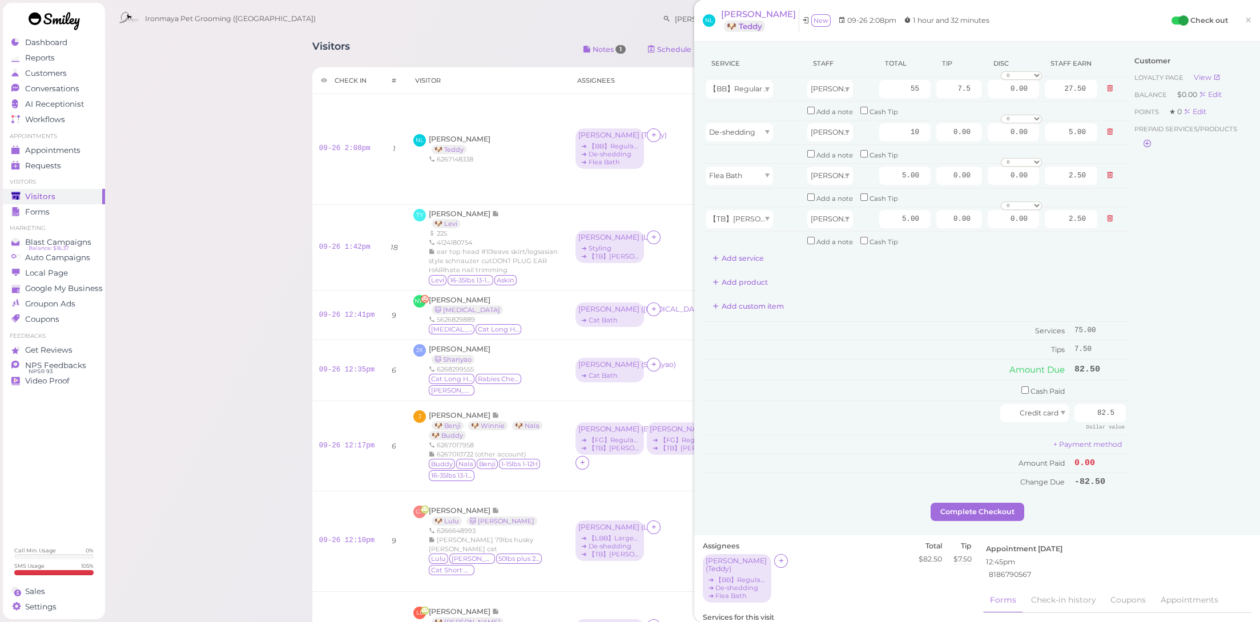
drag, startPoint x: 1230, startPoint y: 453, endPoint x: 1126, endPoint y: 472, distance: 105.0
click at [1229, 454] on div "Customer Loyalty page View Balance $0.00 Edit Points ★ 0 Edit Prepaid services/…" at bounding box center [1190, 276] width 123 height 453
click at [986, 503] on button "Complete Checkout" at bounding box center [978, 512] width 94 height 18
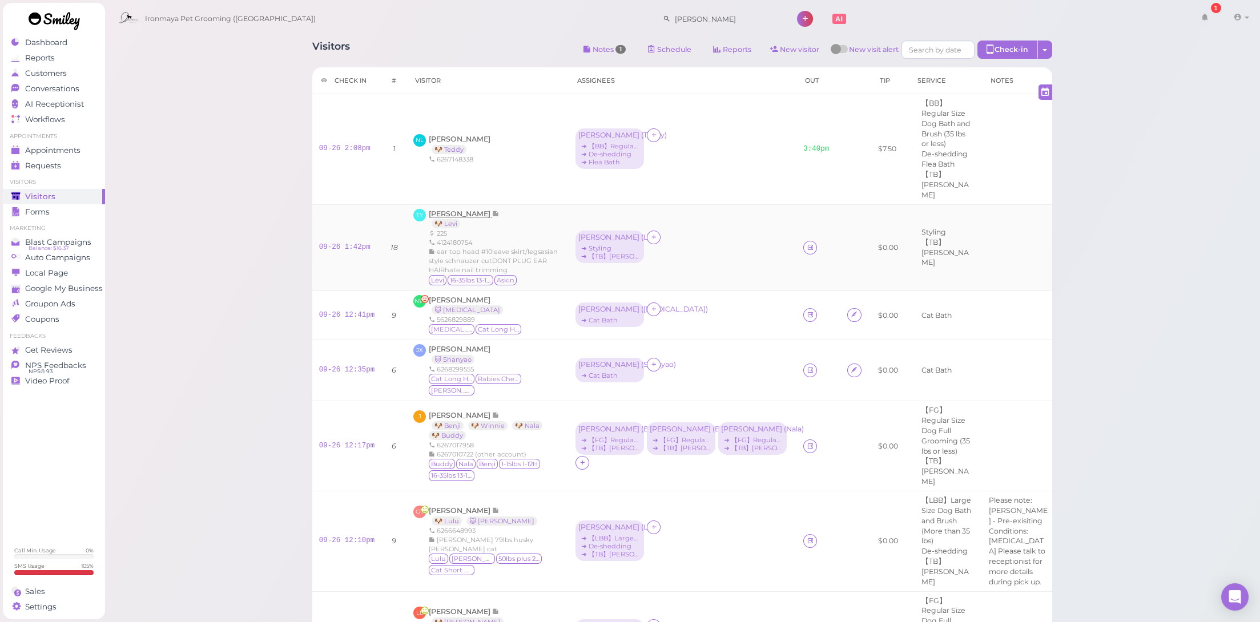
click at [465, 210] on span "[PERSON_NAME]" at bounding box center [460, 214] width 63 height 9
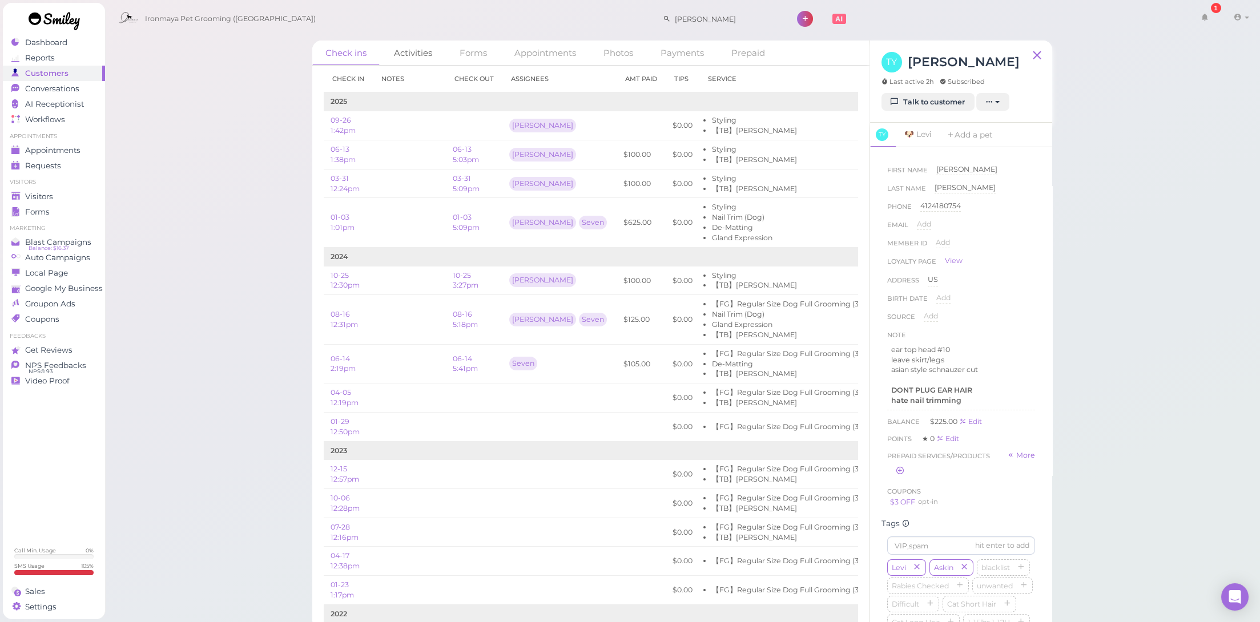
click at [434, 59] on link "Activities" at bounding box center [413, 53] width 65 height 25
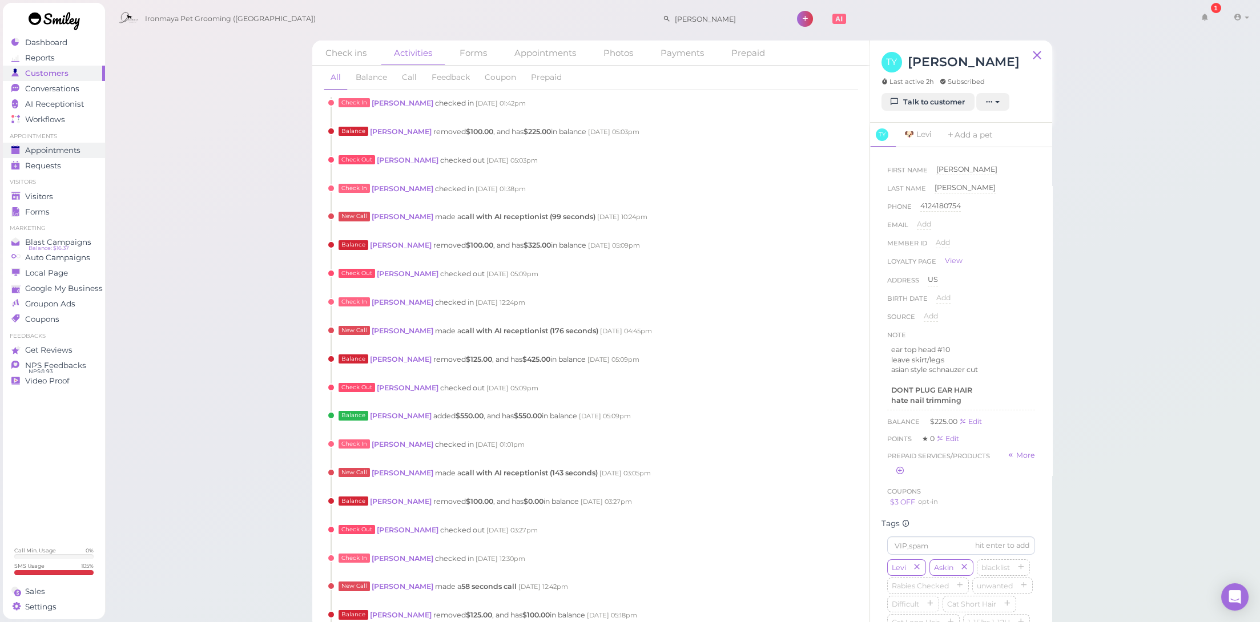
click at [80, 151] on span "Appointments" at bounding box center [52, 151] width 55 height 10
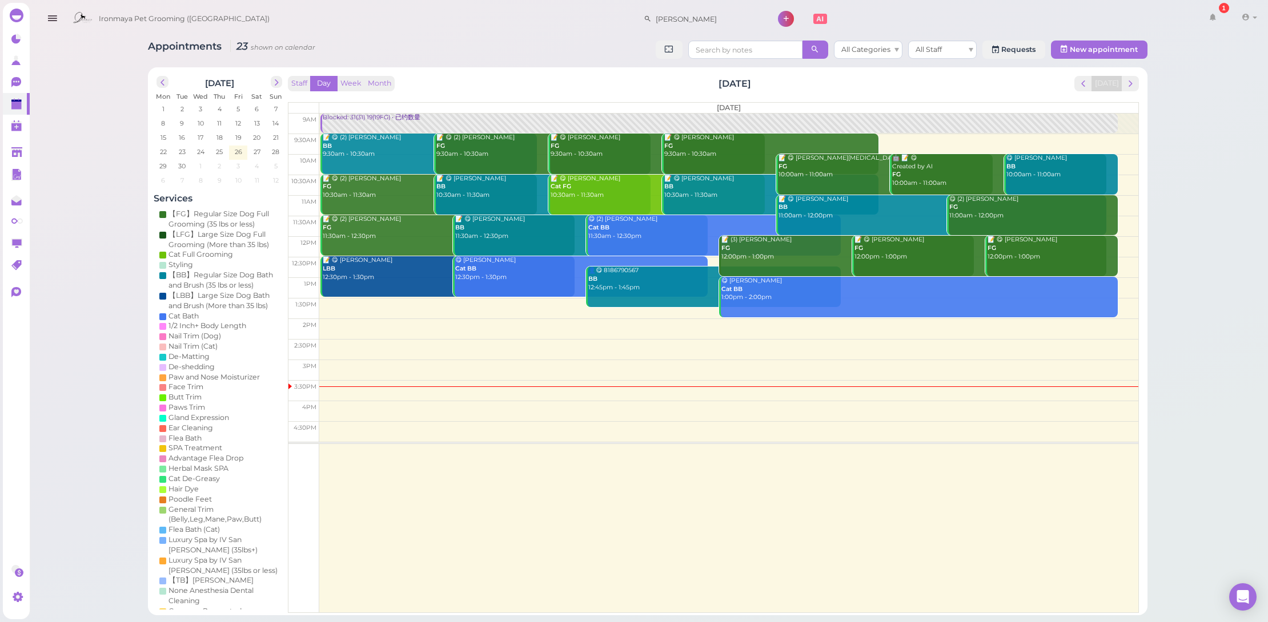
click at [1211, 336] on div "Appointments 23 shown on calendar All Categories All Staff Requests New appoint…" at bounding box center [647, 308] width 1240 height 616
click at [11, 83] on icon at bounding box center [16, 82] width 10 height 10
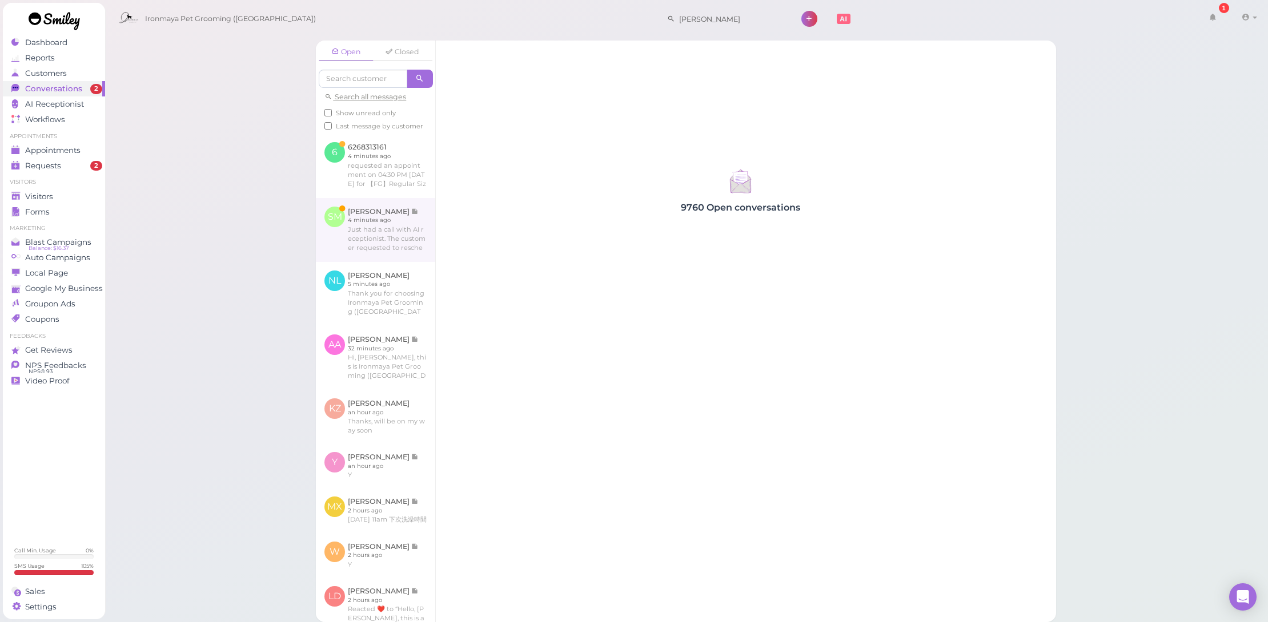
click at [354, 238] on link at bounding box center [375, 230] width 119 height 64
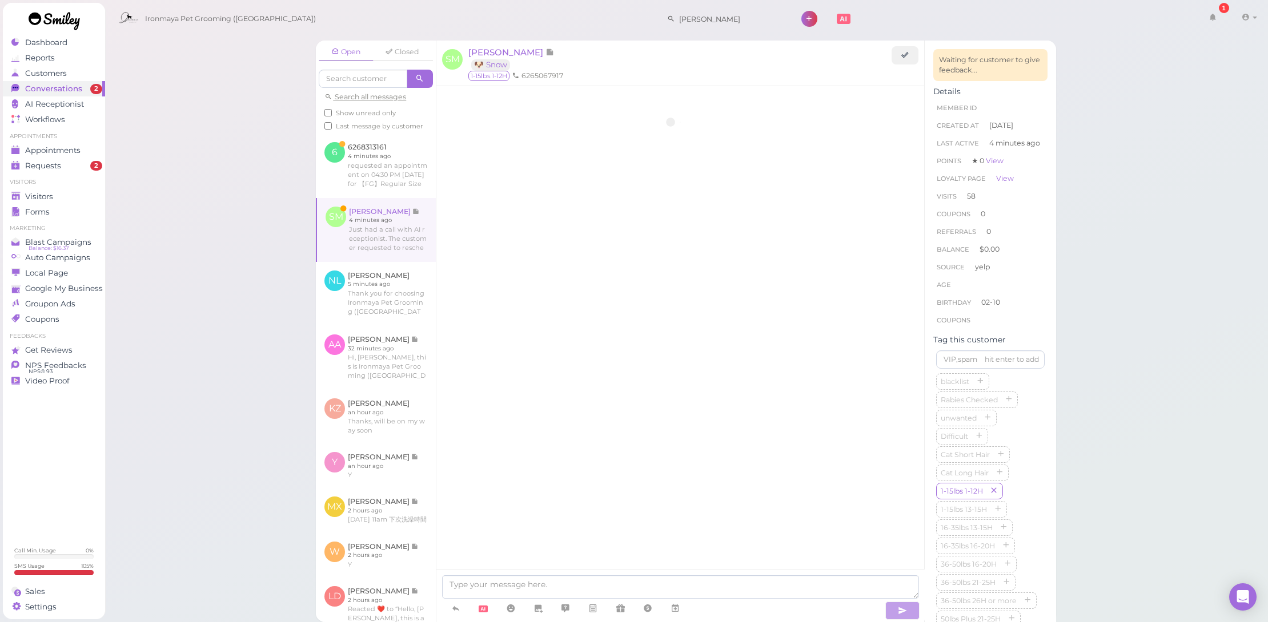
scroll to position [2071, 0]
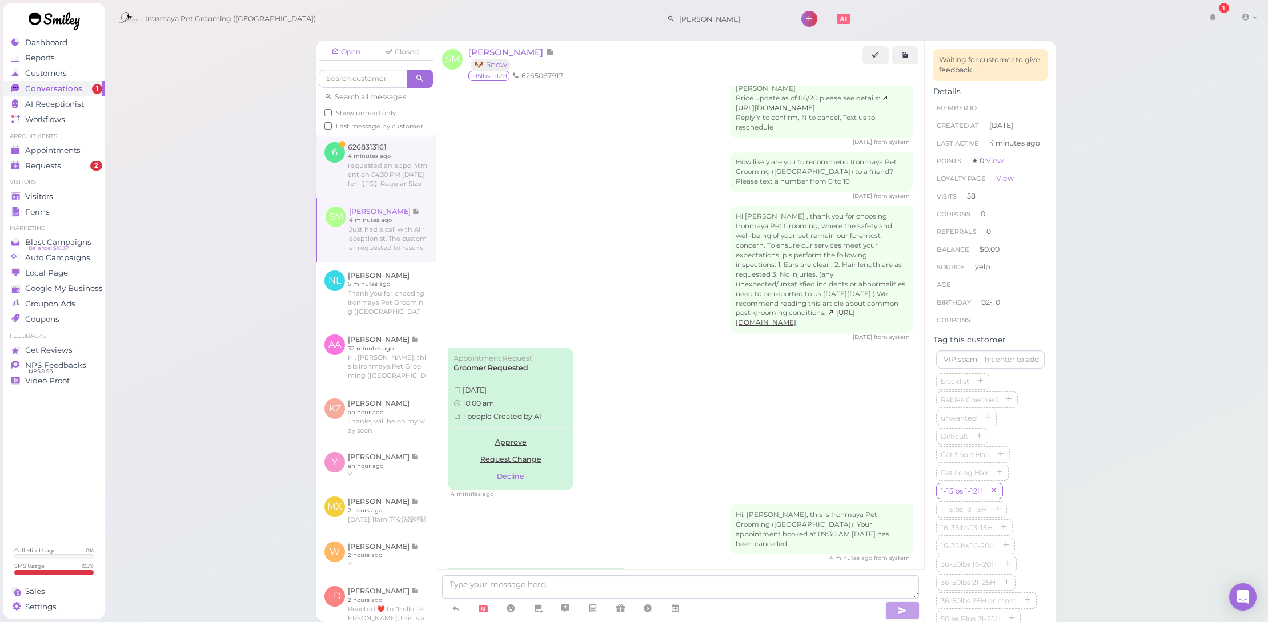
click at [362, 191] on link at bounding box center [376, 166] width 120 height 64
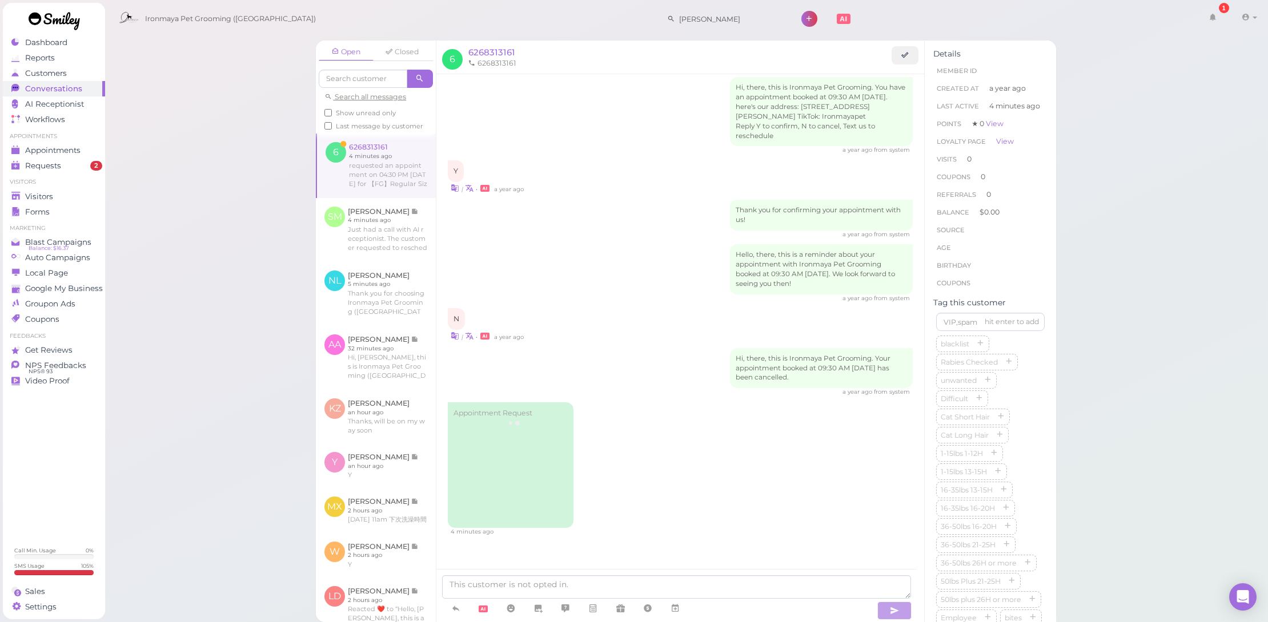
scroll to position [15, 0]
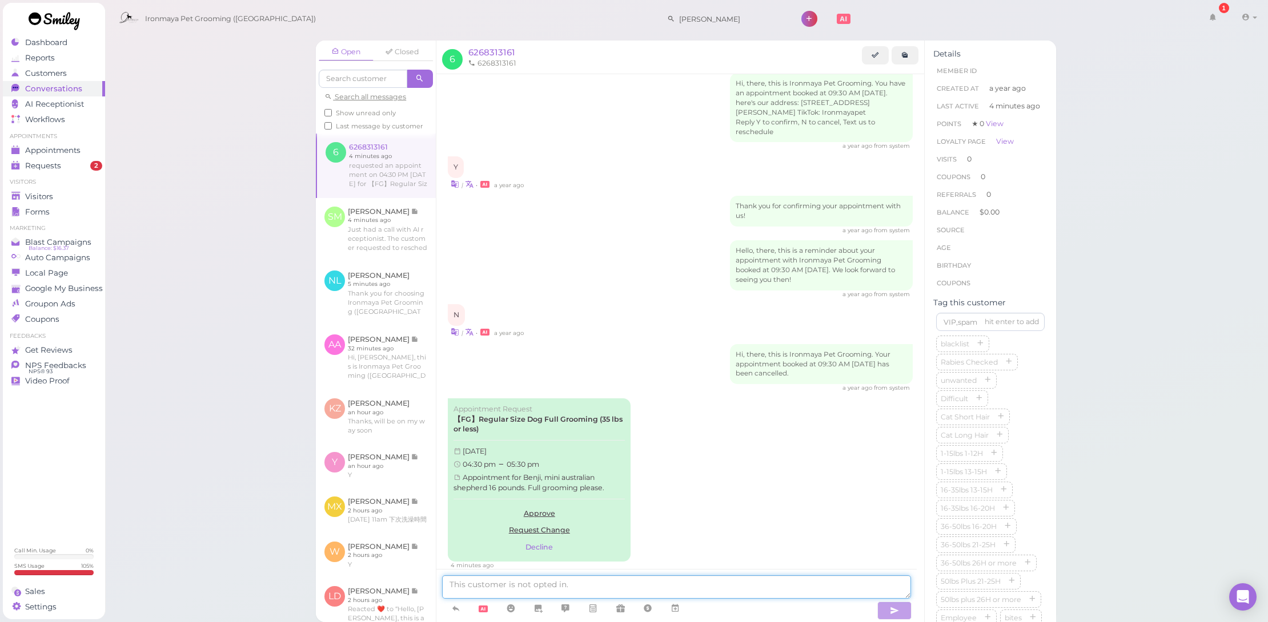
click at [608, 592] on textarea at bounding box center [676, 587] width 469 height 23
type textarea "Hello our latest appointment is @2pm, would that work for you"
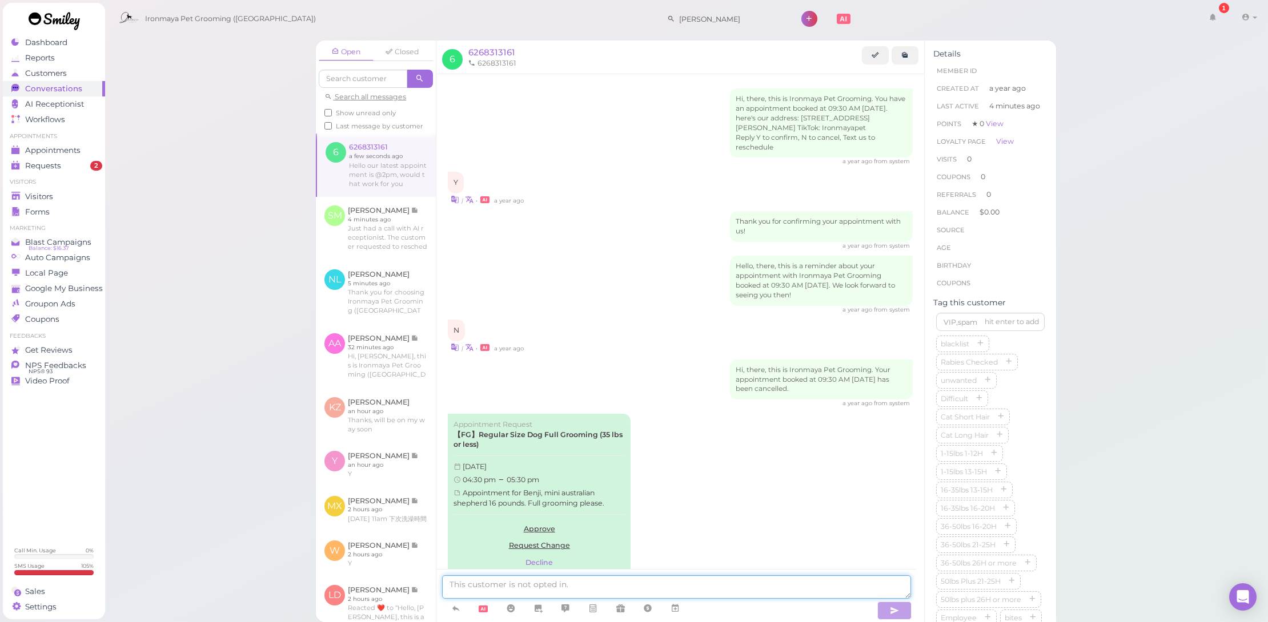
scroll to position [95, 0]
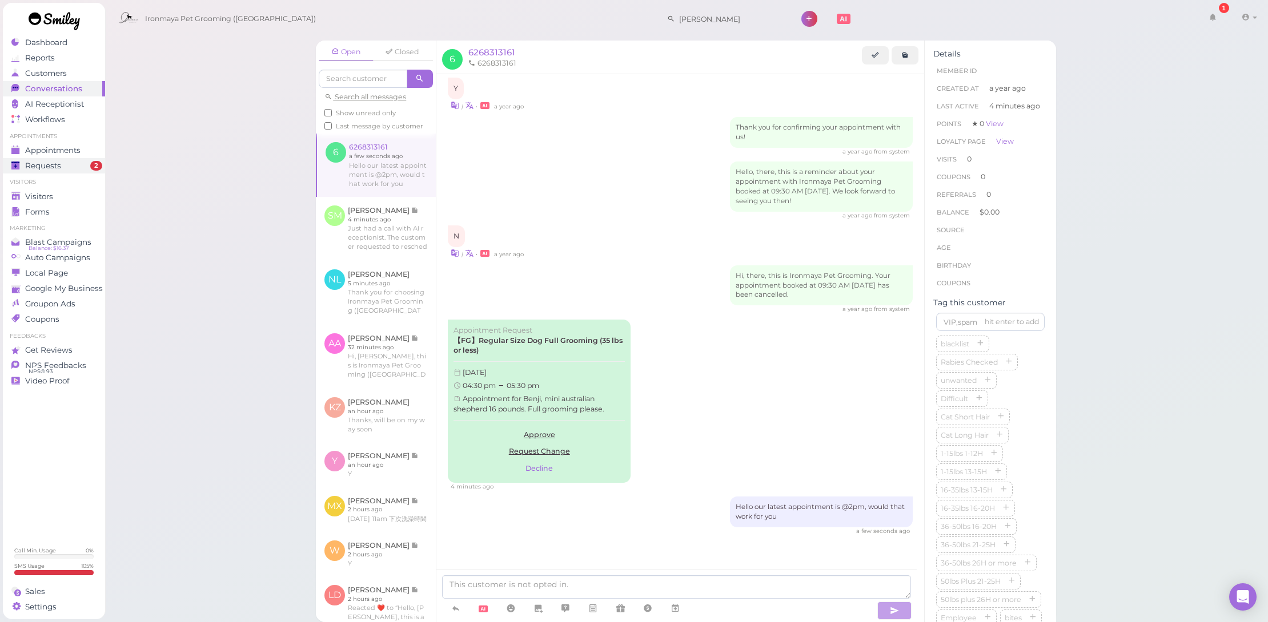
click at [77, 168] on div "Requests" at bounding box center [52, 166] width 82 height 10
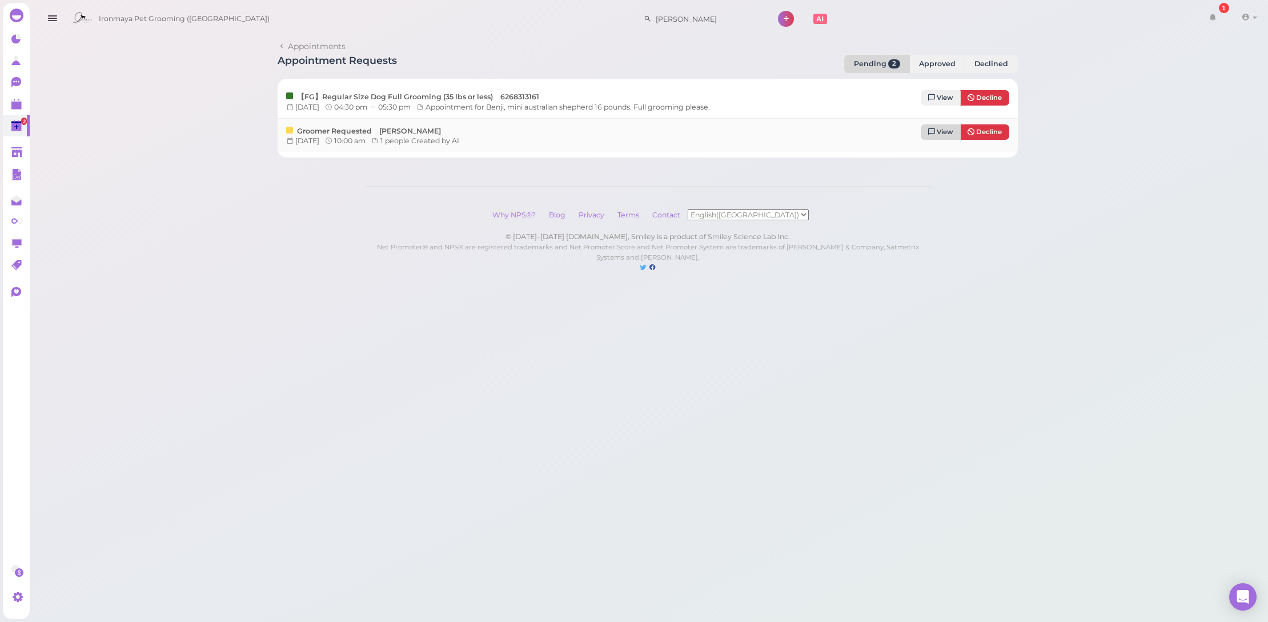
click at [929, 129] on icon at bounding box center [931, 132] width 7 height 8
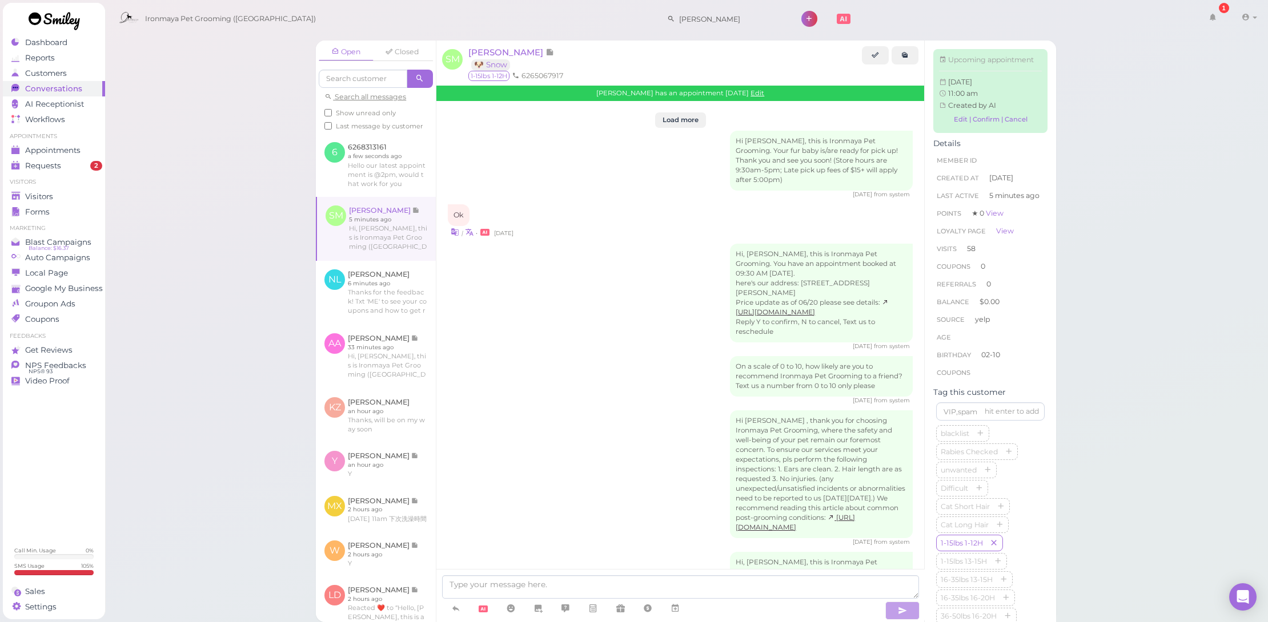
scroll to position [2110, 0]
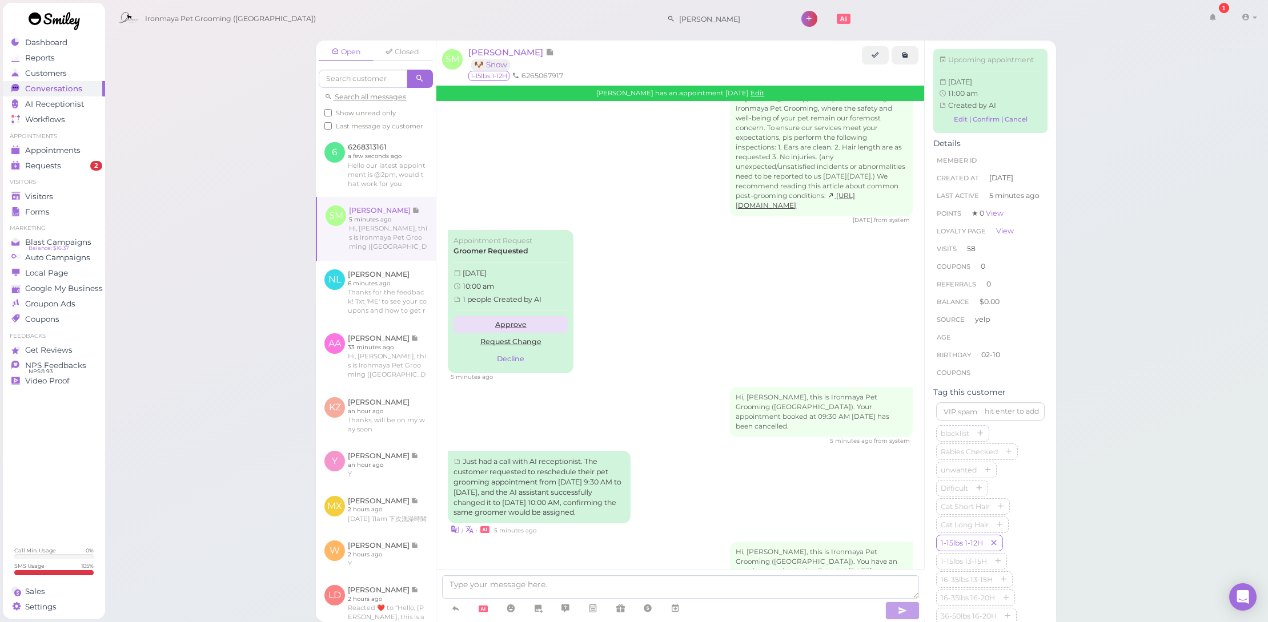
click at [518, 316] on link "Approve" at bounding box center [510, 324] width 114 height 17
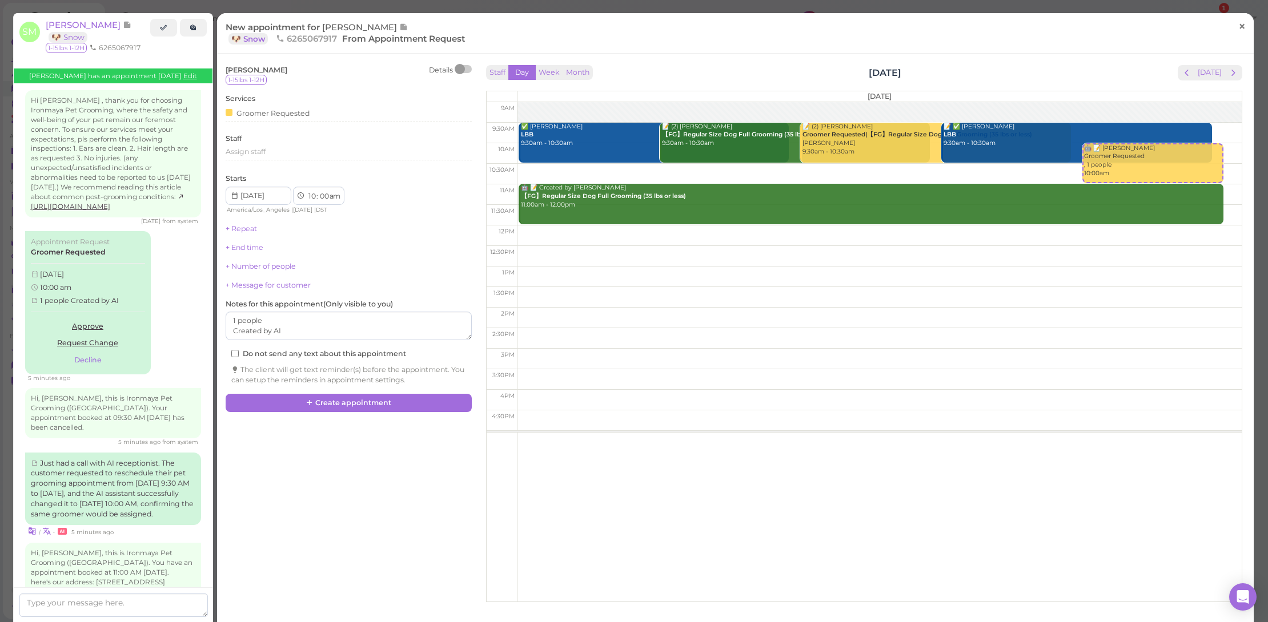
click at [1238, 27] on span "×" at bounding box center [1241, 26] width 7 height 16
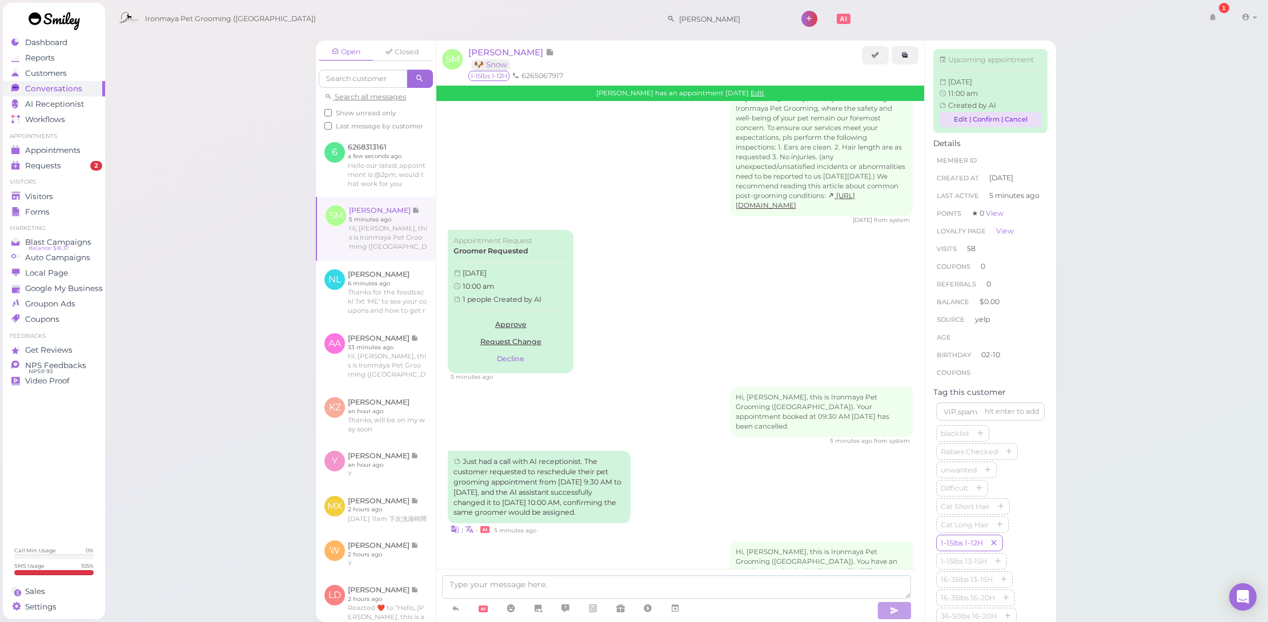
click at [986, 127] on link "Edit | Confirm | Cancel" at bounding box center [990, 119] width 103 height 15
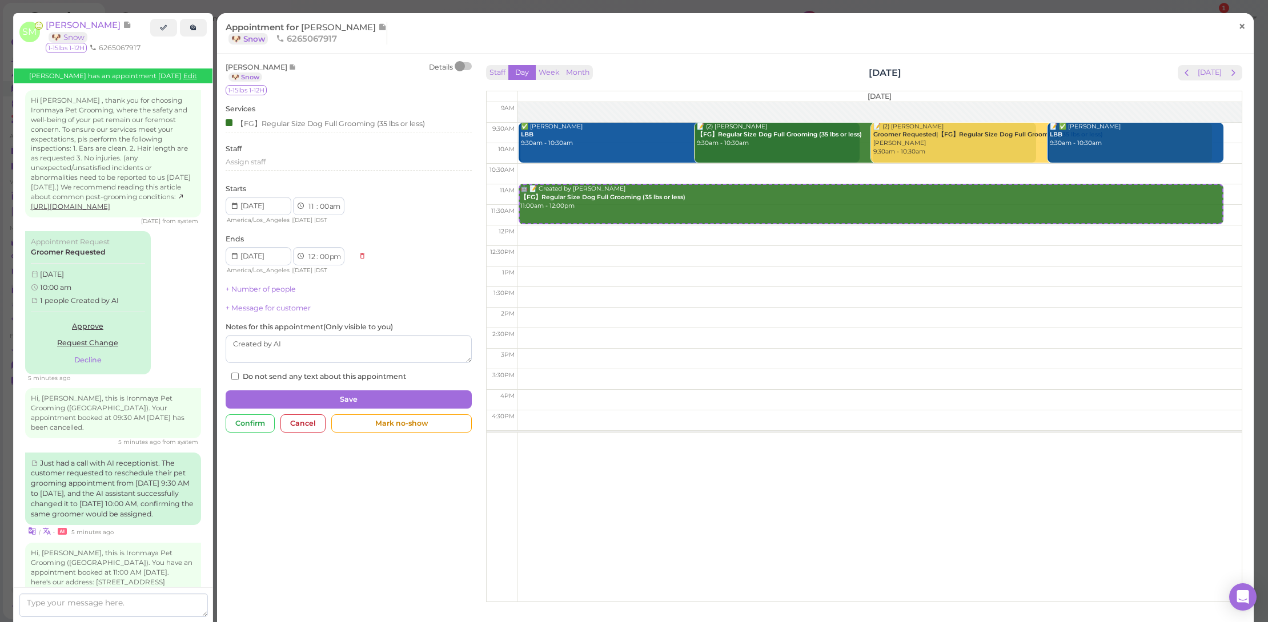
click at [1238, 27] on span "×" at bounding box center [1241, 26] width 7 height 16
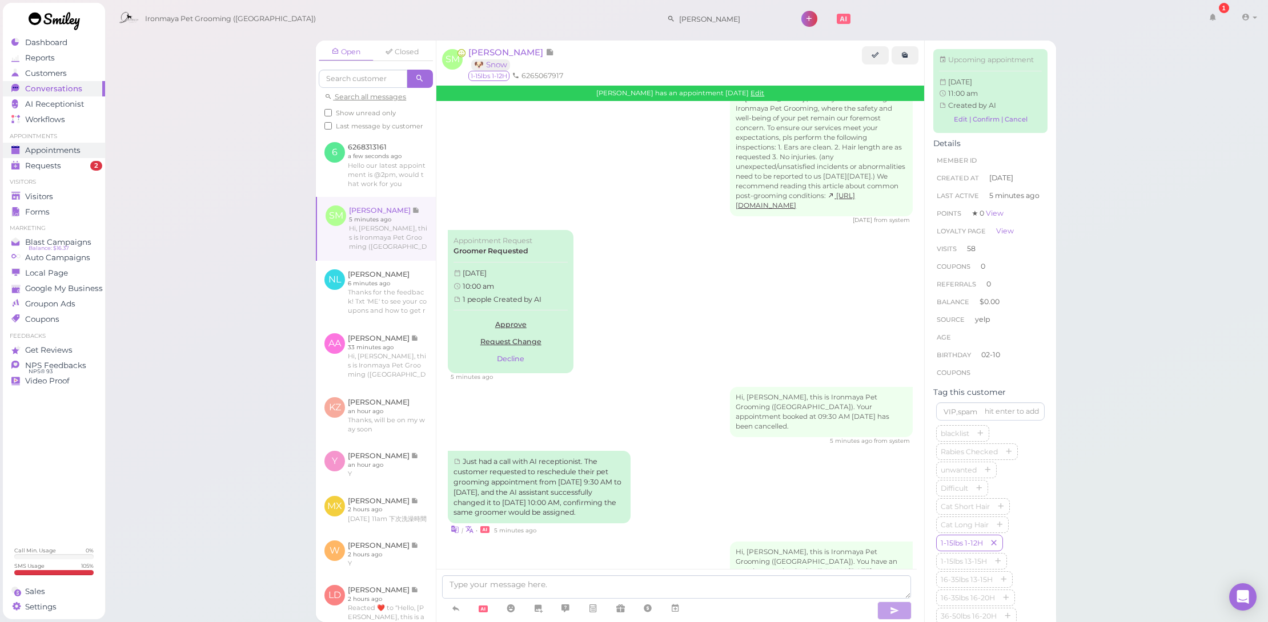
click at [65, 148] on span "Appointments" at bounding box center [52, 151] width 55 height 10
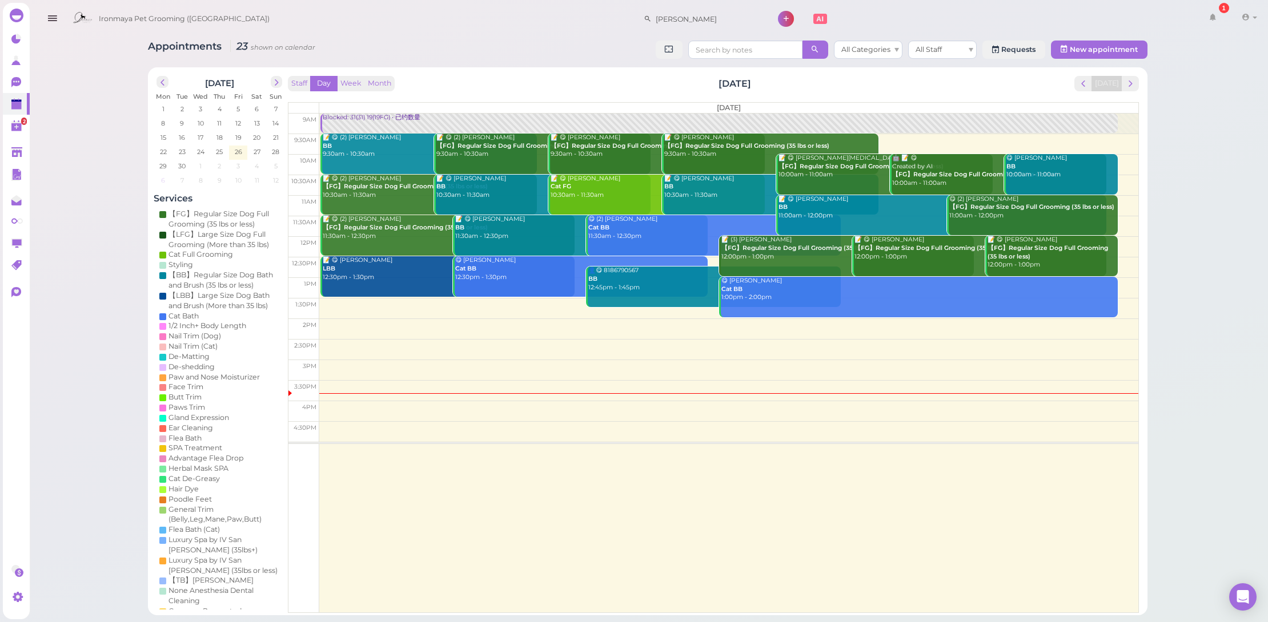
click at [164, 180] on span "6" at bounding box center [163, 180] width 6 height 10
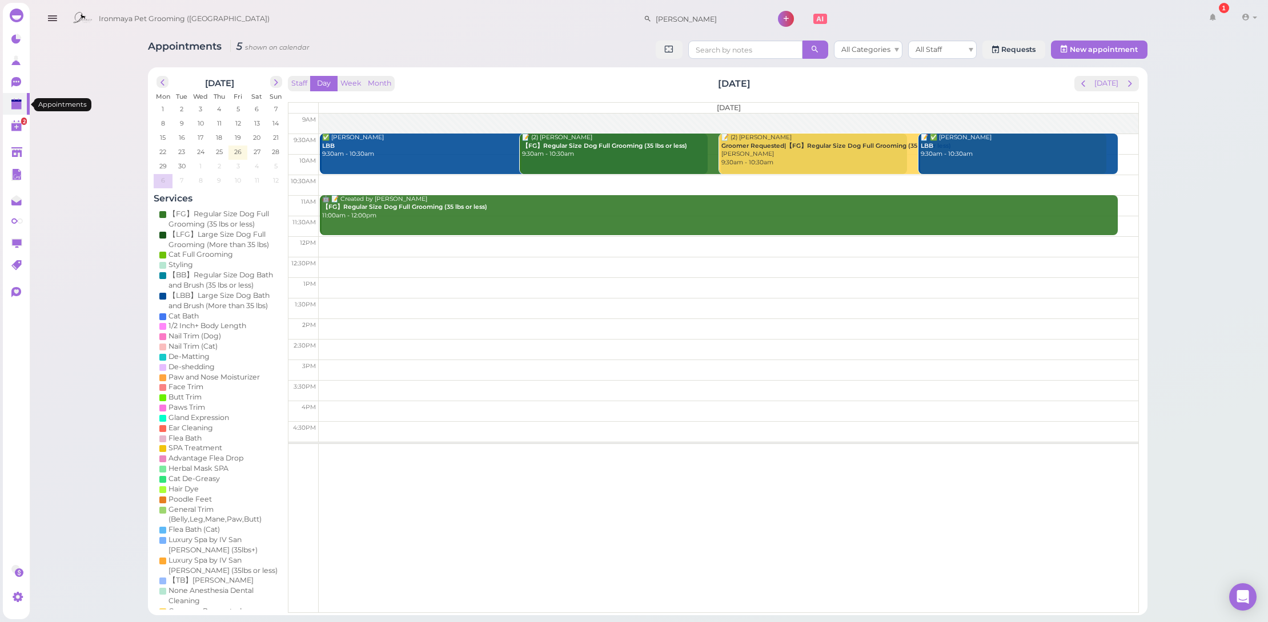
click at [18, 101] on icon at bounding box center [17, 100] width 6 height 2
click at [12, 84] on icon at bounding box center [16, 82] width 10 height 10
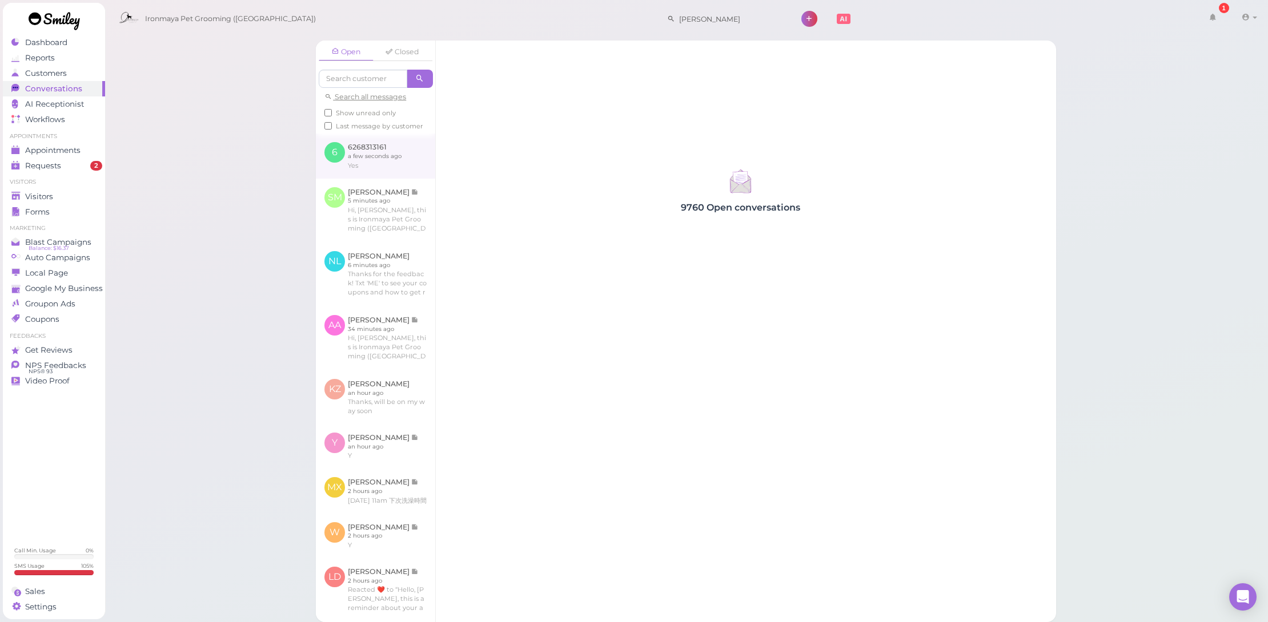
click at [336, 152] on link at bounding box center [375, 156] width 119 height 45
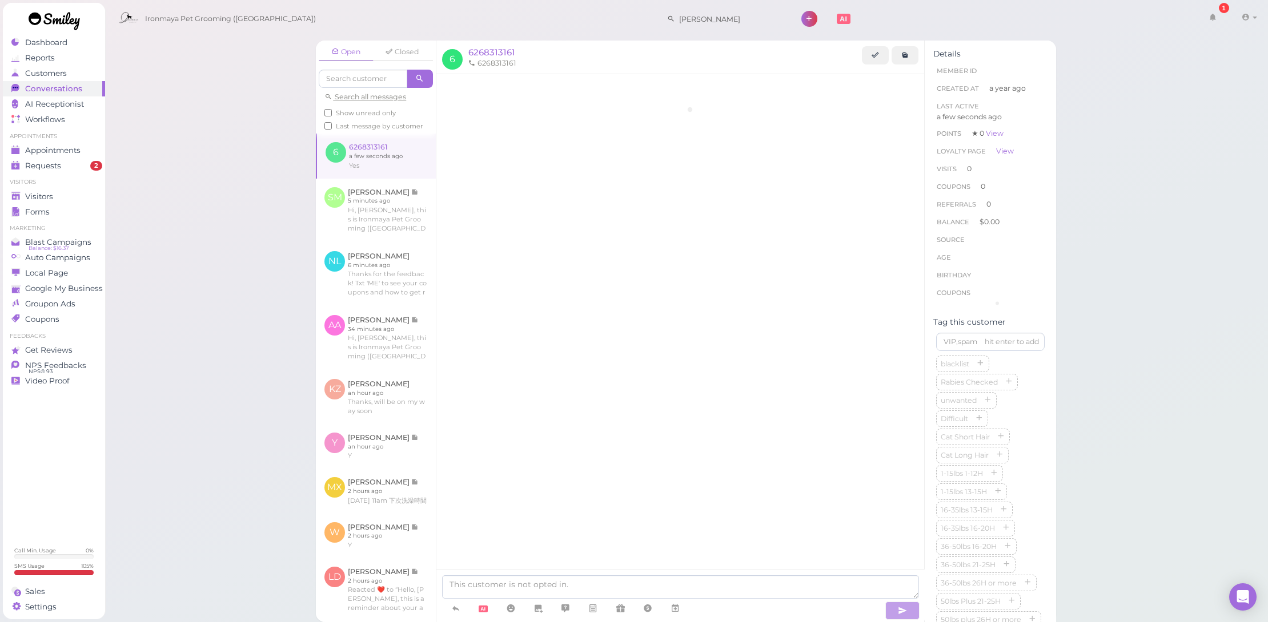
scroll to position [99, 0]
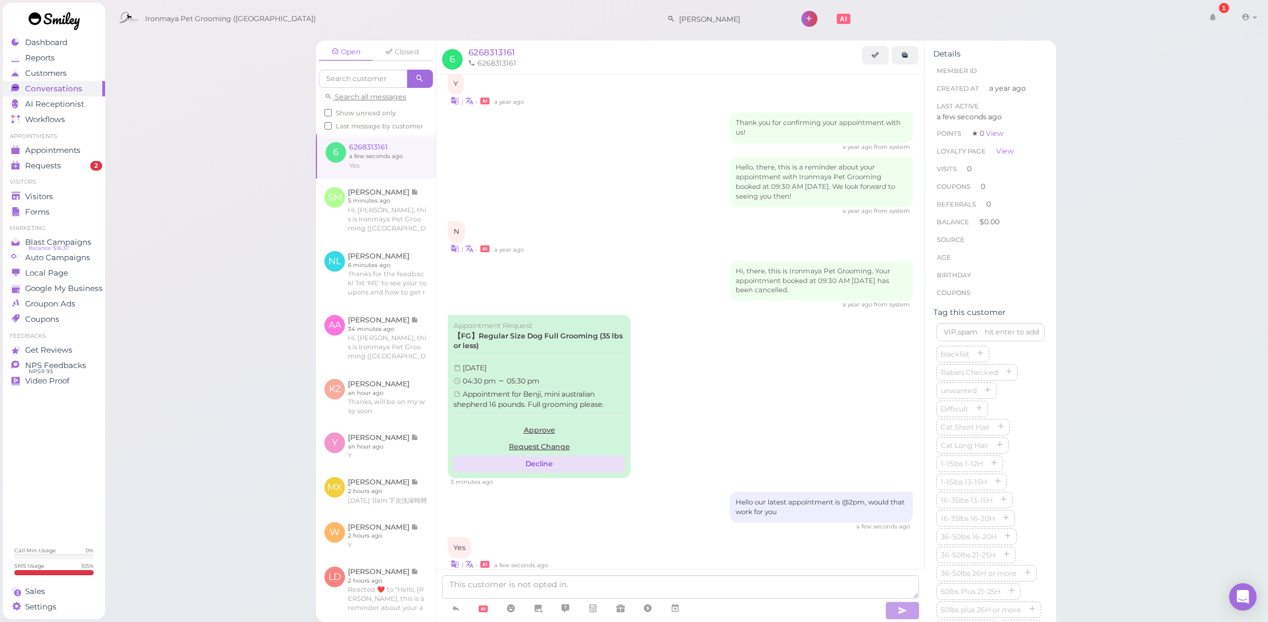
click at [543, 463] on button "Decline" at bounding box center [538, 464] width 171 height 17
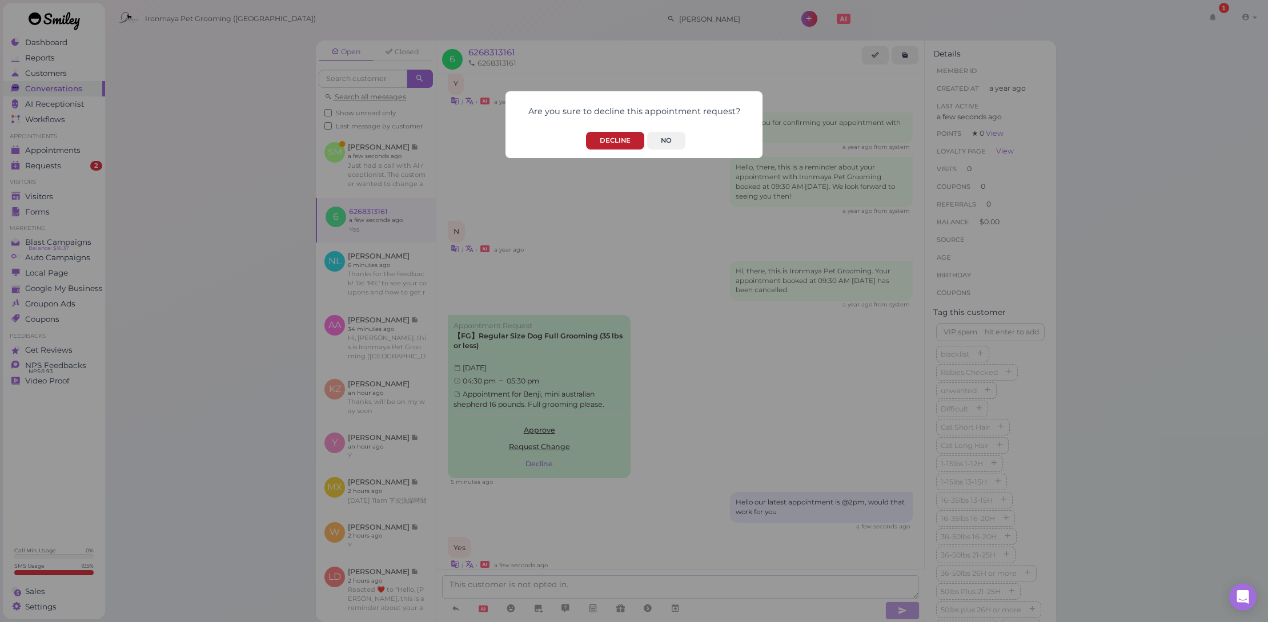
click at [630, 140] on button "Decline" at bounding box center [615, 141] width 58 height 18
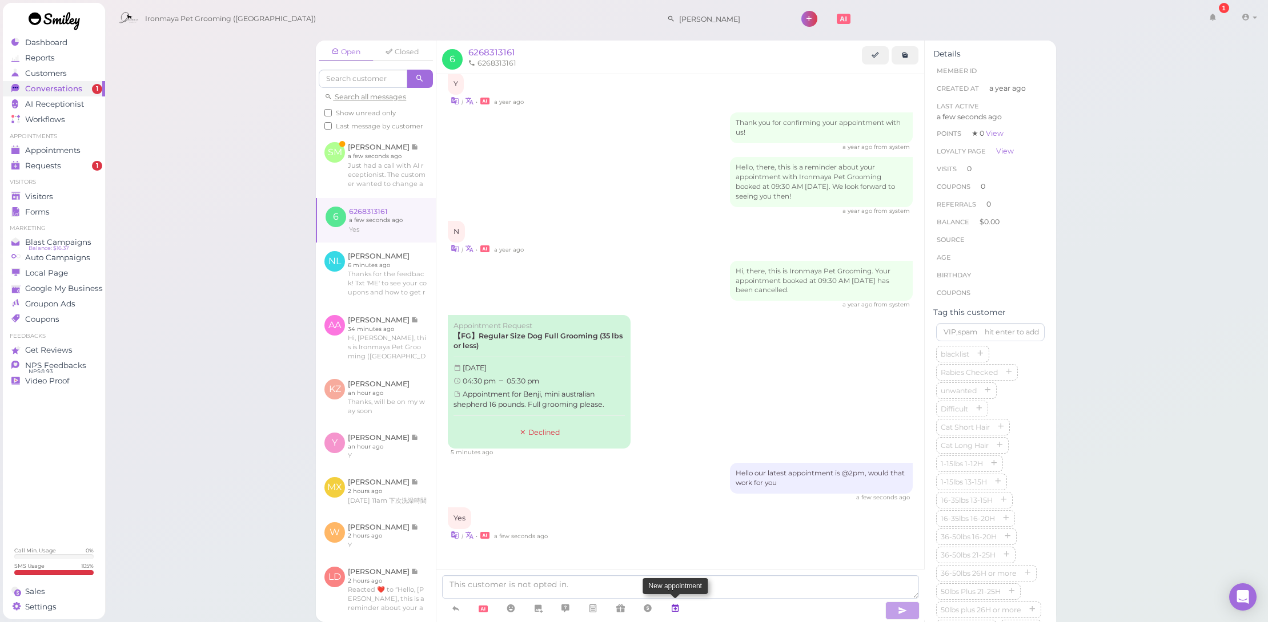
click at [682, 606] on link at bounding box center [674, 609] width 27 height 20
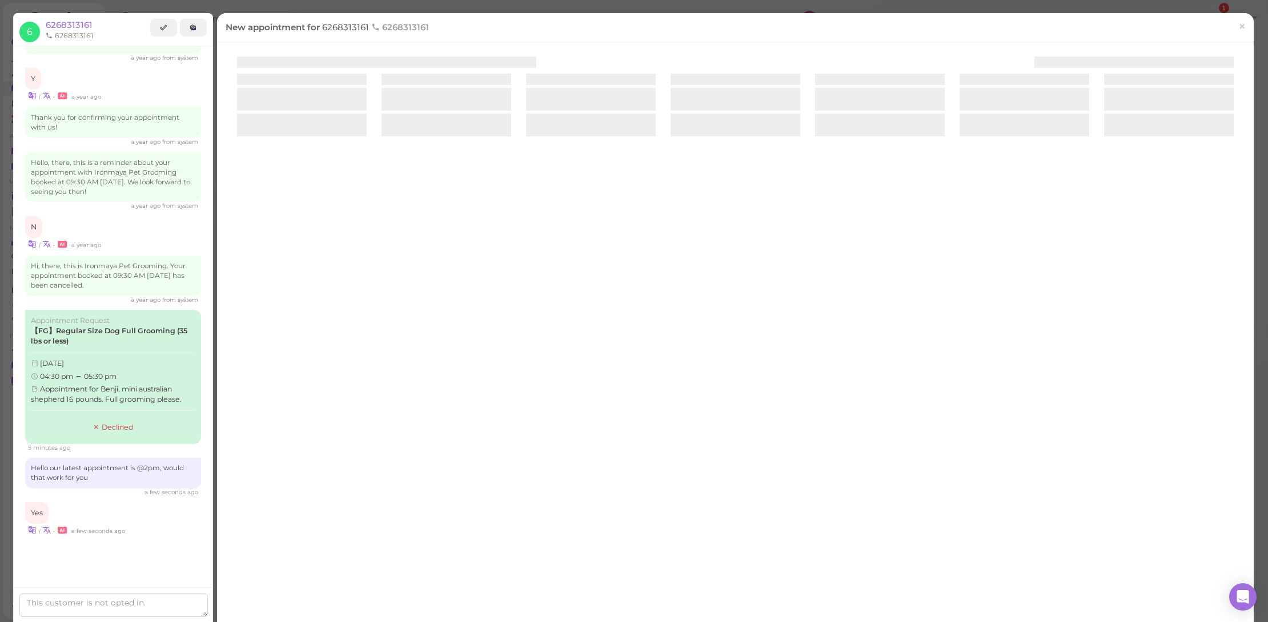
scroll to position [77, 0]
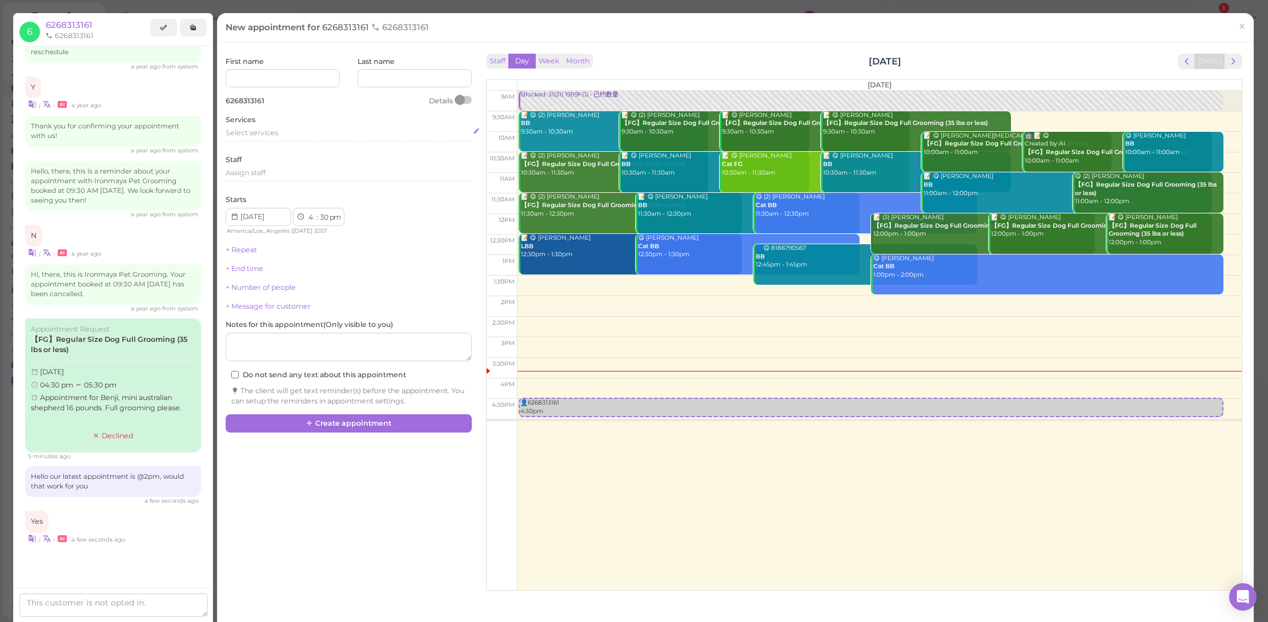
drag, startPoint x: 364, startPoint y: 123, endPoint x: 364, endPoint y: 128, distance: 5.7
click at [364, 123] on div "Services Select services" at bounding box center [349, 130] width 246 height 31
click at [363, 130] on div "Select services" at bounding box center [349, 133] width 246 height 10
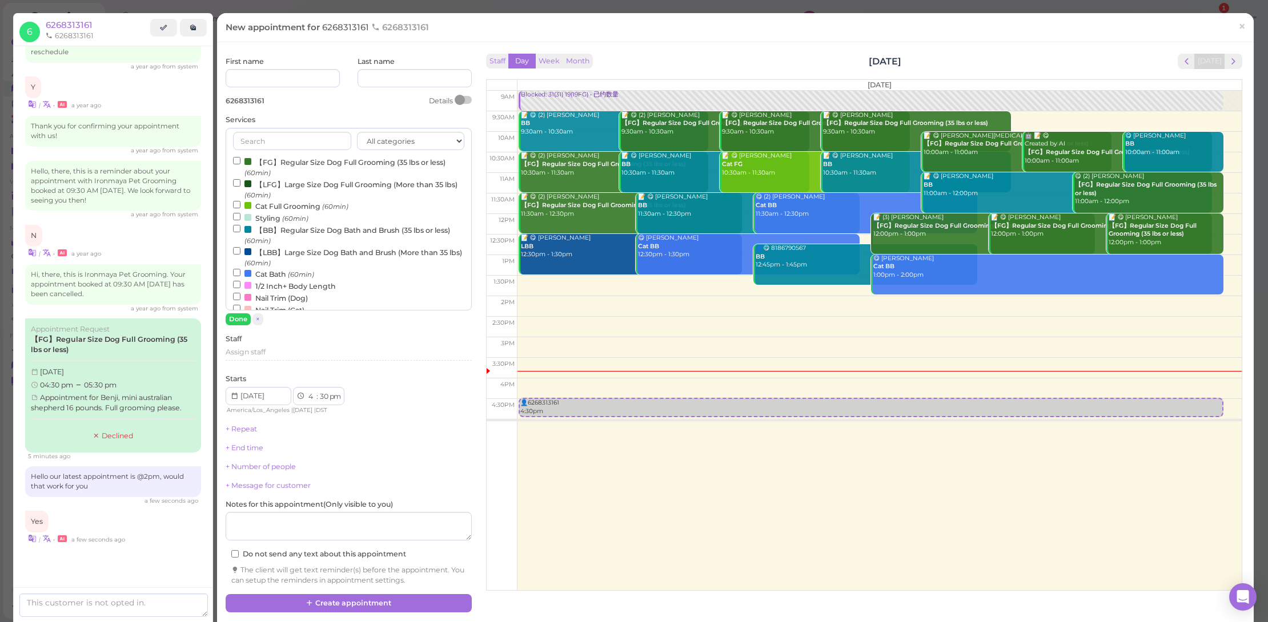
click at [304, 162] on label "【FG】Regular Size Dog Full Grooming (35 lbs or less) (60min)" at bounding box center [348, 167] width 231 height 22
click at [240, 162] on input "【FG】Regular Size Dog Full Grooming (35 lbs or less) (60min)" at bounding box center [236, 160] width 7 height 7
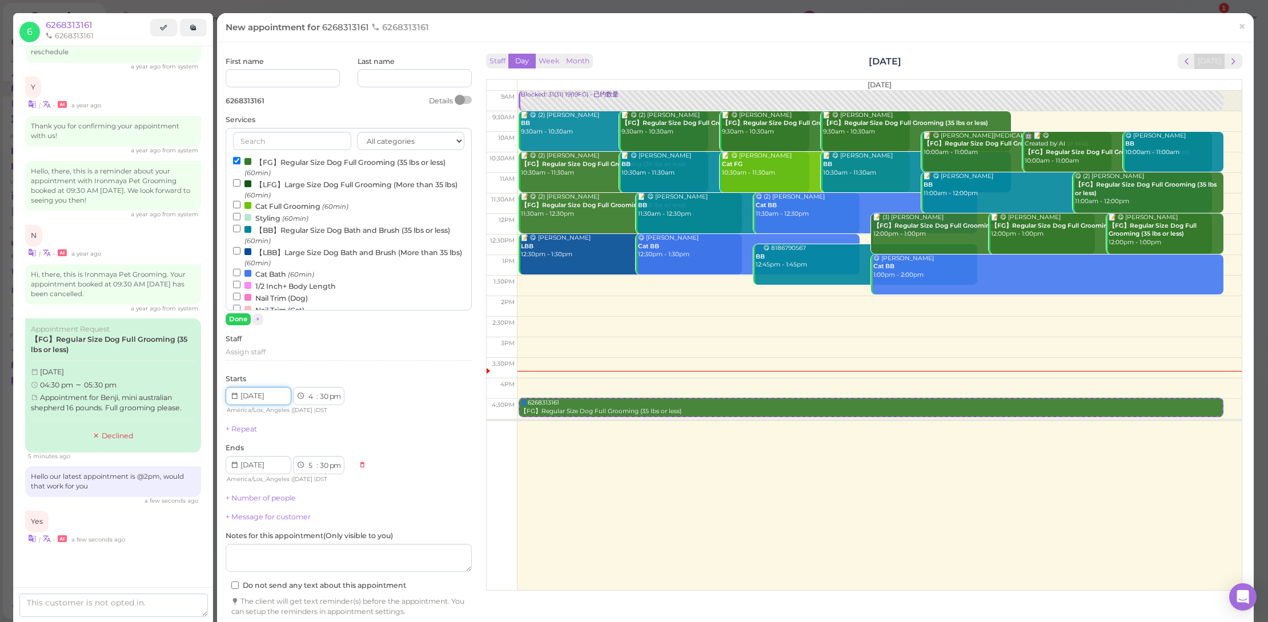
click at [270, 387] on input at bounding box center [259, 396] width 66 height 18
type input "[DATE]"
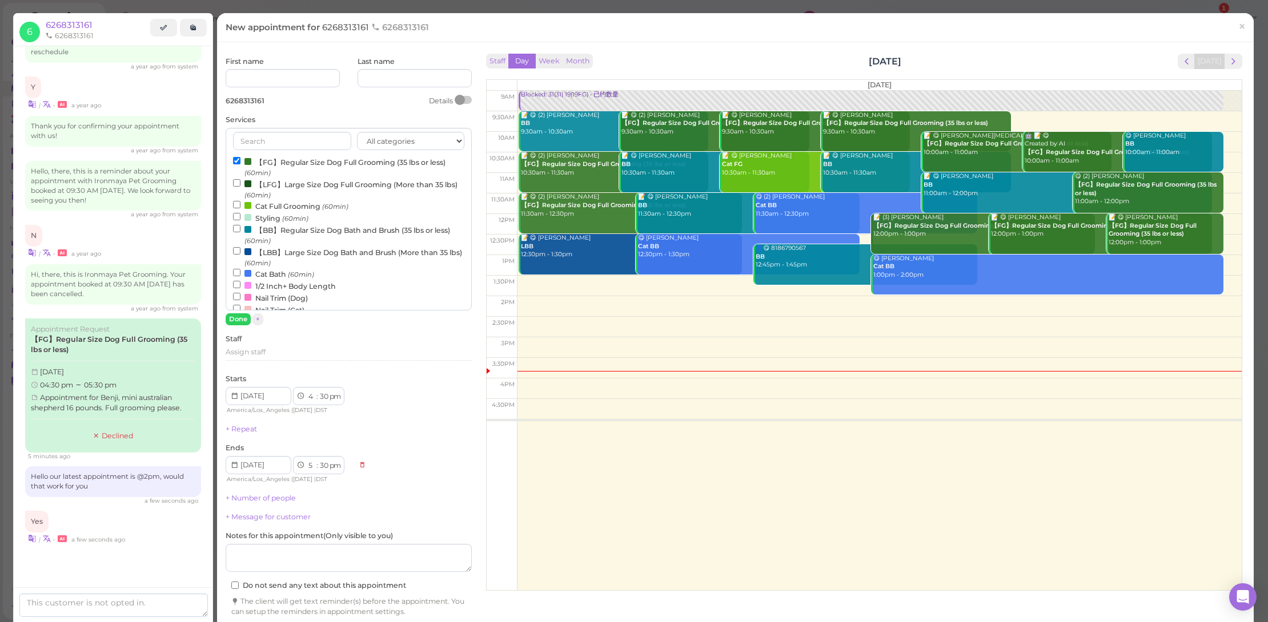
click at [441, 425] on div "+ Repeat" at bounding box center [349, 429] width 246 height 10
select select "2"
select select "3"
select select "00"
click at [405, 447] on div "Ends 1 2 3 4 5 6 7 8 9 10 11 12 : 00 05 10 15 20 25 30 35 40 45 50 55 am pm Ame…" at bounding box center [349, 464] width 246 height 42
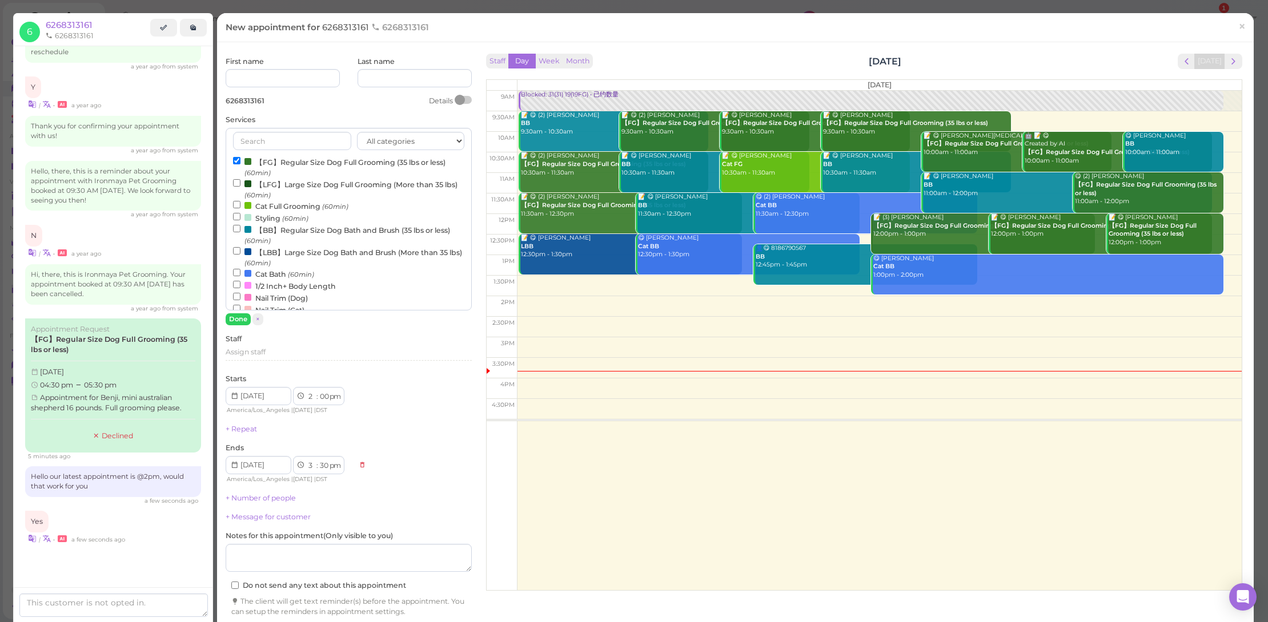
select select "00"
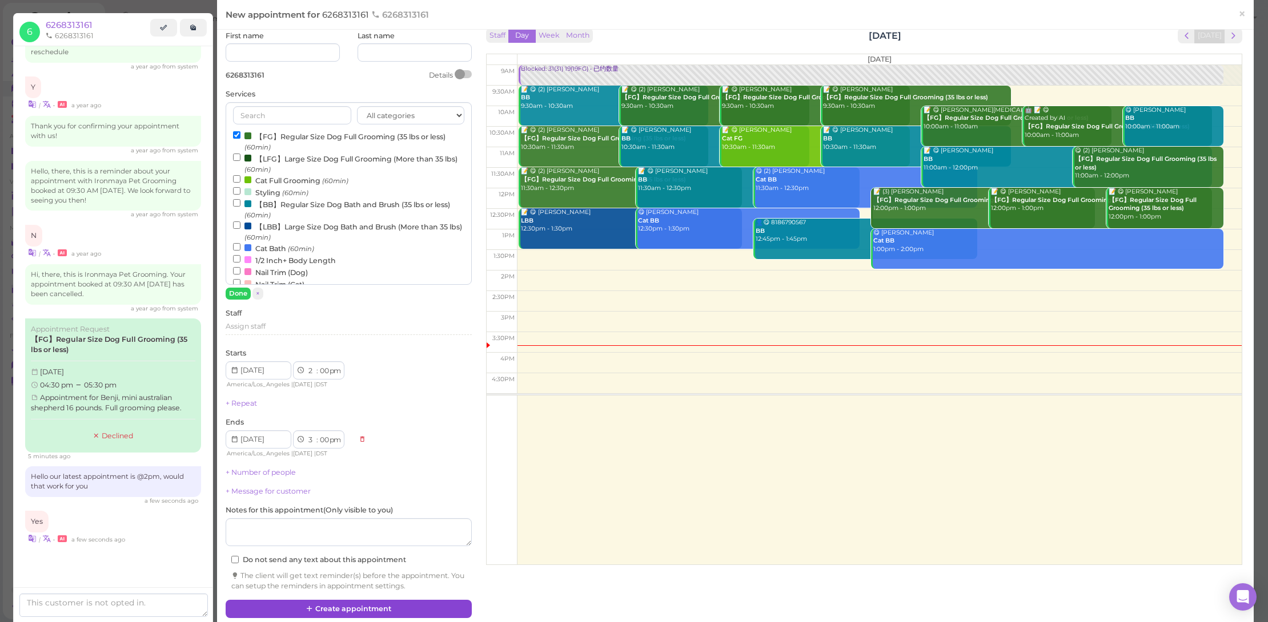
click at [363, 603] on button "Create appointment" at bounding box center [349, 609] width 246 height 18
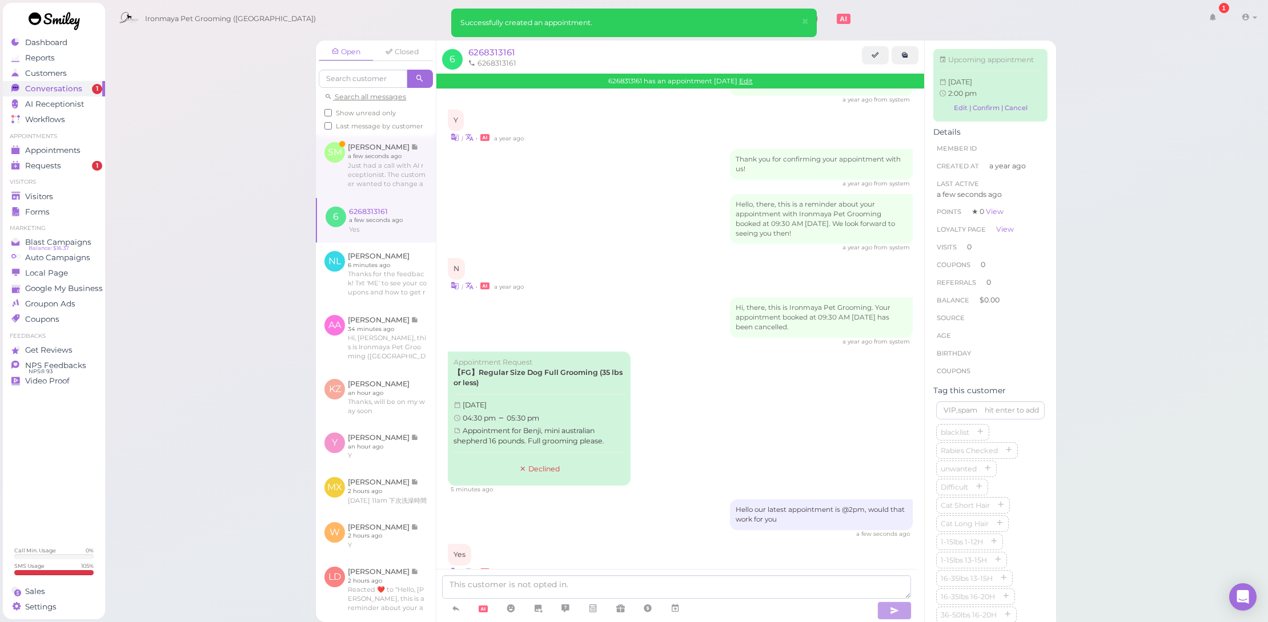
click at [415, 190] on link at bounding box center [376, 166] width 120 height 64
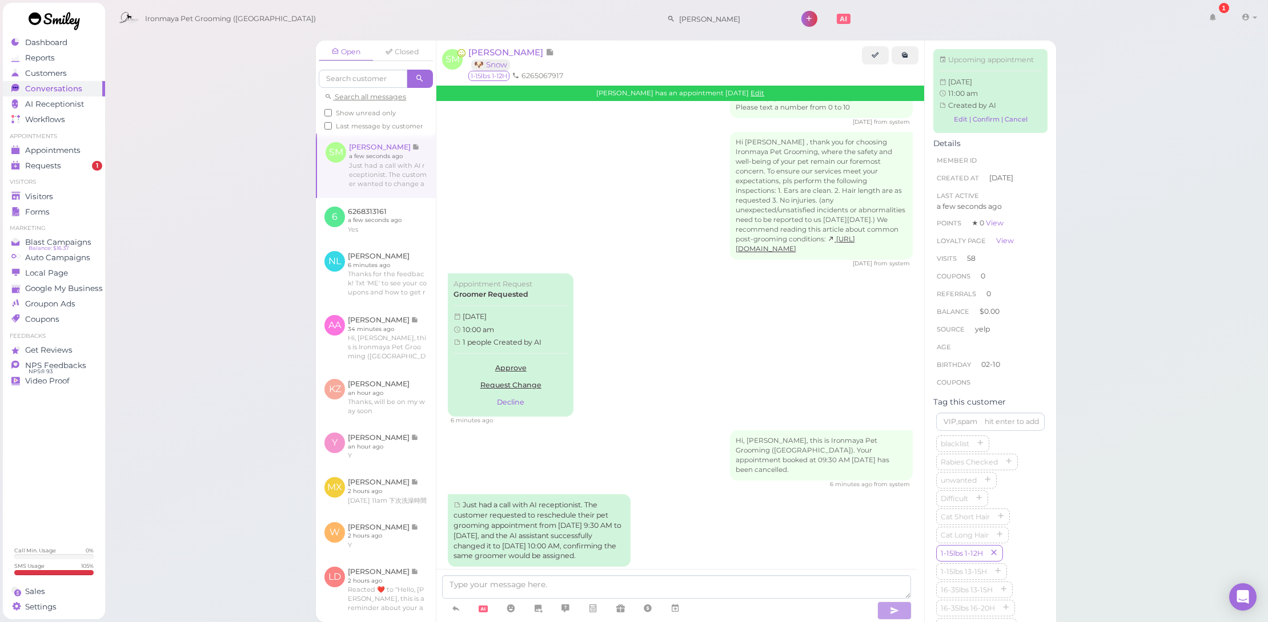
scroll to position [1800, 0]
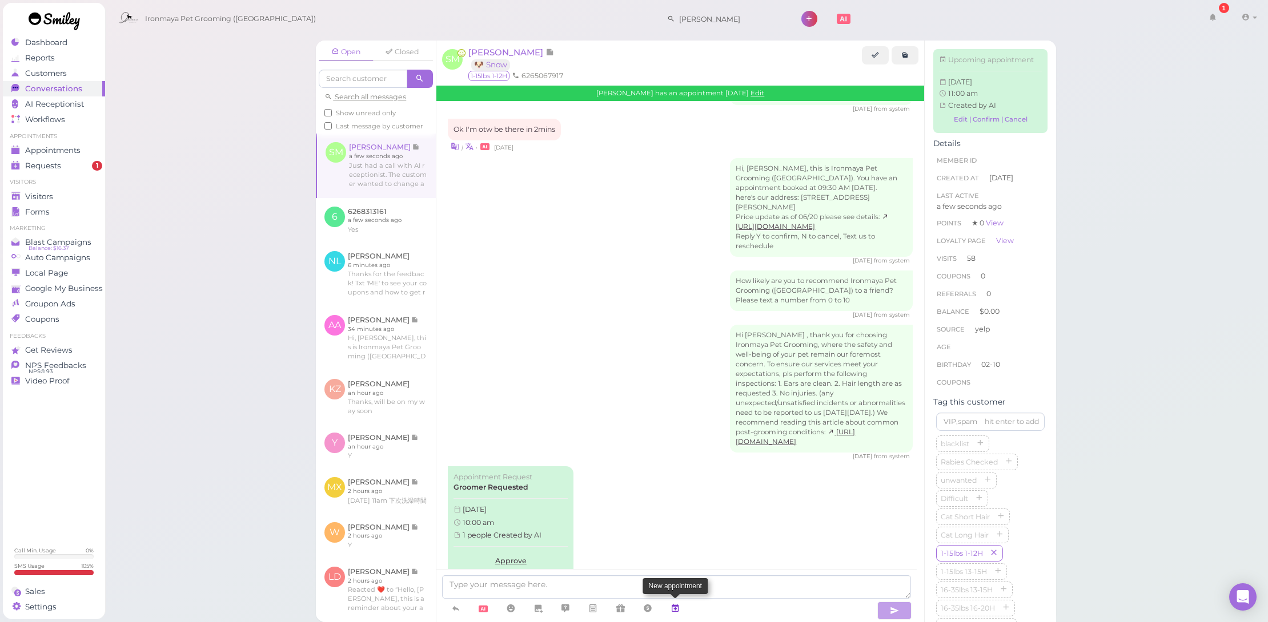
click at [674, 612] on icon at bounding box center [674, 608] width 9 height 11
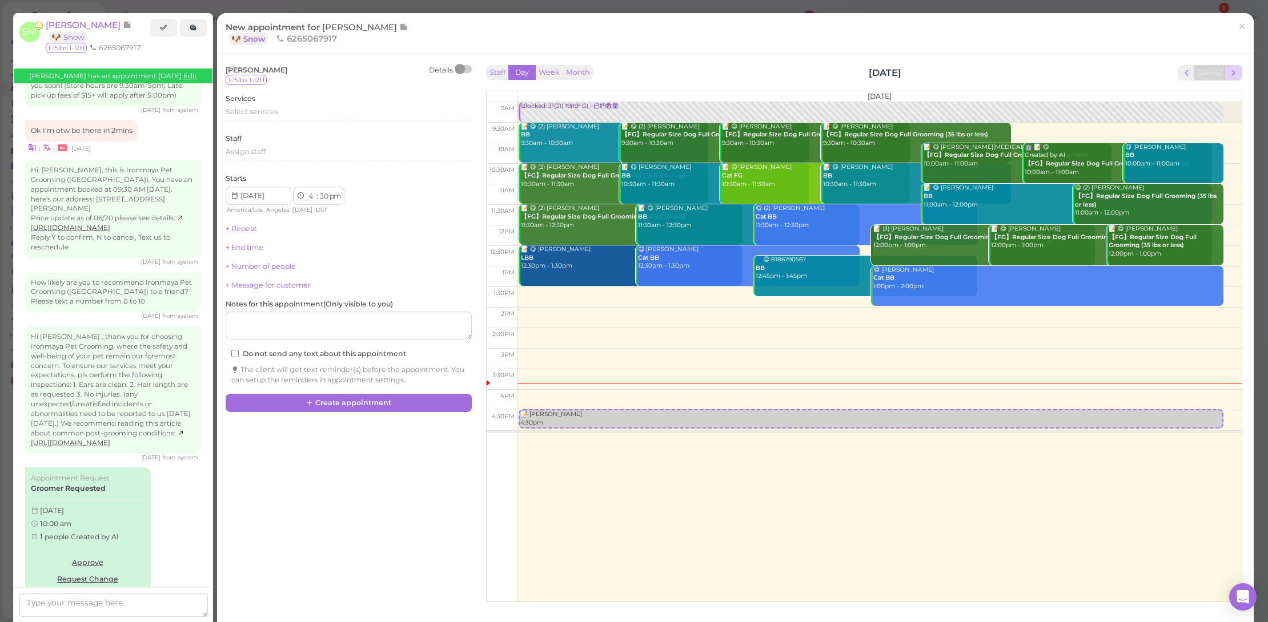
click at [1224, 70] on button "next" at bounding box center [1233, 72] width 18 height 15
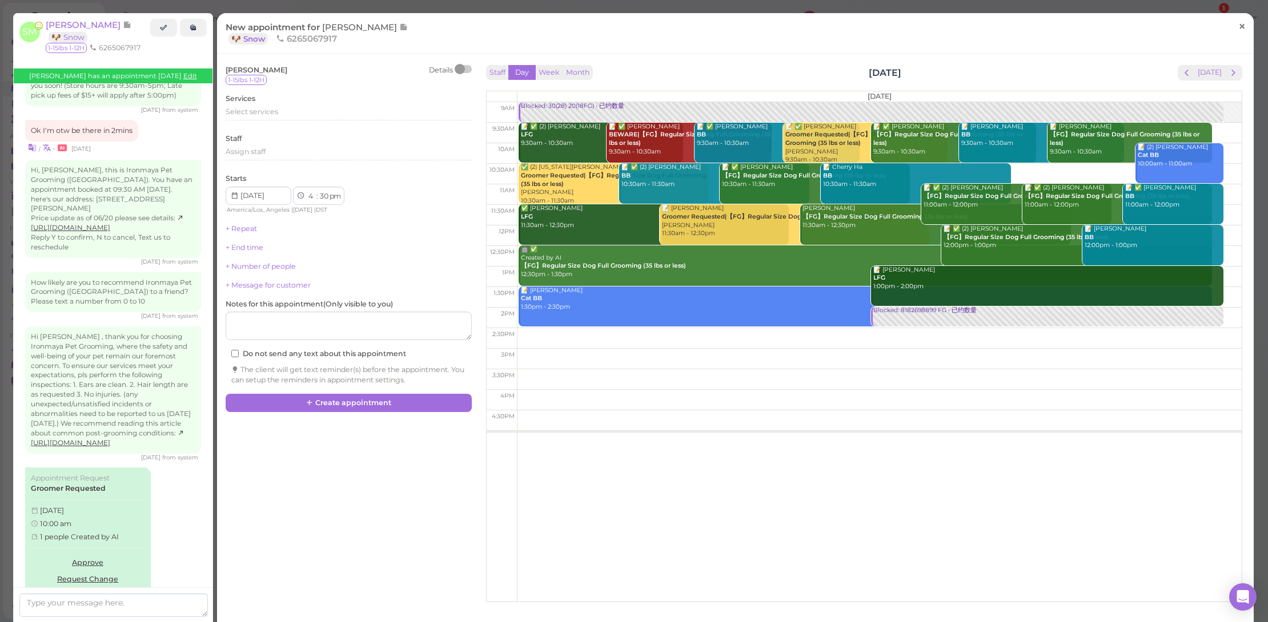
click at [1238, 30] on span "×" at bounding box center [1241, 26] width 7 height 16
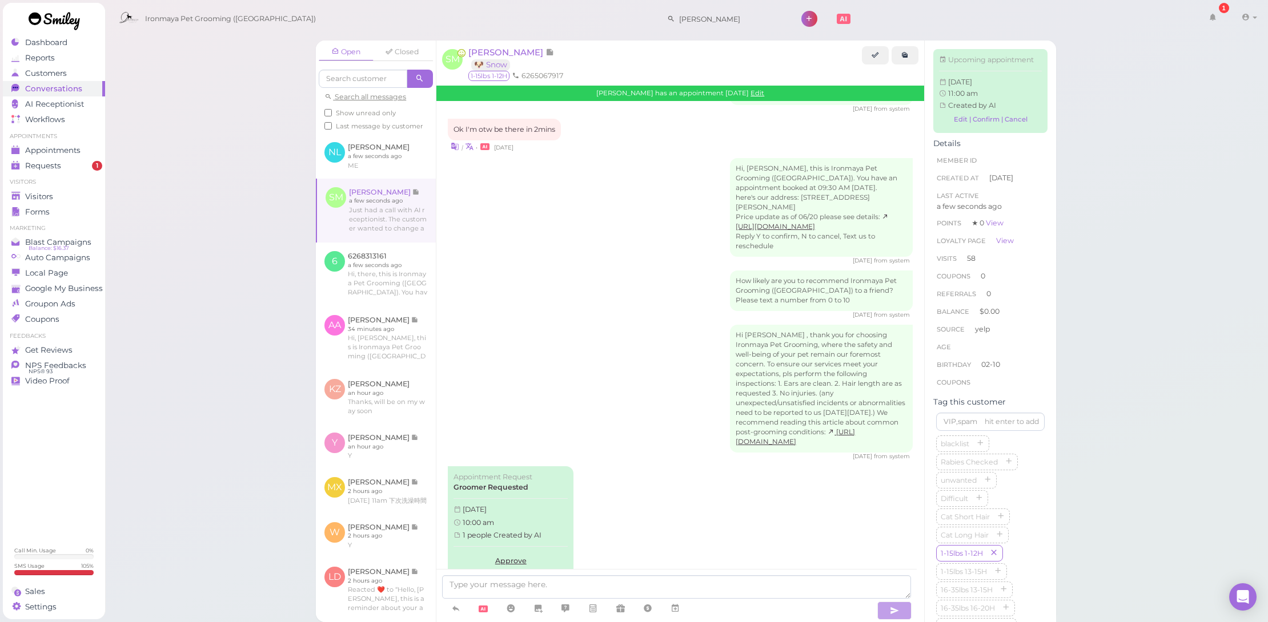
scroll to position [2000, 0]
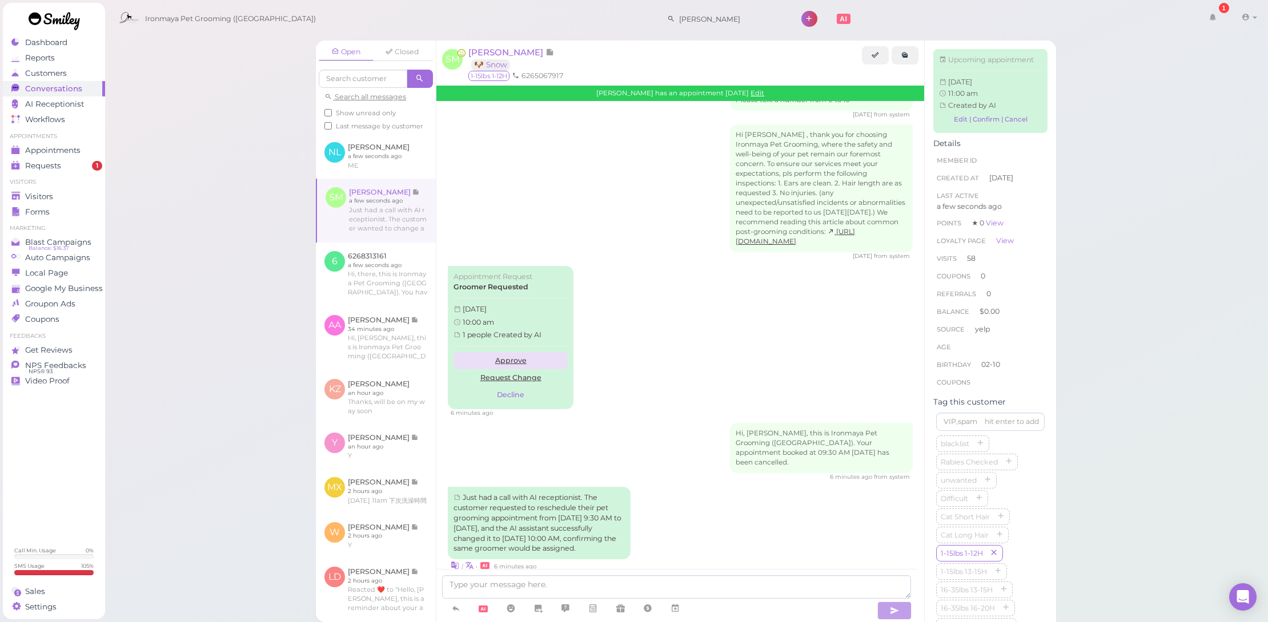
click at [507, 352] on link "Approve" at bounding box center [510, 360] width 114 height 17
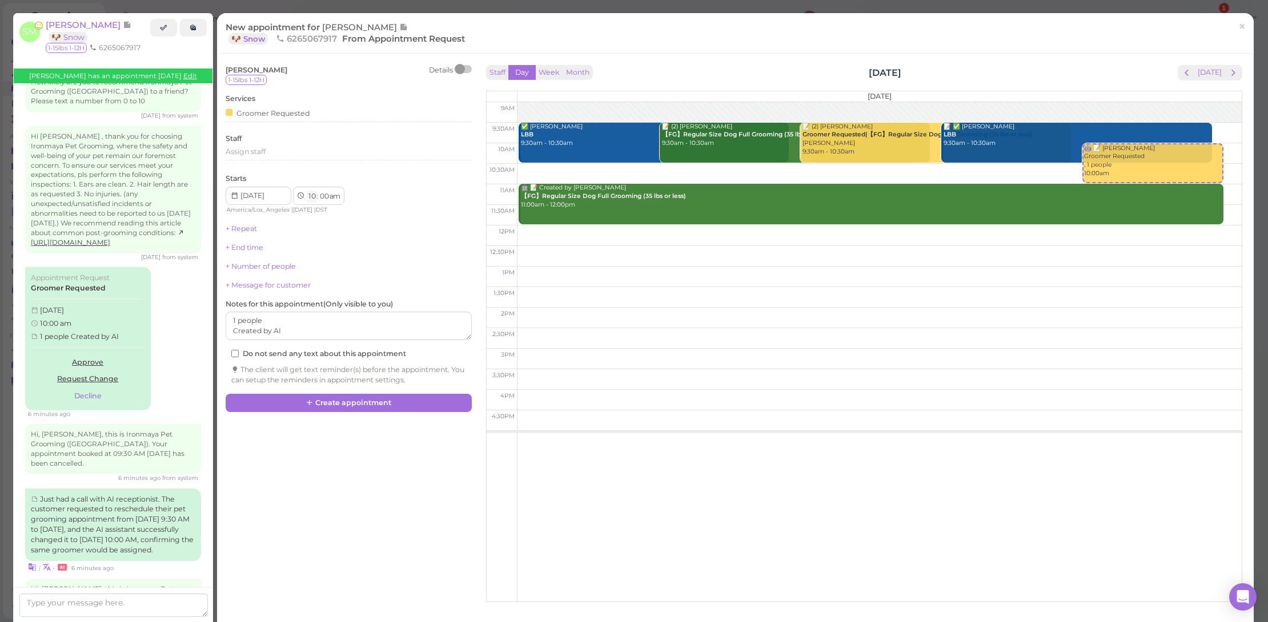
select select "11"
drag, startPoint x: 308, startPoint y: 195, endPoint x: 385, endPoint y: 233, distance: 85.8
click at [388, 232] on div "[PERSON_NAME] Details 1-15lbs 1-12H Services Groomer Requested Staff Assign sta…" at bounding box center [349, 225] width 246 height 320
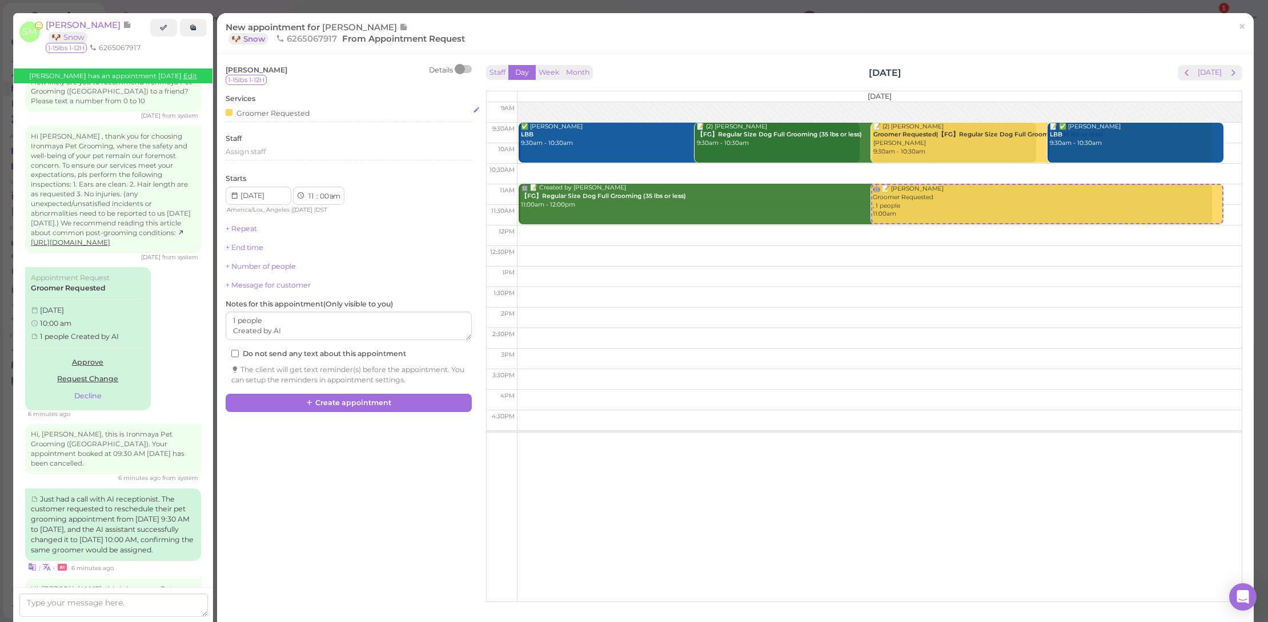
click at [284, 117] on div "Groomer Requested" at bounding box center [268, 113] width 84 height 12
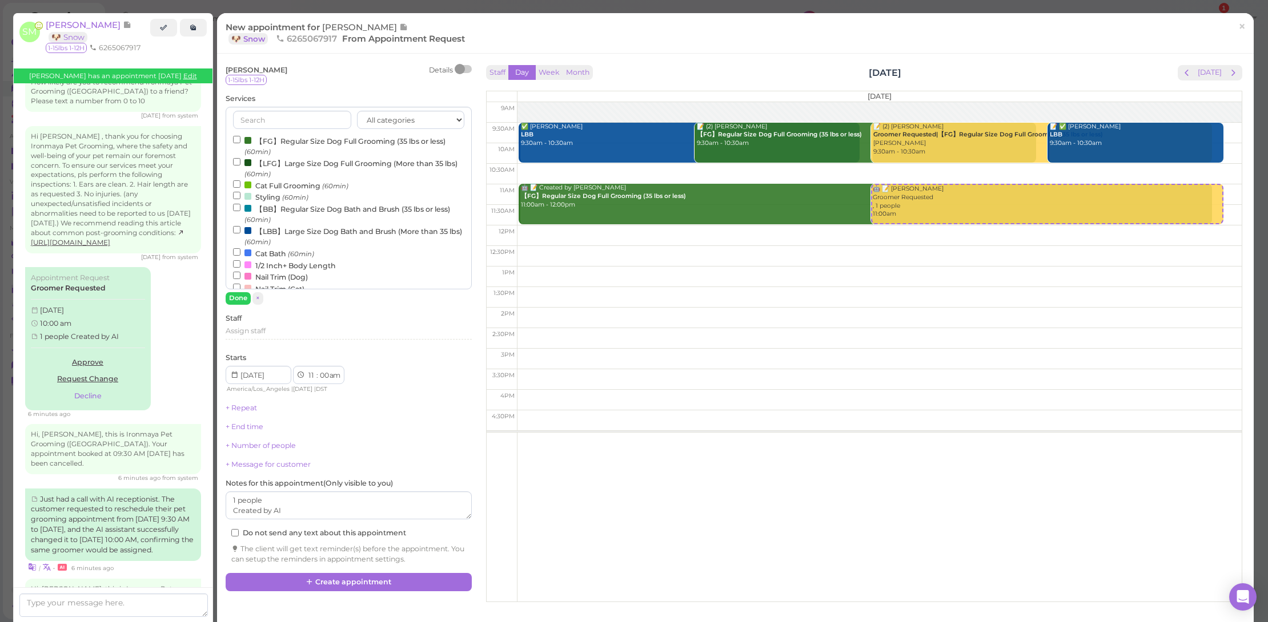
click at [290, 142] on label "【FG】Regular Size Dog Full Grooming (35 lbs or less) (60min)" at bounding box center [348, 146] width 231 height 22
click at [240, 142] on input "【FG】Regular Size Dog Full Grooming (35 lbs or less) (60min)" at bounding box center [236, 139] width 7 height 7
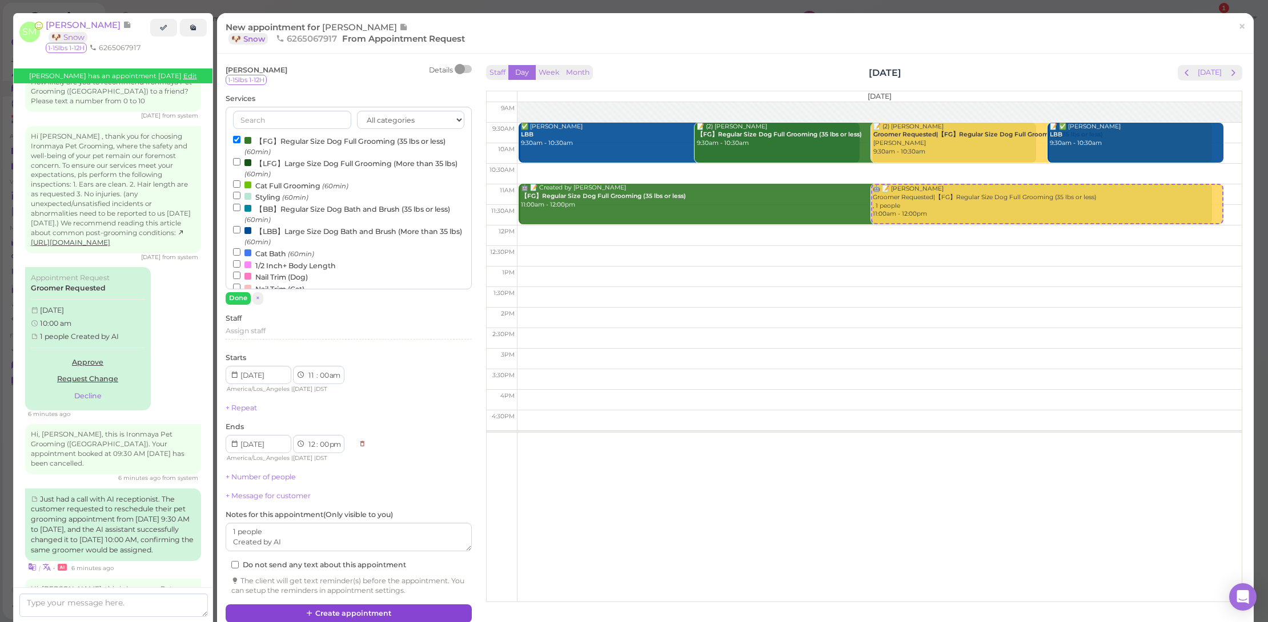
click at [367, 605] on button "Create appointment" at bounding box center [349, 614] width 246 height 18
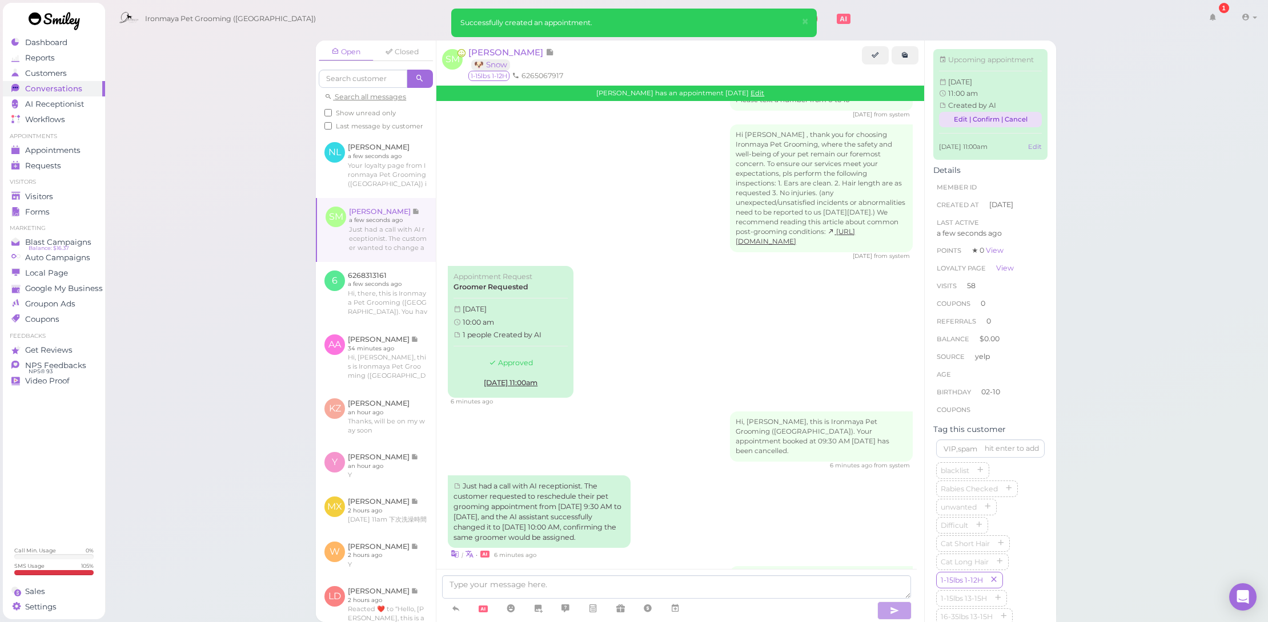
scroll to position [2274, 0]
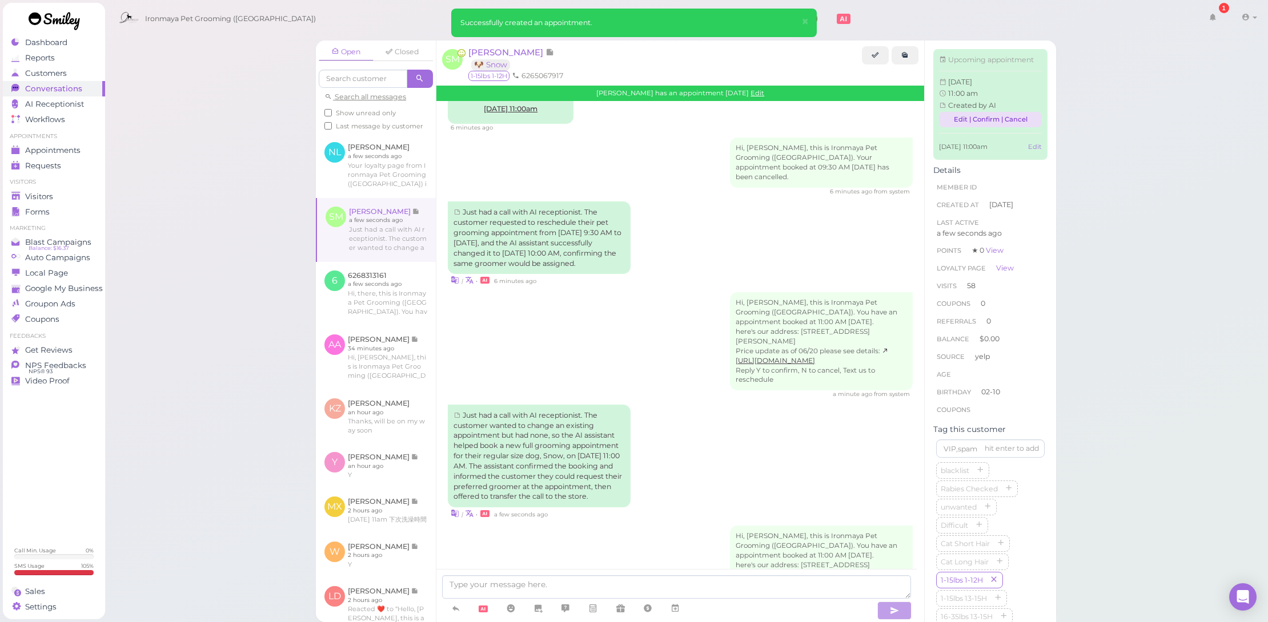
click at [1018, 127] on link "Edit | Confirm | Cancel" at bounding box center [990, 119] width 103 height 15
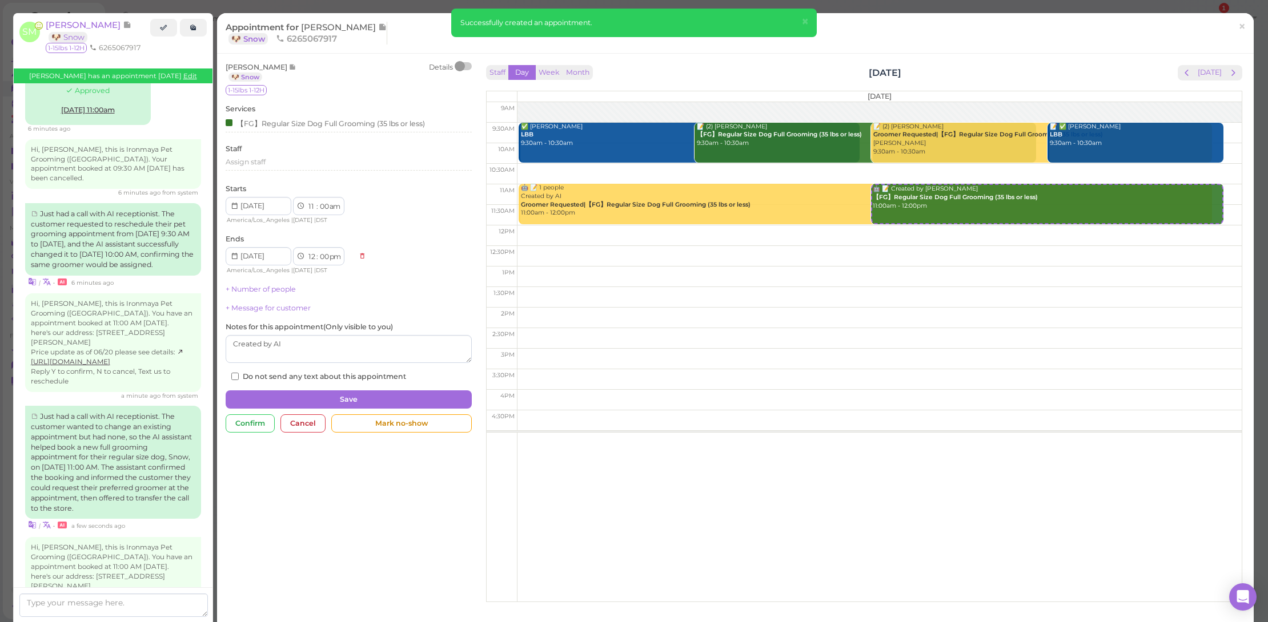
click at [262, 372] on label "Do not send any text about this appointment" at bounding box center [318, 377] width 175 height 10
click at [239, 373] on input "Do not send any text about this appointment" at bounding box center [234, 376] width 7 height 7
checkbox input "true"
click at [296, 417] on div "Cancel" at bounding box center [302, 424] width 45 height 18
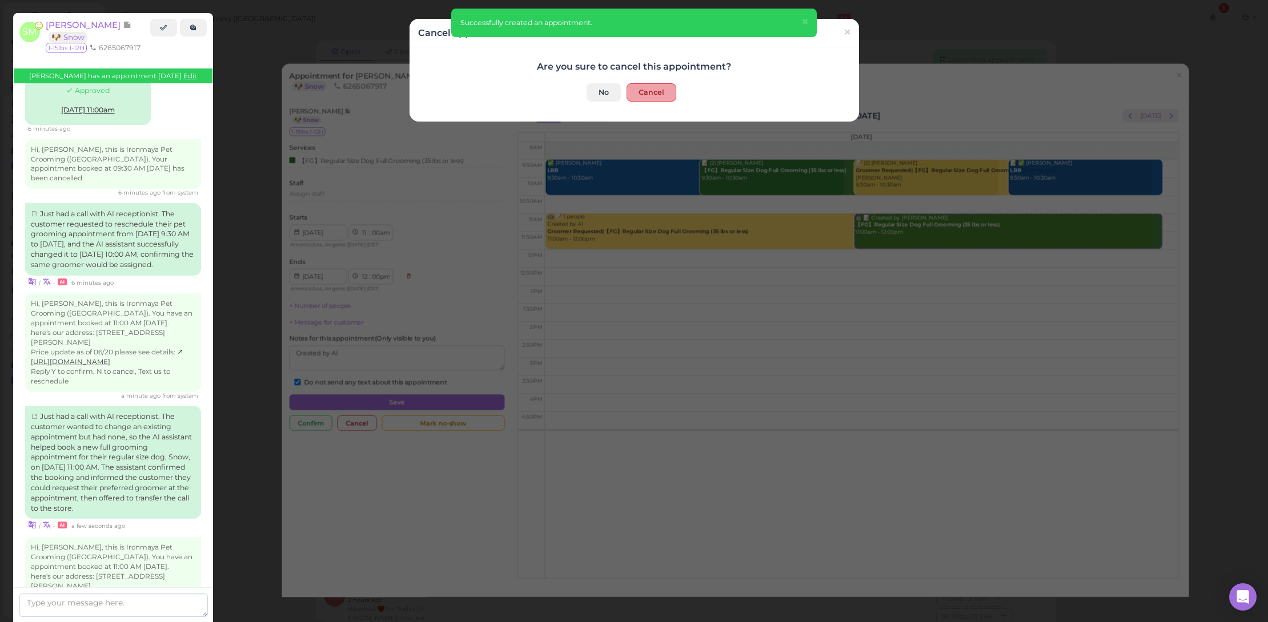
click at [648, 96] on button "Cancel" at bounding box center [651, 92] width 50 height 18
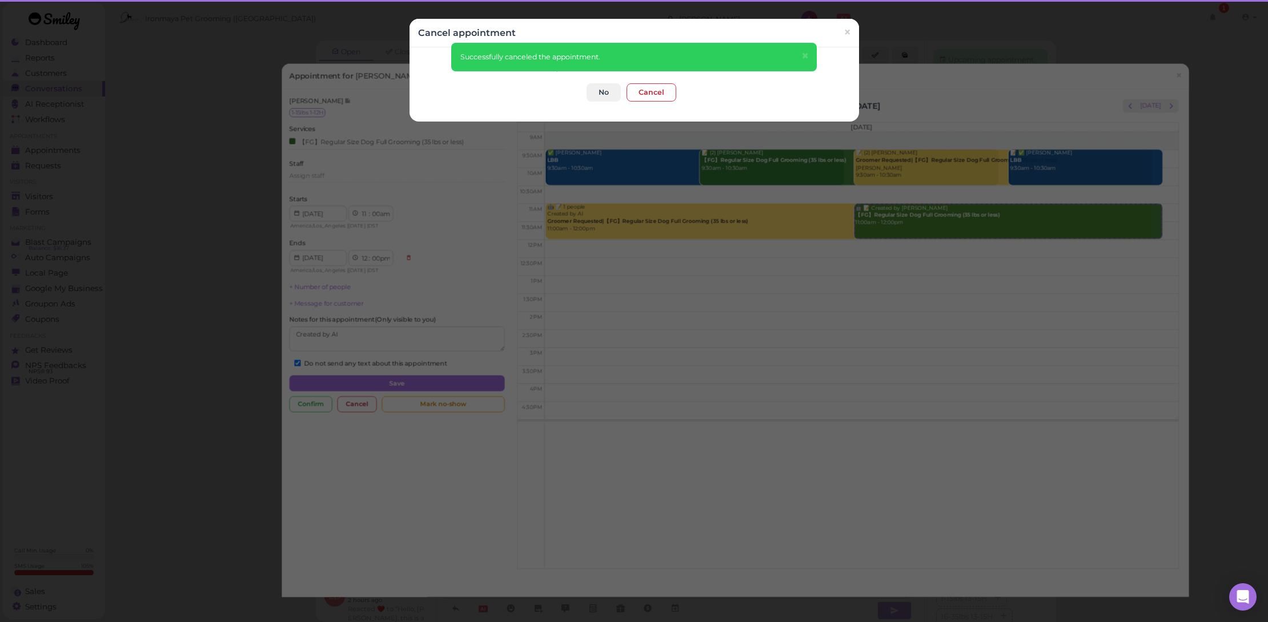
scroll to position [2269, 0]
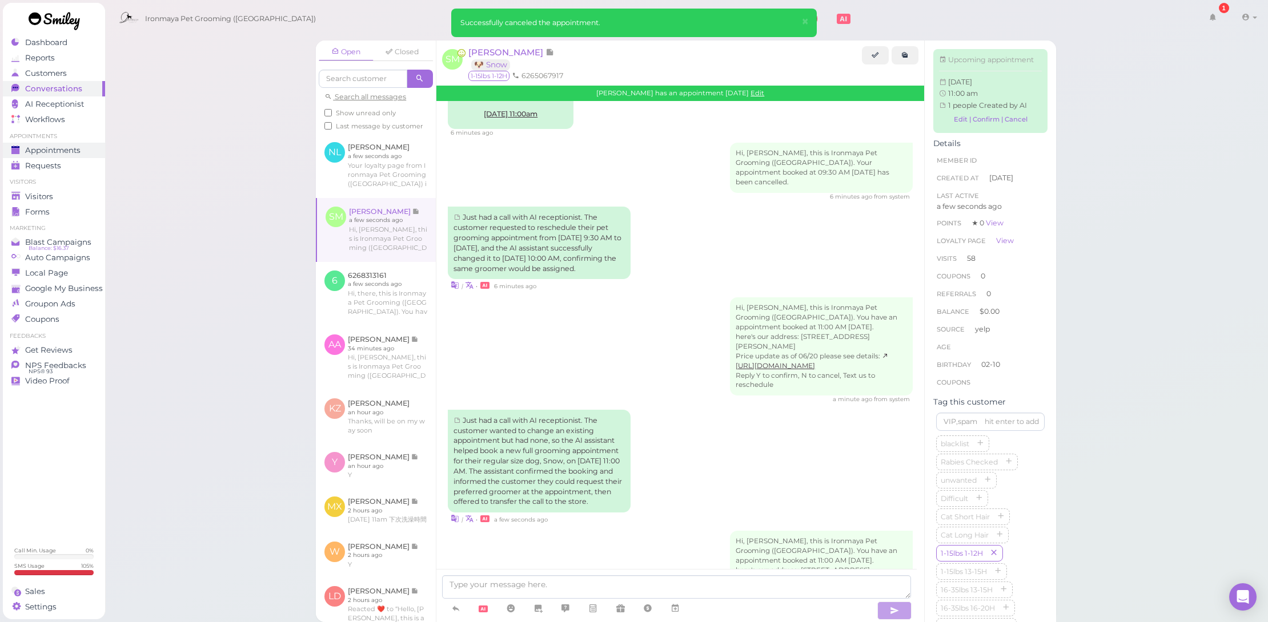
click at [45, 151] on span "Appointments" at bounding box center [52, 151] width 55 height 10
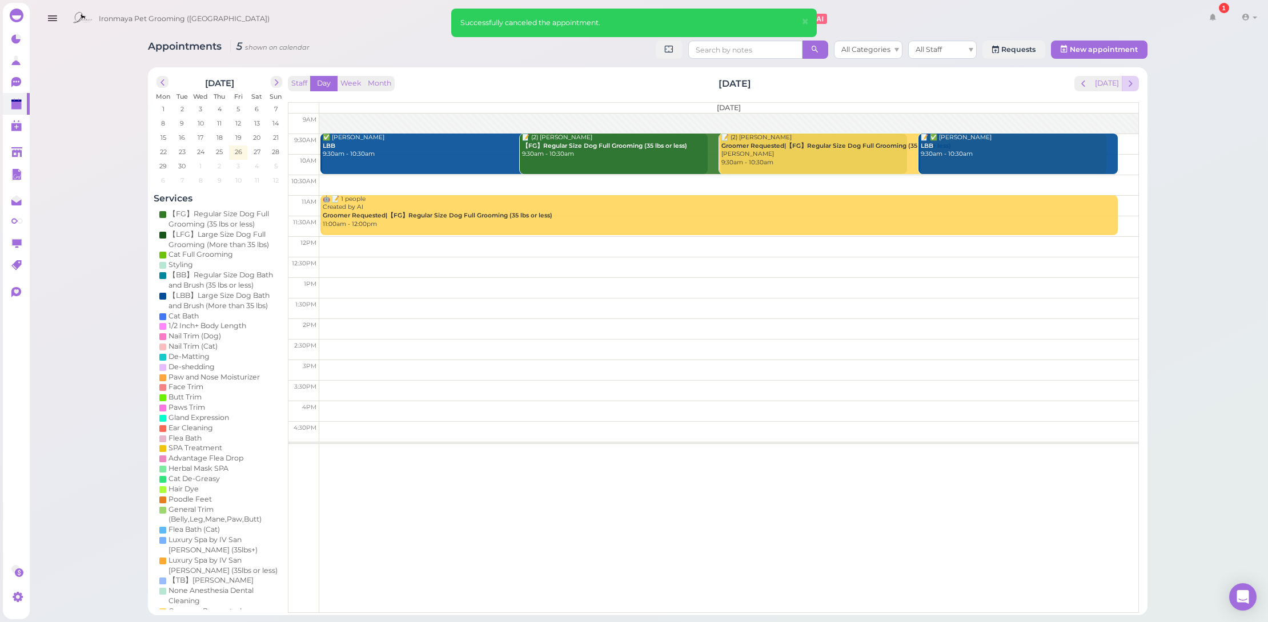
click at [1134, 86] on span "next" at bounding box center [1129, 83] width 11 height 11
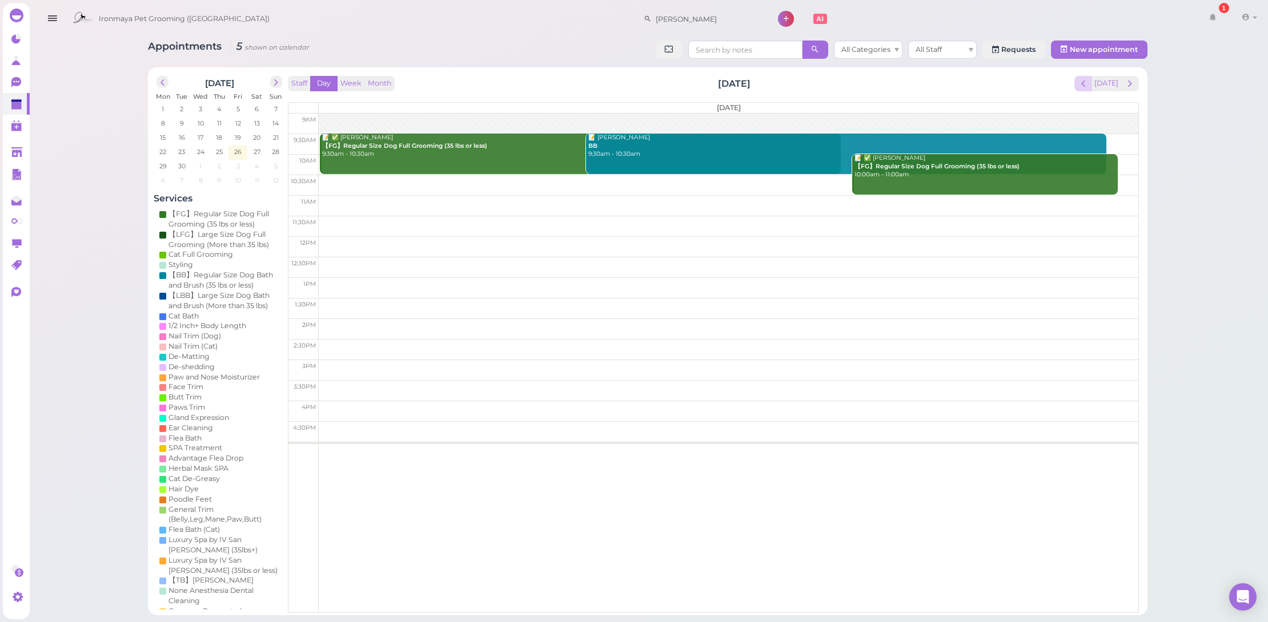
click at [1079, 84] on button "prev" at bounding box center [1083, 83] width 18 height 15
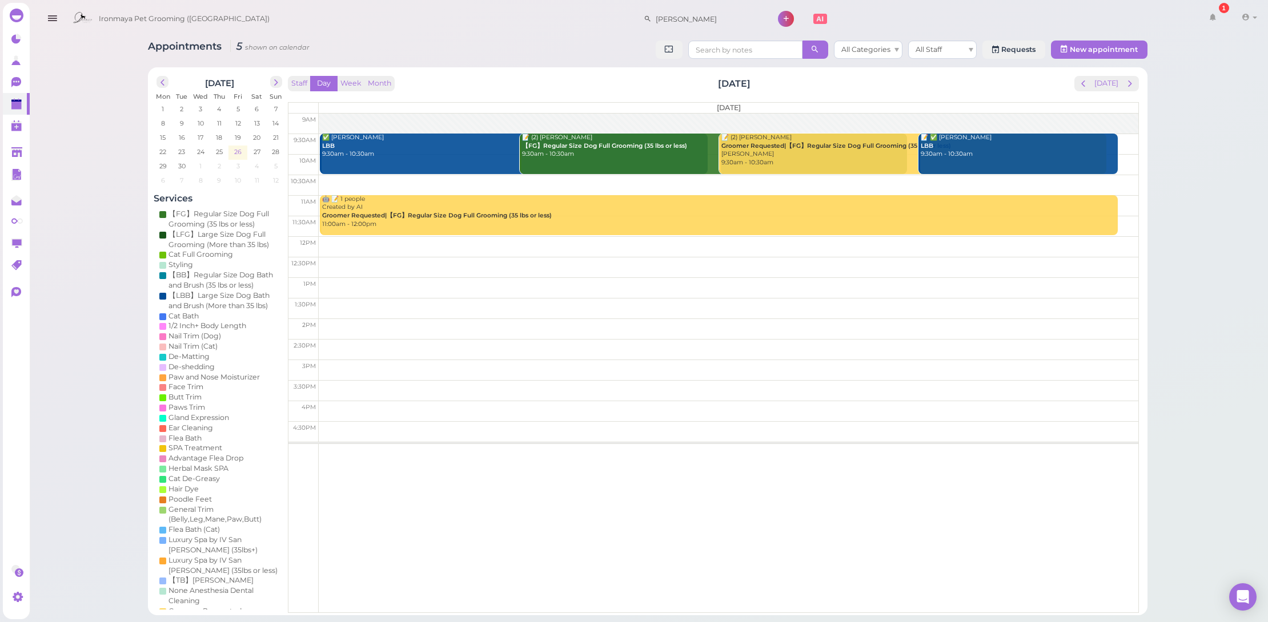
click at [236, 151] on span "26" at bounding box center [238, 152] width 10 height 10
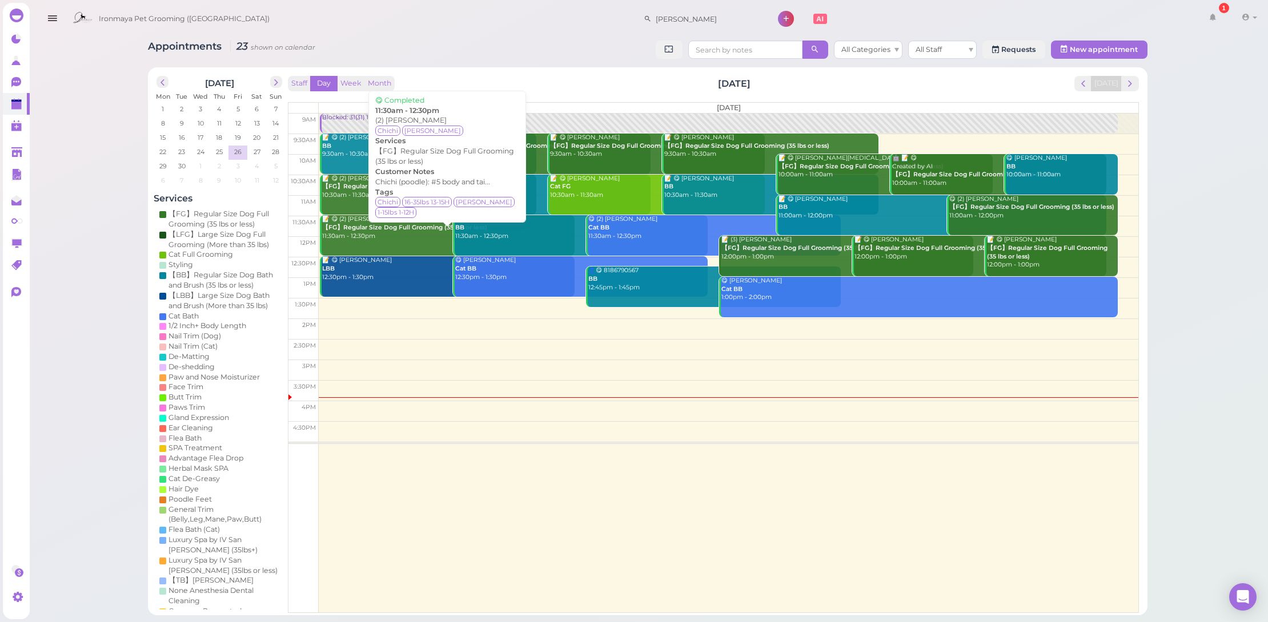
click at [412, 232] on div "📝 😋 (2) [PERSON_NAME] 【FG】Regular Size Dog Full Grooming (35 lbs or less) 11:30…" at bounding box center [448, 227] width 253 height 25
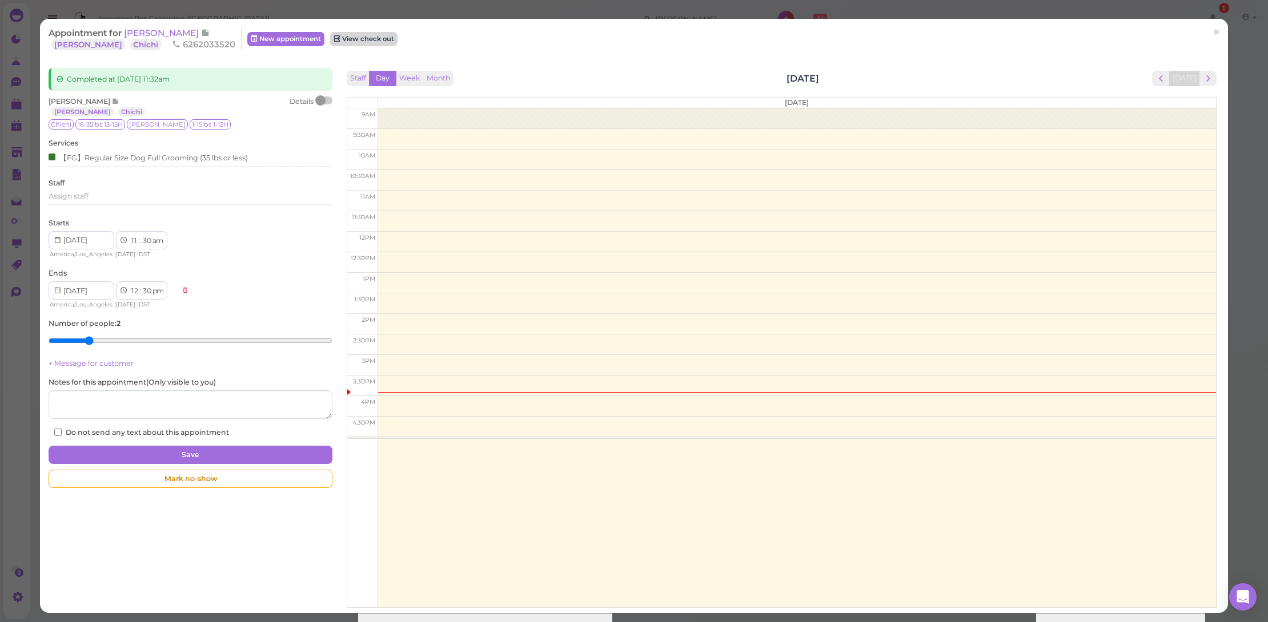
click at [342, 39] on link "View check out" at bounding box center [363, 39] width 67 height 14
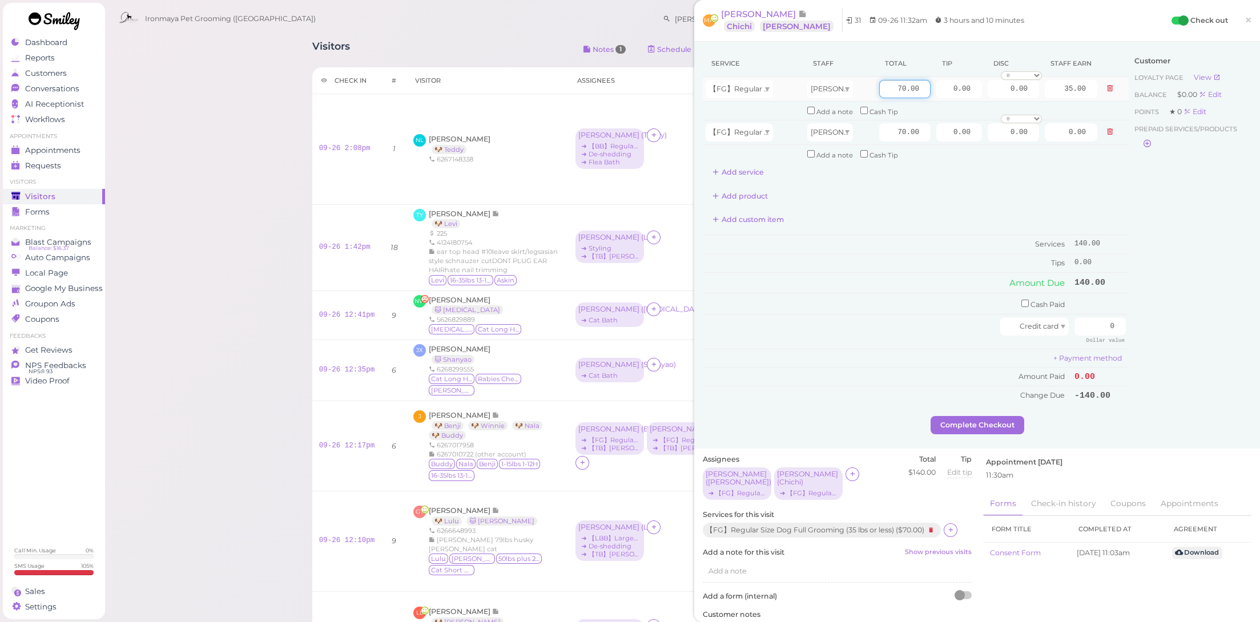
click at [892, 91] on input "70.00" at bounding box center [904, 89] width 51 height 18
click at [893, 131] on input "70.00" at bounding box center [904, 132] width 51 height 18
type input "80.00"
drag, startPoint x: 938, startPoint y: 131, endPoint x: 1016, endPoint y: 144, distance: 79.4
click at [1016, 144] on tbody "【FG】Regular Size Dog Full Grooming (35 lbs or less) [PERSON_NAME] 70.00 0.00 0.…" at bounding box center [916, 120] width 426 height 86
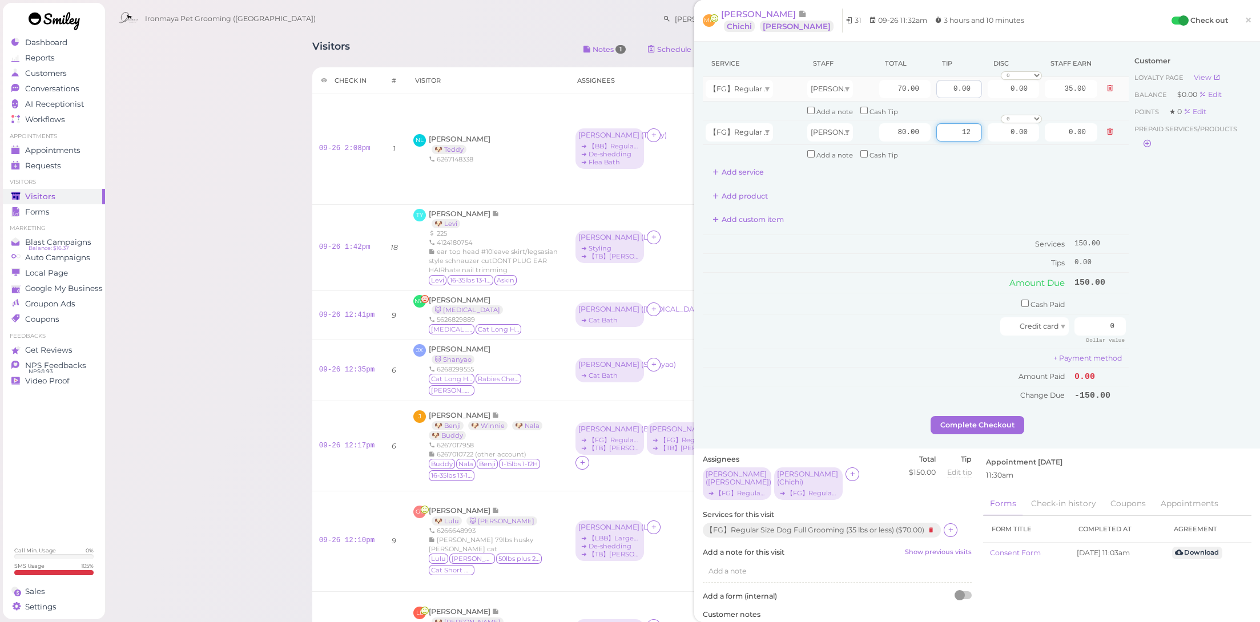
type input "12"
drag, startPoint x: 940, startPoint y: 90, endPoint x: 993, endPoint y: 99, distance: 53.3
click at [993, 99] on tr "【FG】Regular Size Dog Full Grooming (35 lbs or less) [PERSON_NAME] 70.00 0.00 0.…" at bounding box center [916, 89] width 426 height 25
type input "10.5"
click at [892, 283] on td "Amount Due" at bounding box center [887, 282] width 369 height 21
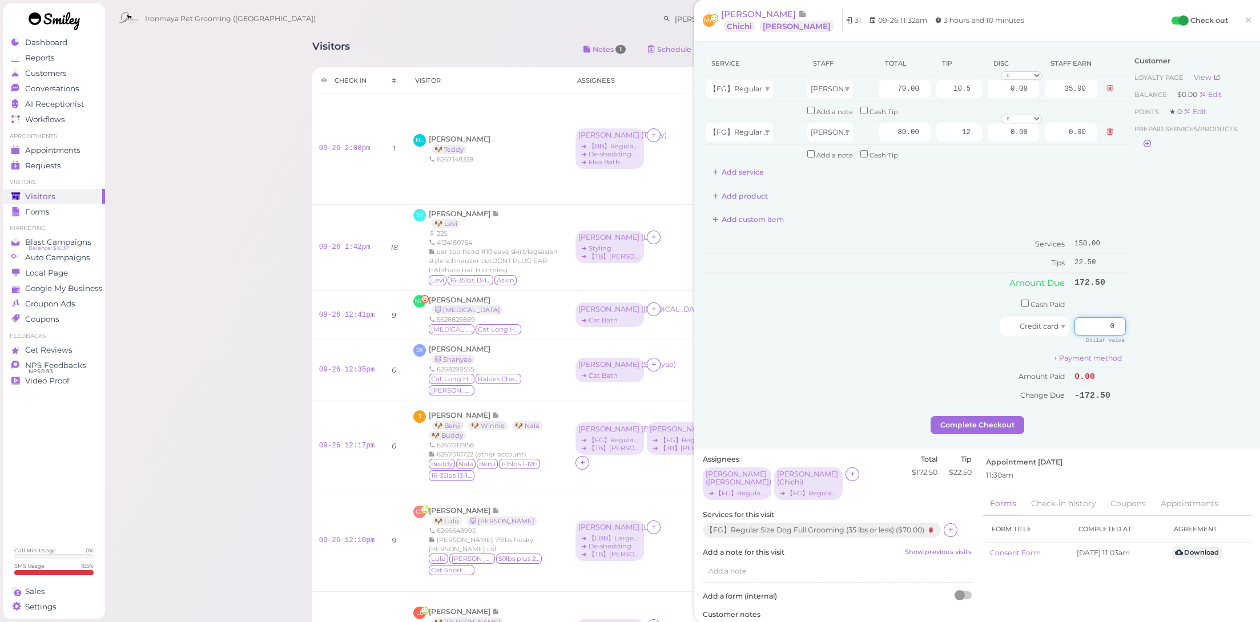
drag, startPoint x: 1100, startPoint y: 312, endPoint x: 1171, endPoint y: 324, distance: 71.9
click at [1171, 324] on div "Service Staff Total Tip Disc Staff earn 【FG】Regular Size Dog Full Grooming (35 …" at bounding box center [977, 233] width 549 height 366
type input "172.5"
click at [1172, 326] on div "Customer Loyalty page View Balance $0.00 Edit Points ★ 0 Edit Prepaid services/…" at bounding box center [1190, 233] width 123 height 366
click at [985, 416] on button "Complete Checkout" at bounding box center [978, 425] width 94 height 18
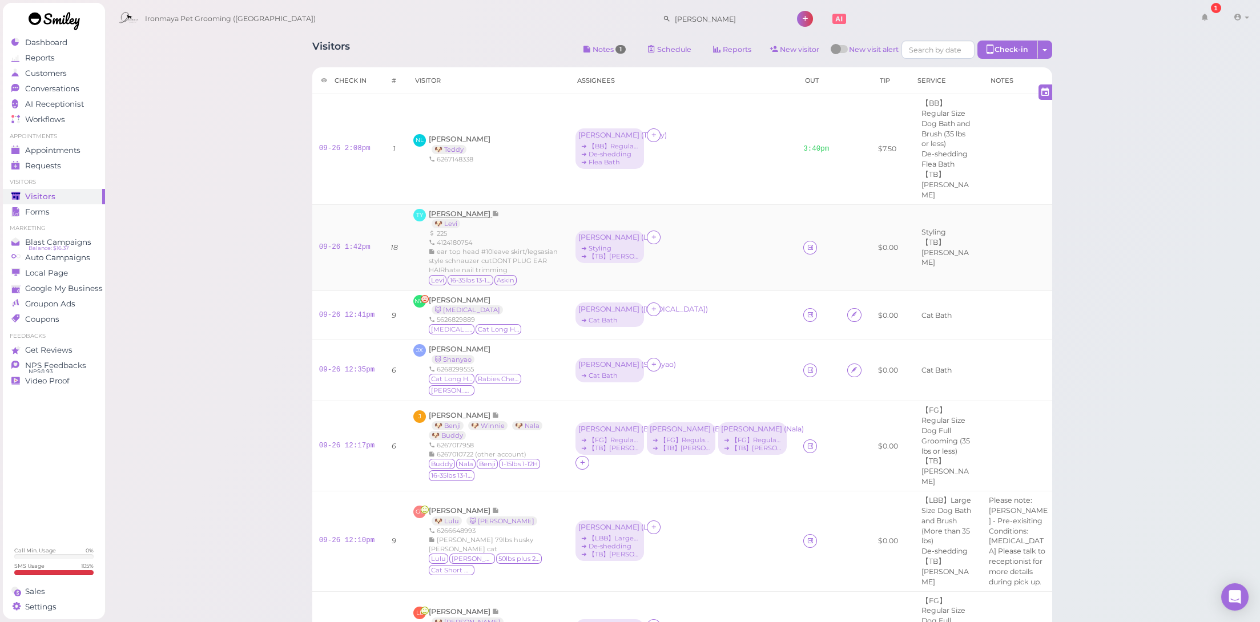
click at [461, 210] on span "[PERSON_NAME]" at bounding box center [460, 214] width 63 height 9
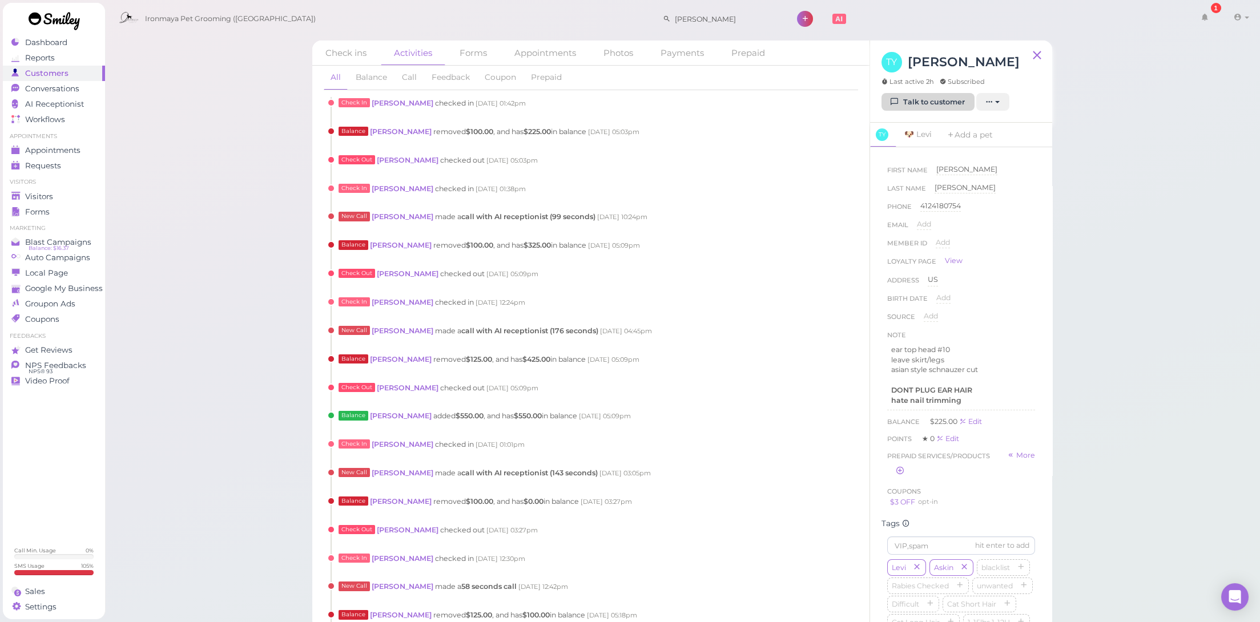
click at [932, 103] on link "Talk to customer" at bounding box center [928, 102] width 93 height 18
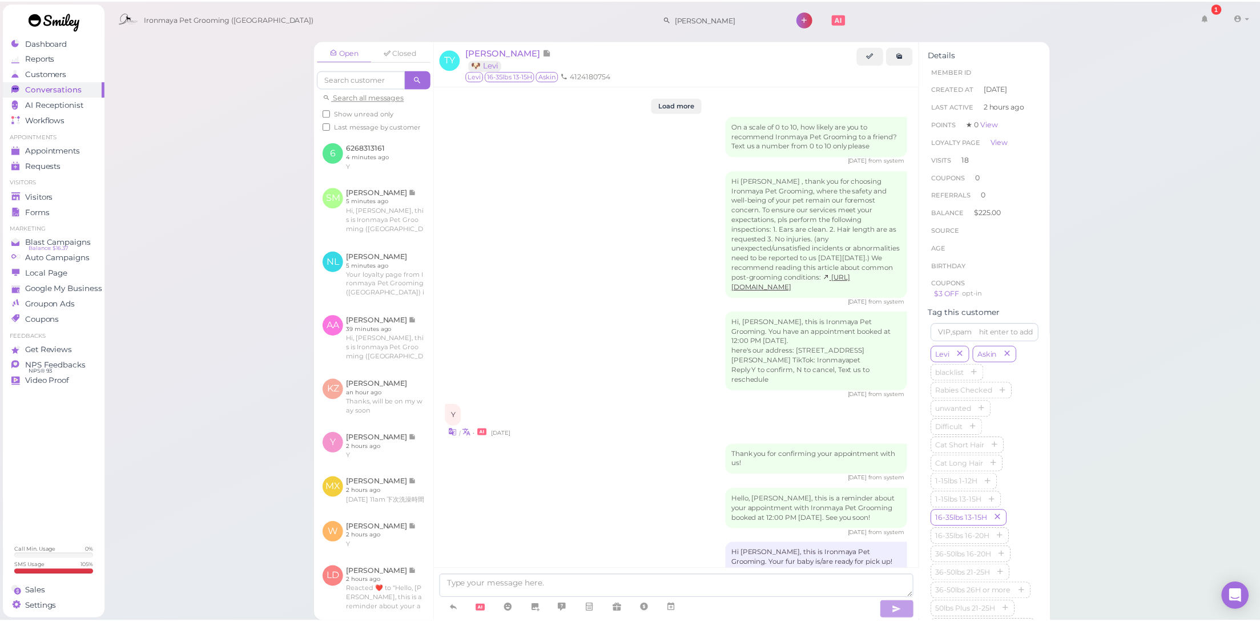
scroll to position [1636, 0]
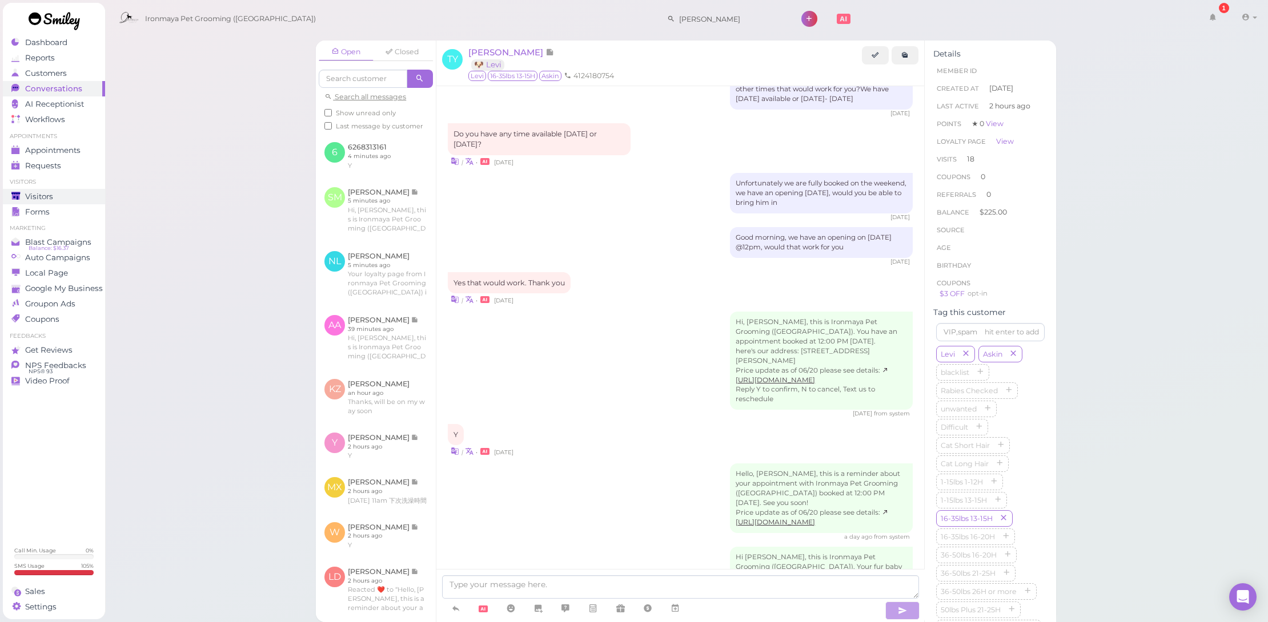
click at [66, 189] on link "Visitors" at bounding box center [54, 196] width 102 height 15
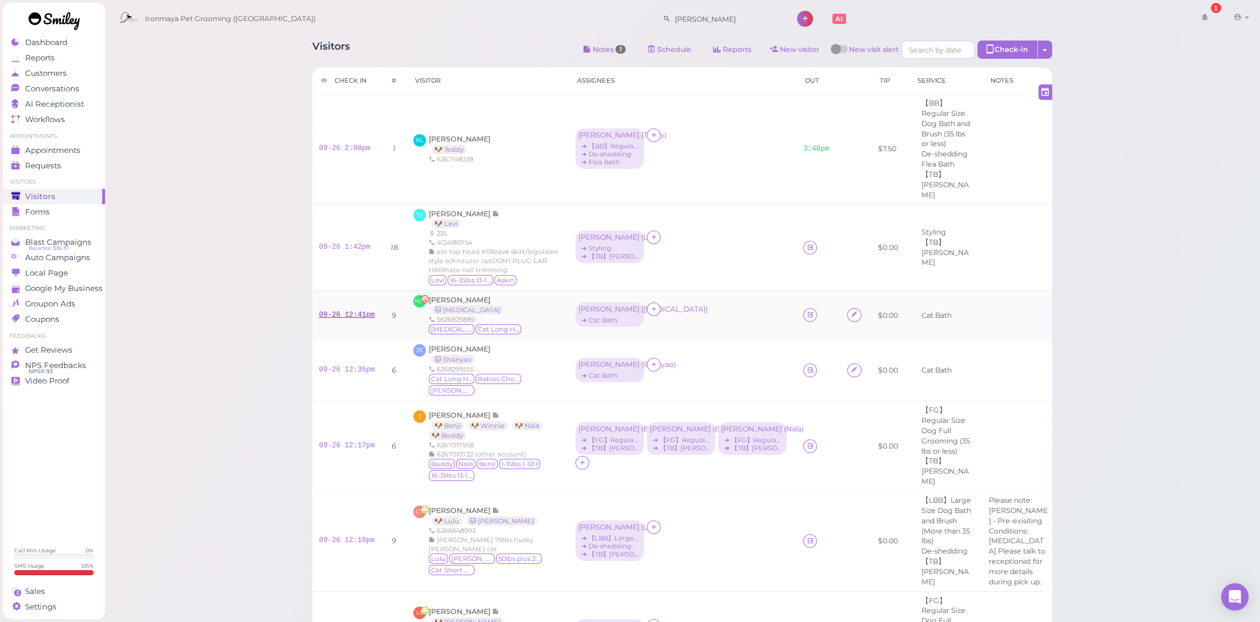
click at [352, 311] on link "09-26 12:41pm" at bounding box center [347, 315] width 56 height 8
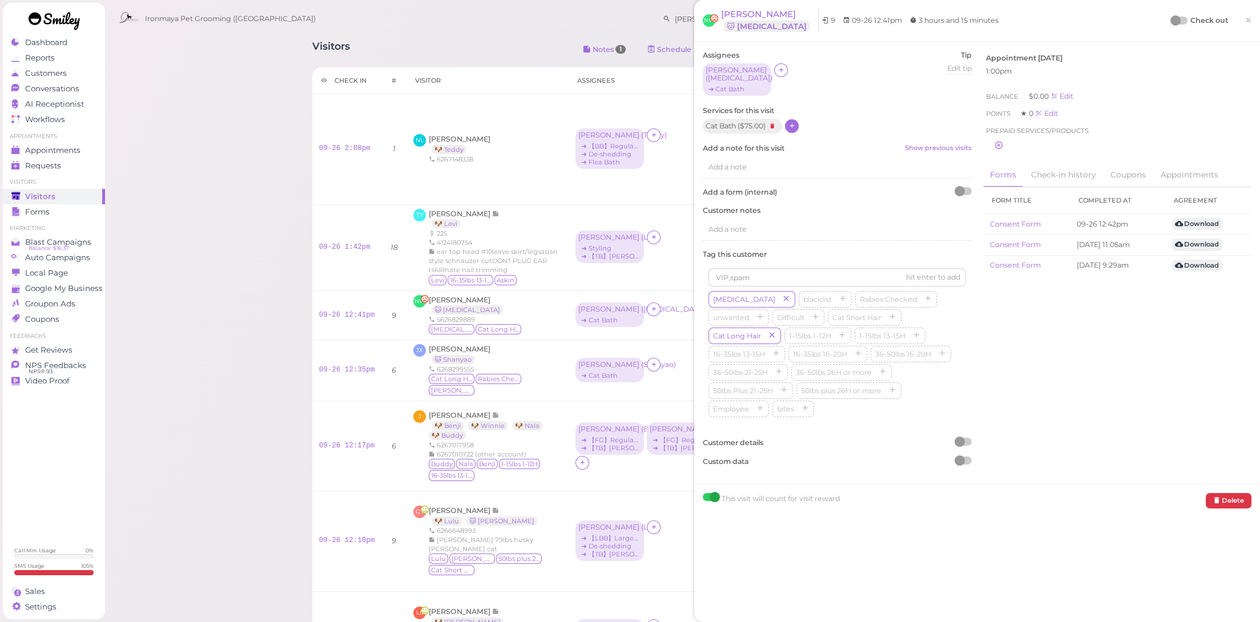
click at [794, 122] on icon at bounding box center [792, 126] width 7 height 9
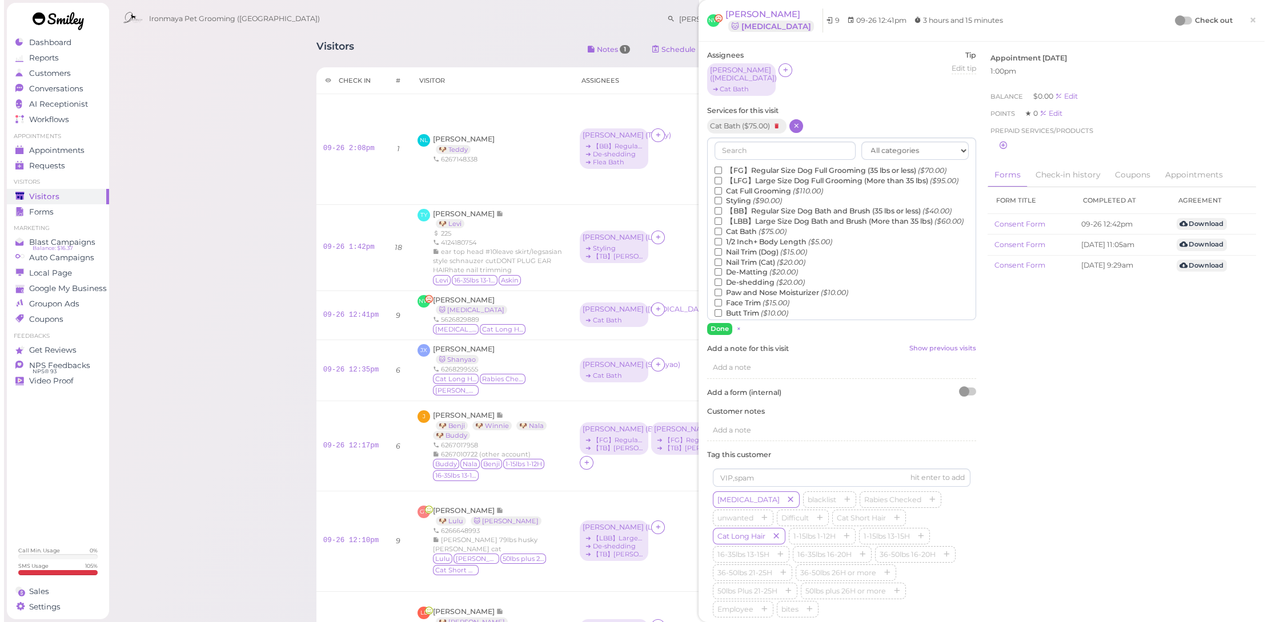
scroll to position [259, 0]
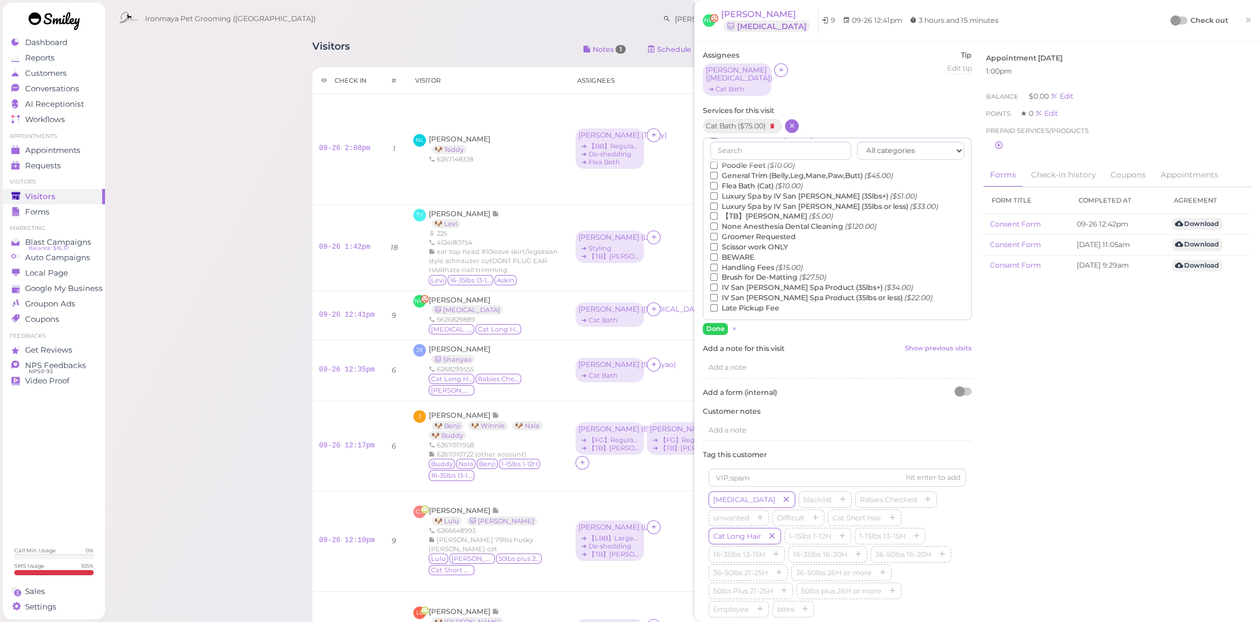
click at [829, 171] on label "General Trim (Belly,Leg,Mane,Paw,Butt) ($45.00)" at bounding box center [801, 176] width 183 height 10
click at [718, 172] on input "General Trim (Belly,Leg,Mane,Paw,Butt) ($45.00)" at bounding box center [713, 175] width 7 height 7
click at [713, 323] on button "Done" at bounding box center [715, 329] width 25 height 12
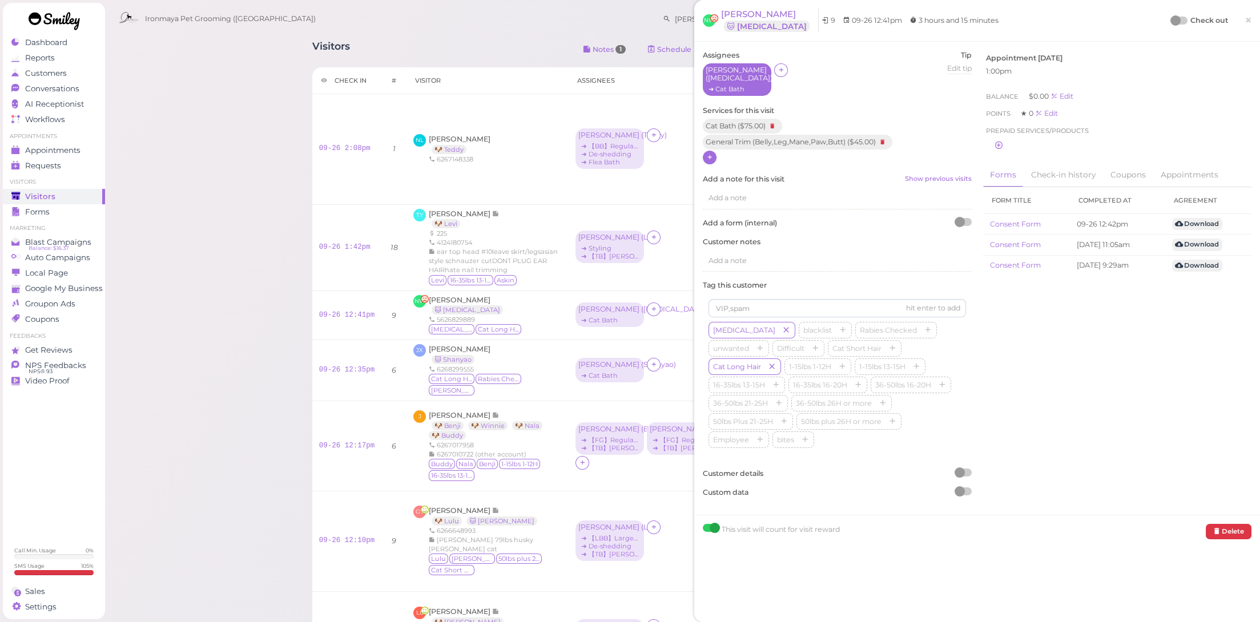
click at [731, 85] on div "➔ Cat Bath" at bounding box center [737, 89] width 63 height 8
click at [743, 124] on ul "× Cat Bath" at bounding box center [759, 120] width 105 height 14
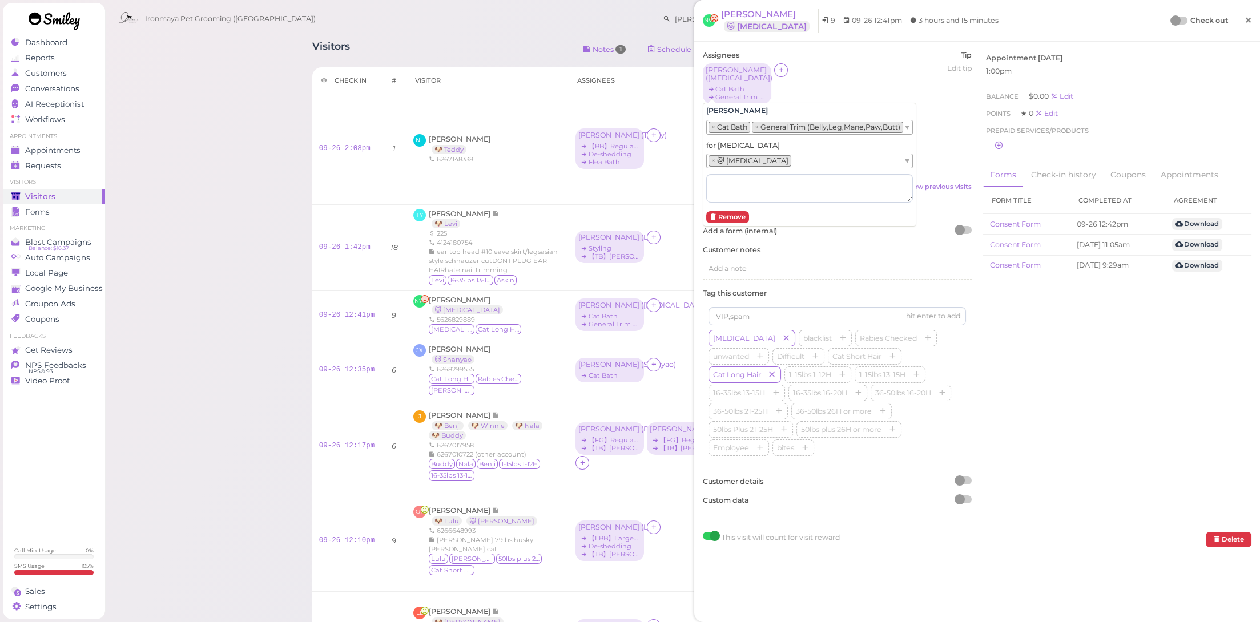
click at [1245, 21] on span "×" at bounding box center [1248, 20] width 7 height 16
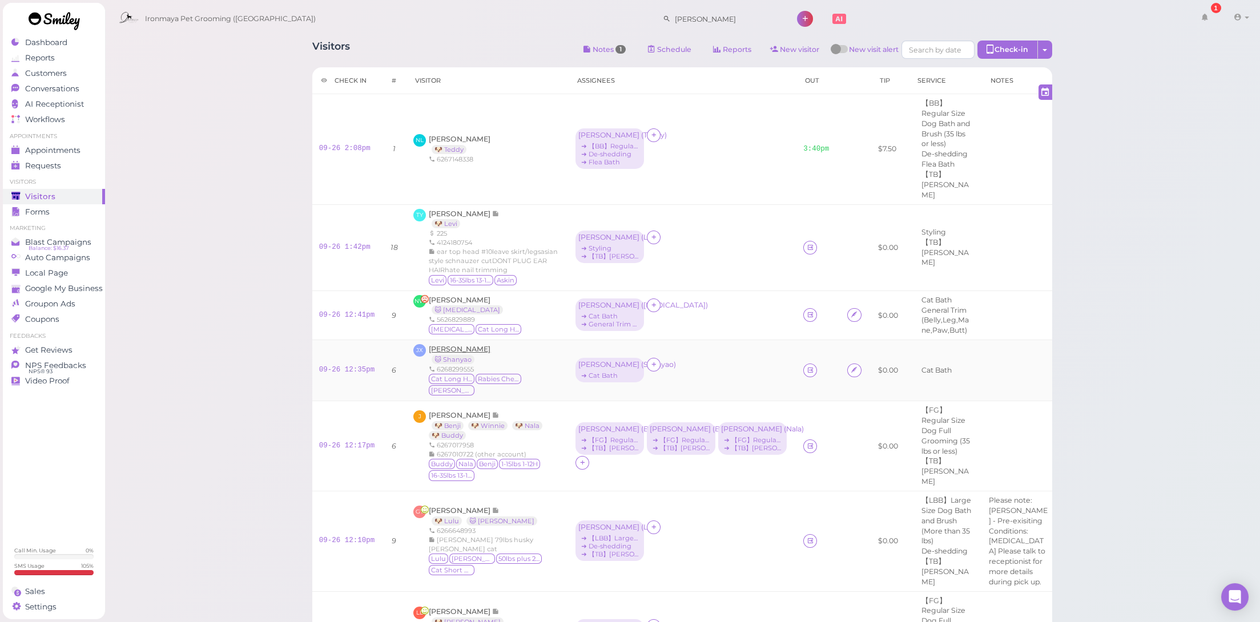
click at [450, 345] on span "[PERSON_NAME]" at bounding box center [460, 349] width 62 height 9
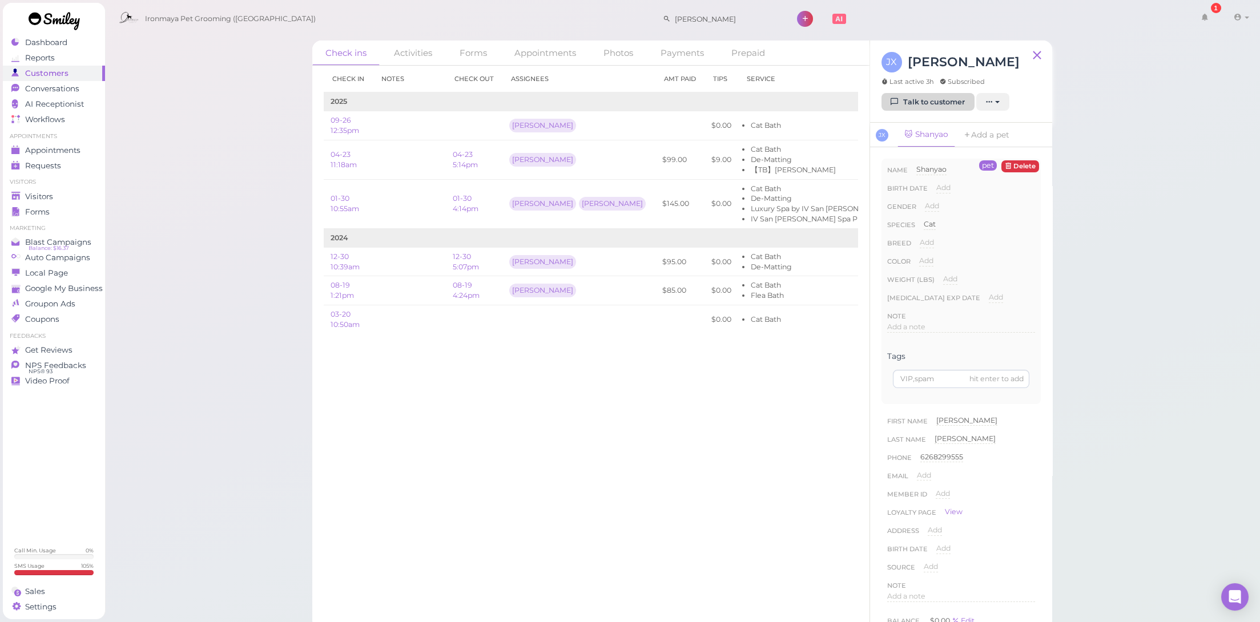
click at [922, 102] on link "Talk to customer" at bounding box center [928, 102] width 93 height 18
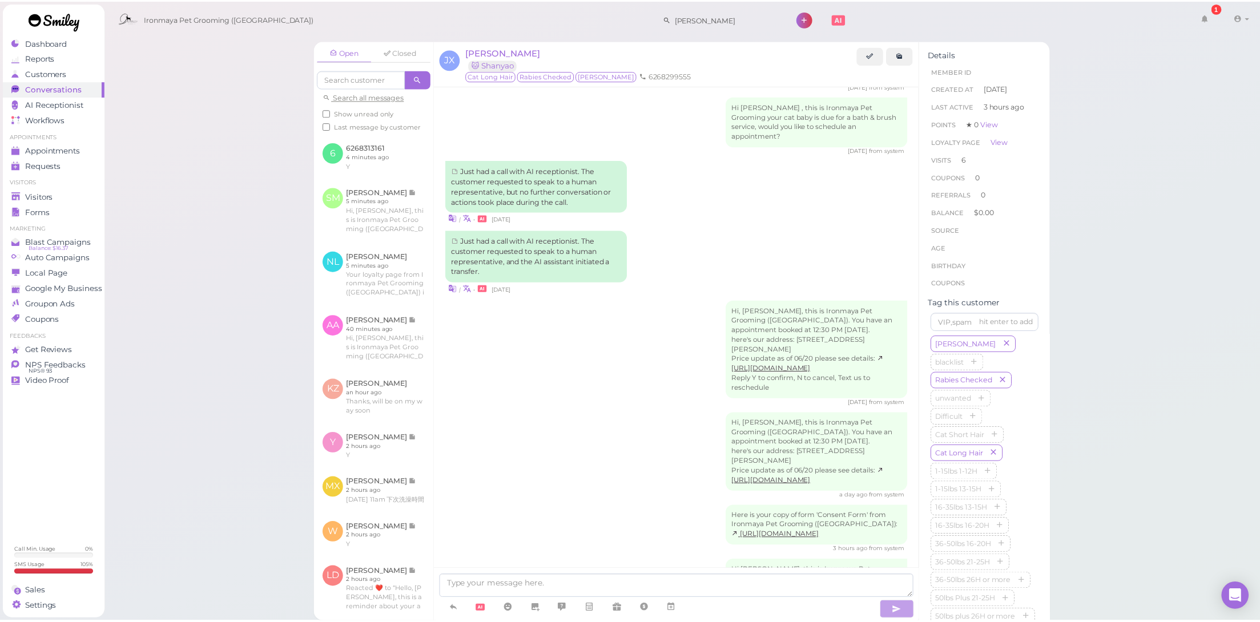
scroll to position [1199, 0]
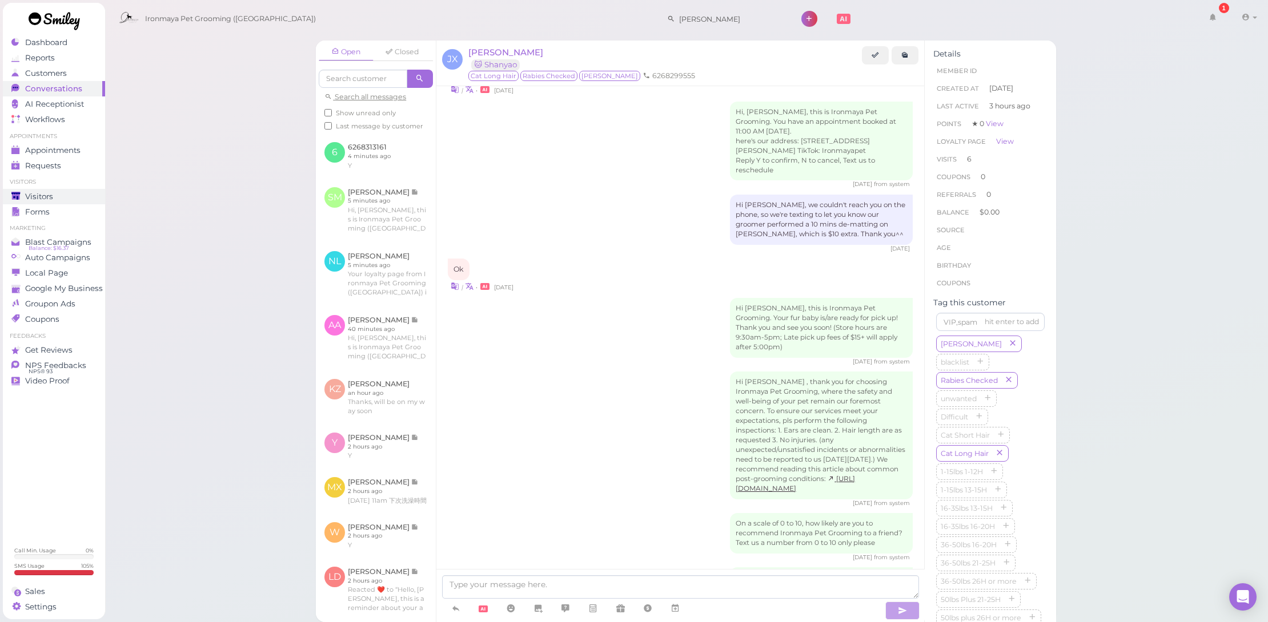
click at [49, 199] on span "Visitors" at bounding box center [39, 197] width 28 height 10
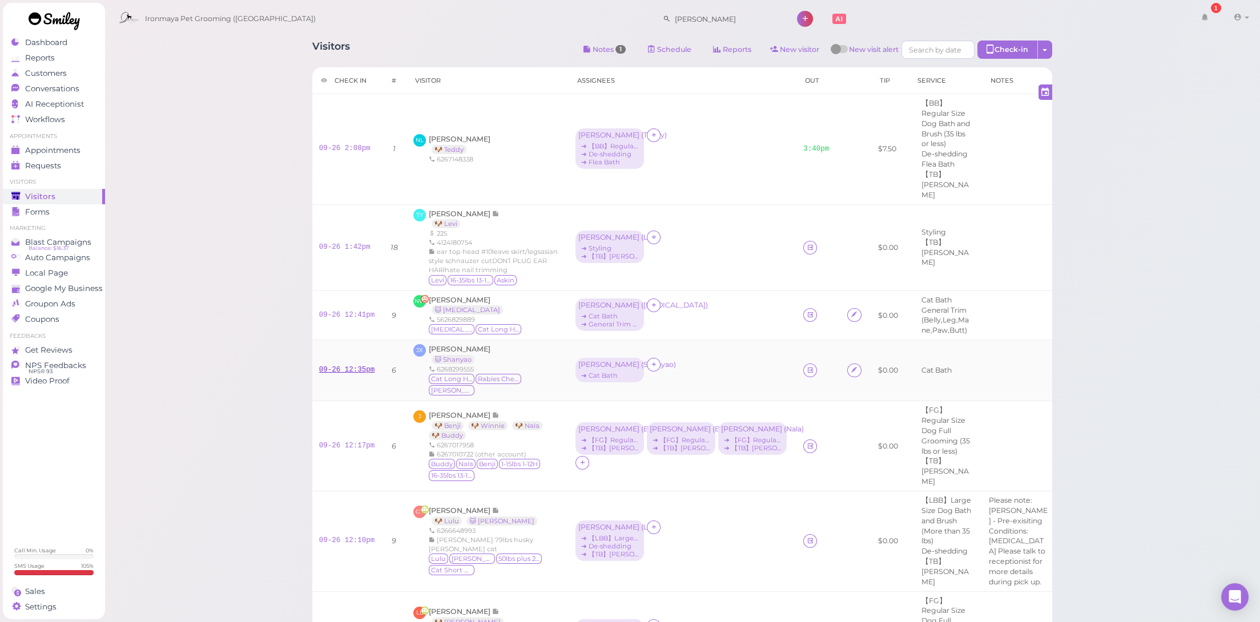
click at [339, 366] on link "09-26 12:35pm" at bounding box center [347, 370] width 56 height 8
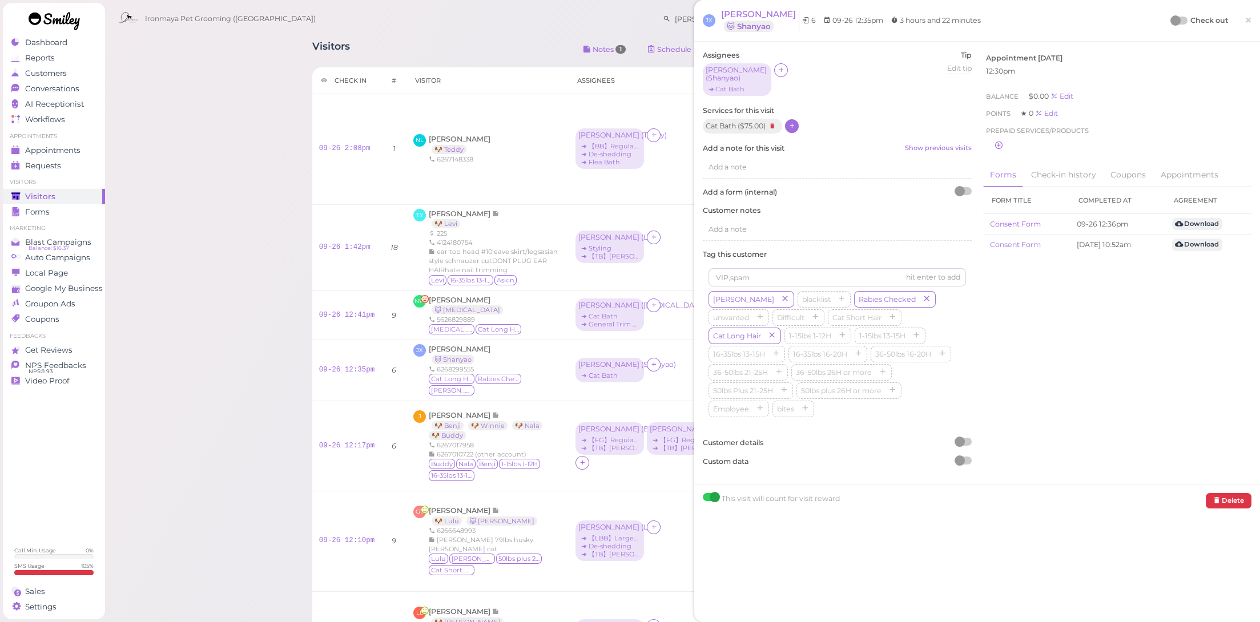
click at [796, 122] on icon at bounding box center [792, 126] width 7 height 9
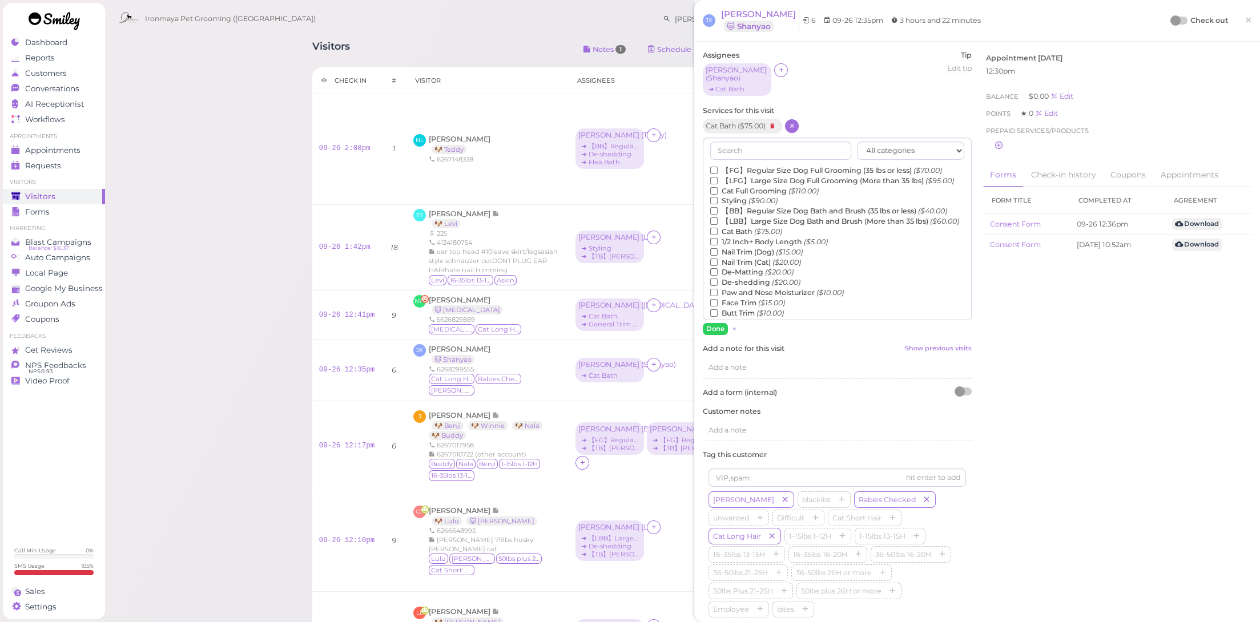
click at [761, 288] on label "De-shedding ($20.00)" at bounding box center [755, 283] width 90 height 10
click at [718, 286] on input "De-shedding ($20.00)" at bounding box center [713, 282] width 7 height 7
click at [756, 272] on label "Flea Bath ($5.00)" at bounding box center [745, 268] width 71 height 10
click at [718, 271] on input "Flea Bath ($5.00)" at bounding box center [713, 267] width 7 height 7
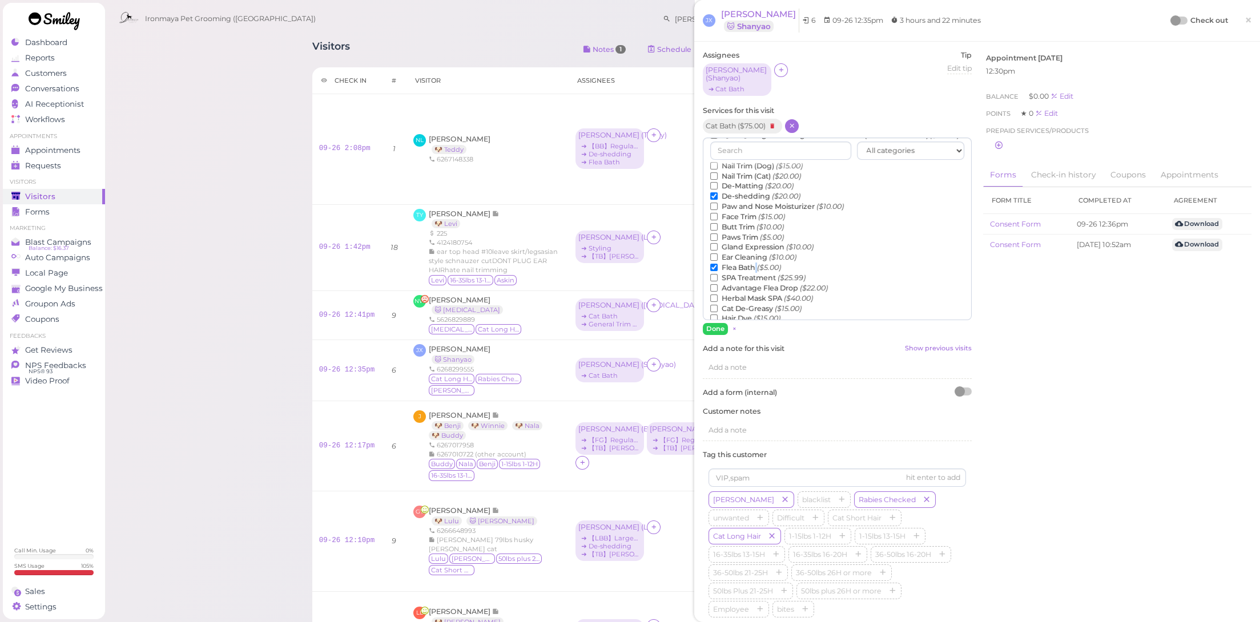
click at [756, 272] on label "Flea Bath ($5.00)" at bounding box center [745, 268] width 71 height 10
click at [718, 271] on input "Flea Bath ($5.00)" at bounding box center [713, 267] width 7 height 7
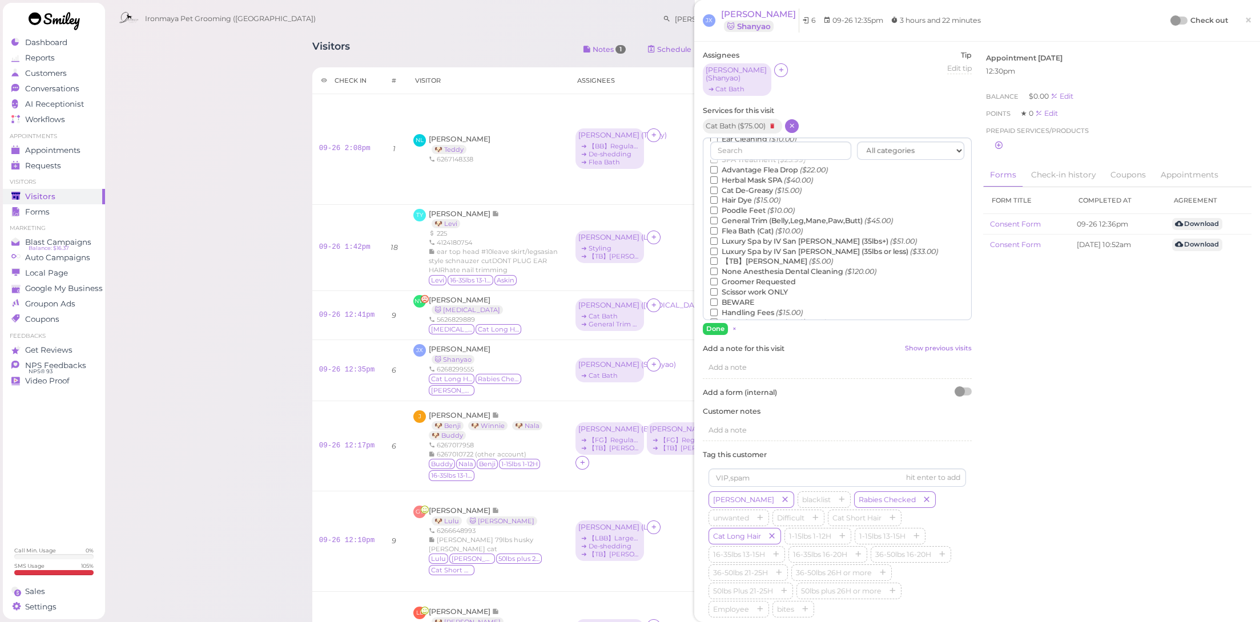
click at [756, 263] on label "【TB】Teeth Brushing ($5.00)" at bounding box center [771, 261] width 123 height 10
click at [718, 263] on input "【TB】Teeth Brushing ($5.00)" at bounding box center [713, 261] width 7 height 7
click at [761, 234] on label "Flea Bath (Cat) ($10.00)" at bounding box center [756, 231] width 93 height 10
click at [718, 234] on input "Flea Bath (Cat) ($10.00)" at bounding box center [713, 230] width 7 height 7
click at [710, 323] on button "Done" at bounding box center [715, 329] width 25 height 12
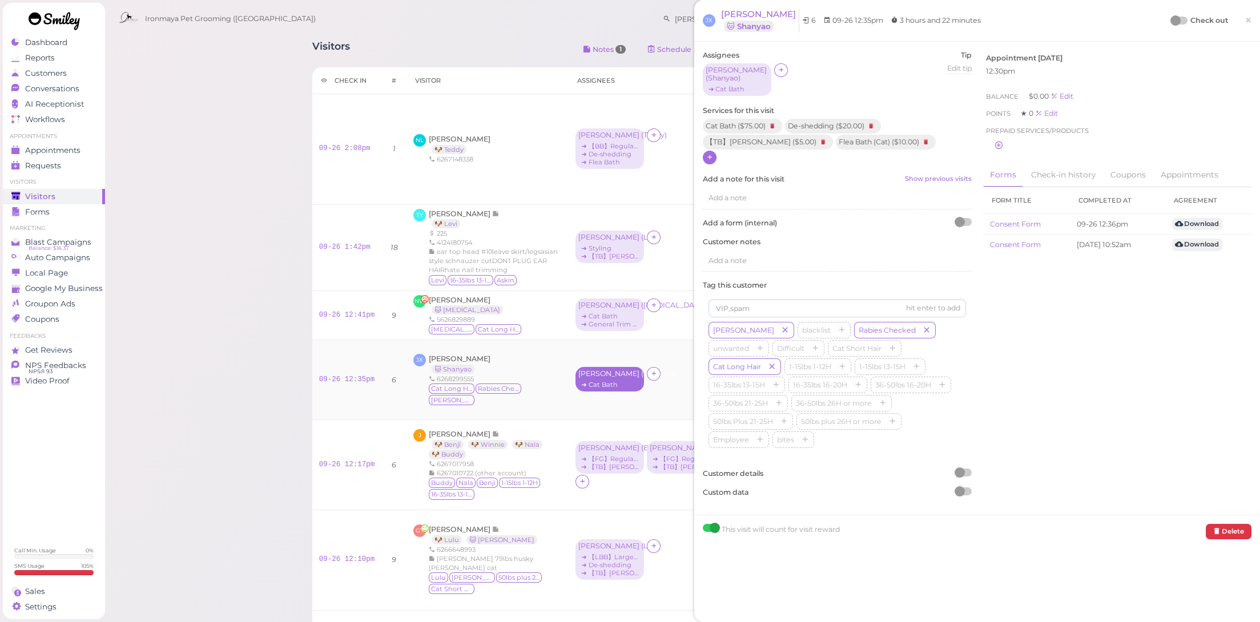
click at [620, 381] on div "➔ Cat Bath" at bounding box center [610, 385] width 63 height 8
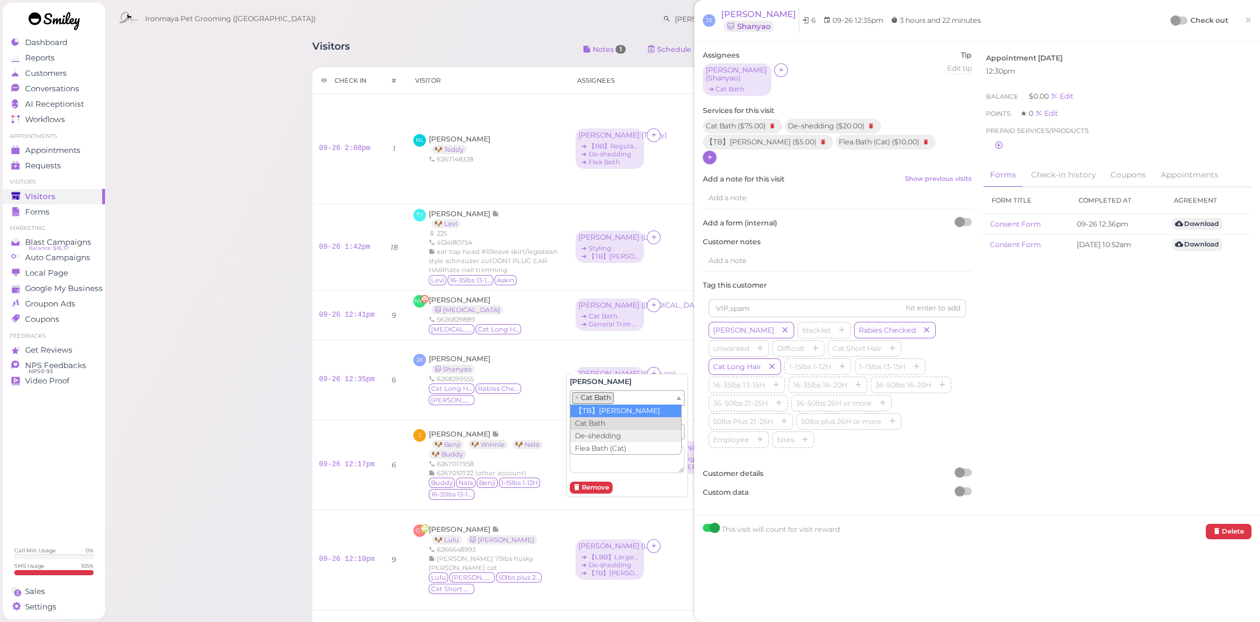
click at [632, 393] on ul "× Cat Bath" at bounding box center [623, 398] width 105 height 14
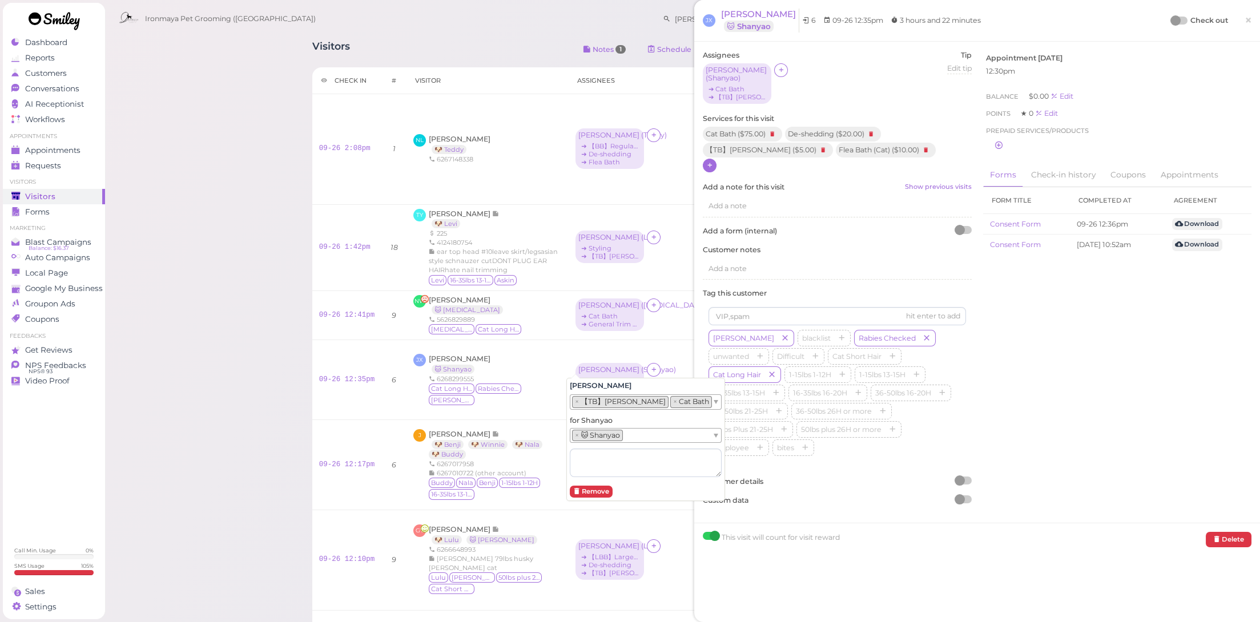
click at [641, 403] on li "× 【TB】Teeth Brushing" at bounding box center [620, 401] width 97 height 11
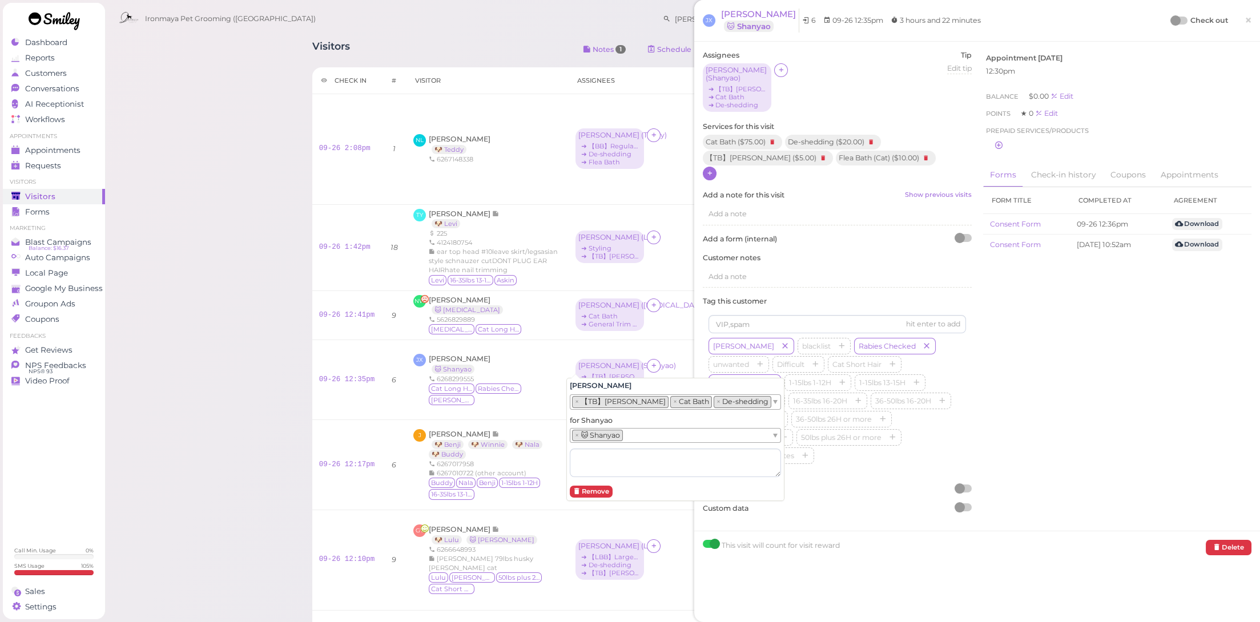
click at [633, 403] on li "× 【TB】Teeth Brushing" at bounding box center [620, 401] width 97 height 11
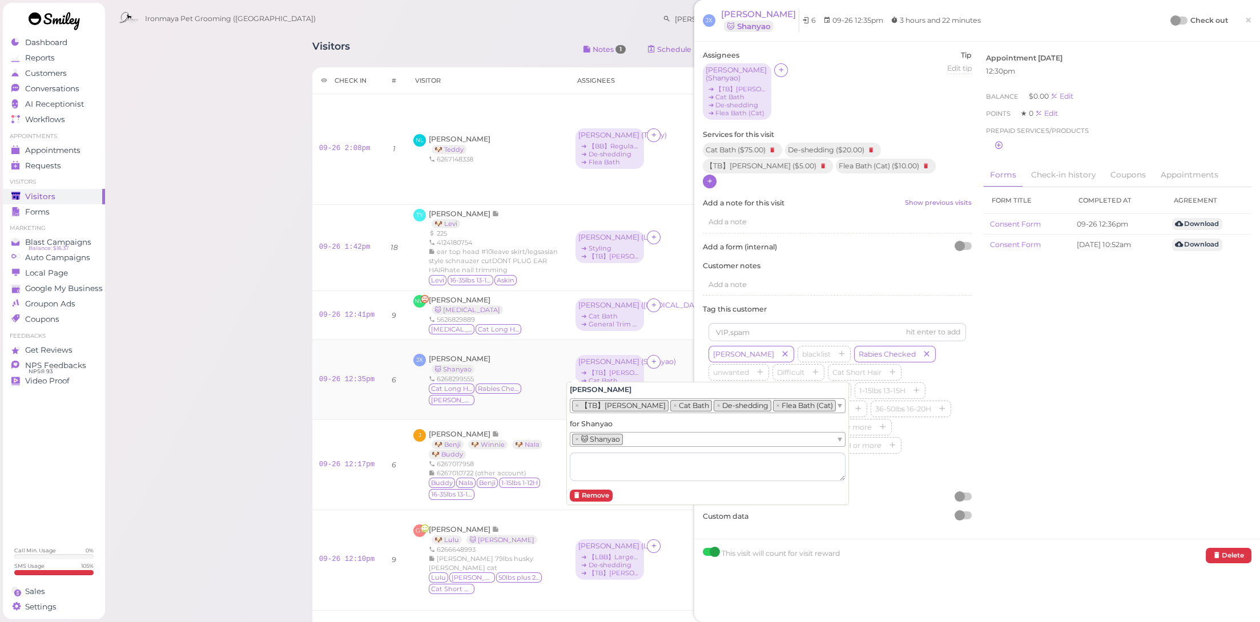
click at [677, 362] on div "[PERSON_NAME] ( [PERSON_NAME] ) ➔ 【TB】Teeth Brushing ➔ Cat Bath ➔ De-shedding ➔…" at bounding box center [683, 380] width 214 height 50
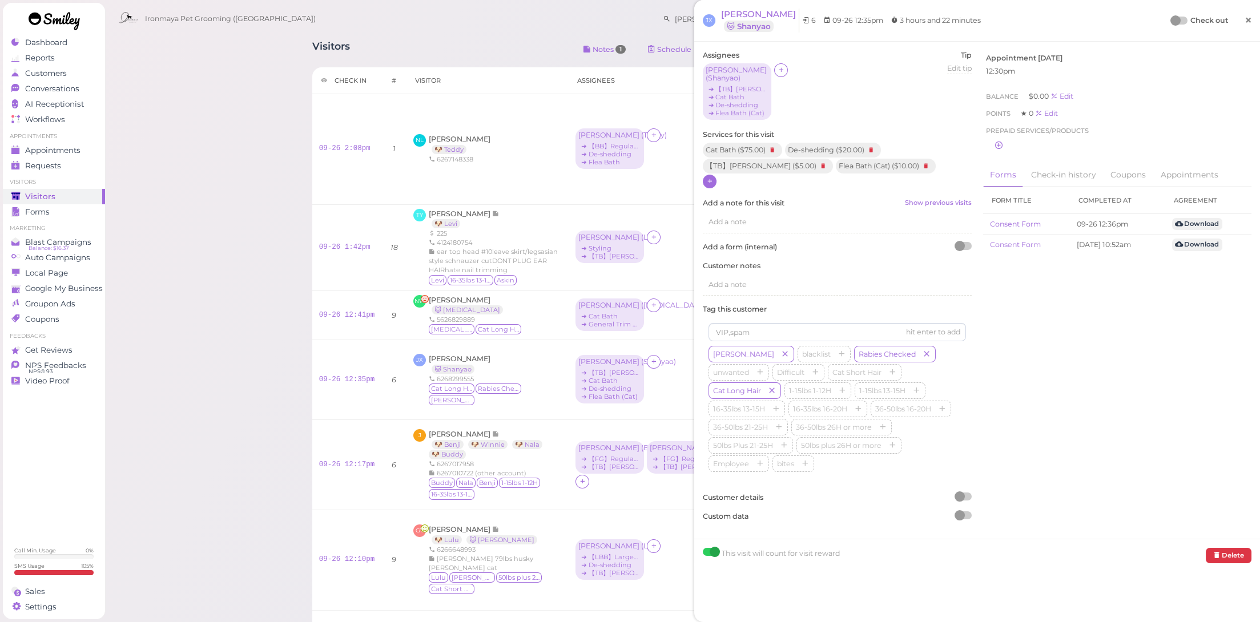
click at [1245, 23] on span "×" at bounding box center [1248, 20] width 7 height 16
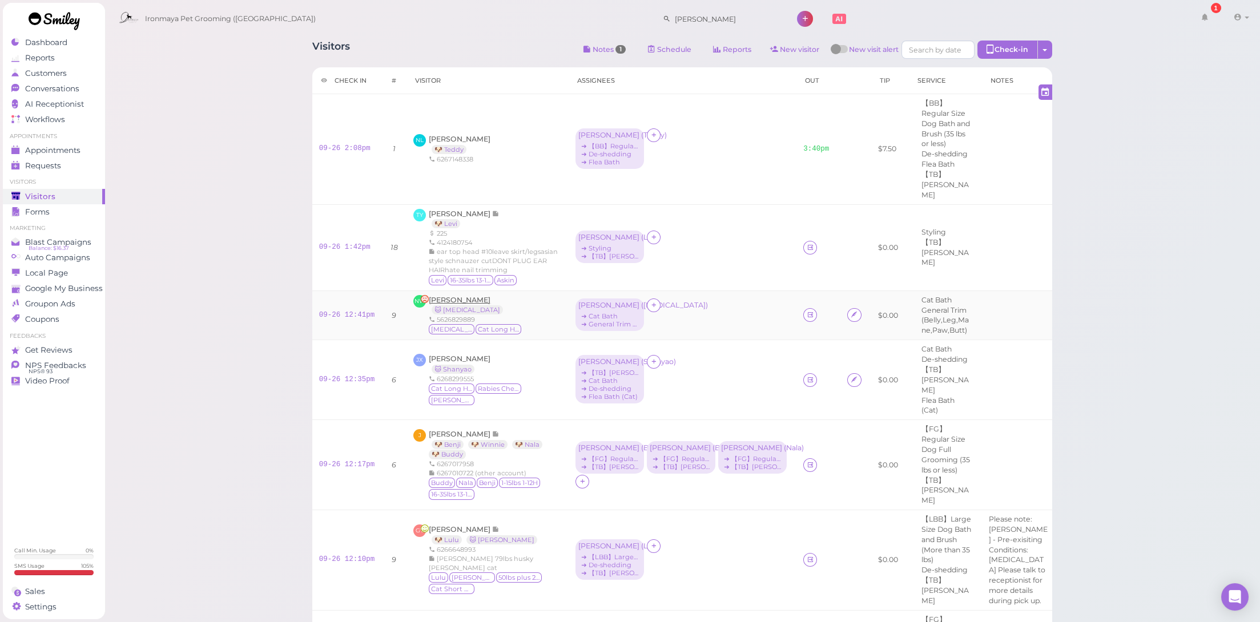
click at [451, 296] on span "[PERSON_NAME]" at bounding box center [460, 300] width 62 height 9
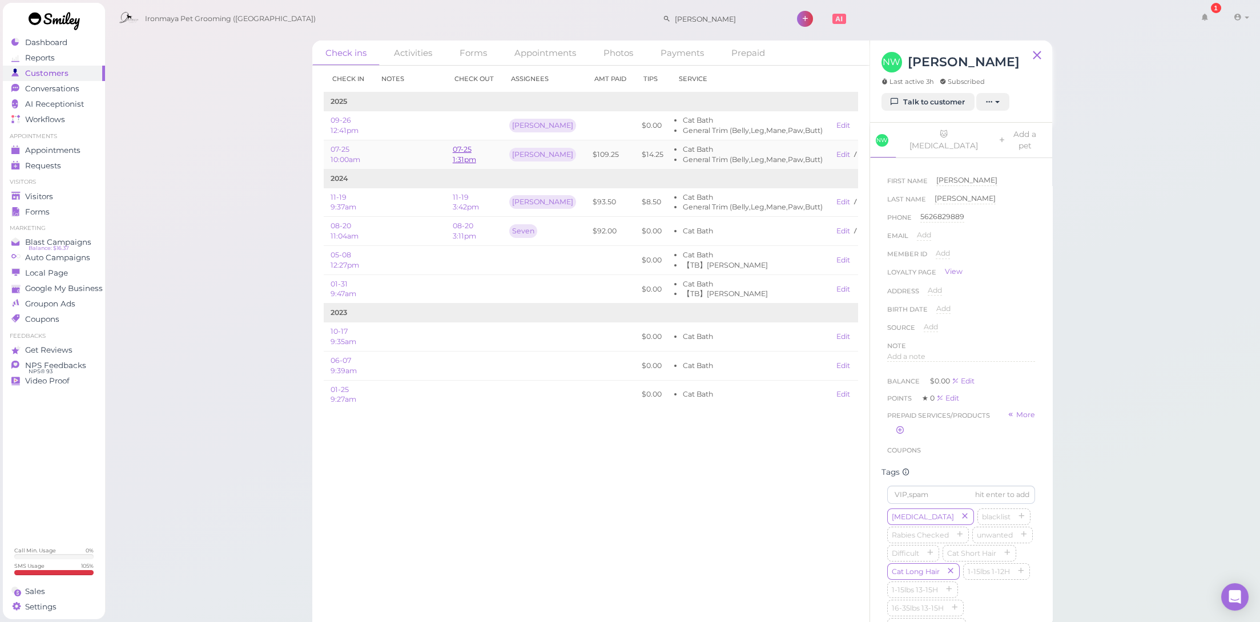
click at [456, 150] on link "07-25 1:31pm" at bounding box center [464, 154] width 23 height 19
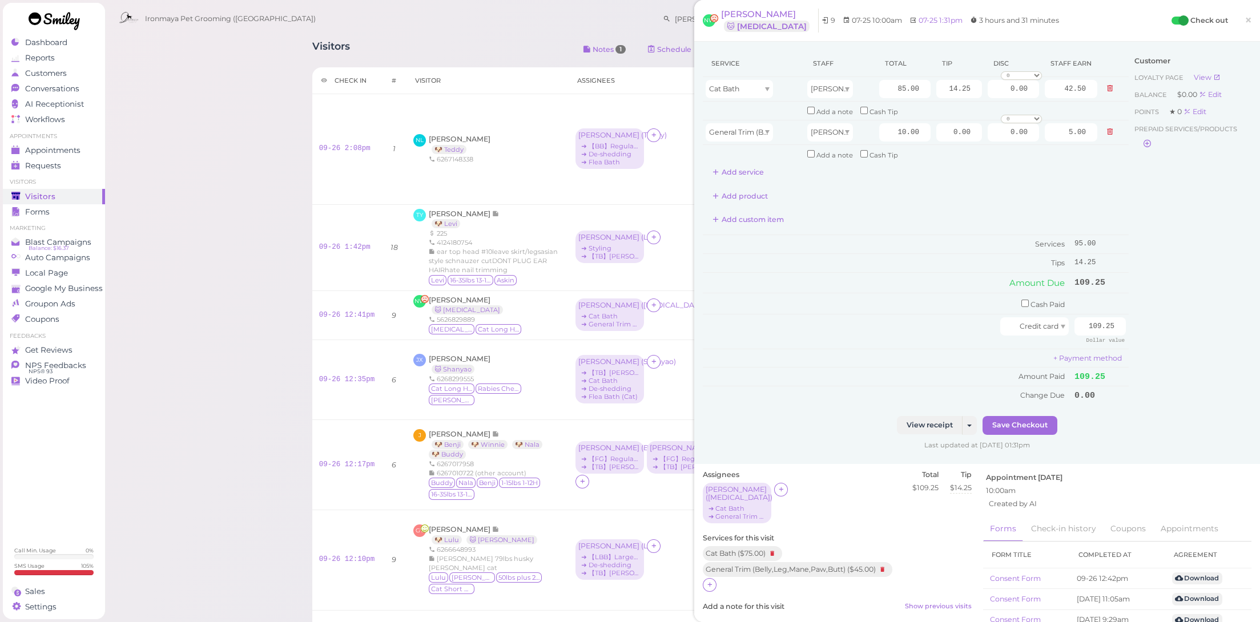
click at [1245, 17] on span "×" at bounding box center [1248, 20] width 7 height 16
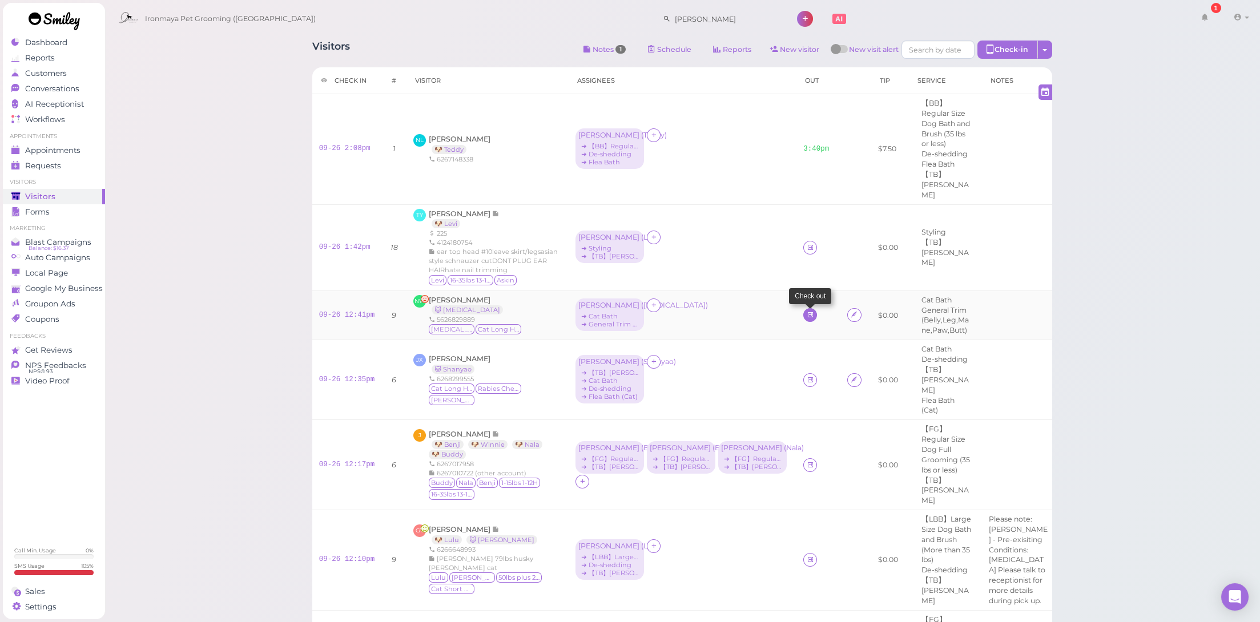
click at [807, 300] on td at bounding box center [819, 316] width 44 height 50
click at [807, 308] on link at bounding box center [811, 315] width 14 height 14
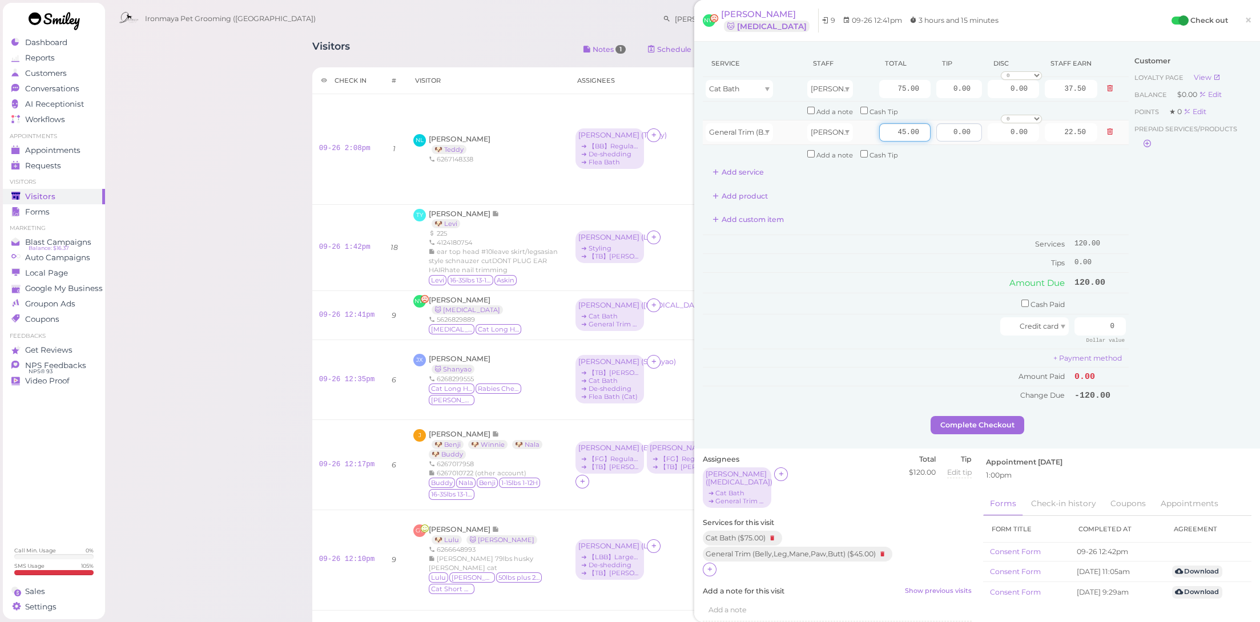
drag, startPoint x: 945, startPoint y: 134, endPoint x: 961, endPoint y: 134, distance: 16.0
click at [961, 134] on tr "General Trim (Belly,Leg,Mane,Paw,Butt) [PERSON_NAME] 45.00 0.00 0.00 0 10% off …" at bounding box center [916, 132] width 426 height 25
type input "10"
type input "5.00"
drag, startPoint x: 888, startPoint y: 89, endPoint x: 975, endPoint y: 83, distance: 87.0
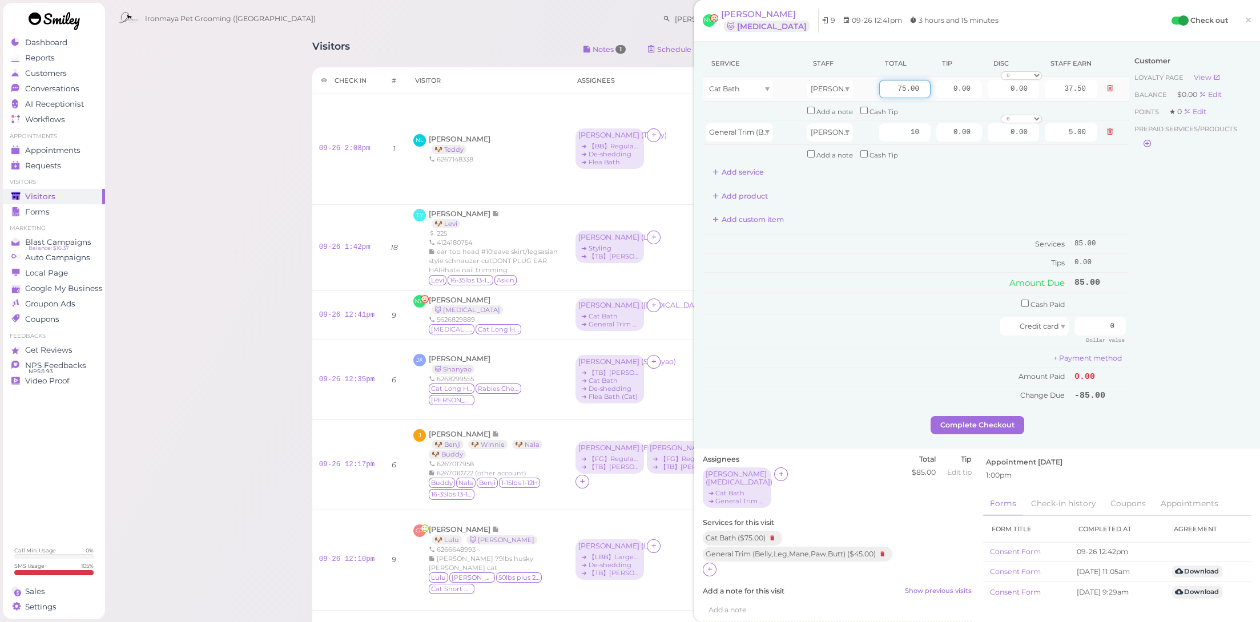
click at [975, 83] on tr "Cat Bath [PERSON_NAME] 75.00 0.00 0.00 0 10% off 15% off 20% off 25% off 30% of…" at bounding box center [916, 89] width 426 height 25
drag, startPoint x: 898, startPoint y: 93, endPoint x: 942, endPoint y: 94, distance: 44.0
click at [942, 94] on tr "Cat Bath [PERSON_NAME] 75.00 0.00 0.00 0 10% off 15% off 20% off 25% off 30% of…" at bounding box center [916, 89] width 426 height 25
type input "85"
type input "42.50"
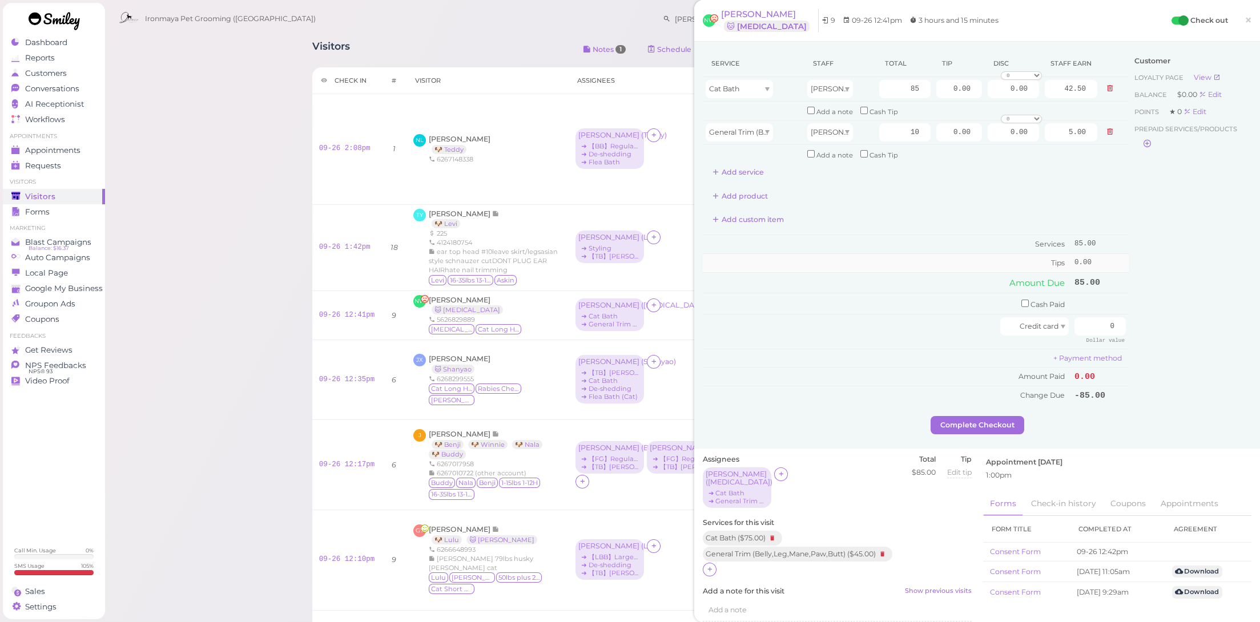
click at [862, 254] on td "Tips" at bounding box center [887, 263] width 369 height 18
drag, startPoint x: 1001, startPoint y: 91, endPoint x: 1011, endPoint y: 94, distance: 10.5
click at [1011, 94] on tr "Cat Bath [PERSON_NAME] 85 0.00 0.00 0 10% off 15% off 20% off 25% off 30% off 5…" at bounding box center [916, 89] width 426 height 25
type input "14.25"
drag, startPoint x: 935, startPoint y: 238, endPoint x: 1030, endPoint y: 272, distance: 100.8
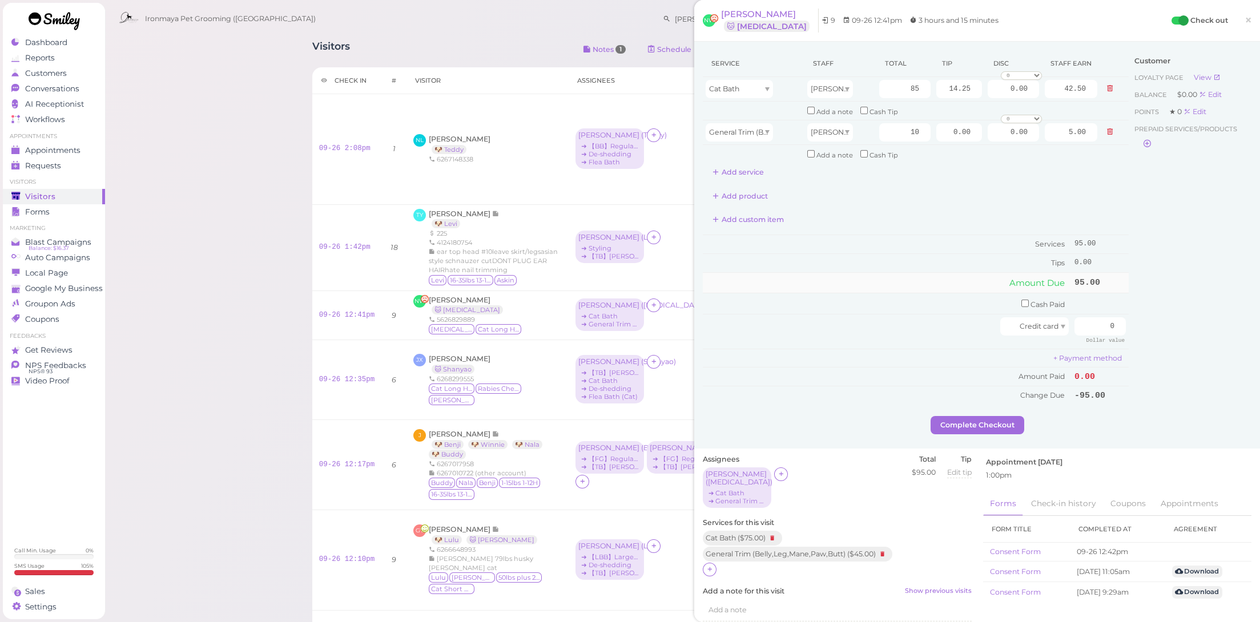
click at [936, 238] on td "Services" at bounding box center [887, 244] width 369 height 19
drag, startPoint x: 1083, startPoint y: 304, endPoint x: 1131, endPoint y: 314, distance: 48.3
click at [1131, 314] on div "Service Staff Total Tip Disc Staff earn Cat Bath [PERSON_NAME] 85 14.25 0.00 0 …" at bounding box center [977, 233] width 549 height 366
type input "109.25"
click at [1184, 373] on div "Customer Loyalty page View Balance $0.00 Edit Points ★ 0 Edit Prepaid services/…" at bounding box center [1190, 233] width 123 height 366
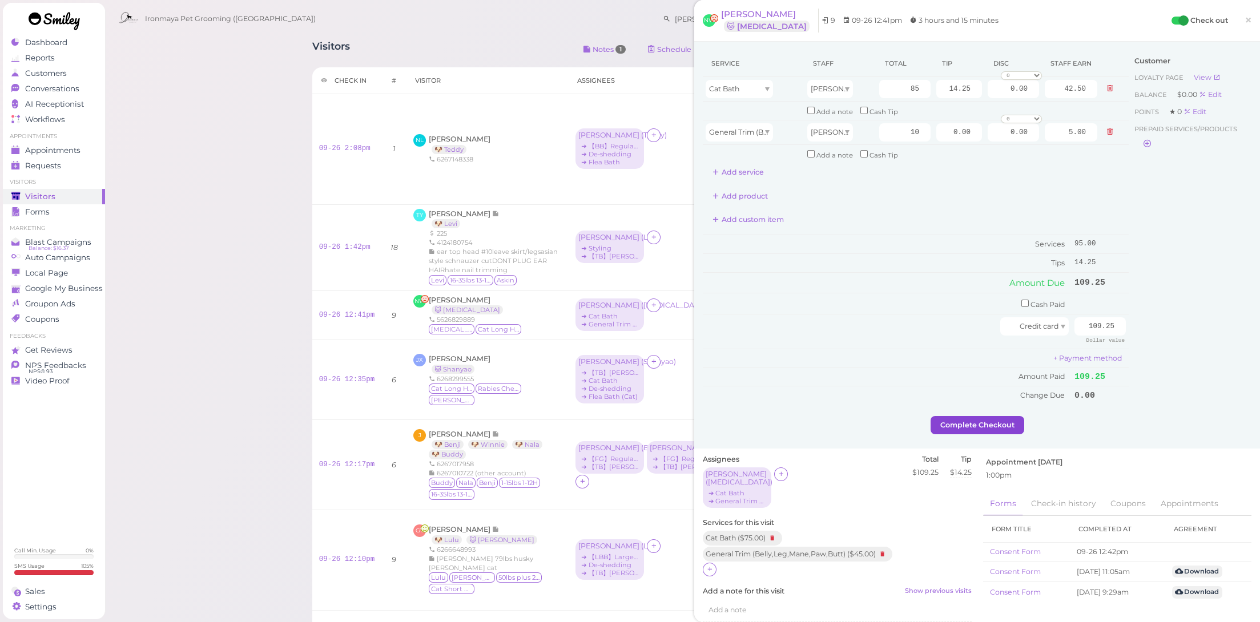
click at [985, 416] on button "Complete Checkout" at bounding box center [978, 425] width 94 height 18
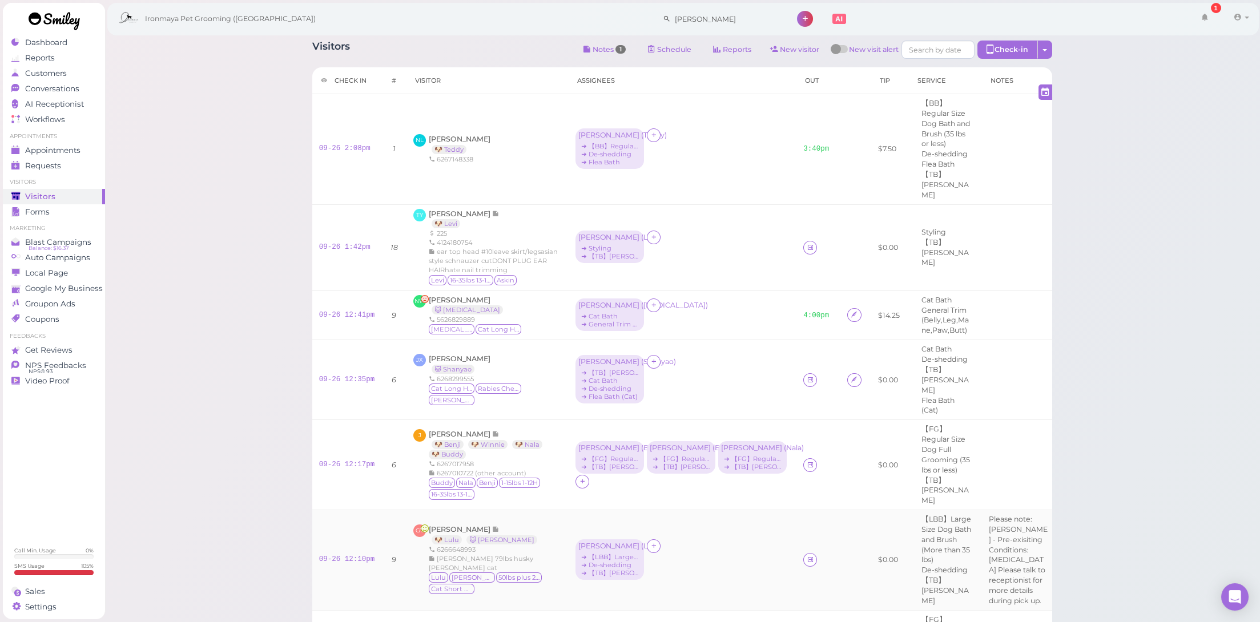
scroll to position [182, 0]
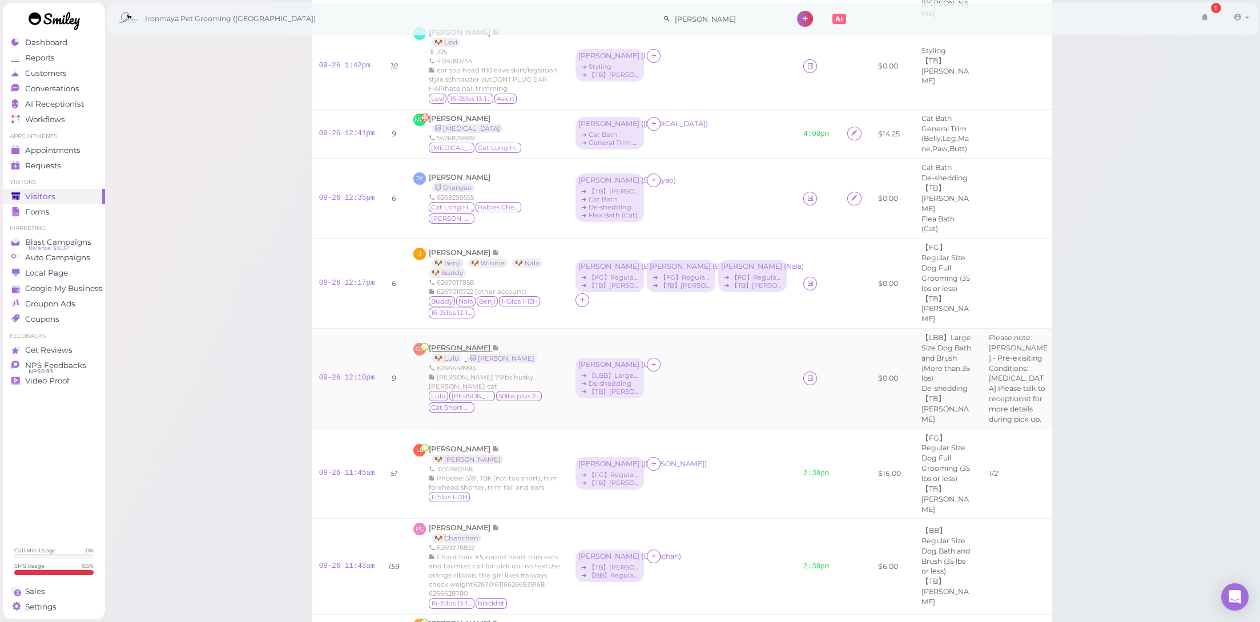
click at [447, 344] on span "[PERSON_NAME]" at bounding box center [460, 348] width 63 height 9
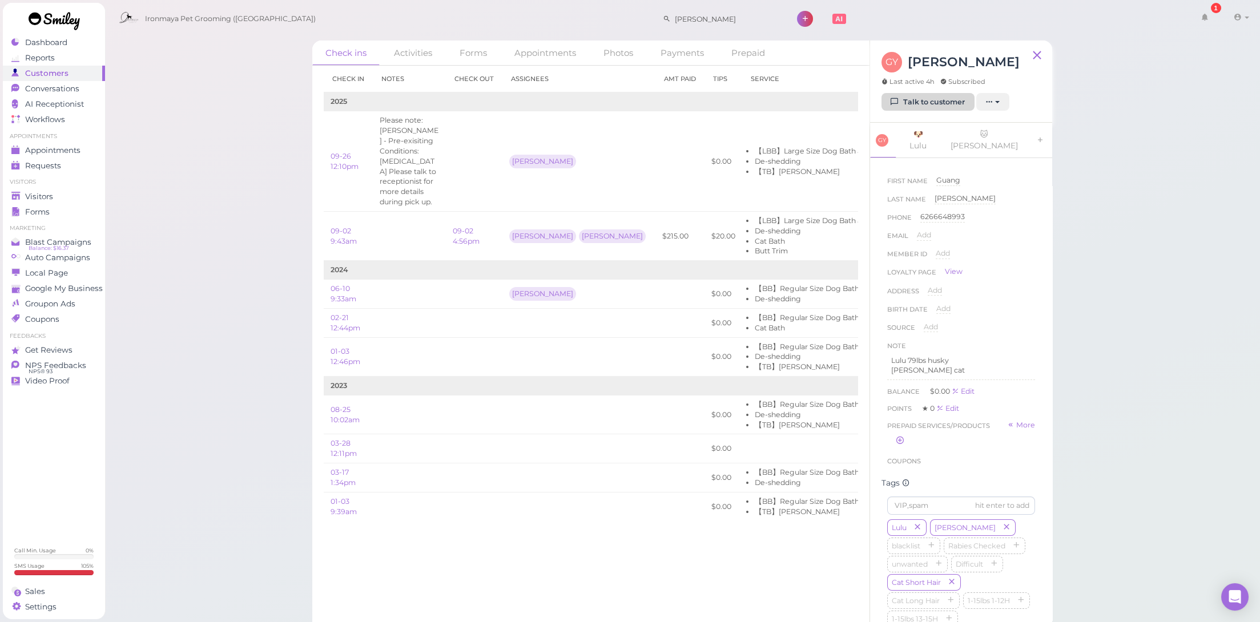
click at [903, 98] on link "Talk to customer" at bounding box center [928, 102] width 93 height 18
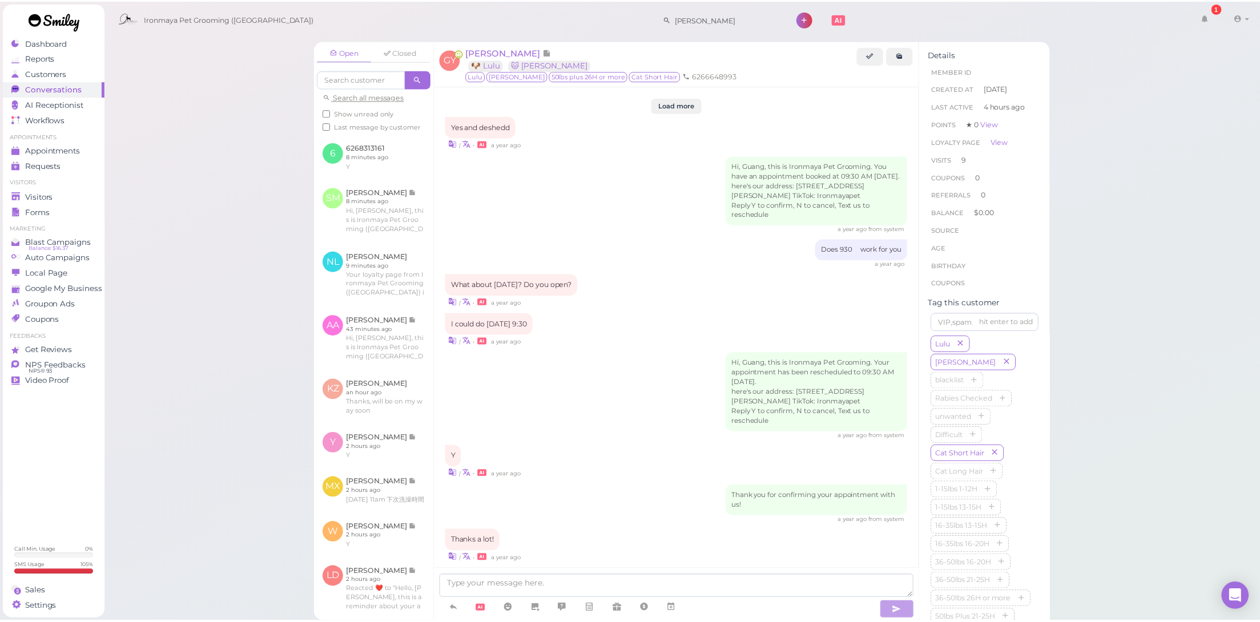
scroll to position [1431, 0]
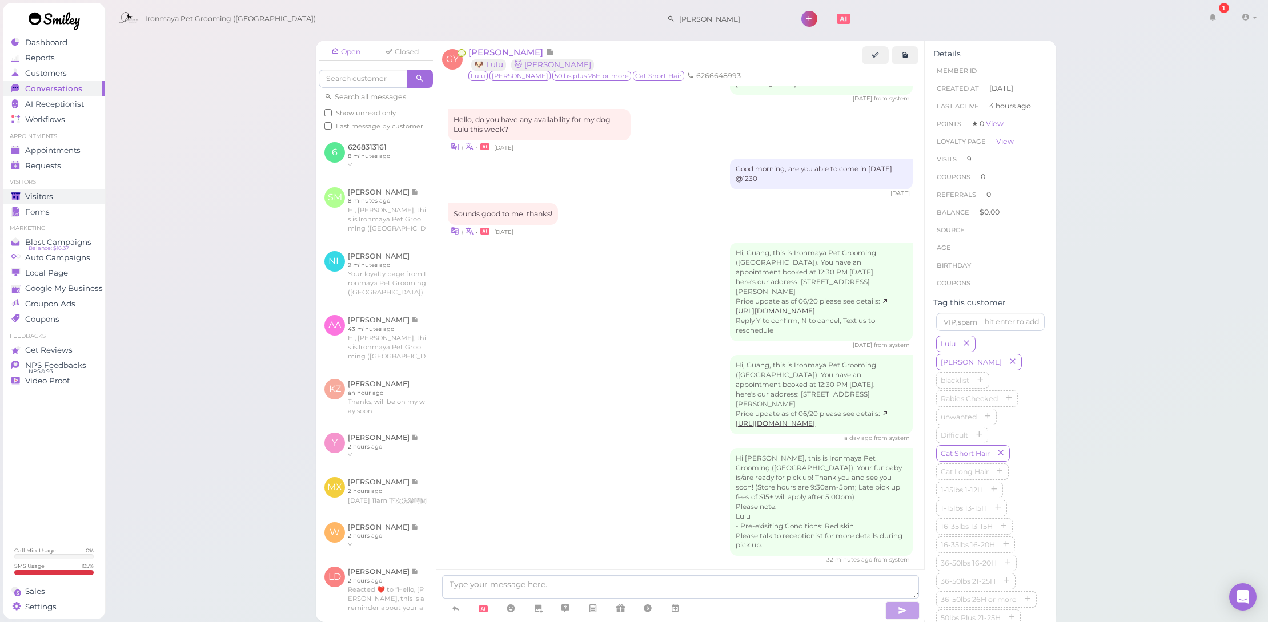
click at [76, 192] on div "Visitors" at bounding box center [52, 197] width 82 height 10
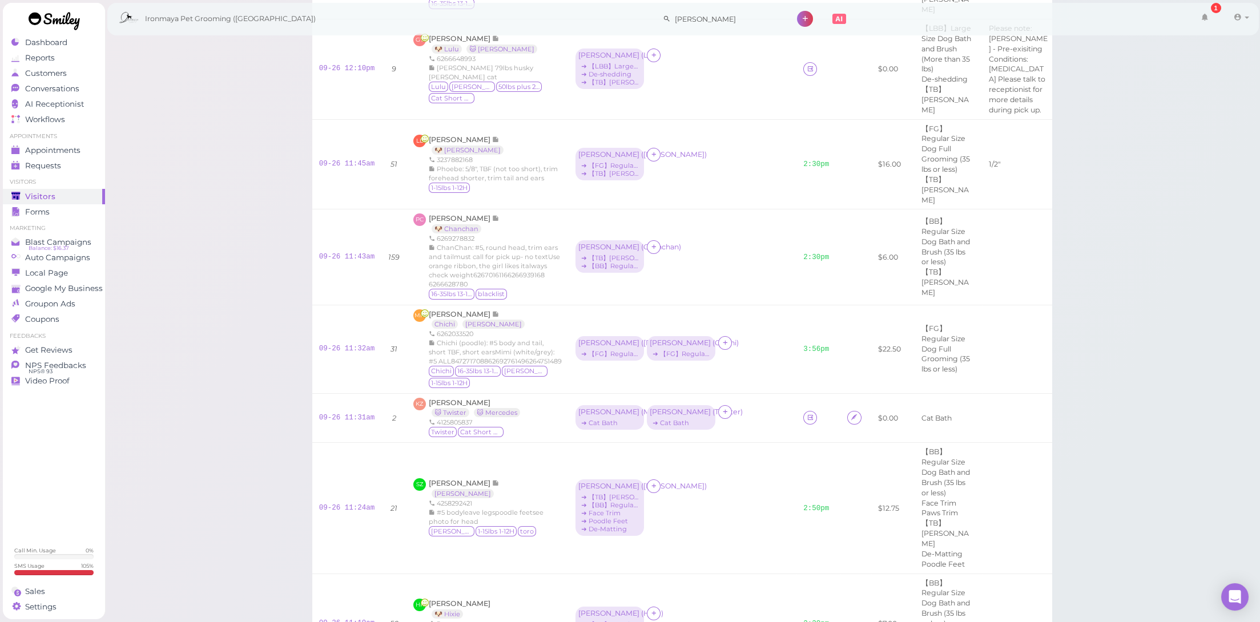
scroll to position [637, 0]
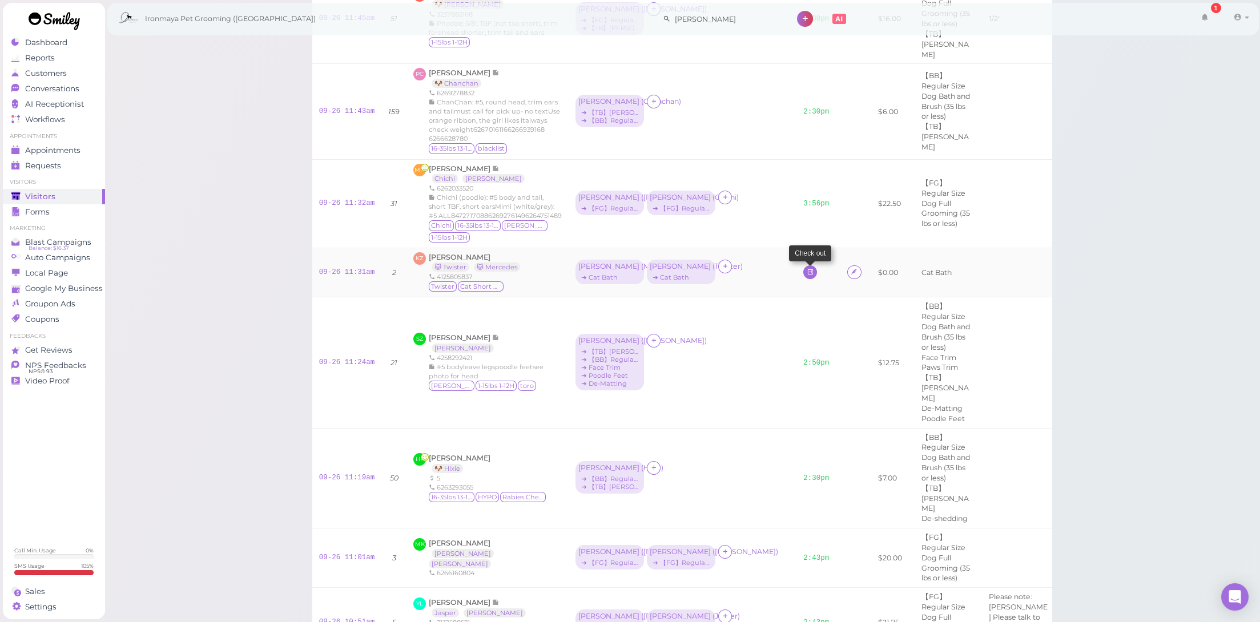
click at [807, 268] on icon at bounding box center [810, 272] width 7 height 9
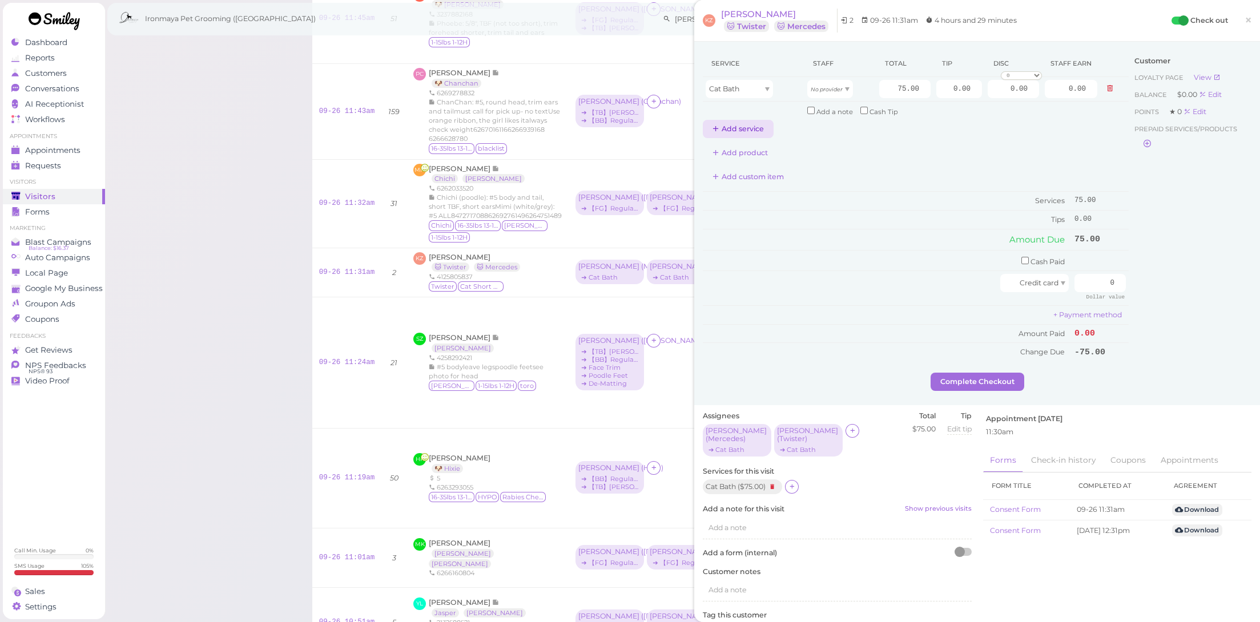
click at [755, 120] on button "Add service" at bounding box center [738, 129] width 71 height 18
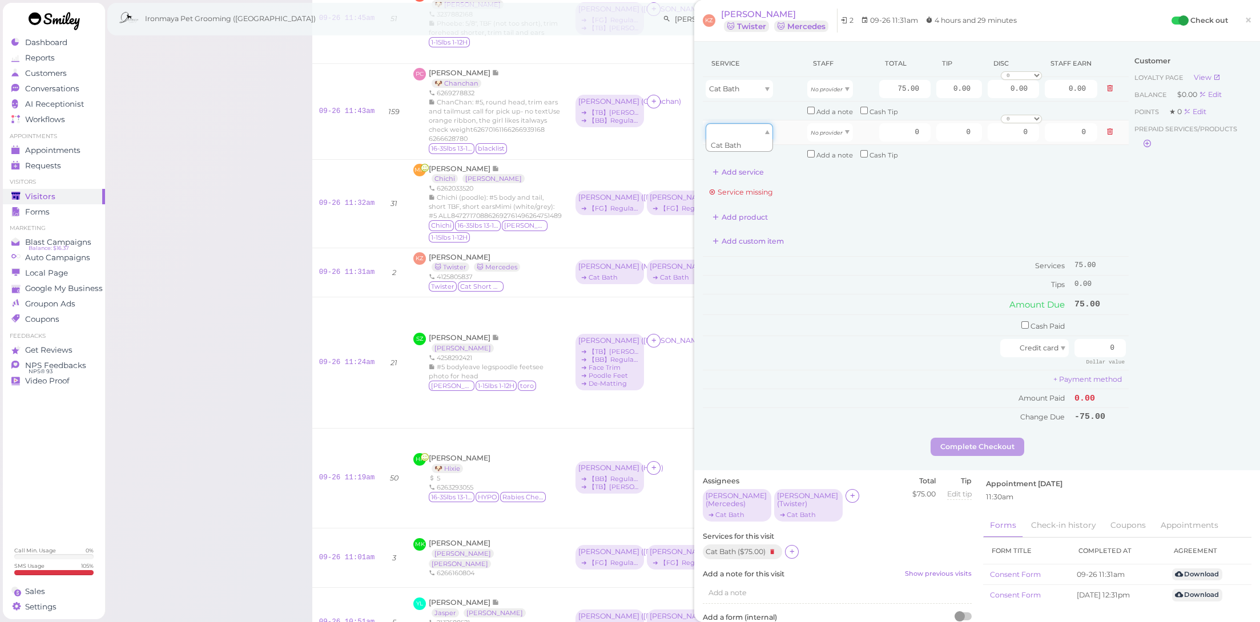
click at [752, 134] on div at bounding box center [739, 132] width 67 height 18
type input "75.00"
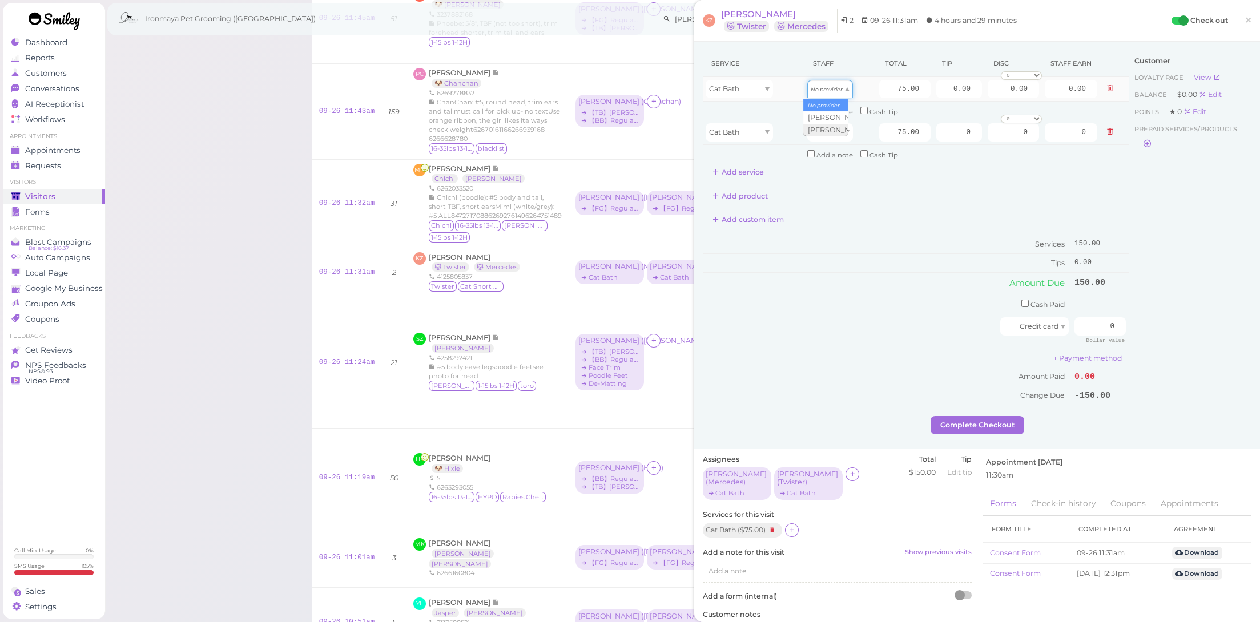
click at [836, 87] on icon "No provider" at bounding box center [827, 89] width 32 height 6
type input "37.50"
click at [836, 130] on icon "No provider" at bounding box center [827, 133] width 32 height 6
type input "37.50"
drag, startPoint x: 874, startPoint y: 127, endPoint x: 974, endPoint y: 136, distance: 99.8
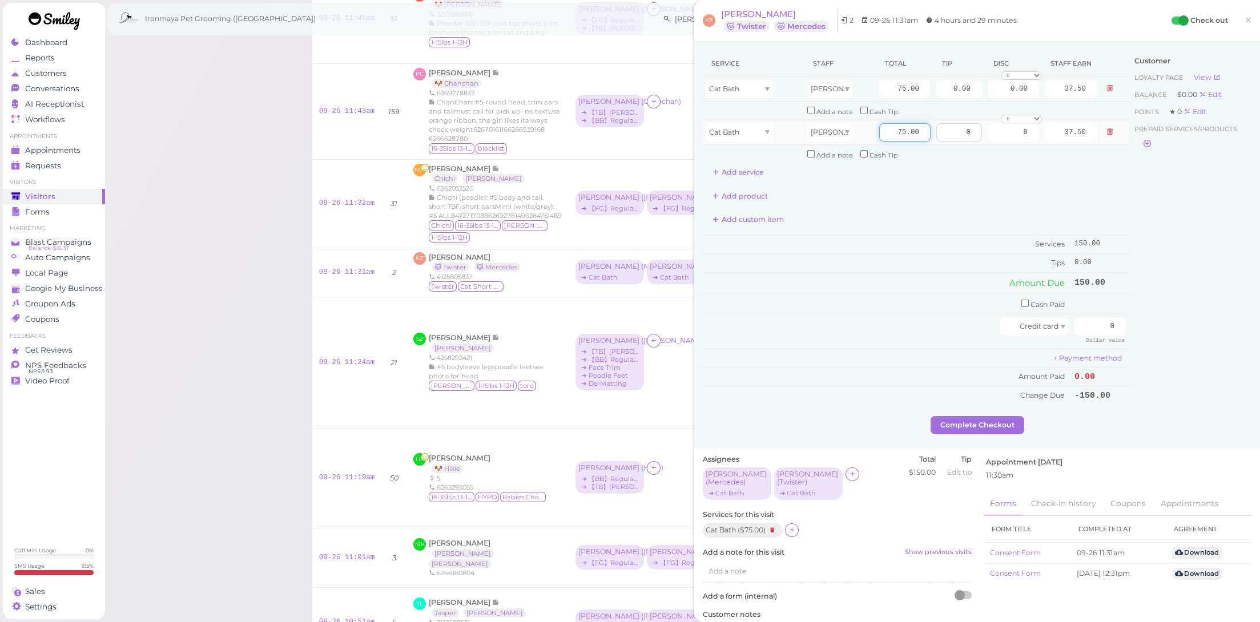
click at [974, 136] on tr "Cat Bath [PERSON_NAME] 75.00 0 0 0 10% off 15% off 20% off 25% off 30% off 50% …" at bounding box center [916, 132] width 426 height 25
drag, startPoint x: 880, startPoint y: 87, endPoint x: 973, endPoint y: 97, distance: 93.6
click at [973, 97] on tr "Cat Bath [PERSON_NAME] 75.00 0.00 0.00 0 10% off 15% off 20% off 25% off 30% of…" at bounding box center [916, 89] width 426 height 25
type input "85"
type input "42.50"
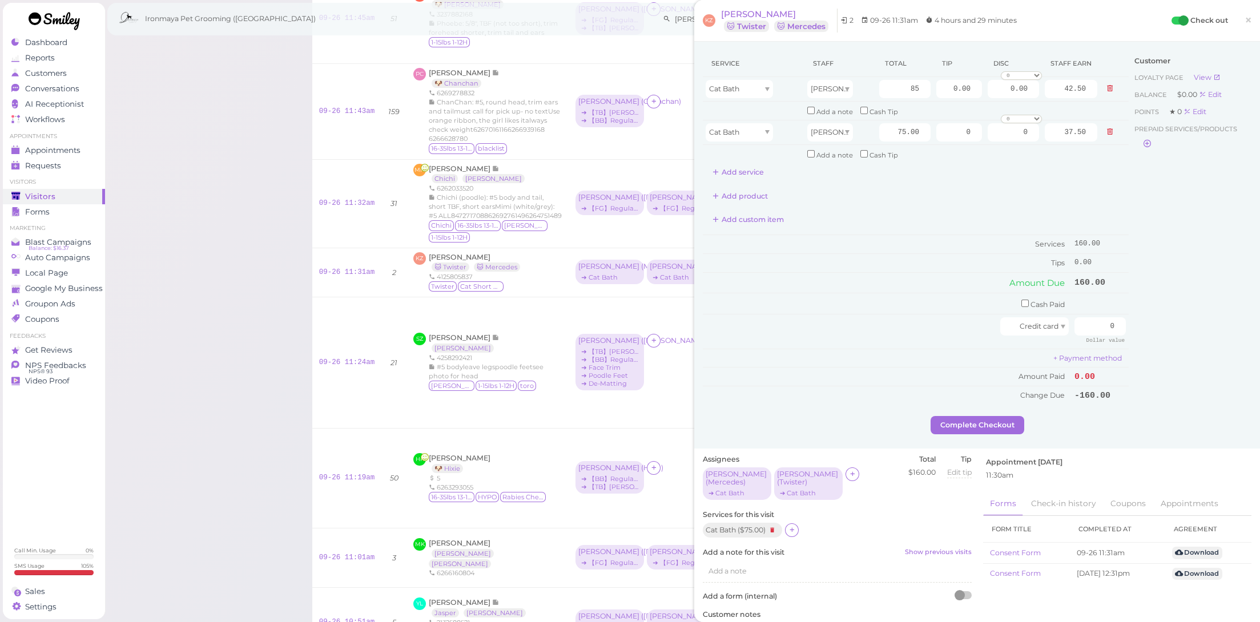
click at [942, 218] on div "Add custom item" at bounding box center [916, 220] width 426 height 18
drag, startPoint x: 967, startPoint y: 89, endPoint x: 1054, endPoint y: 107, distance: 88.6
click at [1054, 107] on tbody "Cat Bath [PERSON_NAME] 85 0.00 0.00 0 10% off 15% off 20% off 25% off 30% off 5…" at bounding box center [916, 120] width 426 height 86
type input "12.75"
drag, startPoint x: 963, startPoint y: 132, endPoint x: 1030, endPoint y: 146, distance: 67.5
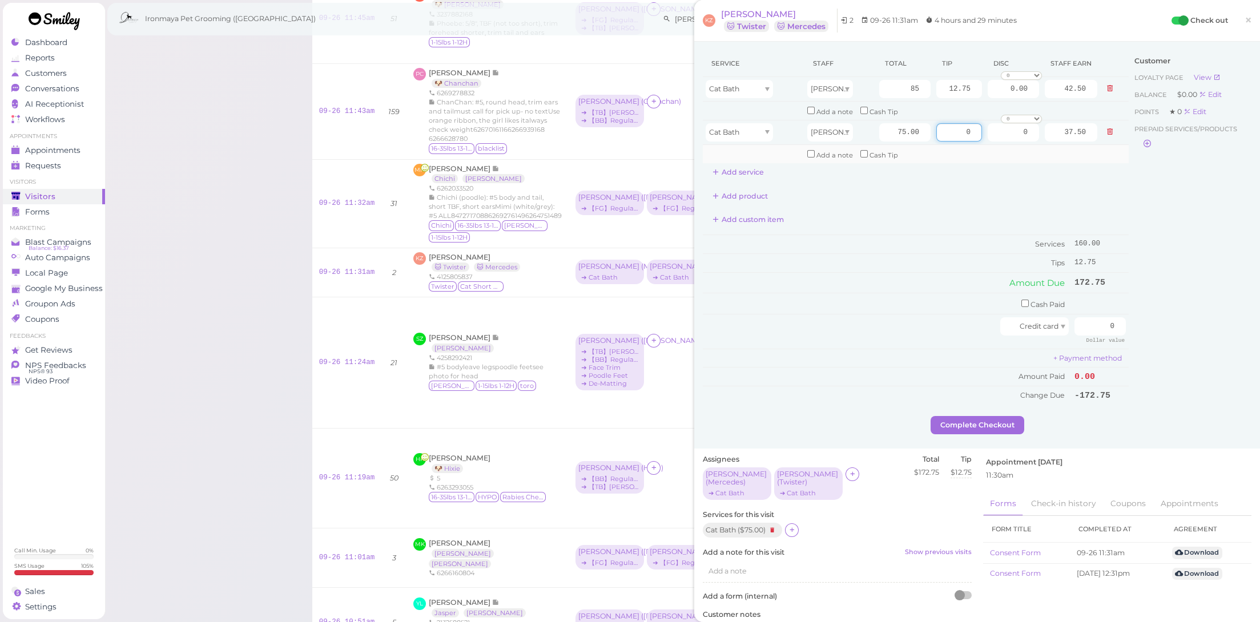
click at [1030, 146] on tbody "Cat Bath [PERSON_NAME] 85 12.75 0.00 0 10% off 15% off 20% off 25% off 30% off …" at bounding box center [916, 120] width 426 height 86
type input "11.25"
click at [985, 284] on td "Amount Due" at bounding box center [887, 282] width 369 height 21
drag, startPoint x: 1097, startPoint y: 316, endPoint x: 1187, endPoint y: 338, distance: 92.8
click at [1187, 338] on div "Service Staff Total Tip Disc Staff earn Cat Bath [PERSON_NAME] 85 12.75 0.00 0 …" at bounding box center [977, 233] width 549 height 366
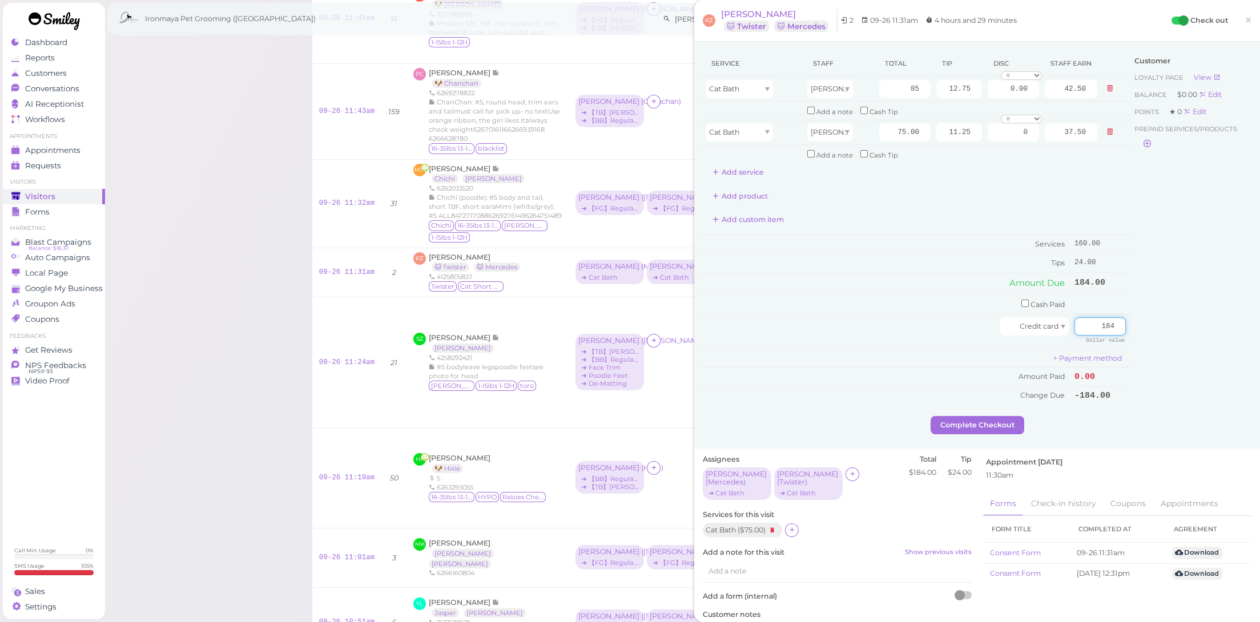
type input "184"
drag, startPoint x: 1175, startPoint y: 355, endPoint x: 1147, endPoint y: 366, distance: 29.5
click at [1175, 356] on div "Customer Loyalty page View Balance $0.00 Edit Points ★ 0 Edit Prepaid services/…" at bounding box center [1190, 233] width 123 height 366
click at [994, 416] on button "Complete Checkout" at bounding box center [978, 425] width 94 height 18
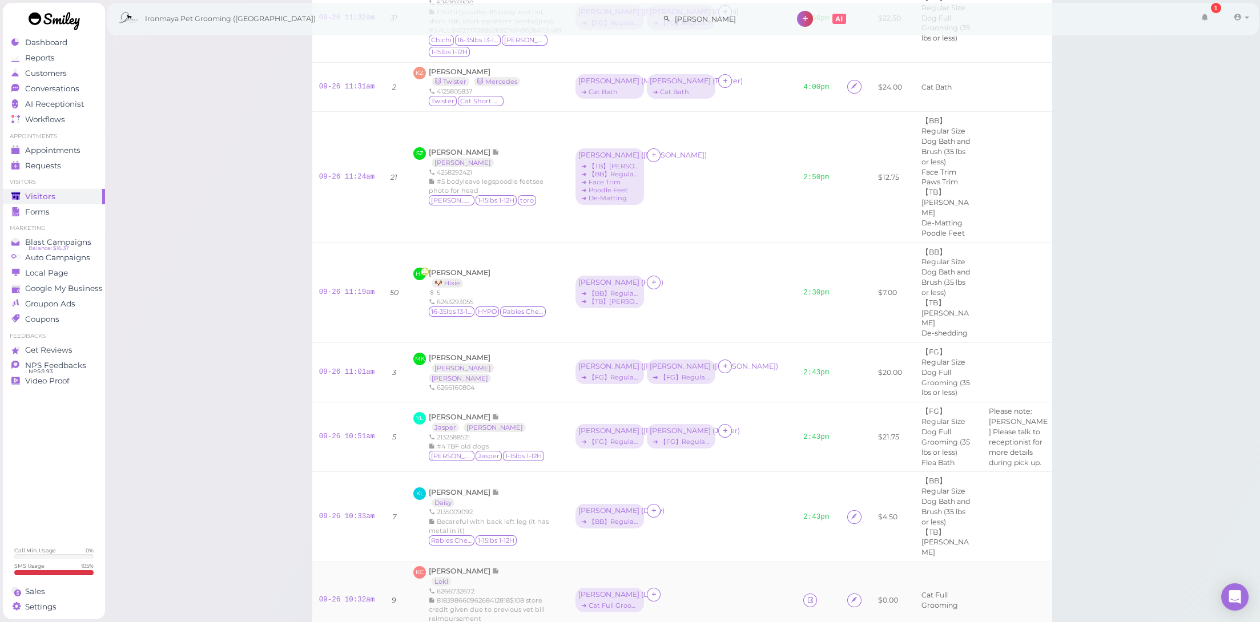
scroll to position [914, 0]
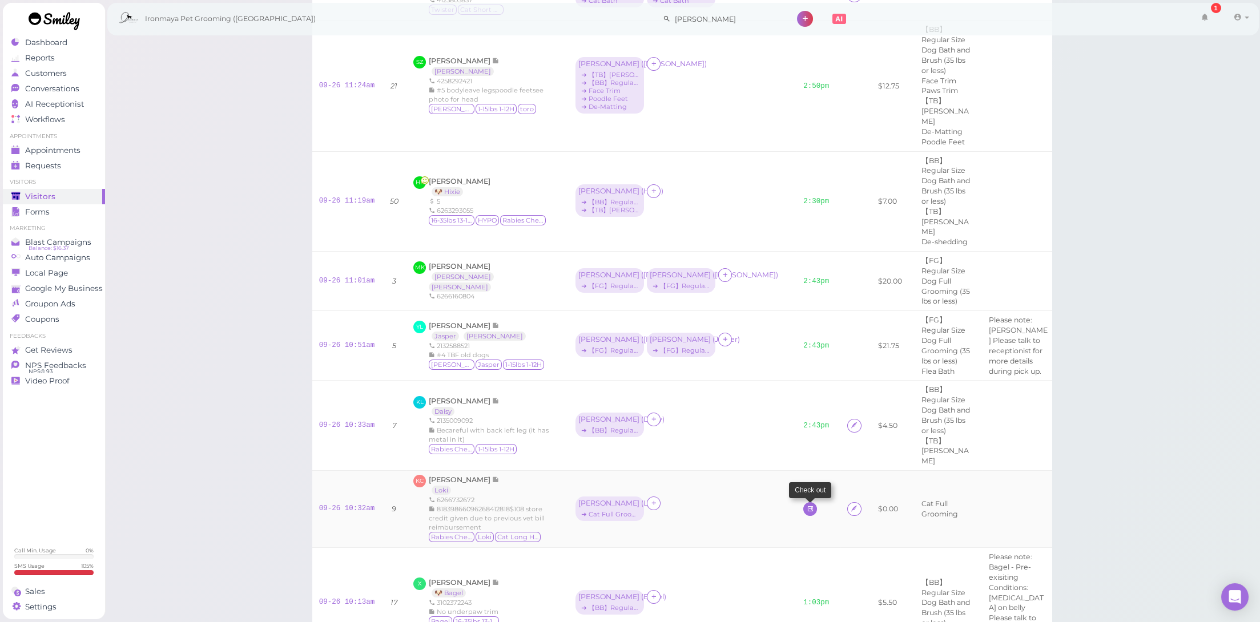
click at [807, 505] on icon at bounding box center [810, 509] width 7 height 9
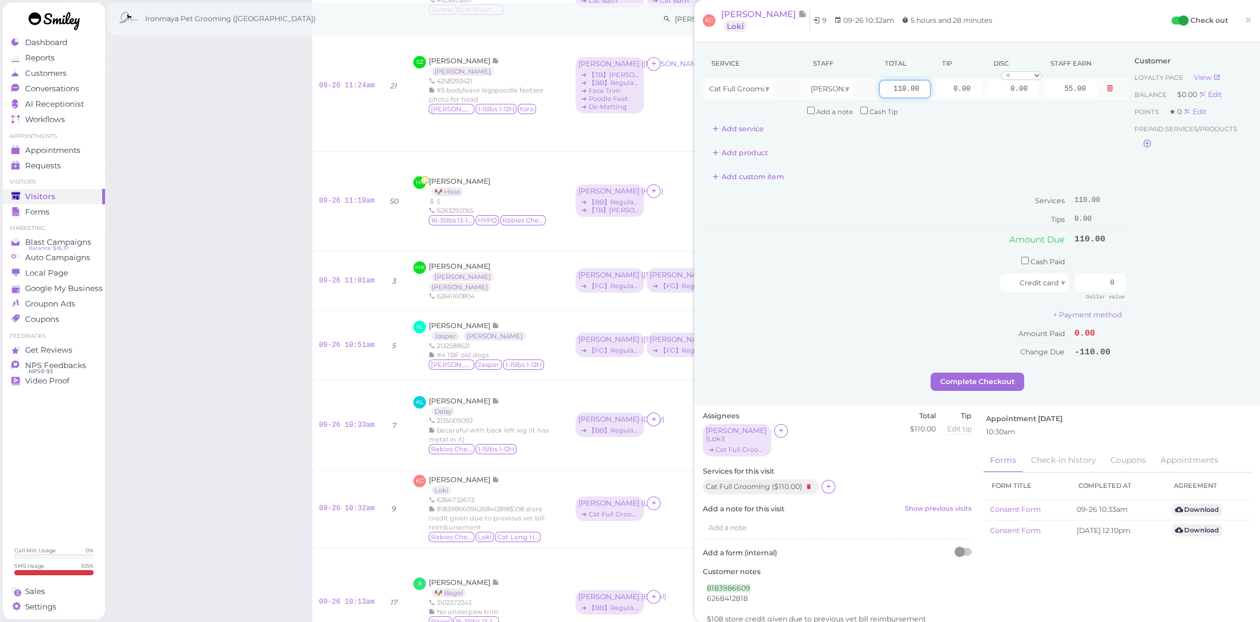
drag, startPoint x: 881, startPoint y: 86, endPoint x: 981, endPoint y: 99, distance: 101.4
click at [981, 99] on tr "Cat Full Grooming [PERSON_NAME] 110.00 0.00 0.00 0 10% off 15% off 20% off 25% …" at bounding box center [916, 89] width 426 height 25
type input "120"
type input "60.00"
drag, startPoint x: 942, startPoint y: 91, endPoint x: 1017, endPoint y: 106, distance: 76.2
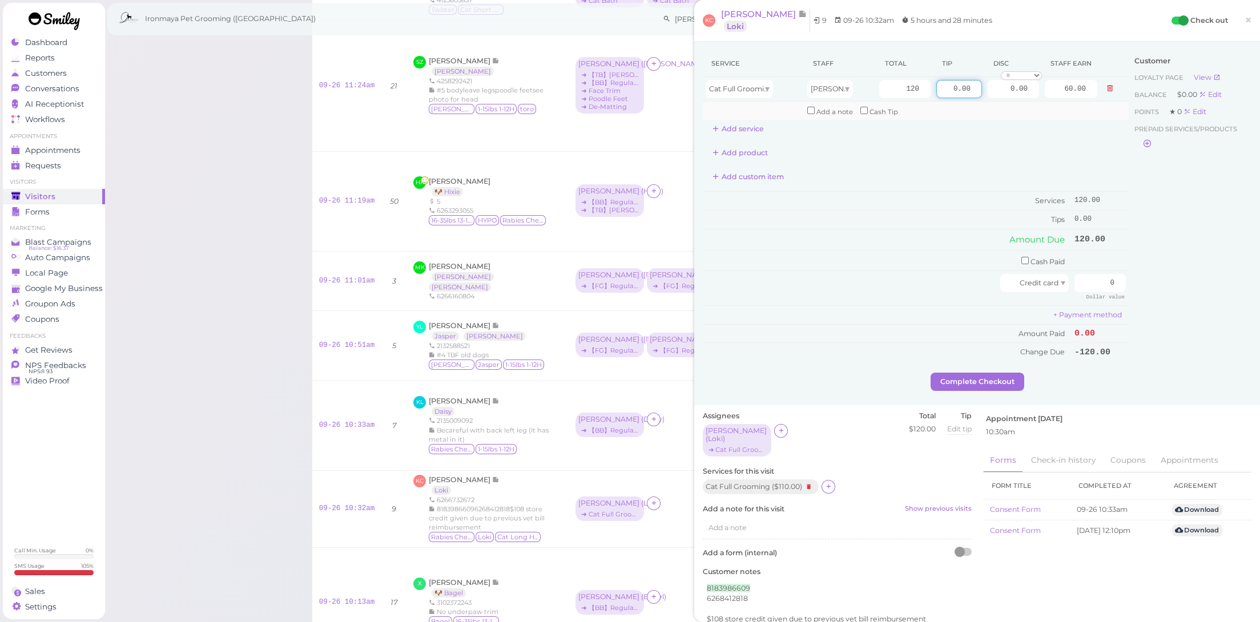
click at [1017, 106] on tbody "Cat Full Grooming [PERSON_NAME] 120 0.00 0.00 0 10% off 15% off 20% off 25% off…" at bounding box center [916, 98] width 426 height 43
type input "12"
click at [978, 214] on td "Tips" at bounding box center [887, 220] width 369 height 18
drag, startPoint x: 1090, startPoint y: 275, endPoint x: 1168, endPoint y: 295, distance: 81.4
click at [1168, 295] on div "Service Staff Total Tip Disc Staff earn Cat Full Grooming [PERSON_NAME] 120 12 …" at bounding box center [977, 211] width 549 height 323
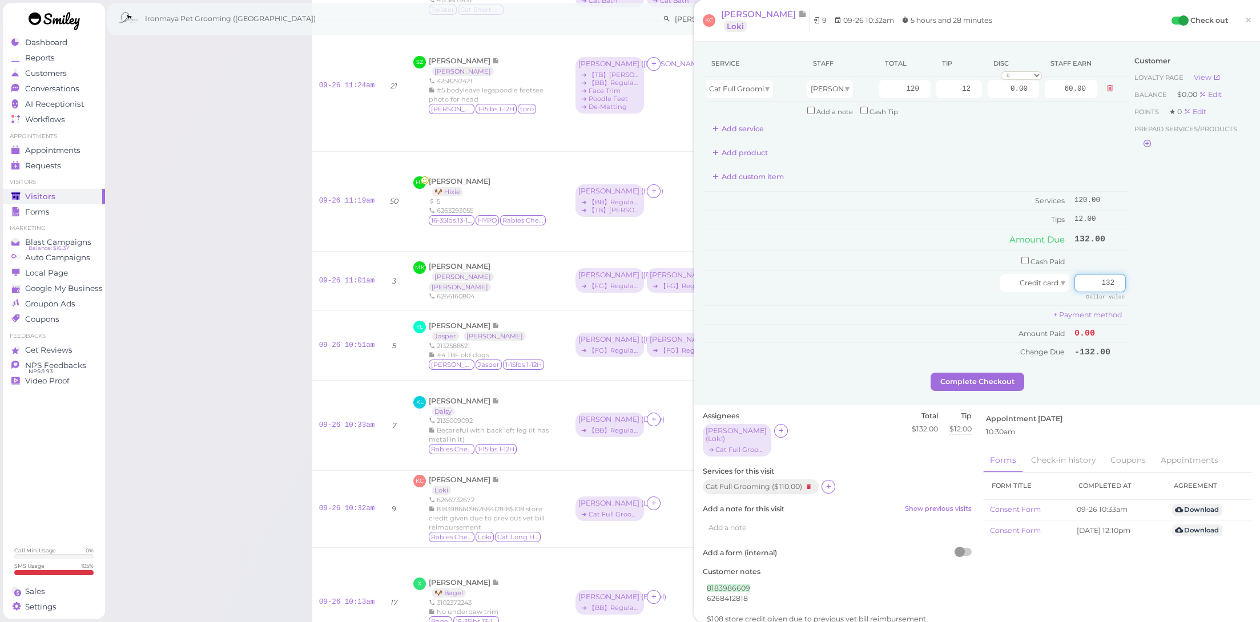
type input "132"
drag, startPoint x: 1168, startPoint y: 295, endPoint x: 1109, endPoint y: 331, distance: 69.1
click at [1168, 296] on div "Customer Loyalty page View Balance $0.00 Edit Points ★ 0 Edit Prepaid services/…" at bounding box center [1190, 211] width 123 height 323
click at [1009, 373] on button "Complete Checkout" at bounding box center [978, 382] width 94 height 18
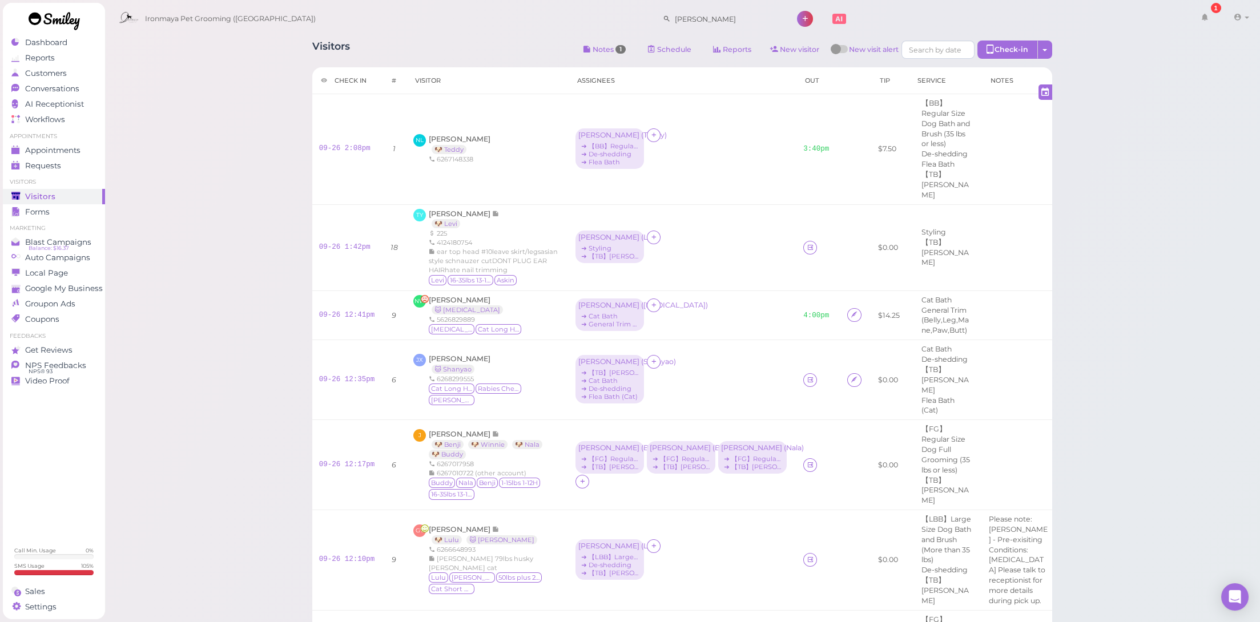
click at [86, 153] on div "Appointments" at bounding box center [52, 151] width 82 height 10
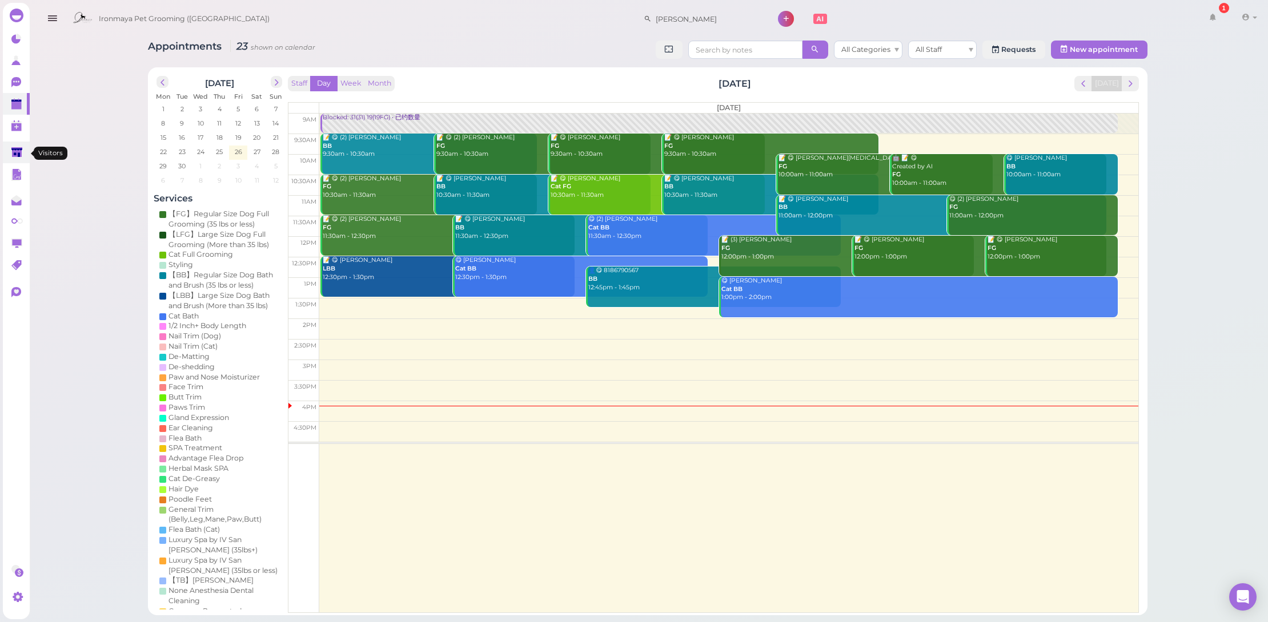
click at [4, 154] on link at bounding box center [16, 153] width 27 height 22
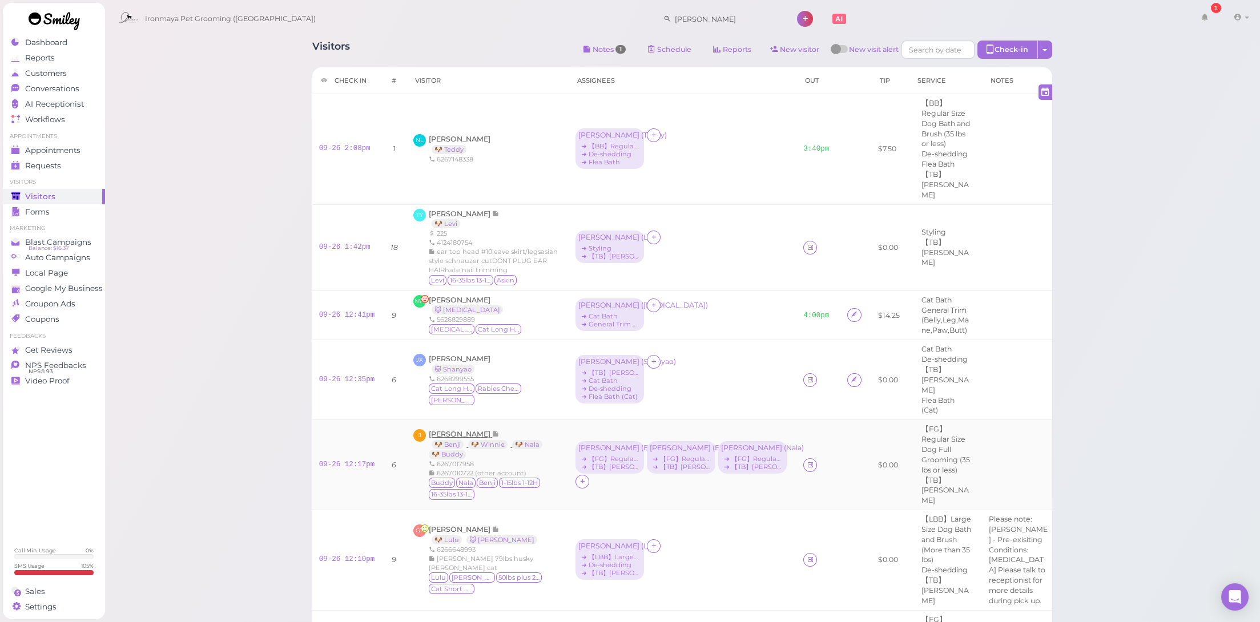
click at [481, 430] on span "[PERSON_NAME]" at bounding box center [460, 434] width 63 height 9
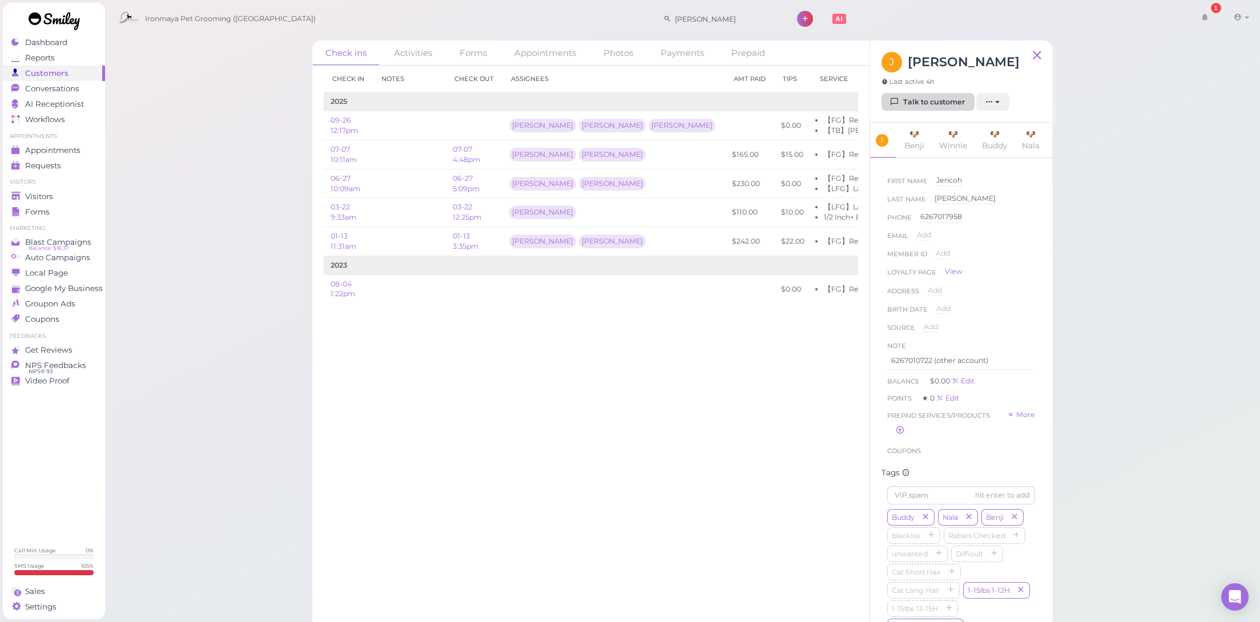
click at [943, 101] on link "Talk to customer" at bounding box center [928, 102] width 93 height 18
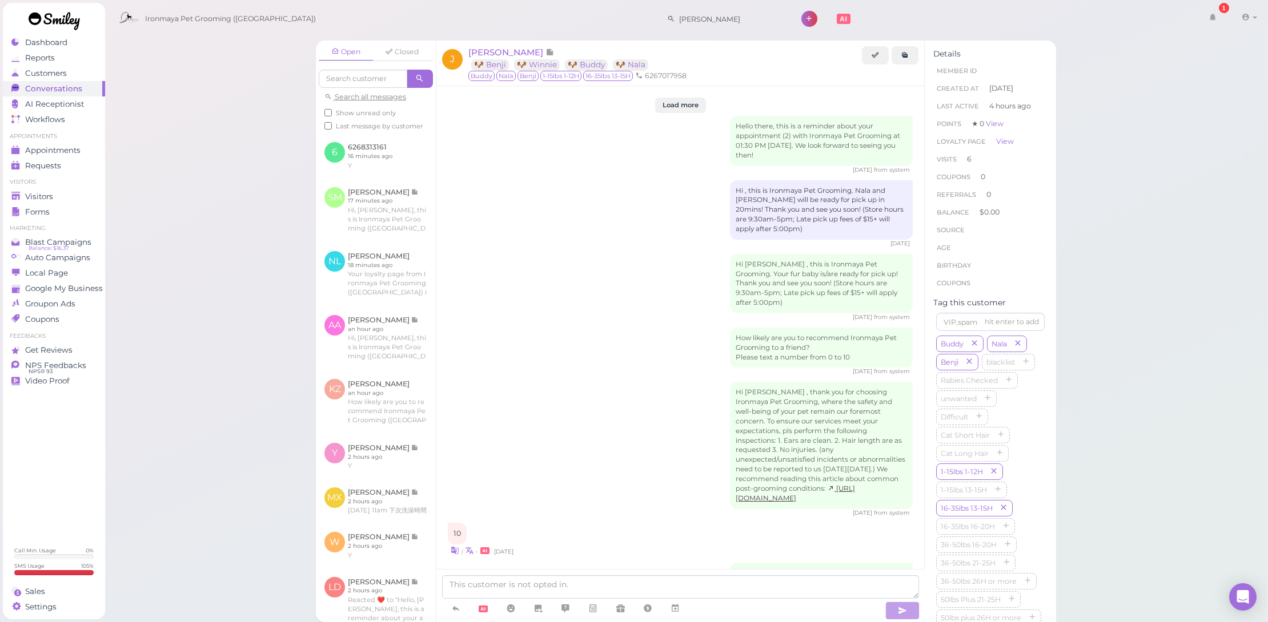
scroll to position [1932, 0]
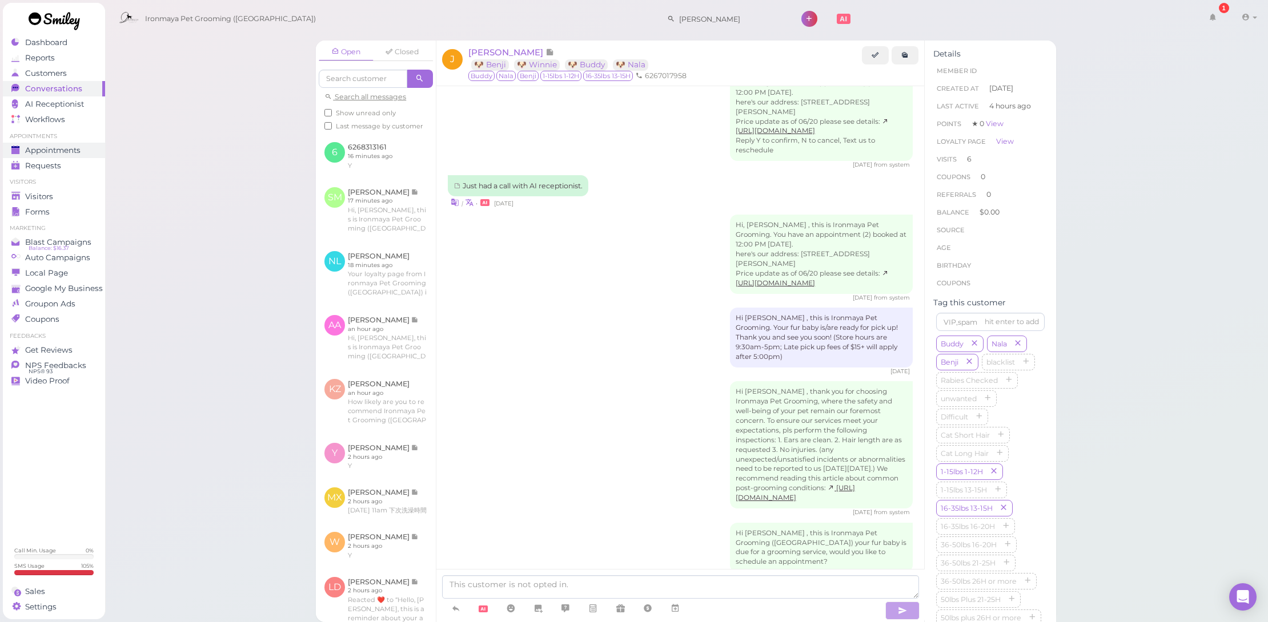
click at [81, 152] on span "Appointments" at bounding box center [52, 151] width 55 height 10
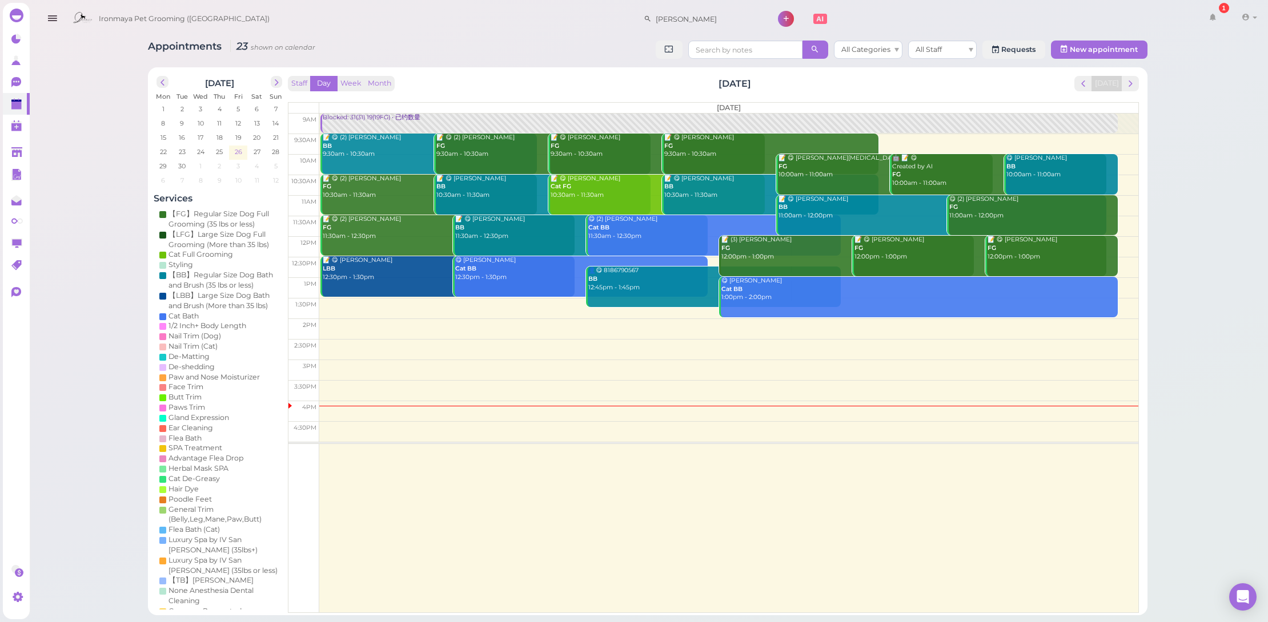
click at [239, 151] on td "26" at bounding box center [237, 151] width 19 height 11
click at [252, 152] on span "27" at bounding box center [256, 152] width 9 height 10
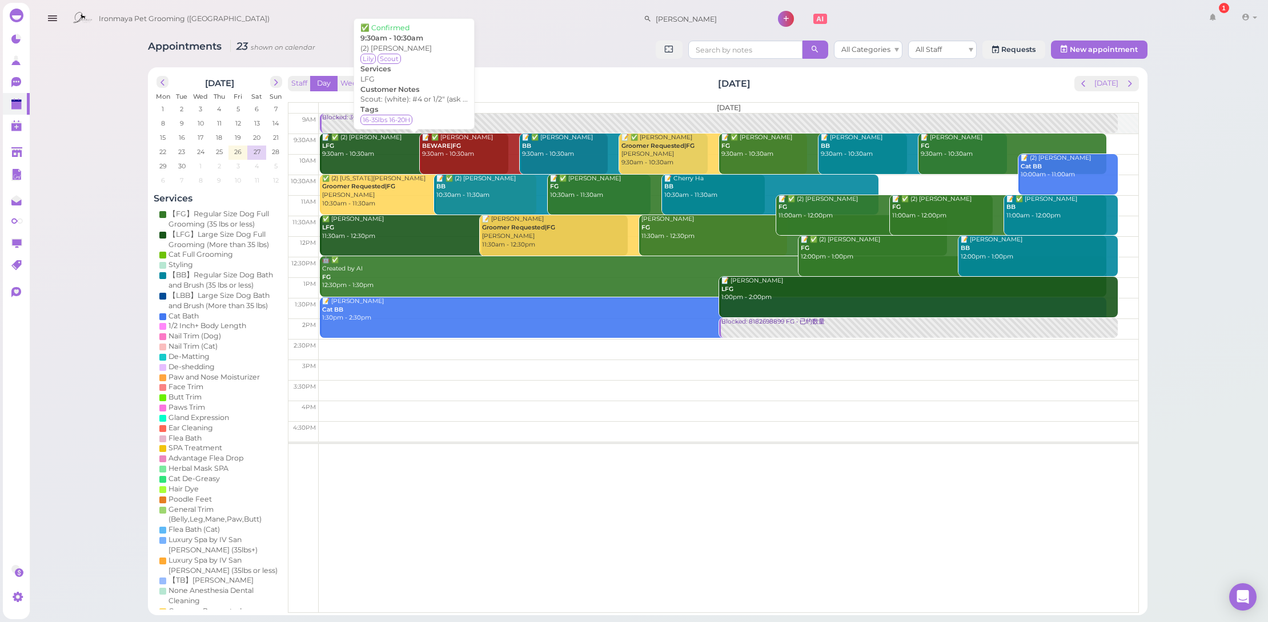
click at [380, 150] on div "📝 ✅ (2) [PERSON_NAME] LFG 9:30am - 10:30am" at bounding box center [415, 146] width 186 height 25
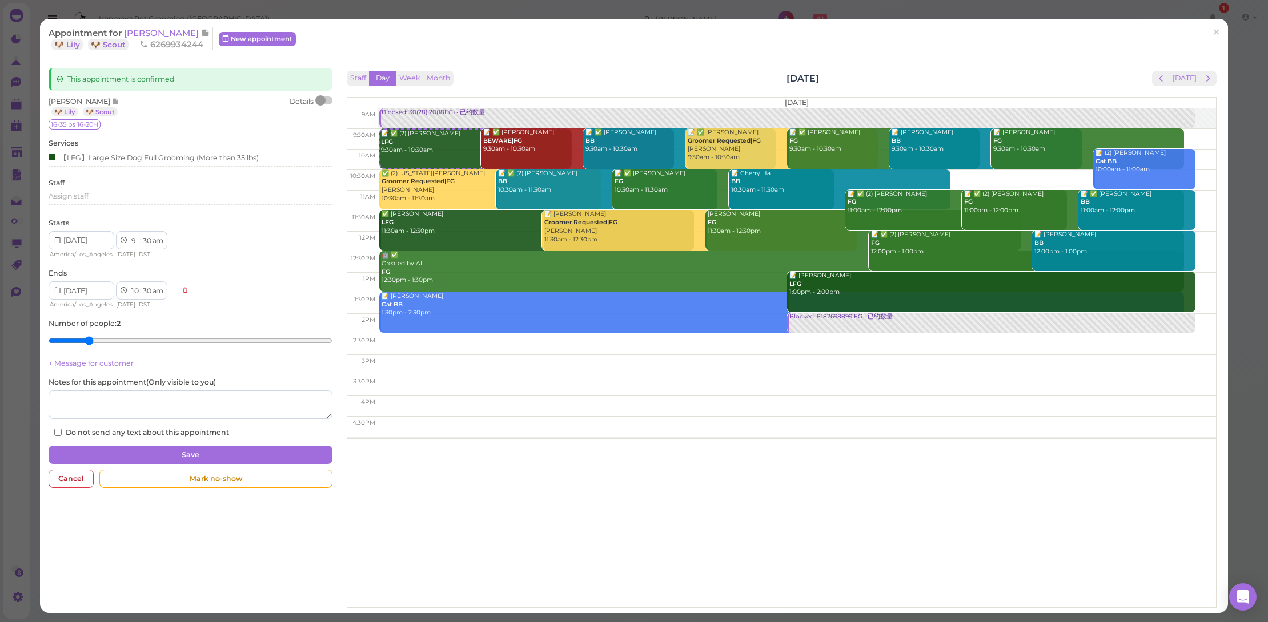
click at [324, 95] on div "This appointment is confirmed [PERSON_NAME] 🐶 Lily 🐶 Scout Details 16-35lbs 16-…" at bounding box center [191, 281] width 296 height 426
click at [323, 101] on div at bounding box center [324, 101] width 16 height 8
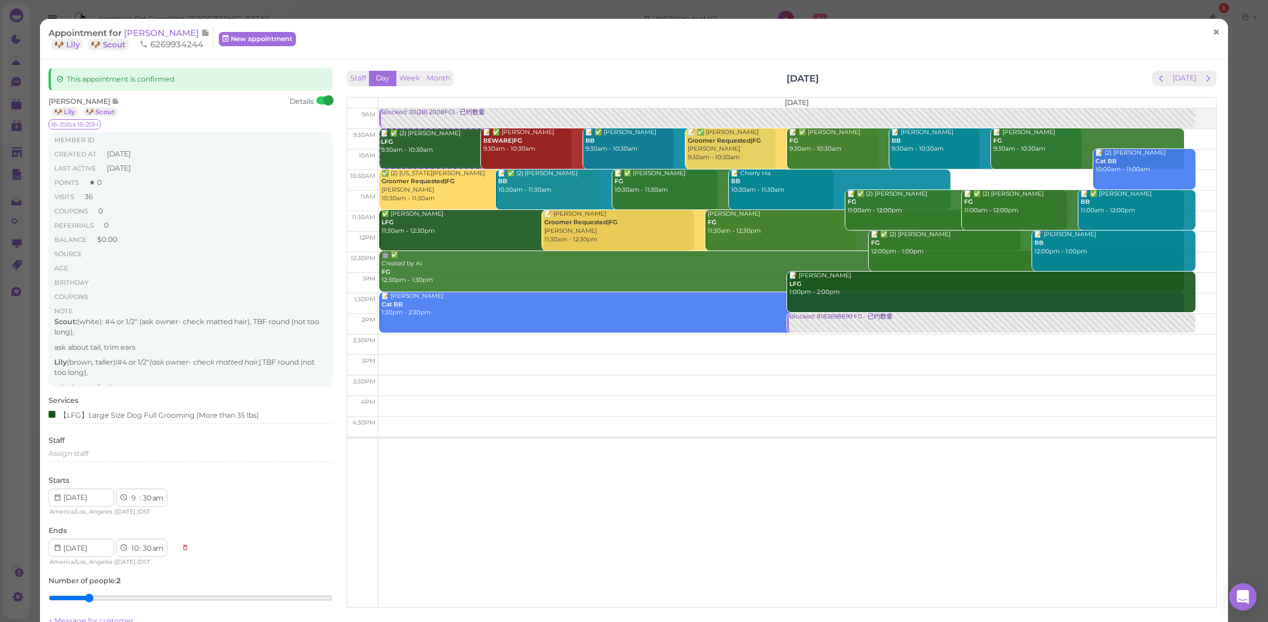
click at [1206, 35] on link "×" at bounding box center [1216, 32] width 21 height 27
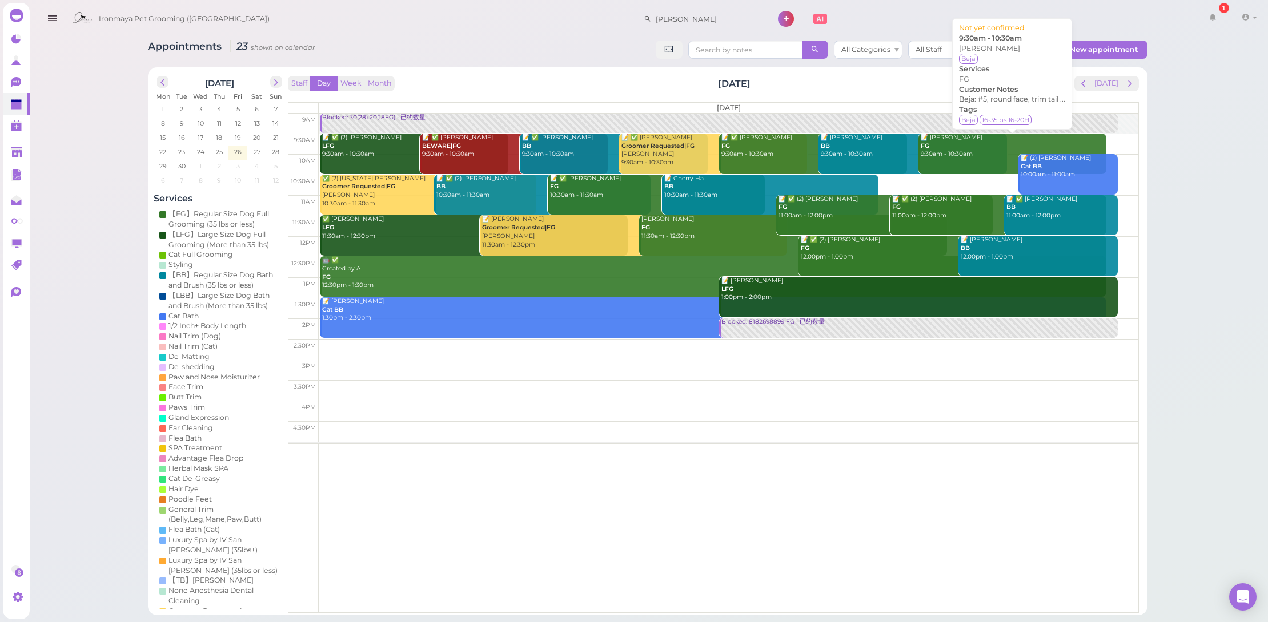
click at [994, 140] on div "📝 [PERSON_NAME] FG 9:30am - 10:30am" at bounding box center [1013, 146] width 186 height 25
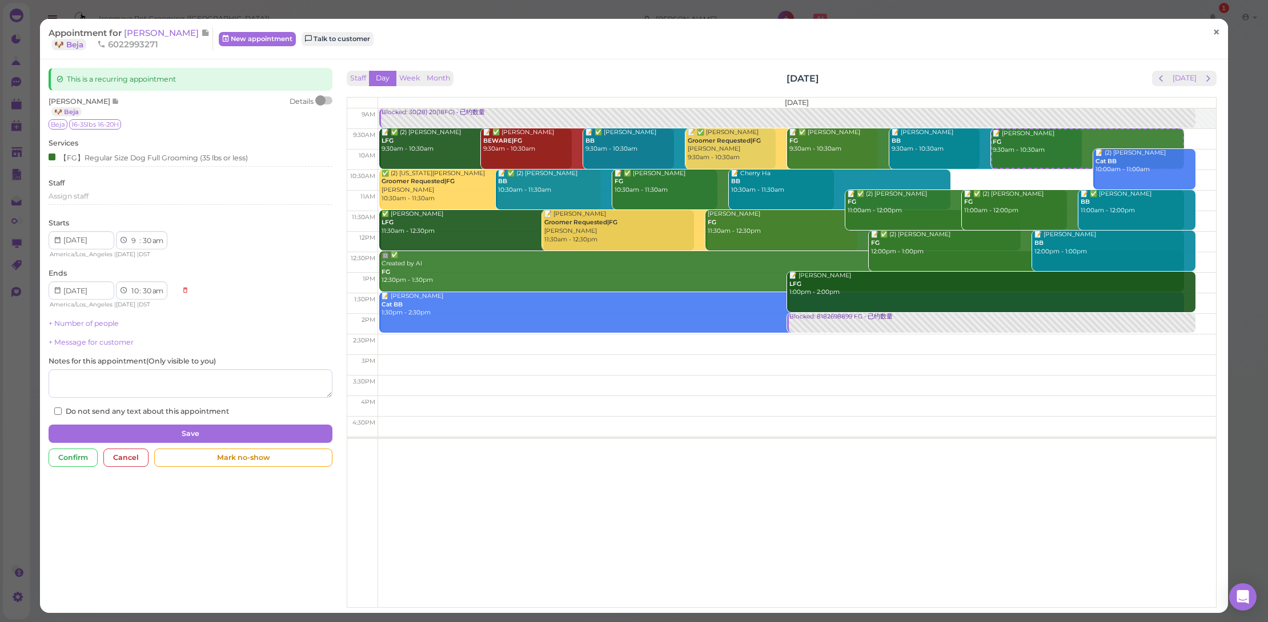
click at [1206, 33] on link "×" at bounding box center [1216, 32] width 21 height 27
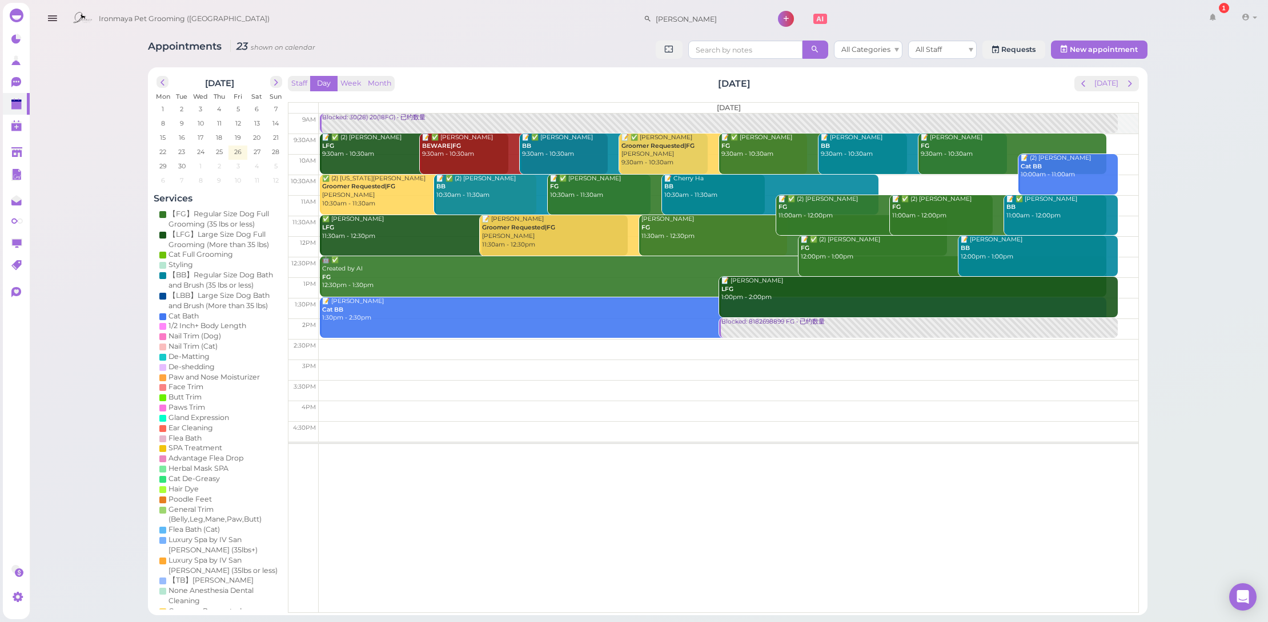
click at [694, 236] on div "[PERSON_NAME] FG 11:30am - 12:30pm" at bounding box center [794, 227] width 306 height 25
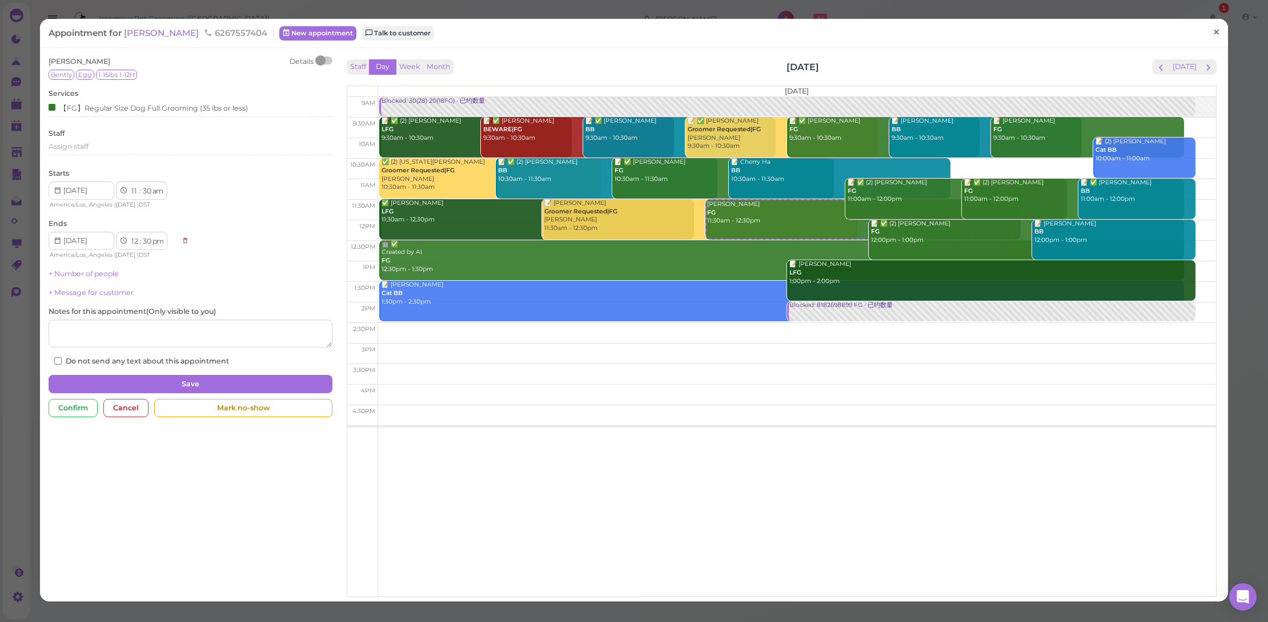
click at [1212, 29] on span "×" at bounding box center [1215, 32] width 7 height 16
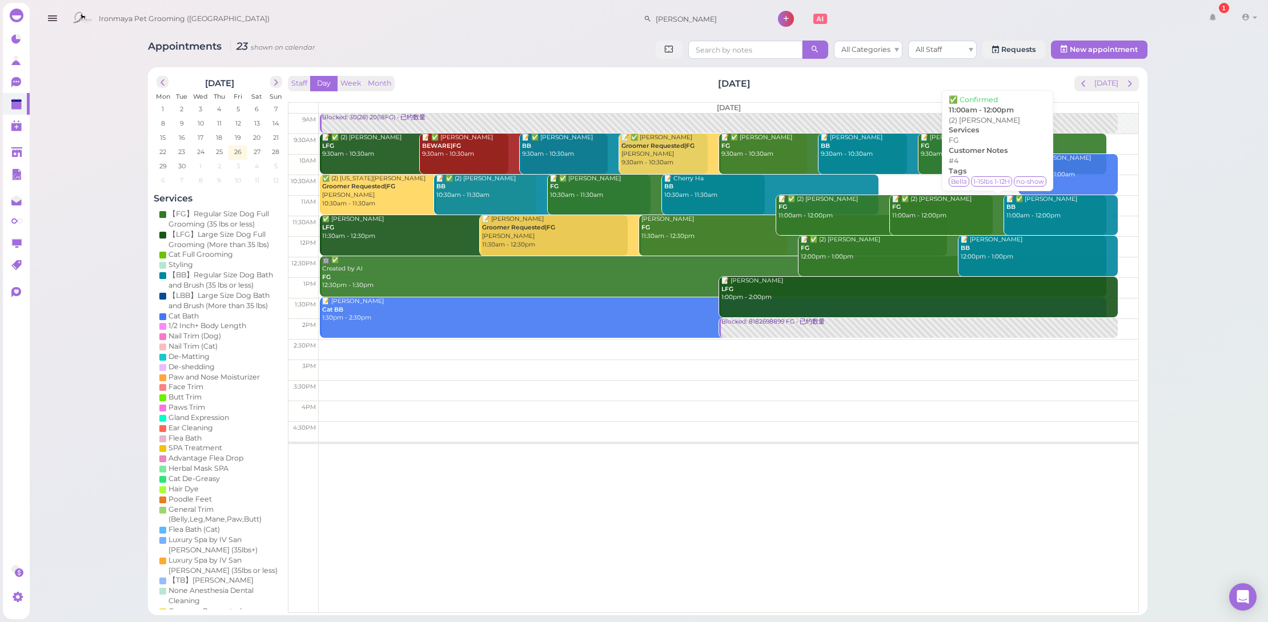
click at [937, 211] on div "📝 ✅ (2) [PERSON_NAME] FG 11:00am - 12:00pm" at bounding box center [998, 207] width 215 height 25
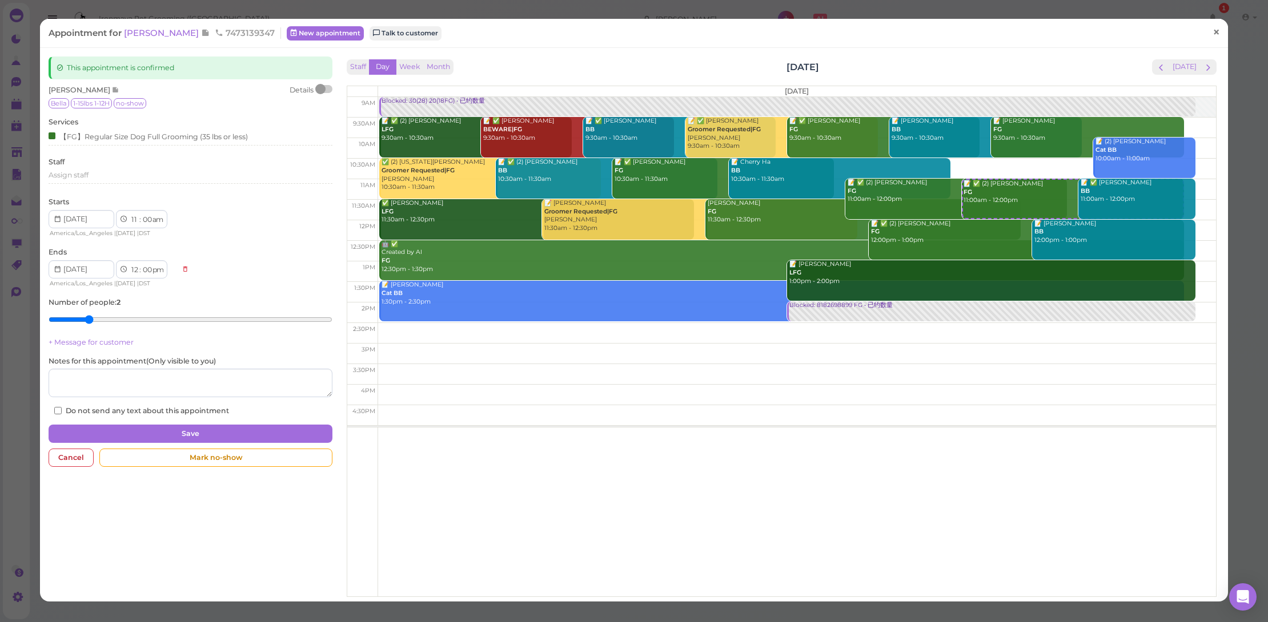
click at [1212, 30] on span "×" at bounding box center [1215, 32] width 7 height 16
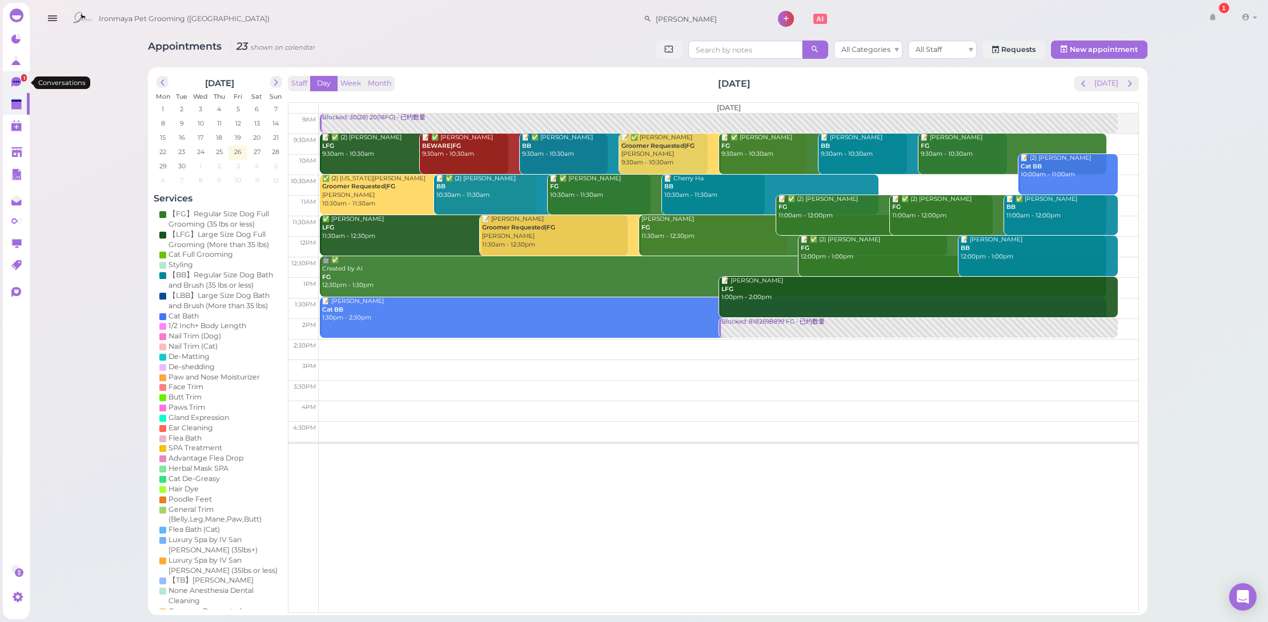
click at [9, 86] on link "1" at bounding box center [16, 82] width 27 height 22
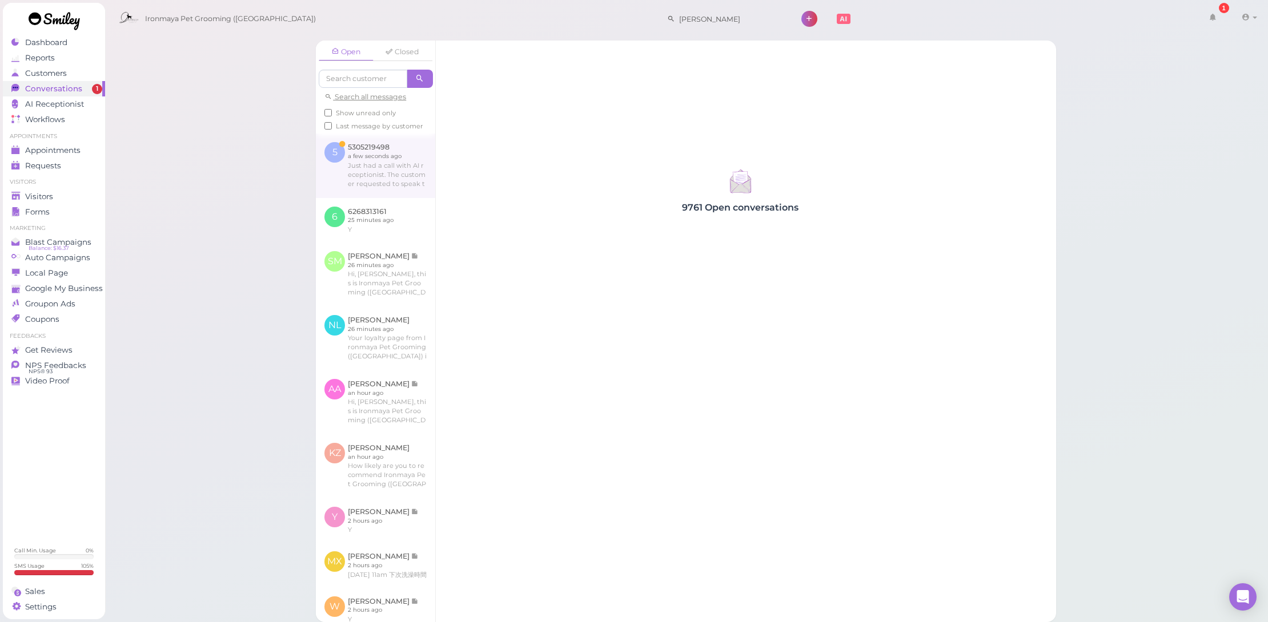
click at [375, 184] on link at bounding box center [375, 166] width 119 height 64
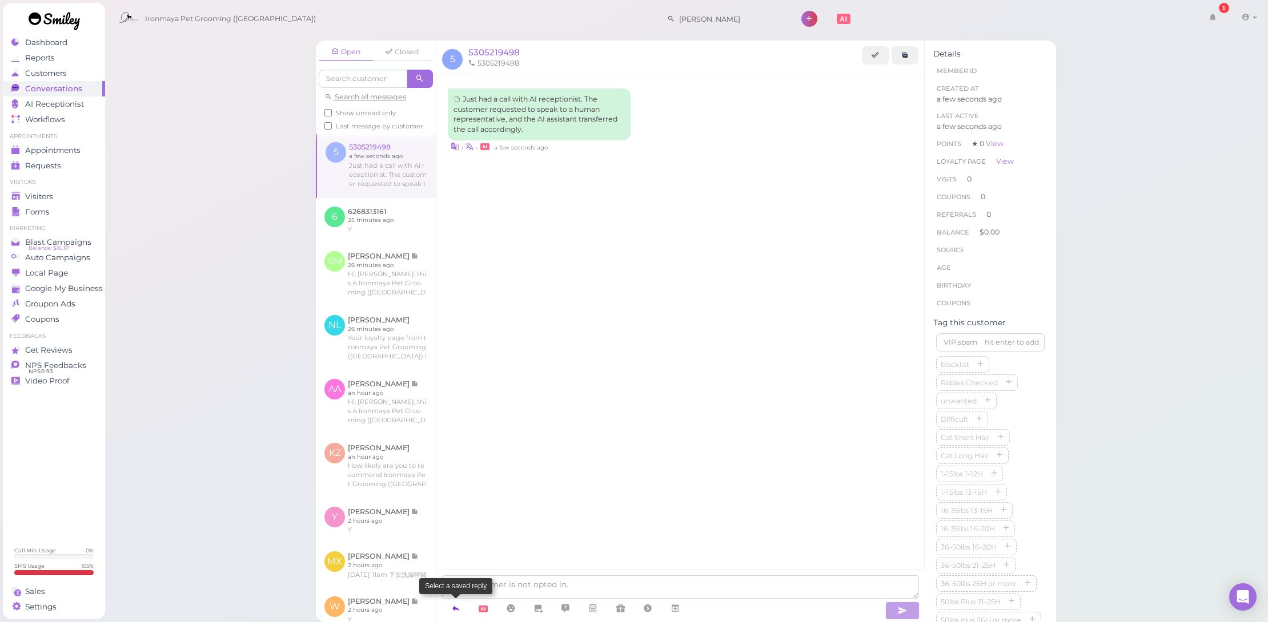
click at [451, 609] on icon at bounding box center [455, 608] width 9 height 11
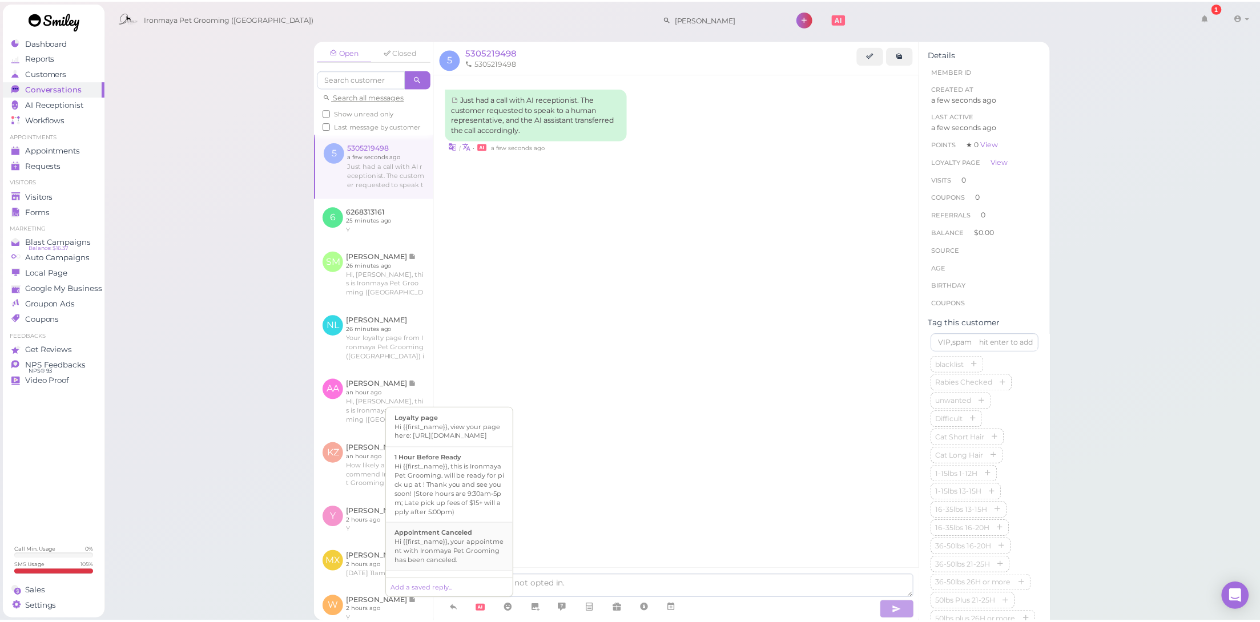
scroll to position [560, 0]
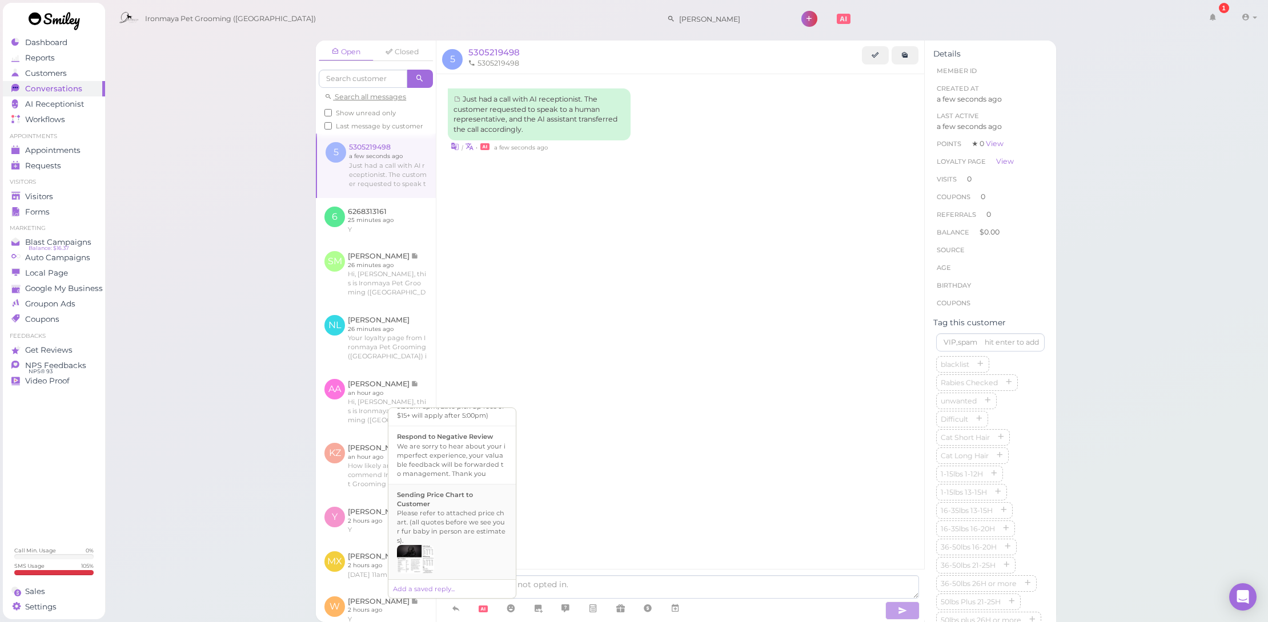
click at [473, 523] on div "Please refer to attached price chart. (all quotes before we see your fur baby i…" at bounding box center [452, 527] width 110 height 37
type textarea "Please refer to attached price chart. (all quotes before we see your fur baby i…"
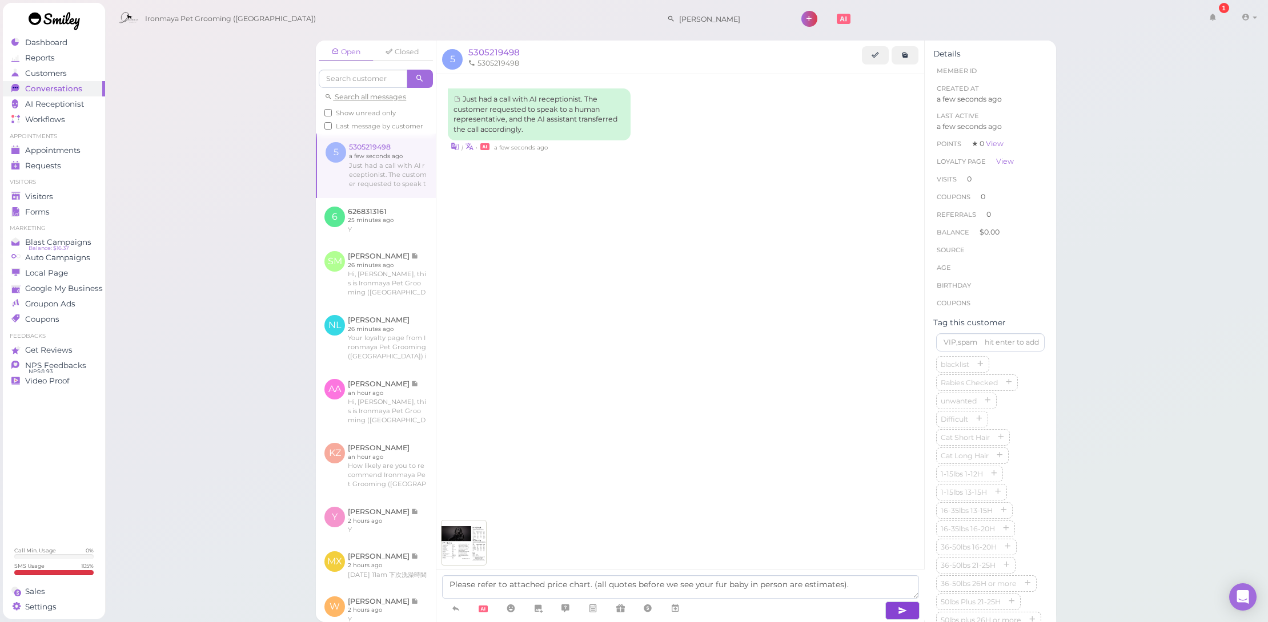
click at [899, 612] on icon "button" at bounding box center [902, 610] width 9 height 11
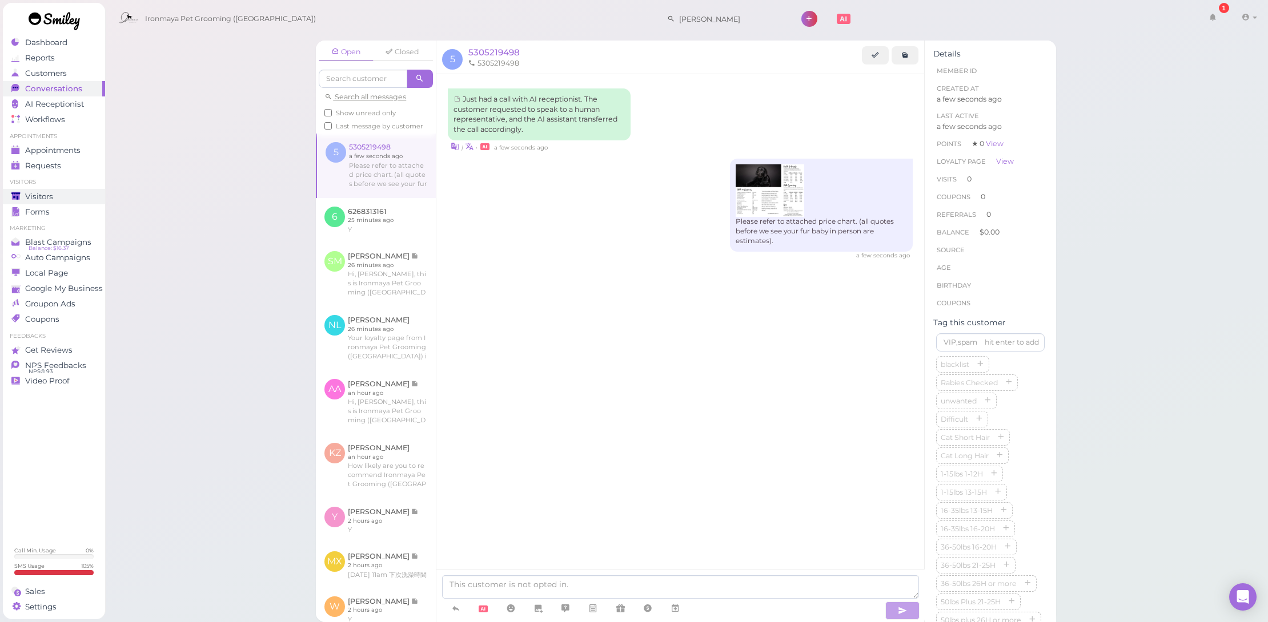
click at [54, 192] on div "Visitors" at bounding box center [52, 197] width 82 height 10
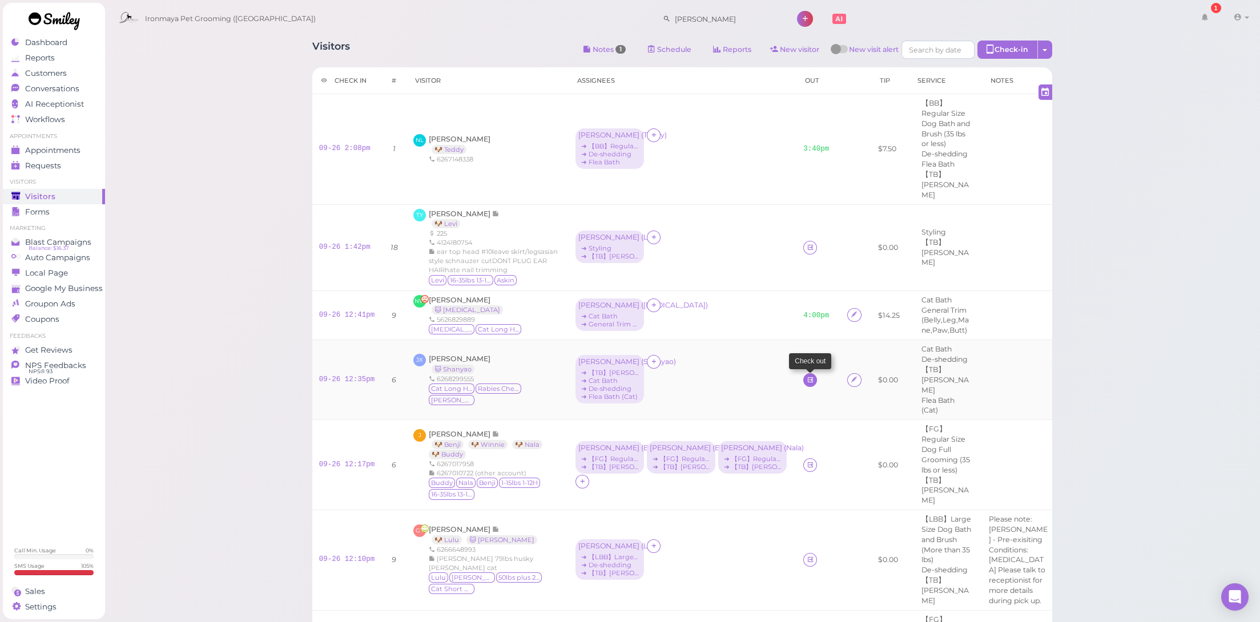
click at [807, 376] on icon at bounding box center [810, 380] width 7 height 9
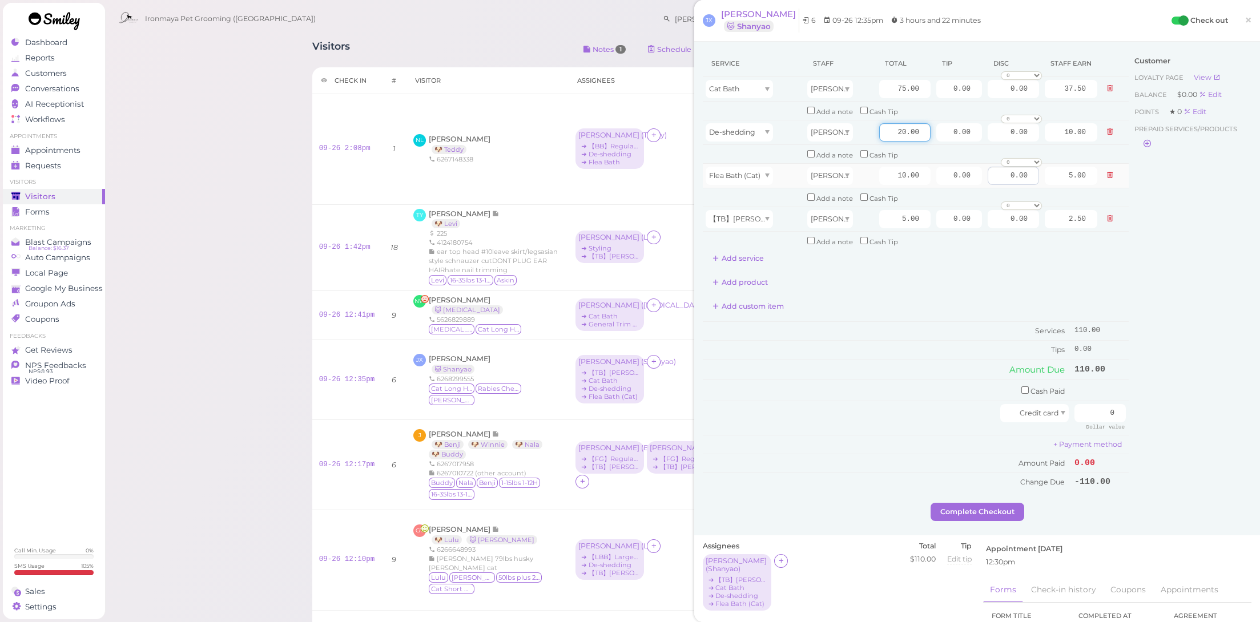
drag, startPoint x: 887, startPoint y: 129, endPoint x: 1013, endPoint y: 163, distance: 130.2
click at [1013, 163] on tbody "Cat Bath [PERSON_NAME] 75.00 0.00 0.00 0 10% off 15% off 20% off 25% off 30% of…" at bounding box center [916, 163] width 426 height 173
type input "10"
type input "5.00"
drag, startPoint x: 886, startPoint y: 91, endPoint x: 971, endPoint y: 91, distance: 85.7
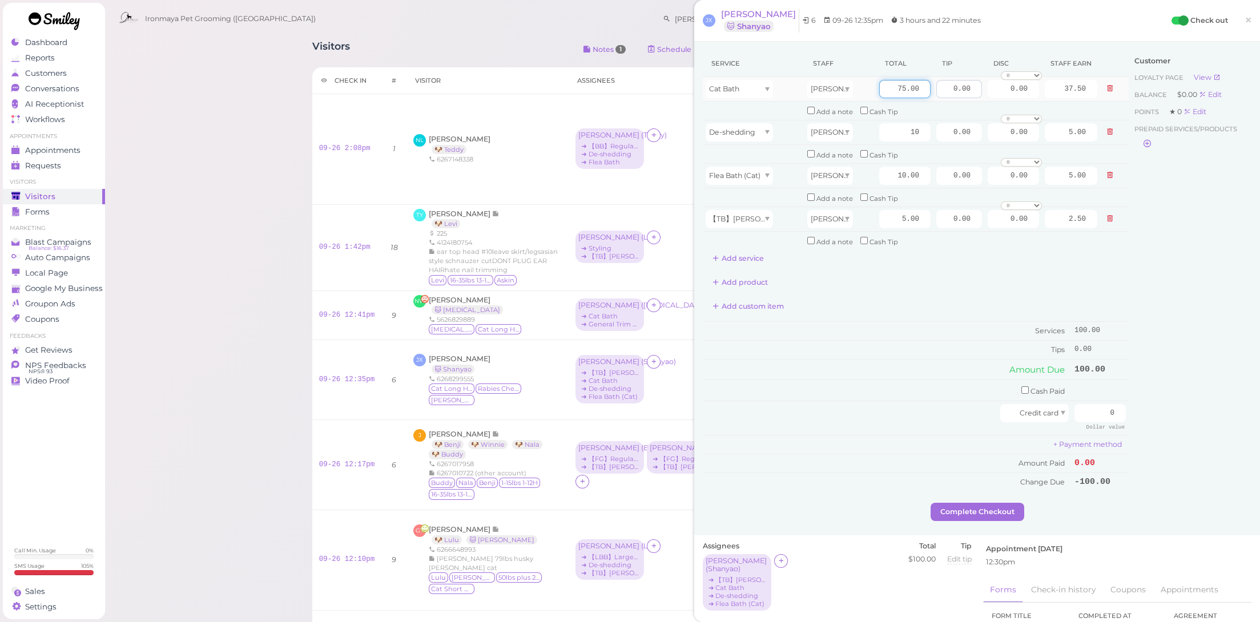
click at [971, 91] on tr "Cat Bath [PERSON_NAME] 75.00 0.00 0.00 0 10% off 15% off 20% off 25% off 30% of…" at bounding box center [916, 89] width 426 height 25
type input "85"
type input "42.50"
click at [861, 302] on div "Add custom item" at bounding box center [916, 307] width 426 height 18
drag, startPoint x: 891, startPoint y: 129, endPoint x: 981, endPoint y: 144, distance: 91.5
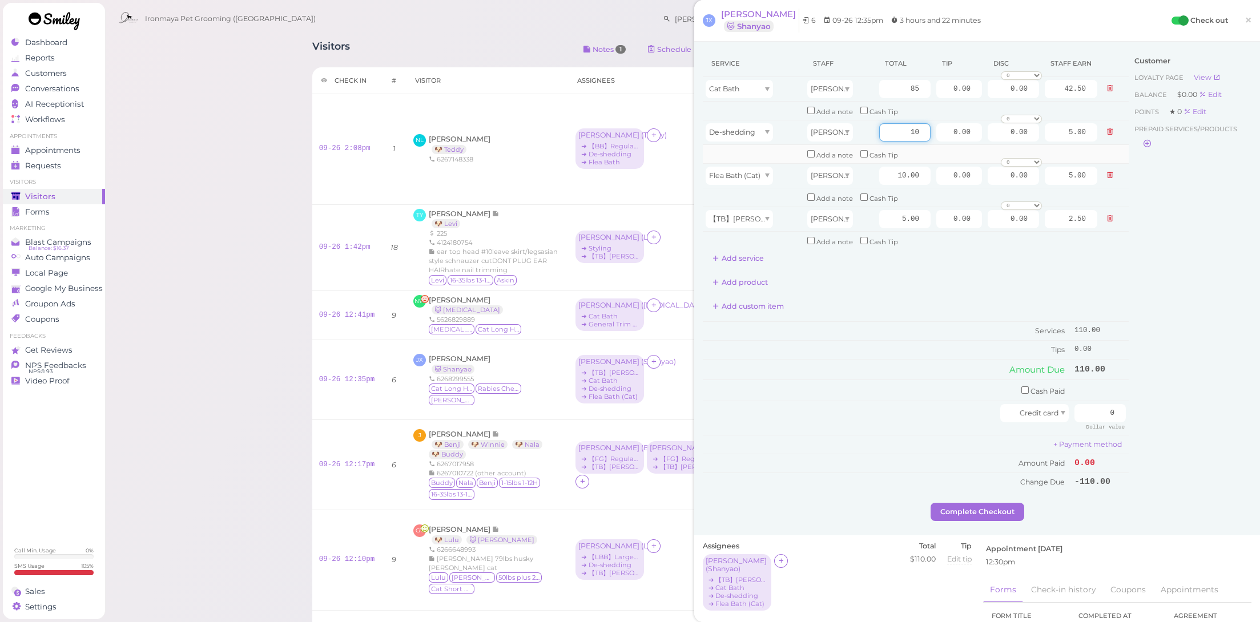
click at [981, 144] on tbody "Cat Bath [PERSON_NAME] 85 0.00 0.00 0 10% off 15% off 20% off 25% off 30% off 5…" at bounding box center [916, 163] width 426 height 173
type input "5"
type input "2.50"
click at [924, 340] on td "Tips" at bounding box center [887, 349] width 369 height 18
click at [1027, 91] on input "0.00" at bounding box center [1013, 89] width 51 height 18
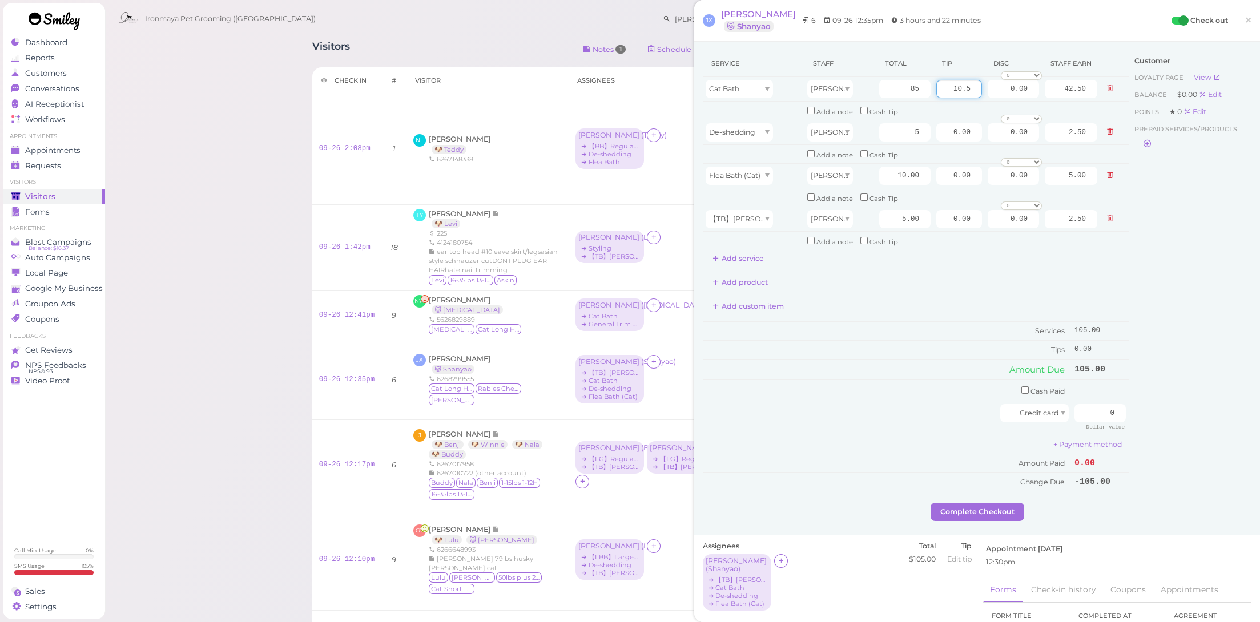
type input "10.5"
click at [933, 274] on div "Add product" at bounding box center [916, 283] width 426 height 18
drag, startPoint x: 1115, startPoint y: 396, endPoint x: 1191, endPoint y: 411, distance: 78.0
click at [1191, 411] on div "Service Staff Total Tip Disc Staff earn Cat Bath [PERSON_NAME] 85 10.5 0.00 0 1…" at bounding box center [977, 276] width 549 height 453
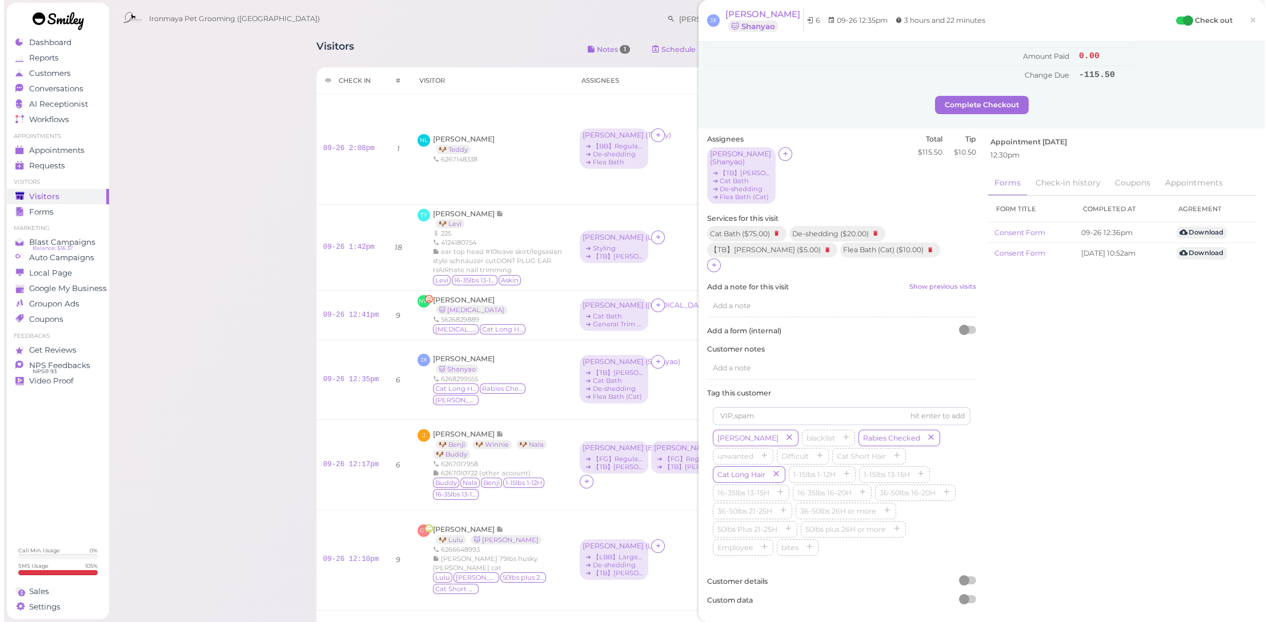
scroll to position [188, 0]
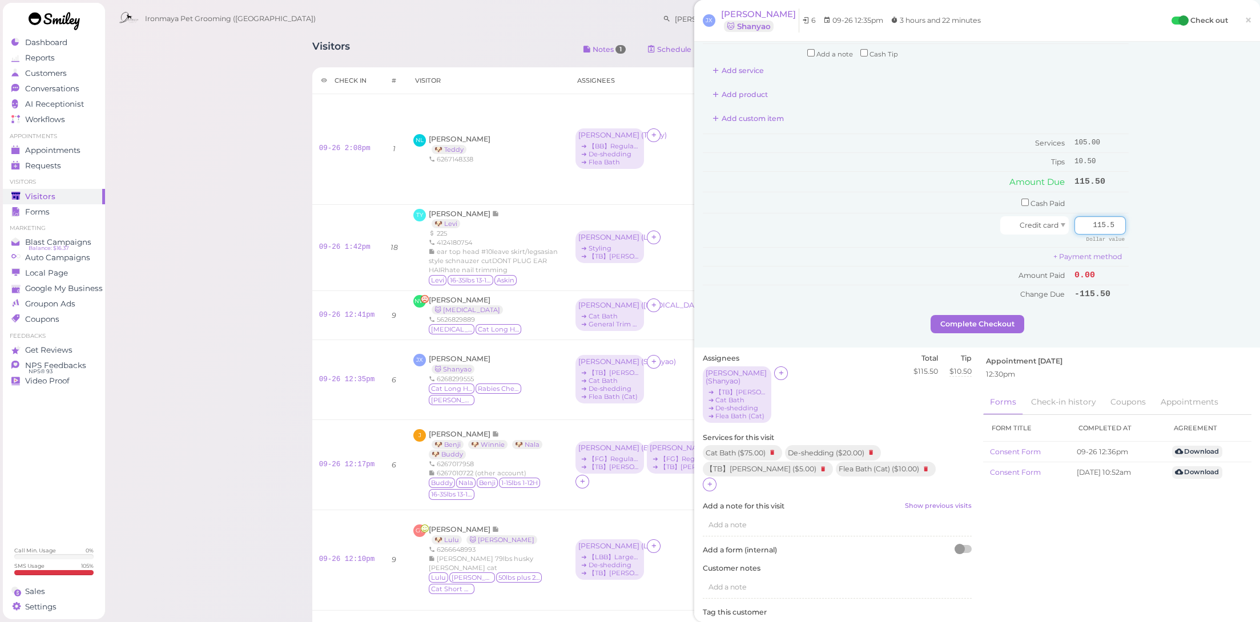
type input "115.5"
click at [1133, 278] on div "Customer Loyalty page View Balance $0.00 Edit Points ★ 0 Edit Prepaid services/…" at bounding box center [1190, 88] width 123 height 453
click at [965, 315] on button "Complete Checkout" at bounding box center [978, 324] width 94 height 18
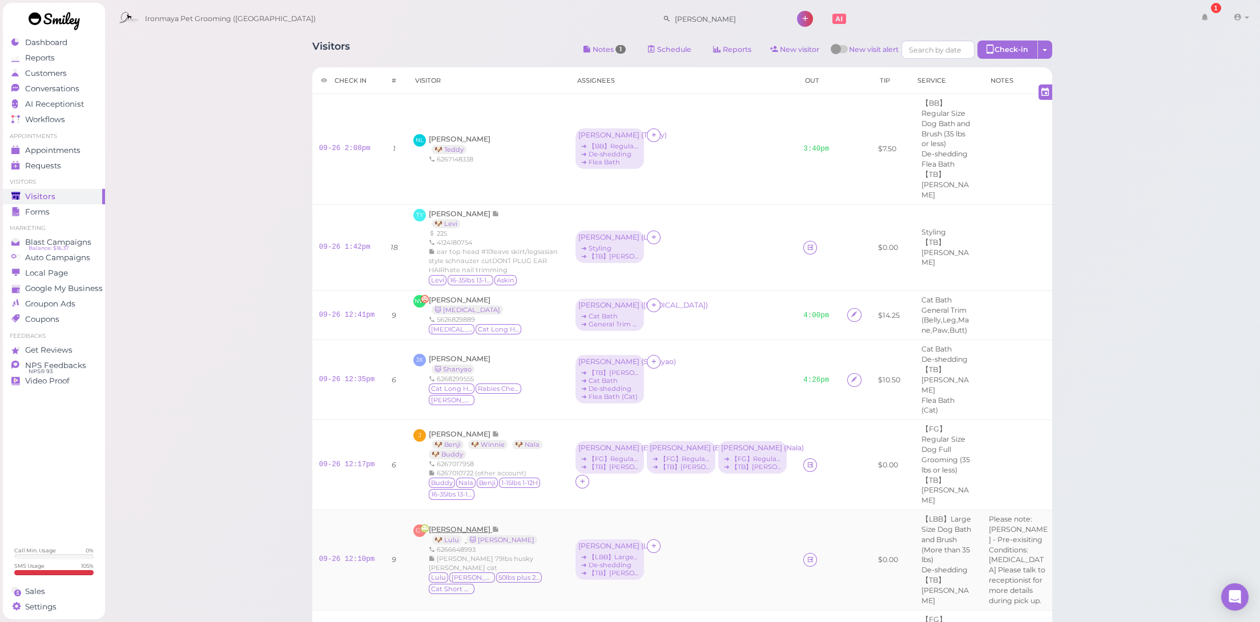
click at [464, 525] on span "[PERSON_NAME]" at bounding box center [460, 529] width 63 height 9
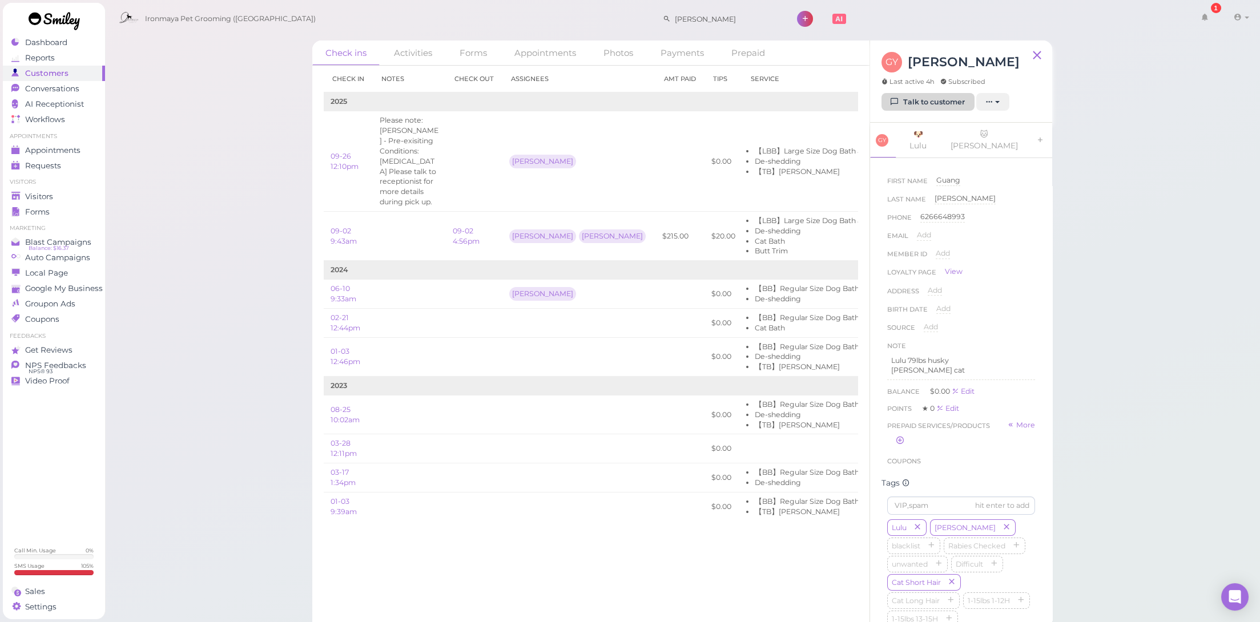
click at [927, 99] on link "Talk to customer" at bounding box center [928, 102] width 93 height 18
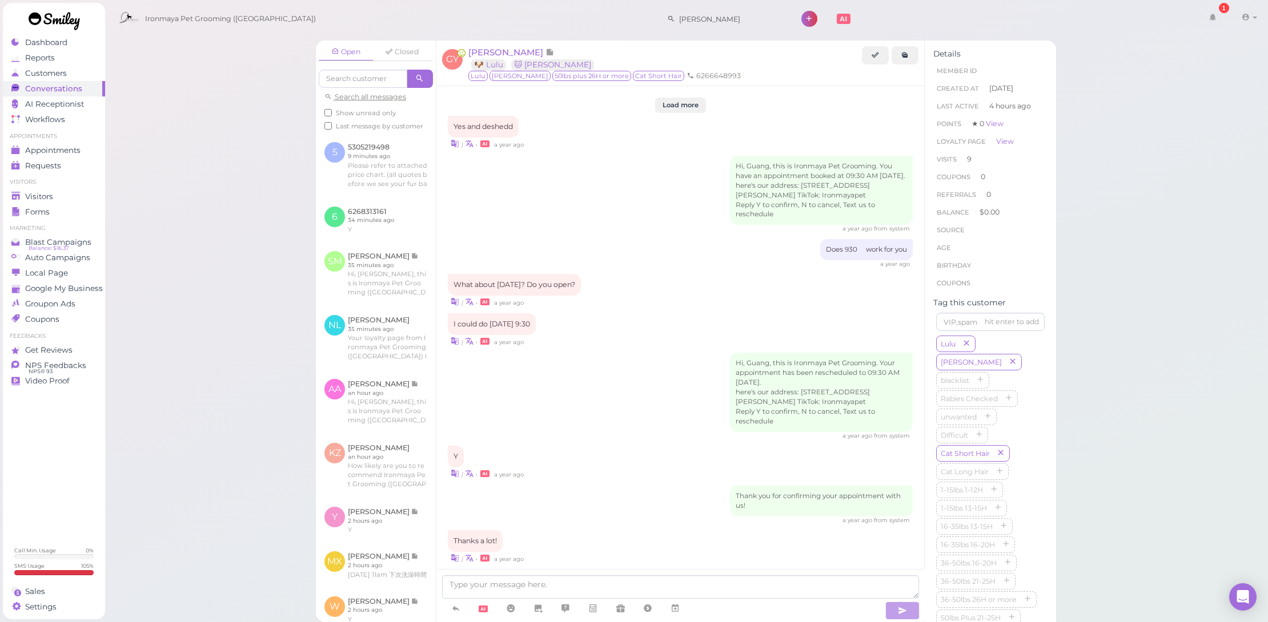
scroll to position [1431, 0]
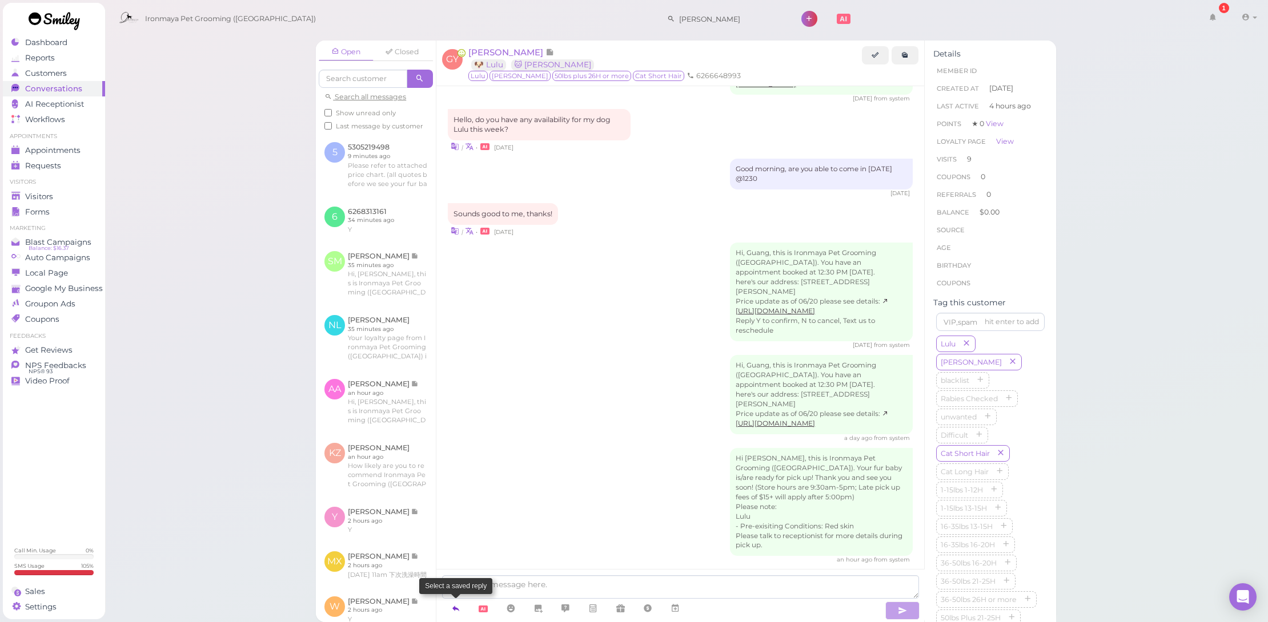
click at [453, 609] on icon at bounding box center [455, 608] width 9 height 11
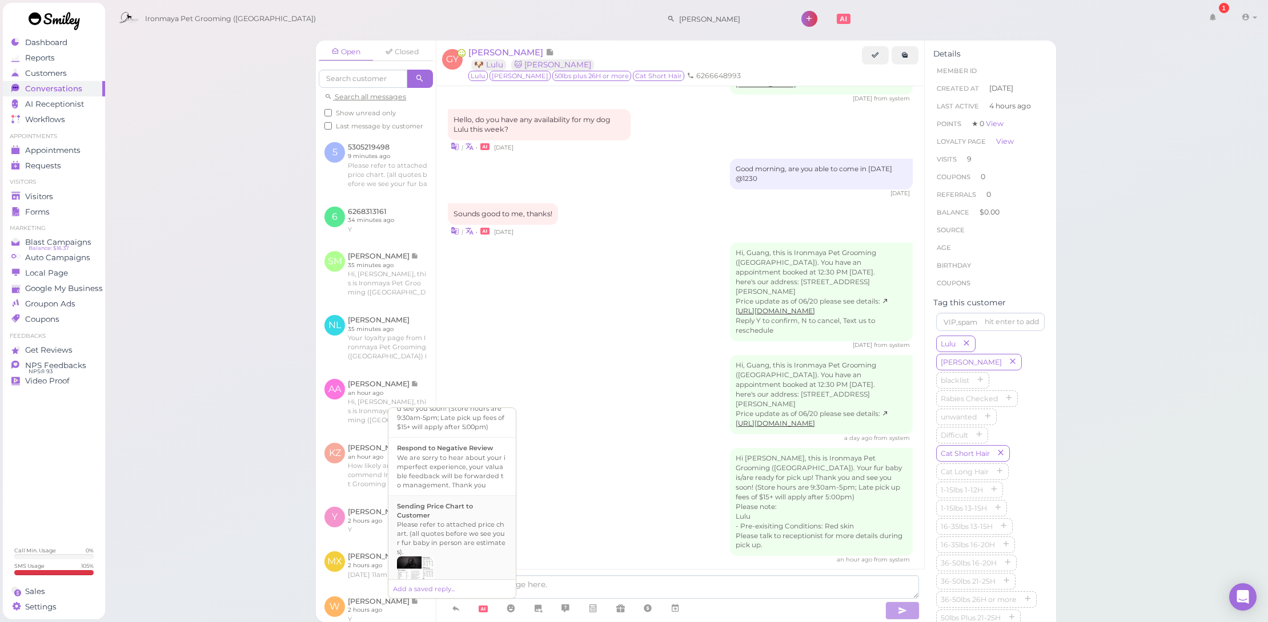
scroll to position [487, 0]
click at [476, 465] on div "Hi {{first_name}}, this is Ironmaya Pet Grooming. Your fur baby is/are ready fo…" at bounding box center [452, 454] width 110 height 55
type textarea "Hi {{first_name}}, this is Ironmaya Pet Grooming. Your fur baby is/are ready fo…"
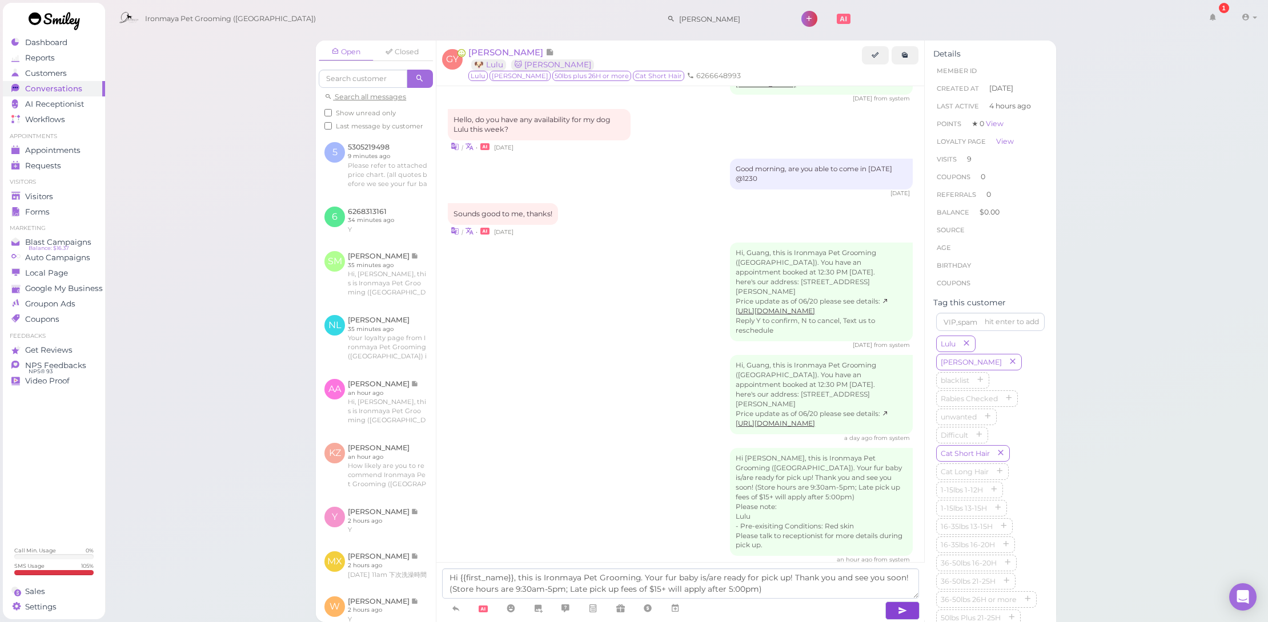
click at [899, 606] on icon "button" at bounding box center [902, 610] width 9 height 11
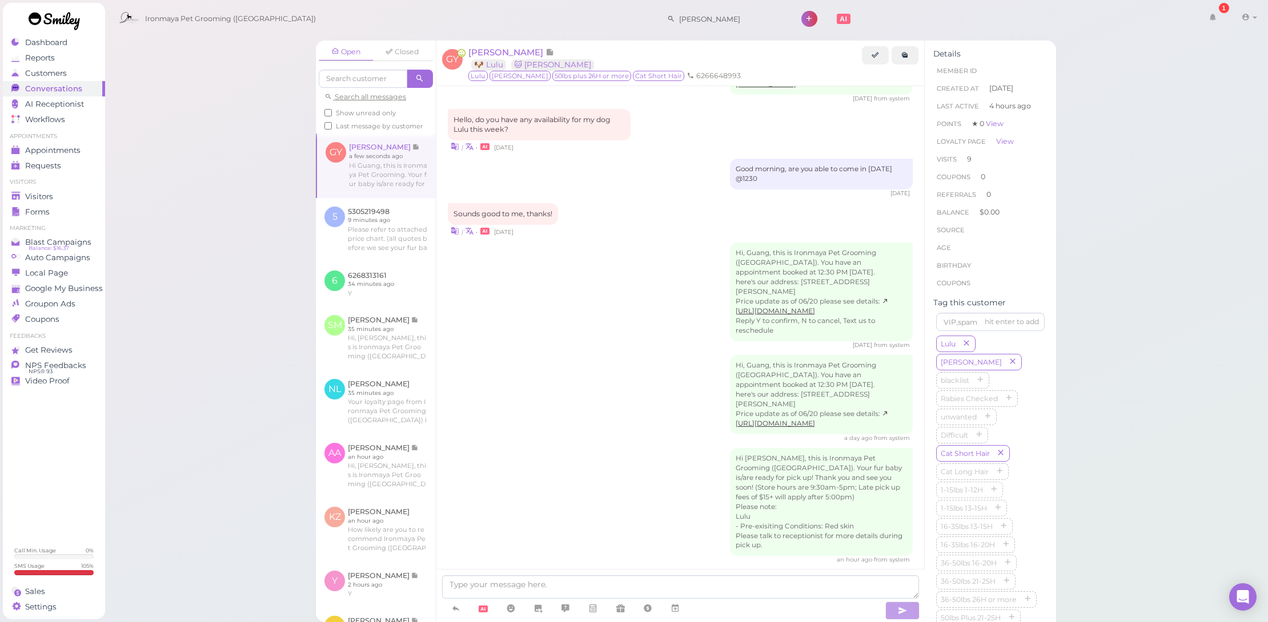
scroll to position [1486, 0]
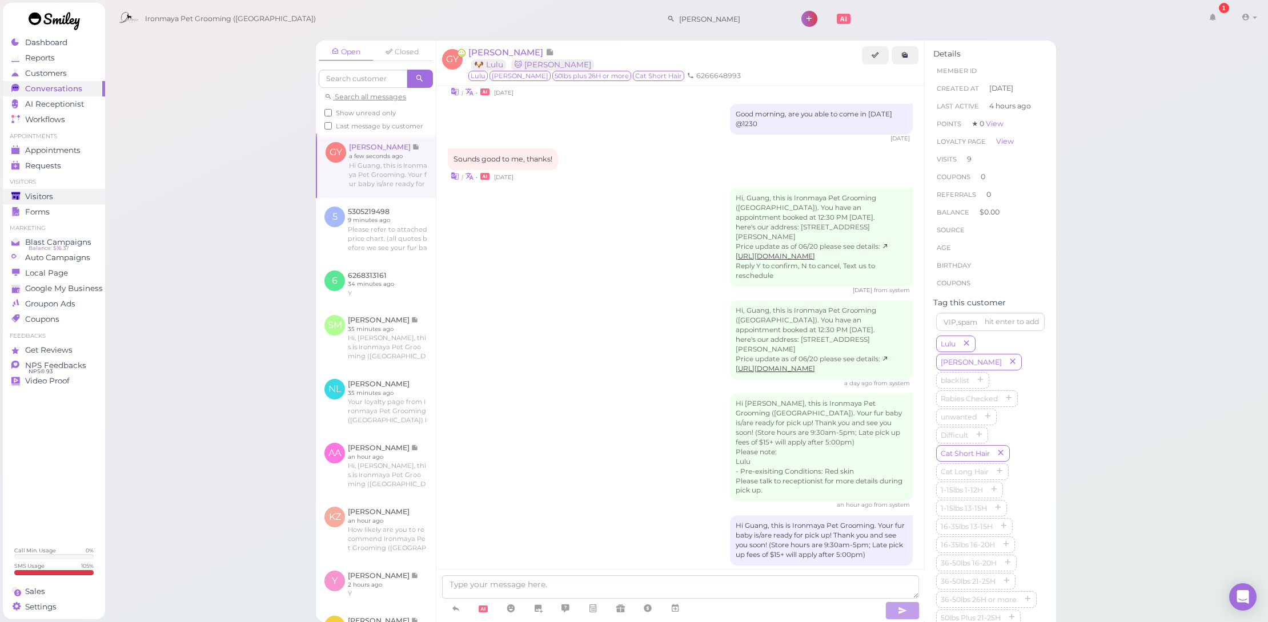
click at [60, 194] on div "Visitors" at bounding box center [52, 197] width 82 height 10
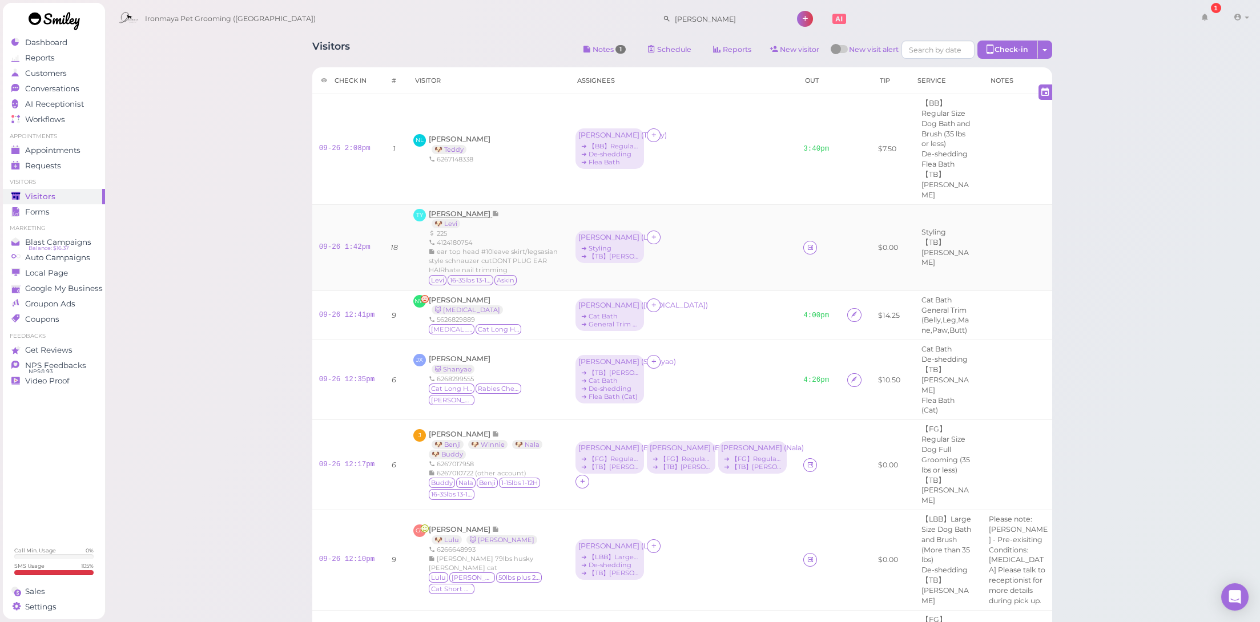
click at [444, 210] on span "[PERSON_NAME]" at bounding box center [460, 214] width 63 height 9
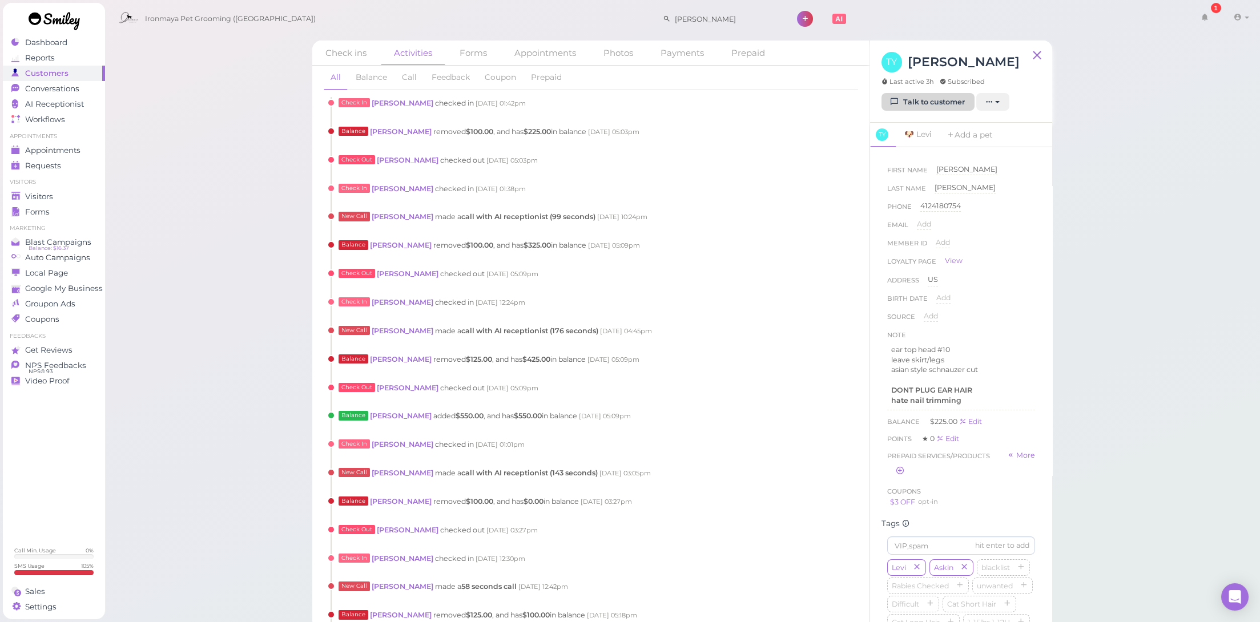
click at [913, 95] on link "Talk to customer" at bounding box center [928, 102] width 93 height 18
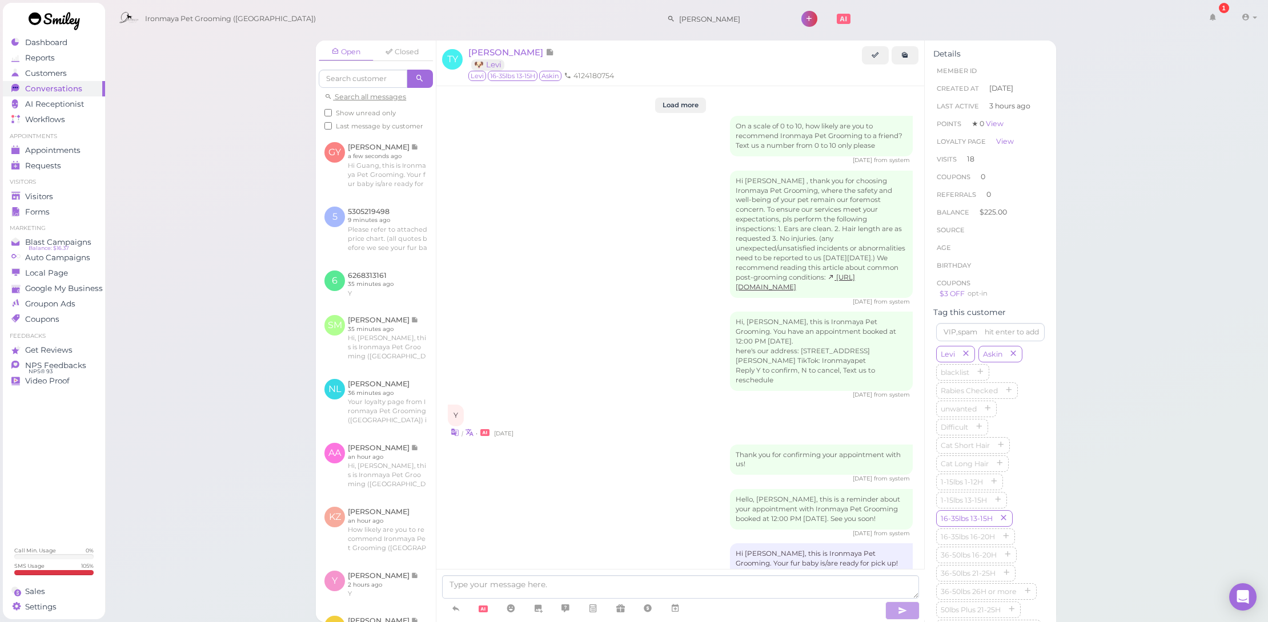
scroll to position [1636, 0]
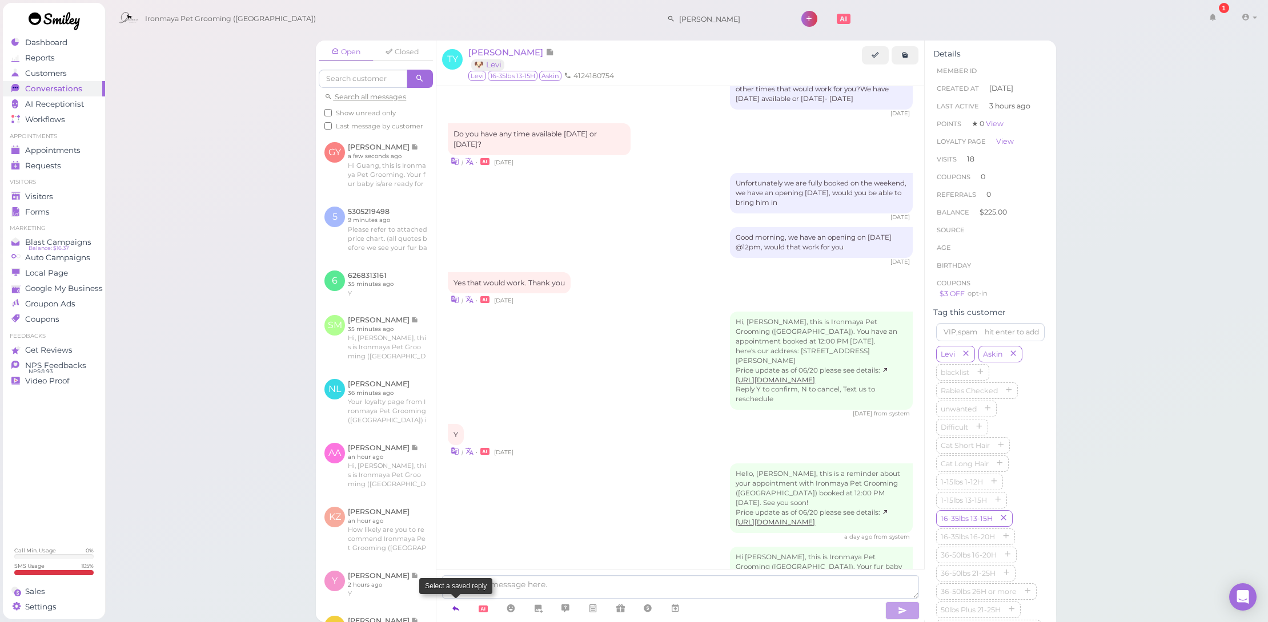
click at [444, 607] on link at bounding box center [455, 609] width 27 height 20
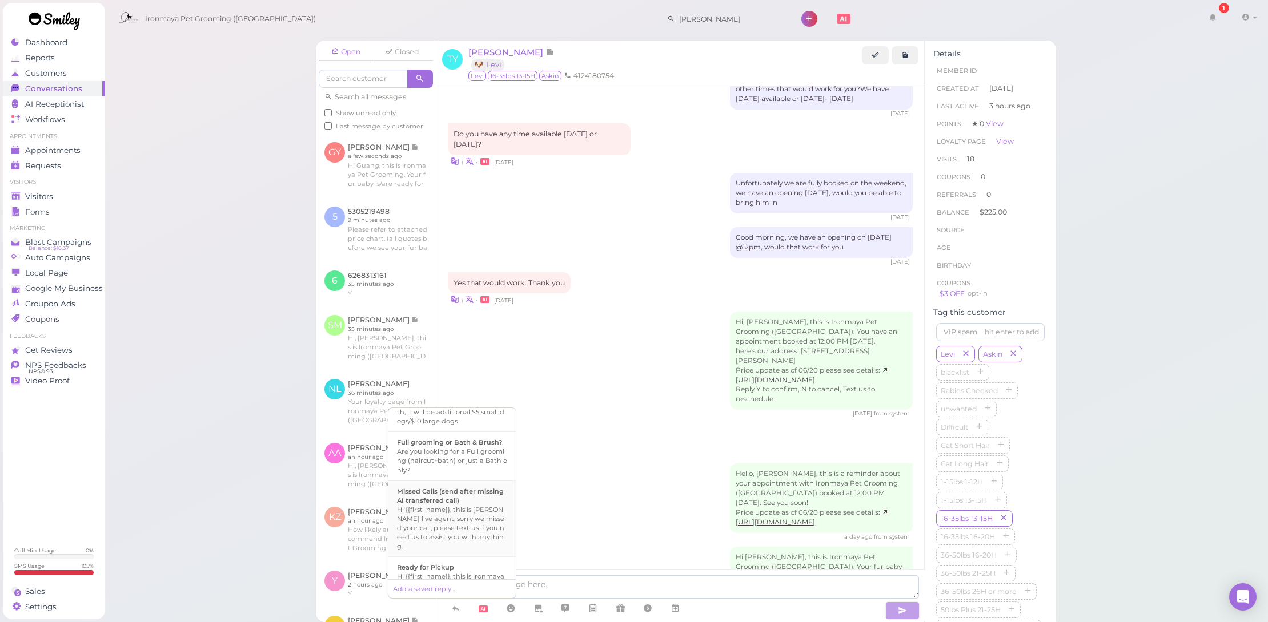
scroll to position [443, 0]
click at [416, 499] on div "Hi {{first_name}}, this is Ironmaya Pet Grooming. Your fur baby is/are ready fo…" at bounding box center [452, 498] width 110 height 55
type textarea "Hi {{first_name}}, this is Ironmaya Pet Grooming. Your fur baby is/are ready fo…"
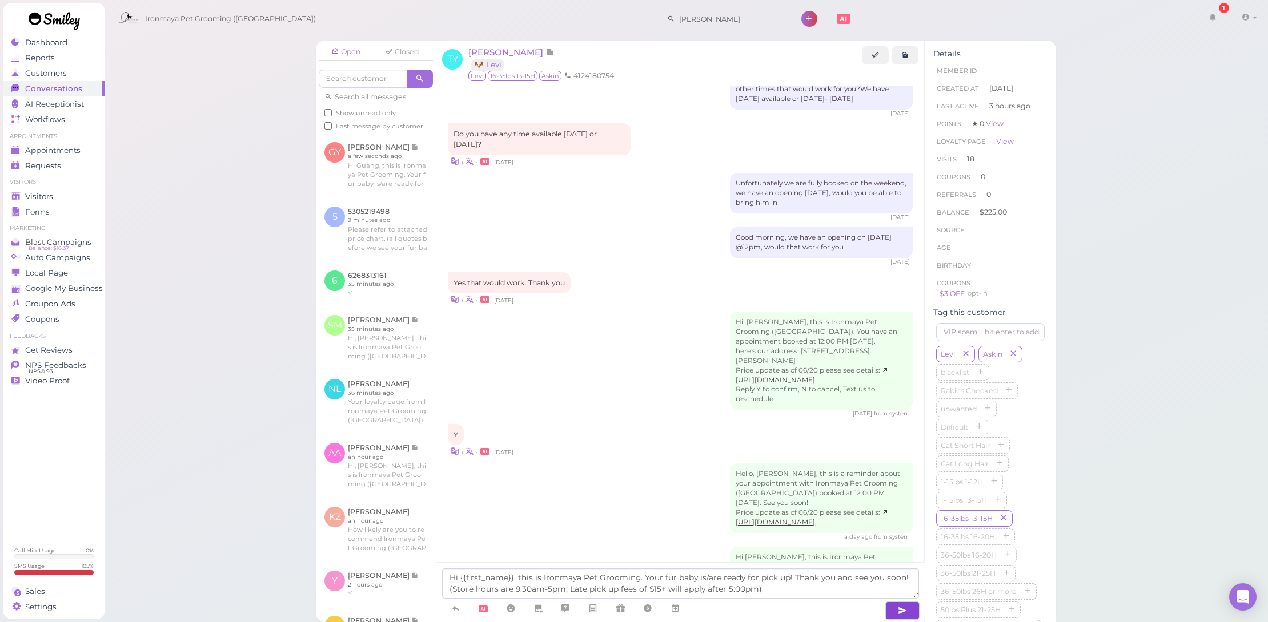
click at [902, 609] on icon "button" at bounding box center [902, 610] width 9 height 11
click at [87, 147] on div "Appointments" at bounding box center [52, 151] width 82 height 10
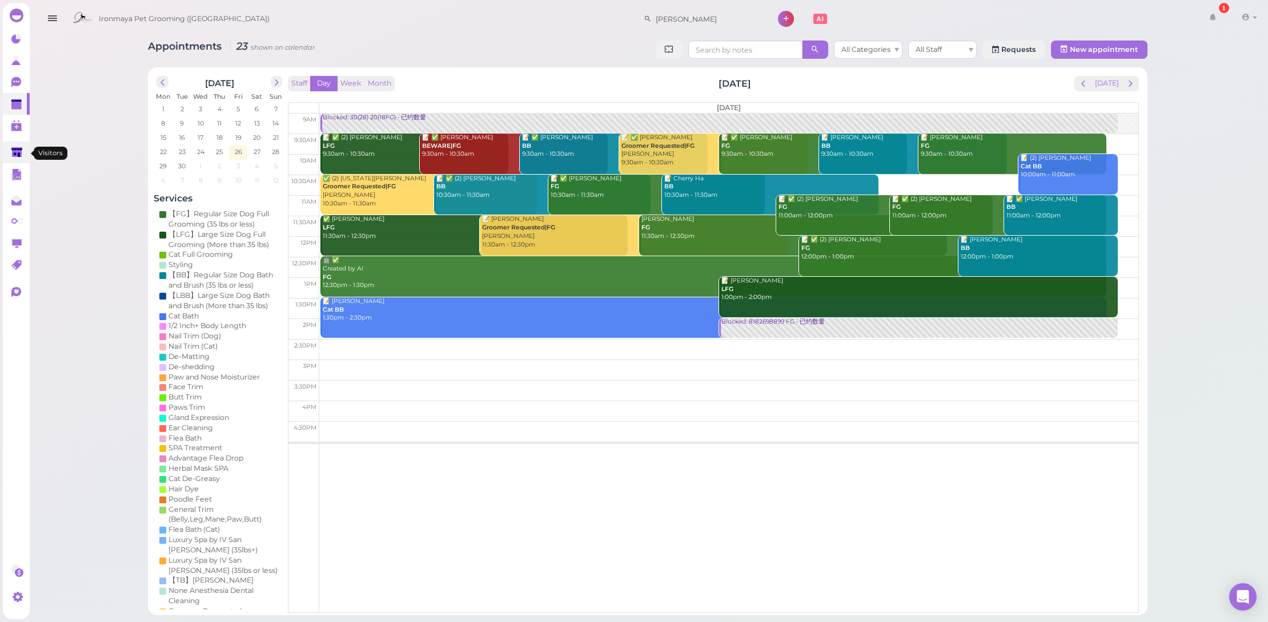
click at [9, 154] on link at bounding box center [16, 153] width 27 height 22
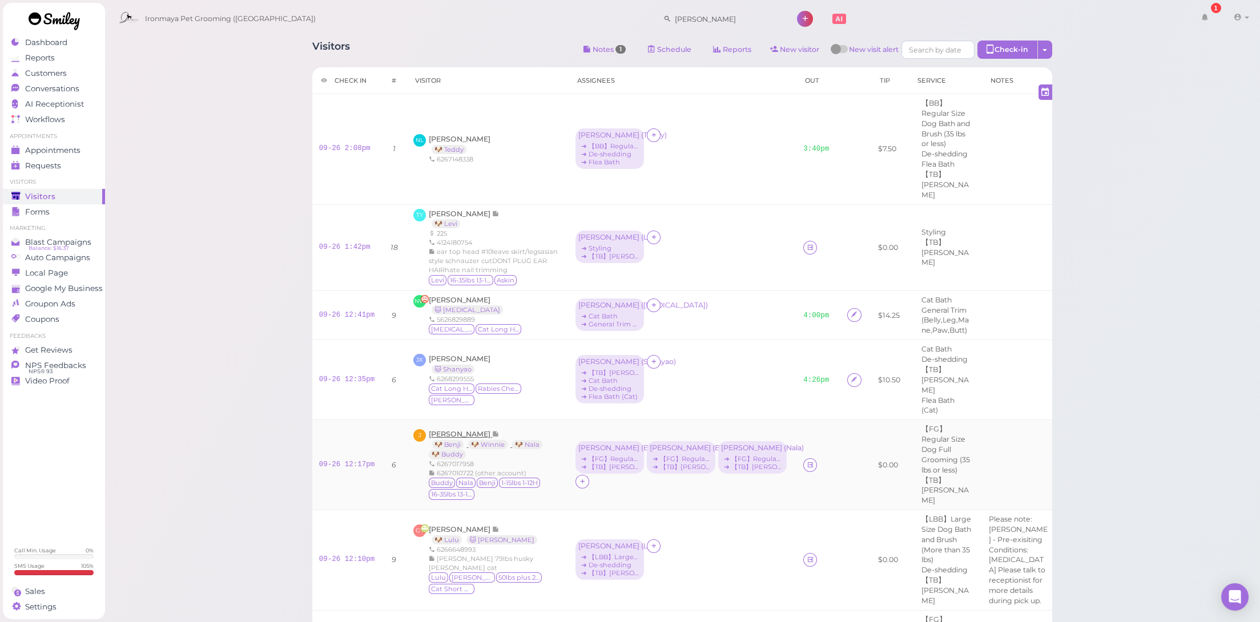
click at [479, 430] on span "[PERSON_NAME]" at bounding box center [460, 434] width 63 height 9
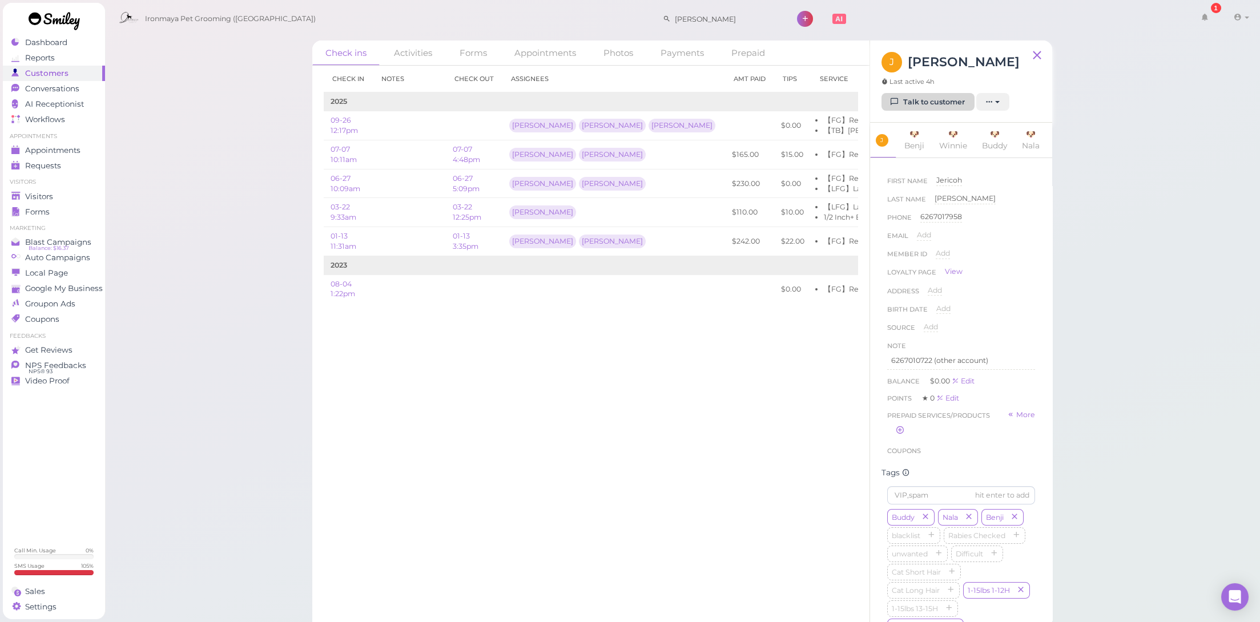
click at [914, 118] on div "J [PERSON_NAME] Last active 4h Talk to customer New appointment Add stamps Add/…" at bounding box center [961, 82] width 182 height 82
click at [915, 103] on link "Talk to customer" at bounding box center [928, 102] width 93 height 18
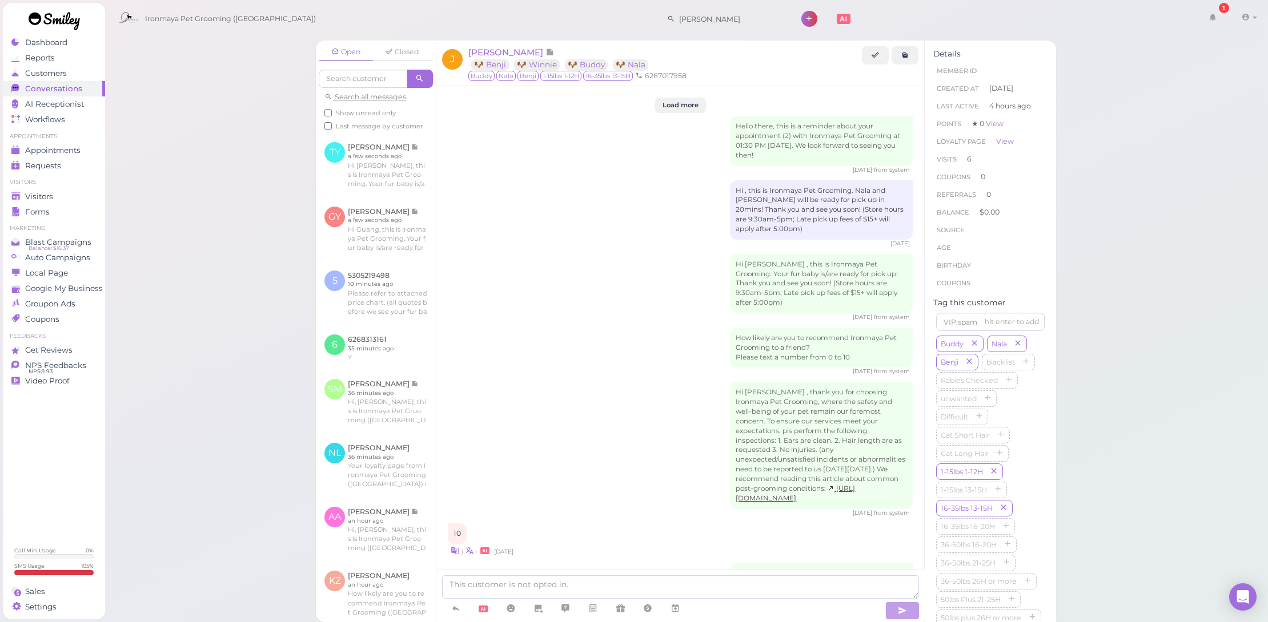
scroll to position [1932, 0]
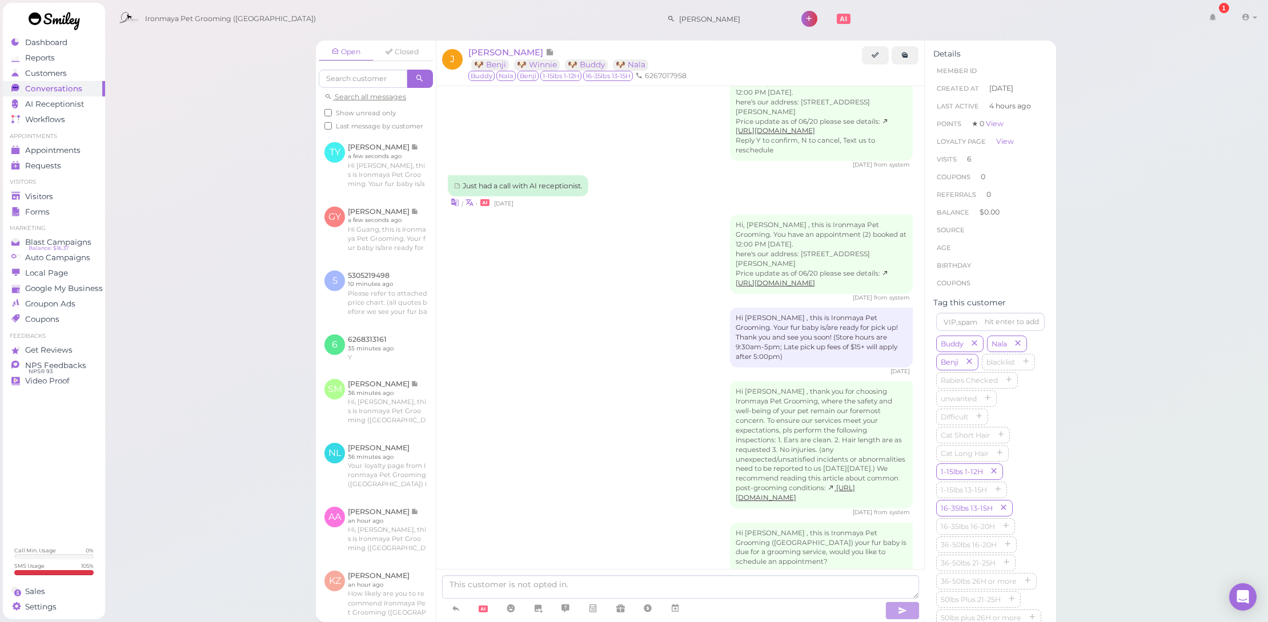
drag, startPoint x: 457, startPoint y: 605, endPoint x: 465, endPoint y: 564, distance: 42.0
click at [456, 605] on icon at bounding box center [455, 608] width 9 height 11
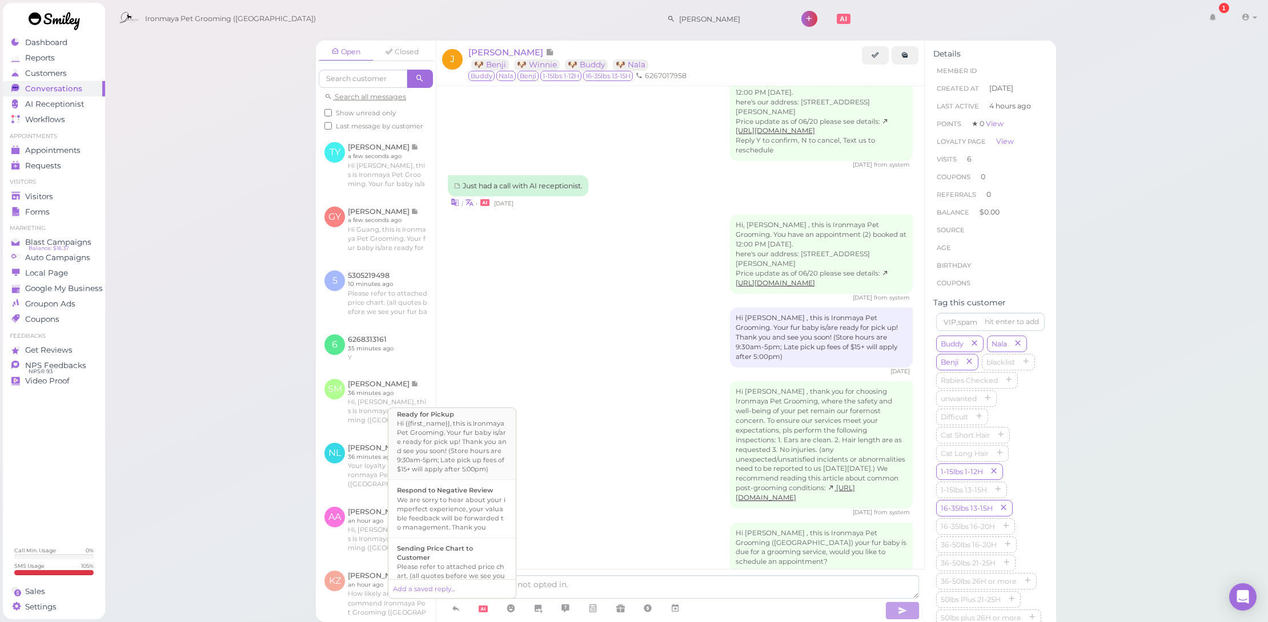
click at [481, 463] on div "Hi {{first_name}}, this is Ironmaya Pet Grooming. Your fur baby is/are ready fo…" at bounding box center [452, 446] width 110 height 55
type textarea "Hi {{first_name}}, this is Ironmaya Pet Grooming. Your fur baby is/are ready fo…"
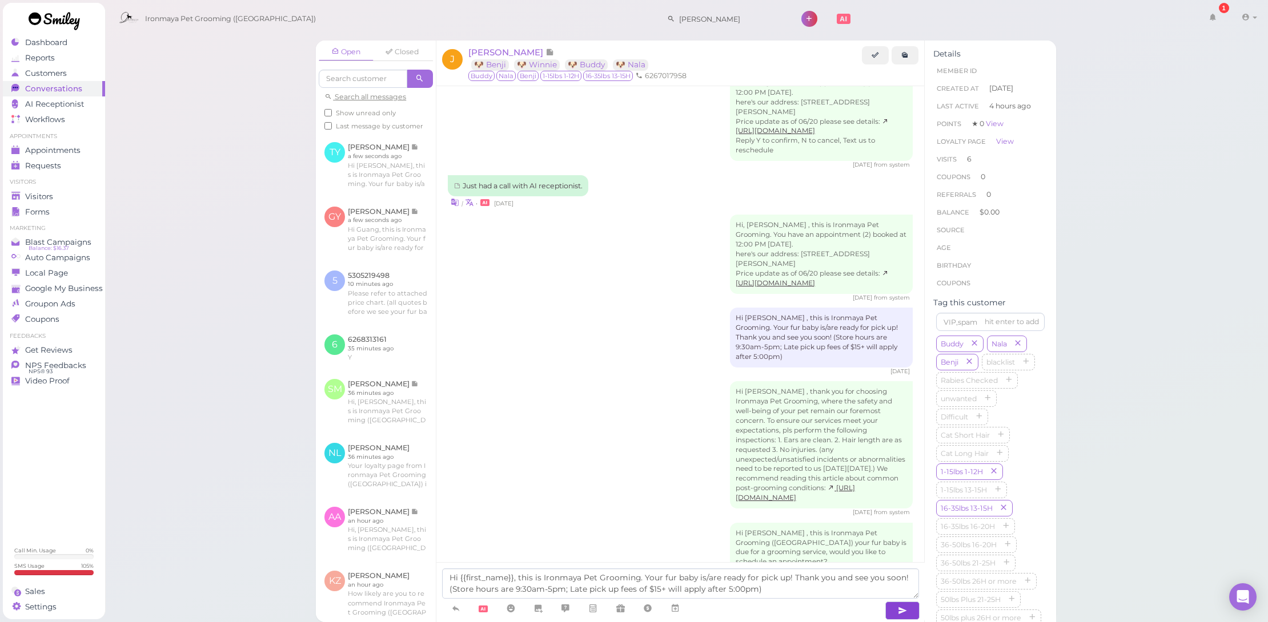
click at [898, 610] on icon "button" at bounding box center [902, 610] width 9 height 11
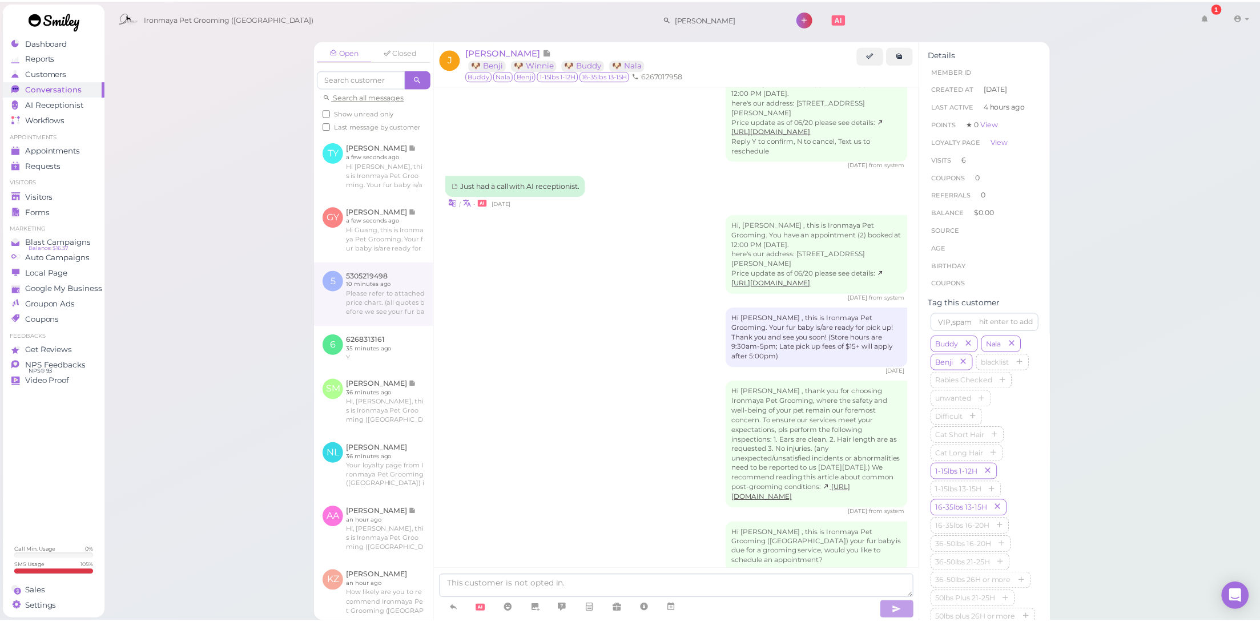
scroll to position [1987, 0]
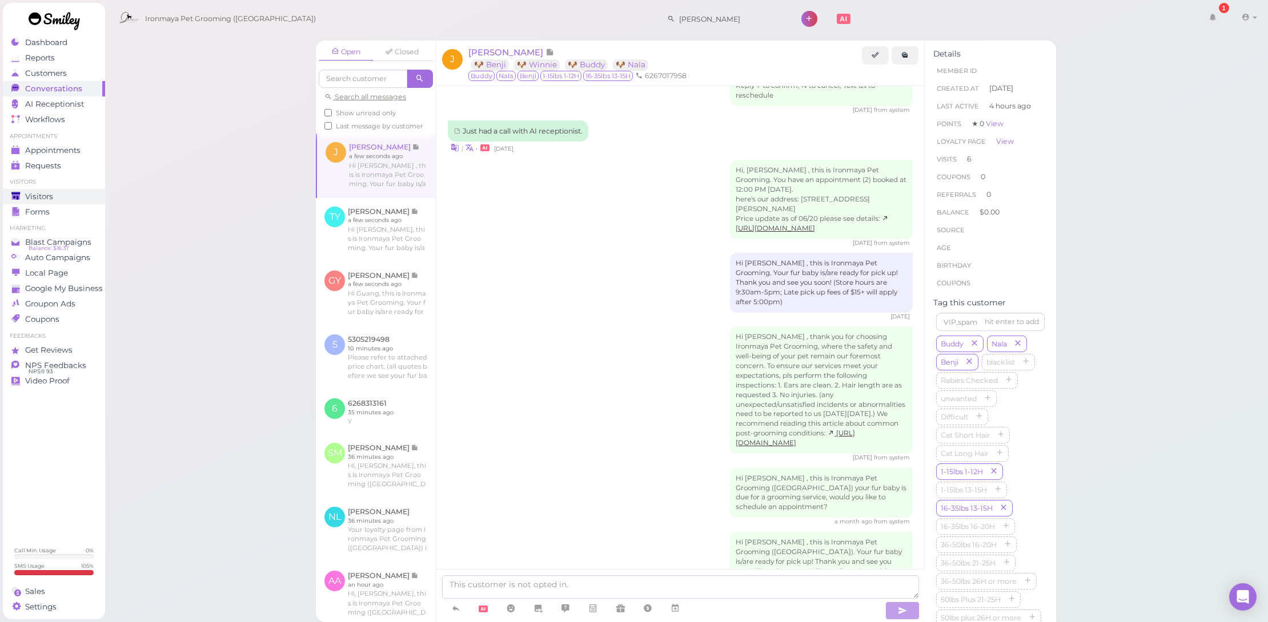
click at [55, 196] on div "Visitors" at bounding box center [52, 197] width 82 height 10
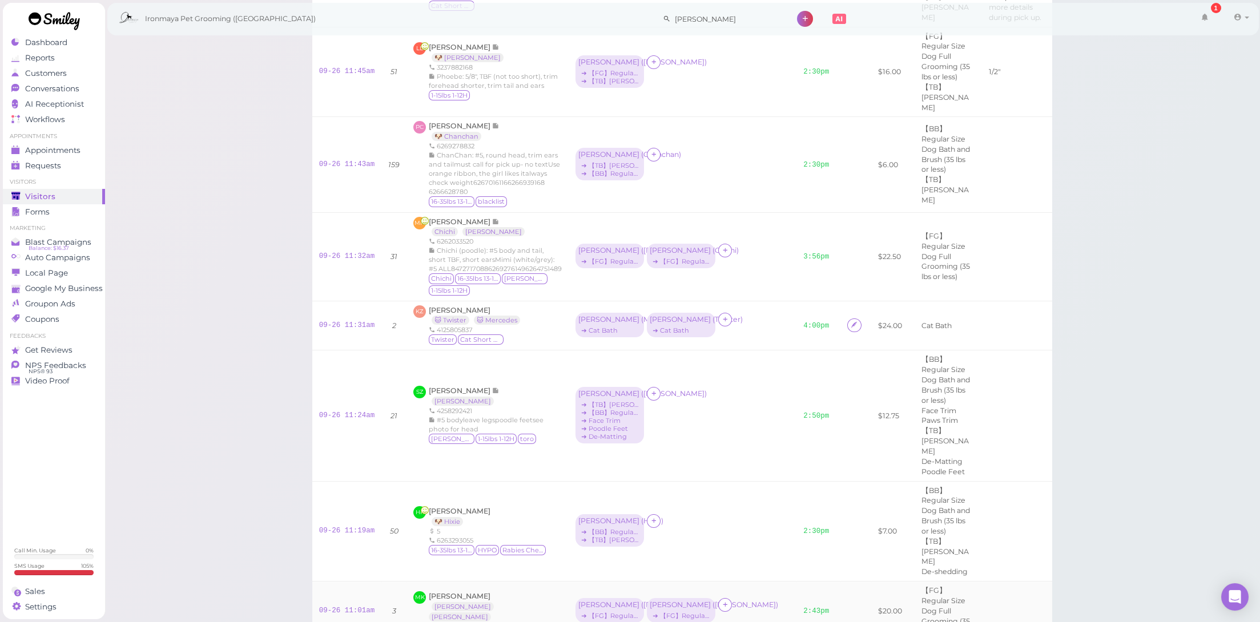
scroll to position [925, 0]
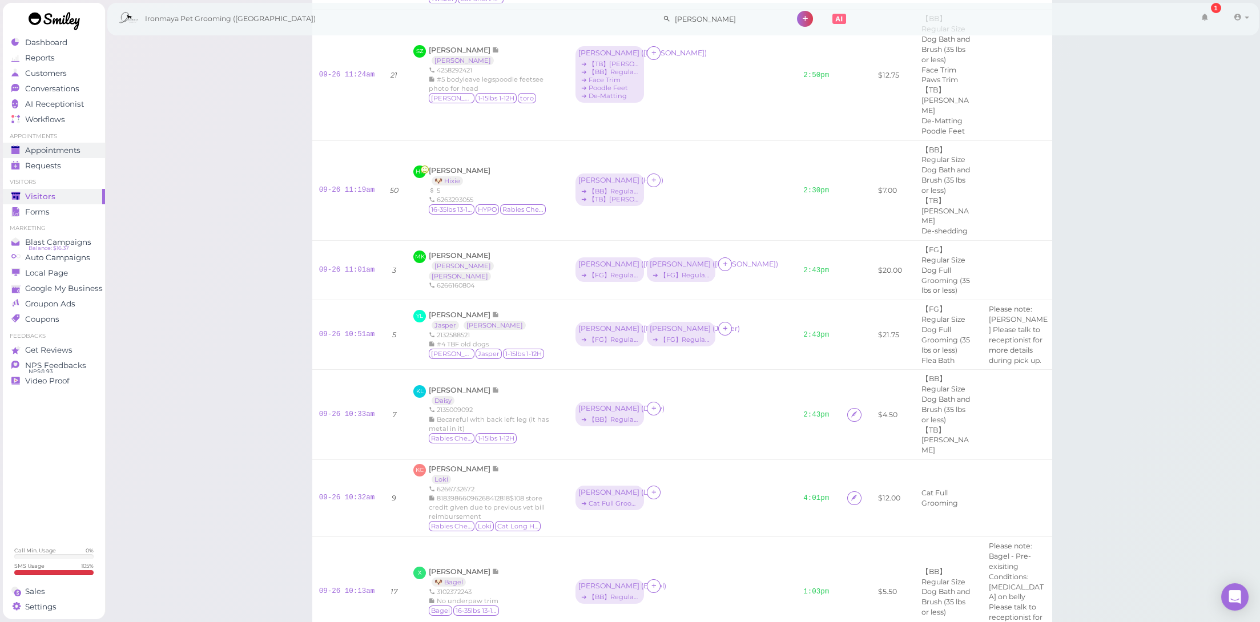
click at [72, 148] on span "Appointments" at bounding box center [52, 151] width 55 height 10
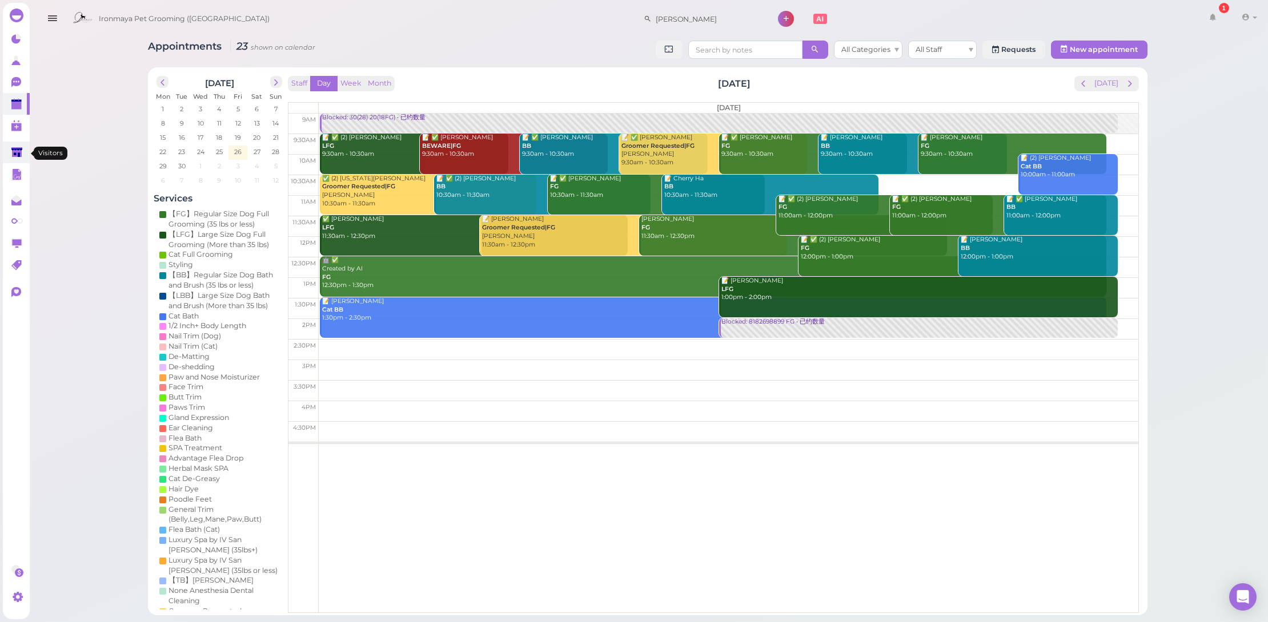
click at [15, 157] on polygon at bounding box center [16, 152] width 11 height 10
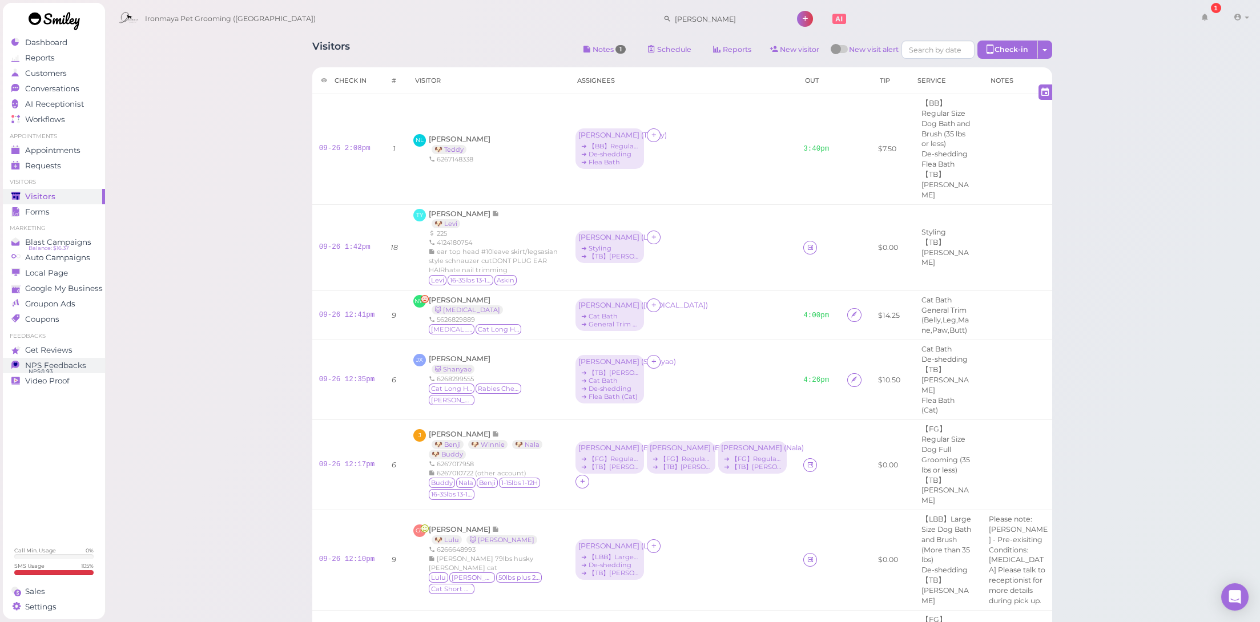
click at [61, 365] on span "NPS Feedbacks" at bounding box center [55, 366] width 61 height 10
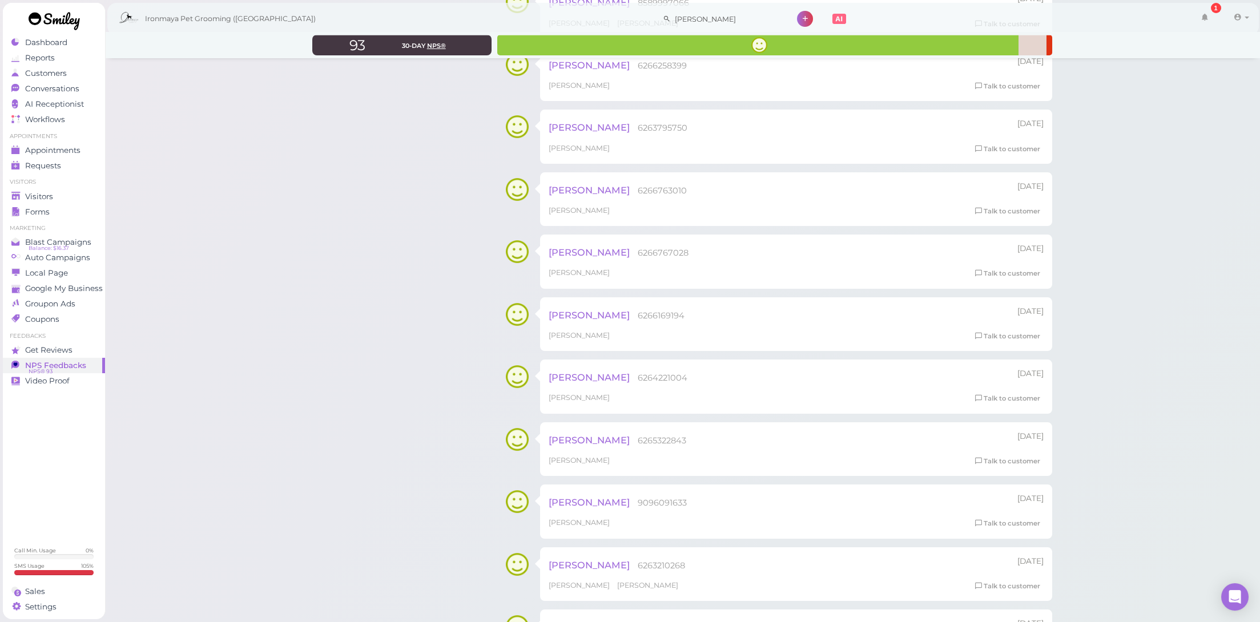
scroll to position [1353, 0]
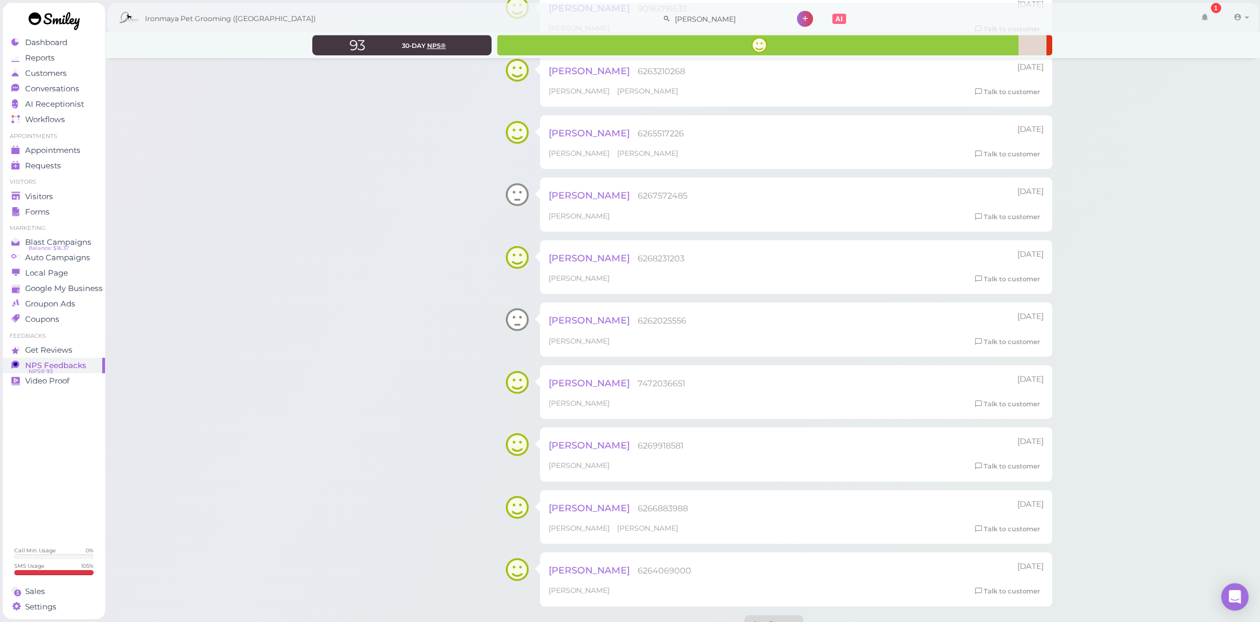
click at [770, 616] on div "Load more" at bounding box center [774, 625] width 59 height 18
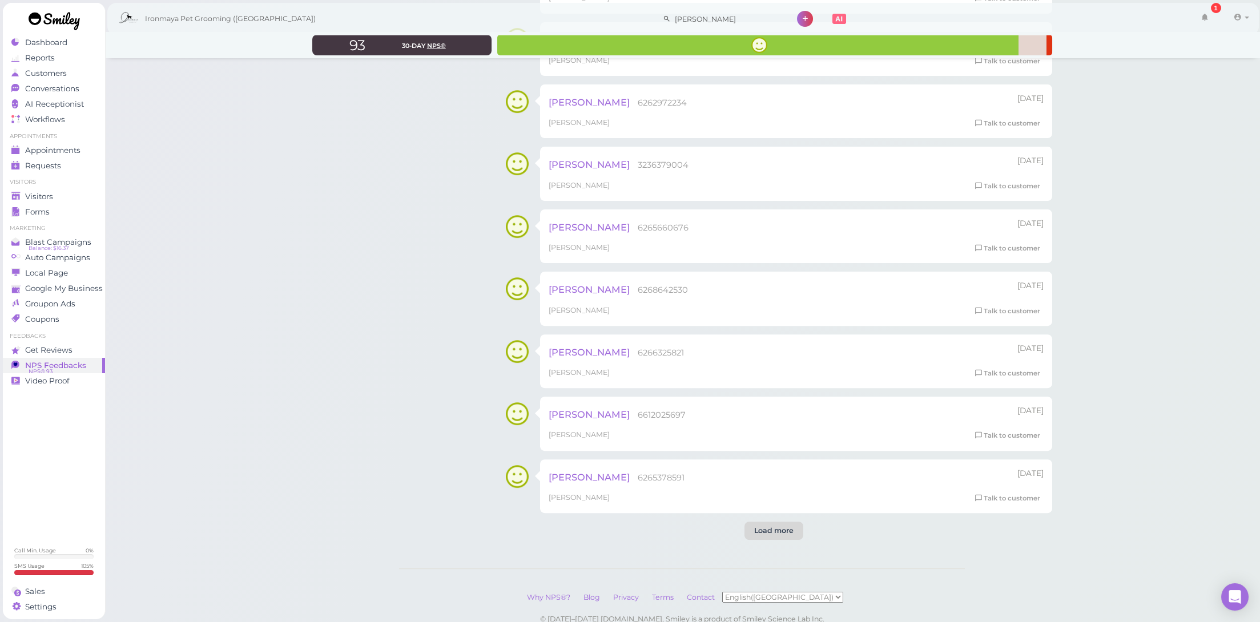
click at [774, 522] on div "Load more" at bounding box center [774, 531] width 59 height 18
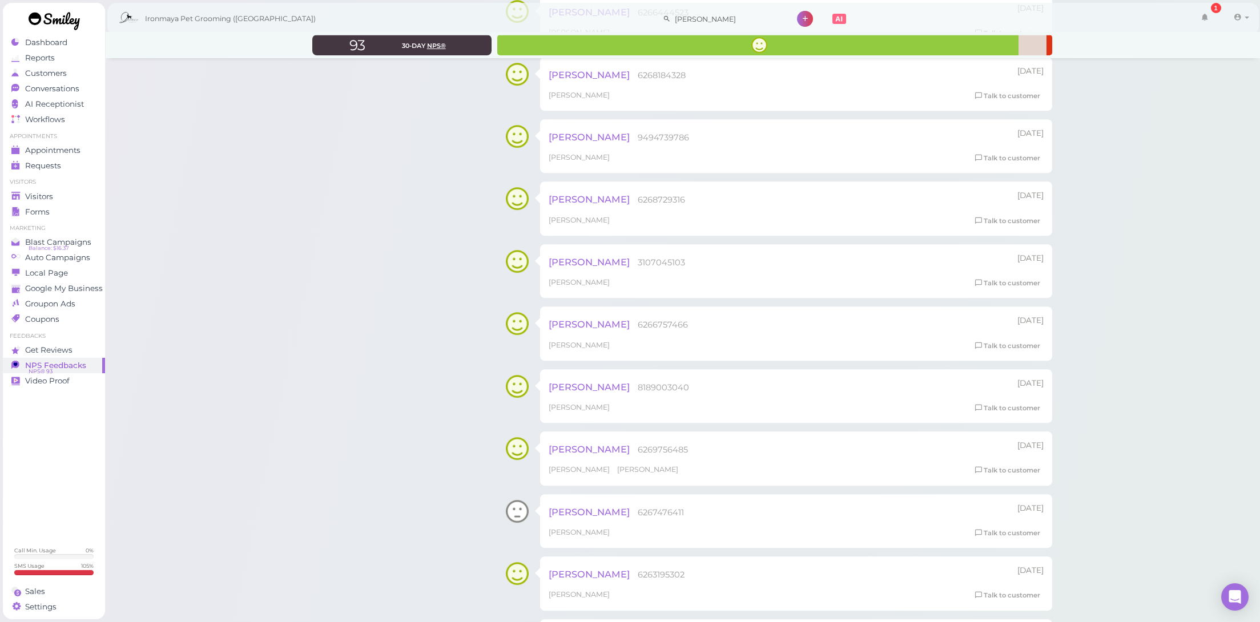
scroll to position [4188, 0]
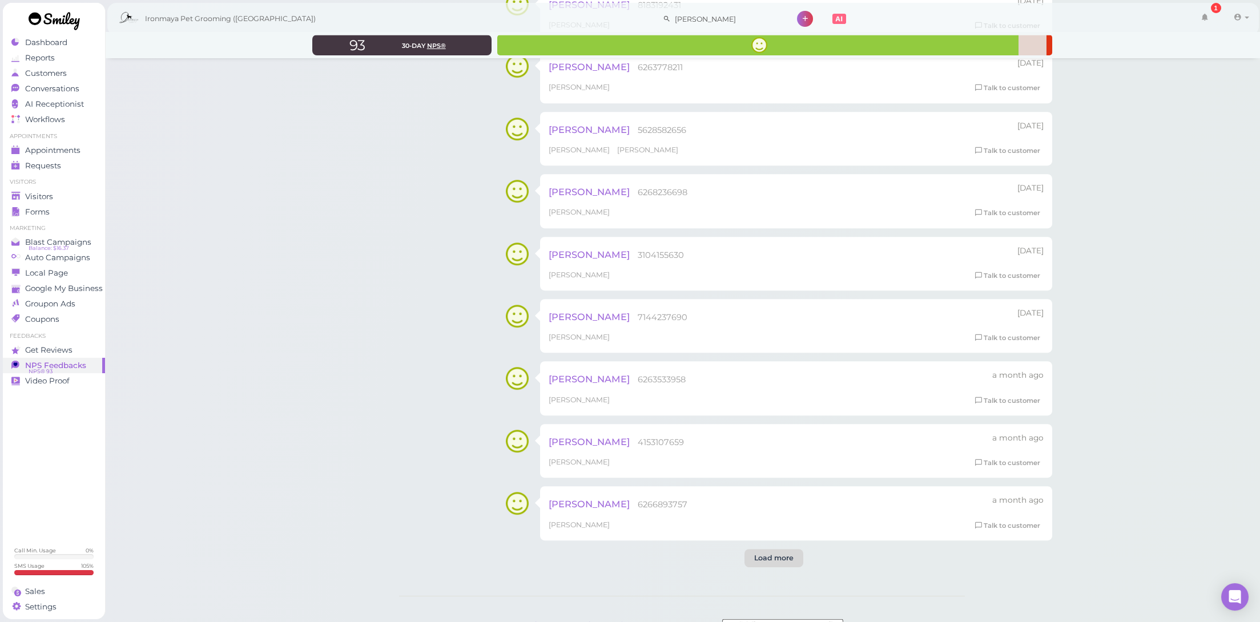
click at [765, 549] on div "Load more" at bounding box center [774, 558] width 59 height 18
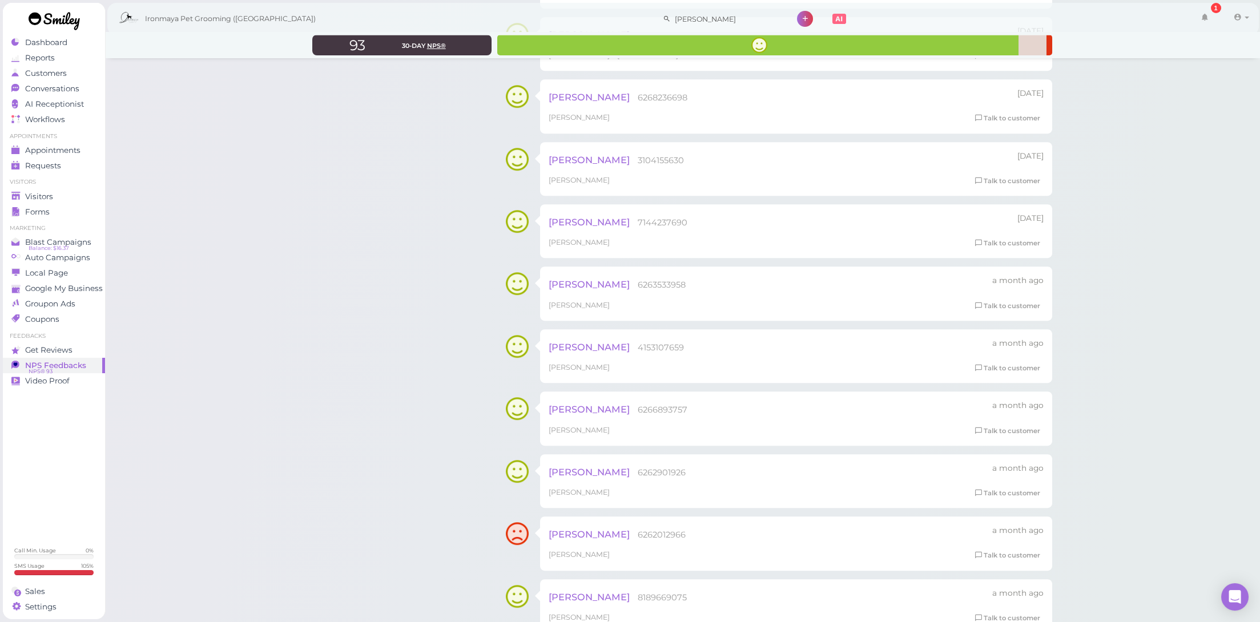
scroll to position [5469, 0]
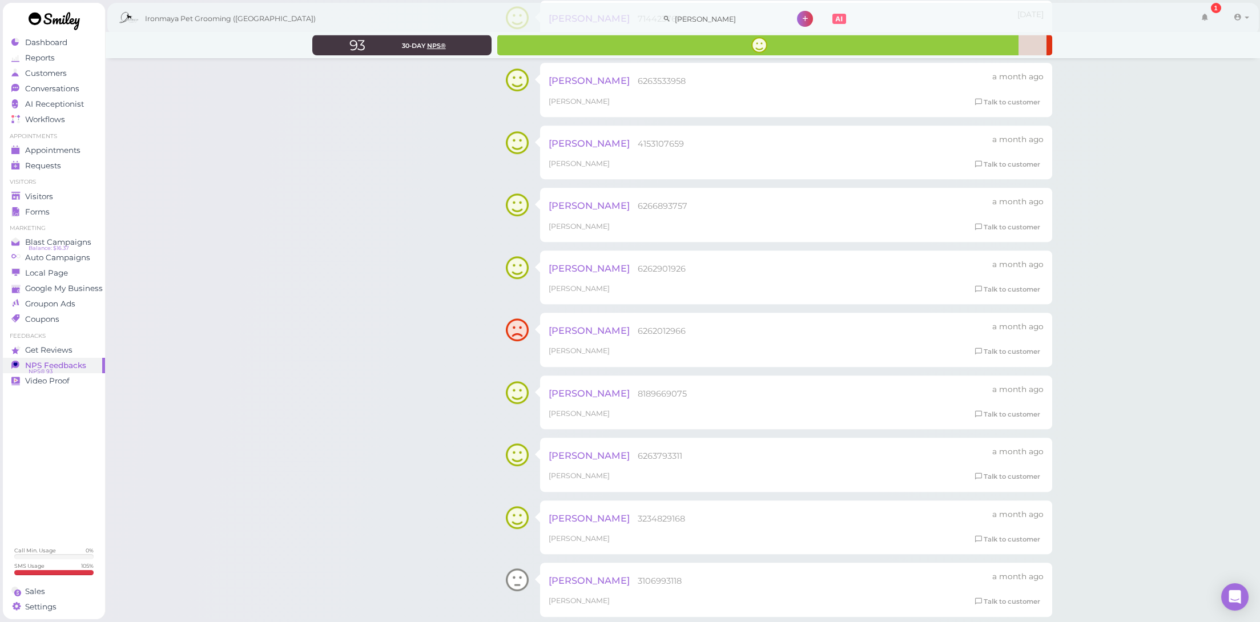
click at [638, 326] on span "6262012966" at bounding box center [662, 331] width 48 height 10
copy span "6262012966"
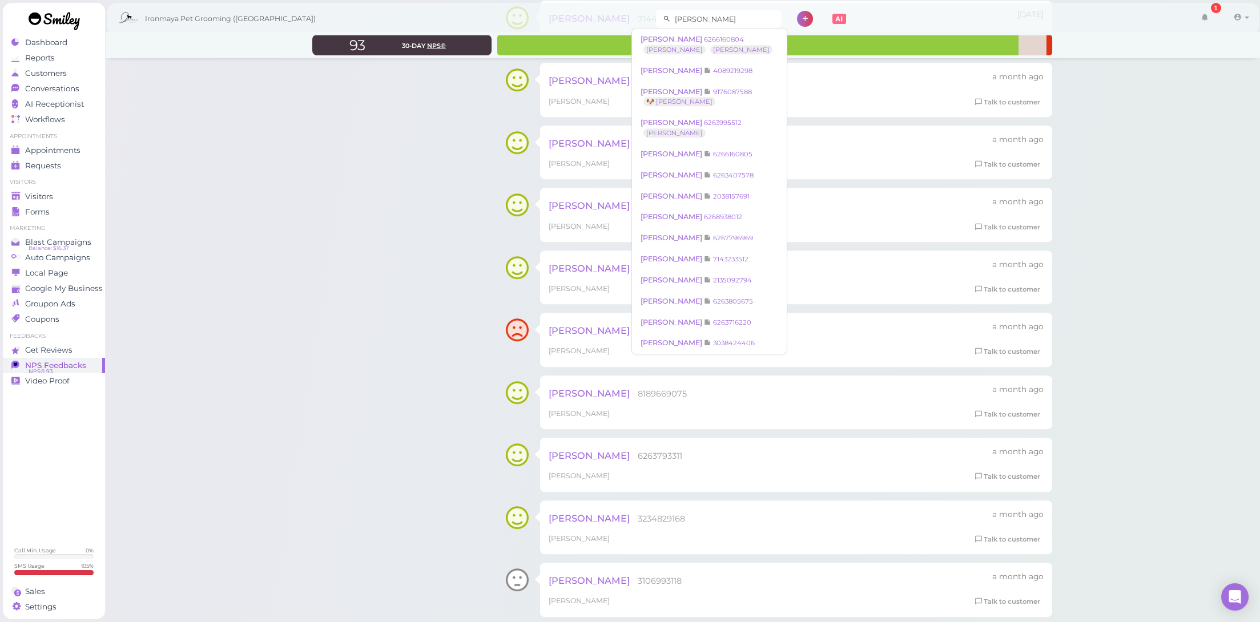
click at [673, 16] on input "[PERSON_NAME]" at bounding box center [726, 19] width 111 height 18
paste input "6262012966"
click at [728, 16] on input "6262012966" at bounding box center [726, 19] width 111 height 18
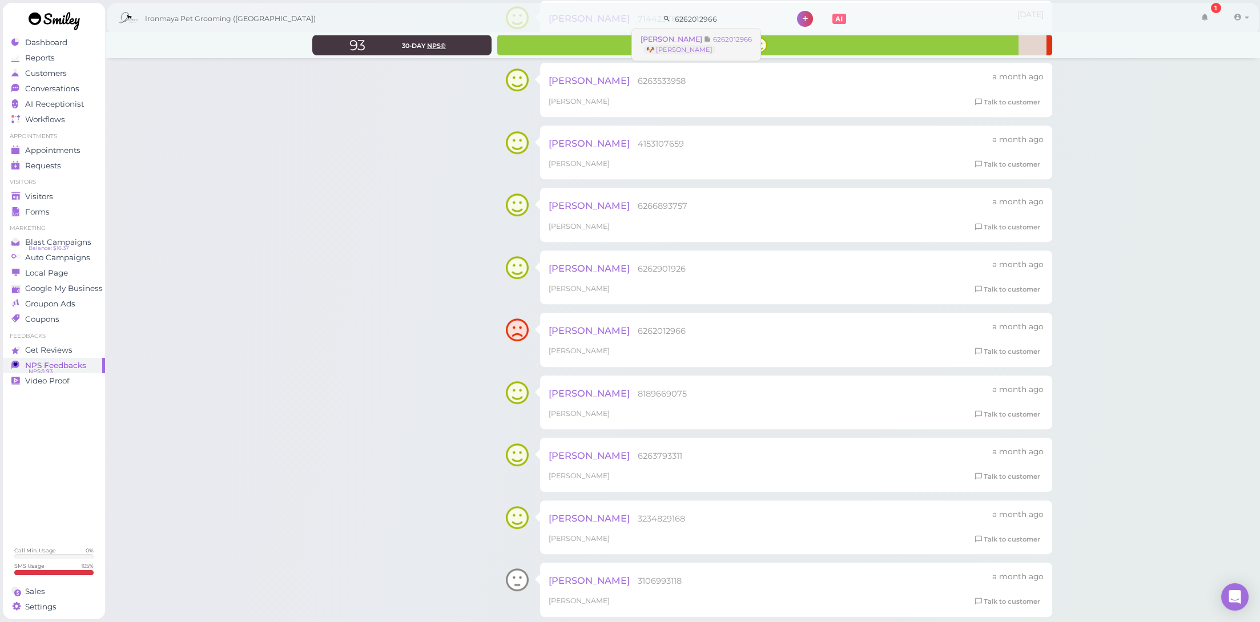
type input "6262012966"
click at [714, 48] on link "[PERSON_NAME] 6262012966 🐶 Charlie" at bounding box center [696, 45] width 128 height 32
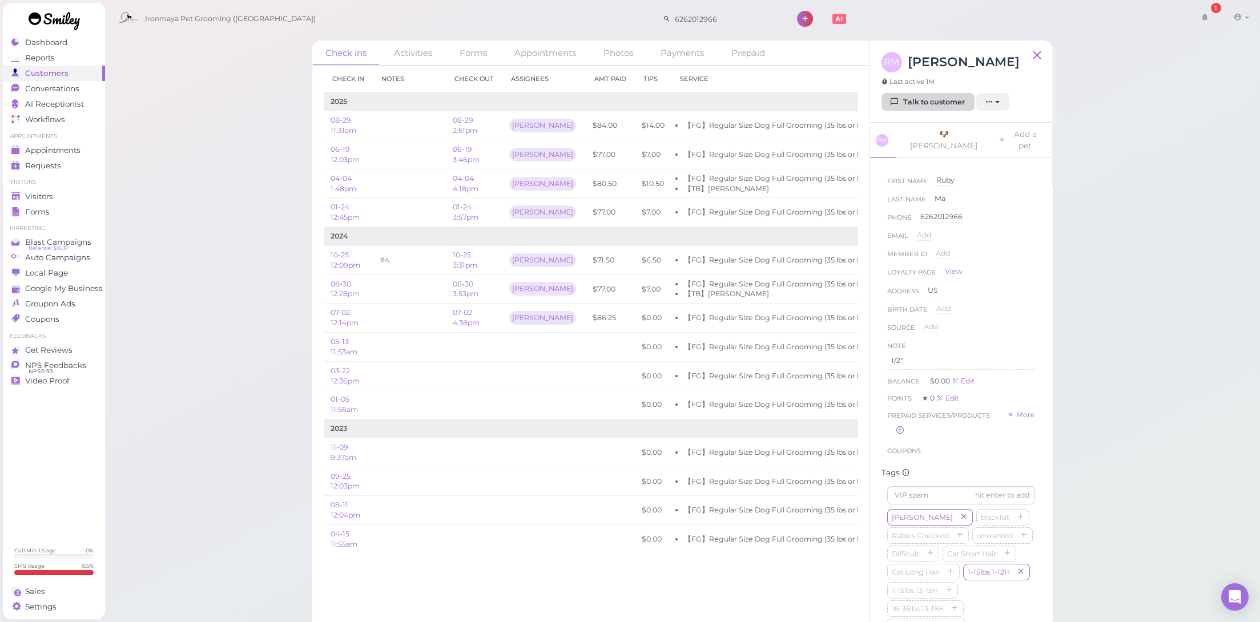
click at [893, 106] on icon at bounding box center [894, 102] width 7 height 9
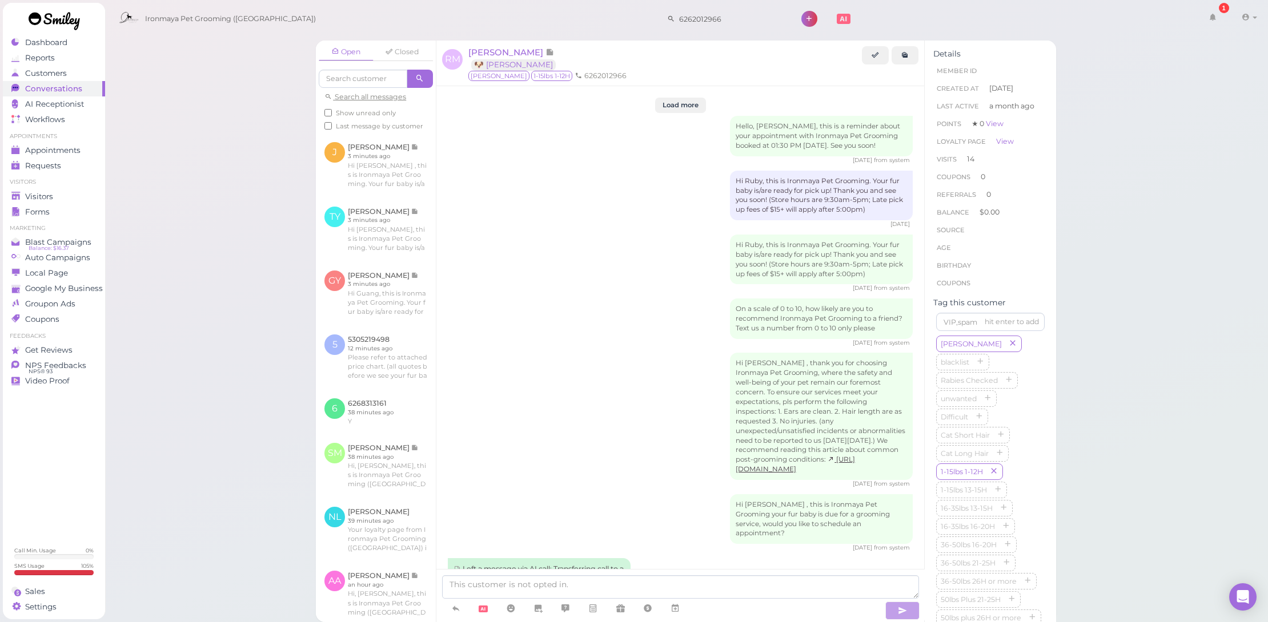
scroll to position [1609, 0]
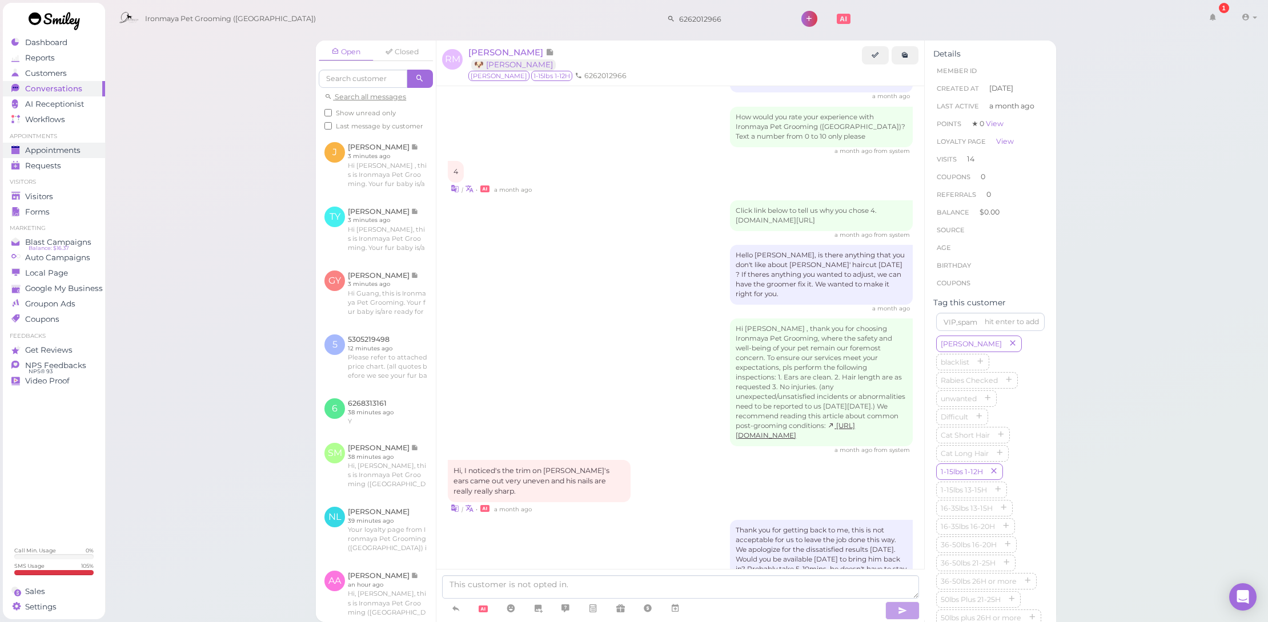
click at [55, 154] on span "Appointments" at bounding box center [52, 151] width 55 height 10
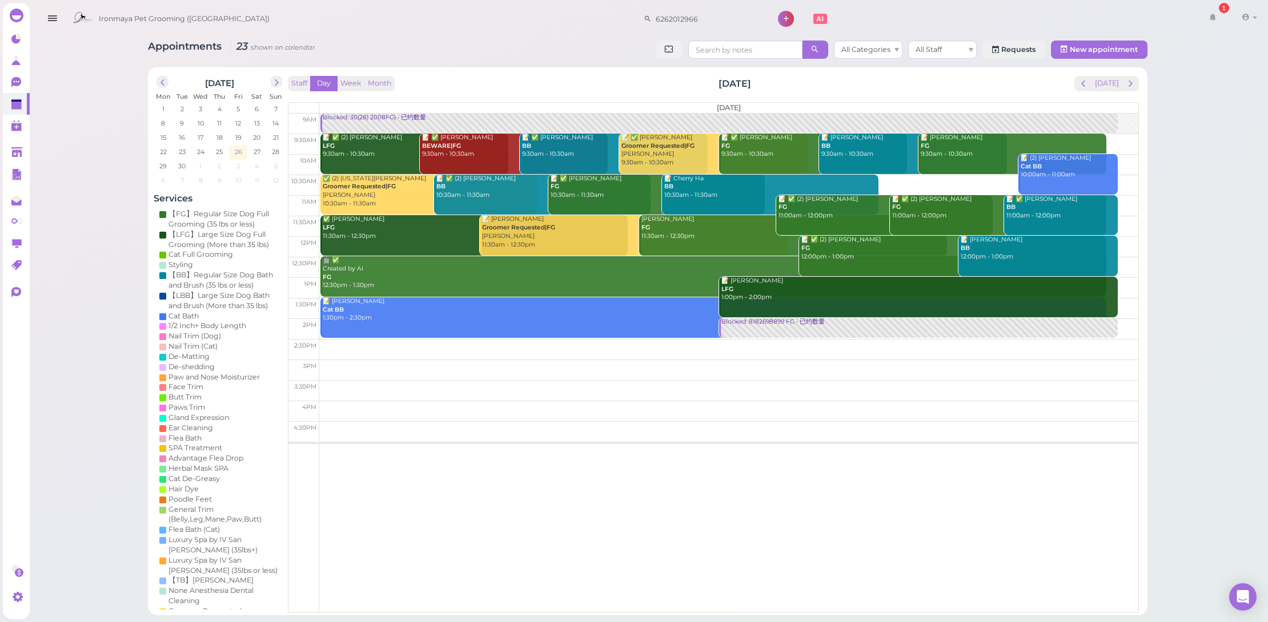
click at [235, 151] on span "26" at bounding box center [238, 152] width 10 height 10
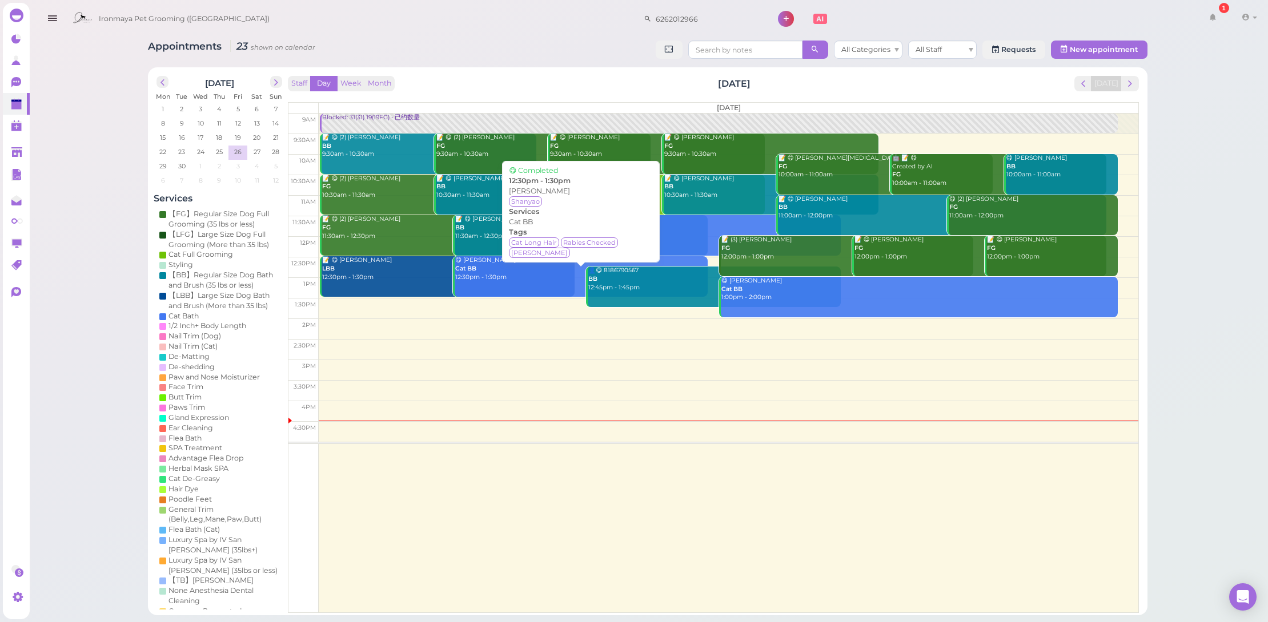
click at [517, 281] on link "😋 [PERSON_NAME] Cat BB 12:30pm - 1:30pm" at bounding box center [580, 276] width 255 height 41
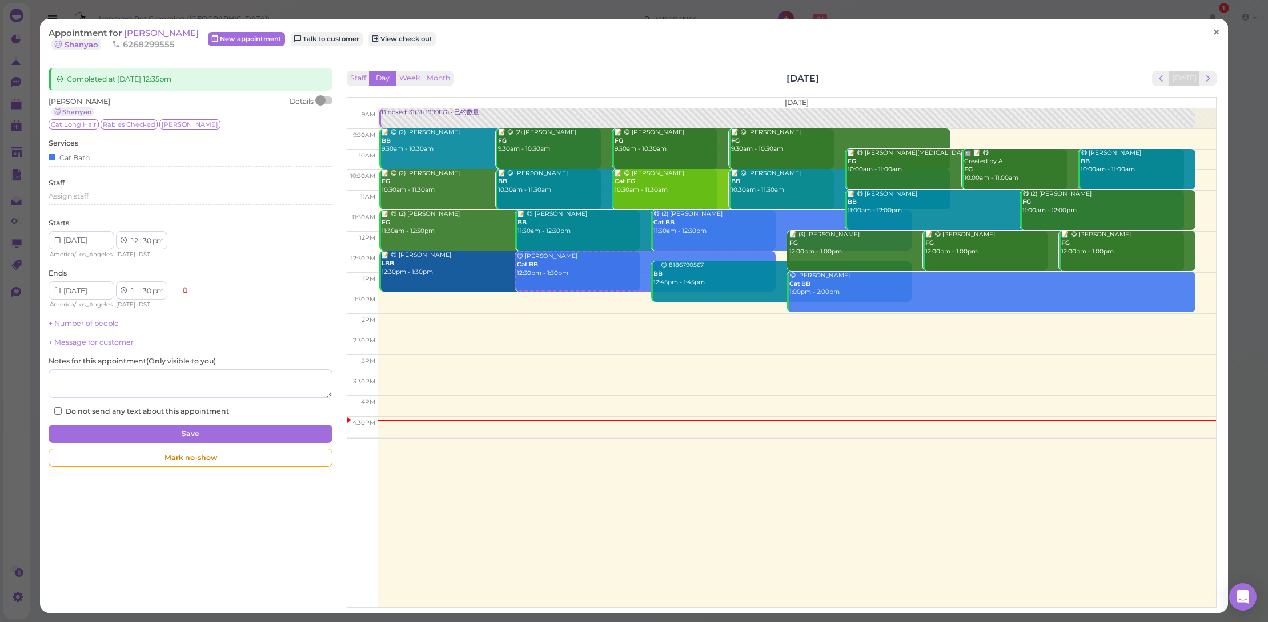
click at [1212, 31] on span "×" at bounding box center [1215, 32] width 7 height 16
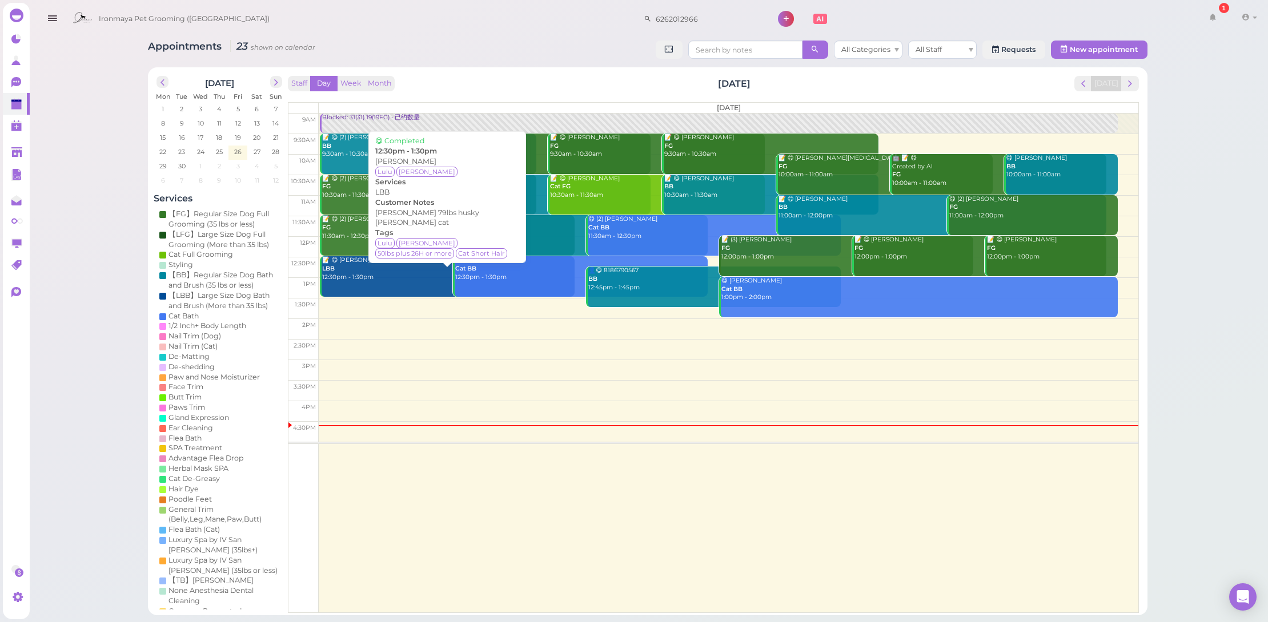
click at [389, 266] on div "📝 😋 [PERSON_NAME] LBB 12:30pm - 1:30pm" at bounding box center [448, 268] width 253 height 25
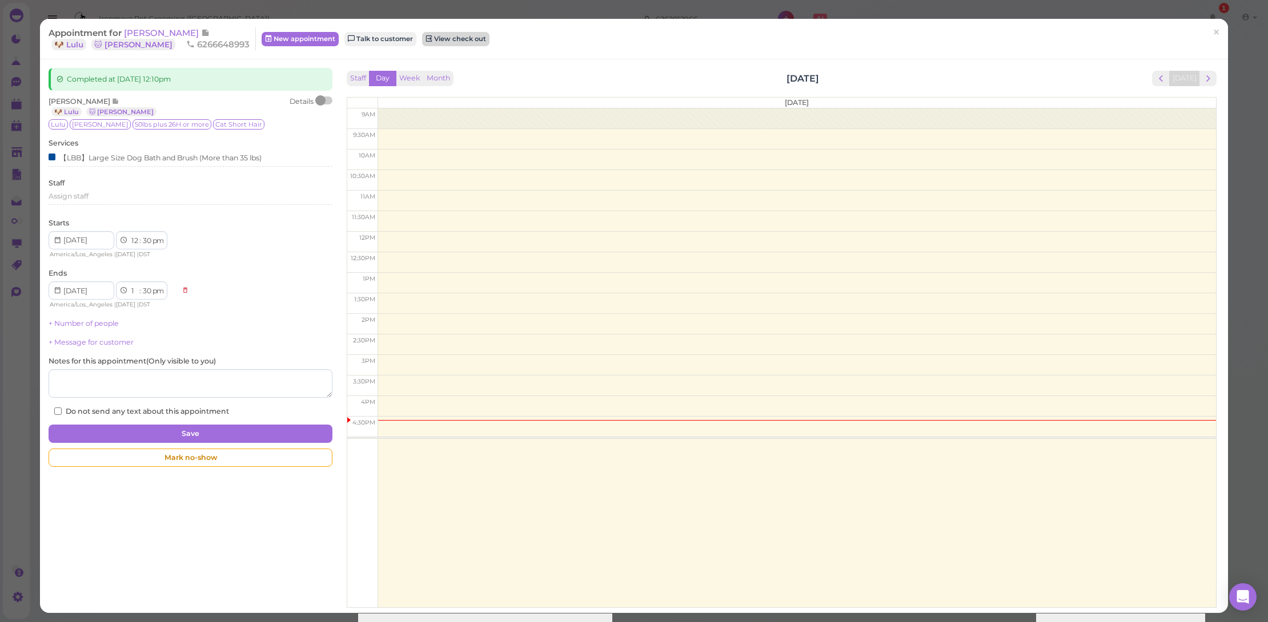
click at [422, 41] on link "View check out" at bounding box center [455, 39] width 67 height 14
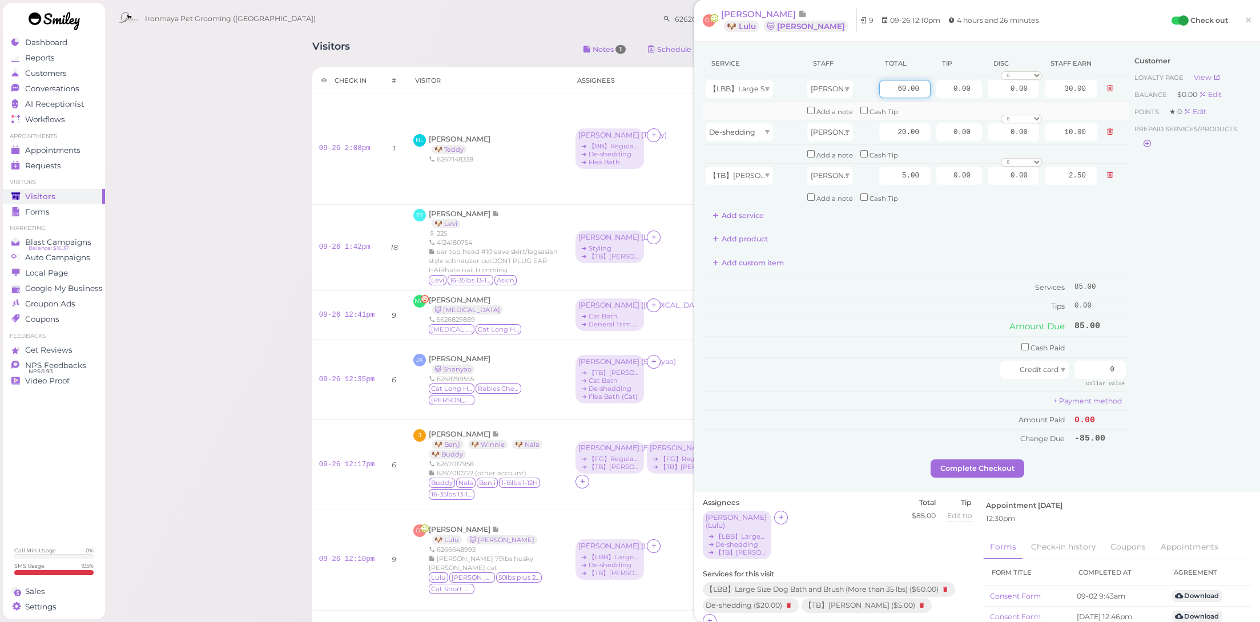
drag, startPoint x: 882, startPoint y: 88, endPoint x: 965, endPoint y: 104, distance: 84.3
click at [965, 104] on tbody "【LBB】Large Size Dog Bath and Brush (More than 35 lbs) [PERSON_NAME] 60.00 0.00 …" at bounding box center [916, 142] width 426 height 130
type input "90"
type input "45.00"
drag, startPoint x: 879, startPoint y: 127, endPoint x: 994, endPoint y: 165, distance: 120.3
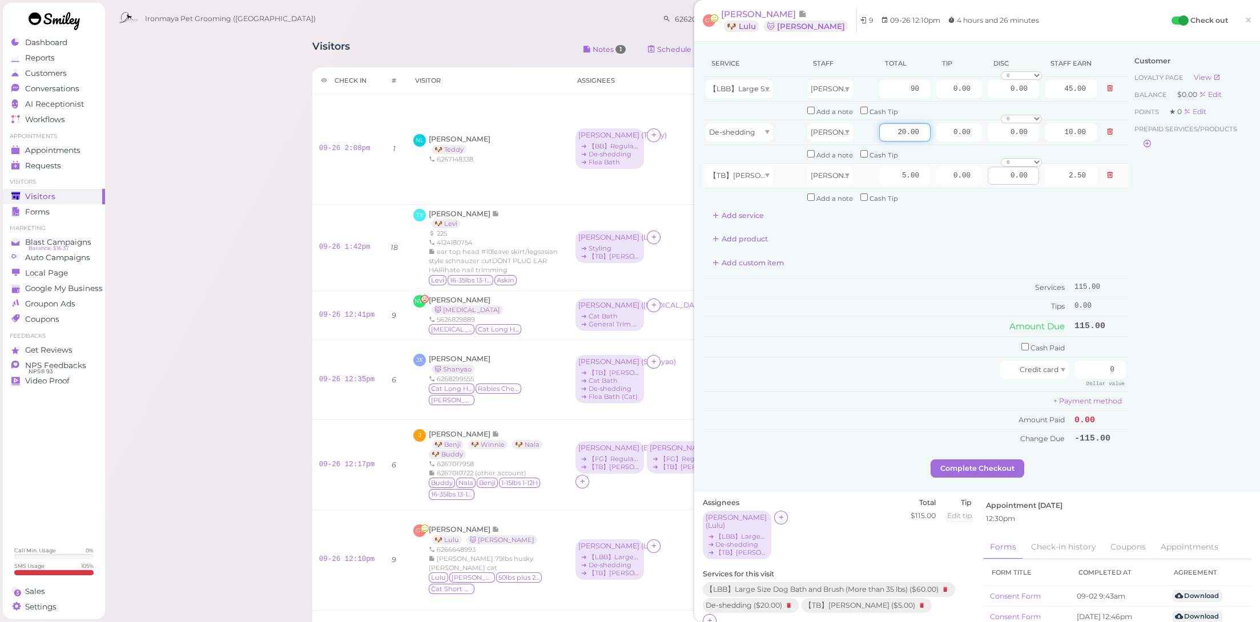
click at [994, 165] on tbody "【LBB】Large Size Dog Bath and Brush (More than 35 lbs) [PERSON_NAME] 90 0.00 0.0…" at bounding box center [916, 142] width 426 height 130
type input "10"
type input "5.00"
drag, startPoint x: 938, startPoint y: 83, endPoint x: 1042, endPoint y: 104, distance: 106.1
click at [1042, 104] on tbody "【LBB】Large Size Dog Bath and Brush (More than 35 lbs) [PERSON_NAME] 90 0.00 0.0…" at bounding box center [916, 142] width 426 height 130
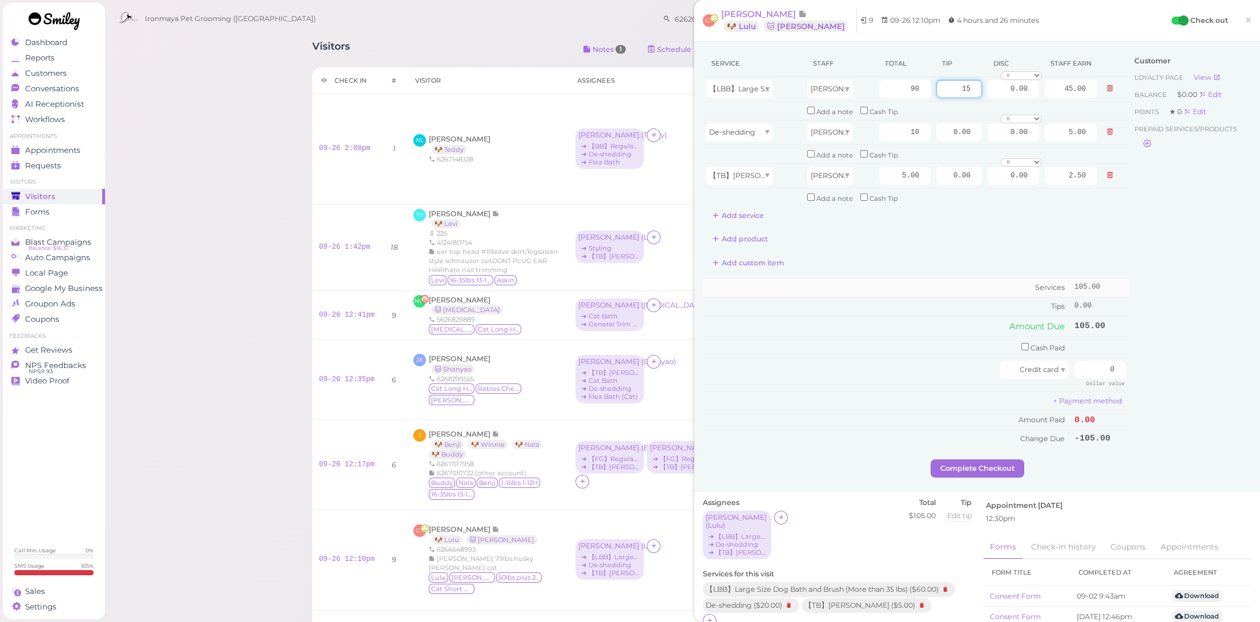
type input "15"
click at [957, 279] on td "Services" at bounding box center [887, 288] width 369 height 19
click at [1022, 343] on input "checkbox" at bounding box center [1025, 346] width 7 height 7
checkbox input "true"
click at [1089, 340] on input "0" at bounding box center [1100, 349] width 51 height 18
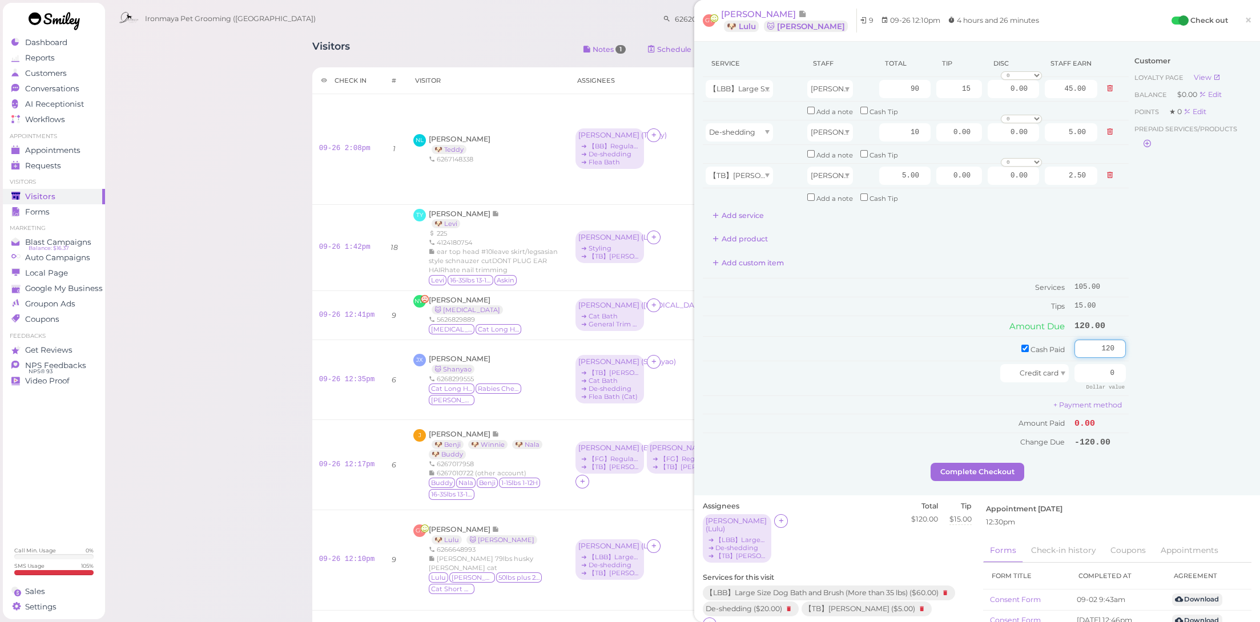
type input "120"
click at [1135, 347] on div "Customer Loyalty page View Balance $0.00 Edit Points ★ 0 Edit Prepaid services/…" at bounding box center [1190, 256] width 123 height 413
click at [1014, 451] on div "Service Staff Total Tip Disc Staff earn 【LBB】Large Size Dog Bath and Brush (Mor…" at bounding box center [916, 256] width 426 height 413
click at [1013, 463] on button "Complete Checkout" at bounding box center [978, 472] width 94 height 18
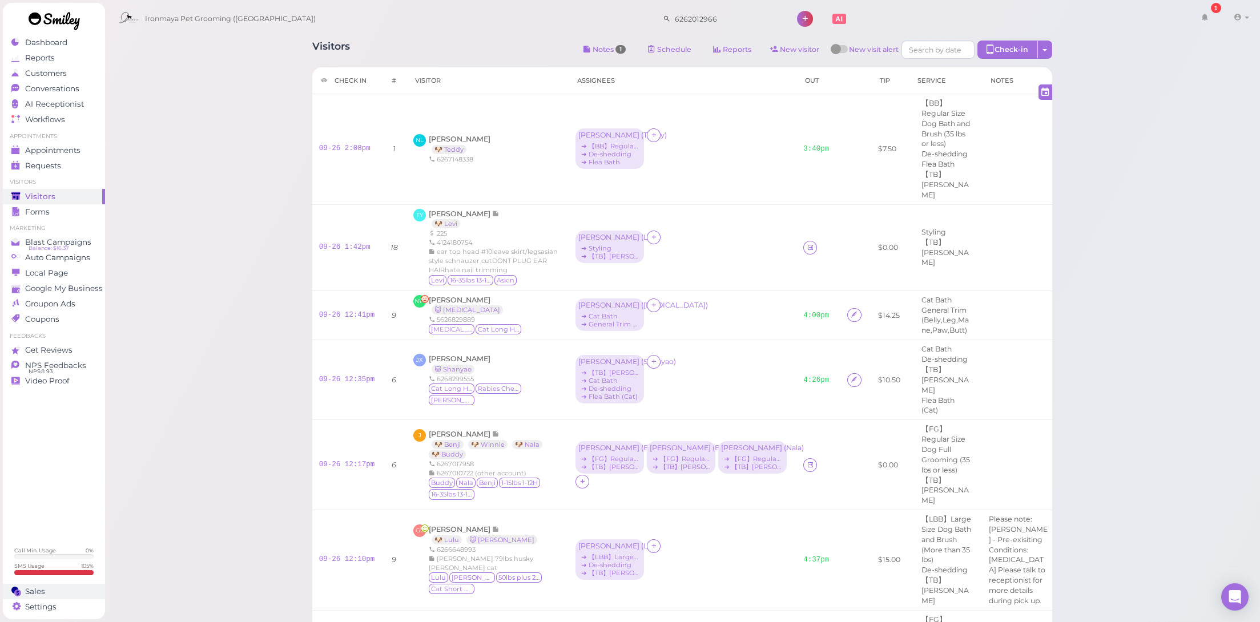
click at [76, 587] on div "Sales" at bounding box center [52, 592] width 82 height 10
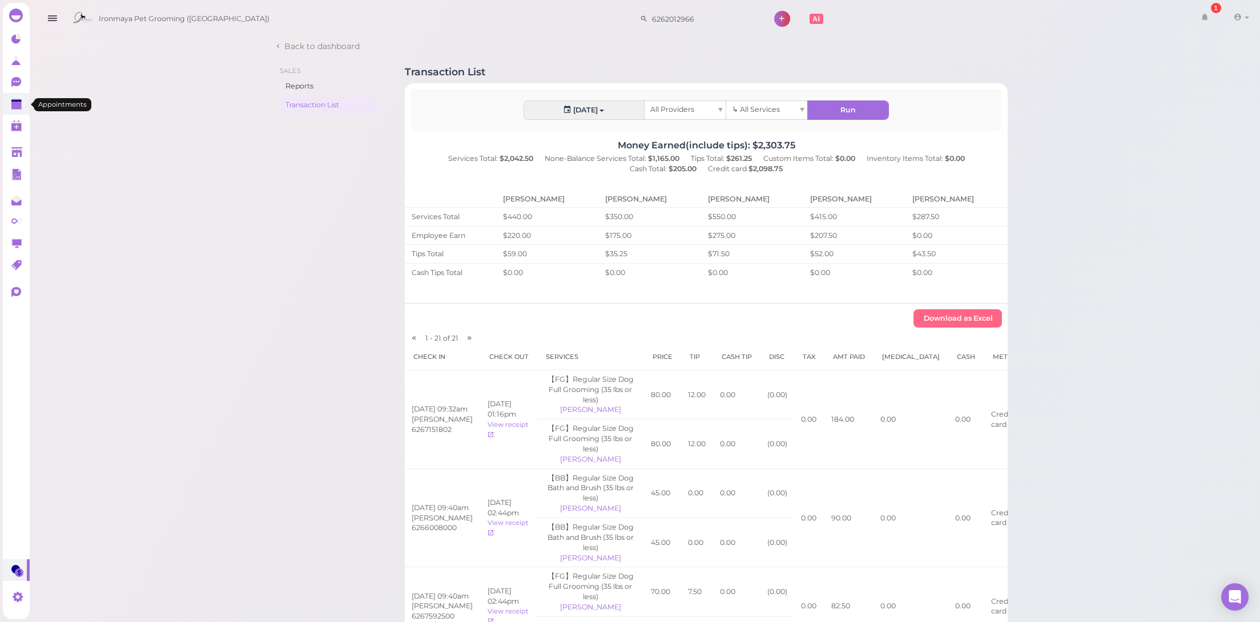
click at [9, 103] on link at bounding box center [16, 104] width 27 height 22
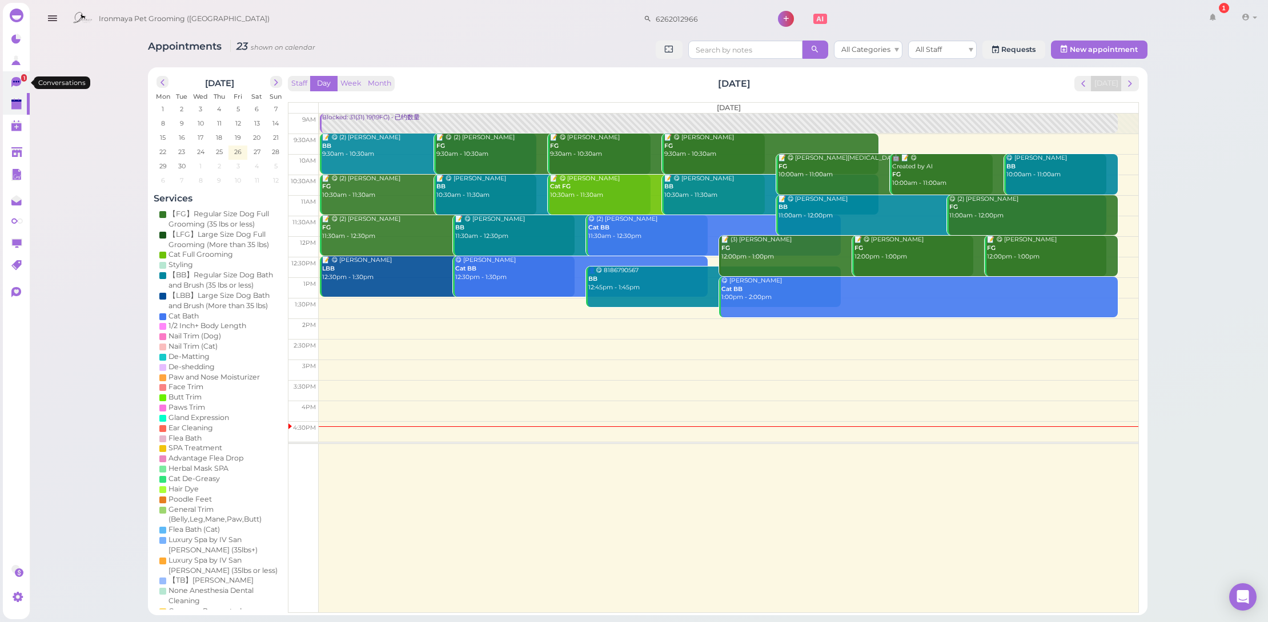
click at [19, 83] on icon at bounding box center [16, 82] width 10 height 10
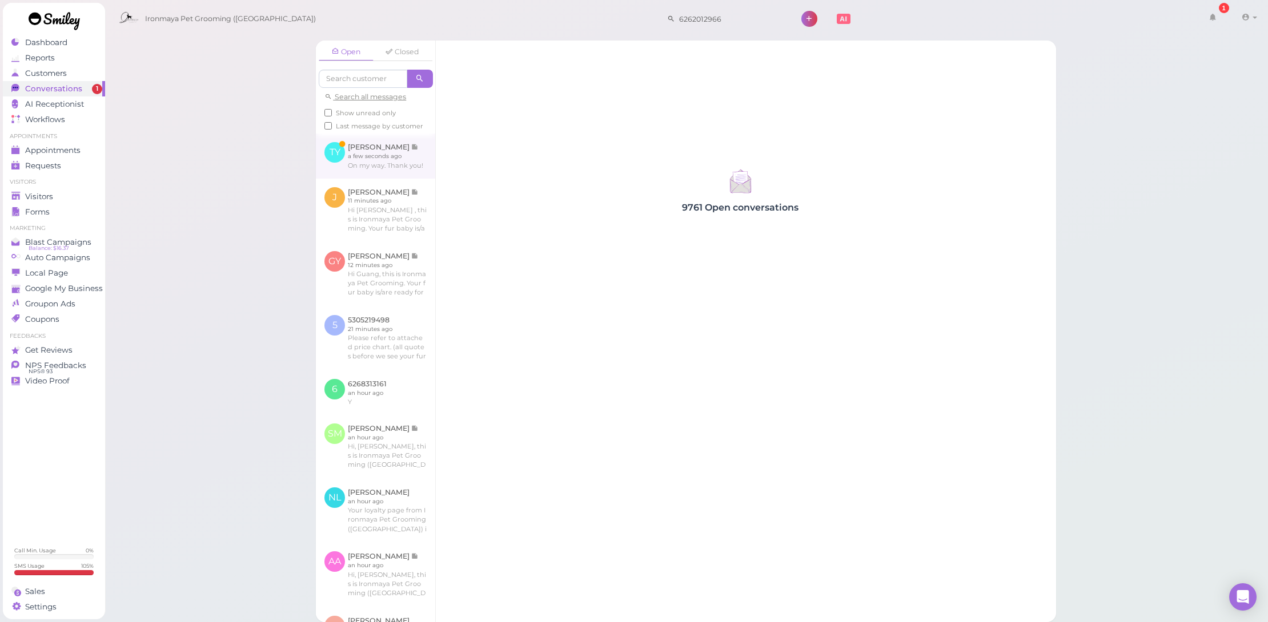
click at [359, 167] on link at bounding box center [375, 156] width 119 height 45
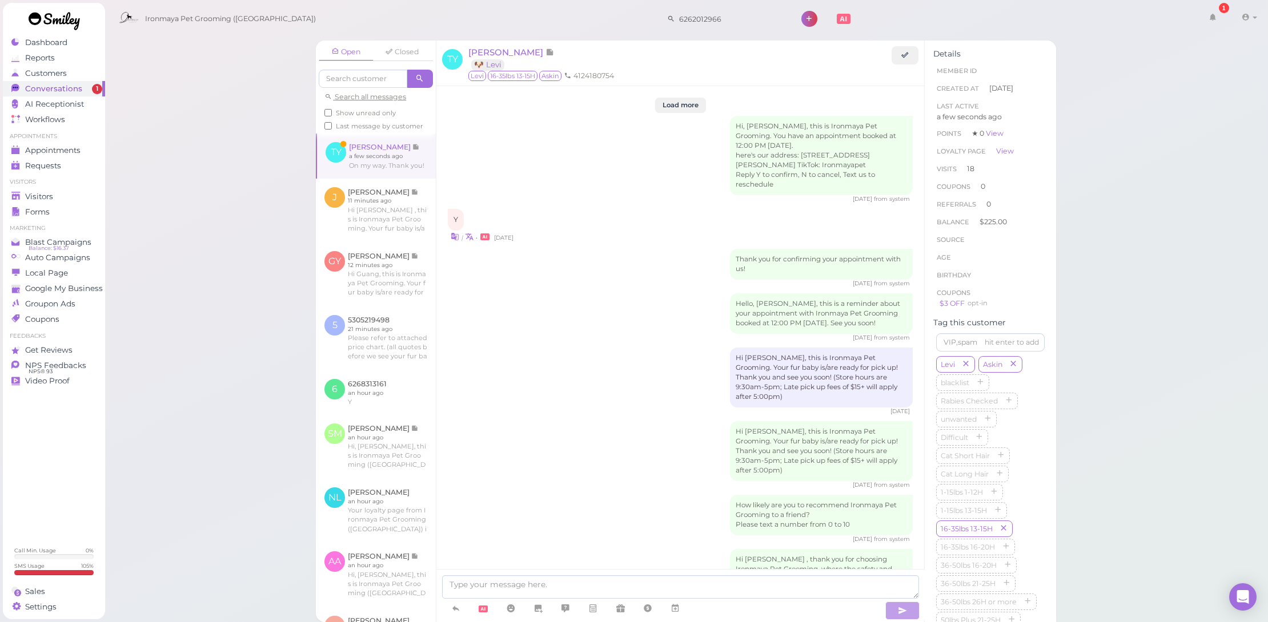
scroll to position [1545, 0]
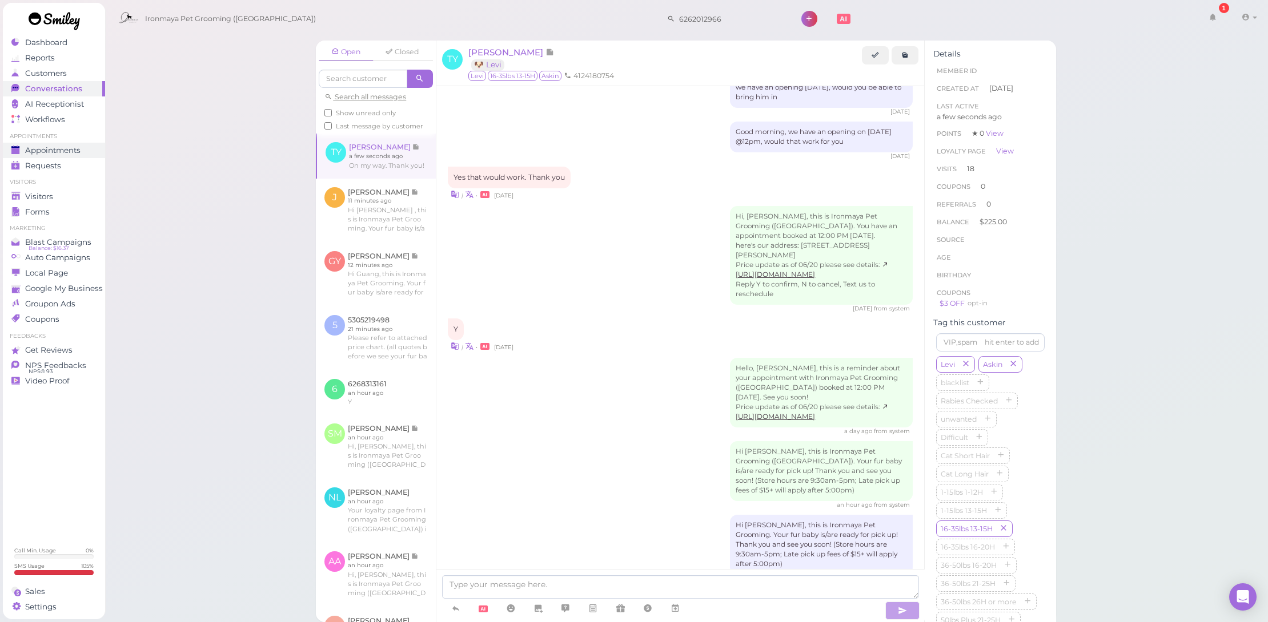
click at [69, 147] on span "Appointments" at bounding box center [52, 151] width 55 height 10
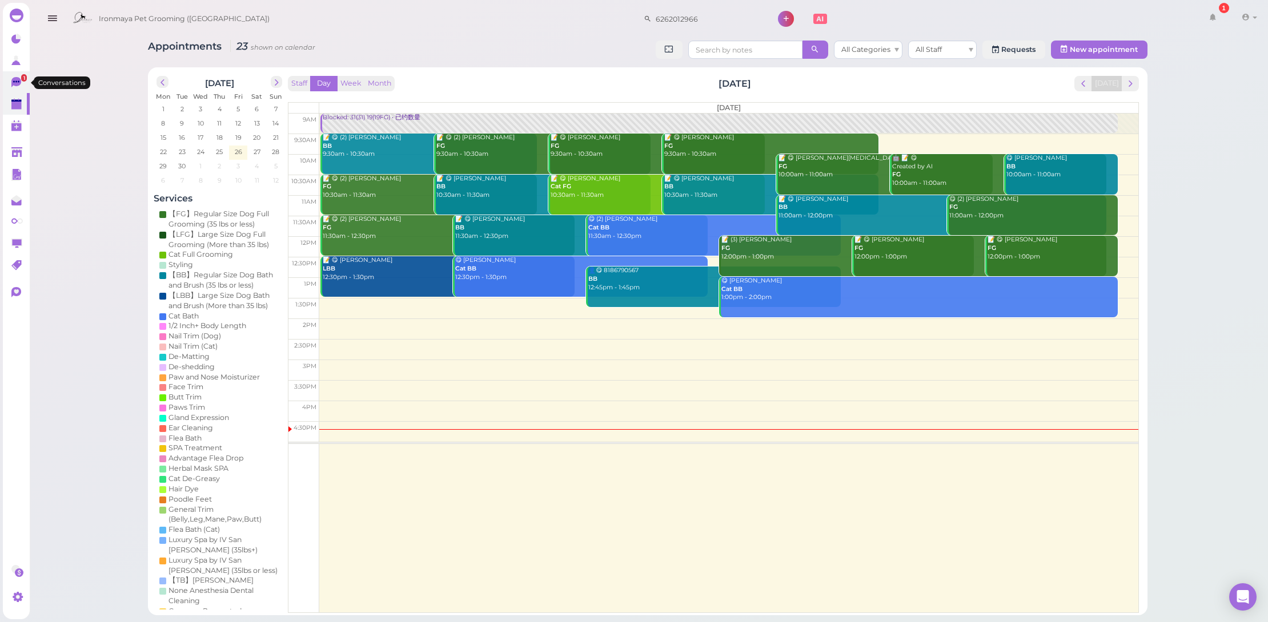
click at [14, 76] on link "1" at bounding box center [16, 82] width 27 height 22
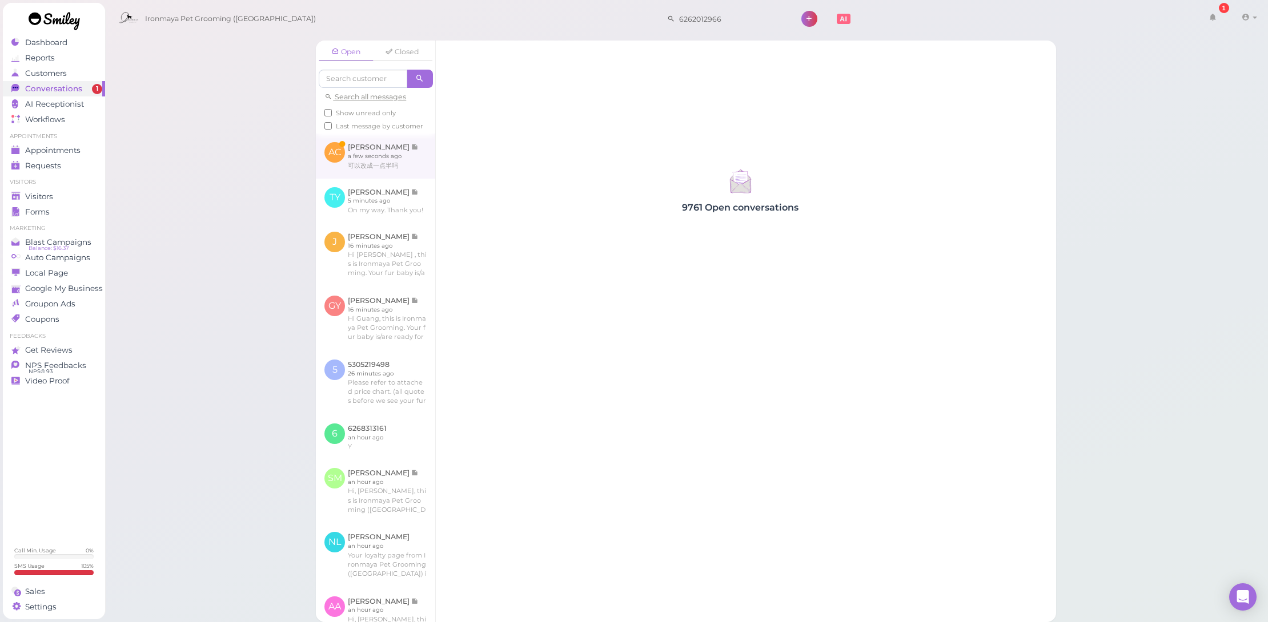
click at [391, 173] on link at bounding box center [375, 156] width 119 height 45
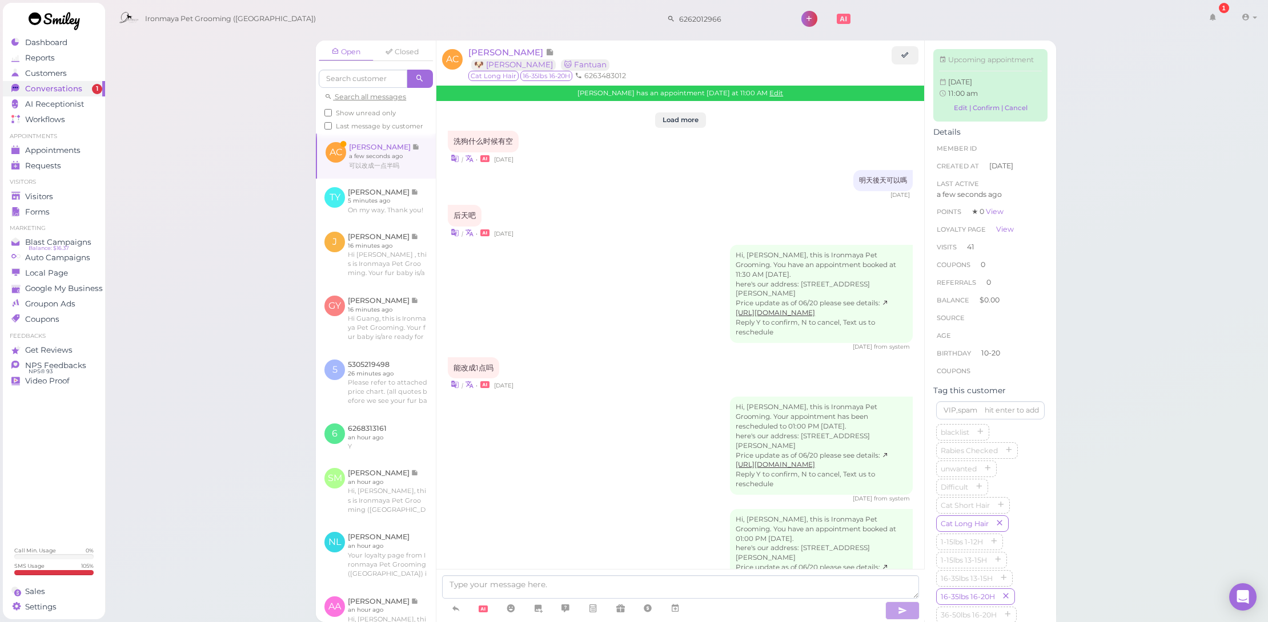
scroll to position [1349, 0]
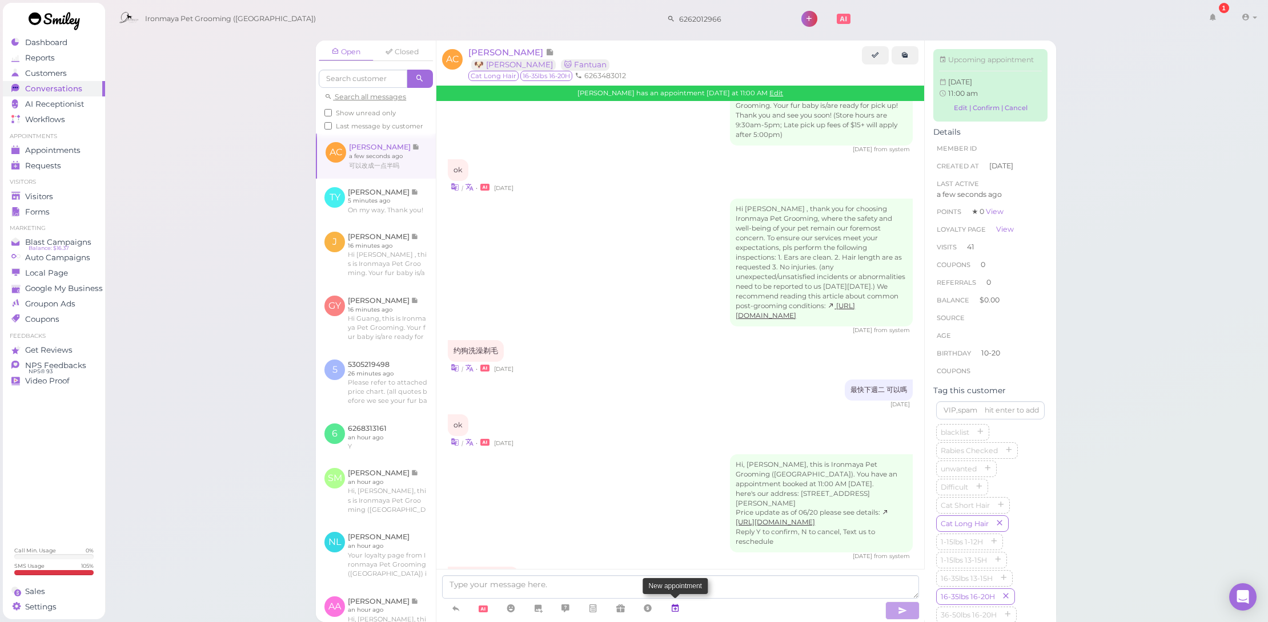
click at [677, 608] on icon at bounding box center [674, 608] width 9 height 11
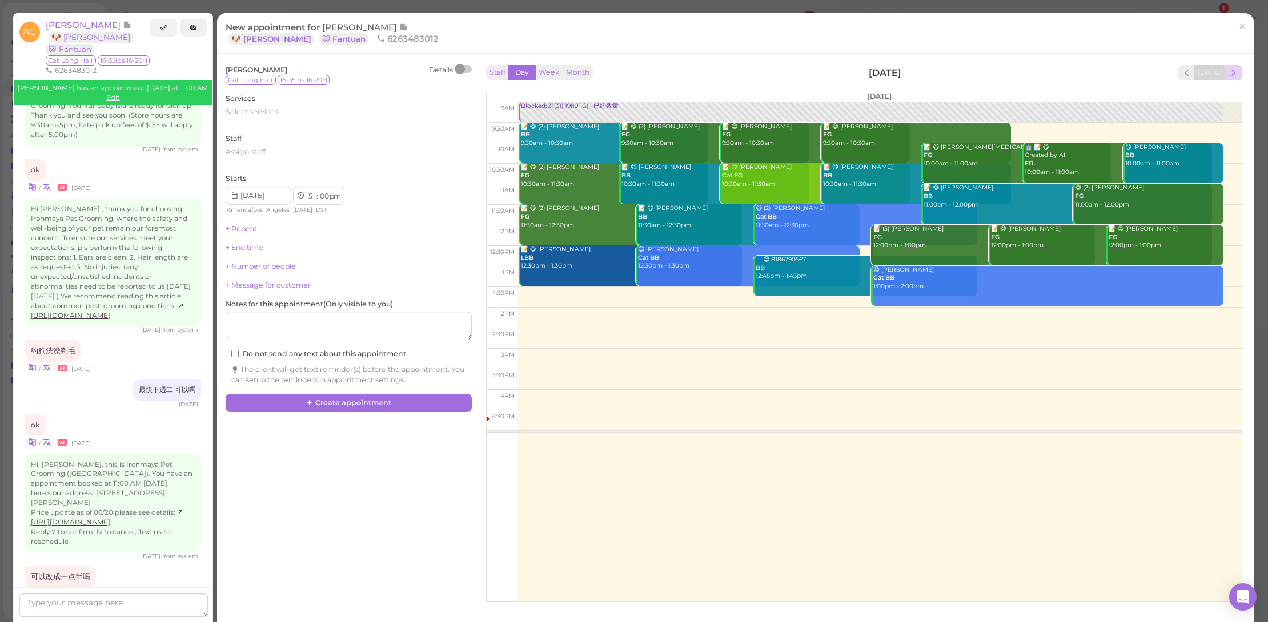
click at [1228, 71] on span "next" at bounding box center [1233, 72] width 11 height 11
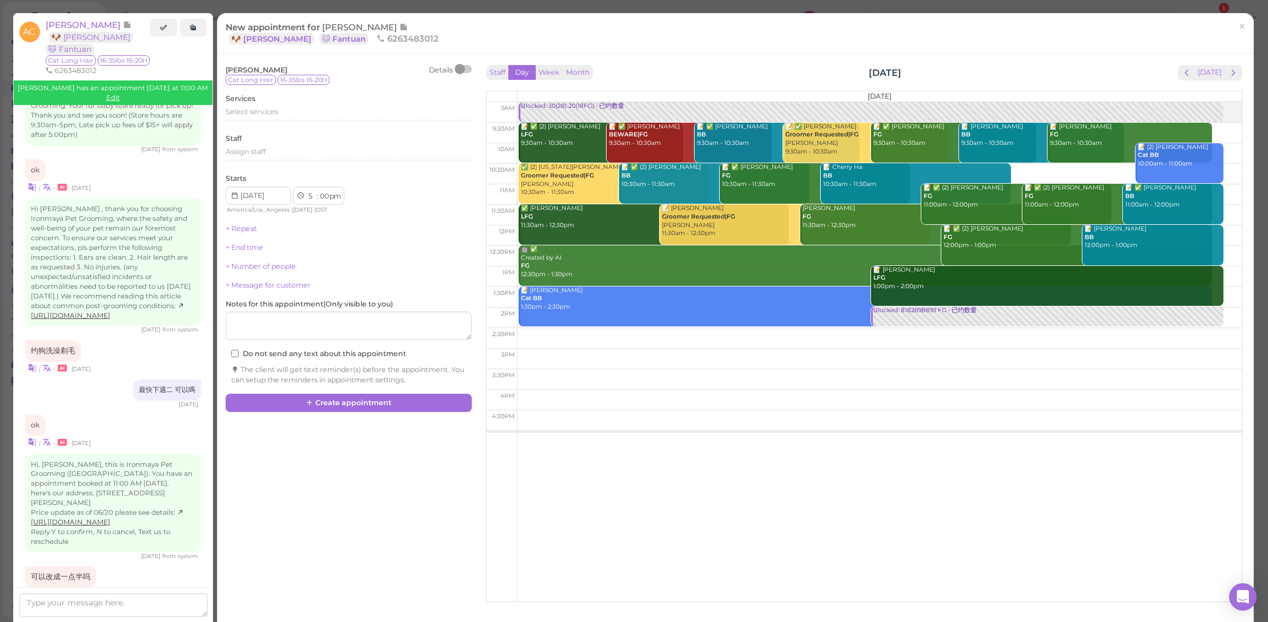
click at [1228, 71] on span "next" at bounding box center [1233, 72] width 11 height 11
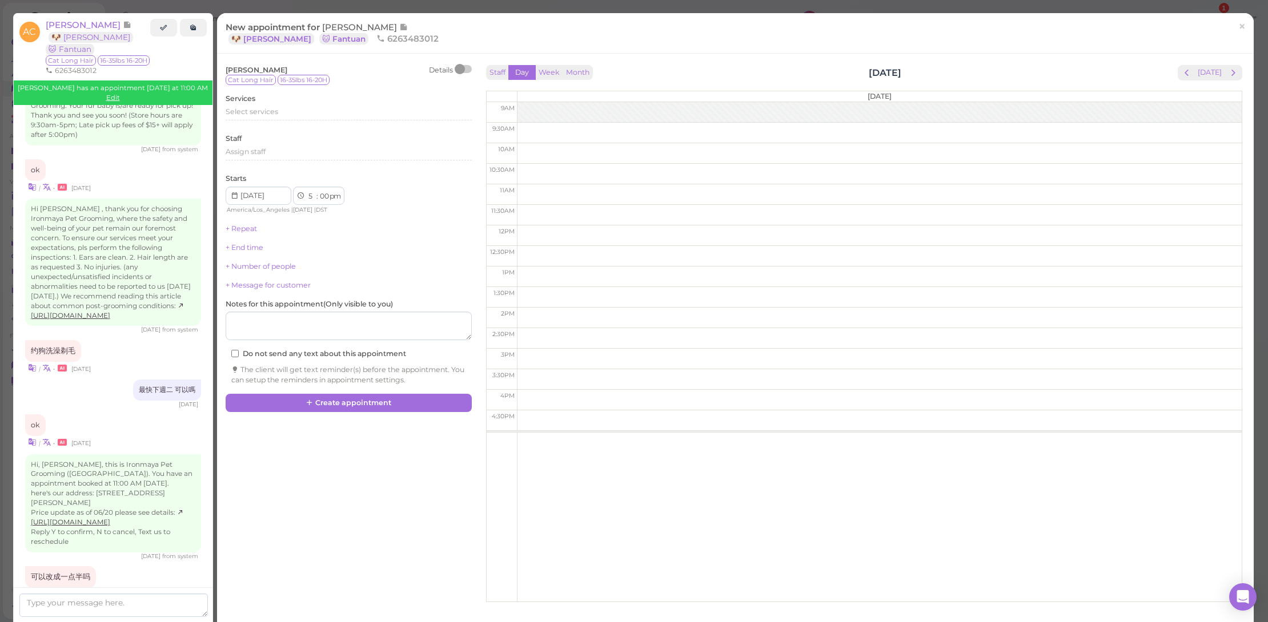
click at [1228, 71] on span "next" at bounding box center [1233, 72] width 11 height 11
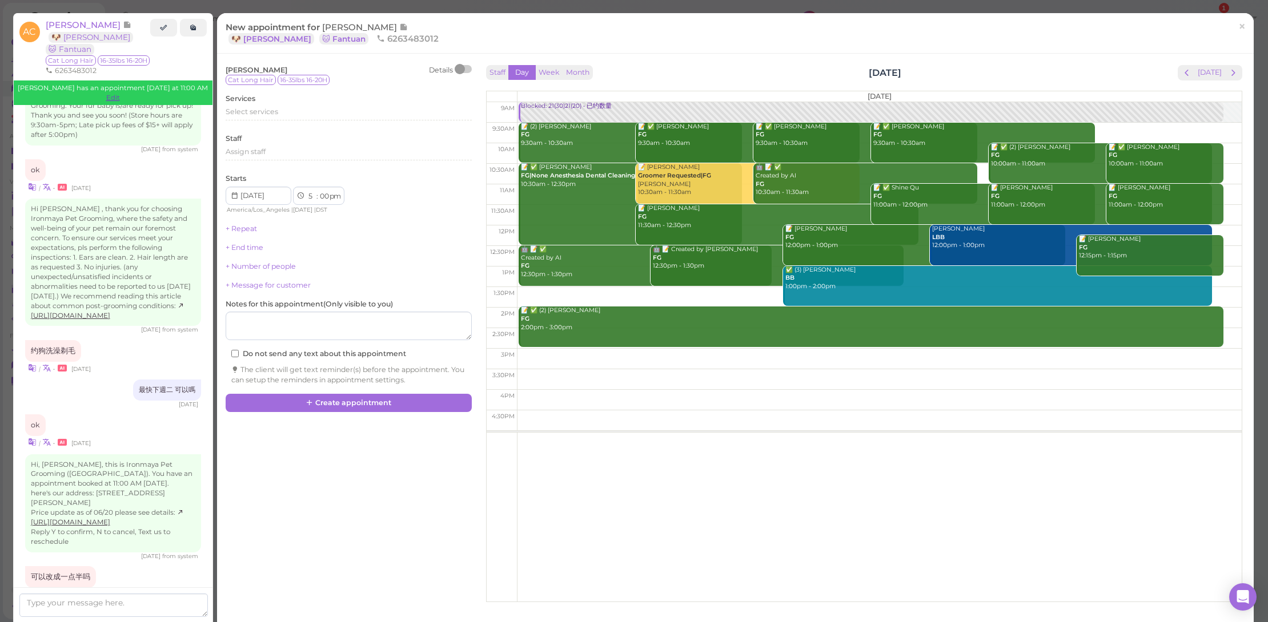
click at [120, 94] on link "Edit" at bounding box center [113, 98] width 14 height 8
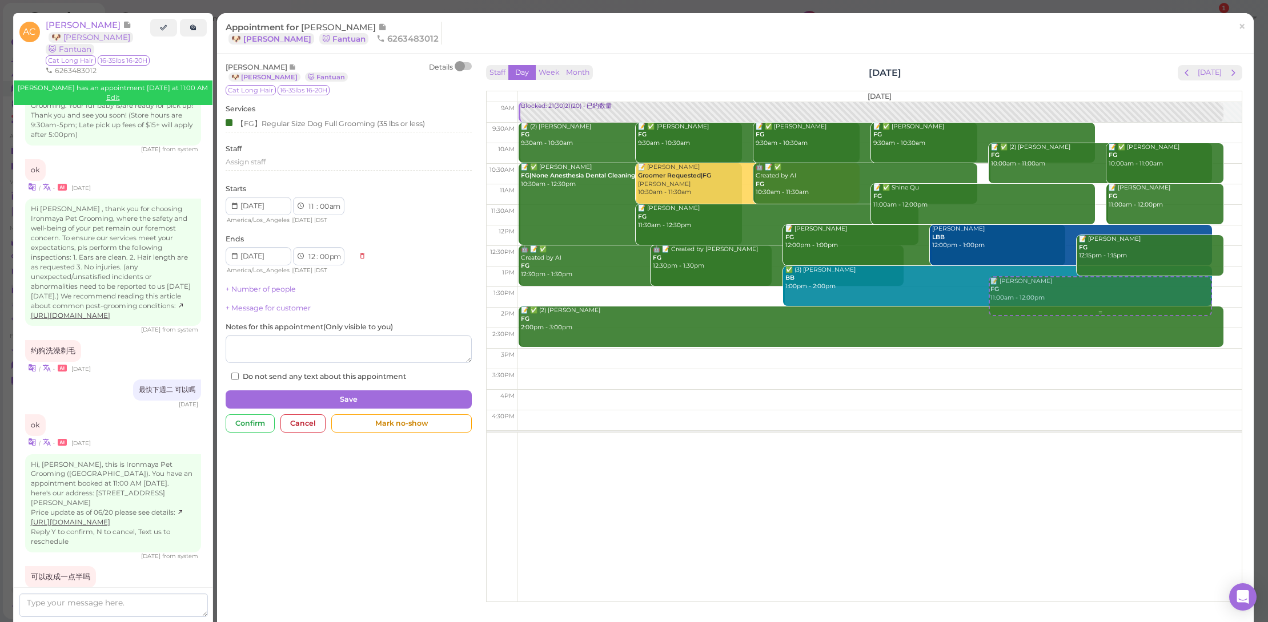
drag, startPoint x: 1011, startPoint y: 203, endPoint x: 998, endPoint y: 302, distance: 99.1
click at [998, 102] on div "📝 [PERSON_NAME] FG 11:00am - 12:00pm Blocked: 21(30)21(20) • 已约数量 📝 (2) [PERSON…" at bounding box center [879, 102] width 724 height 0
select select "1"
select select "15"
select select "pm"
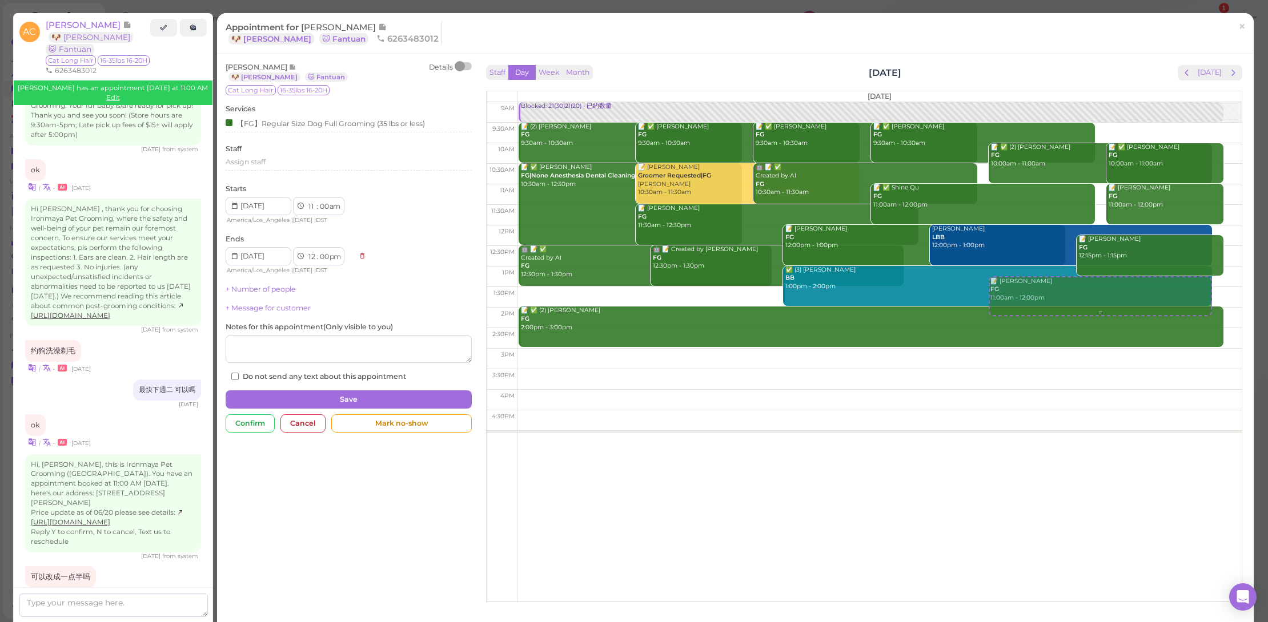
select select "2"
select select "15"
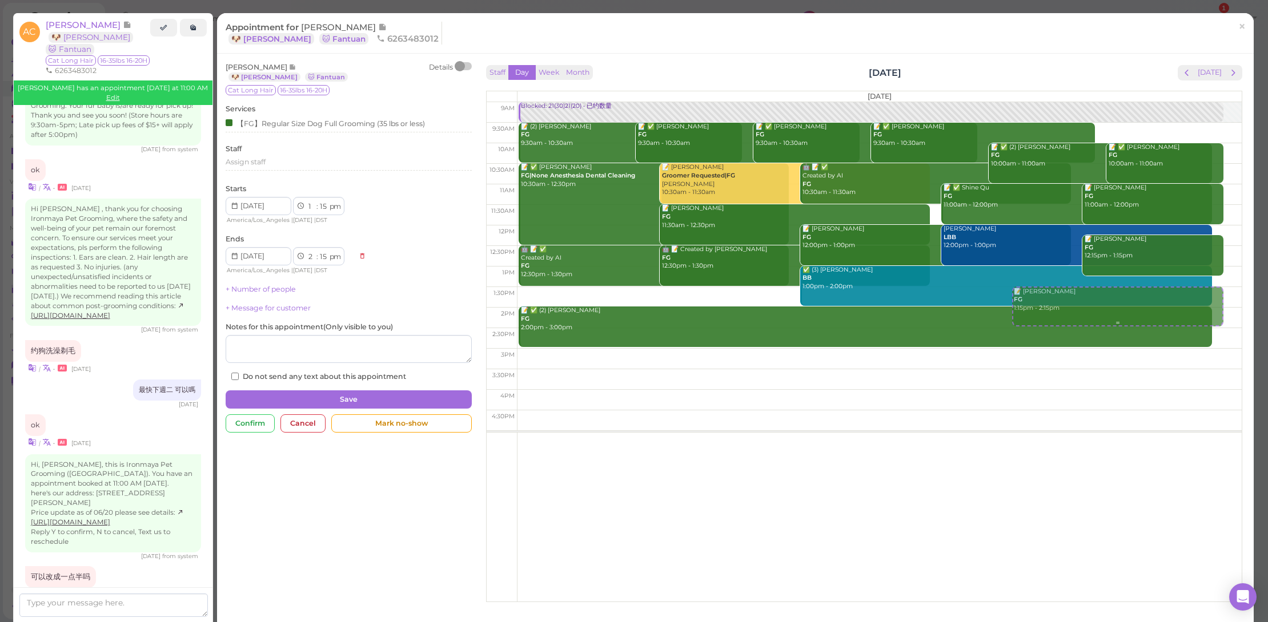
click at [1015, 102] on div "📝 [PERSON_NAME] FG 1:15pm - 2:15pm Blocked: 21(30)21(20) • 已约数量 📝 (2) [PERSON_N…" at bounding box center [879, 102] width 724 height 0
select select "30"
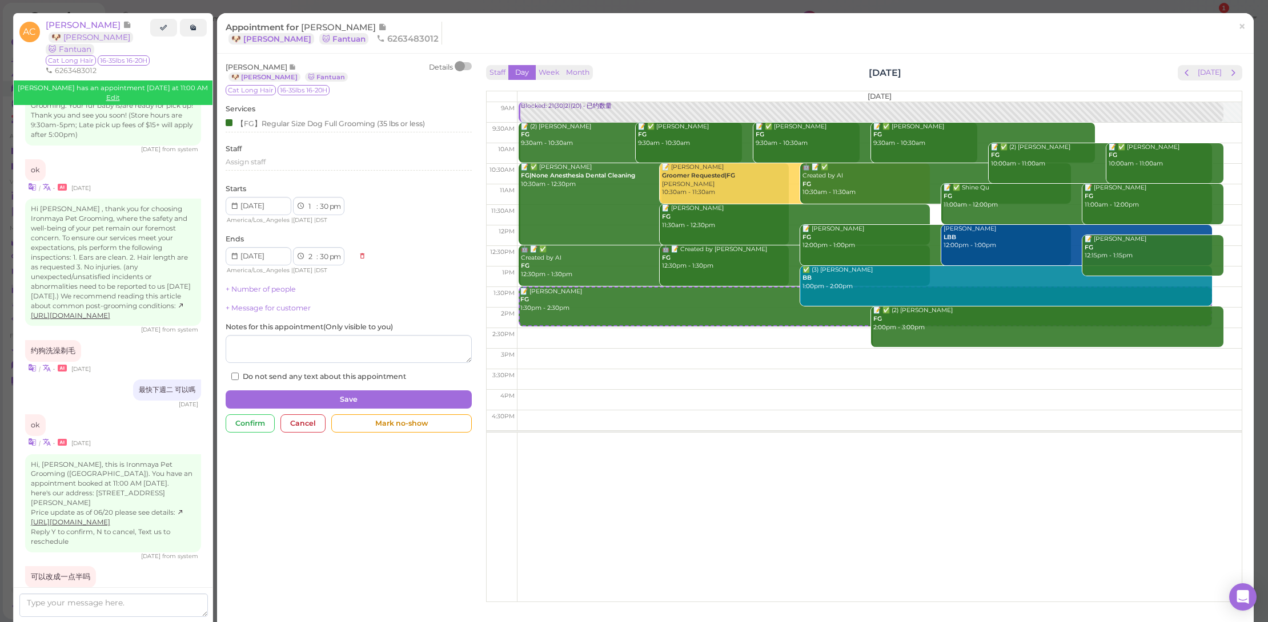
click at [375, 401] on button "Save" at bounding box center [349, 400] width 246 height 18
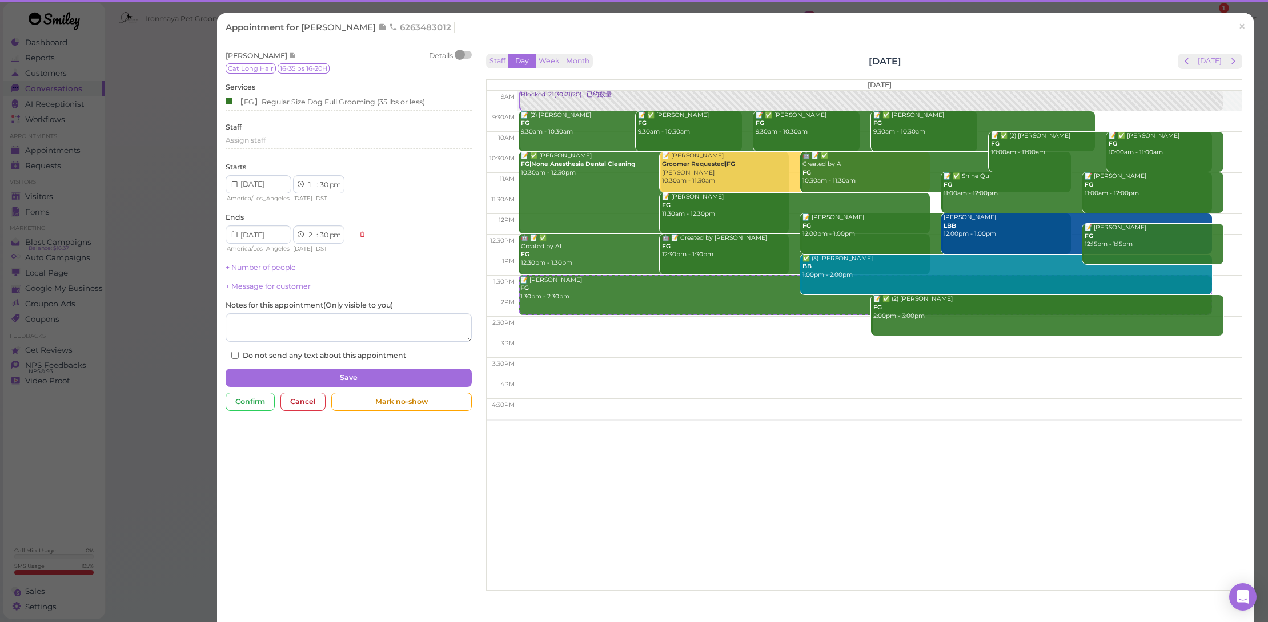
scroll to position [1344, 0]
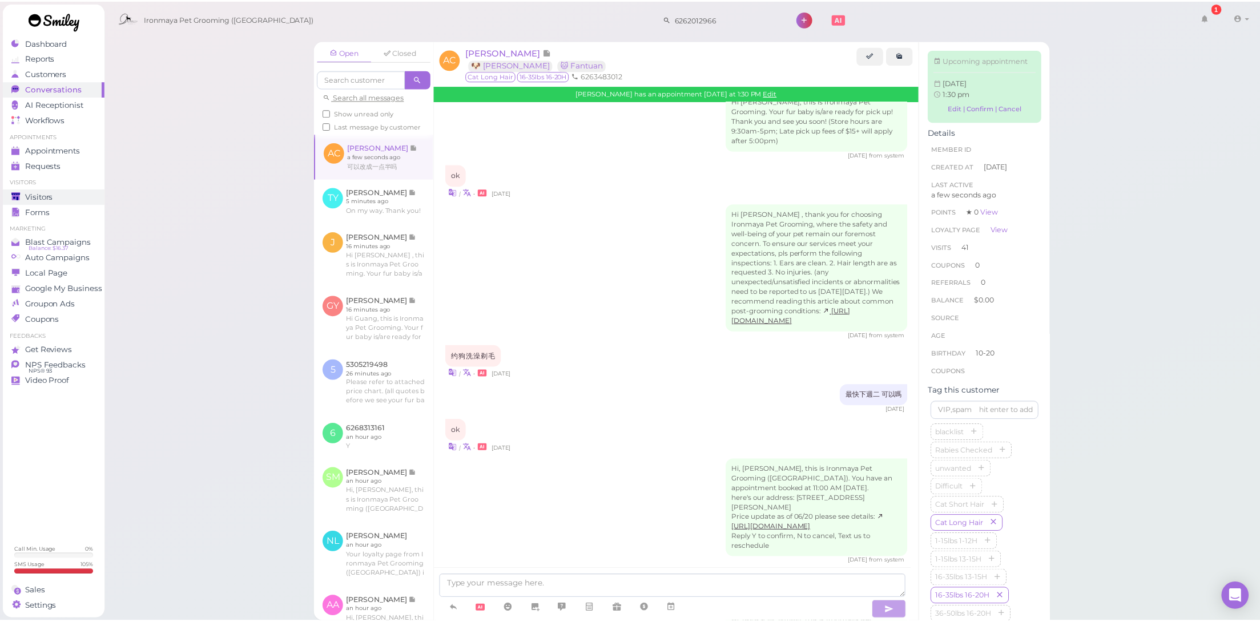
scroll to position [1459, 0]
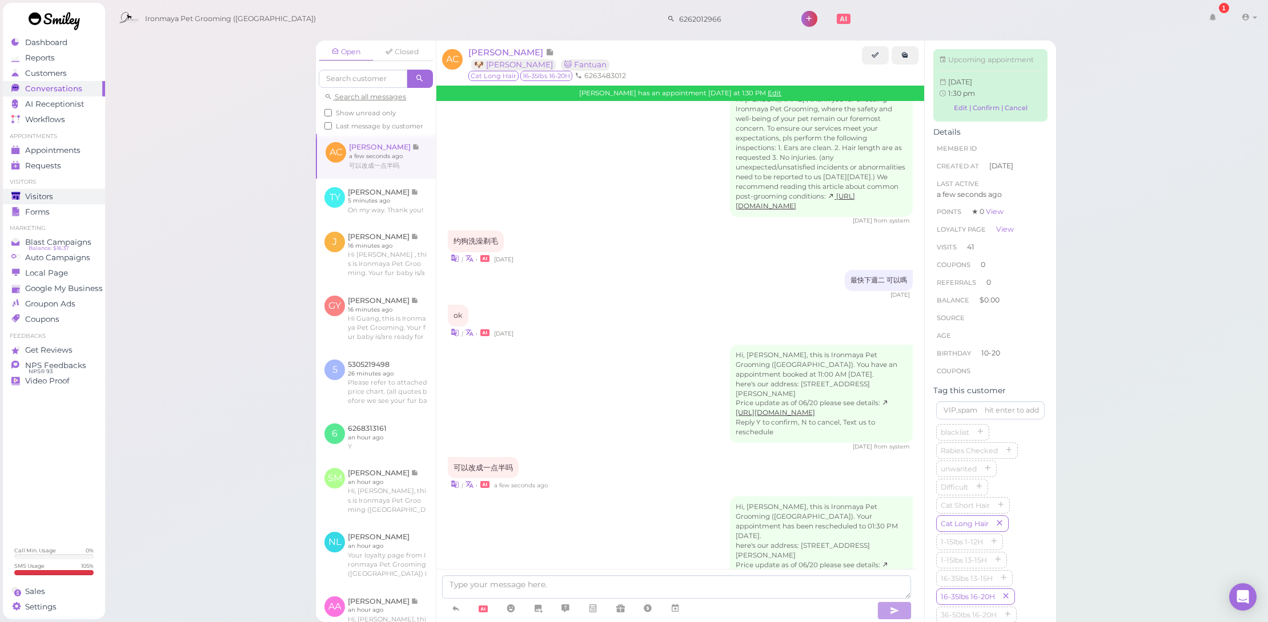
click at [69, 194] on div "Visitors" at bounding box center [52, 197] width 82 height 10
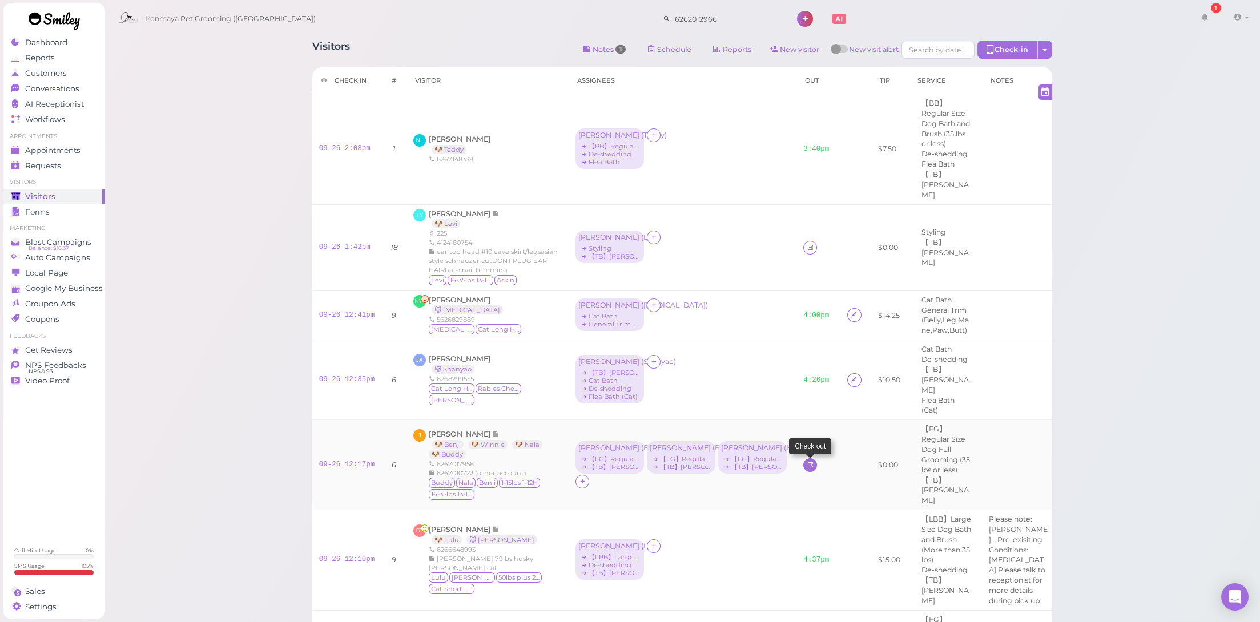
click at [807, 459] on link at bounding box center [811, 466] width 14 height 14
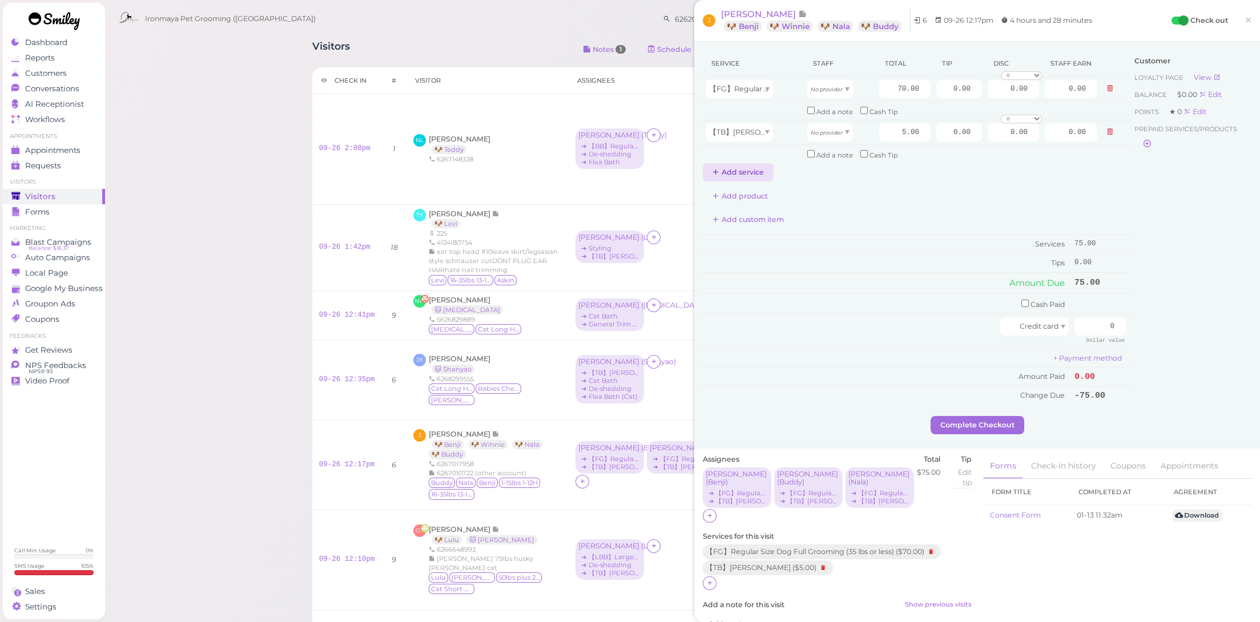
click at [761, 163] on button "Add service" at bounding box center [738, 172] width 71 height 18
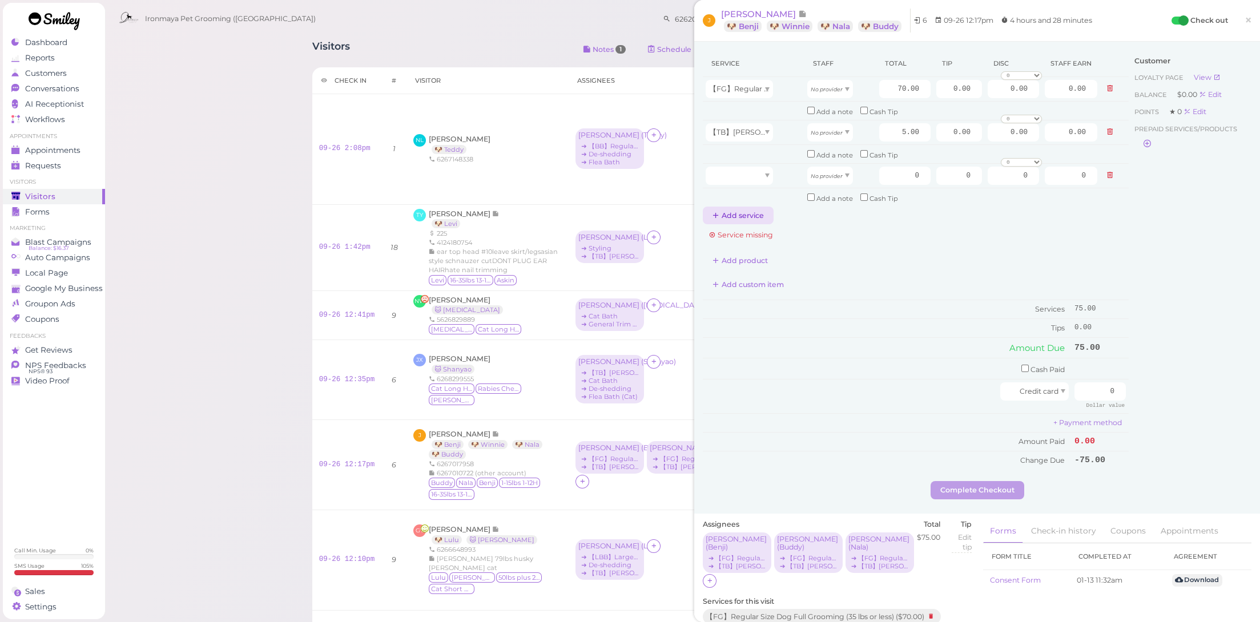
click at [753, 210] on button "Add service" at bounding box center [738, 216] width 71 height 18
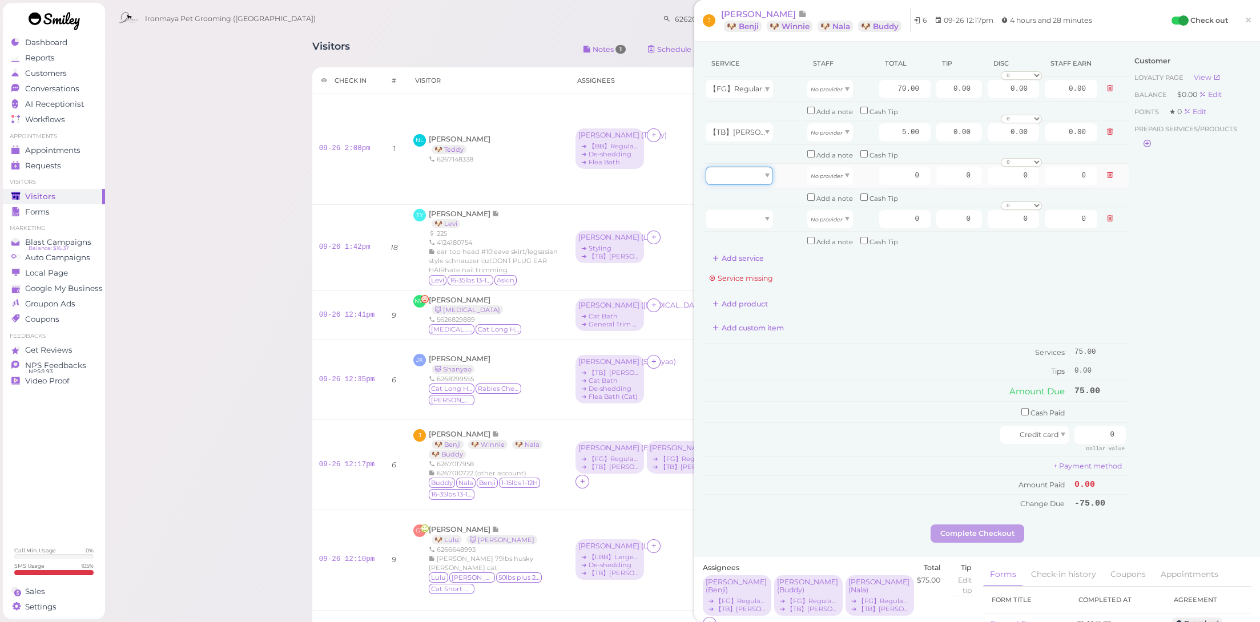
click at [761, 177] on div at bounding box center [739, 176] width 67 height 18
type input "70.00"
click at [756, 219] on div at bounding box center [739, 219] width 67 height 18
drag, startPoint x: 753, startPoint y: 282, endPoint x: 758, endPoint y: 245, distance: 36.8
type input "5.00"
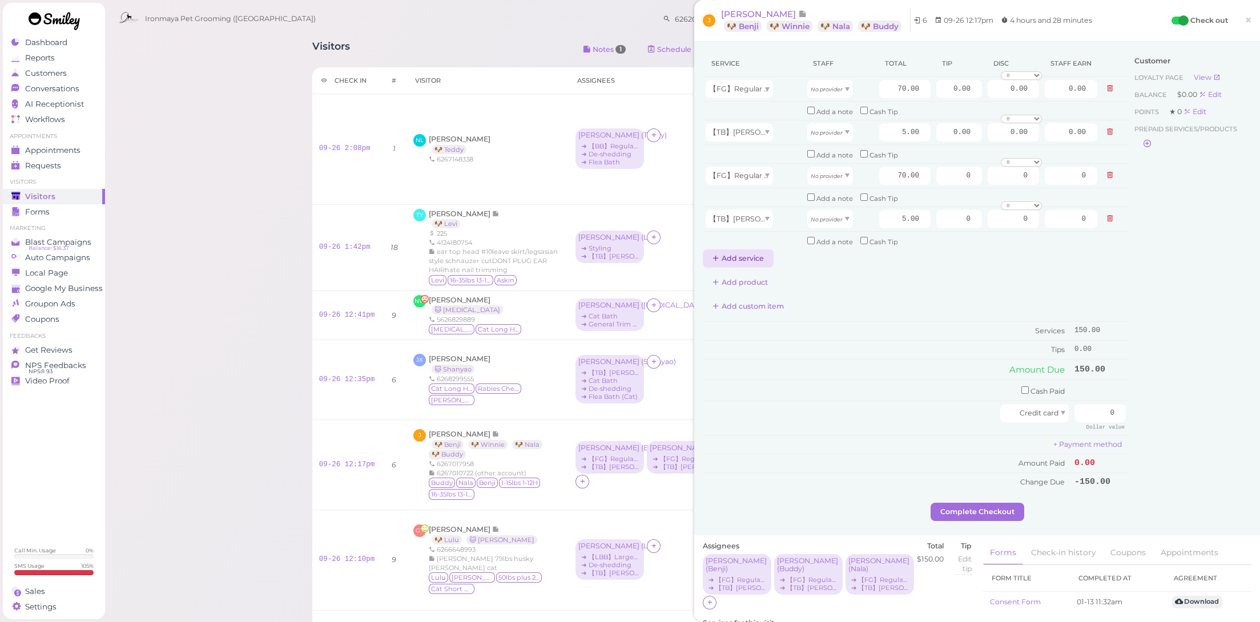
click at [761, 250] on button "Add service" at bounding box center [738, 259] width 71 height 18
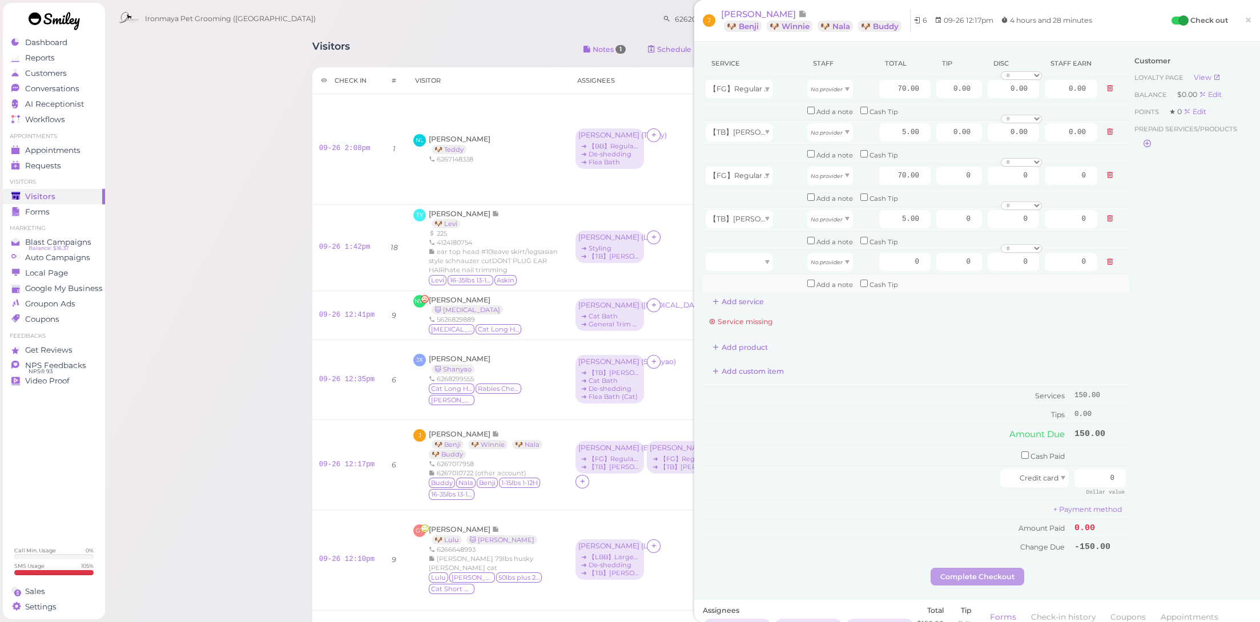
drag, startPoint x: 755, startPoint y: 281, endPoint x: 757, endPoint y: 267, distance: 13.8
click at [755, 293] on button "Add service" at bounding box center [738, 302] width 71 height 18
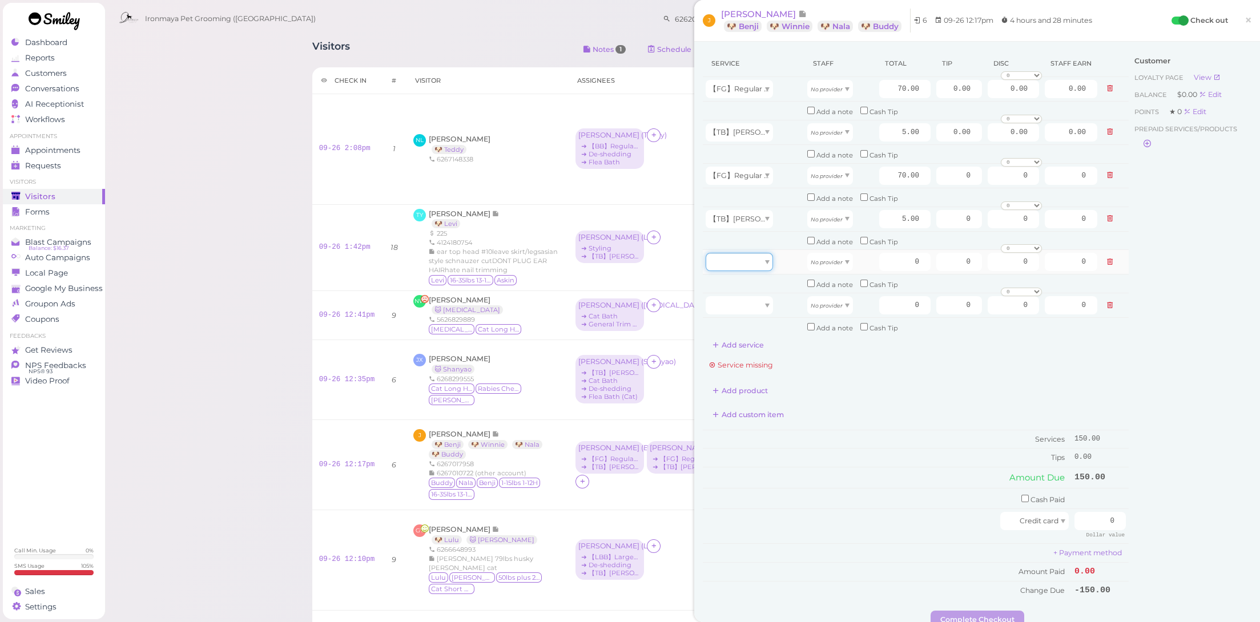
click at [757, 259] on div at bounding box center [739, 262] width 67 height 18
drag, startPoint x: 757, startPoint y: 259, endPoint x: 756, endPoint y: 268, distance: 9.3
type input "70.00"
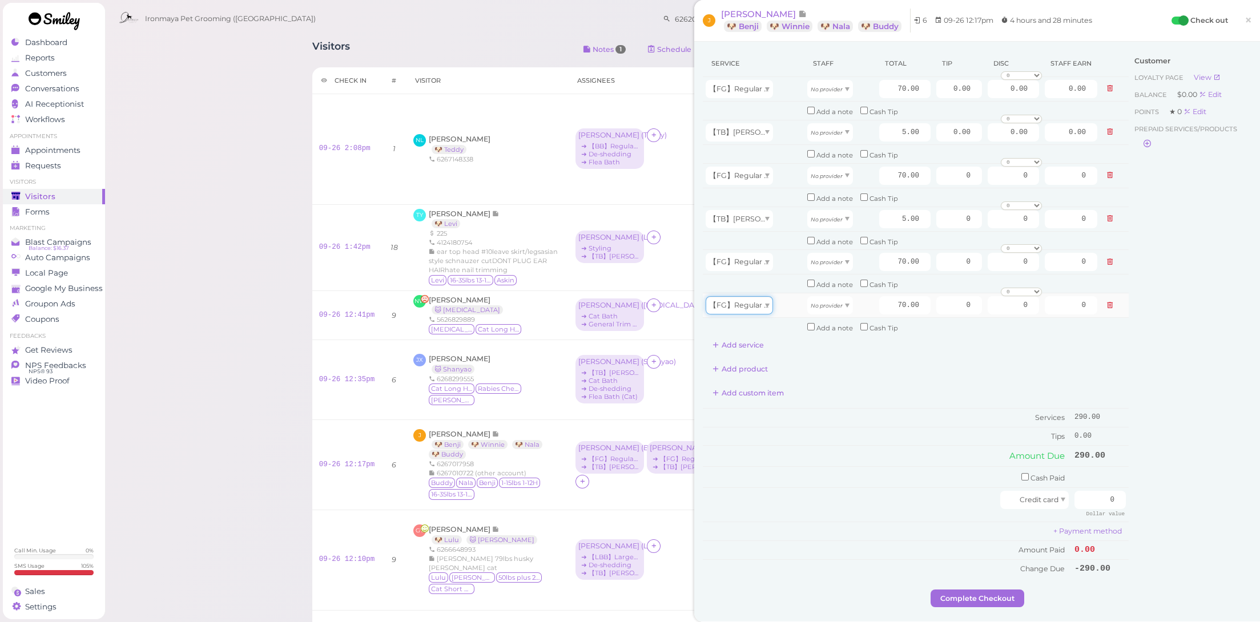
click at [752, 301] on span "【FG】Regular Size Dog Full Grooming (35 lbs or less)" at bounding box center [803, 305] width 188 height 9
drag, startPoint x: 737, startPoint y: 366, endPoint x: 743, endPoint y: 355, distance: 12.8
type input "5.00"
click at [845, 253] on div "No provider" at bounding box center [831, 262] width 46 height 18
click at [833, 301] on span "No provider" at bounding box center [827, 305] width 32 height 9
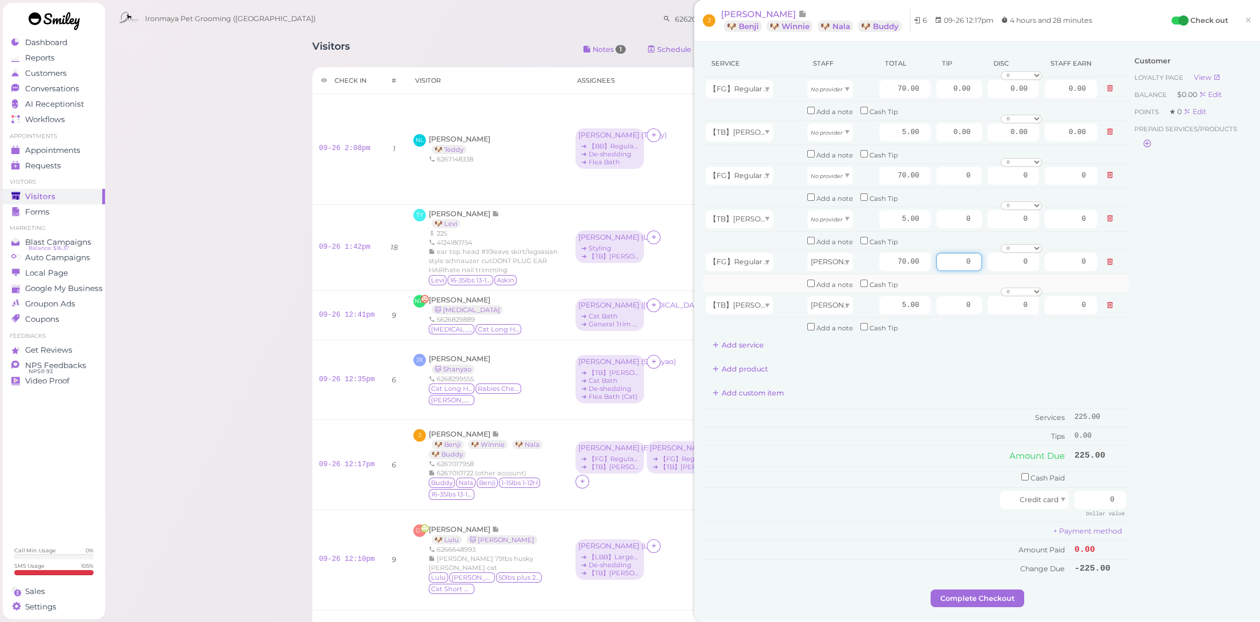
drag, startPoint x: 996, startPoint y: 258, endPoint x: 1058, endPoint y: 270, distance: 63.5
click at [1058, 270] on tbody "【FG】Regular Size Dog Full Grooming (35 lbs or less) No provider 70.00 0.00 0.00…" at bounding box center [916, 207] width 426 height 260
type input "7.5"
drag, startPoint x: 882, startPoint y: 171, endPoint x: 994, endPoint y: 192, distance: 113.8
click at [994, 192] on tbody "【FG】Regular Size Dog Full Grooming (35 lbs or less) No provider 70.00 0.00 0.00…" at bounding box center [916, 207] width 426 height 260
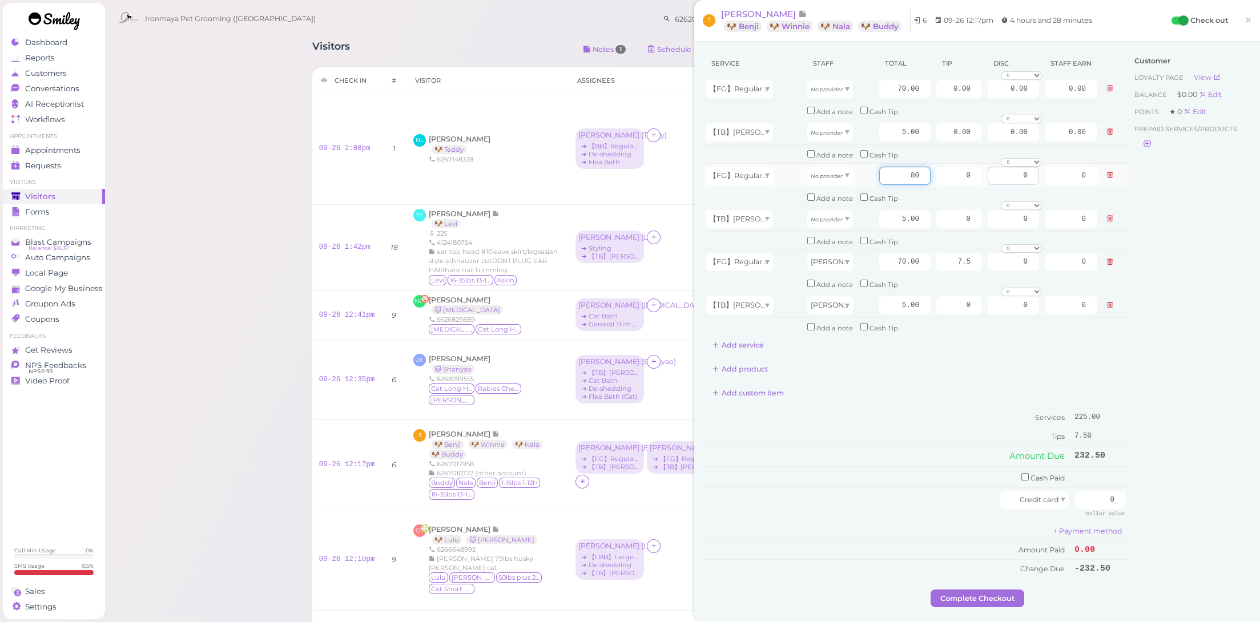
type input "80"
drag, startPoint x: 986, startPoint y: 171, endPoint x: 1007, endPoint y: 171, distance: 21.1
click at [1007, 171] on tr "【FG】Regular Size Dog Full Grooming (35 lbs or less) No provider 80 0 0 0 10% of…" at bounding box center [916, 175] width 426 height 25
type input "8.5"
click at [818, 167] on div "No provider" at bounding box center [831, 176] width 46 height 18
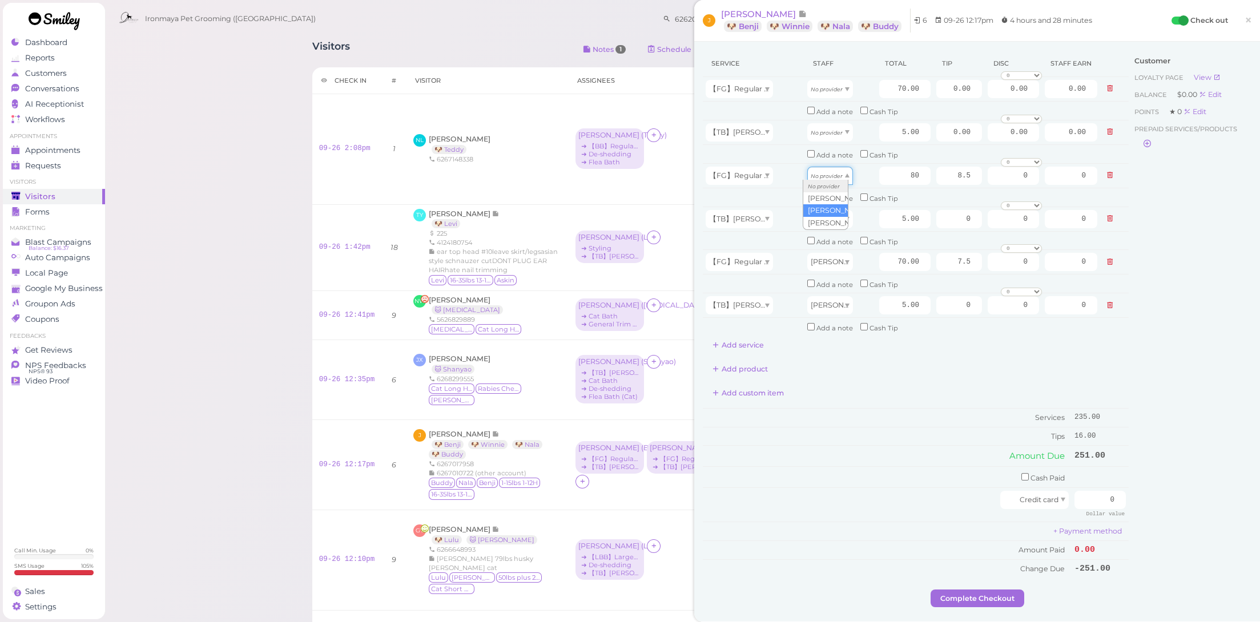
type input "40.00"
click at [834, 216] on icon "No provider" at bounding box center [827, 219] width 32 height 6
type input "2.50"
click at [837, 85] on span "No provider" at bounding box center [827, 89] width 32 height 9
type input "35.00"
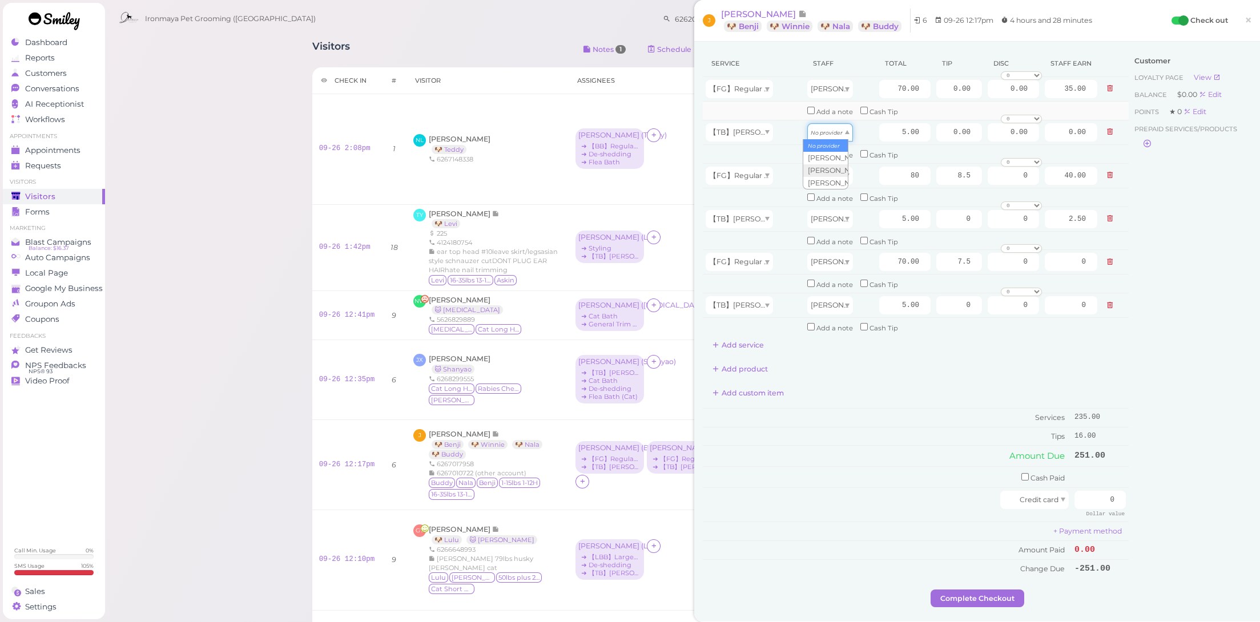
drag, startPoint x: 833, startPoint y: 130, endPoint x: 837, endPoint y: 114, distance: 15.9
click at [836, 120] on td "No provider" at bounding box center [841, 132] width 72 height 25
click at [845, 87] on span at bounding box center [847, 89] width 5 height 4
click at [837, 94] on div "No provider" at bounding box center [831, 89] width 46 height 18
click at [836, 130] on icon "No provider" at bounding box center [827, 133] width 32 height 6
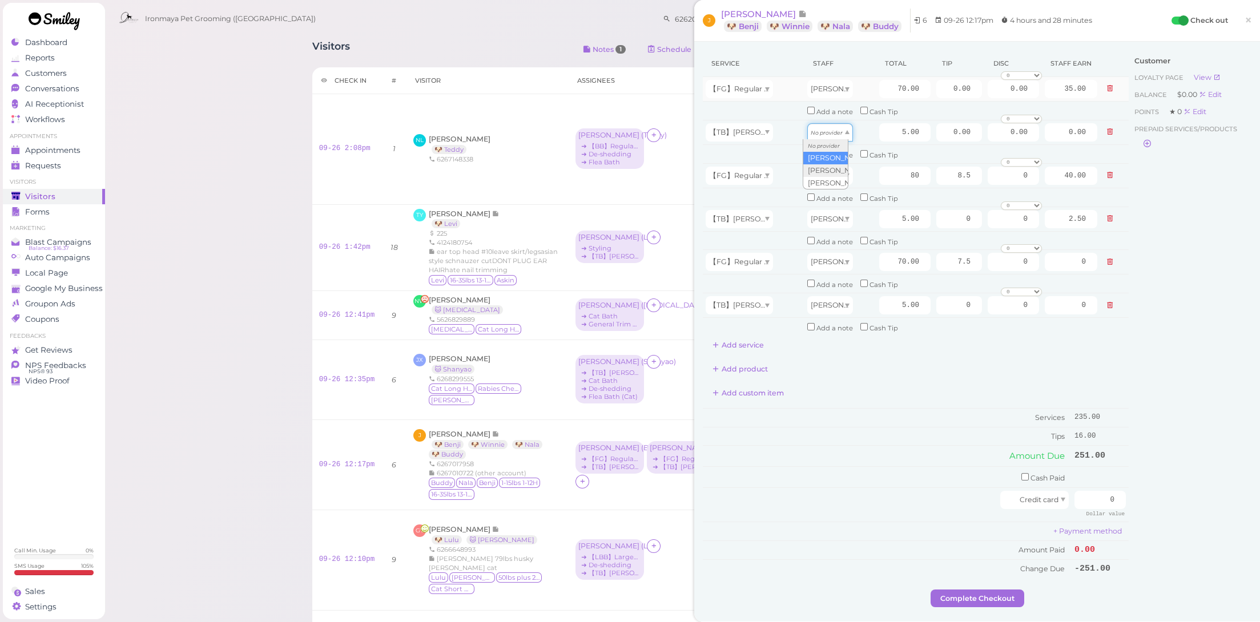
type input "2.50"
drag, startPoint x: 882, startPoint y: 83, endPoint x: 981, endPoint y: 101, distance: 99.8
click at [981, 101] on tr "【FG】Regular Size Dog Full Grooming (35 lbs or less) [PERSON_NAME] 70.00 0.00 0.…" at bounding box center [916, 89] width 426 height 25
type input "85"
type input "42.50"
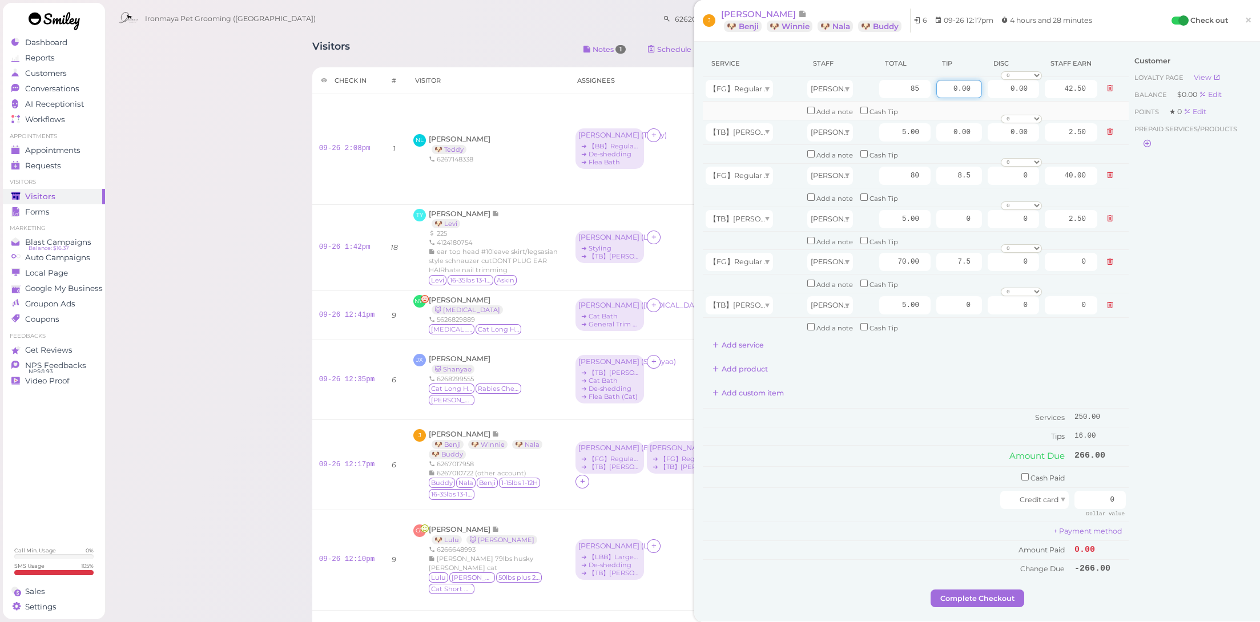
drag, startPoint x: 940, startPoint y: 87, endPoint x: 1037, endPoint y: 103, distance: 98.4
click at [1037, 103] on tbody "【FG】Regular Size Dog Full Grooming (35 lbs or less) [PERSON_NAME] 85 0.00 0.00 …" at bounding box center [916, 207] width 426 height 260
type input "9"
drag, startPoint x: 973, startPoint y: 355, endPoint x: 1017, endPoint y: 379, distance: 50.1
click at [971, 360] on div "Add product" at bounding box center [916, 369] width 426 height 18
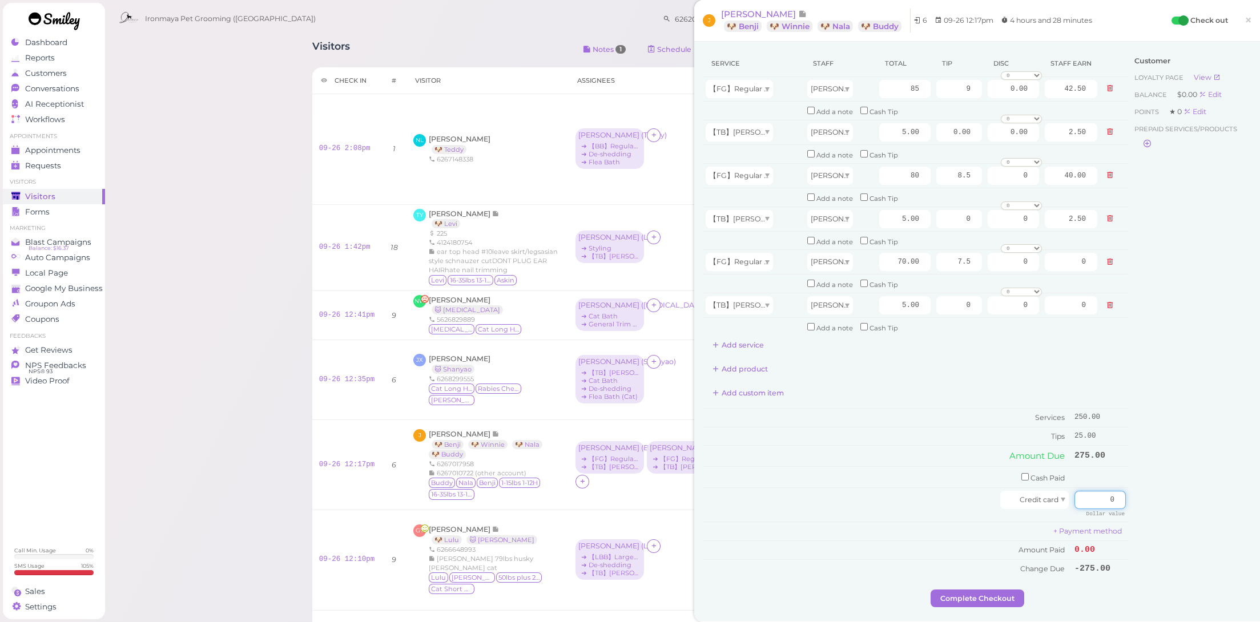
drag, startPoint x: 1083, startPoint y: 472, endPoint x: 1154, endPoint y: 486, distance: 72.7
click at [1154, 486] on div "Service Staff Total Tip Disc Staff earn 【FG】Regular Size Dog Full Grooming (35 …" at bounding box center [977, 320] width 549 height 540
type input "275"
click at [1152, 426] on div "Customer Loyalty page View Balance $0.00 Edit Points ★ 0 Edit Prepaid services/…" at bounding box center [1190, 320] width 123 height 540
click at [1002, 590] on button "Complete Checkout" at bounding box center [978, 599] width 94 height 18
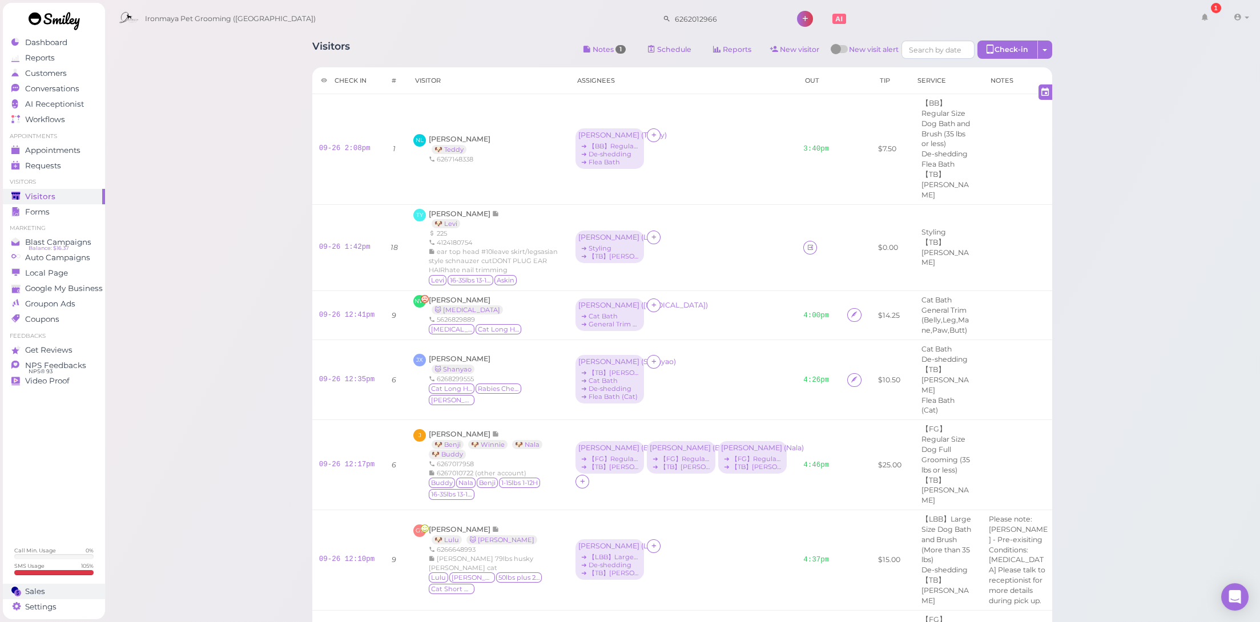
click at [58, 589] on div "Sales" at bounding box center [52, 592] width 82 height 10
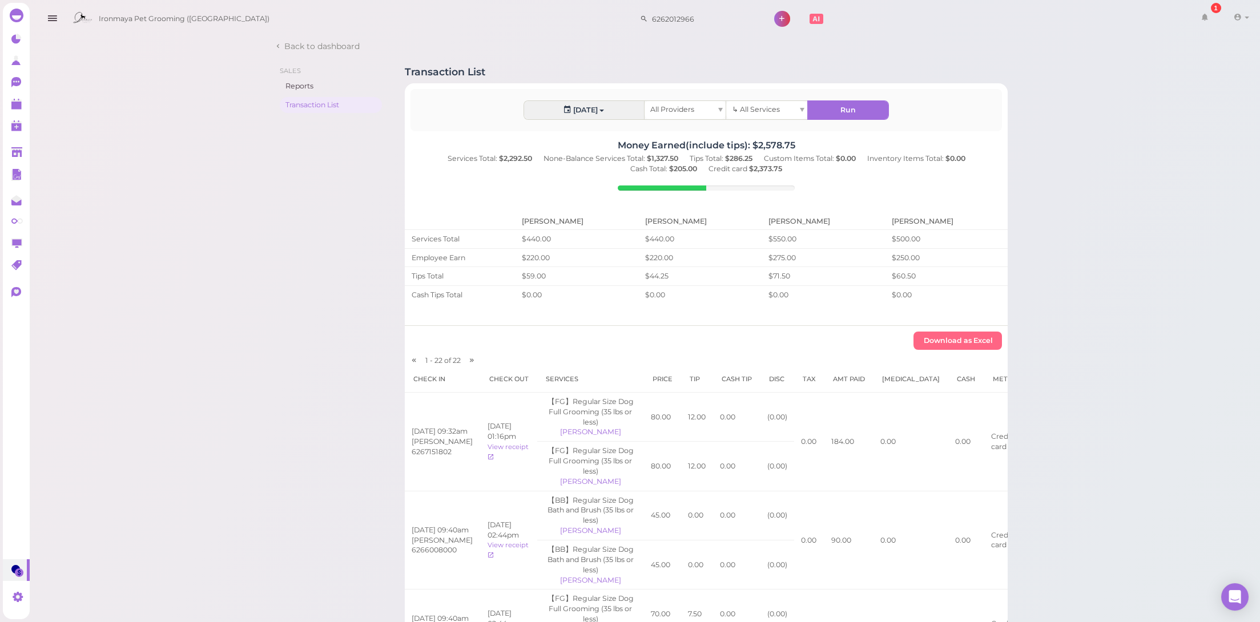
click at [680, 103] on div "All Providers" at bounding box center [685, 110] width 81 height 18
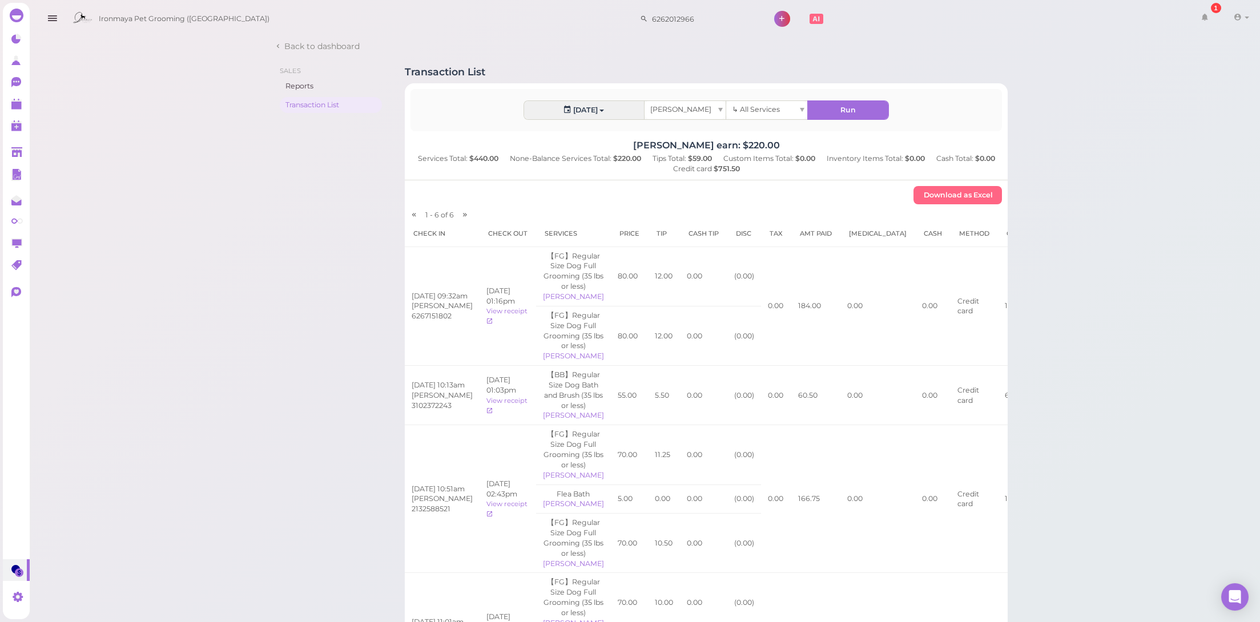
click at [705, 114] on div "[PERSON_NAME]" at bounding box center [685, 110] width 81 height 18
click at [675, 103] on div "[PERSON_NAME]" at bounding box center [685, 110] width 81 height 18
click at [675, 105] on div "[PERSON_NAME]" at bounding box center [685, 110] width 81 height 18
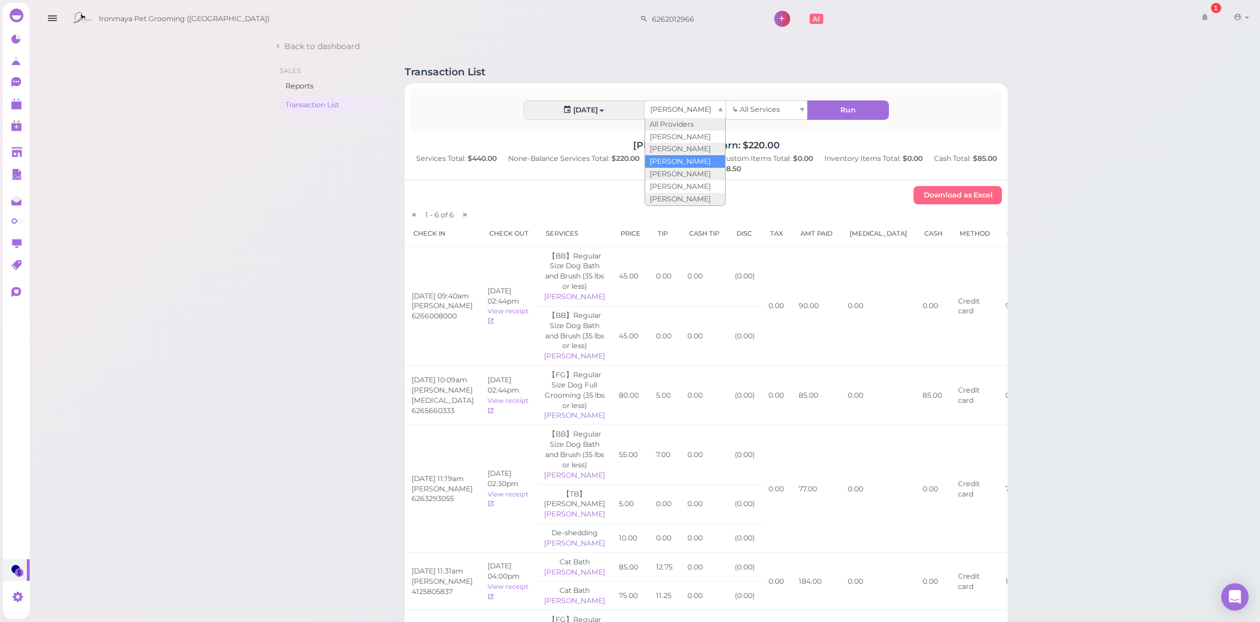
click at [678, 106] on div "[PERSON_NAME]" at bounding box center [685, 110] width 81 height 18
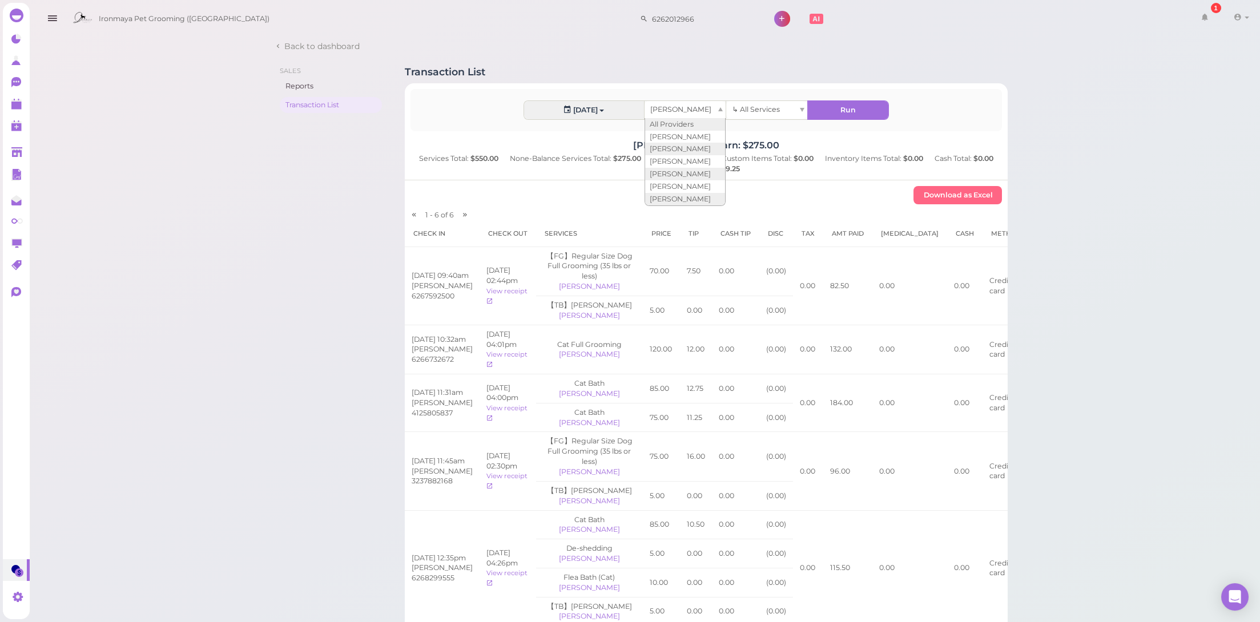
click at [707, 113] on div "[PERSON_NAME]" at bounding box center [685, 110] width 81 height 18
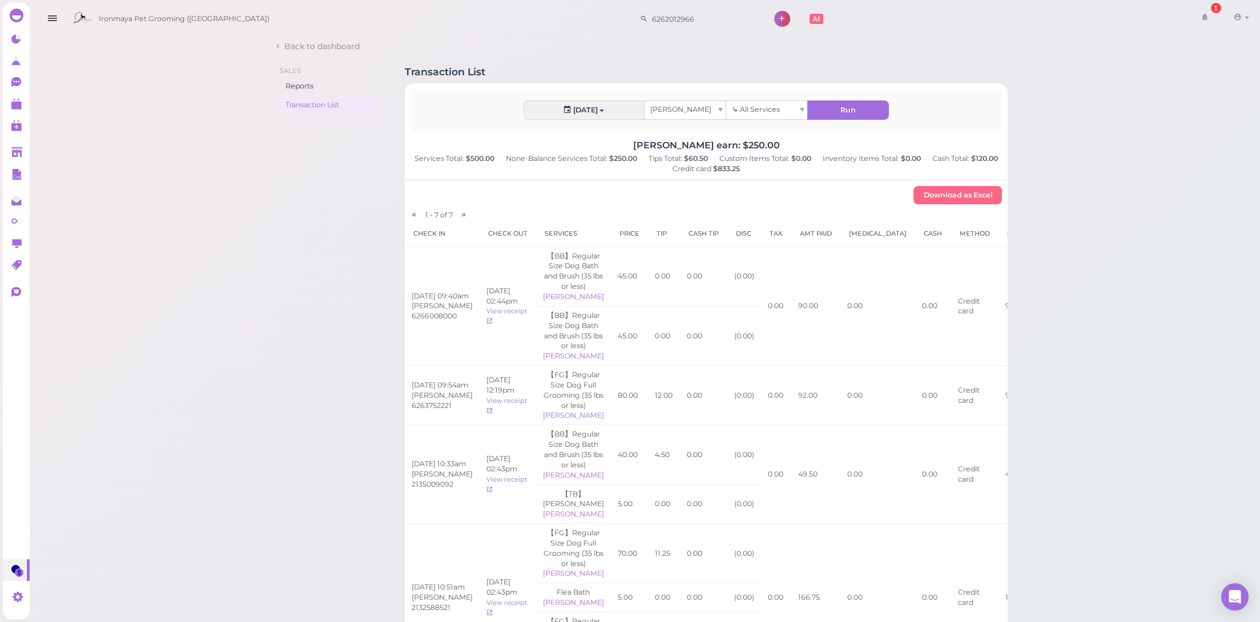
click at [693, 110] on div "[PERSON_NAME]" at bounding box center [685, 110] width 81 height 18
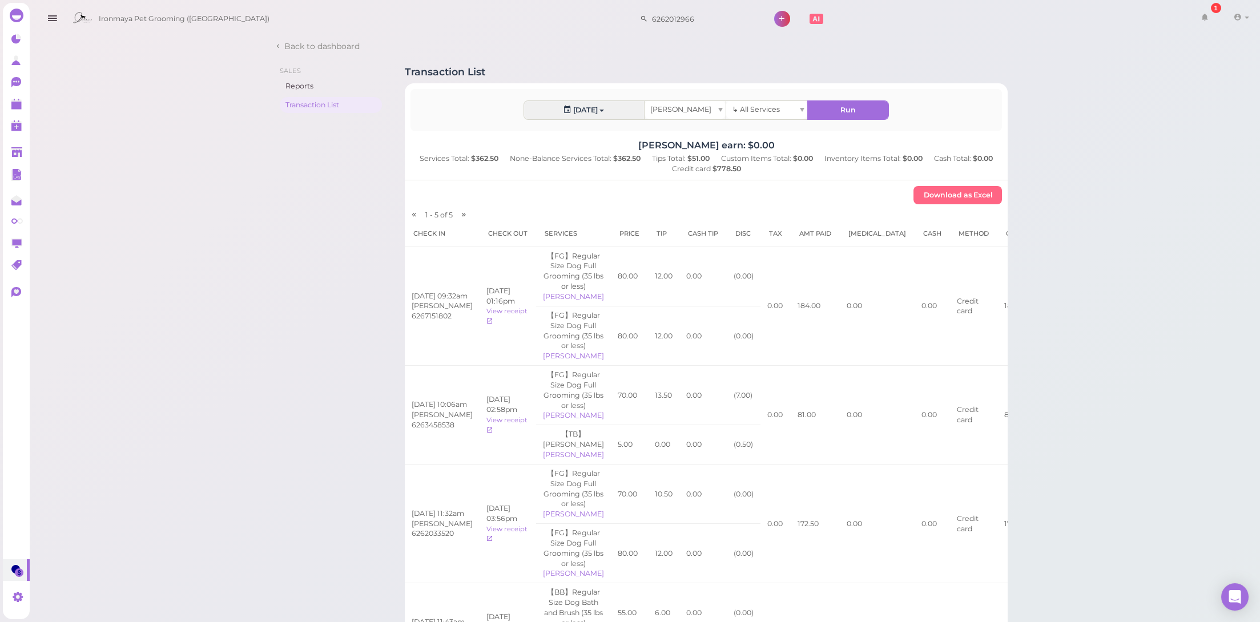
click at [664, 109] on span "[PERSON_NAME]" at bounding box center [680, 109] width 61 height 9
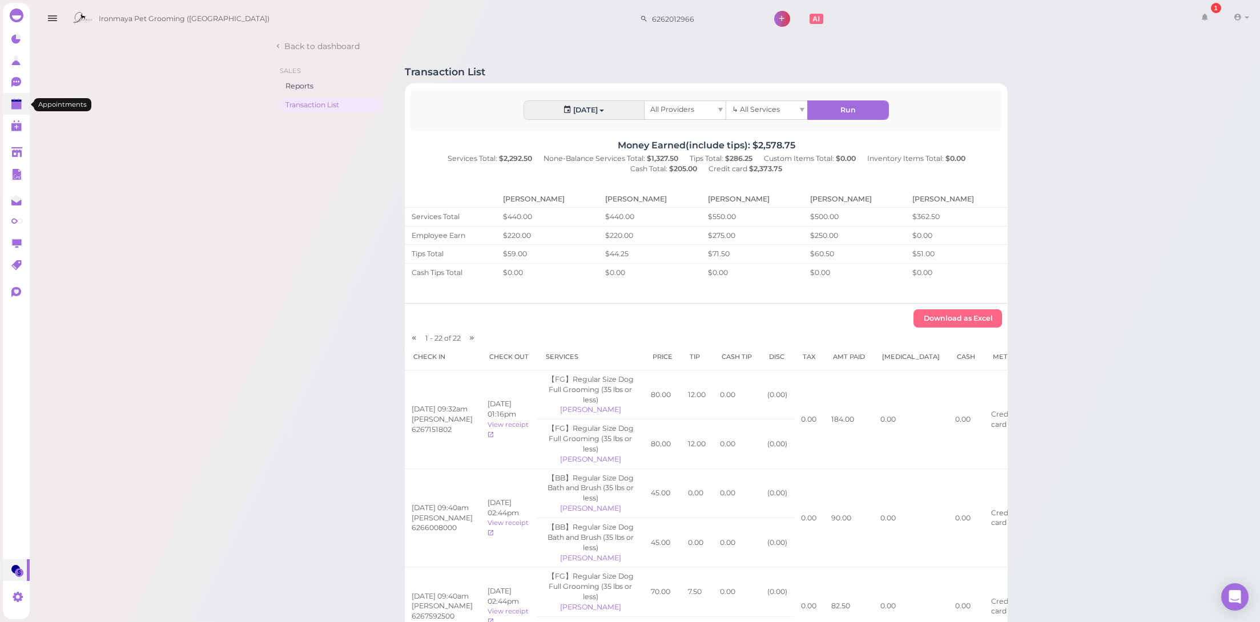
click at [22, 107] on icon at bounding box center [17, 105] width 12 height 12
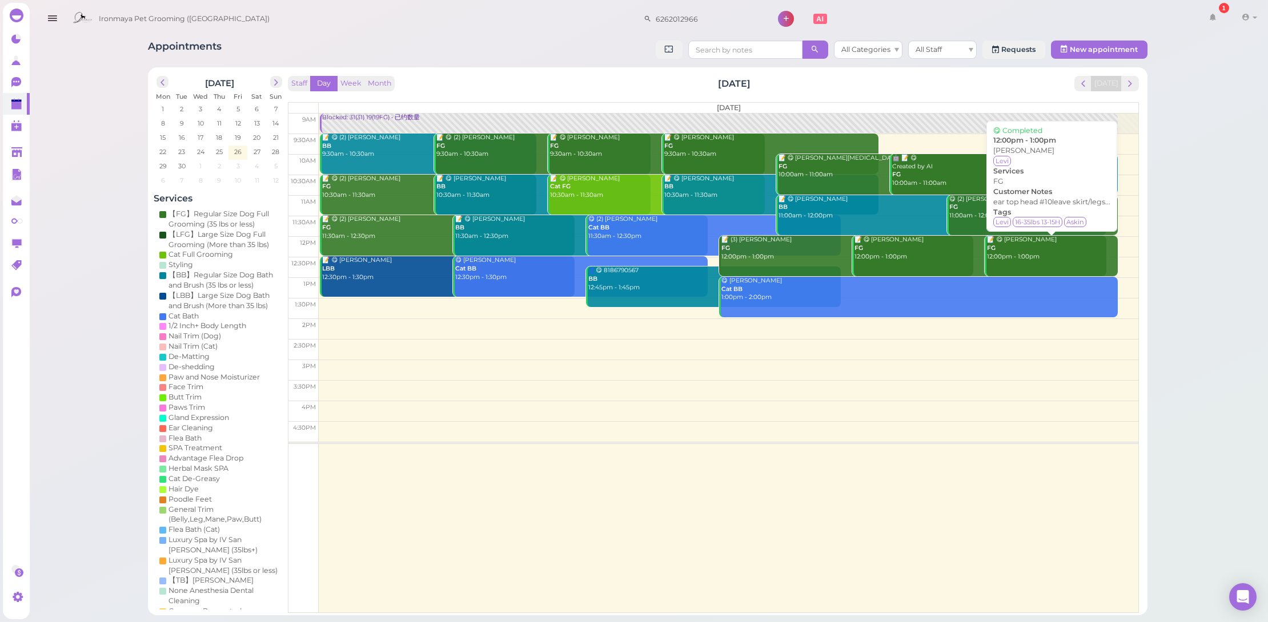
click at [1025, 241] on div "📝 😋 [PERSON_NAME] FG 12:00pm - 1:00pm" at bounding box center [1051, 248] width 131 height 25
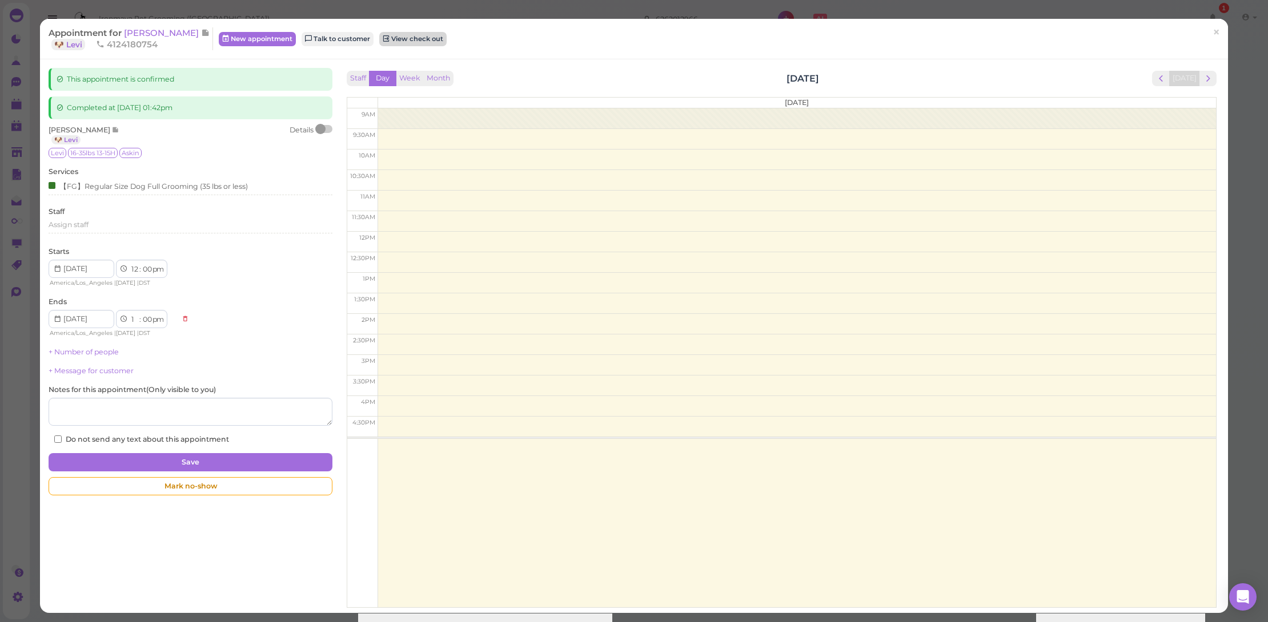
click at [397, 37] on link "View check out" at bounding box center [412, 39] width 67 height 14
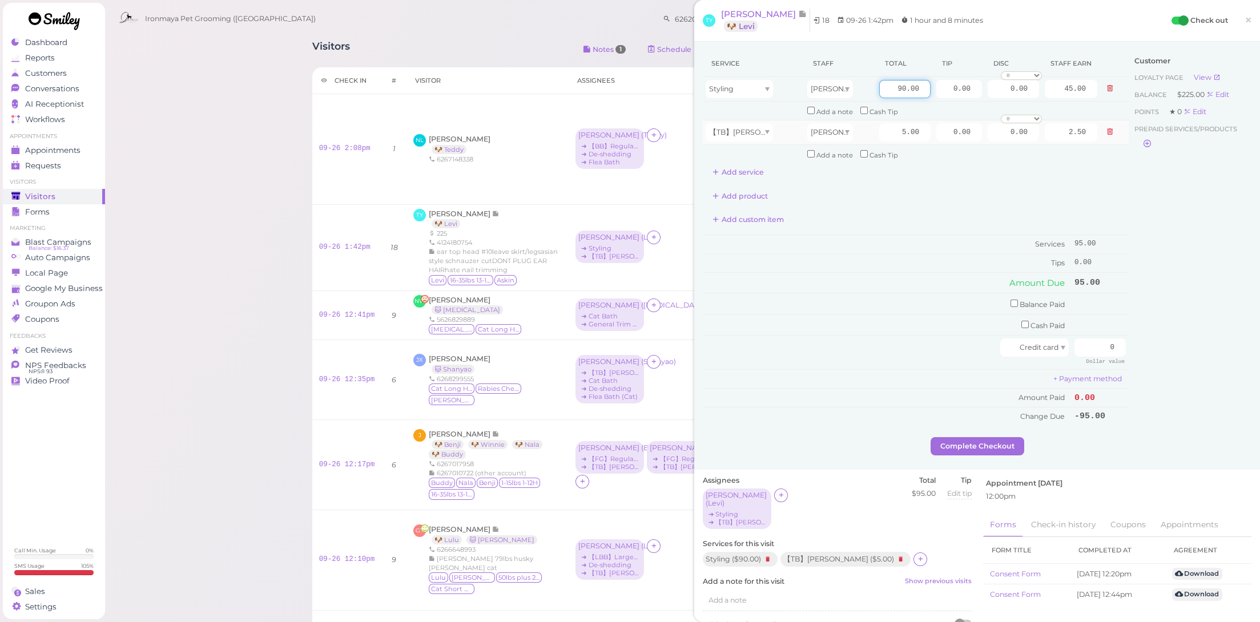
drag, startPoint x: 890, startPoint y: 88, endPoint x: 1027, endPoint y: 121, distance: 140.5
click at [1027, 121] on tbody "Styling [PERSON_NAME] 90.00 0.00 0.00 0 10% off 15% off 20% off 25% off 30% off…" at bounding box center [916, 120] width 426 height 86
type input "100"
type input "50.00"
drag, startPoint x: 887, startPoint y: 224, endPoint x: 1051, endPoint y: 285, distance: 174.7
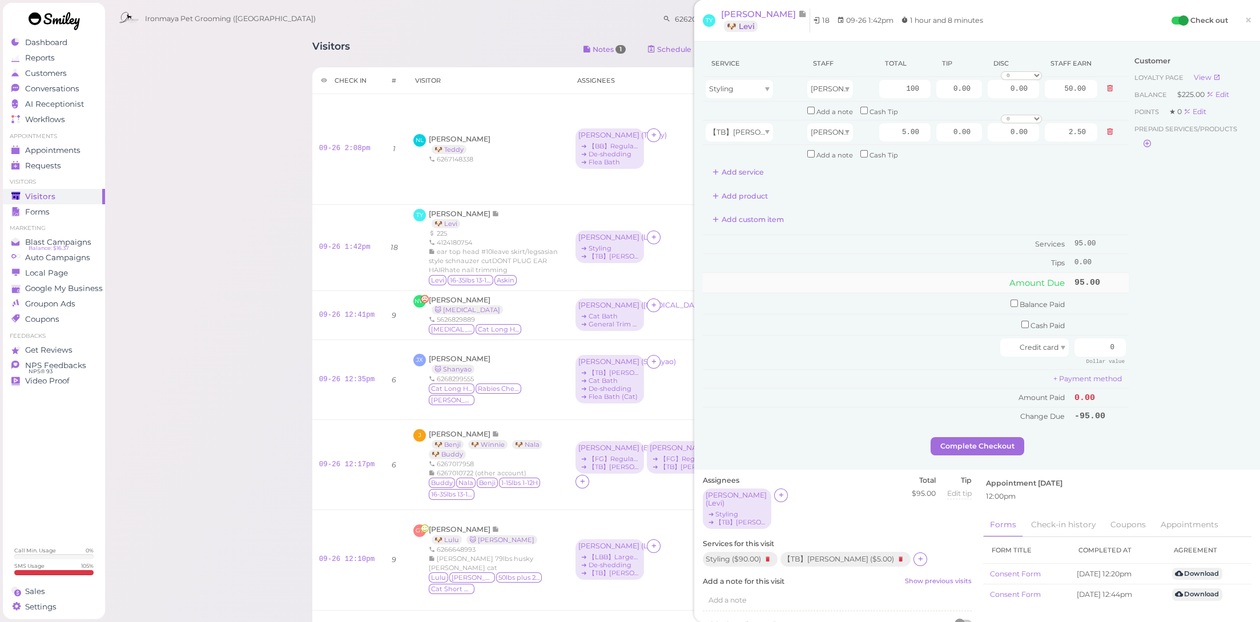
click at [888, 224] on div "Service Staff Total Tip Disc Staff earn Styling [PERSON_NAME] 100 0.00 0.00 0 1…" at bounding box center [916, 238] width 426 height 376
click at [999, 298] on td "Balance Paid" at bounding box center [887, 304] width 369 height 21
click at [1011, 300] on input "checkbox" at bounding box center [1014, 303] width 7 height 7
checkbox input "true"
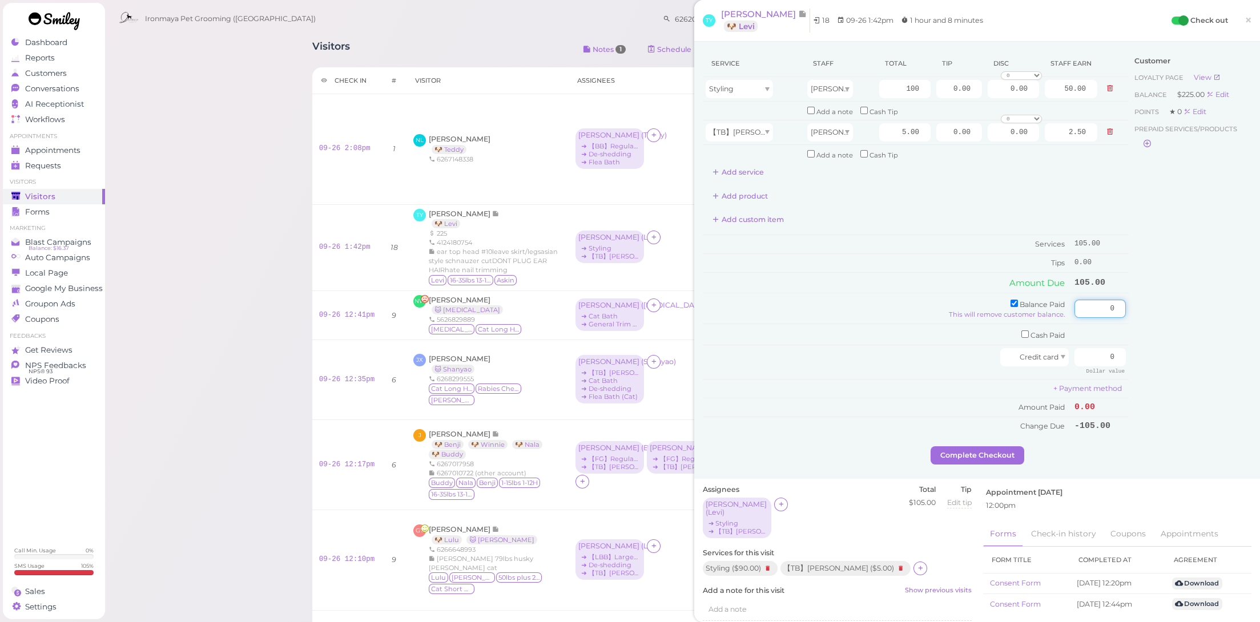
drag, startPoint x: 1100, startPoint y: 298, endPoint x: 1148, endPoint y: 306, distance: 48.7
click at [1148, 306] on div "Service Staff Total Tip Disc Staff earn Styling [PERSON_NAME] 100 0.00 0.00 0 1…" at bounding box center [977, 248] width 549 height 396
type input "105"
click at [1179, 336] on div "Customer Loyalty page View Balance $225.00 Edit Points ★ 0 Edit Prepaid service…" at bounding box center [1190, 248] width 123 height 396
click at [857, 356] on td "Credit card" at bounding box center [887, 362] width 369 height 34
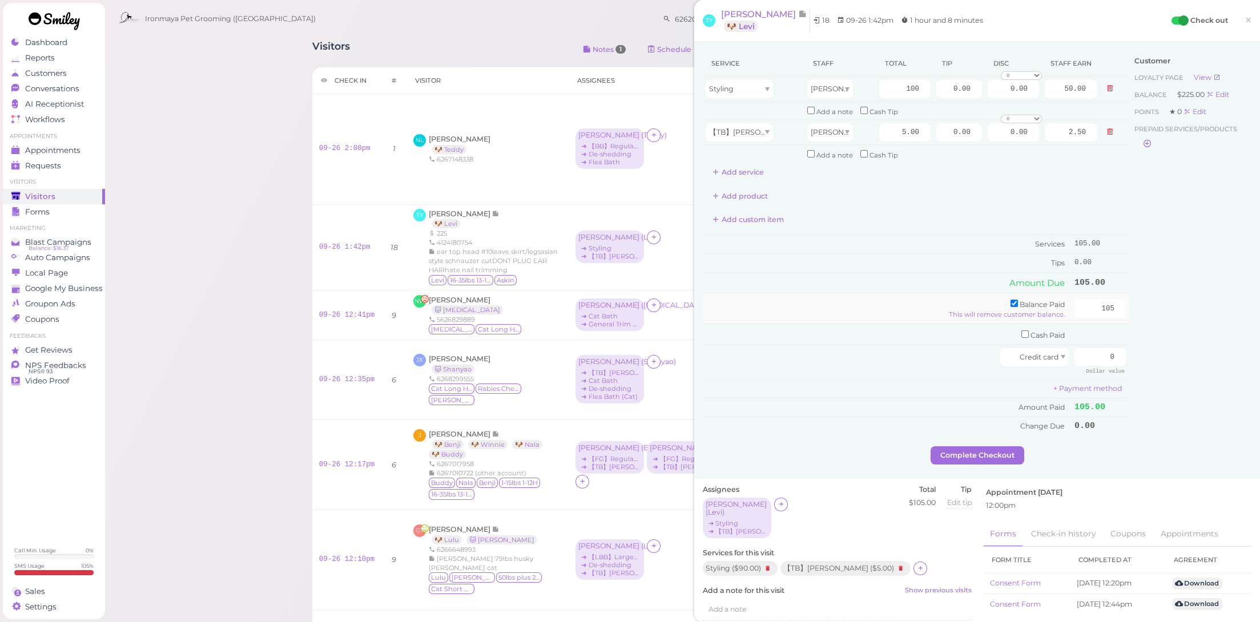
click at [774, 299] on td "Balance Paid This will remove customer balance." at bounding box center [887, 309] width 369 height 30
click at [806, 293] on table "Balance Paid This will remove customer balance. 105" at bounding box center [916, 308] width 426 height 30
click at [990, 447] on button "Complete Checkout" at bounding box center [978, 456] width 94 height 18
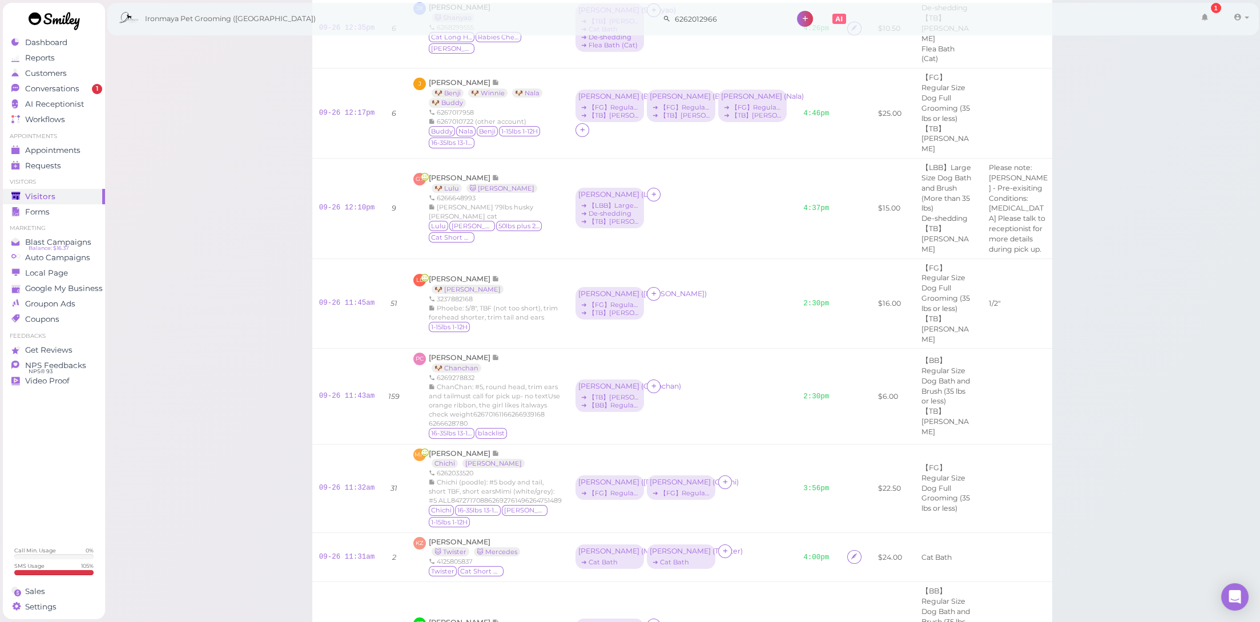
scroll to position [842, 0]
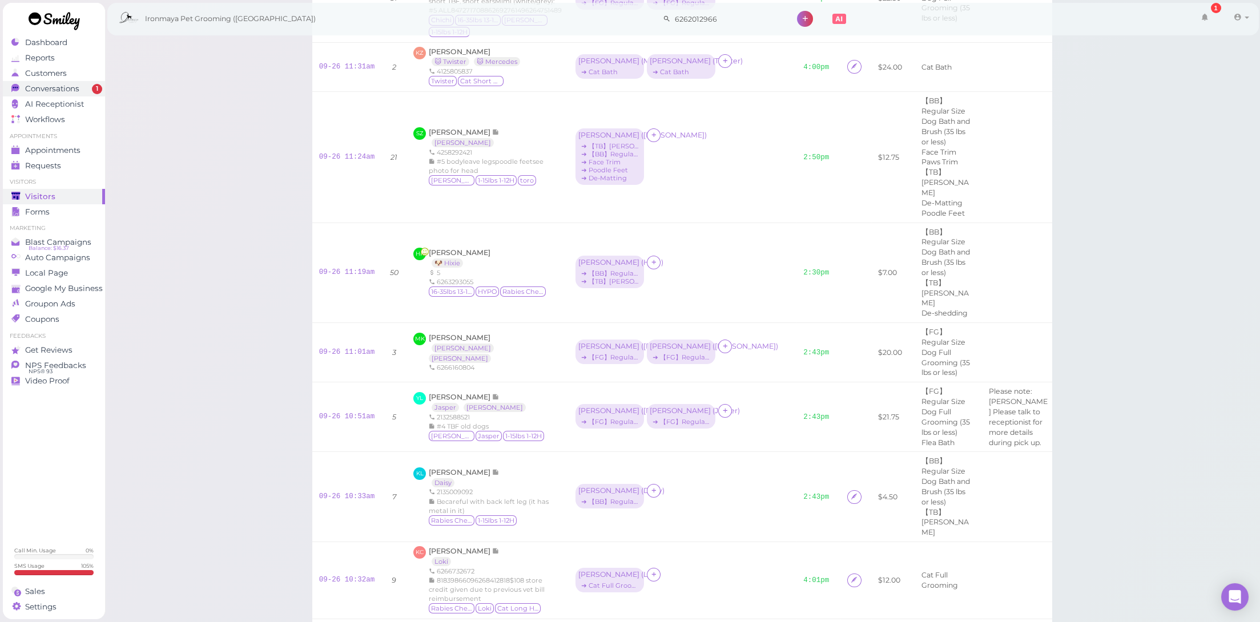
click at [90, 87] on div "Conversations" at bounding box center [52, 89] width 82 height 10
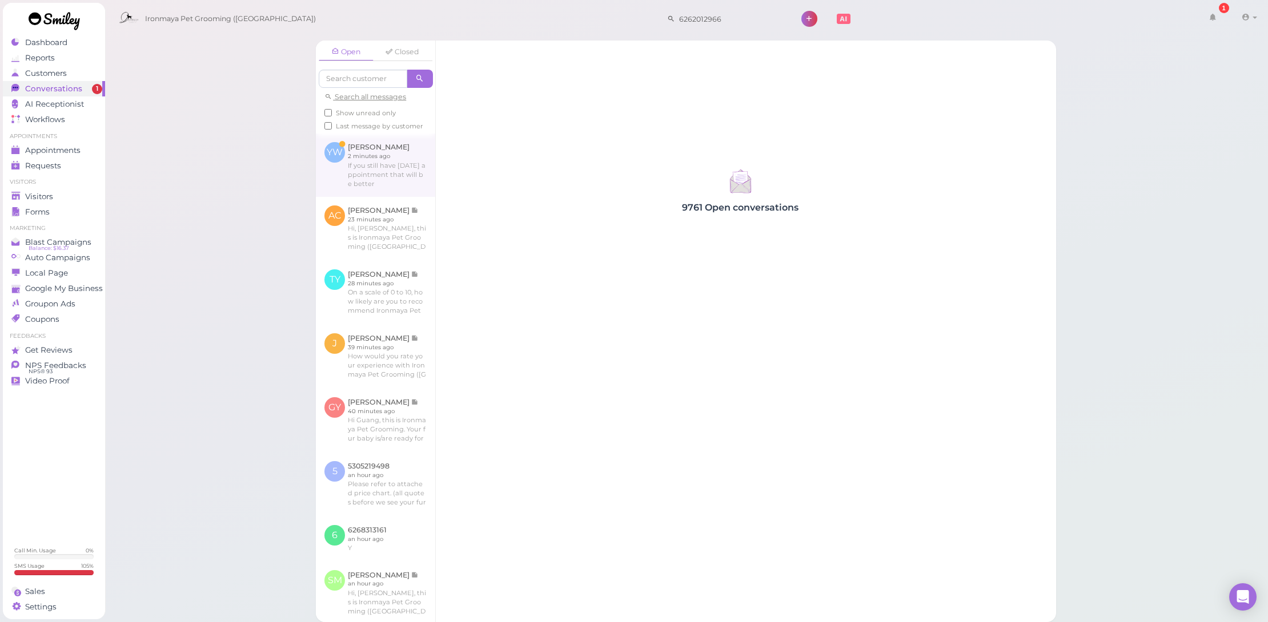
click at [406, 175] on link at bounding box center [375, 165] width 119 height 63
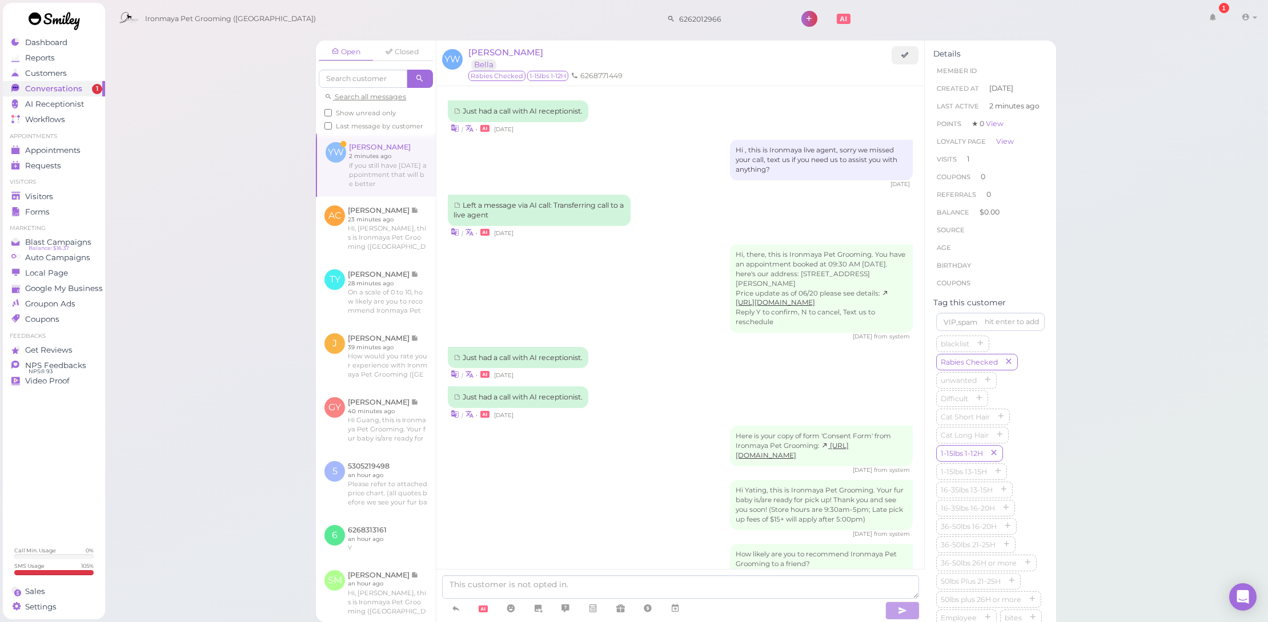
scroll to position [741, 0]
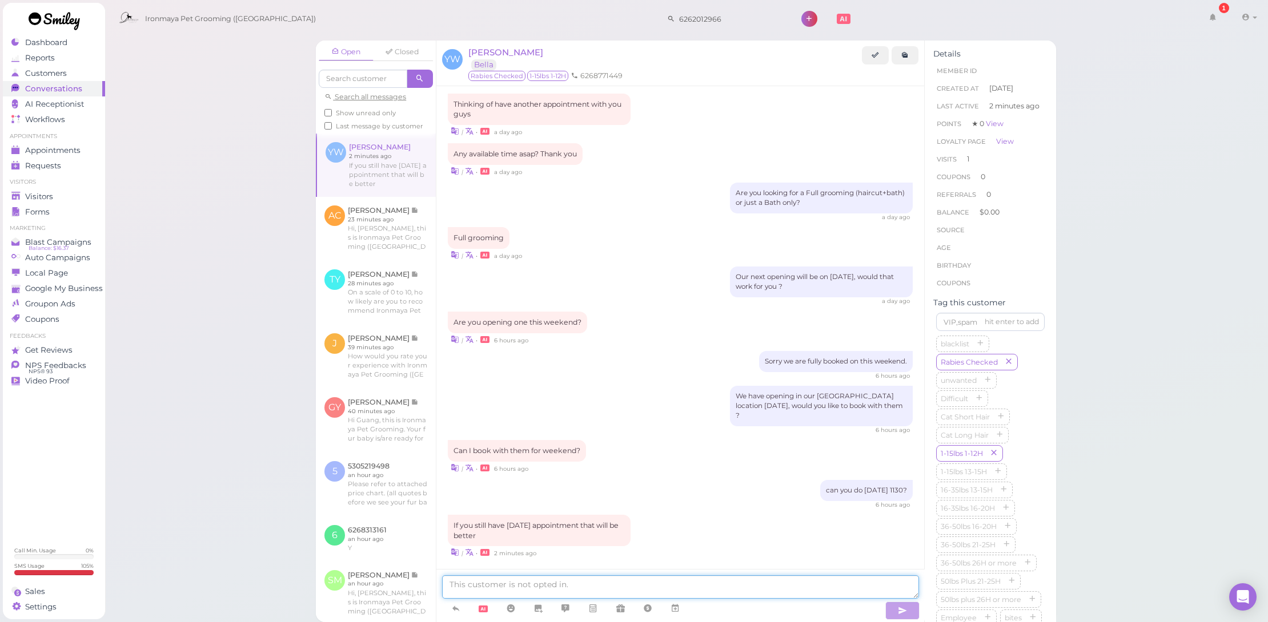
click at [811, 590] on textarea at bounding box center [680, 587] width 476 height 23
type textarea "We dont open on Sundays"
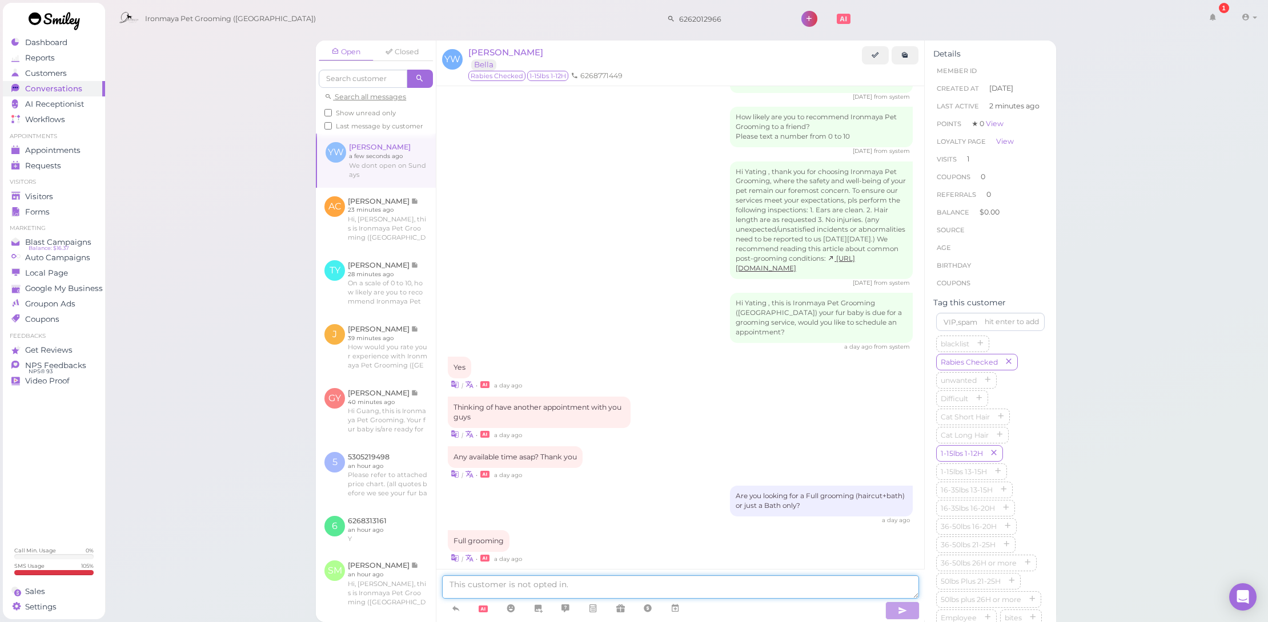
scroll to position [776, 0]
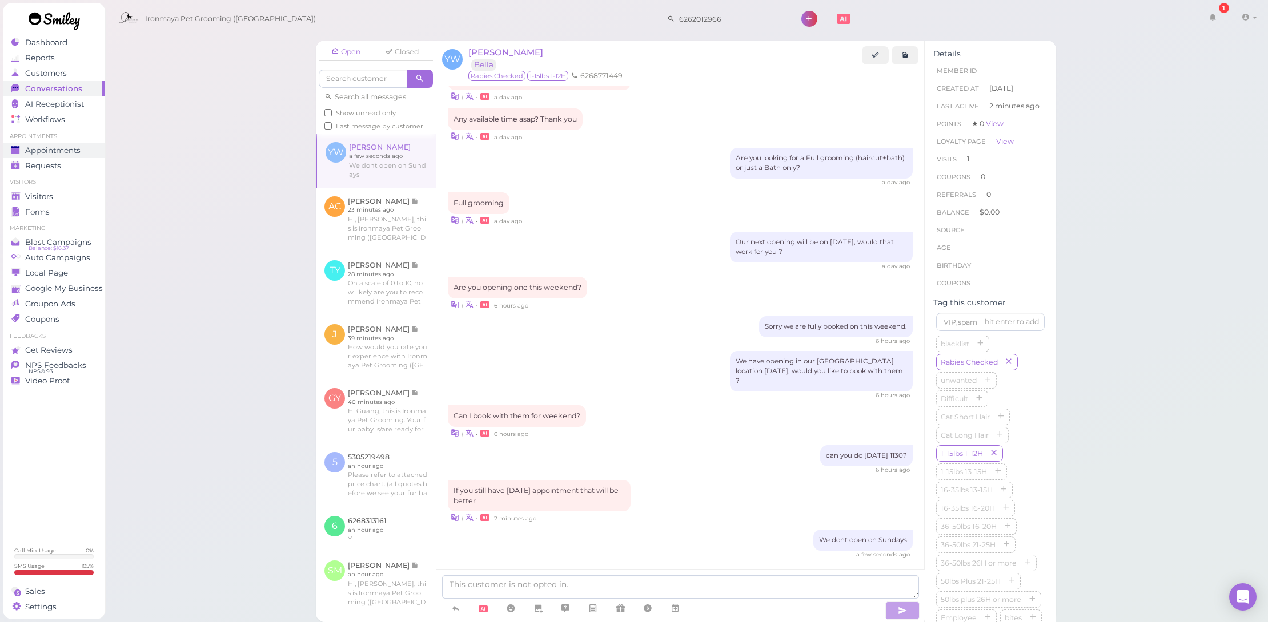
click at [94, 154] on link "Appointments" at bounding box center [54, 150] width 102 height 15
